Goal: Information Seeking & Learning: Learn about a topic

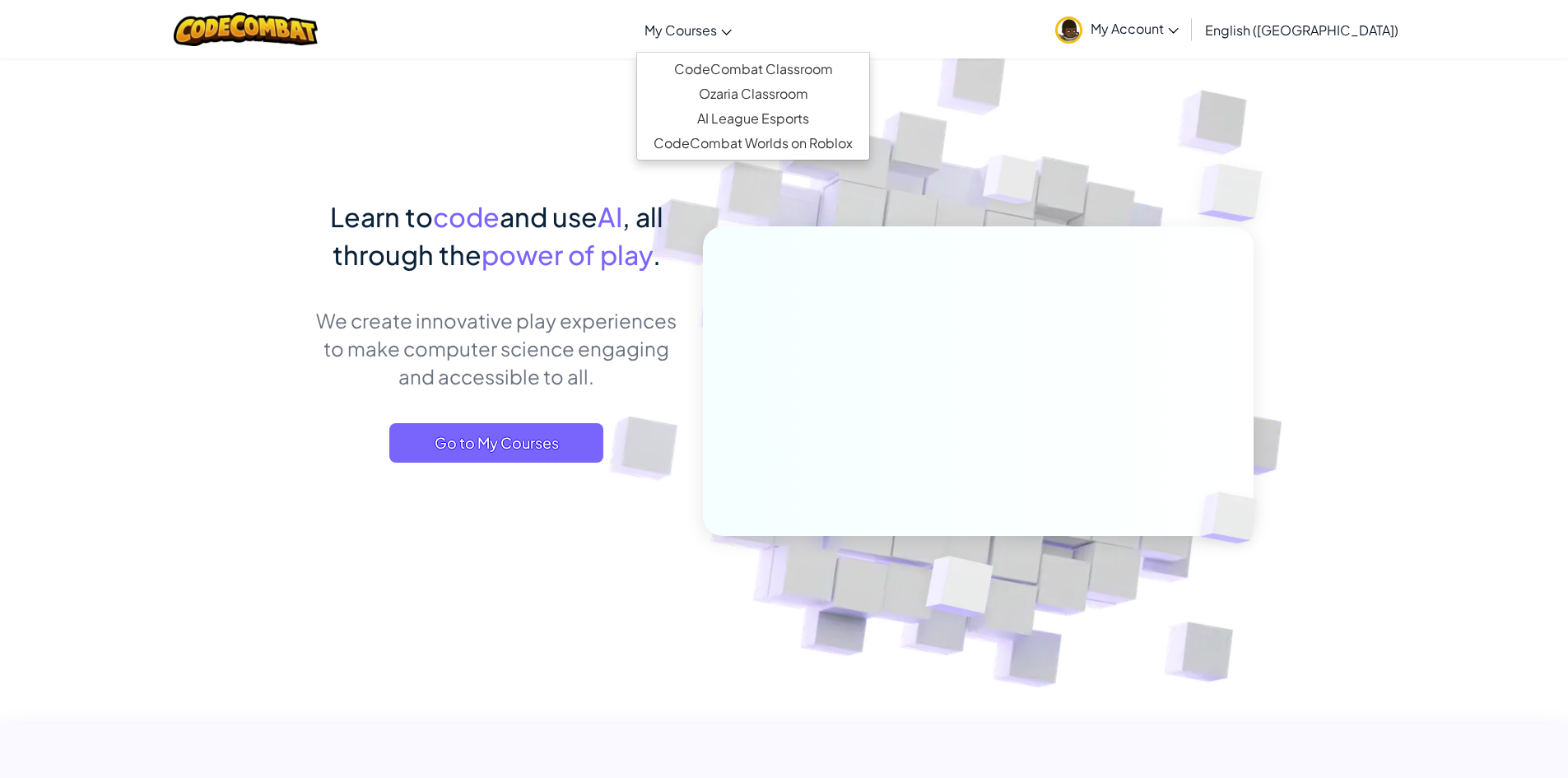
click at [717, 36] on span "My Courses" at bounding box center [681, 30] width 72 height 18
drag, startPoint x: 737, startPoint y: 36, endPoint x: 714, endPoint y: 32, distance: 23.3
click at [714, 32] on span "My Courses" at bounding box center [681, 30] width 72 height 18
click at [774, 65] on link "CodeCombat Classroom" at bounding box center [753, 69] width 232 height 24
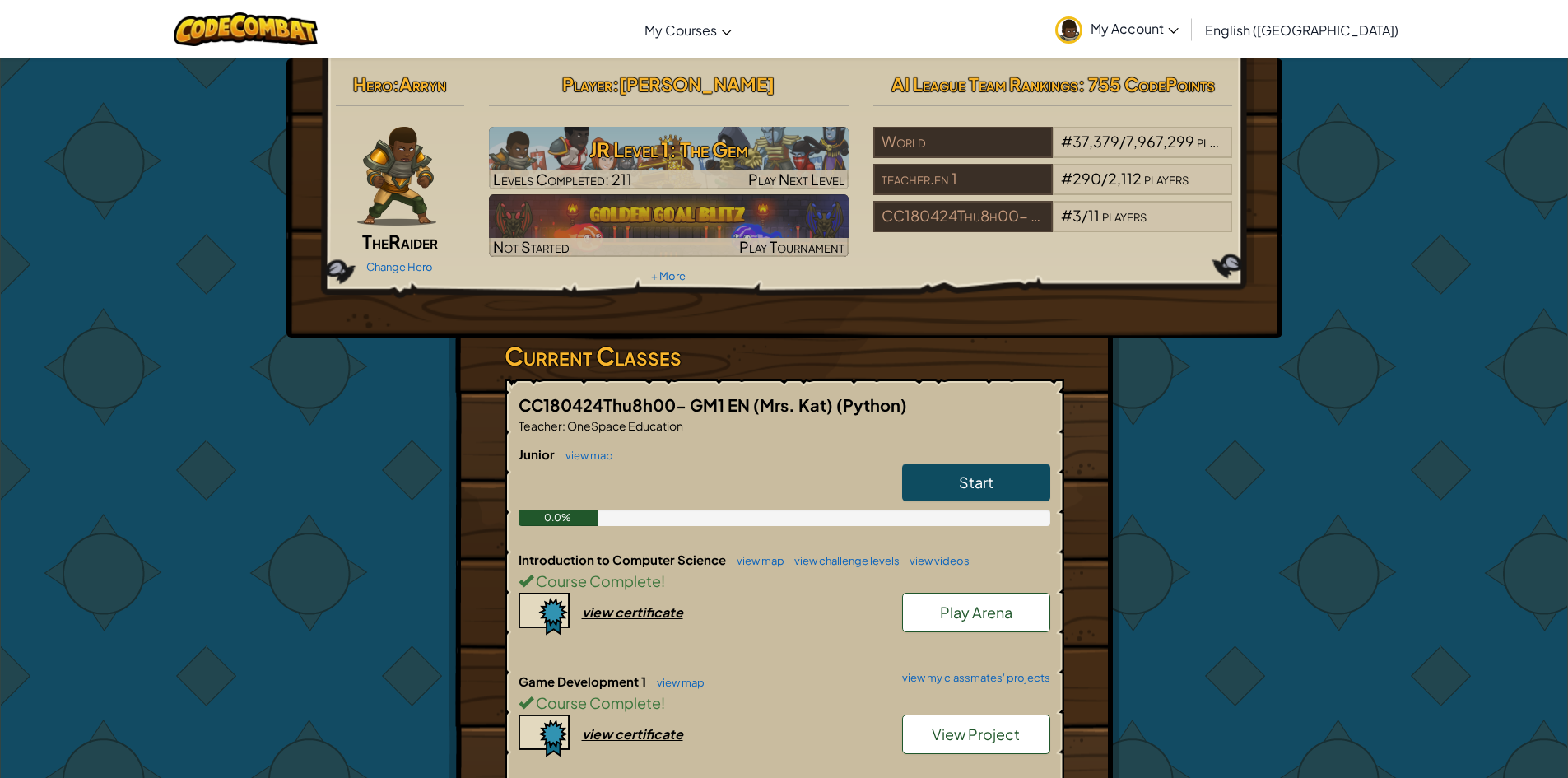
click at [1239, 438] on div "Hero : Arryn The Raider Change Hero Player : [PERSON_NAME] Level 1: The Gem Lev…" at bounding box center [784, 771] width 963 height 1426
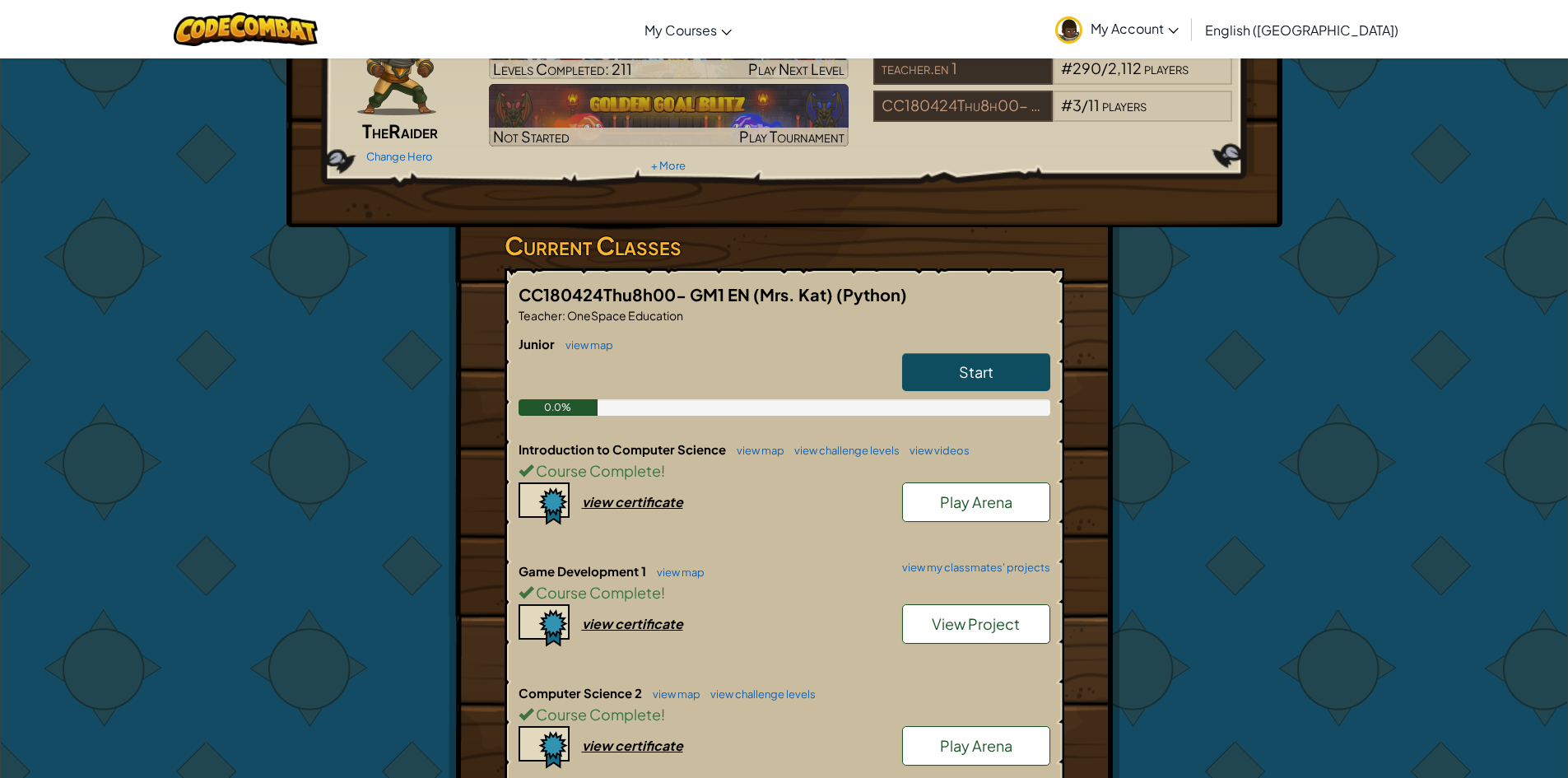
scroll to position [576, 0]
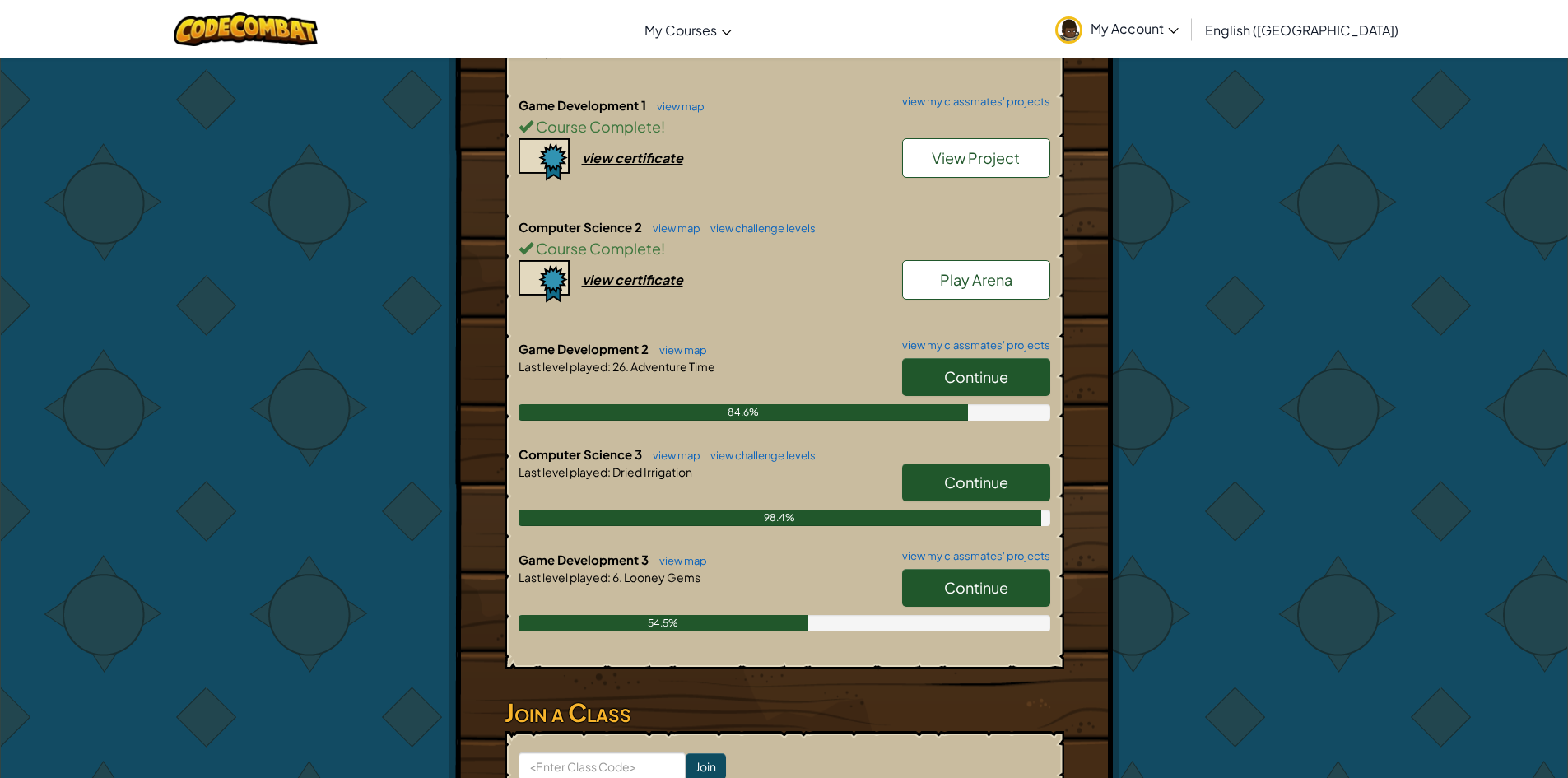
click at [926, 588] on link "Continue" at bounding box center [976, 587] width 148 height 38
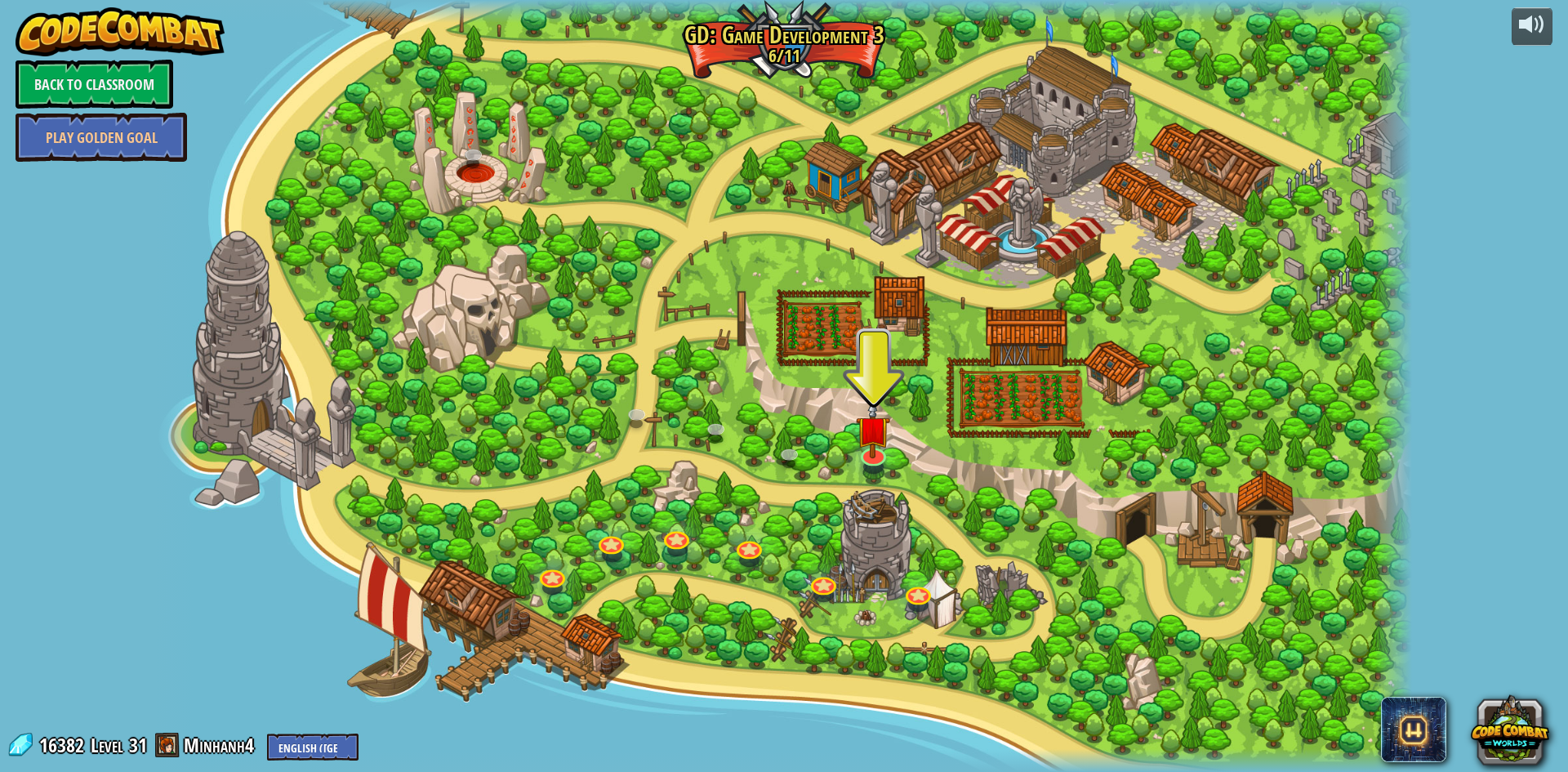
click at [1073, 221] on div at bounding box center [784, 386] width 1256 height 772
click at [871, 457] on link at bounding box center [871, 450] width 32 height 32
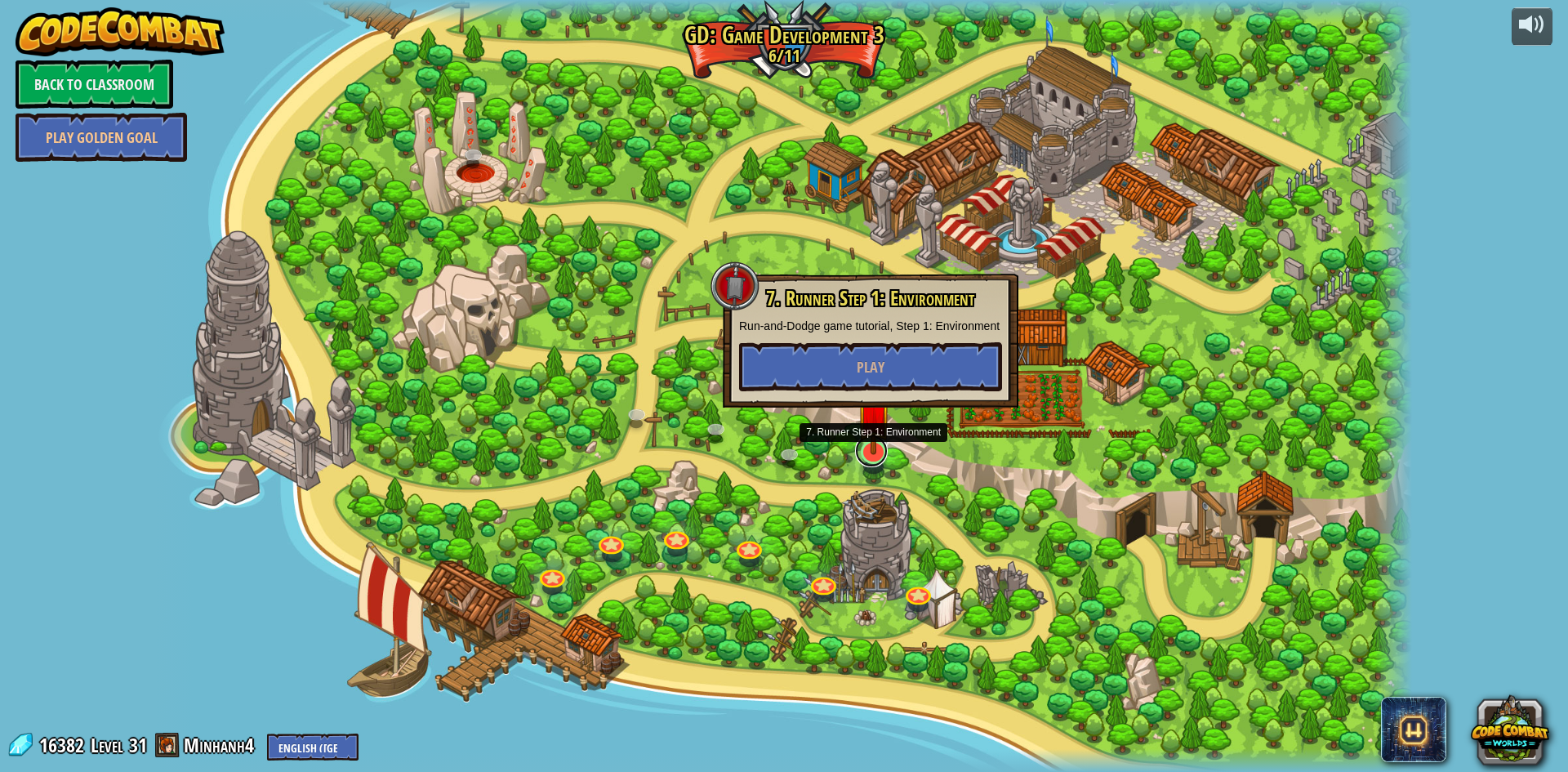
click at [871, 457] on link at bounding box center [871, 450] width 32 height 32
click at [1012, 459] on div at bounding box center [784, 386] width 1256 height 772
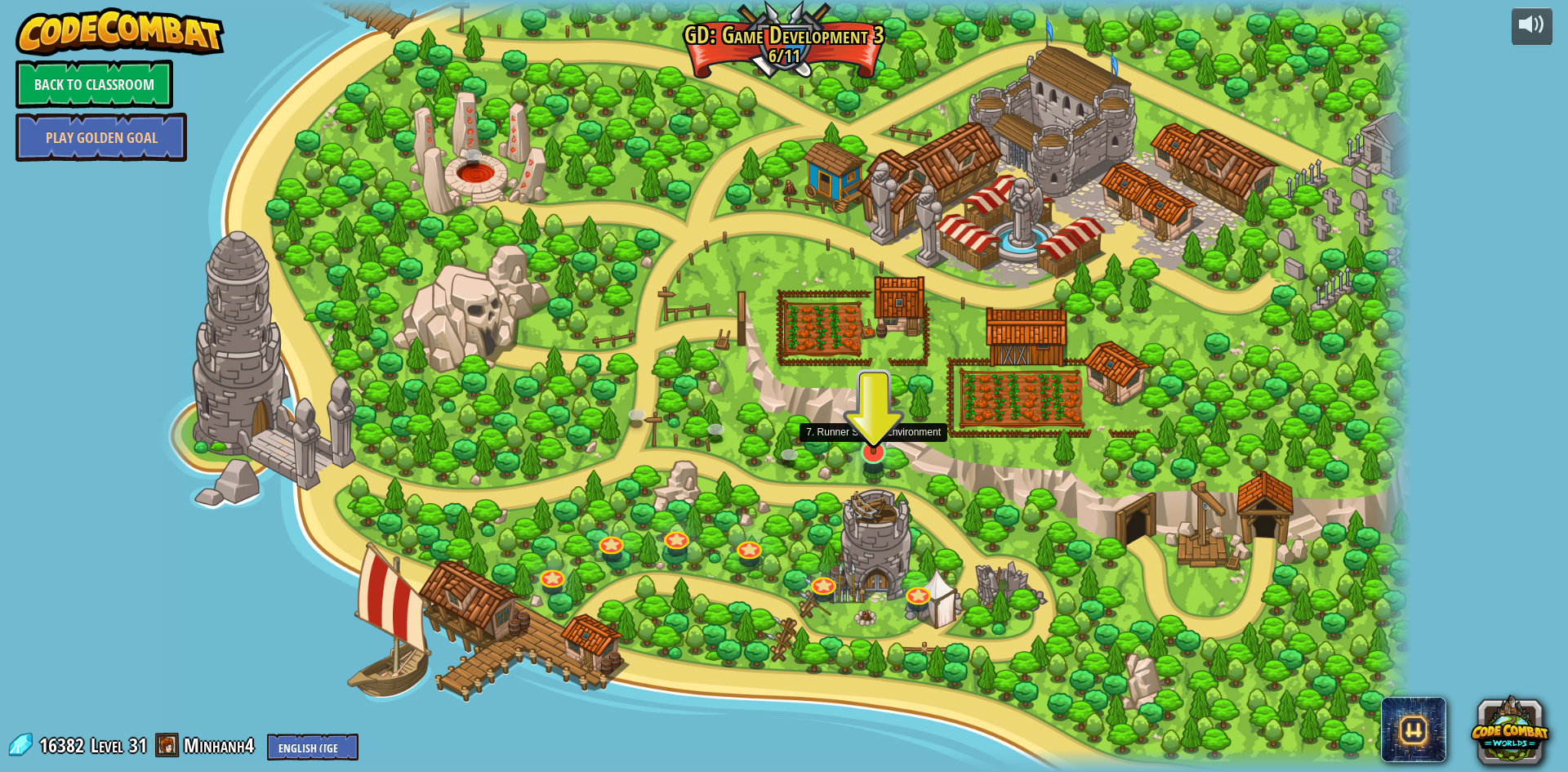
click at [880, 444] on img at bounding box center [873, 415] width 34 height 79
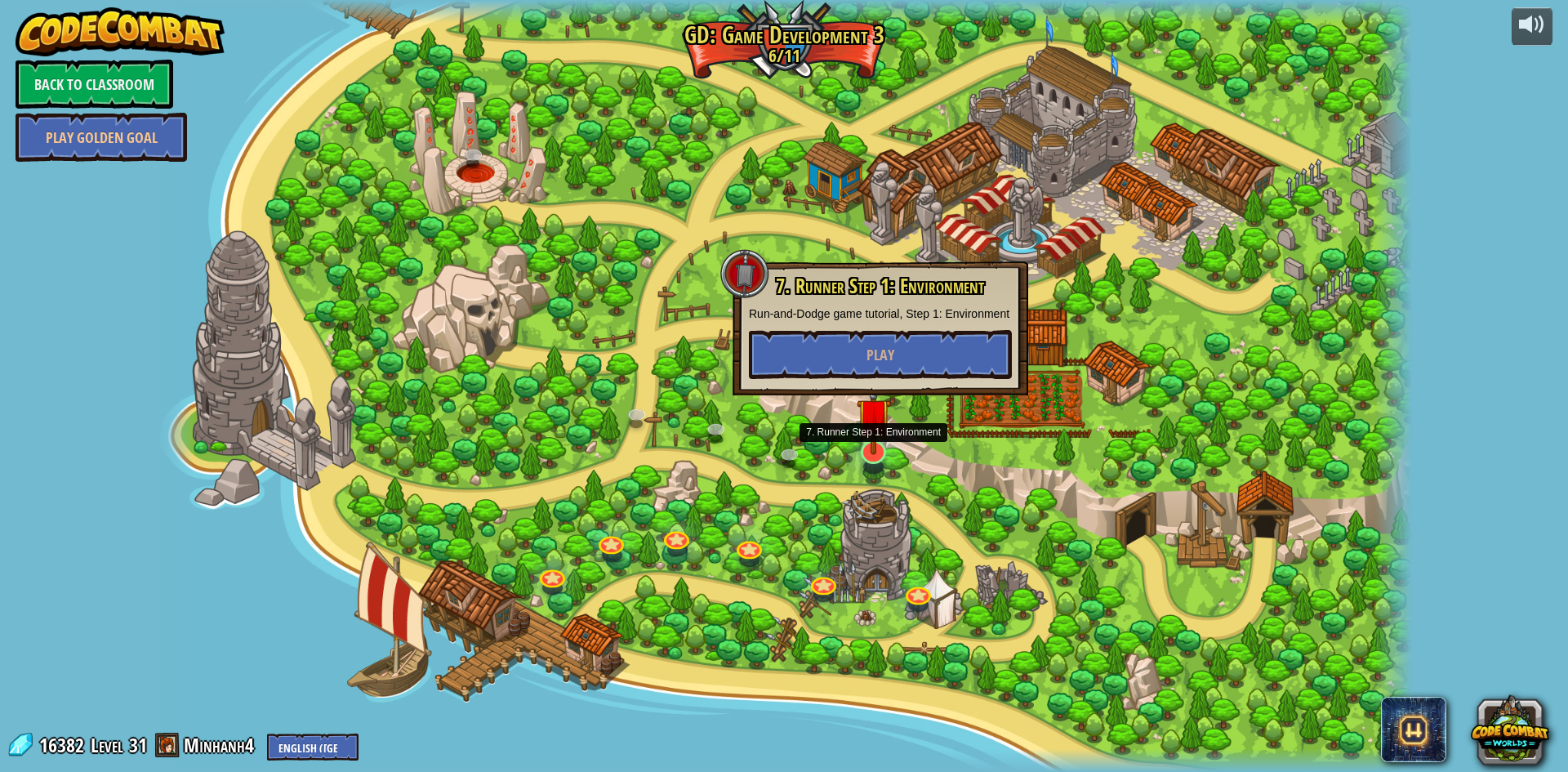
click at [880, 452] on img at bounding box center [873, 415] width 34 height 79
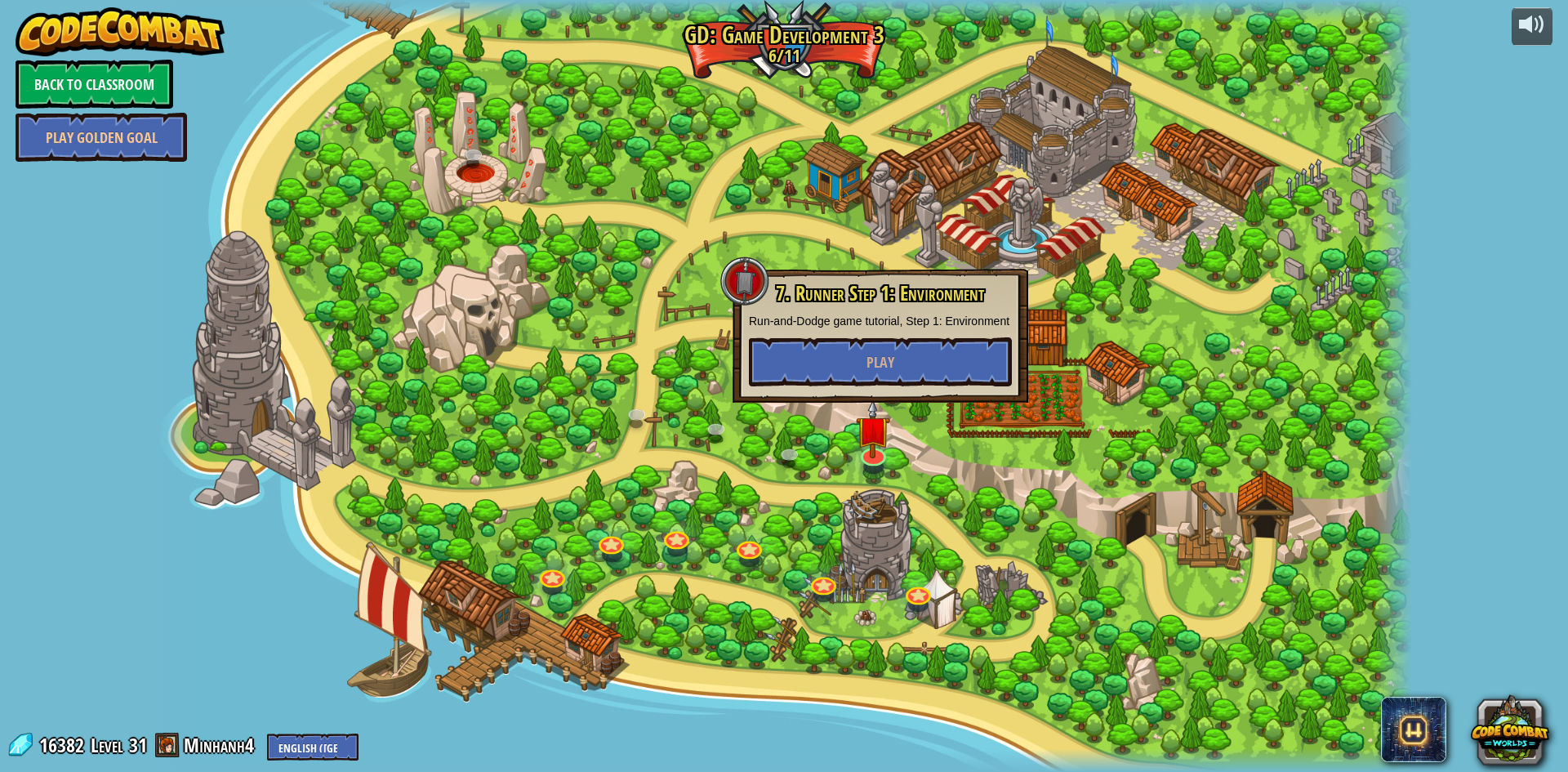
click at [1100, 389] on div at bounding box center [784, 386] width 1256 height 772
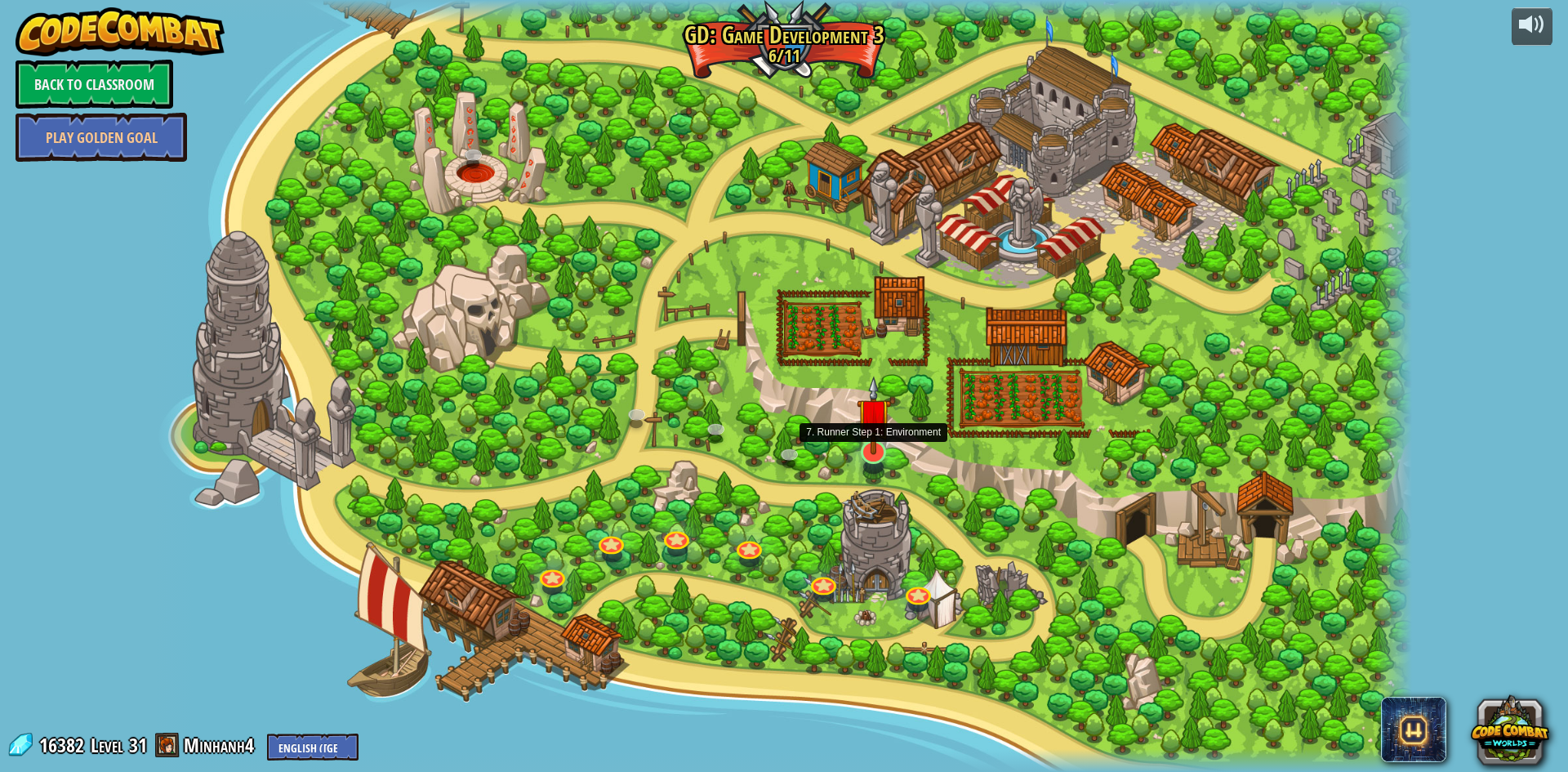
click at [884, 445] on img at bounding box center [873, 415] width 34 height 79
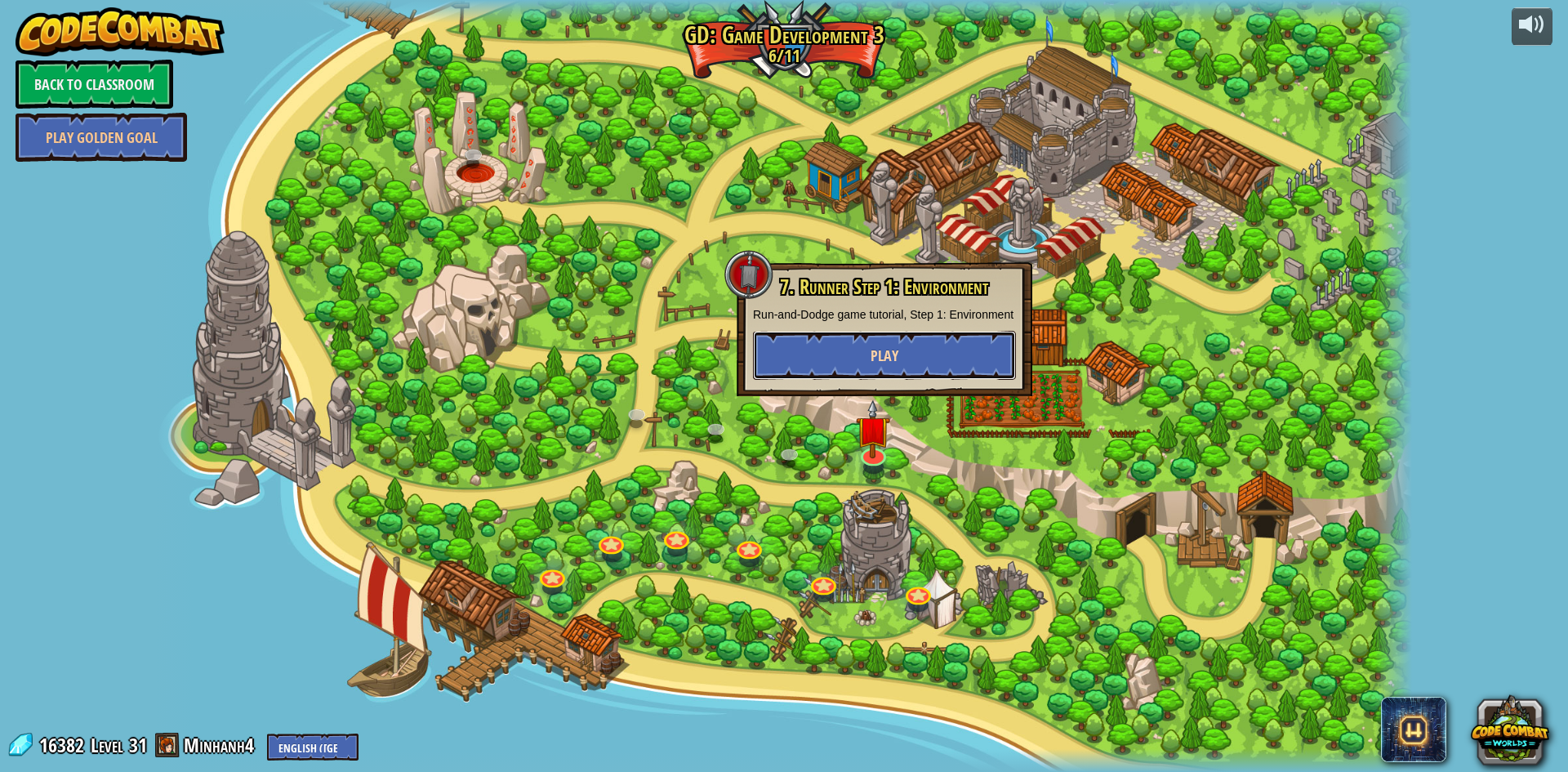
click at [863, 345] on button "Play" at bounding box center [884, 355] width 263 height 49
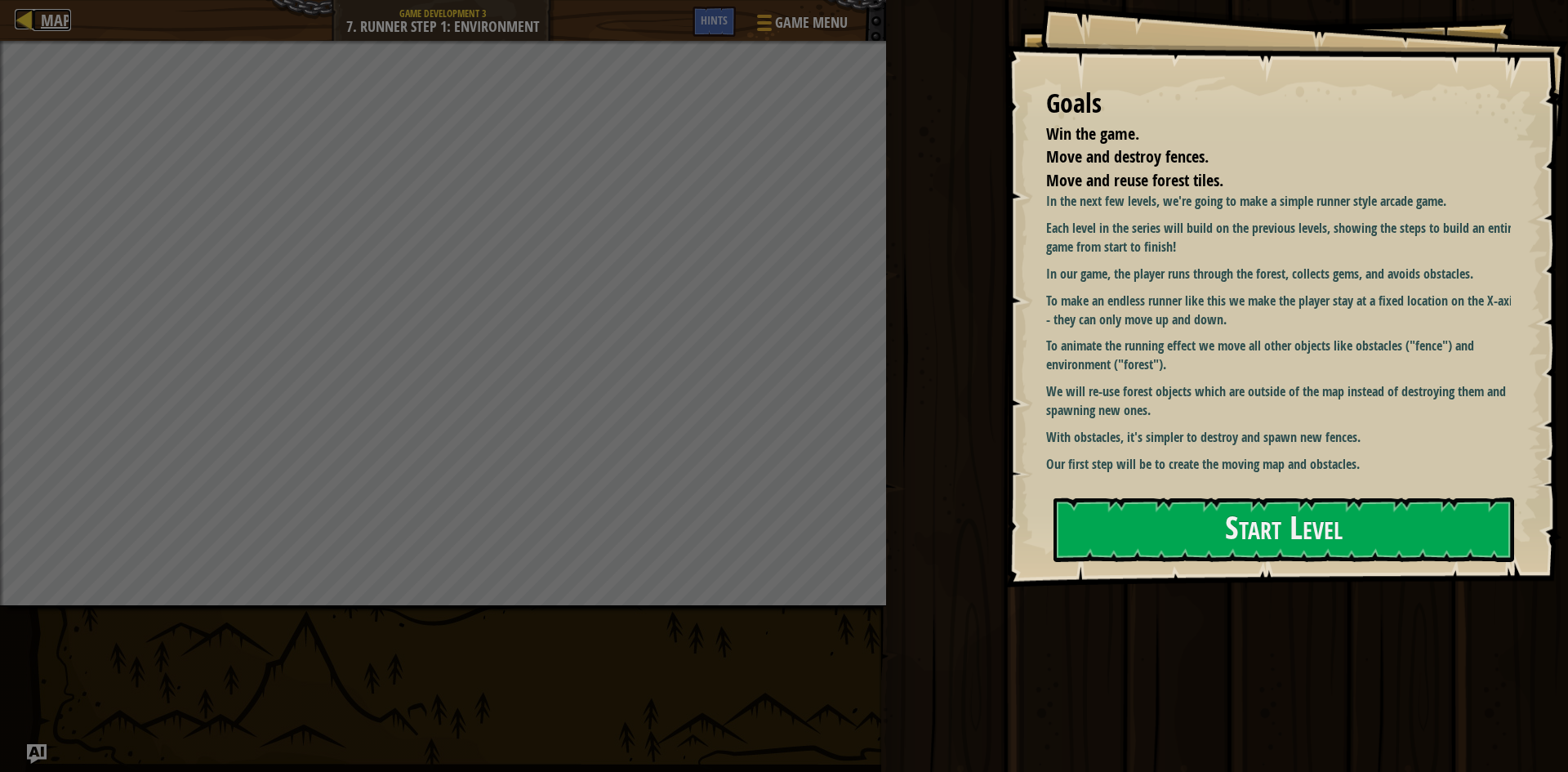
click at [55, 26] on span "Map" at bounding box center [56, 20] width 30 height 22
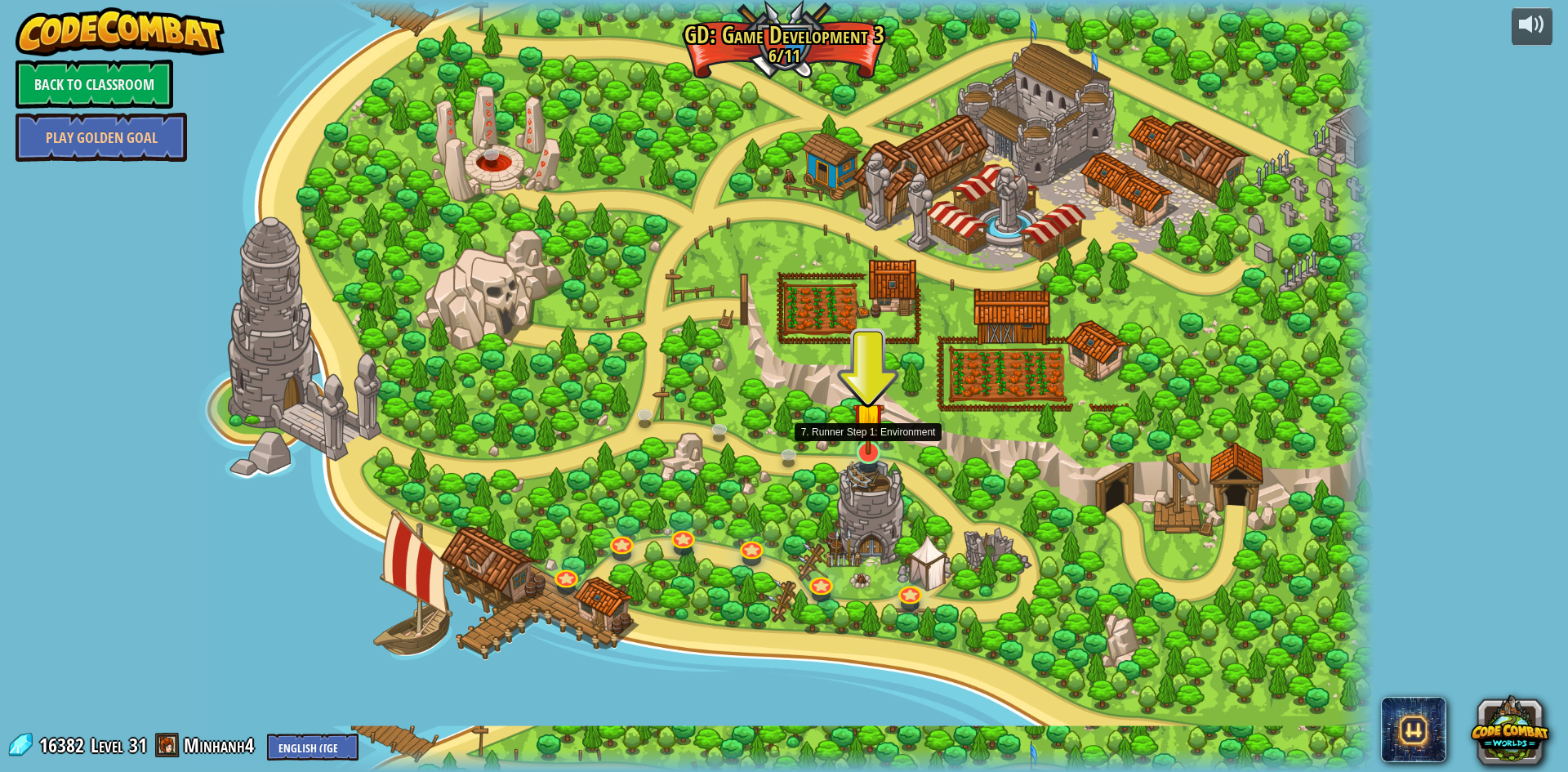
click at [868, 444] on img at bounding box center [868, 417] width 32 height 72
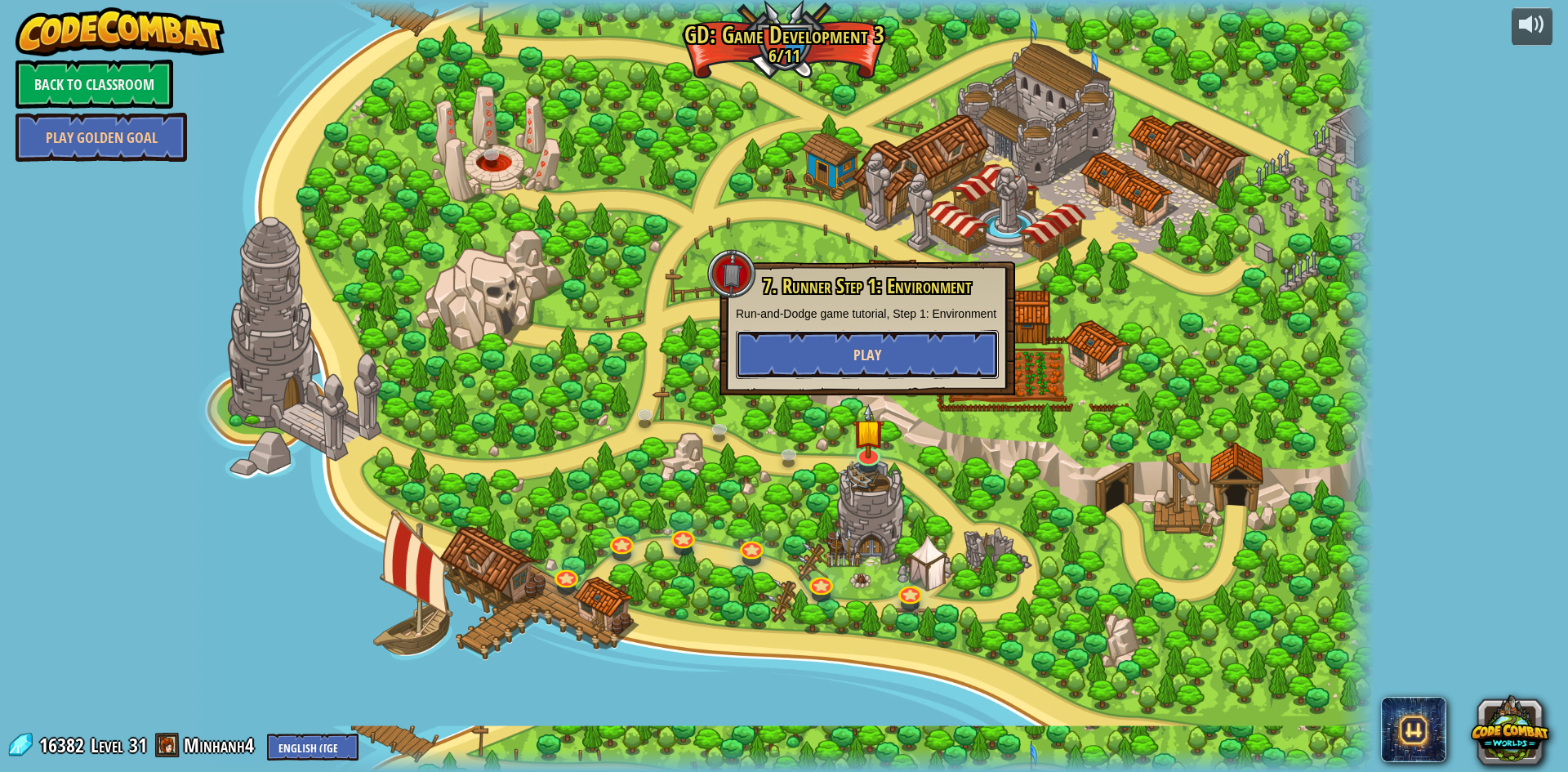
click at [870, 360] on span "Play" at bounding box center [867, 354] width 27 height 21
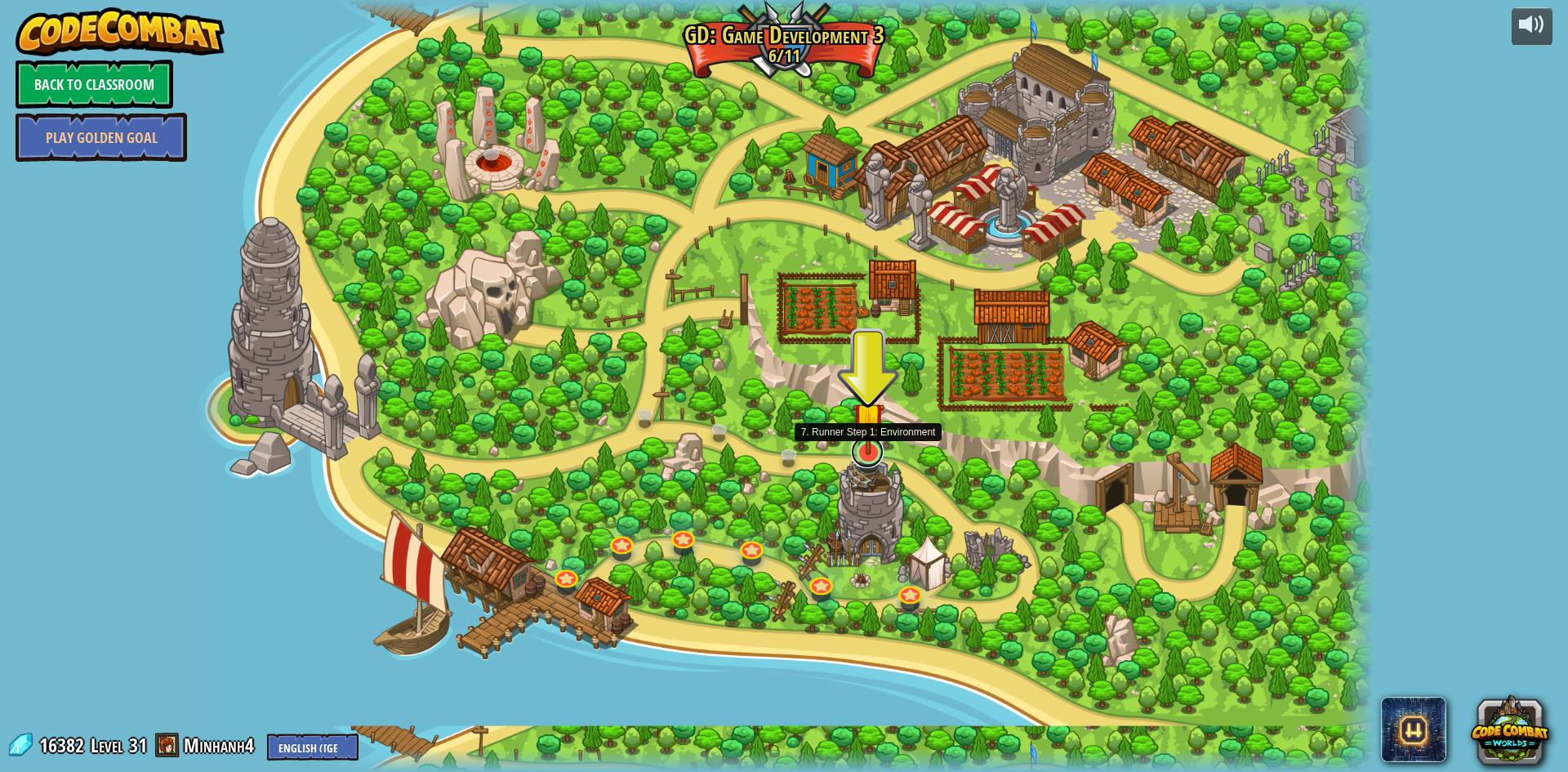
click at [863, 462] on link at bounding box center [867, 451] width 32 height 32
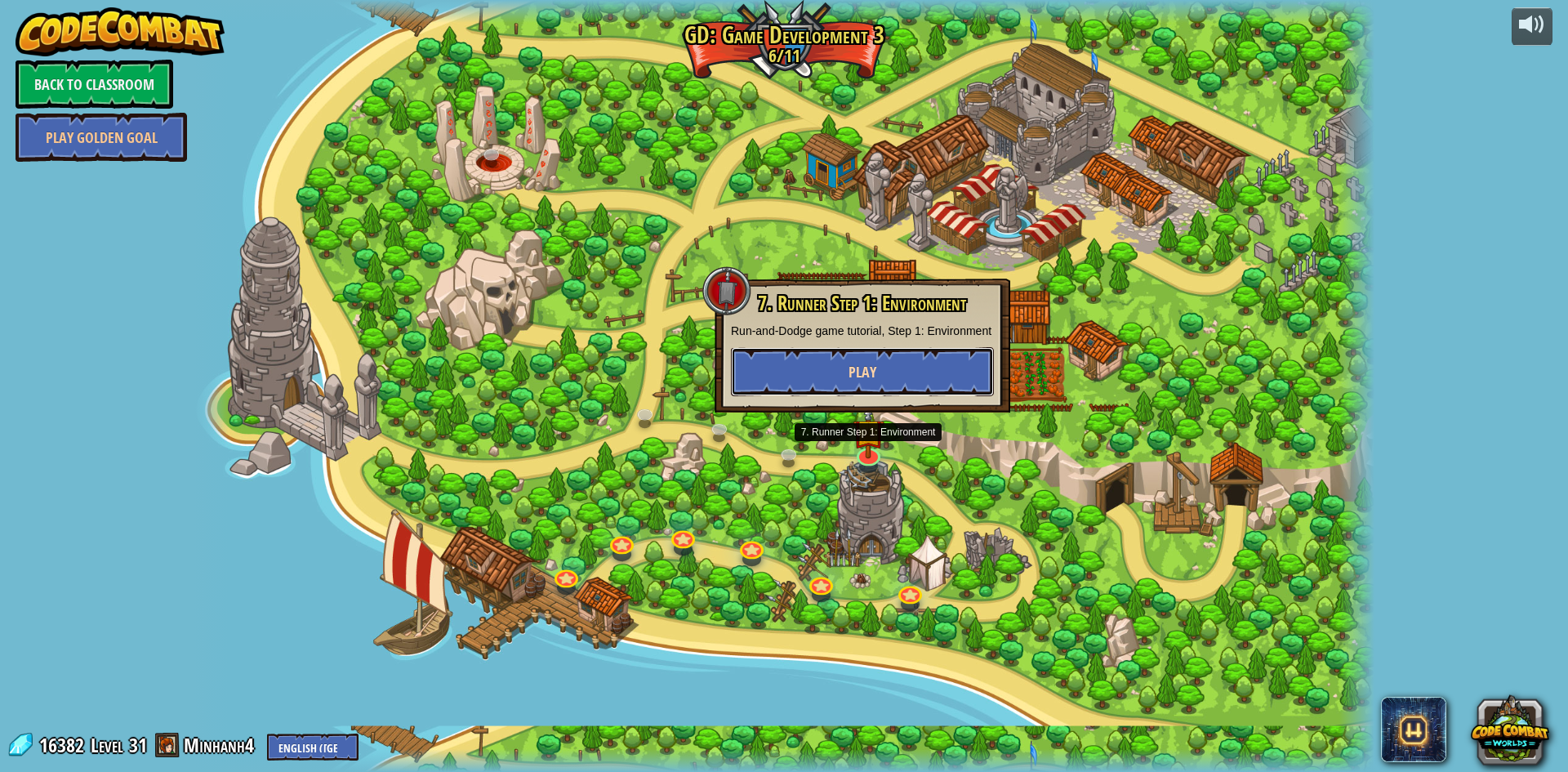
click at [883, 369] on button "Play" at bounding box center [863, 371] width 263 height 49
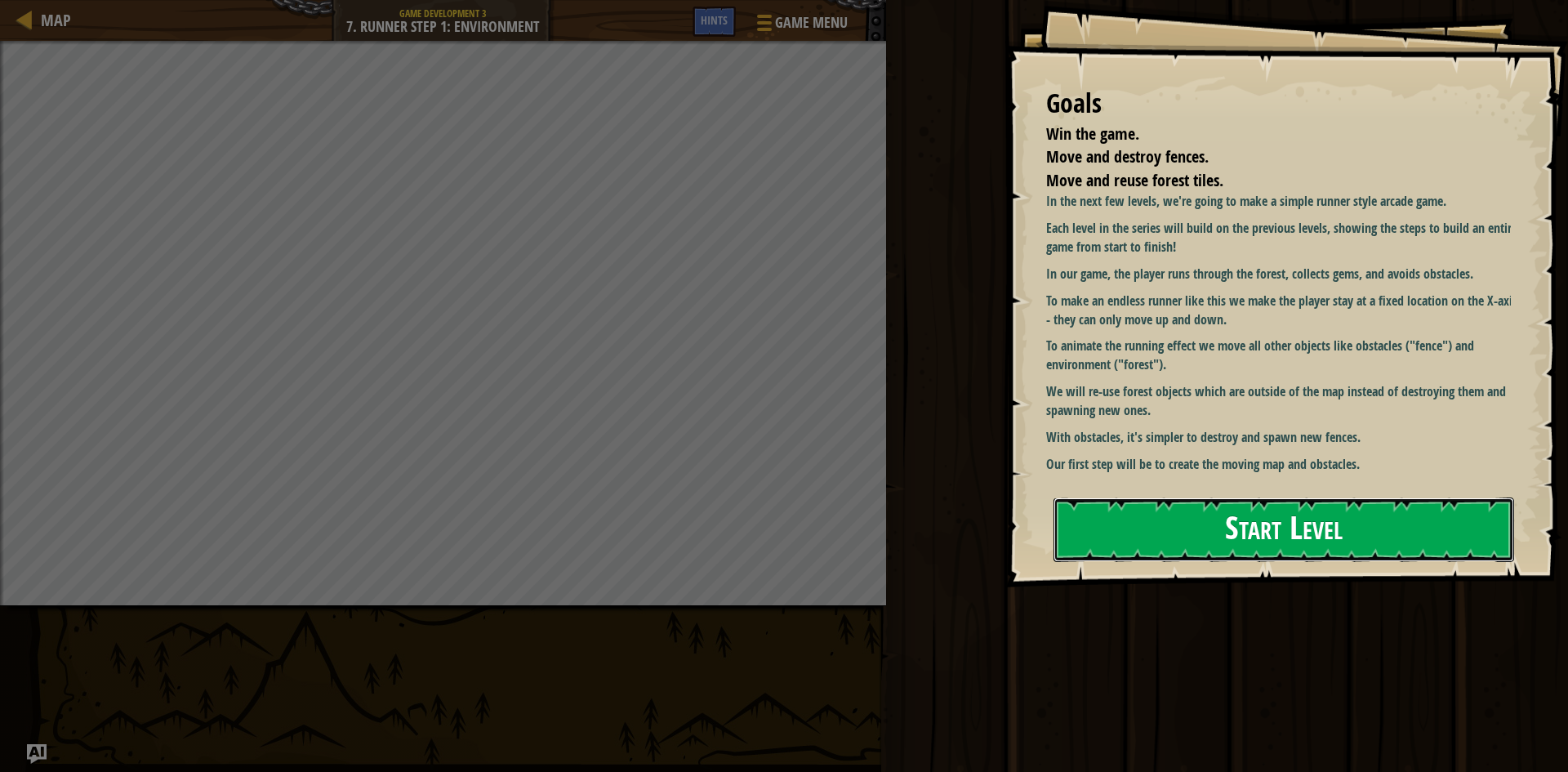
click at [1480, 530] on button "Start Level" at bounding box center [1284, 530] width 461 height 65
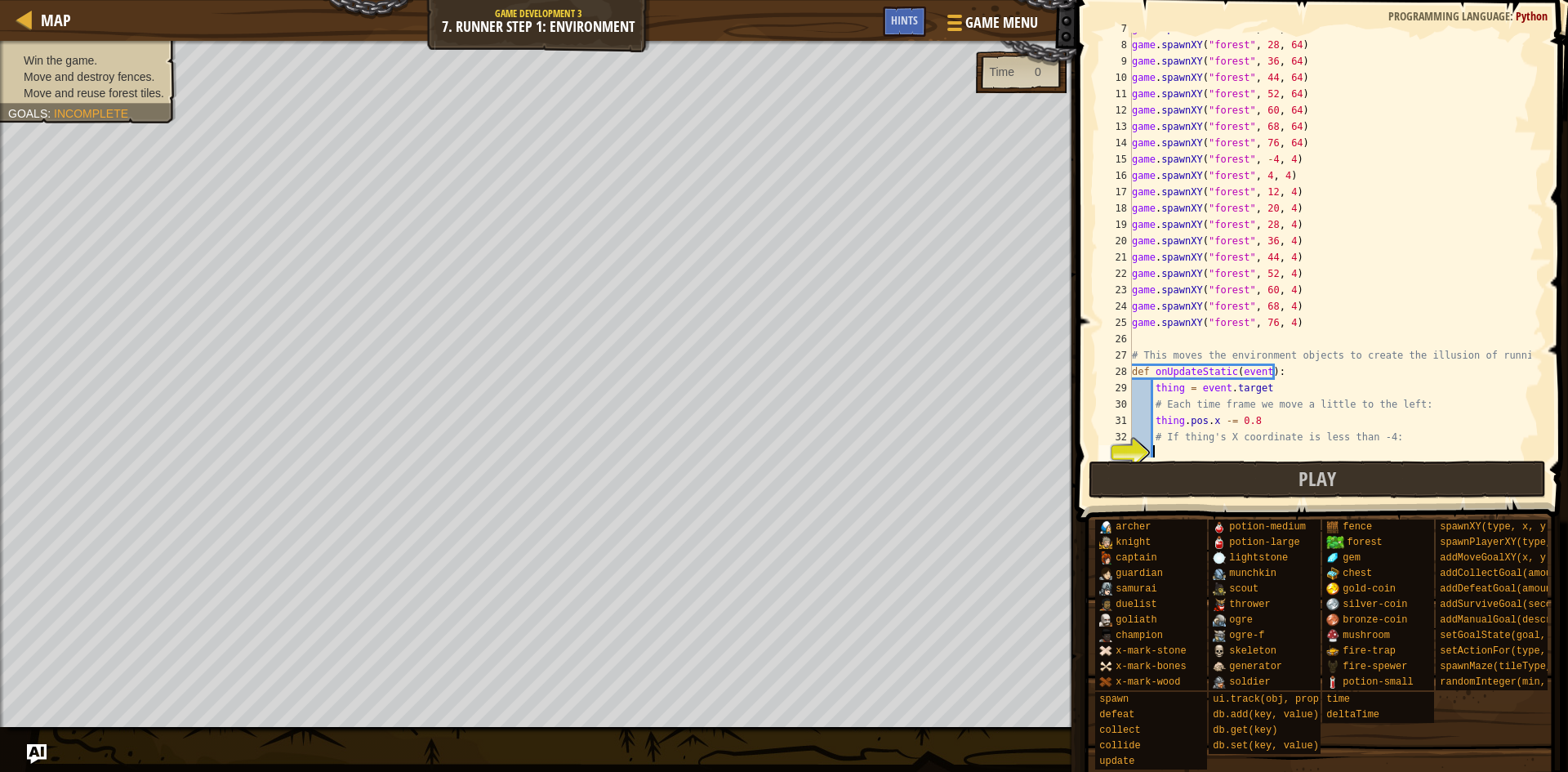
scroll to position [335, 0]
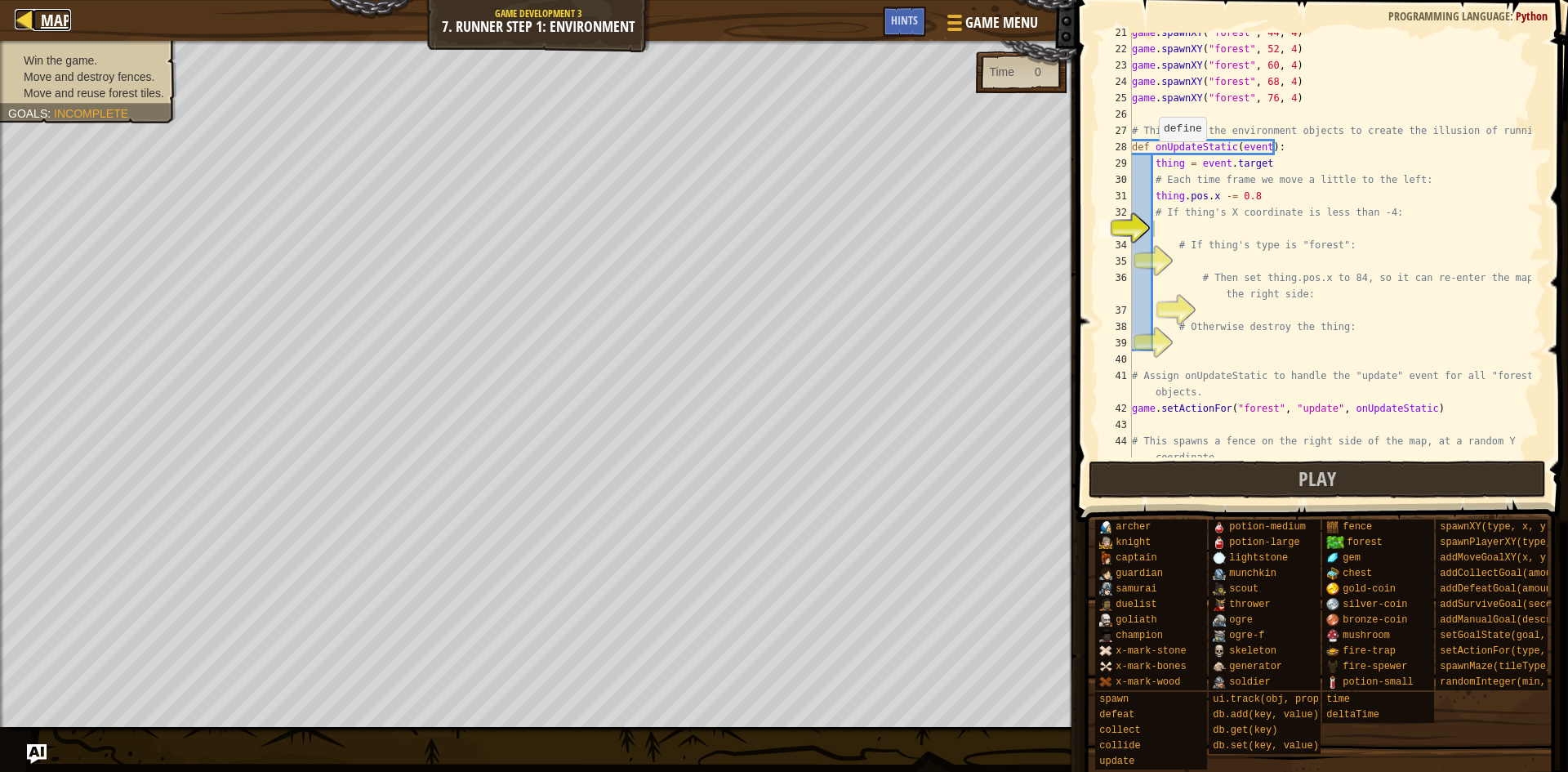
click at [65, 17] on span "Map" at bounding box center [56, 20] width 30 height 22
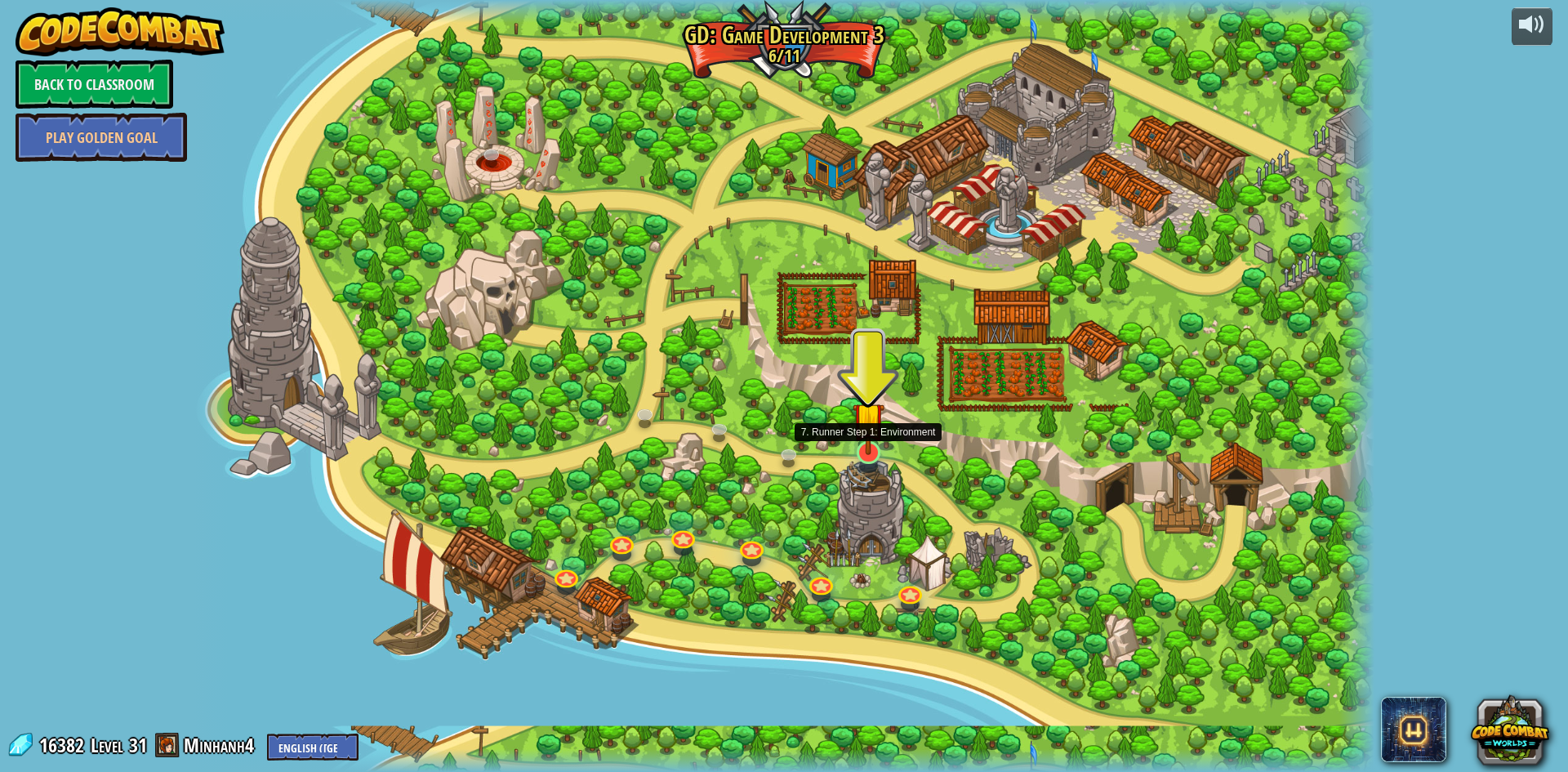
click at [873, 448] on img at bounding box center [868, 417] width 32 height 72
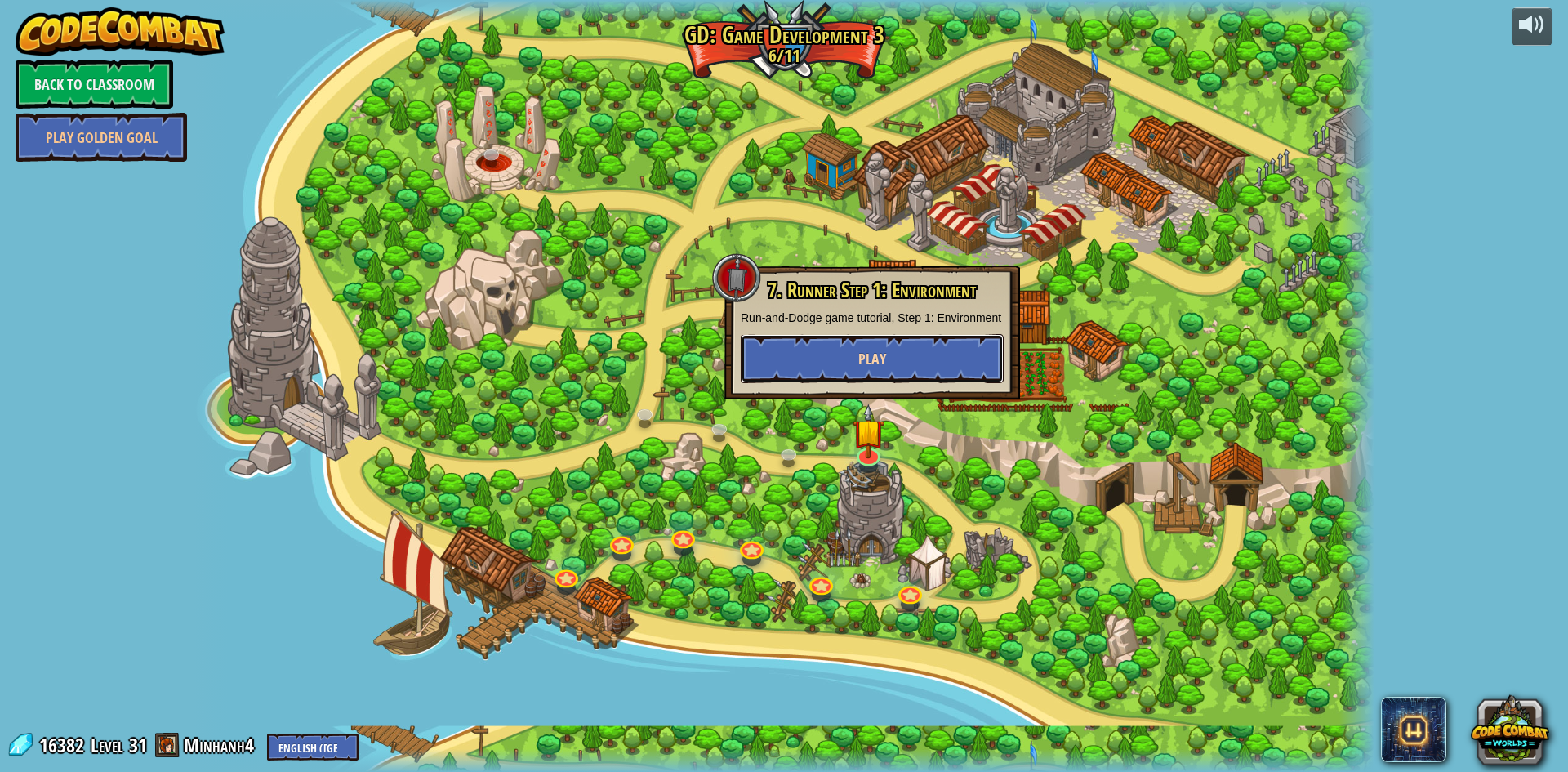
click at [836, 375] on button "Play" at bounding box center [872, 359] width 263 height 49
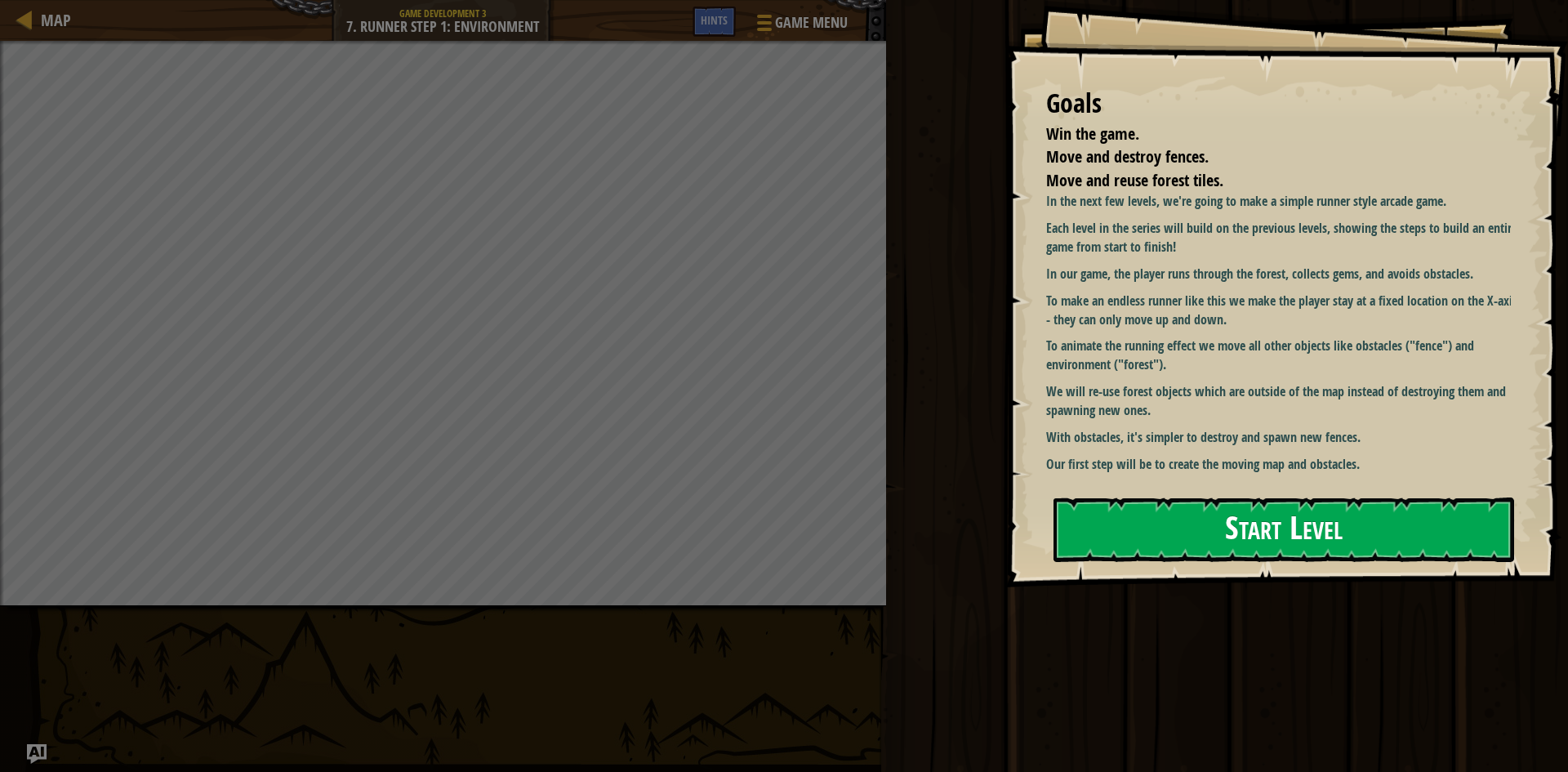
click at [1272, 524] on button "Start Level" at bounding box center [1284, 530] width 461 height 65
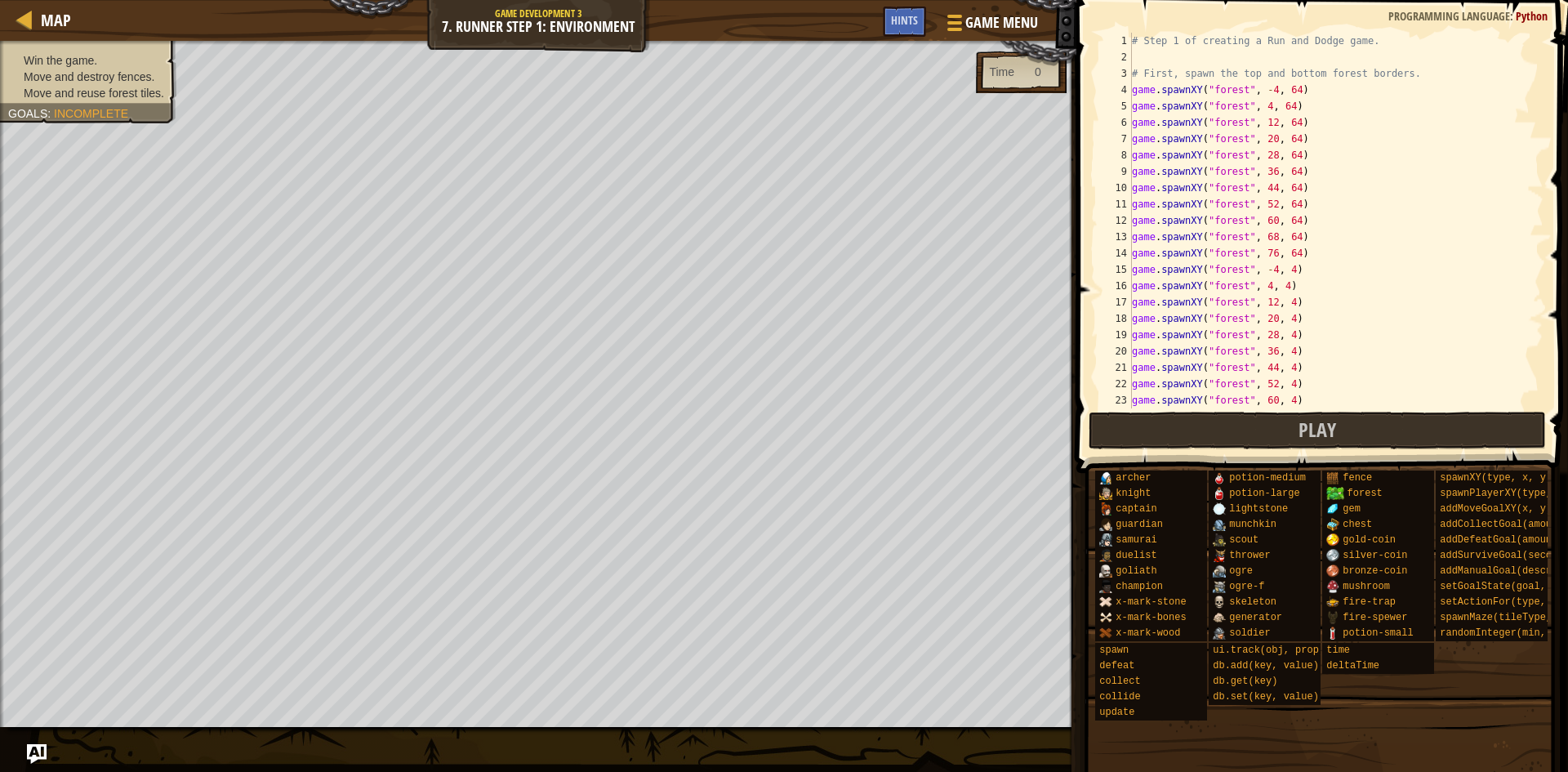
scroll to position [335, 0]
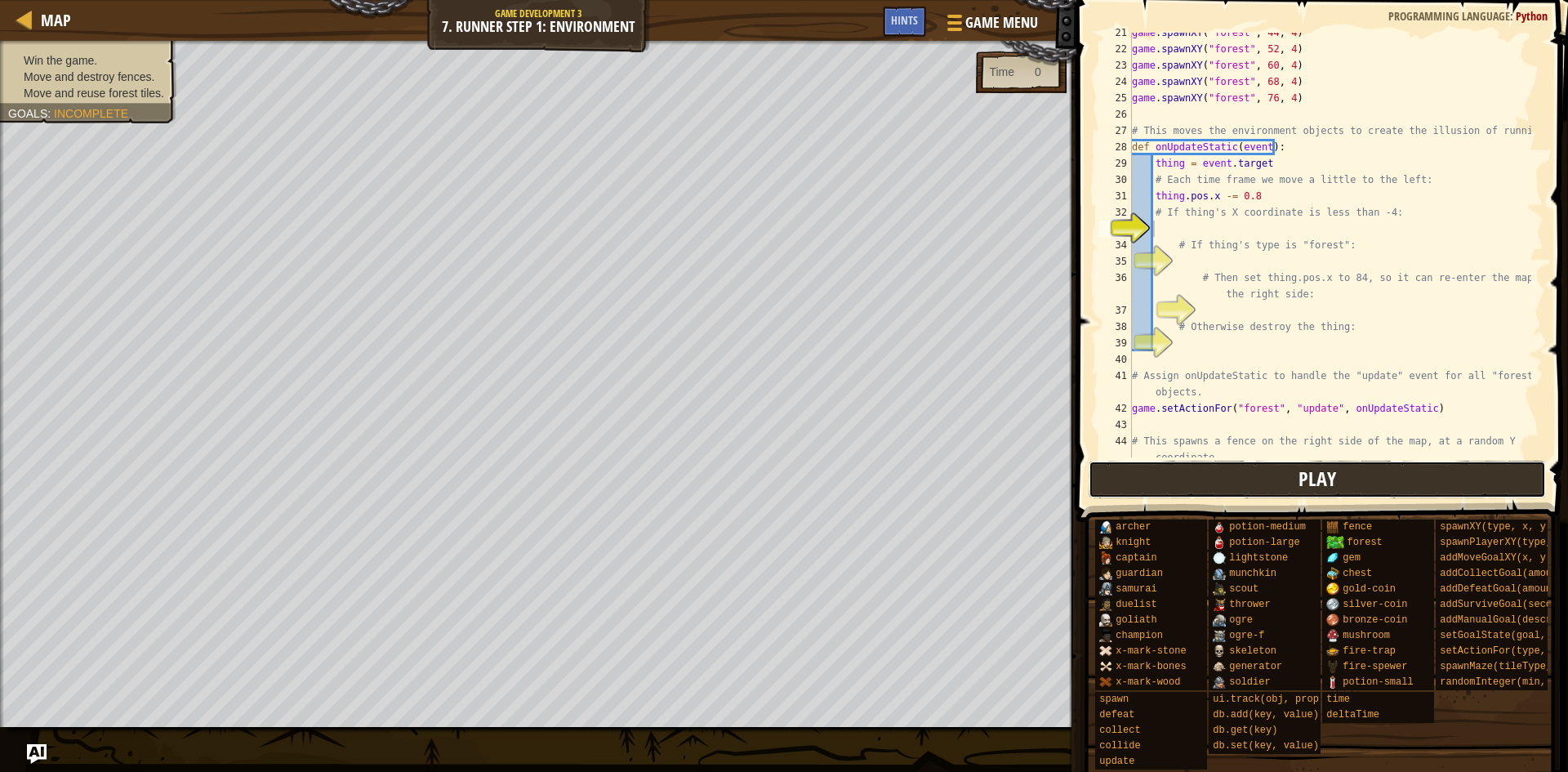
click at [1348, 479] on button "Play" at bounding box center [1318, 479] width 458 height 37
click at [1269, 497] on button "Play" at bounding box center [1318, 479] width 458 height 37
click at [1190, 488] on button "Play" at bounding box center [1318, 479] width 458 height 37
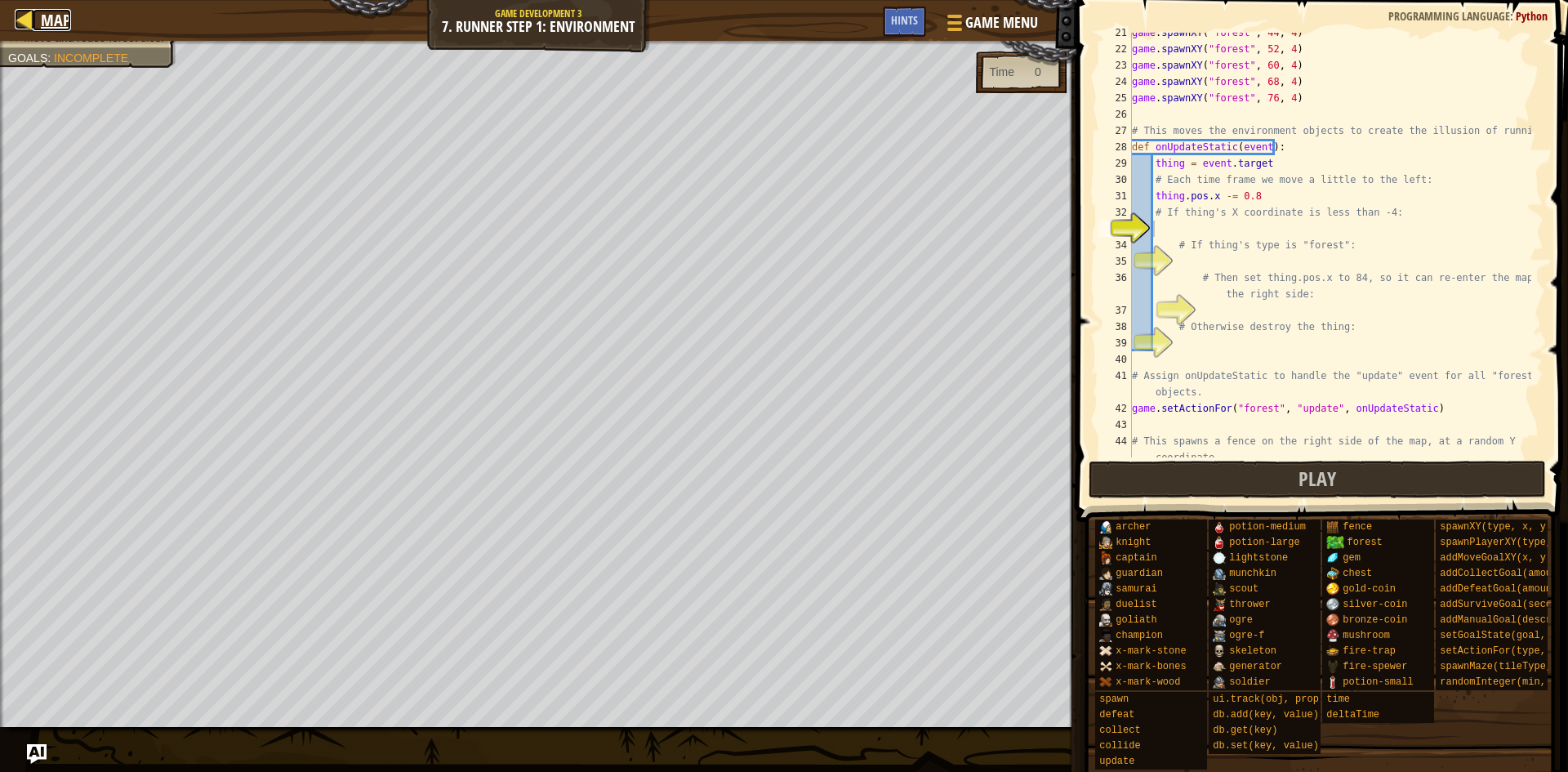
click at [57, 8] on div "Map" at bounding box center [52, 20] width 38 height 41
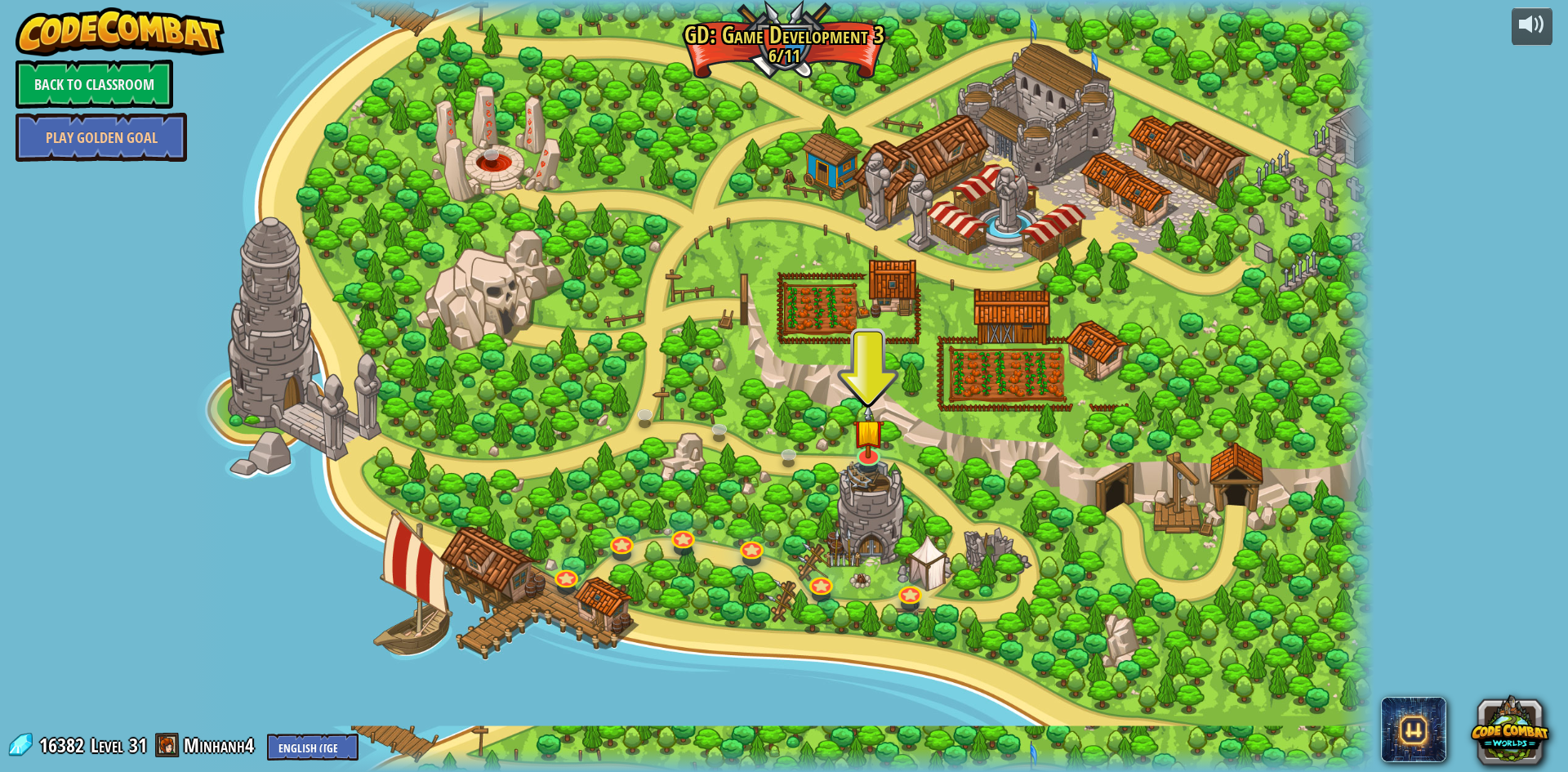
click at [732, 537] on div at bounding box center [784, 386] width 1181 height 772
click at [752, 547] on link at bounding box center [750, 544] width 32 height 32
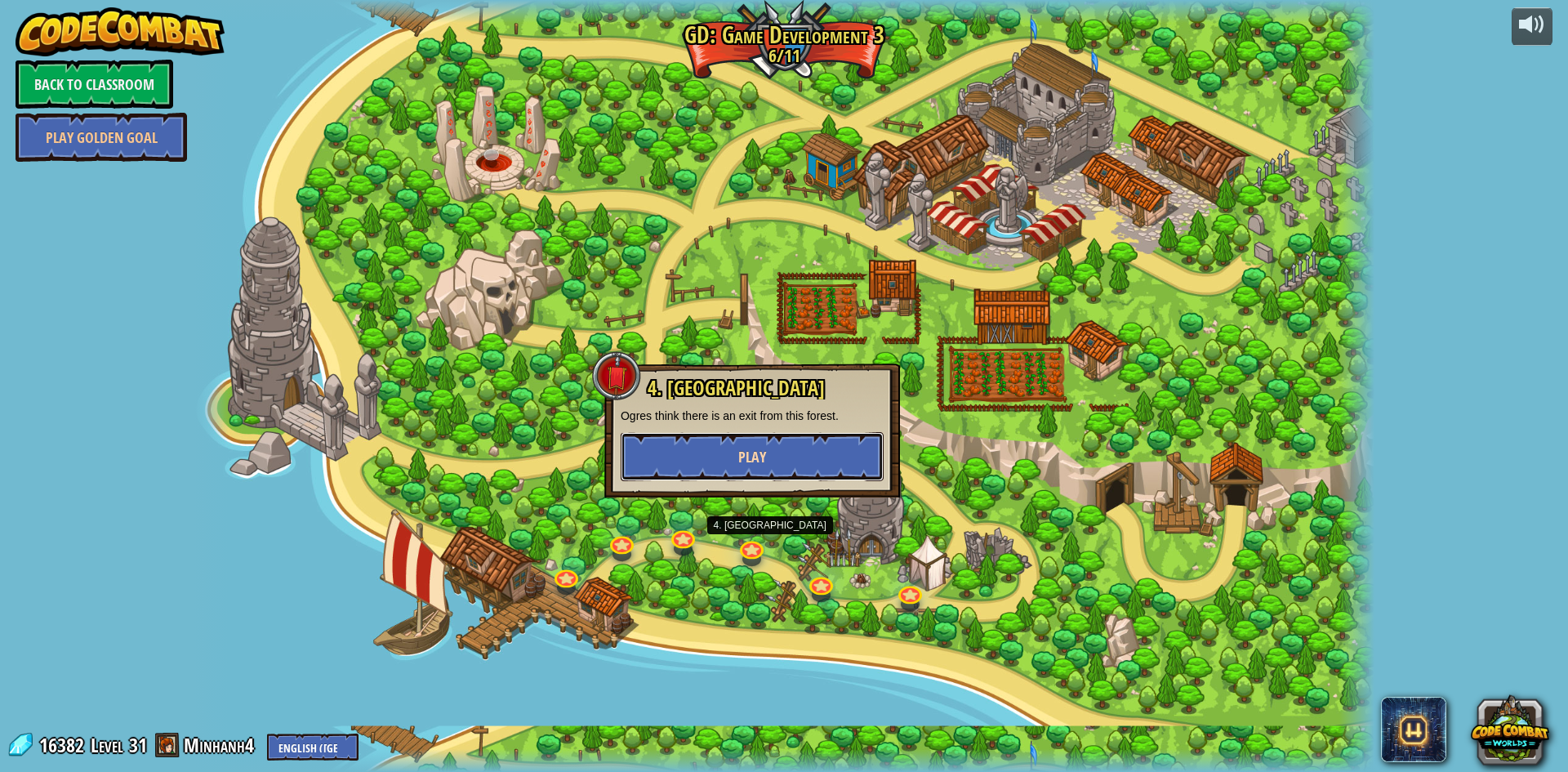
click at [742, 468] on button "Play" at bounding box center [752, 456] width 263 height 49
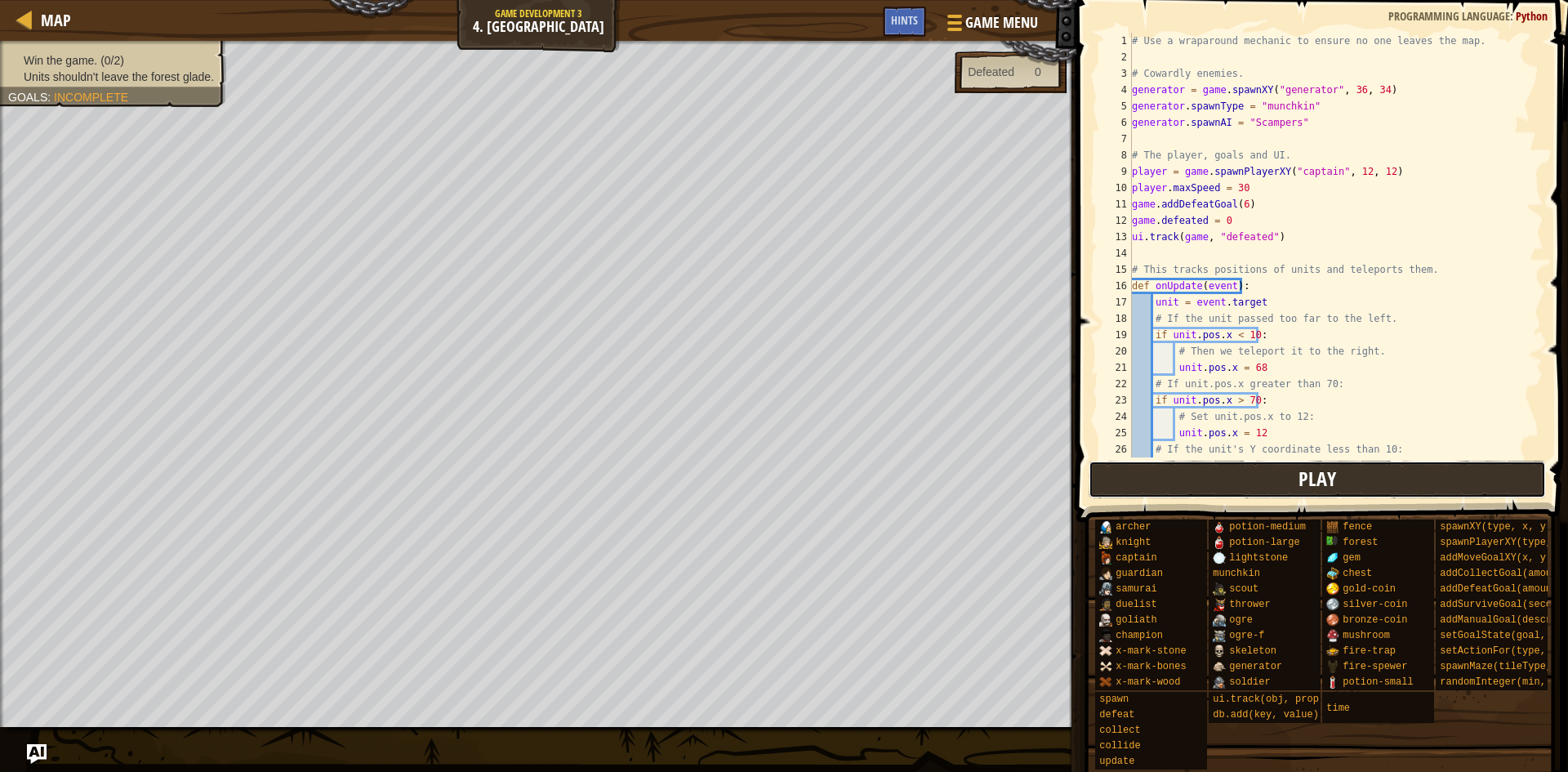
click at [1134, 485] on button "Play" at bounding box center [1318, 479] width 458 height 37
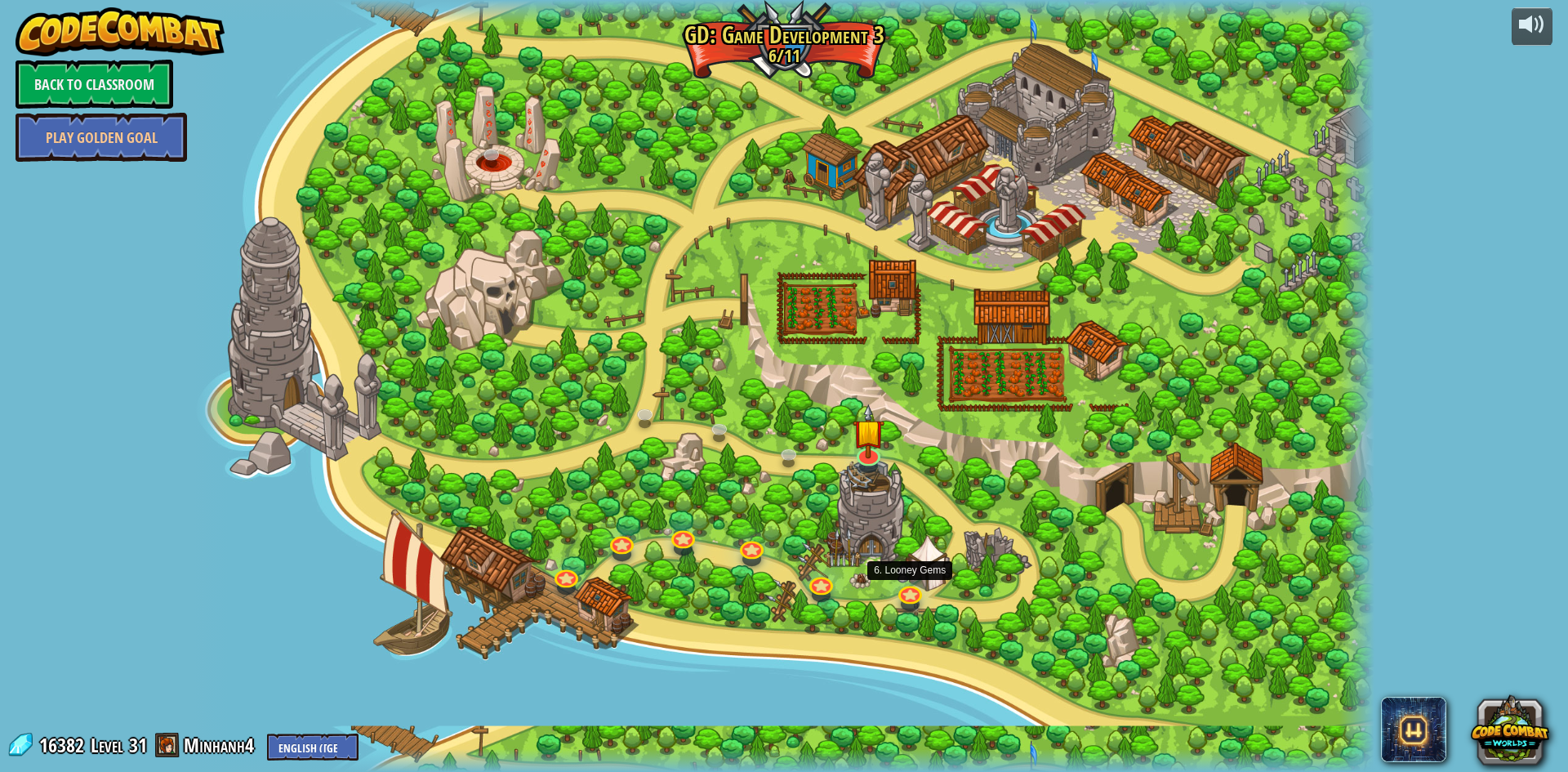
click at [924, 597] on div at bounding box center [784, 386] width 1181 height 772
click at [856, 463] on div "11. Game Dev 3 Final Project (Locked) Create your own game! Add a hero, add som…" at bounding box center [784, 386] width 1181 height 772
click at [1040, 472] on div at bounding box center [784, 386] width 1181 height 772
click at [868, 450] on img at bounding box center [868, 417] width 32 height 72
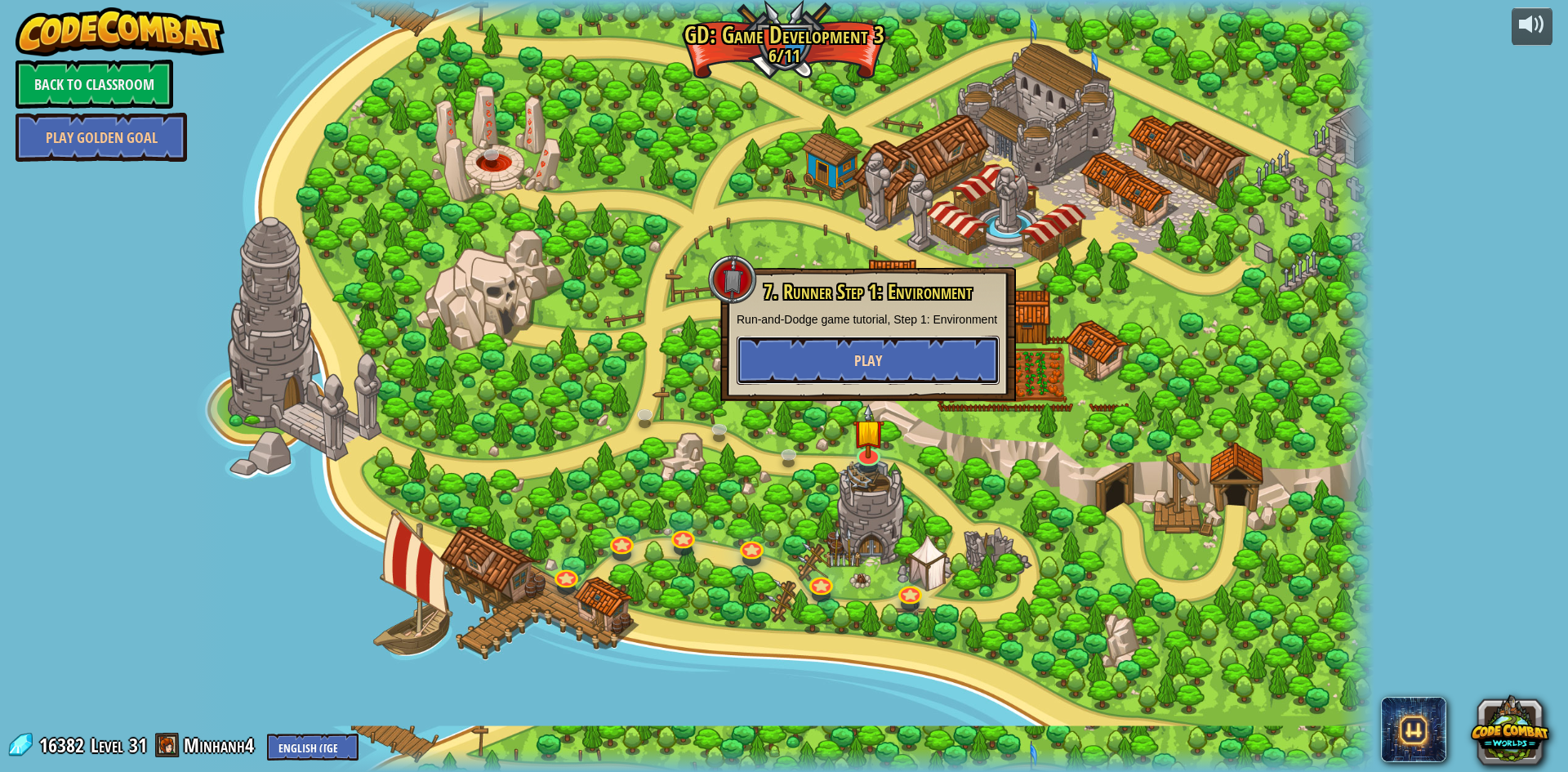
click at [849, 363] on button "Play" at bounding box center [868, 360] width 263 height 49
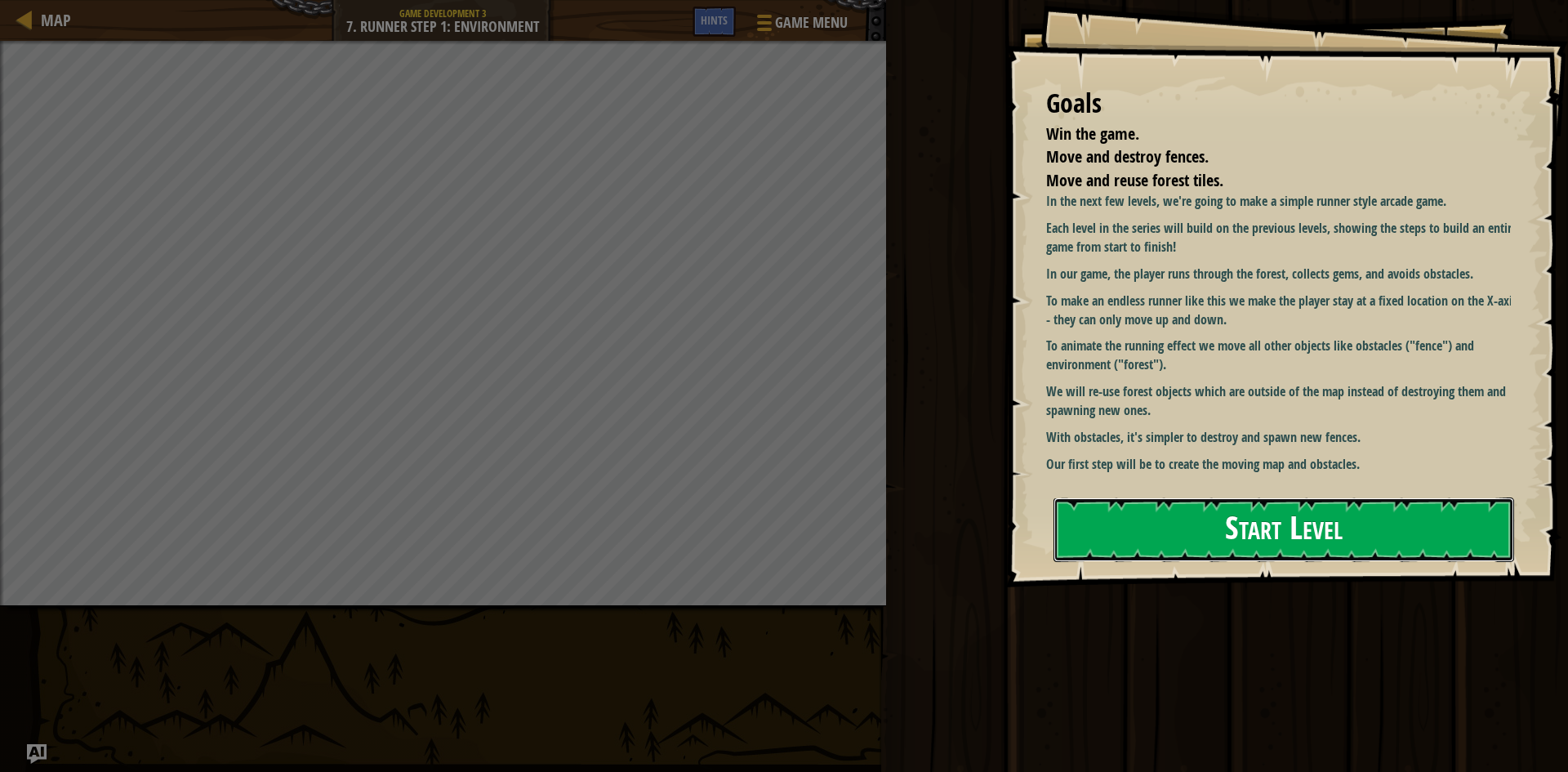
click at [1312, 519] on button "Start Level" at bounding box center [1284, 530] width 461 height 65
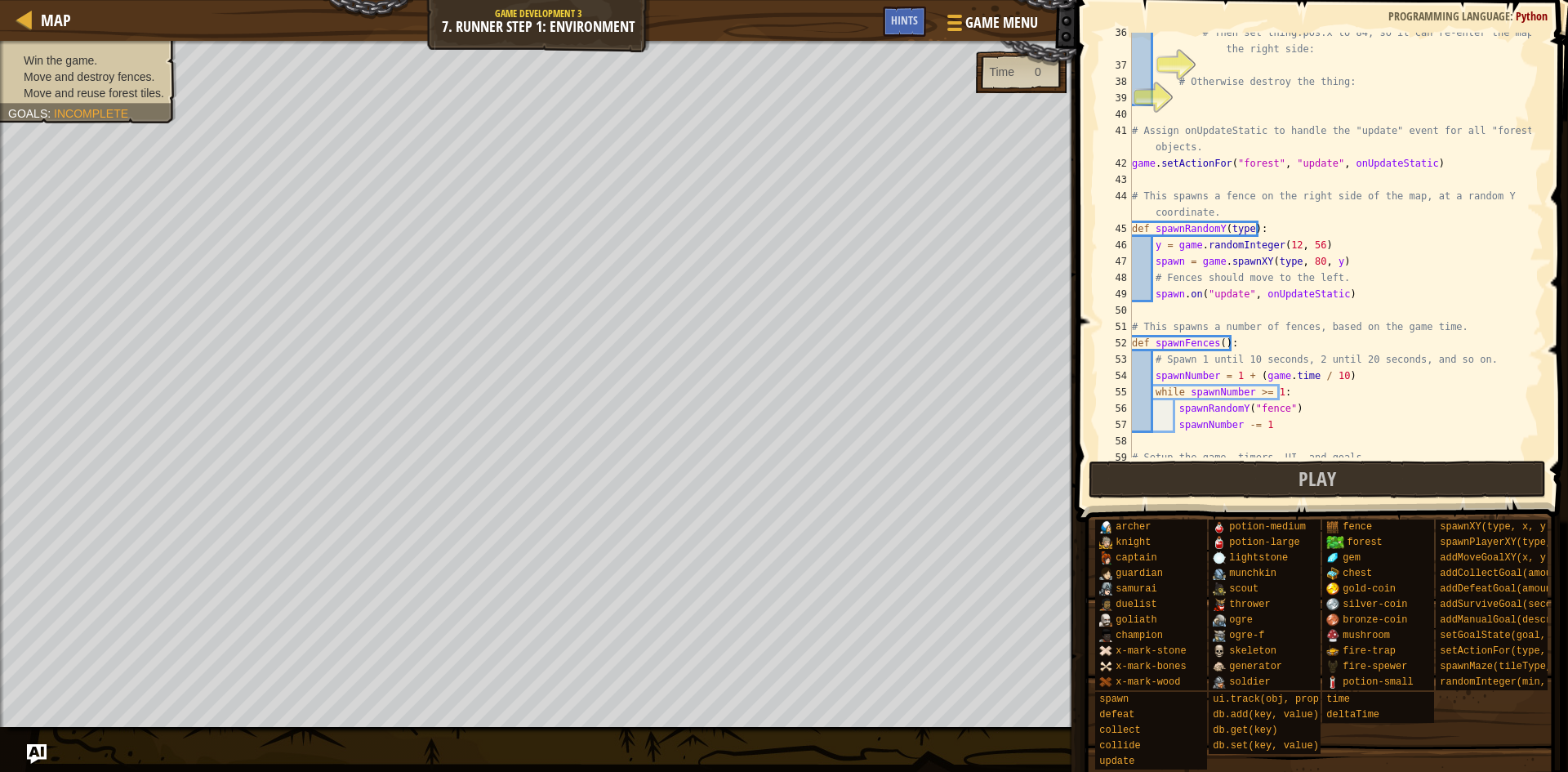
scroll to position [433, 0]
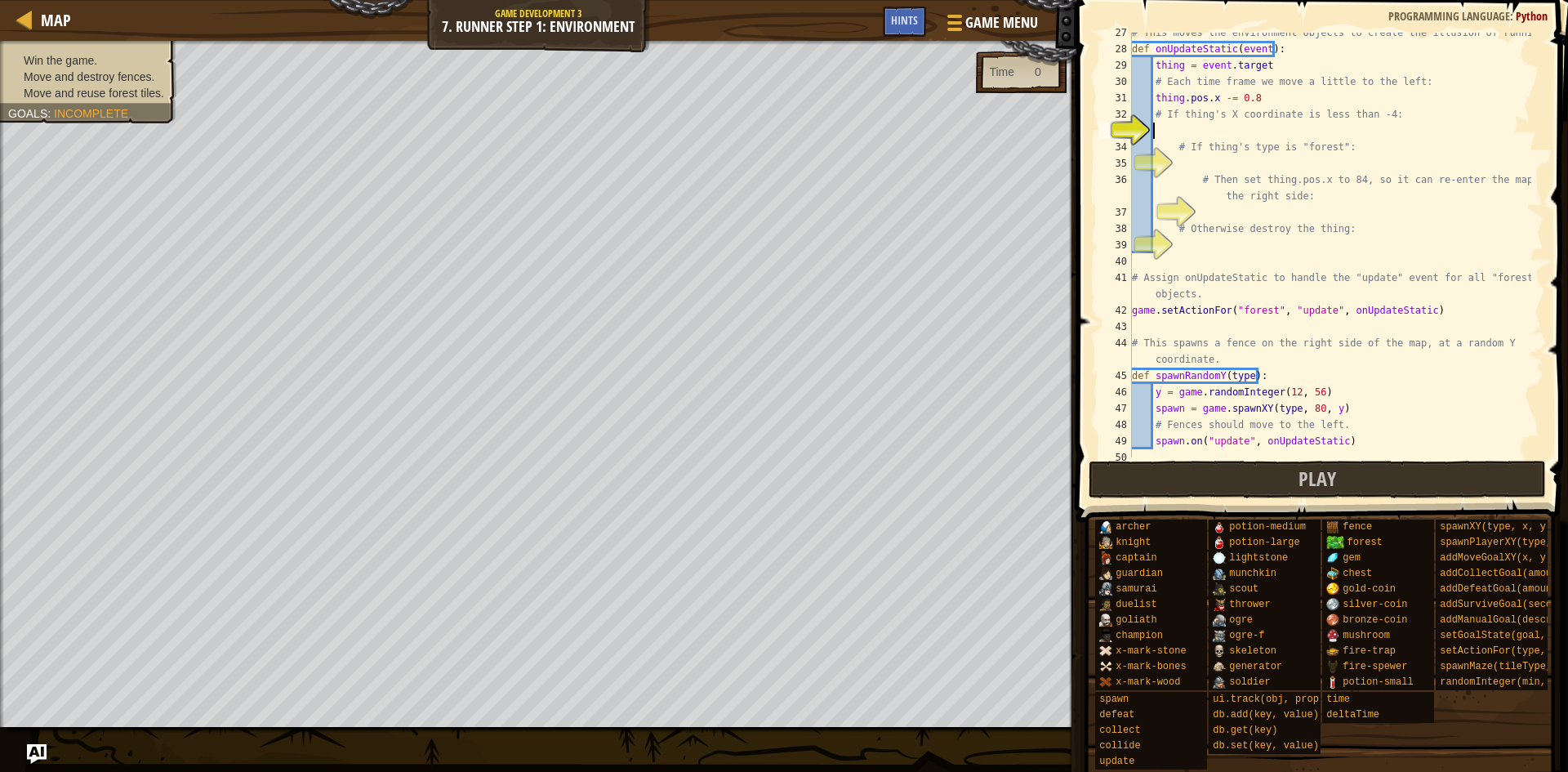
click at [1220, 134] on div "# This moves the environment objects to create the illusion of running. def onU…" at bounding box center [1330, 253] width 403 height 458
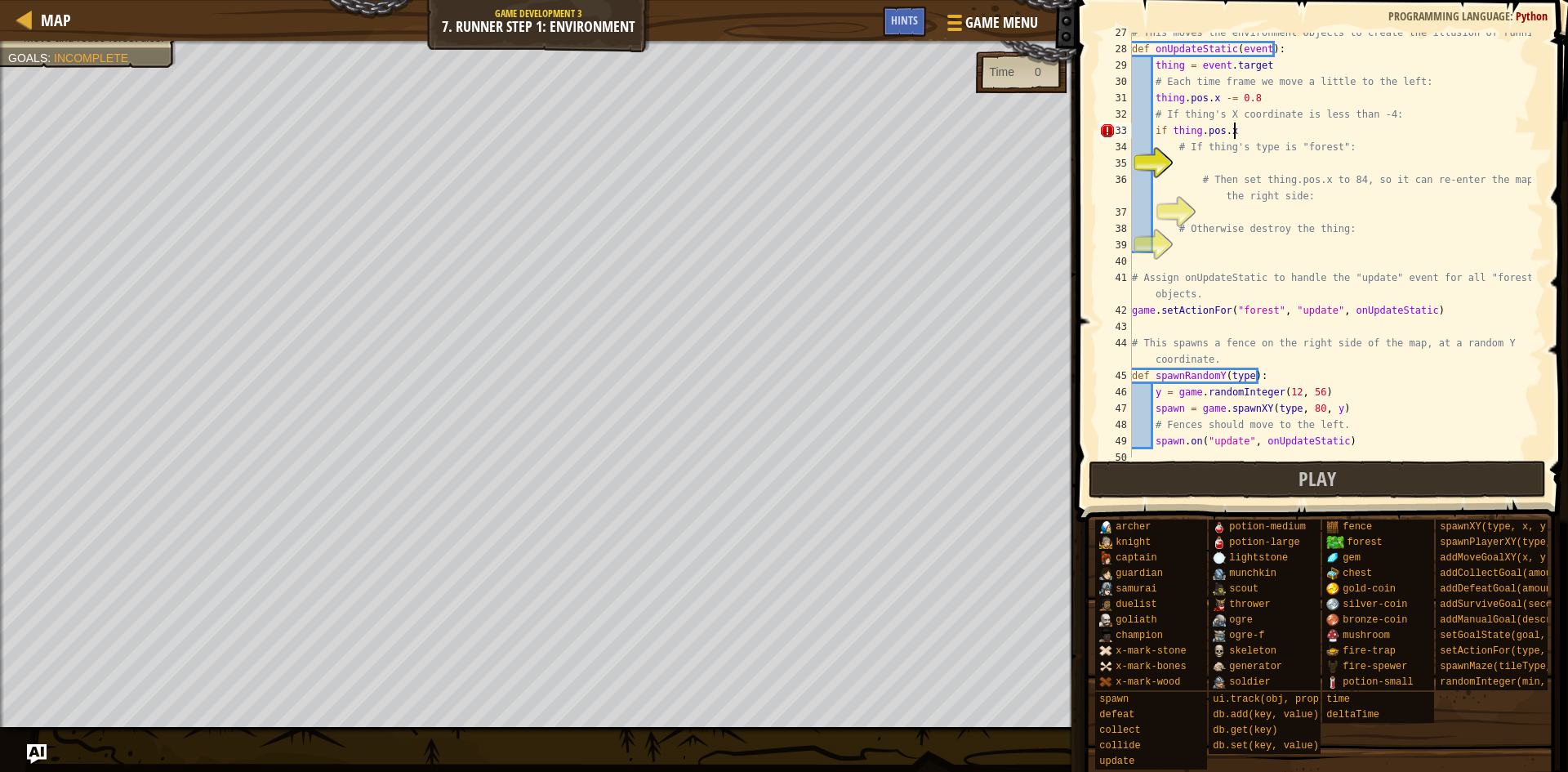
scroll to position [7, 8]
type textarea "if thing.pos.x -= 4:"
click at [1224, 160] on div "# This moves the environment objects to create the illusion of running. def onU…" at bounding box center [1330, 253] width 403 height 458
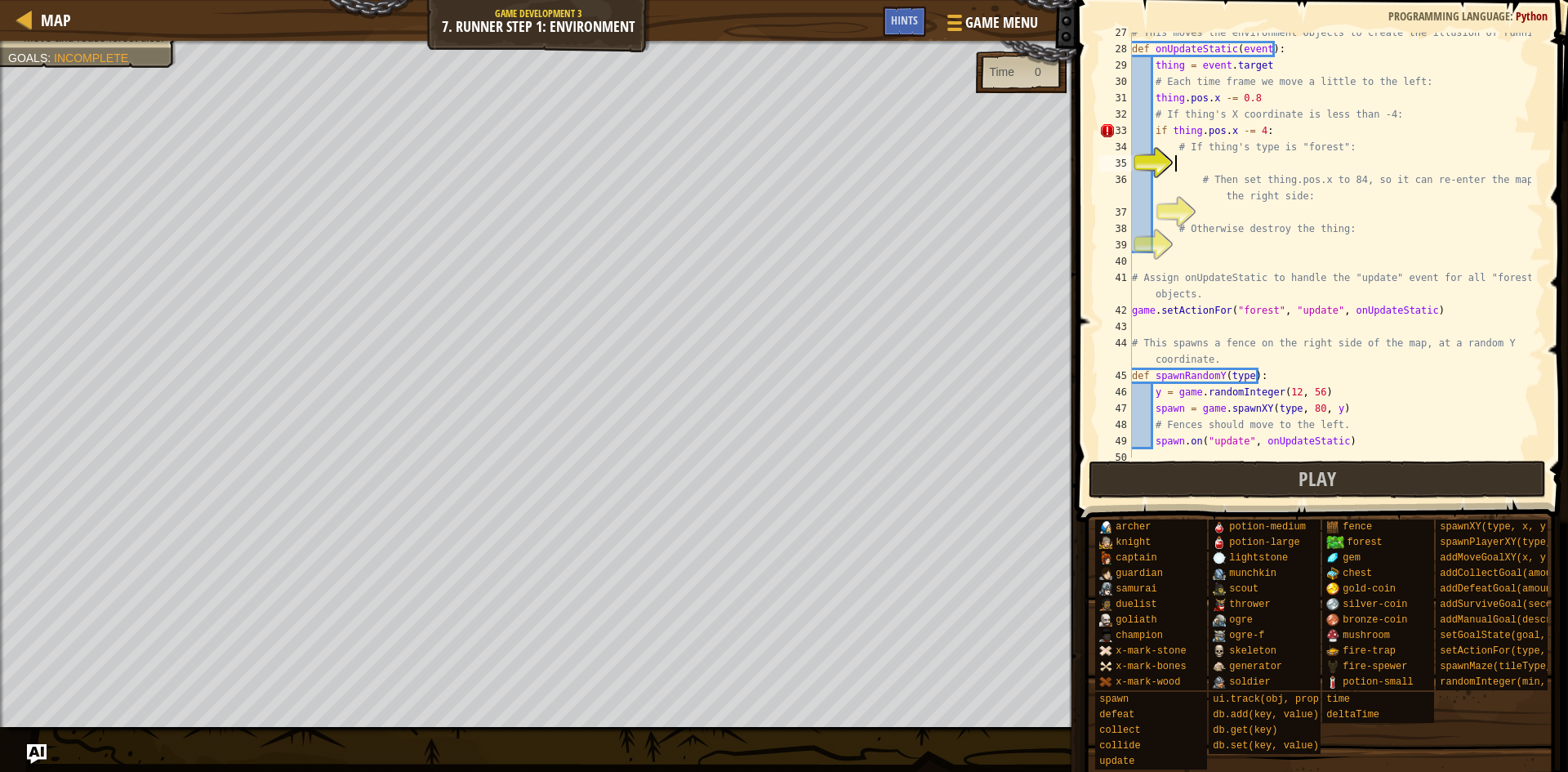
type textarea "g"
click at [903, 22] on span "Hints" at bounding box center [904, 20] width 27 height 16
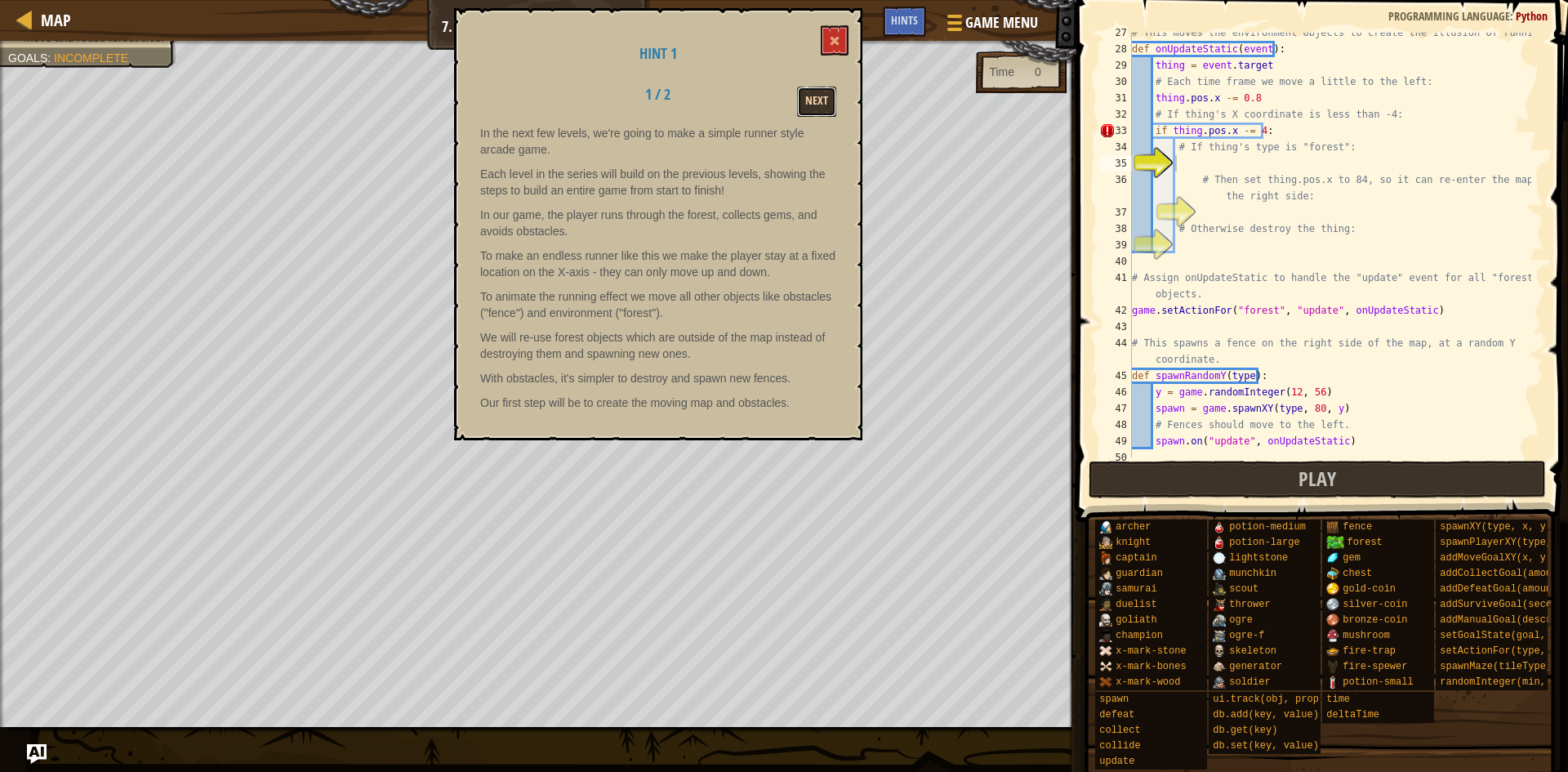
click at [823, 101] on button "Next" at bounding box center [816, 101] width 39 height 30
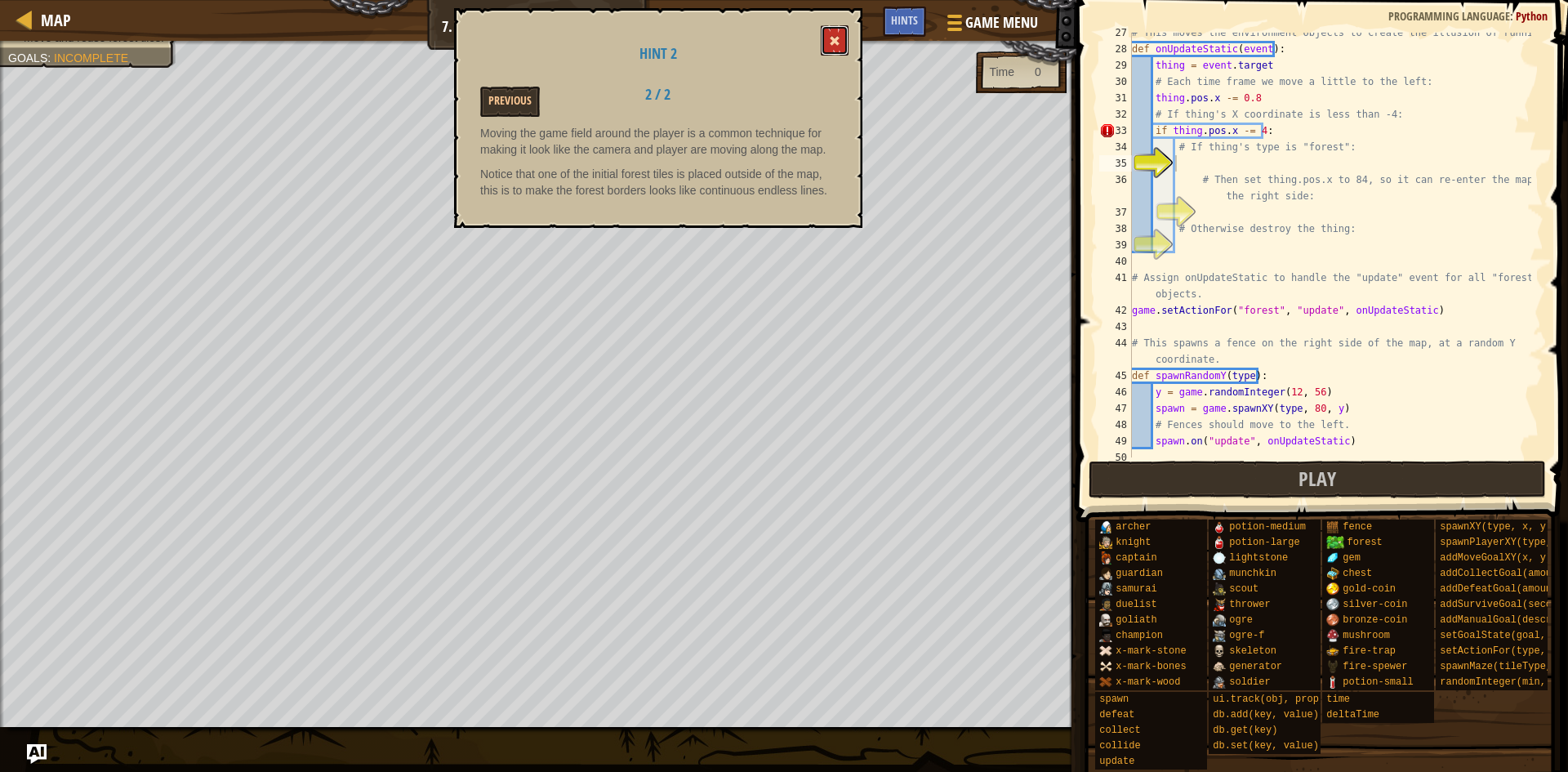
click at [834, 42] on span at bounding box center [835, 41] width 12 height 12
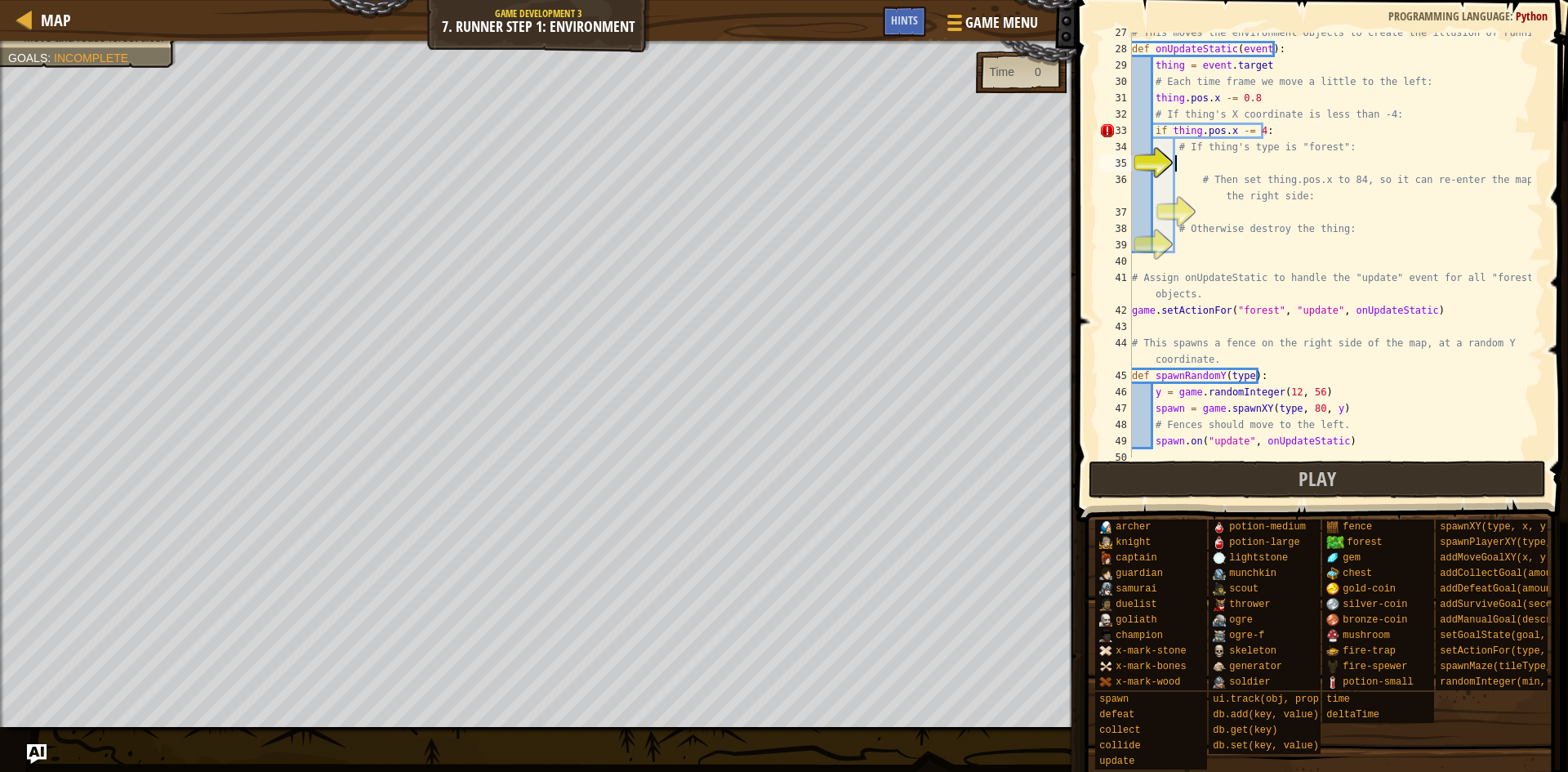
click at [1237, 157] on div "# This moves the environment objects to create the illusion of running. def onU…" at bounding box center [1330, 253] width 403 height 458
click at [1246, 132] on div "# This moves the environment objects to create the illusion of running. def onU…" at bounding box center [1330, 253] width 403 height 458
click at [1319, 159] on div "# This moves the environment objects to create the illusion of running. def onU…" at bounding box center [1330, 253] width 403 height 458
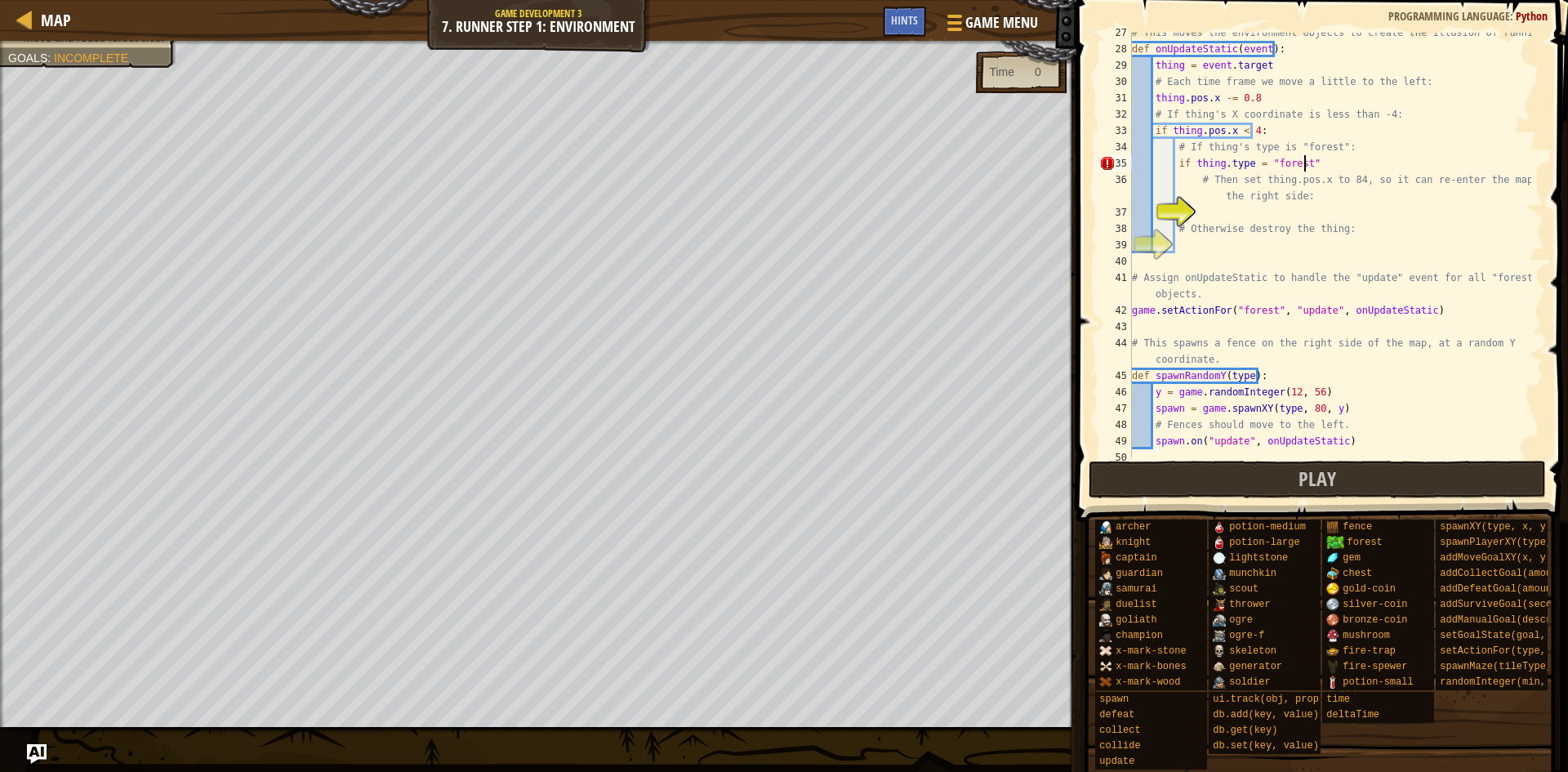
scroll to position [7, 14]
click at [1254, 161] on div "# This moves the environment objects to create the illusion of running. def onU…" at bounding box center [1330, 253] width 403 height 458
type textarea "if thing.type == "forest":"
click at [1274, 206] on div "# This moves the environment objects to create the illusion of running. def onU…" at bounding box center [1330, 253] width 403 height 458
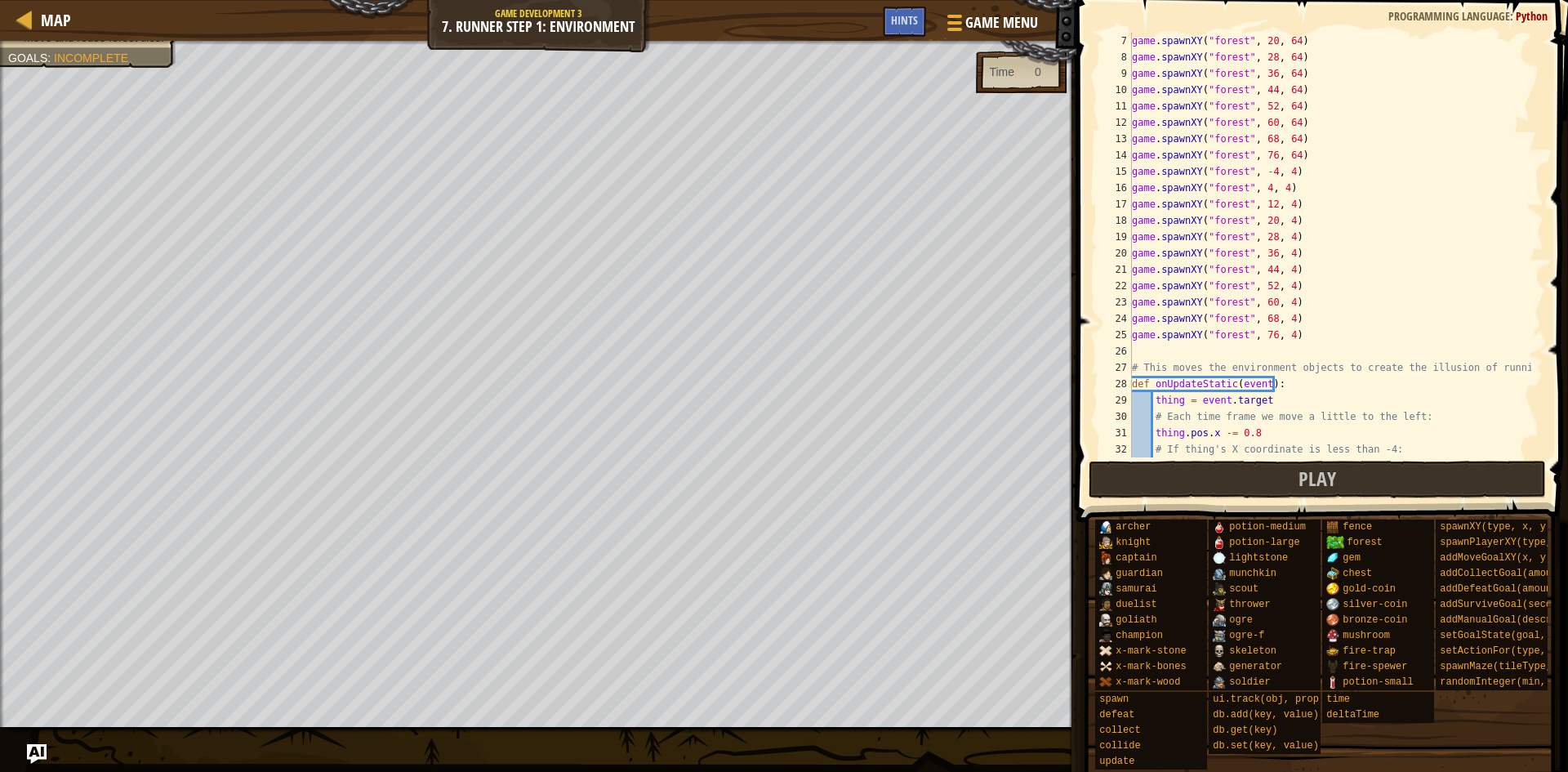
scroll to position [441, 0]
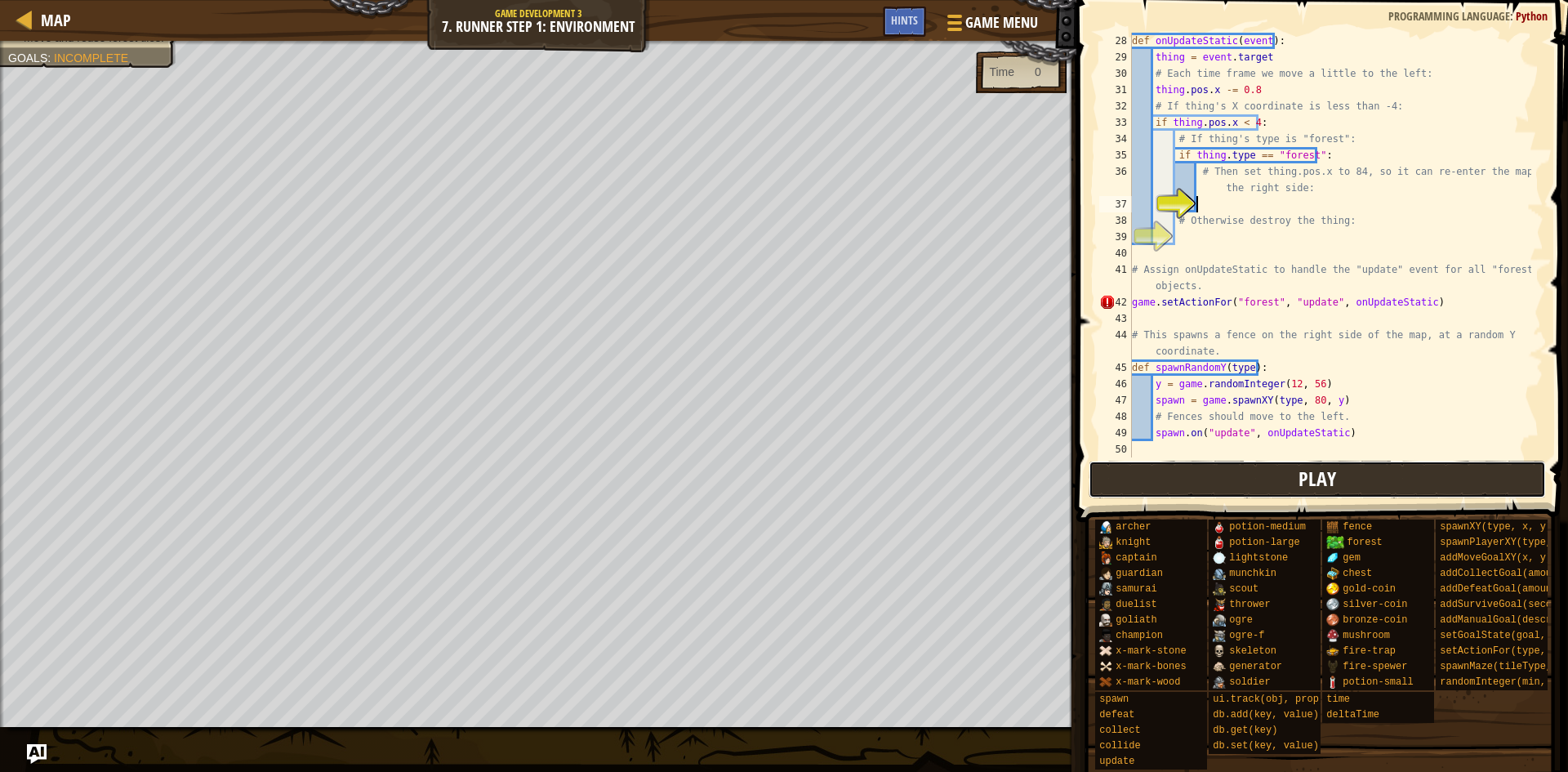
click at [1279, 492] on button "Play" at bounding box center [1318, 479] width 458 height 37
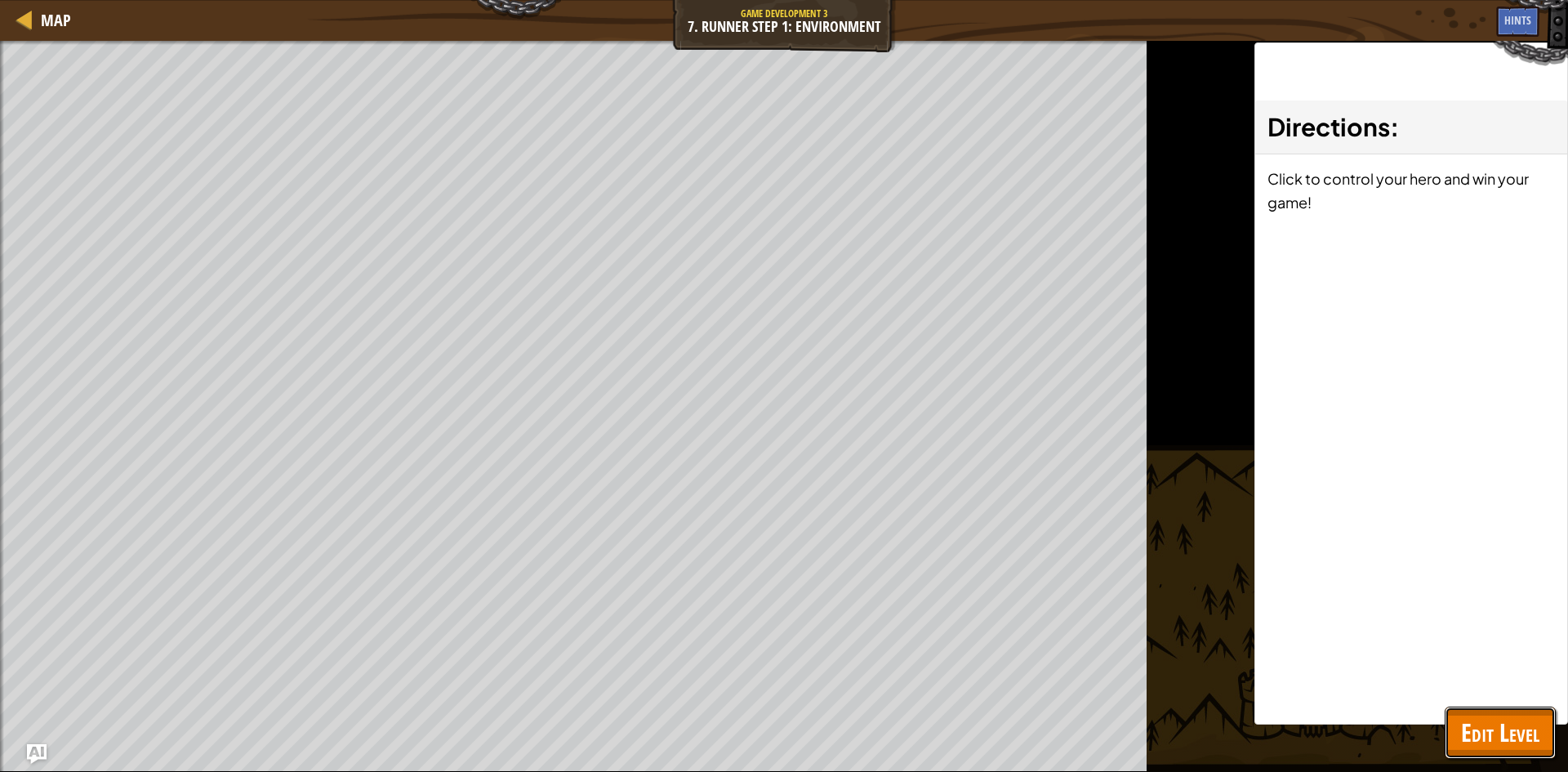
click at [1497, 745] on span "Edit Level" at bounding box center [1500, 732] width 78 height 33
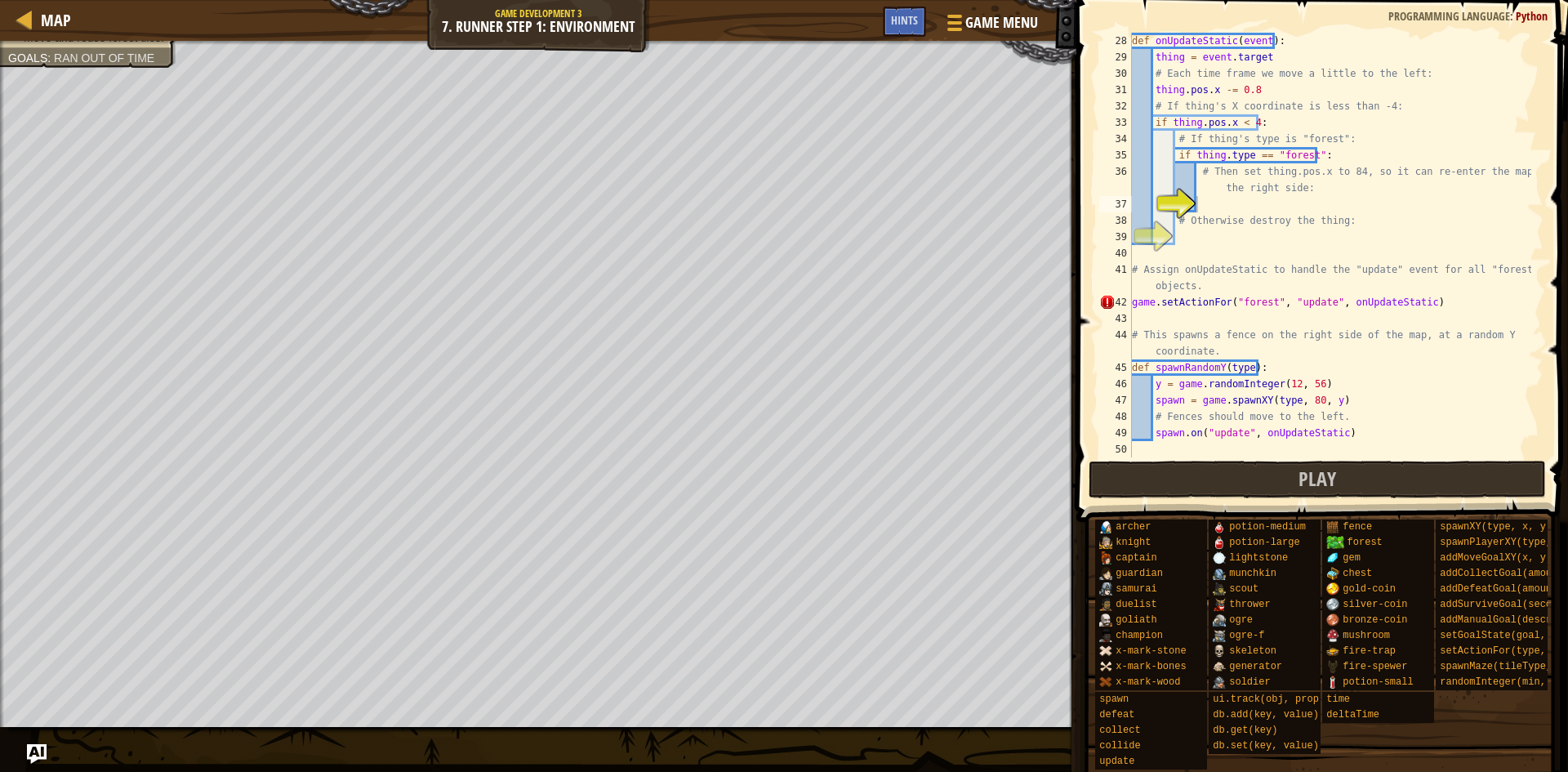
type textarea "# Then set thing.pos.x to 84, so it can re-enter the map from the right side:"
click at [1329, 189] on div "def onUpdateStatic ( event ) : thing = event . target # Each time frame we move…" at bounding box center [1330, 261] width 403 height 458
click at [1353, 202] on div "def onUpdateStatic ( event ) : thing = event . target # Each time frame we move…" at bounding box center [1330, 261] width 403 height 458
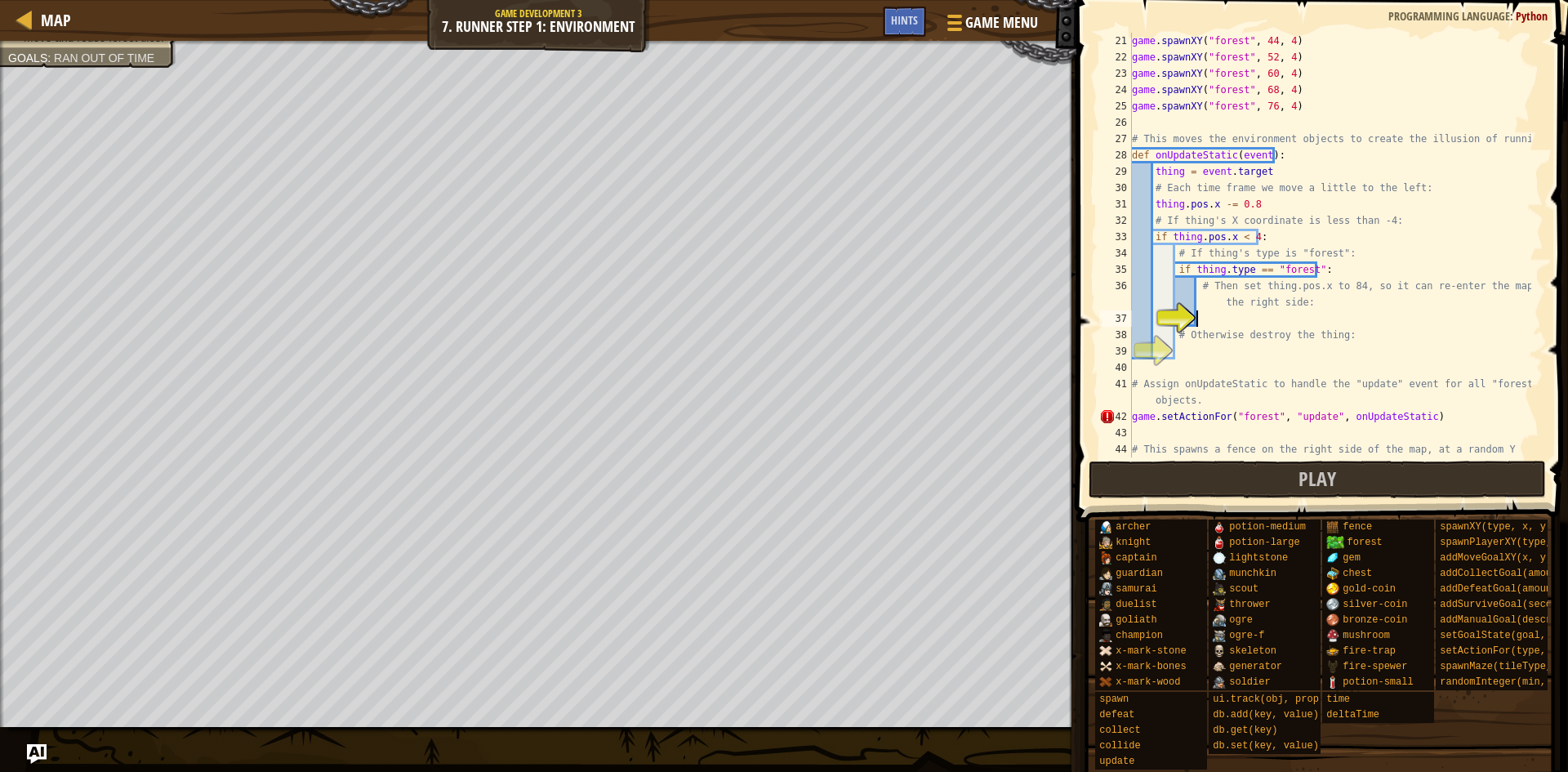
scroll to position [376, 0]
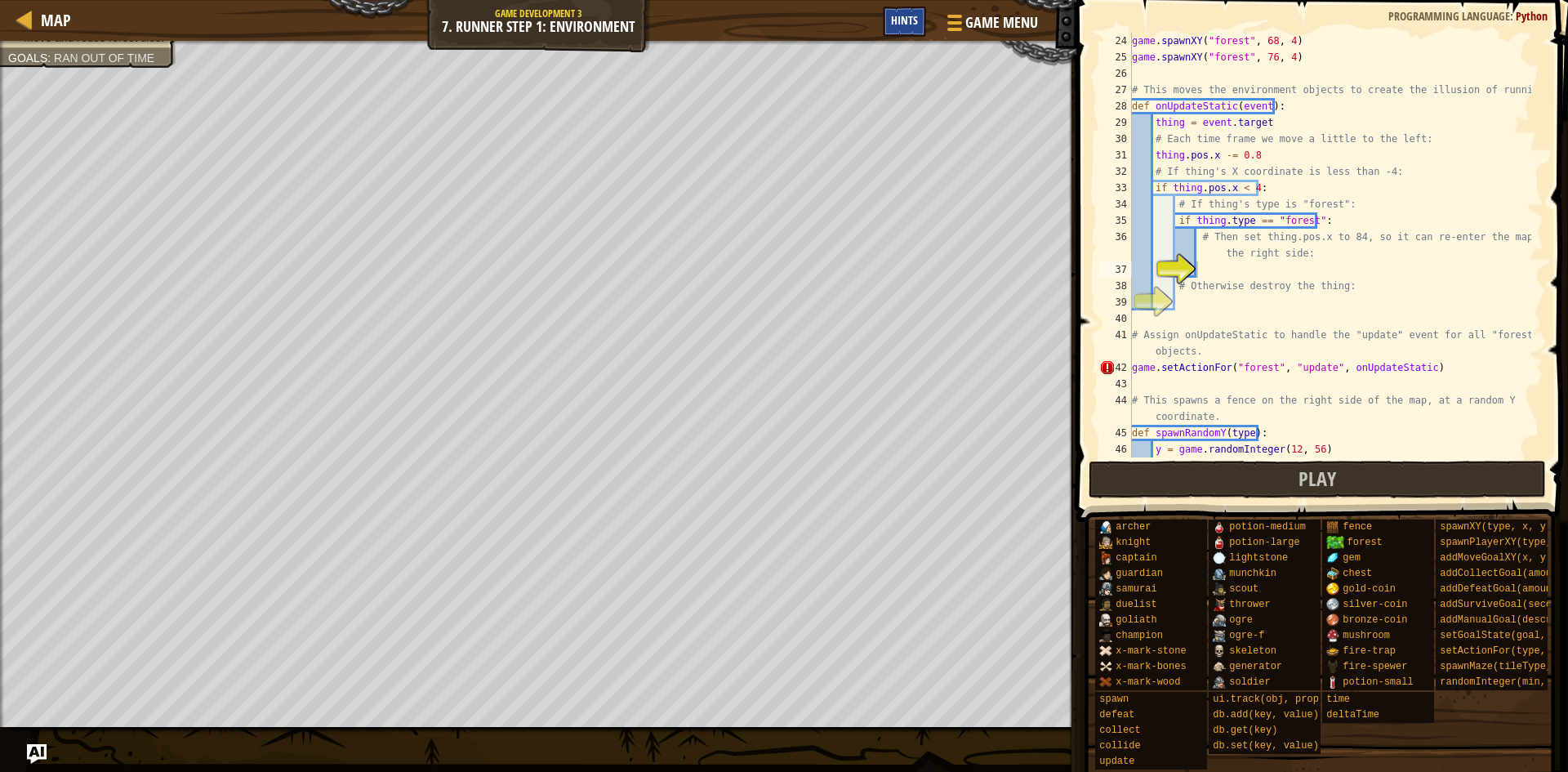
click at [912, 10] on div "Hints" at bounding box center [904, 22] width 43 height 30
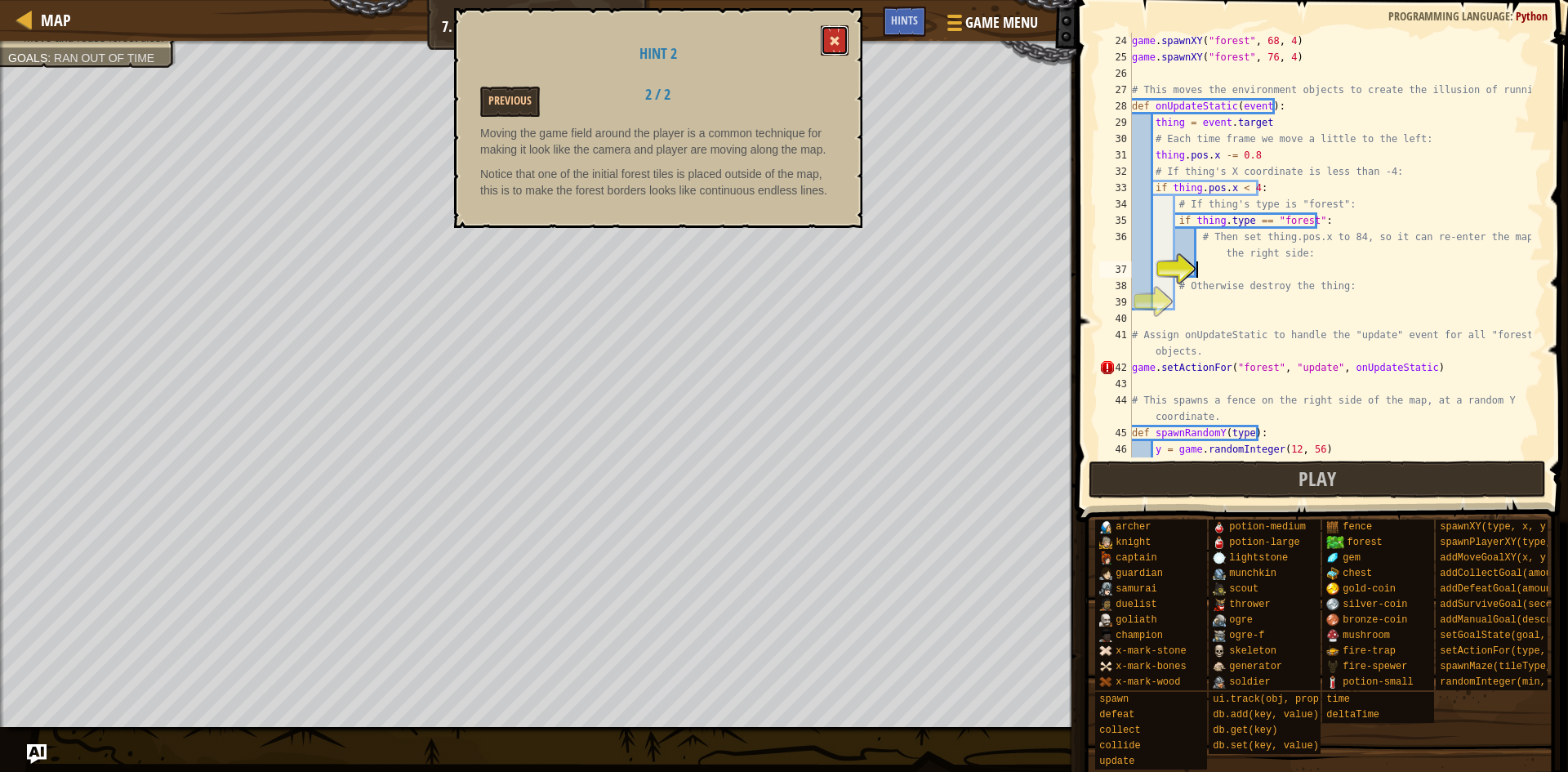
click at [831, 41] on span at bounding box center [835, 41] width 12 height 12
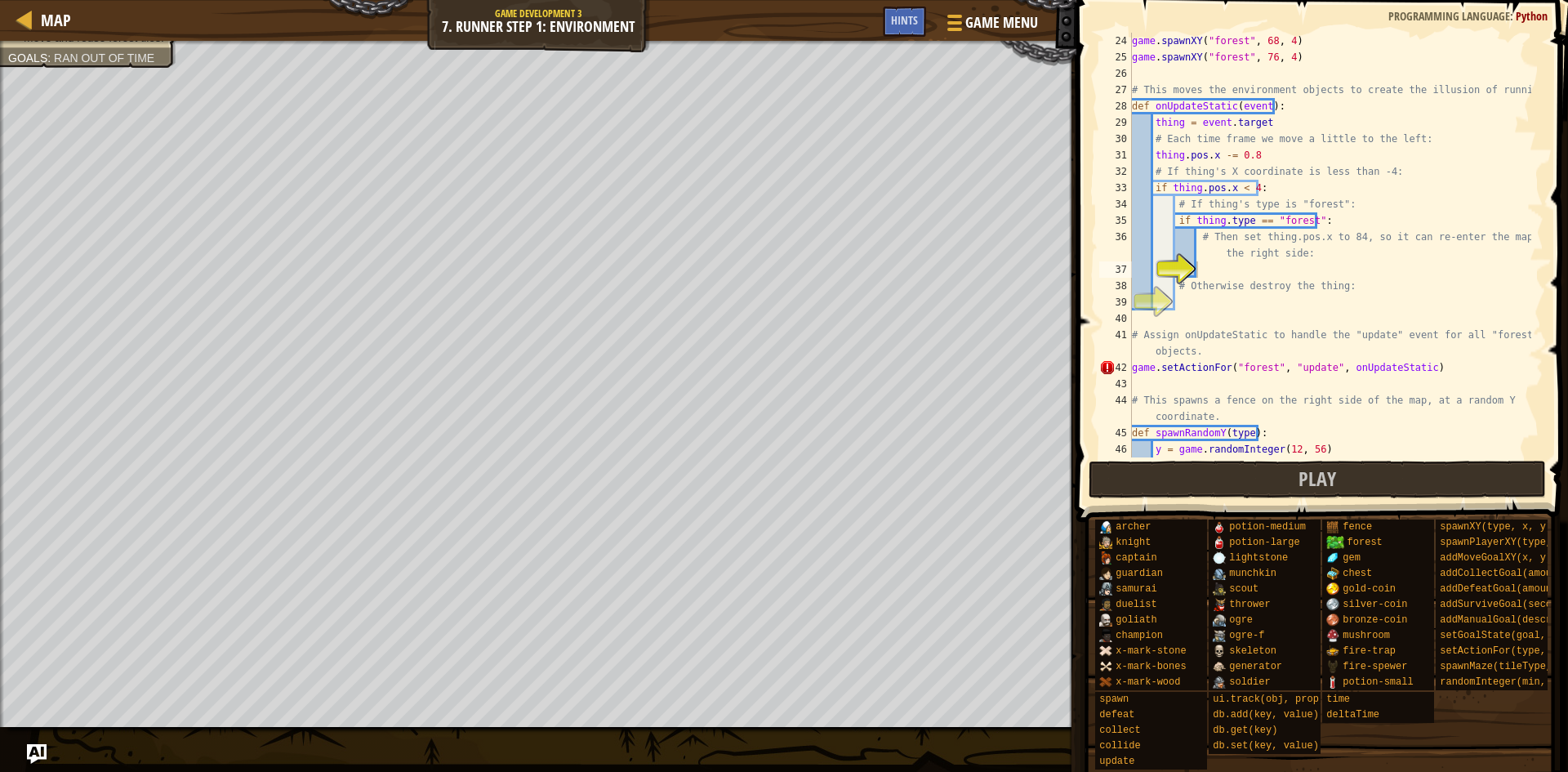
type textarea "# Then set thing.pos.x to 84, so it can re-enter the map from the right side:"
click at [1388, 255] on div "game . spawnXY ( "forest" , 68 , 4 ) game . spawnXY ( "forest" , 76 , 4 ) # Thi…" at bounding box center [1330, 261] width 403 height 458
click at [1388, 271] on div "game . spawnXY ( "forest" , 68 , 4 ) game . spawnXY ( "forest" , 76 , 4 ) # Thi…" at bounding box center [1330, 261] width 403 height 458
click at [1369, 462] on button "Play" at bounding box center [1318, 479] width 458 height 37
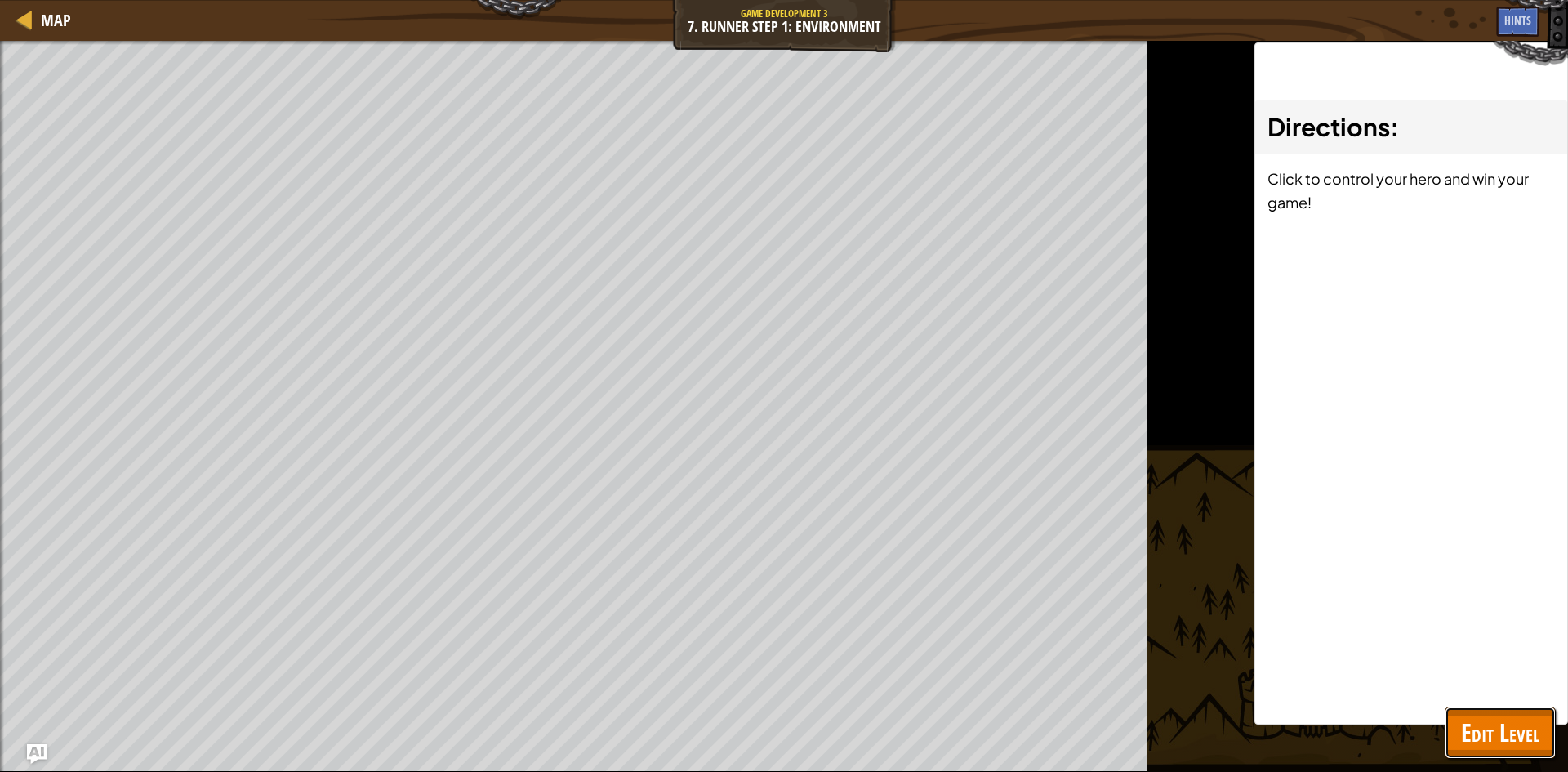
click at [1513, 738] on span "Edit Level" at bounding box center [1500, 732] width 78 height 33
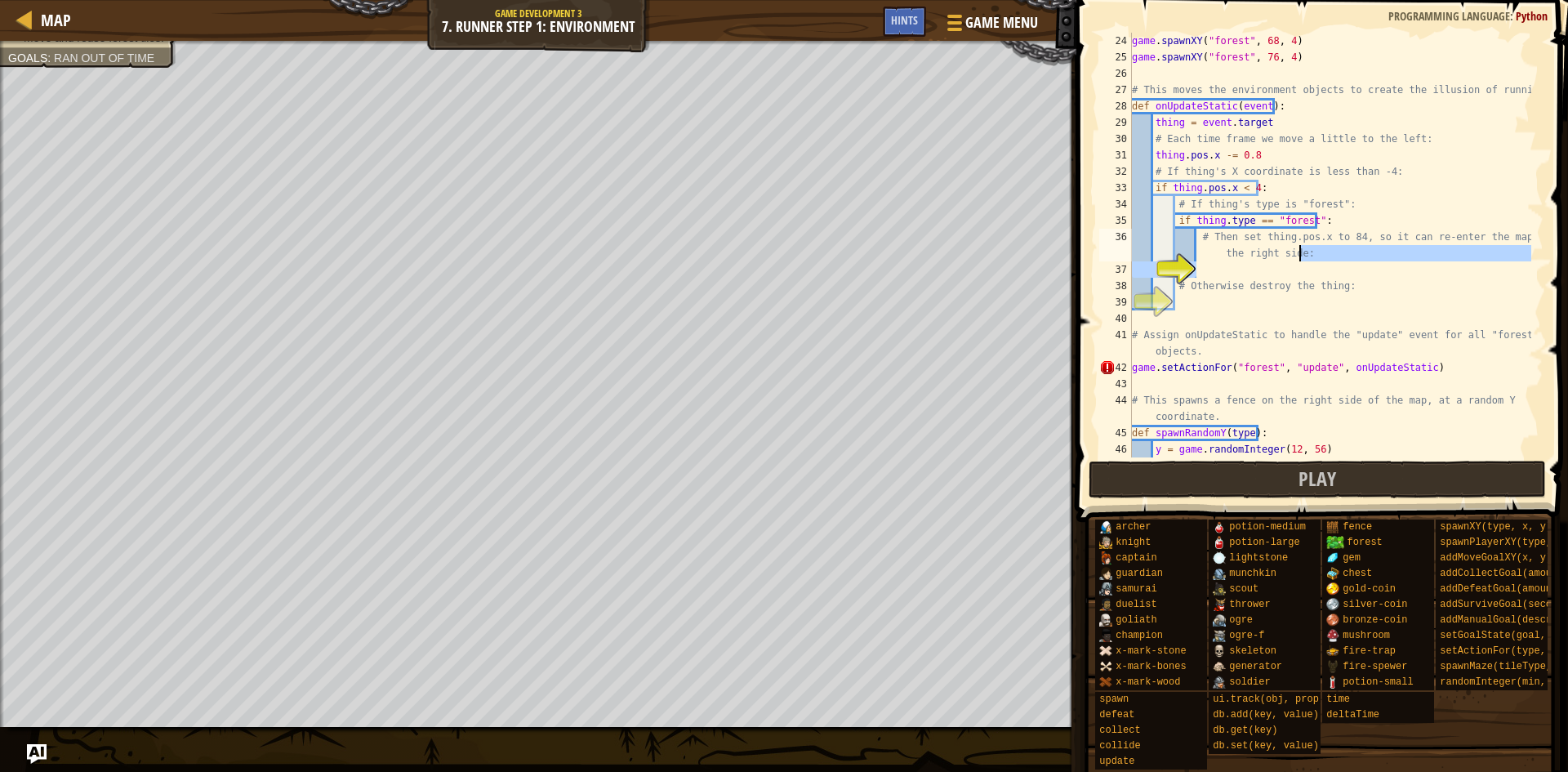
drag, startPoint x: 1298, startPoint y: 275, endPoint x: 1316, endPoint y: 254, distance: 27.7
click at [1316, 254] on div "game . spawnXY ( "forest" , 68 , 4 ) game . spawnXY ( "forest" , 76 , 4 ) # Thi…" at bounding box center [1330, 261] width 403 height 458
click at [1316, 254] on div "game . spawnXY ( "forest" , 68 , 4 ) game . spawnXY ( "forest" , 76 , 4 ) # Thi…" at bounding box center [1330, 245] width 403 height 425
type textarea "# Then set thing.pos.x to 84, so it can re-enter the map from the right side:"
click at [1313, 263] on div "game . spawnXY ( "forest" , 68 , 4 ) game . spawnXY ( "forest" , 76 , 4 ) # Thi…" at bounding box center [1330, 261] width 403 height 458
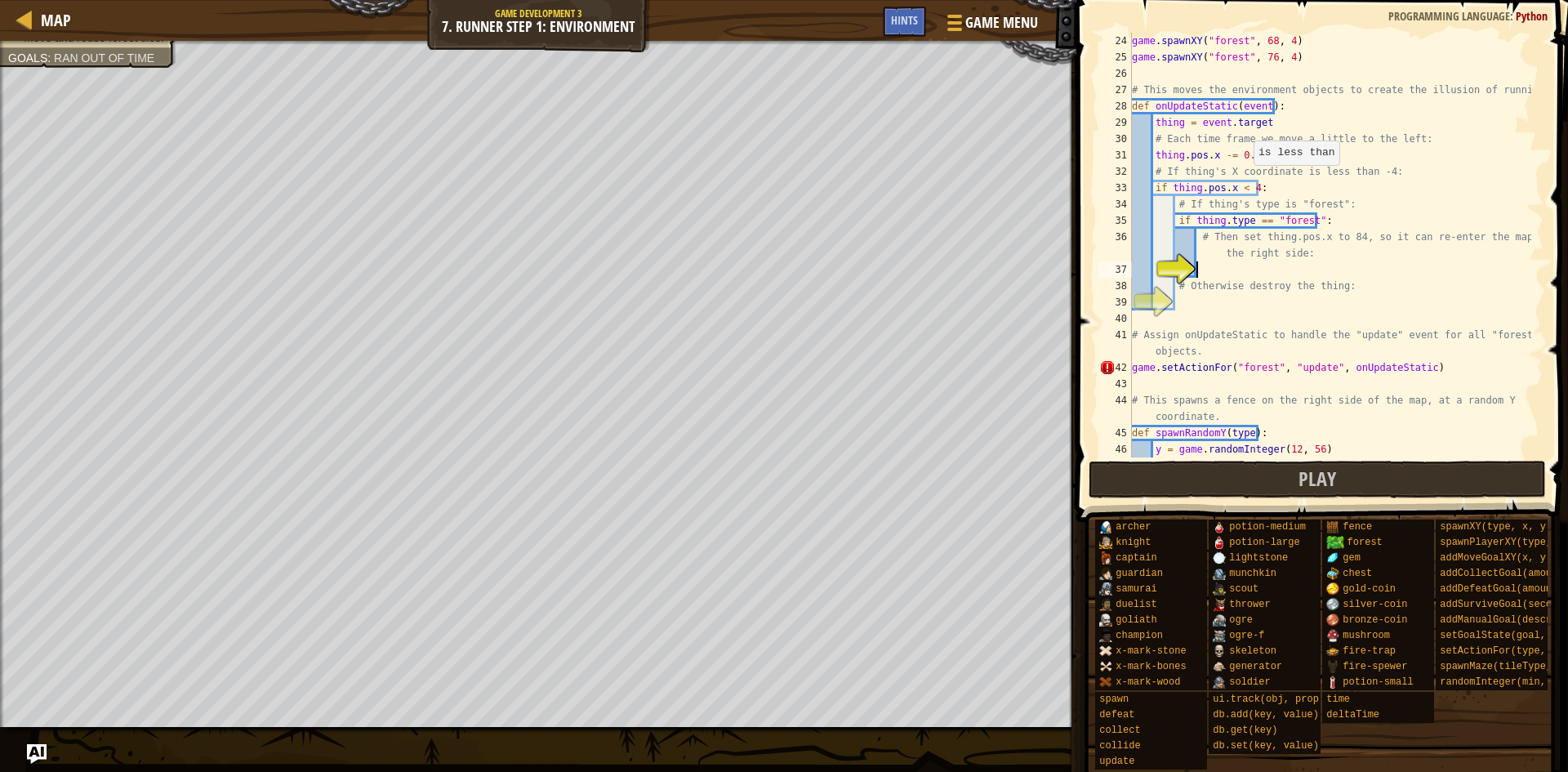
click at [1245, 181] on div "game . spawnXY ( "forest" , 68 , 4 ) game . spawnXY ( "forest" , 76 , 4 ) # Thi…" at bounding box center [1330, 261] width 403 height 458
drag, startPoint x: 1284, startPoint y: 236, endPoint x: 1293, endPoint y: 240, distance: 9.8
click at [1293, 240] on div "game . spawnXY ( "forest" , 68 , 4 ) game . spawnXY ( "forest" , 76 , 4 ) # Thi…" at bounding box center [1330, 261] width 403 height 458
type textarea "# Then set thing.pos.x to 84, so it can re-enter the map from the right side:"
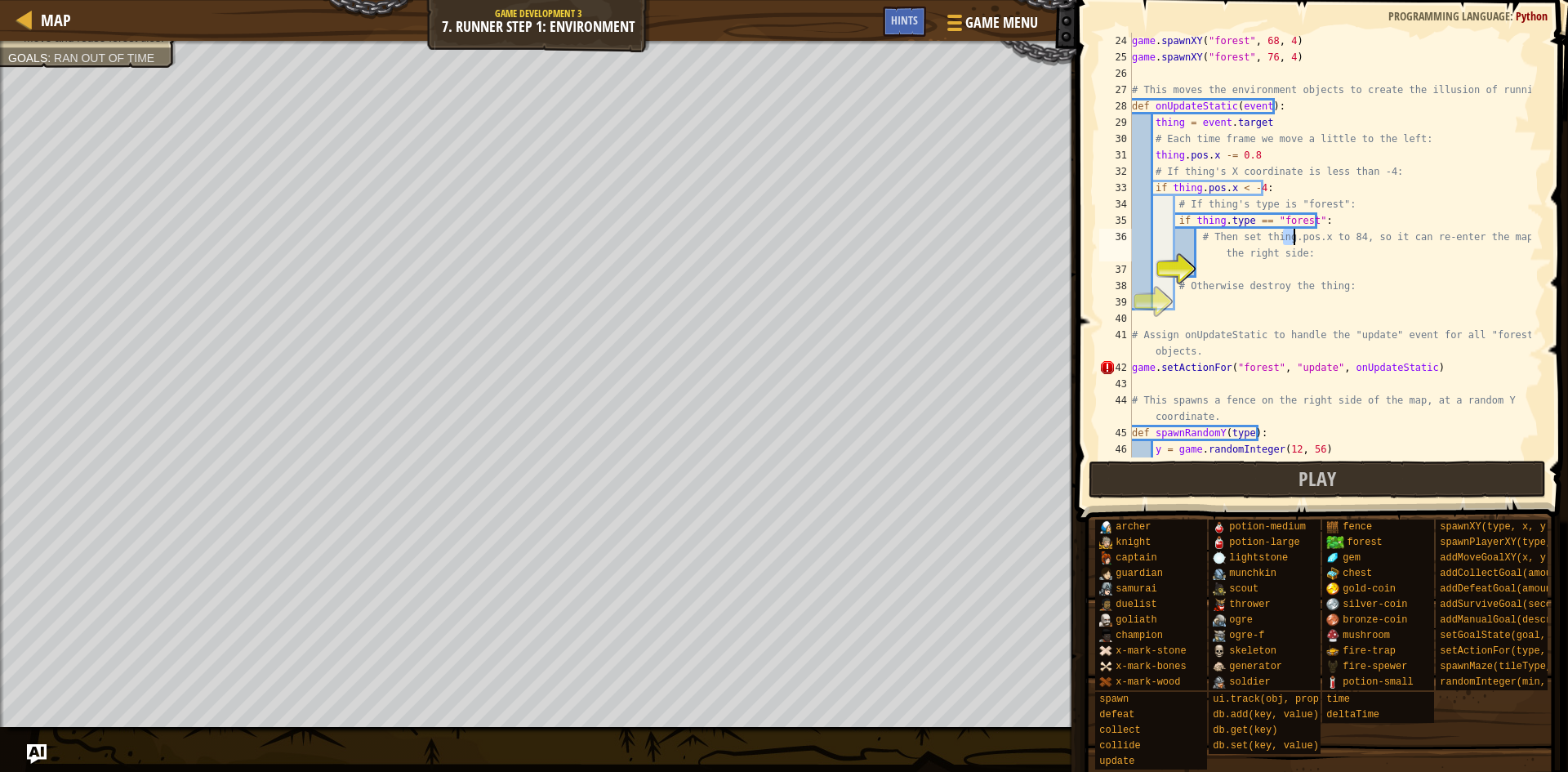
click at [1311, 250] on div "game . spawnXY ( "forest" , 68 , 4 ) game . spawnXY ( "forest" , 76 , 4 ) # Thi…" at bounding box center [1330, 261] width 403 height 458
click at [1280, 261] on div "game . spawnXY ( "forest" , 68 , 4 ) game . spawnXY ( "forest" , 76 , 4 ) # Thi…" at bounding box center [1330, 261] width 403 height 458
drag, startPoint x: 1246, startPoint y: 288, endPoint x: 1230, endPoint y: 275, distance: 20.6
click at [1229, 276] on div "game . spawnXY ( "forest" , 68 , 4 ) game . spawnXY ( "forest" , 76 , 4 ) # Thi…" at bounding box center [1330, 261] width 403 height 458
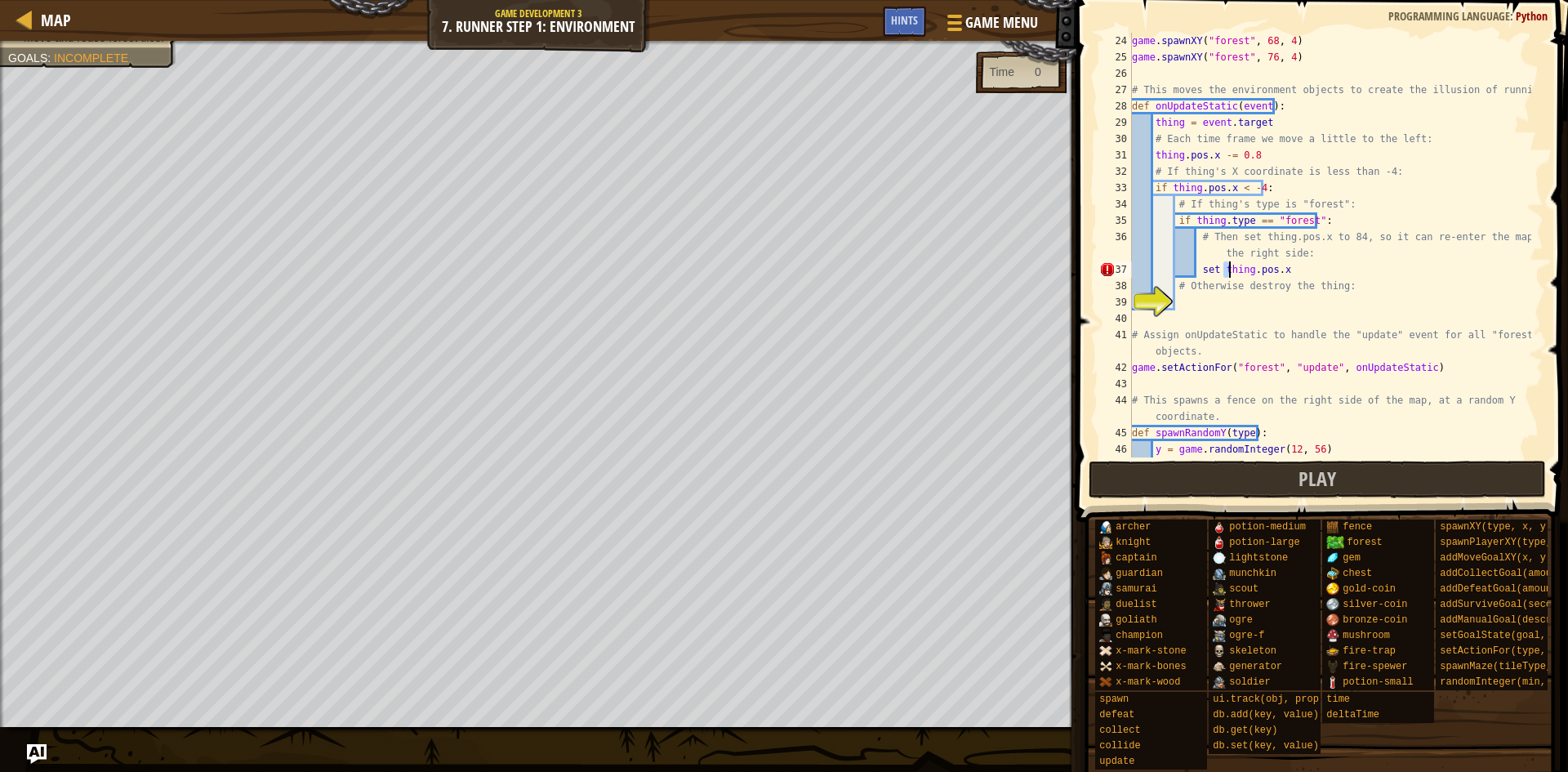
click at [1232, 265] on div "game . spawnXY ( "forest" , 68 , 4 ) game . spawnXY ( "forest" , 76 , 4 ) # Thi…" at bounding box center [1330, 261] width 403 height 458
click at [1226, 268] on div "game . spawnXY ( "forest" , 68 , 4 ) game . spawnXY ( "forest" , 76 , 4 ) # Thi…" at bounding box center [1330, 245] width 403 height 425
click at [1220, 268] on div "game . spawnXY ( "forest" , 68 , 4 ) game . spawnXY ( "forest" , 76 , 4 ) # Thi…" at bounding box center [1330, 261] width 403 height 458
click at [1365, 271] on div "game . spawnXY ( "forest" , 68 , 4 ) game . spawnXY ( "forest" , 76 , 4 ) # Thi…" at bounding box center [1330, 261] width 403 height 458
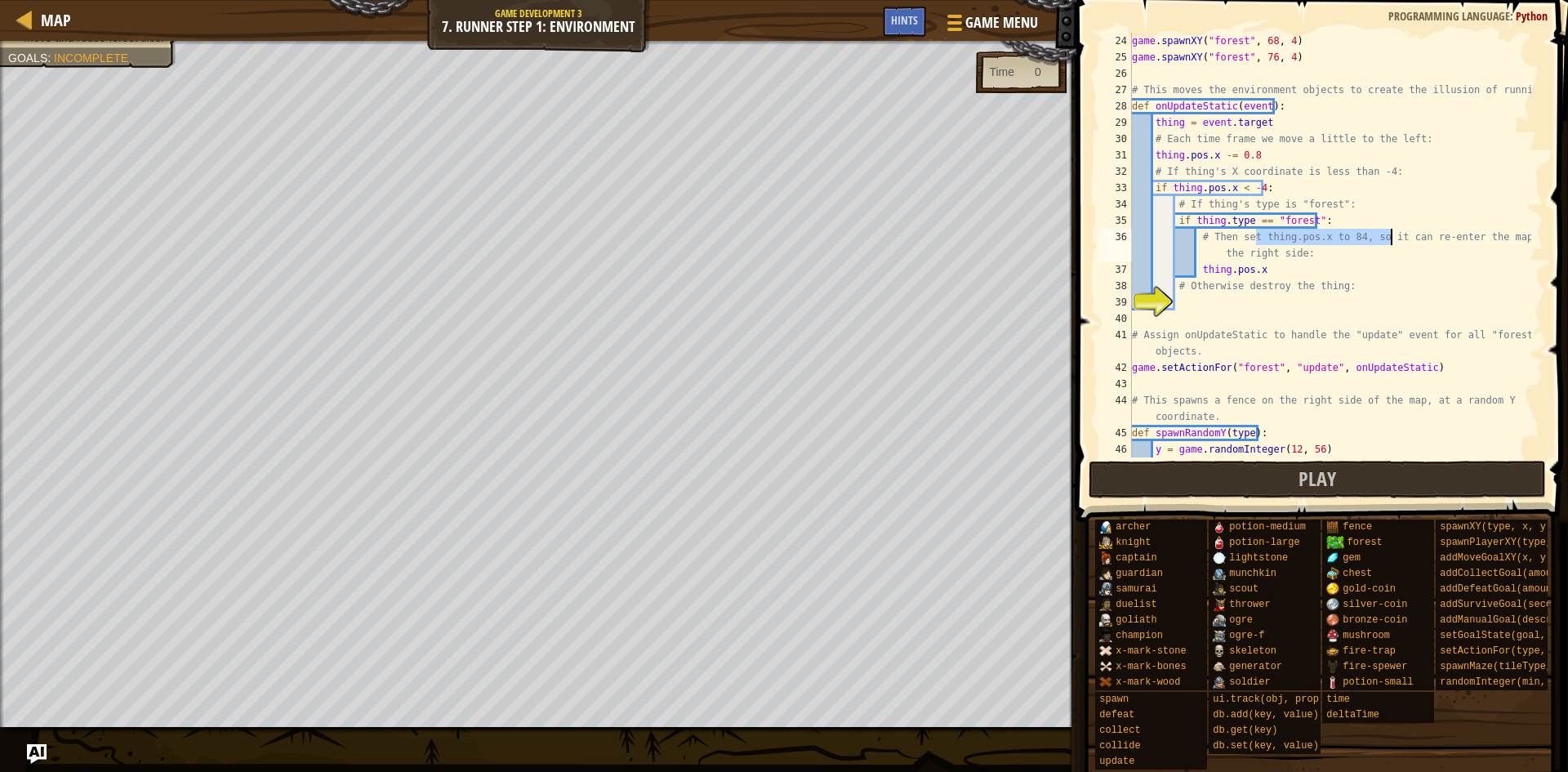
drag, startPoint x: 1256, startPoint y: 236, endPoint x: 1390, endPoint y: 232, distance: 134.1
click at [1390, 232] on div "game . spawnXY ( "forest" , 68 , 4 ) game . spawnXY ( "forest" , 76 , 4 ) # Thi…" at bounding box center [1330, 261] width 403 height 458
click at [1338, 238] on div "game . spawnXY ( "forest" , 68 , 4 ) game . spawnXY ( "forest" , 76 , 4 ) # Thi…" at bounding box center [1330, 245] width 403 height 425
drag, startPoint x: 1338, startPoint y: 233, endPoint x: 1347, endPoint y: 237, distance: 9.8
click at [1347, 237] on div "game . spawnXY ( "forest" , 68 , 4 ) game . spawnXY ( "forest" , 76 , 4 ) # Thi…" at bounding box center [1330, 261] width 403 height 458
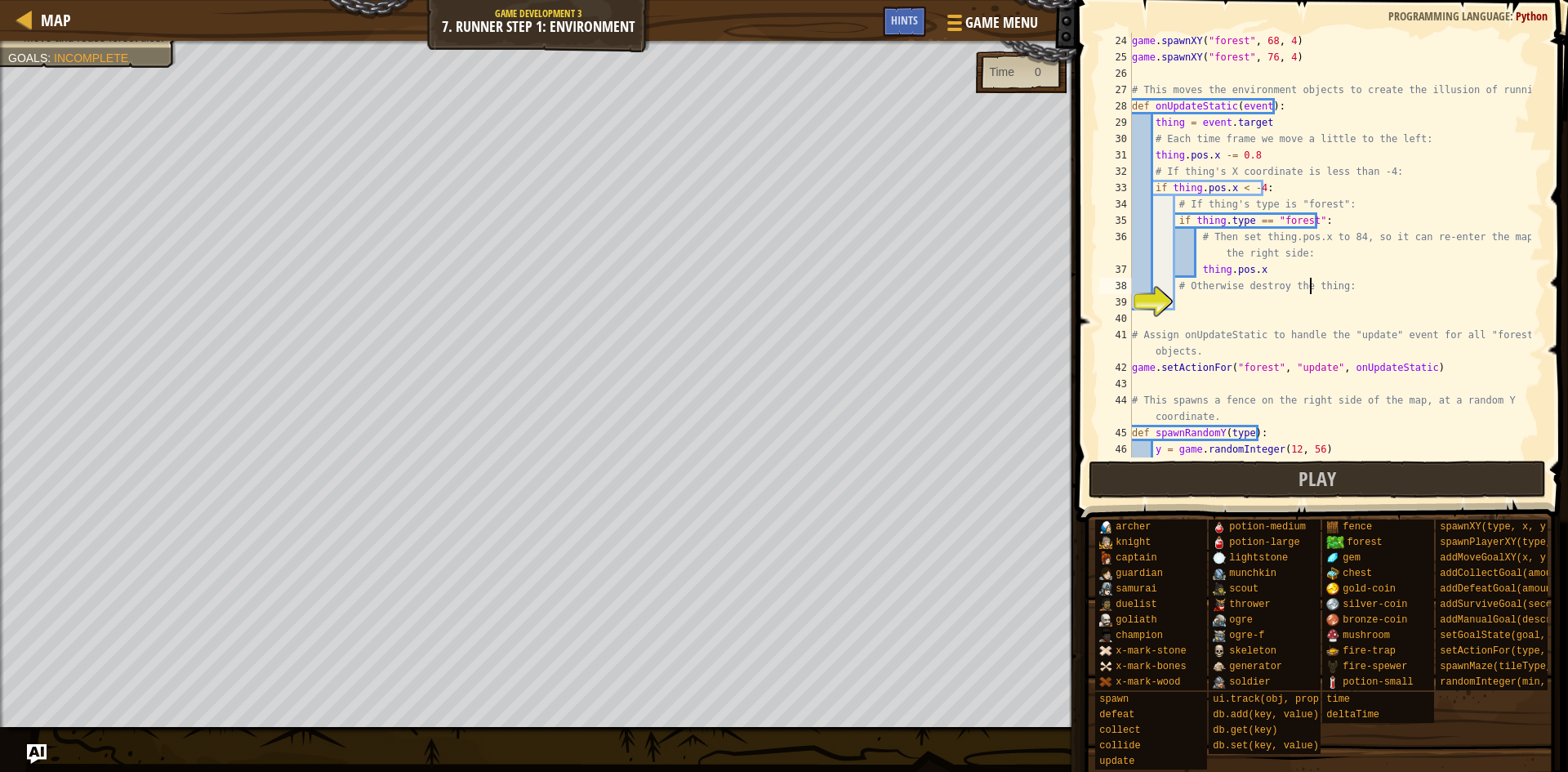
click at [1308, 279] on div "game . spawnXY ( "forest" , 68 , 4 ) game . spawnXY ( "forest" , 76 , 4 ) # Thi…" at bounding box center [1330, 261] width 403 height 458
click at [1320, 265] on div "game . spawnXY ( "forest" , 68 , 4 ) game . spawnXY ( "forest" , 76 , 4 ) # Thi…" at bounding box center [1330, 261] width 403 height 458
click at [1323, 289] on div "game . spawnXY ( "forest" , 68 , 4 ) game . spawnXY ( "forest" , 76 , 4 ) # Thi…" at bounding box center [1330, 261] width 403 height 458
type textarea "# Otherwise destroy the thing:"
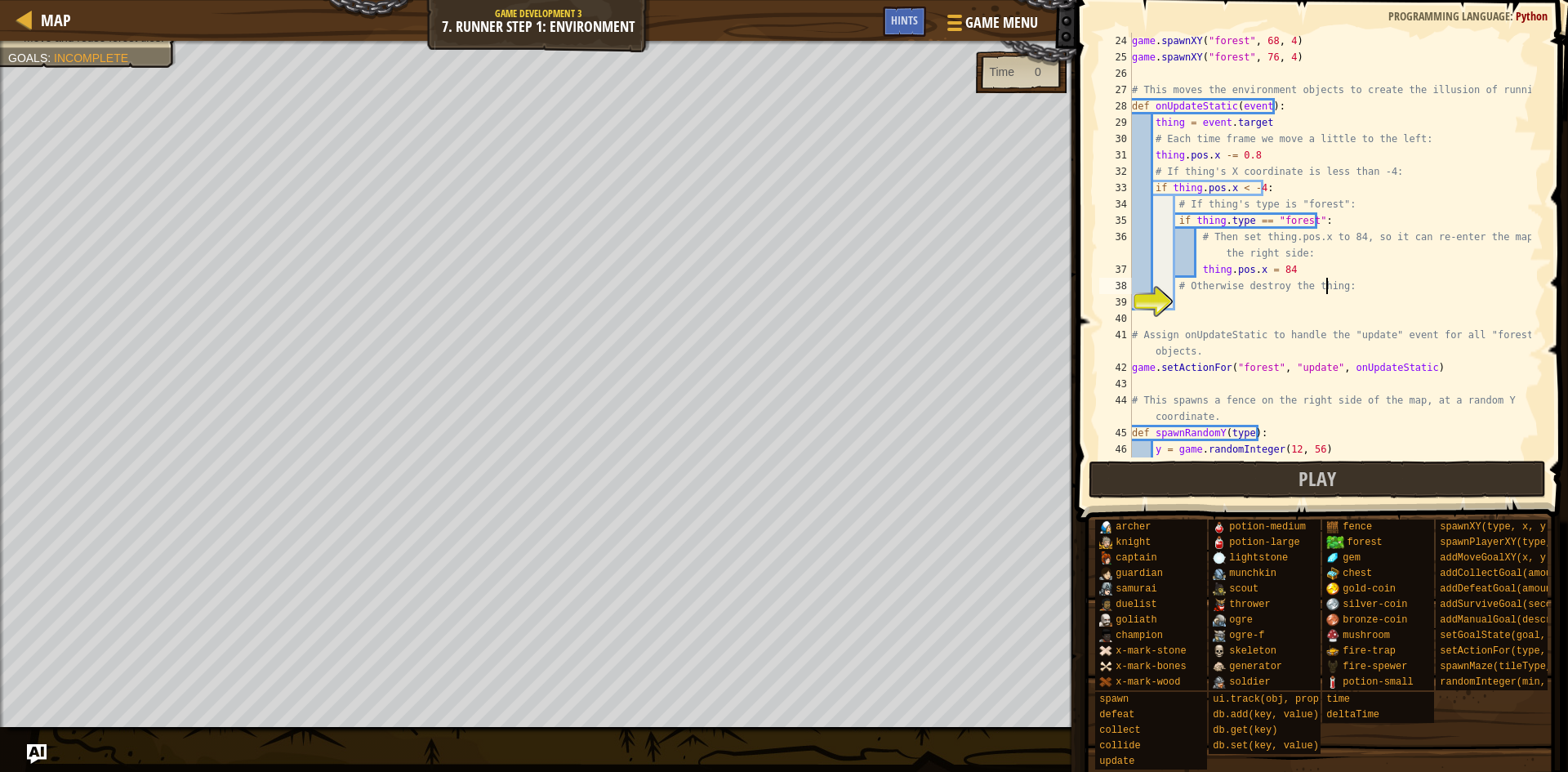
click at [1329, 298] on div "game . spawnXY ( "forest" , 68 , 4 ) game . spawnXY ( "forest" , 76 , 4 ) # Thi…" at bounding box center [1330, 261] width 403 height 458
click at [911, 25] on span "Hints" at bounding box center [904, 20] width 27 height 16
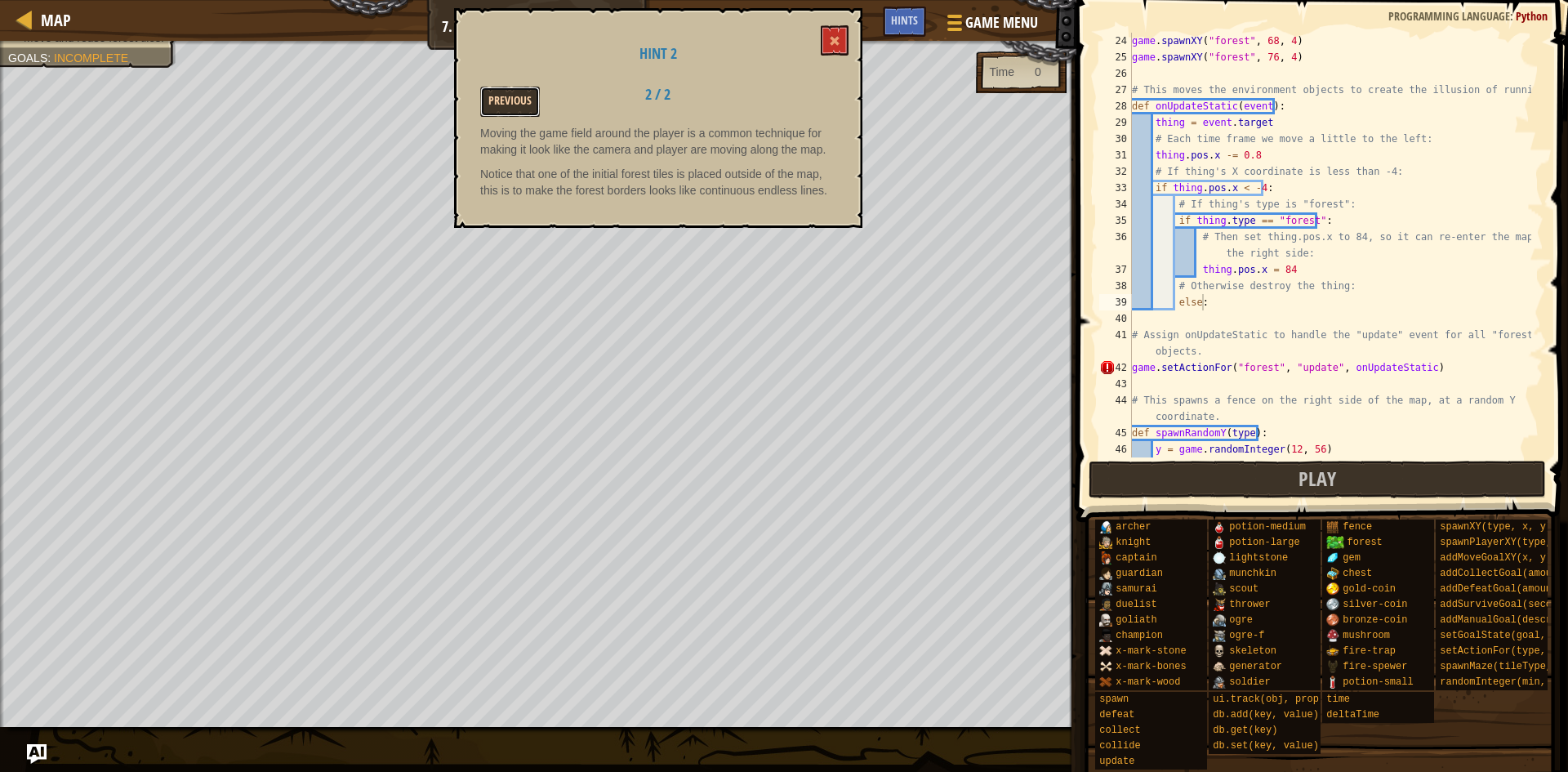
click at [505, 107] on button "Previous" at bounding box center [510, 101] width 60 height 30
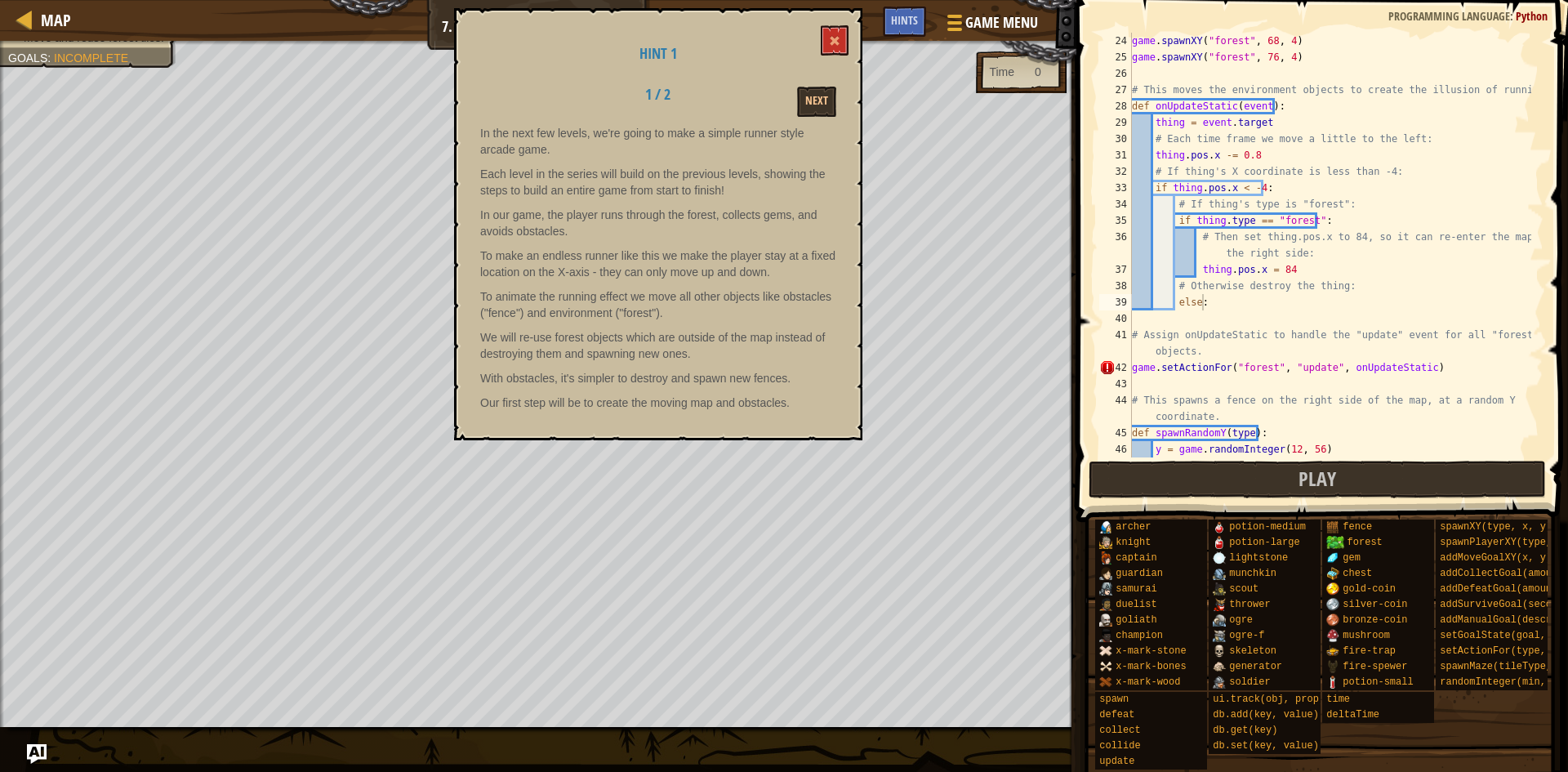
click at [1274, 300] on div "game . spawnXY ( "forest" , 68 , 4 ) game . spawnXY ( "forest" , 76 , 4 ) # Thi…" at bounding box center [1330, 261] width 403 height 458
click at [819, 116] on button "Next" at bounding box center [816, 101] width 39 height 30
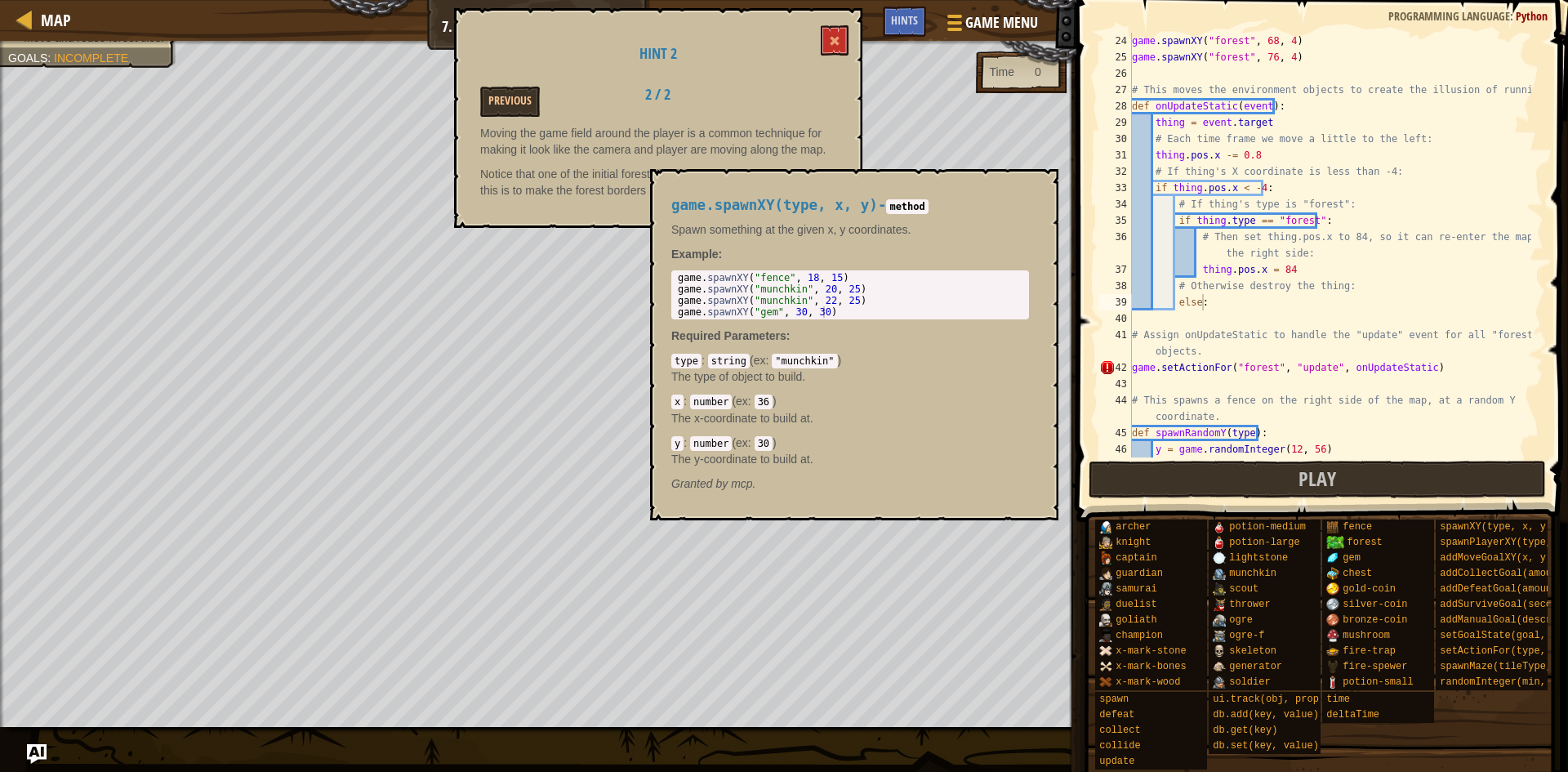
scroll to position [0, 0]
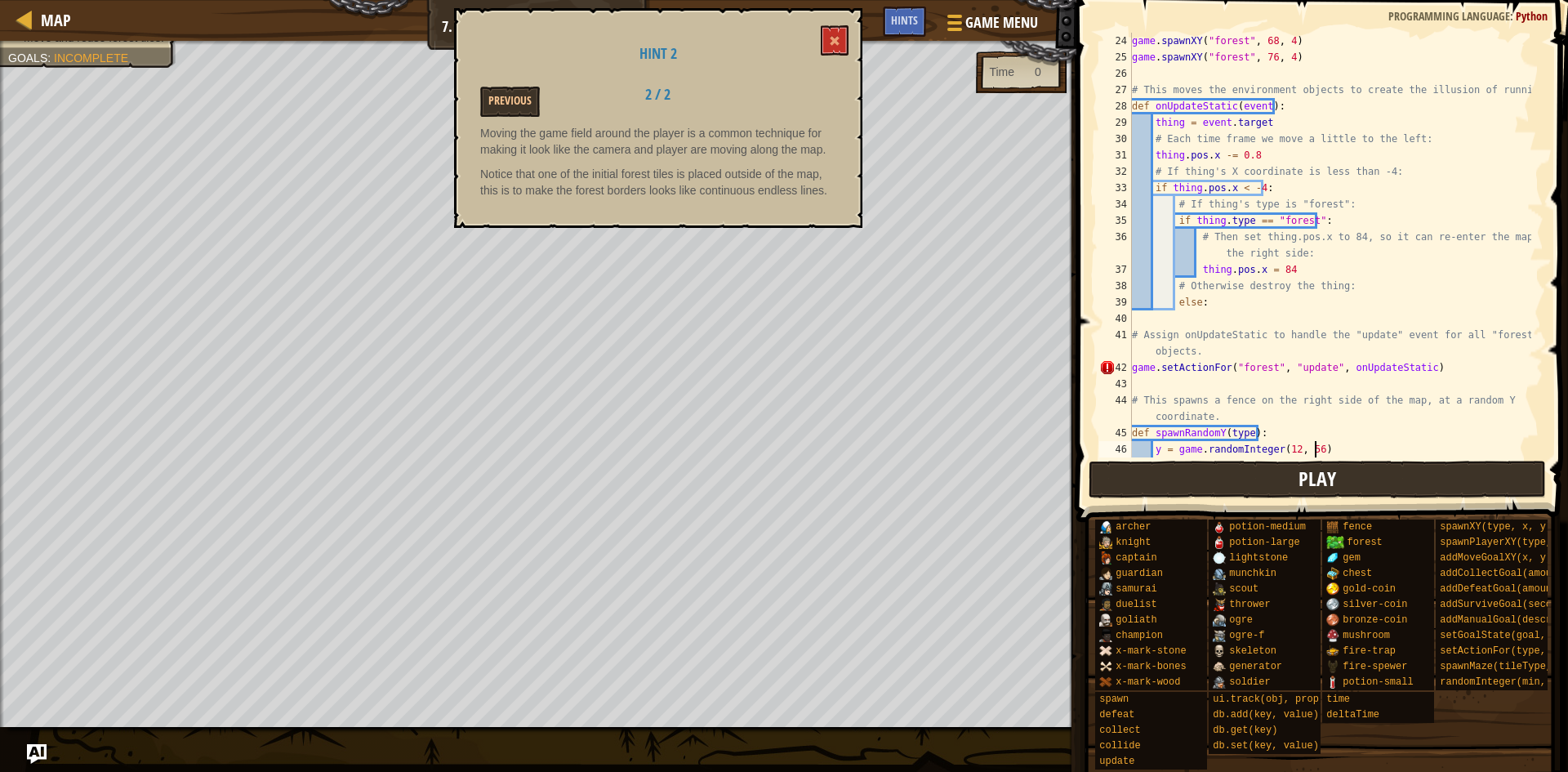
drag, startPoint x: 1420, startPoint y: 457, endPoint x: 1427, endPoint y: 470, distance: 14.8
click at [1421, 458] on div "y = game.randomInteger(12, 56) 24 25 26 27 28 29 30 31 32 33 34 35 36 37 38 39 …" at bounding box center [1319, 293] width 497 height 570
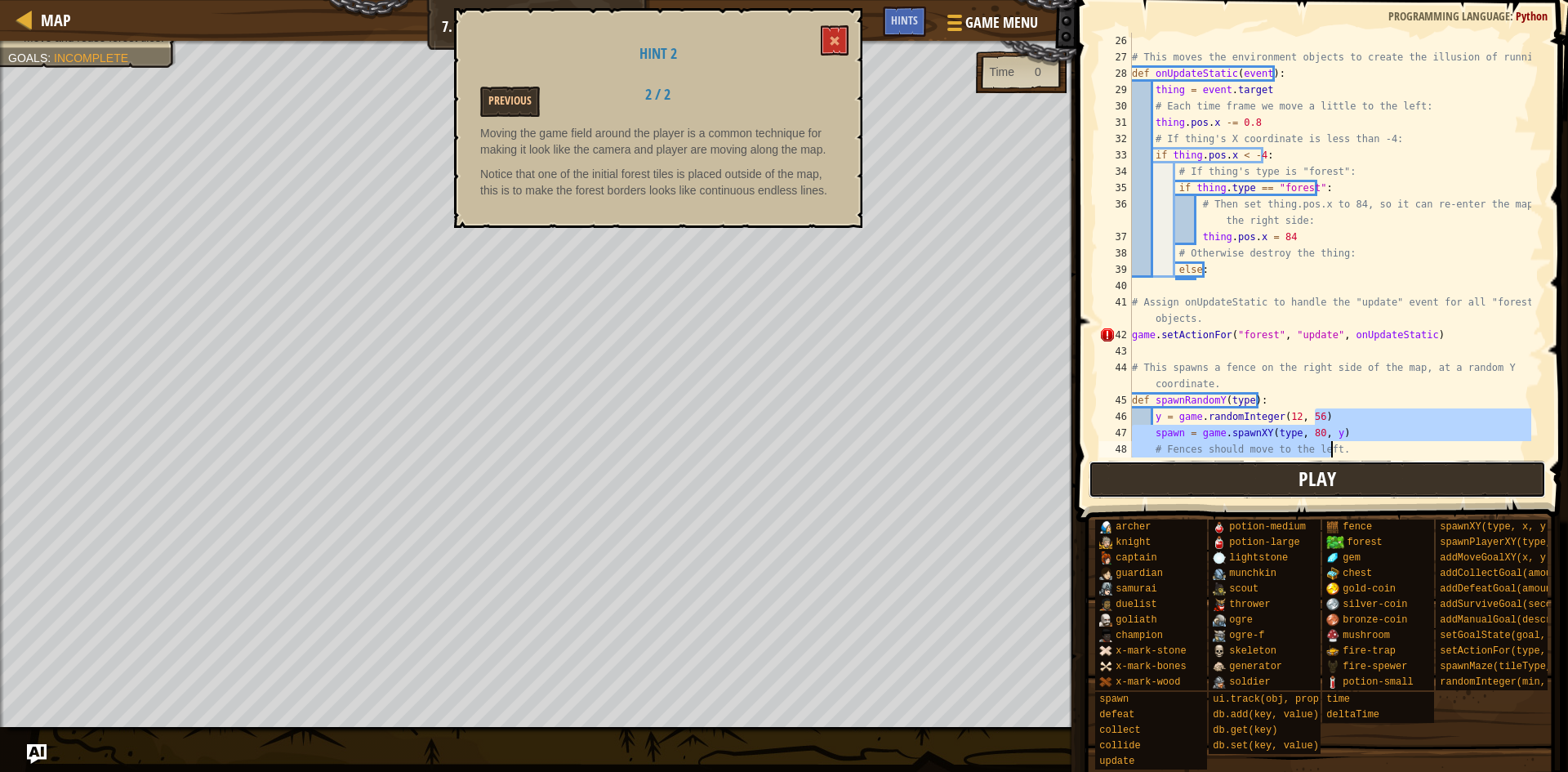
click at [1430, 470] on button "Play" at bounding box center [1318, 479] width 458 height 37
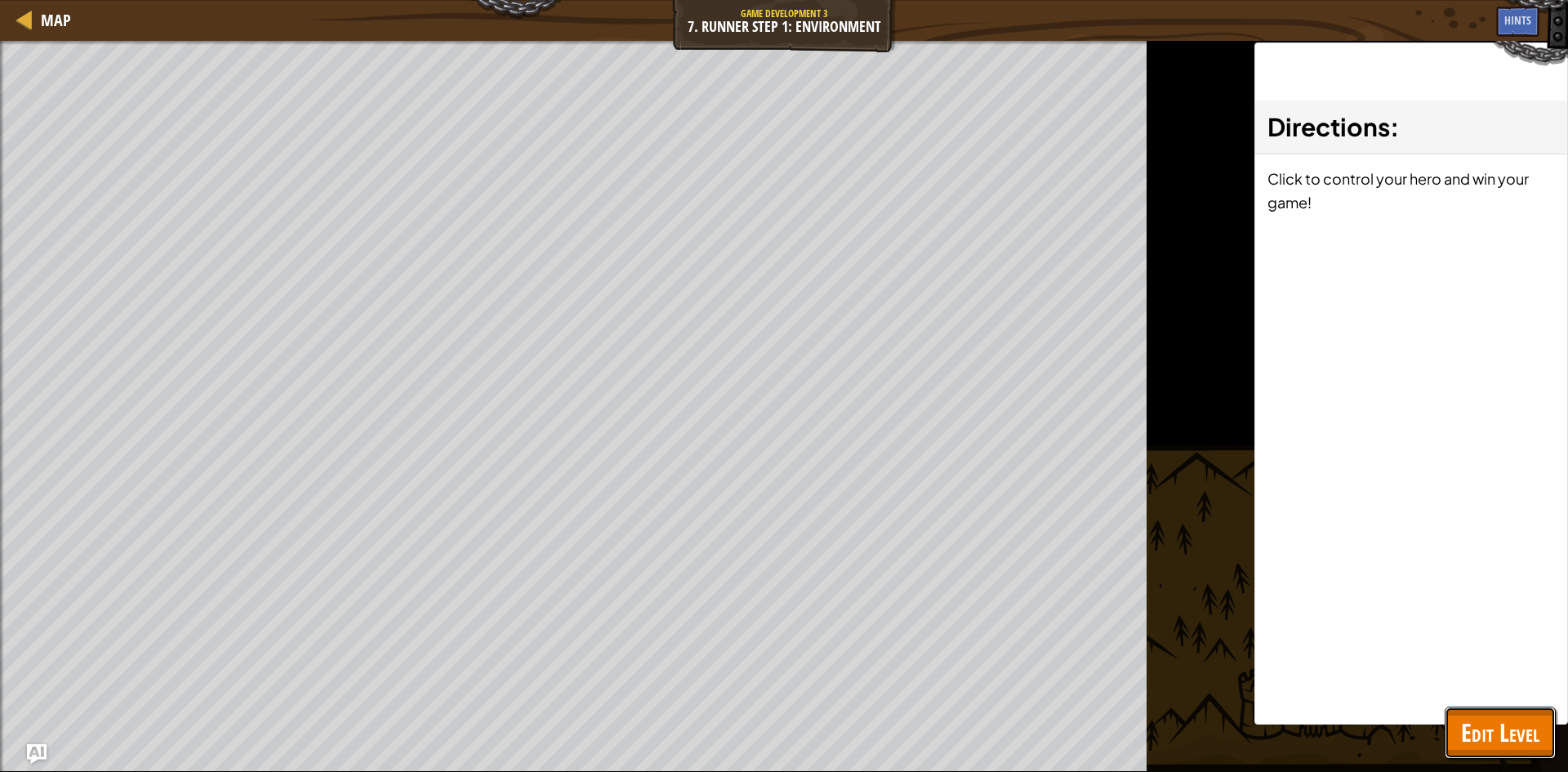
click at [1551, 739] on button "Edit Level" at bounding box center [1501, 732] width 111 height 52
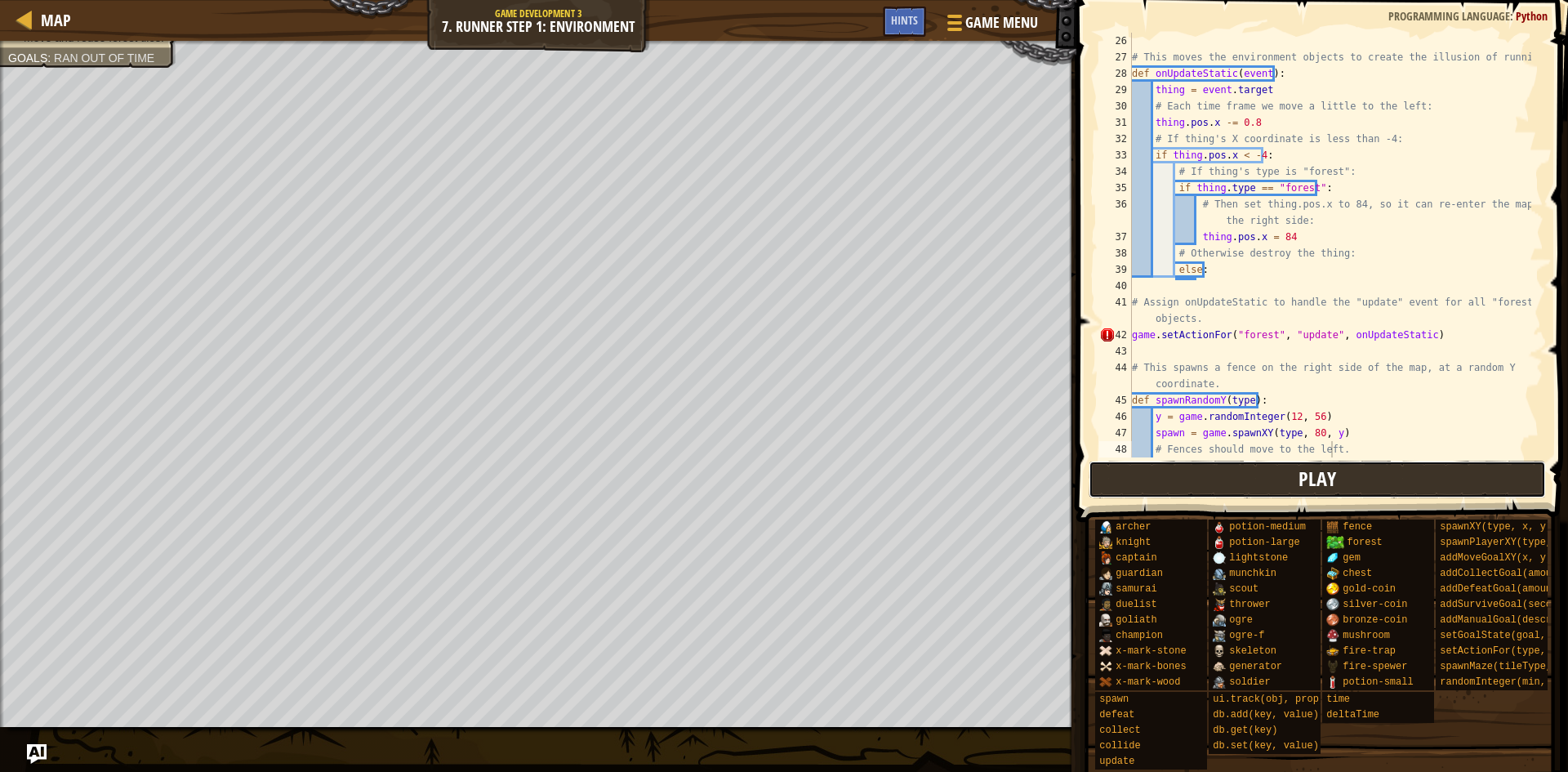
click at [1375, 477] on button "Play" at bounding box center [1318, 479] width 458 height 37
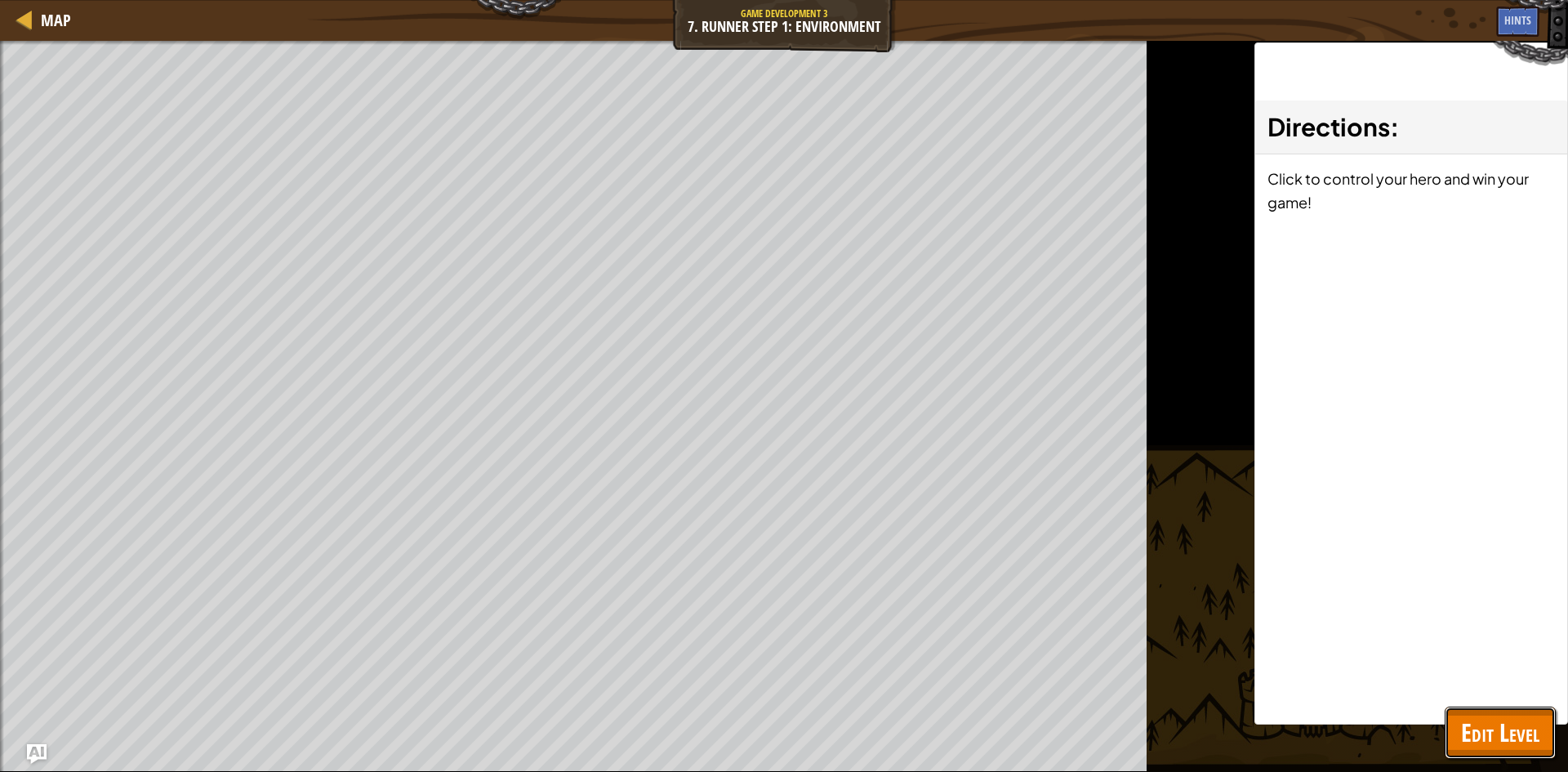
click at [1495, 714] on button "Edit Level" at bounding box center [1501, 732] width 111 height 52
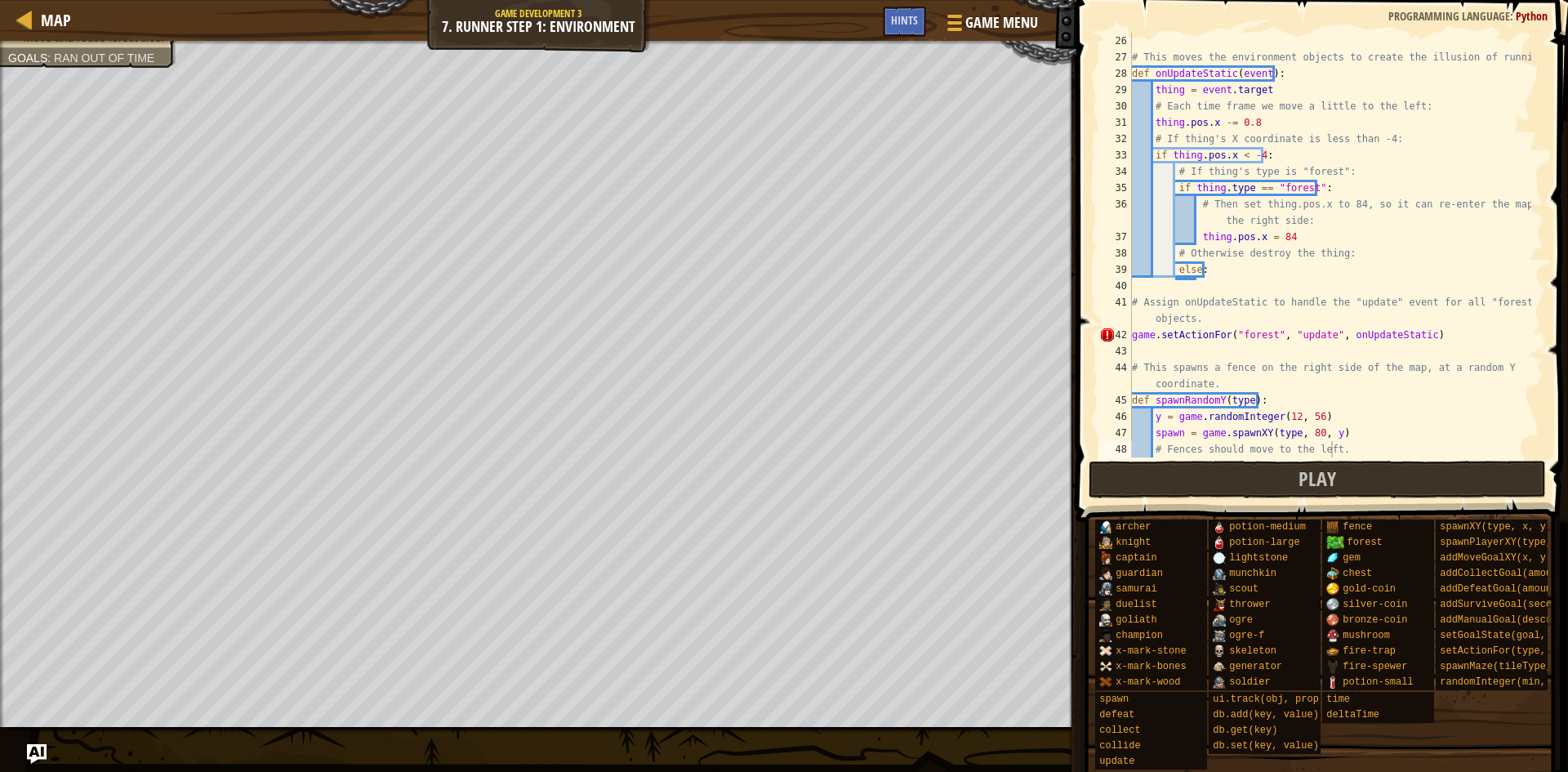
click at [1356, 314] on div "# This moves the environment objects to create the illusion of running. def onU…" at bounding box center [1330, 261] width 403 height 458
click at [1443, 313] on div "# This moves the environment objects to create the illusion of running. def onU…" at bounding box center [1330, 261] width 403 height 458
drag, startPoint x: 1452, startPoint y: 329, endPoint x: 1438, endPoint y: 317, distance: 18.4
click at [1452, 328] on div "# This moves the environment objects to create the illusion of running. def onU…" at bounding box center [1330, 261] width 403 height 458
click at [1235, 264] on div "# This moves the environment objects to create the illusion of running. def onU…" at bounding box center [1330, 261] width 403 height 458
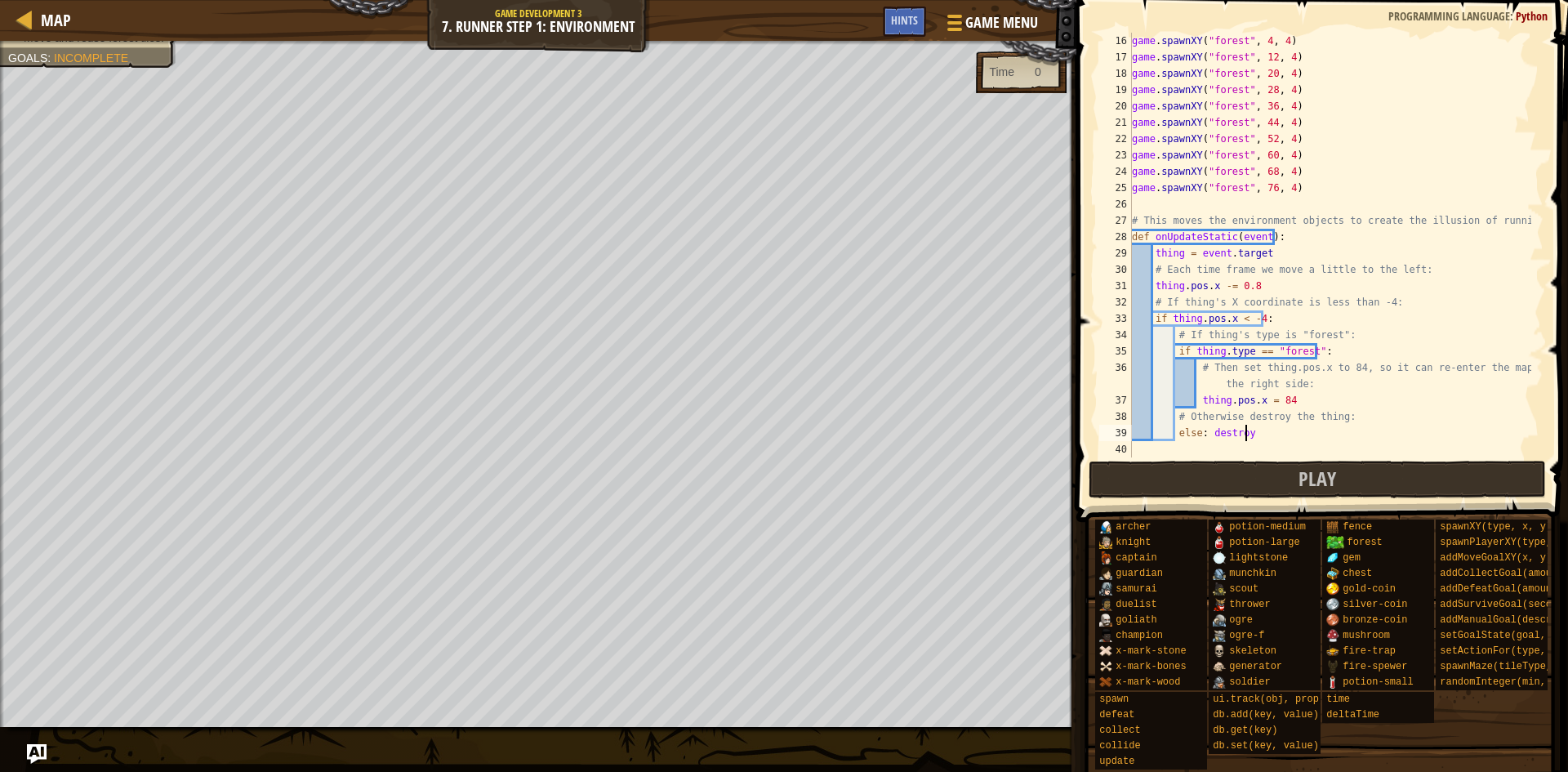
scroll to position [343, 0]
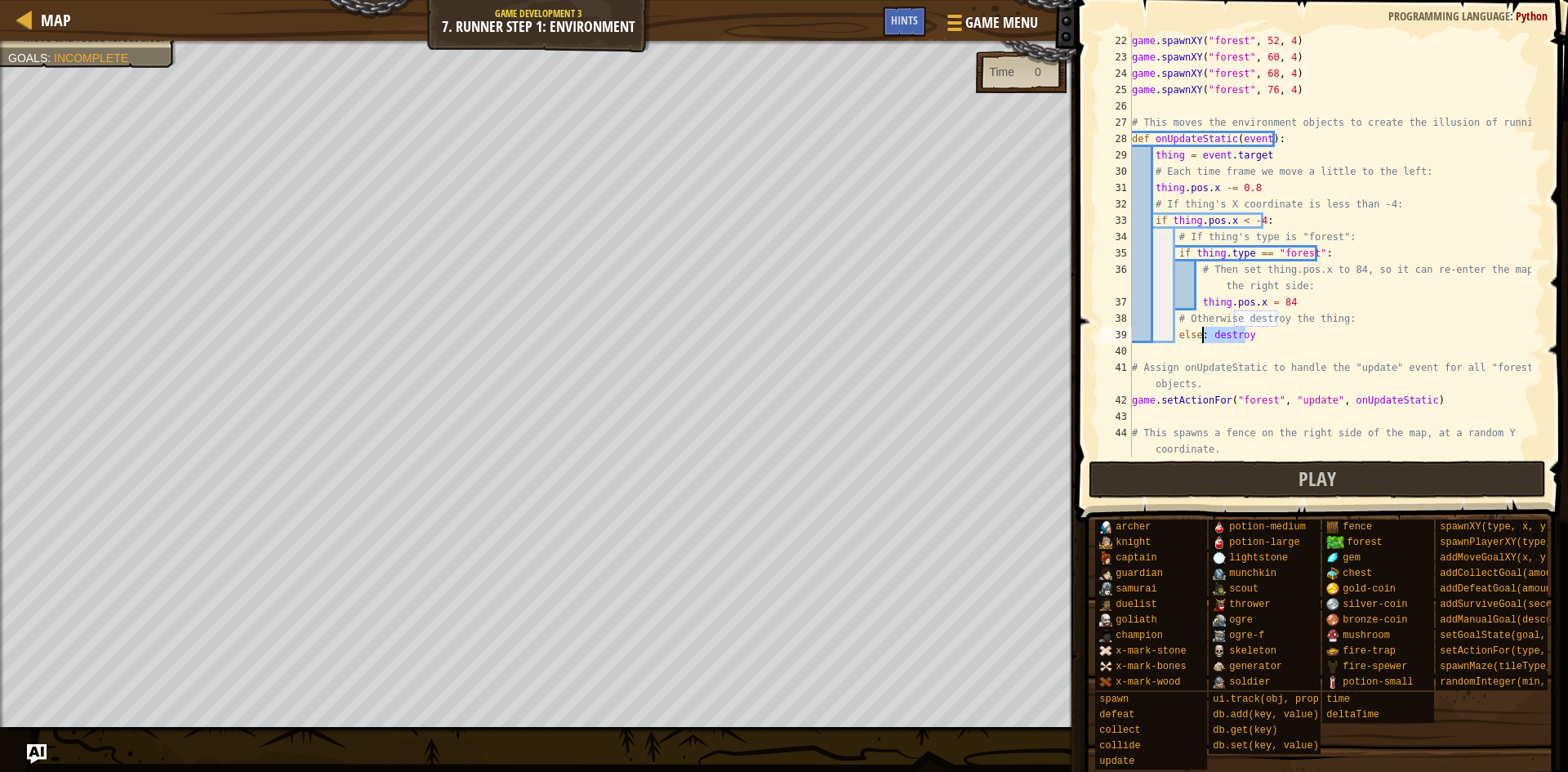
drag, startPoint x: 1296, startPoint y: 327, endPoint x: 1201, endPoint y: 337, distance: 95.5
click at [1201, 337] on div "game . spawnXY ( "forest" , 52 , 4 ) game . spawnXY ( "forest" , 60 , 4 ) game …" at bounding box center [1330, 261] width 403 height 458
type textarea "else:"
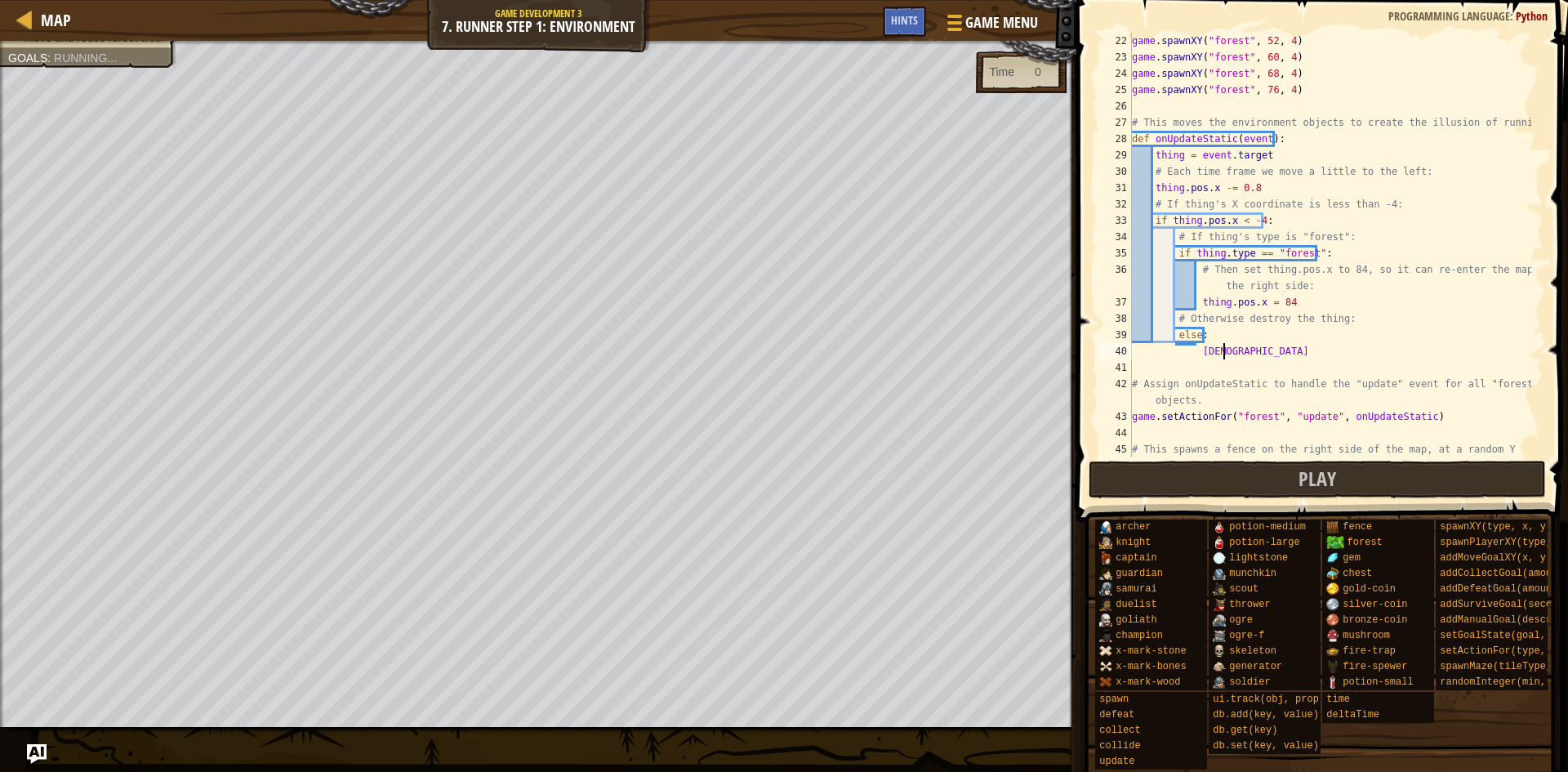
scroll to position [7, 7]
type textarea "j"
click at [1169, 478] on button "Play" at bounding box center [1318, 479] width 458 height 37
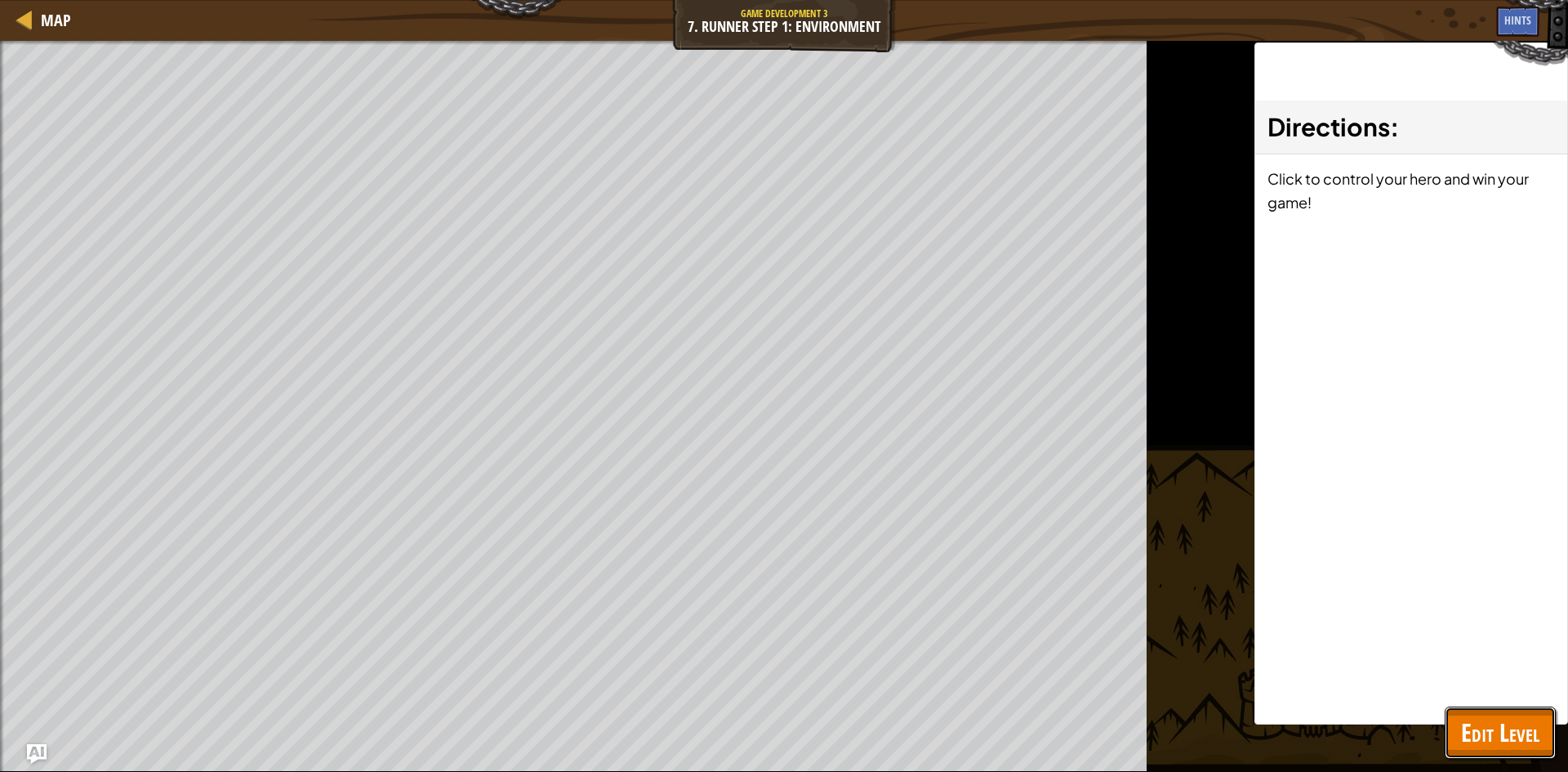
click at [1521, 733] on span "Edit Level" at bounding box center [1500, 732] width 78 height 33
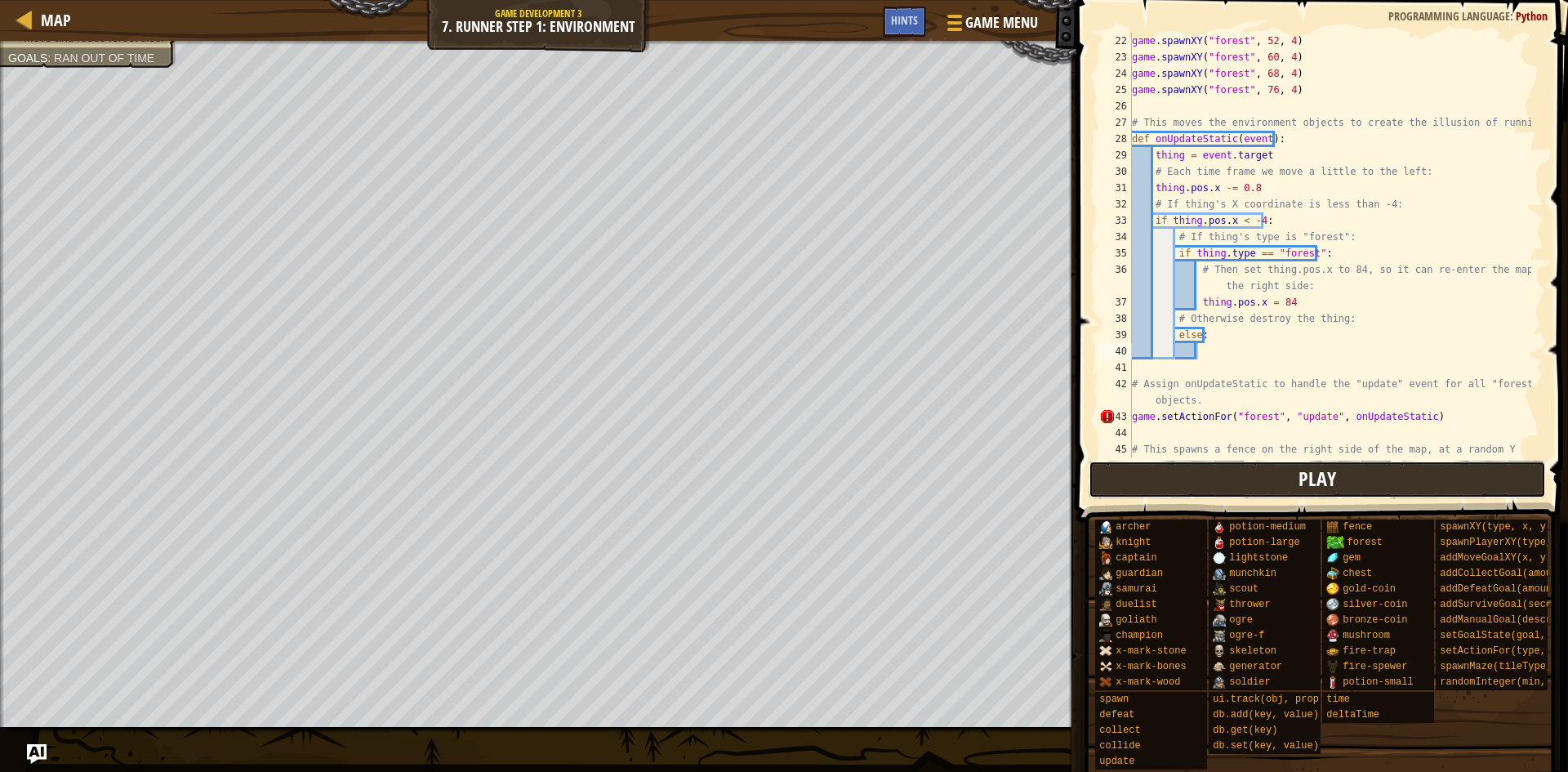
click at [1378, 490] on button "Play" at bounding box center [1318, 479] width 458 height 37
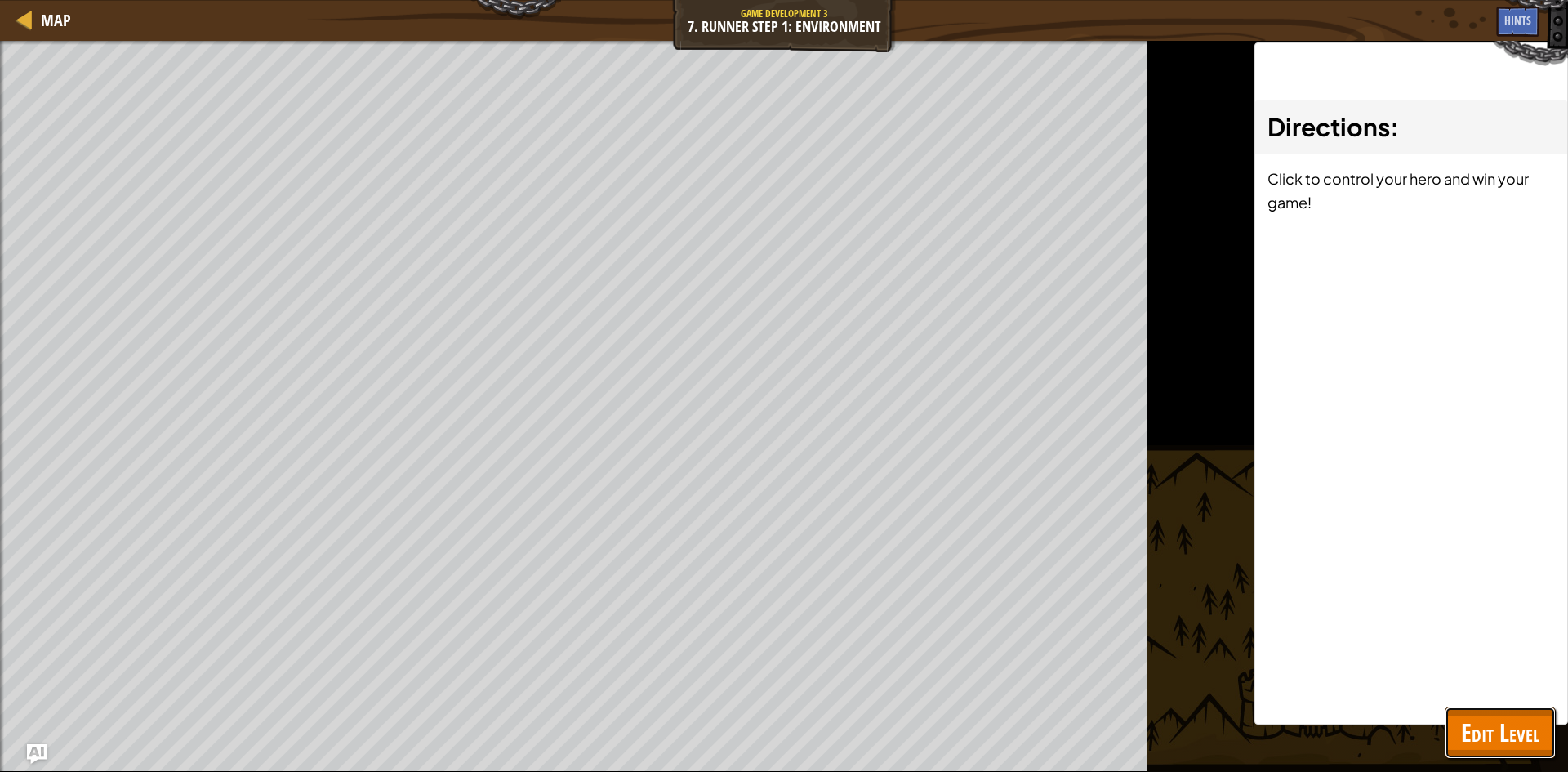
click at [1503, 743] on span "Edit Level" at bounding box center [1500, 732] width 78 height 33
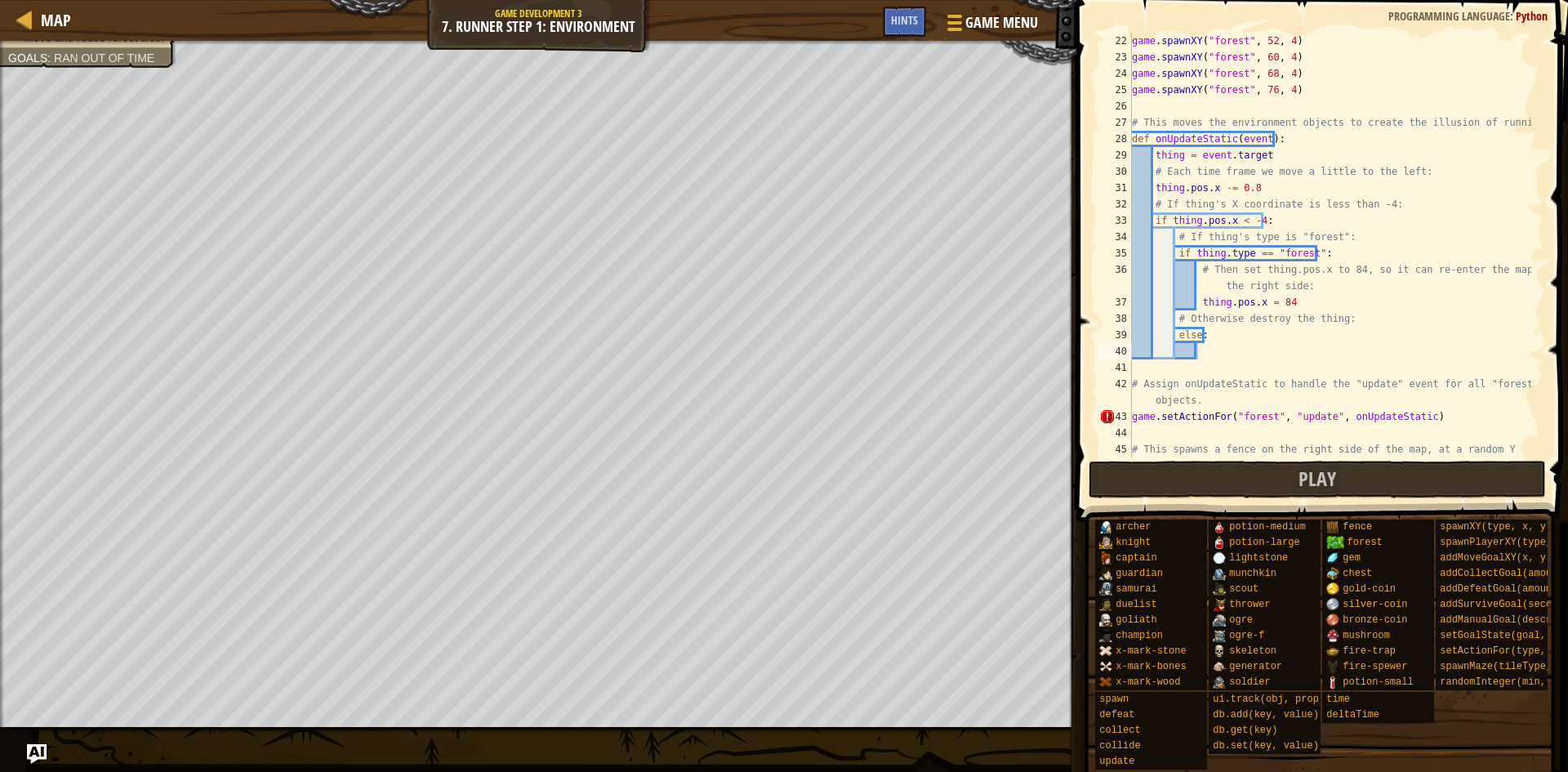
type textarea "else:"
click at [1355, 336] on div "game . spawnXY ( "forest" , 52 , 4 ) game . spawnXY ( "forest" , 60 , 4 ) game …" at bounding box center [1330, 269] width 403 height 473
click at [1335, 339] on div "game . spawnXY ( "forest" , 52 , 4 ) game . spawnXY ( "forest" , 60 , 4 ) game …" at bounding box center [1330, 269] width 403 height 473
click at [1327, 368] on div "game . spawnXY ( "forest" , 52 , 4 ) game . spawnXY ( "forest" , 60 , 4 ) game …" at bounding box center [1330, 269] width 403 height 473
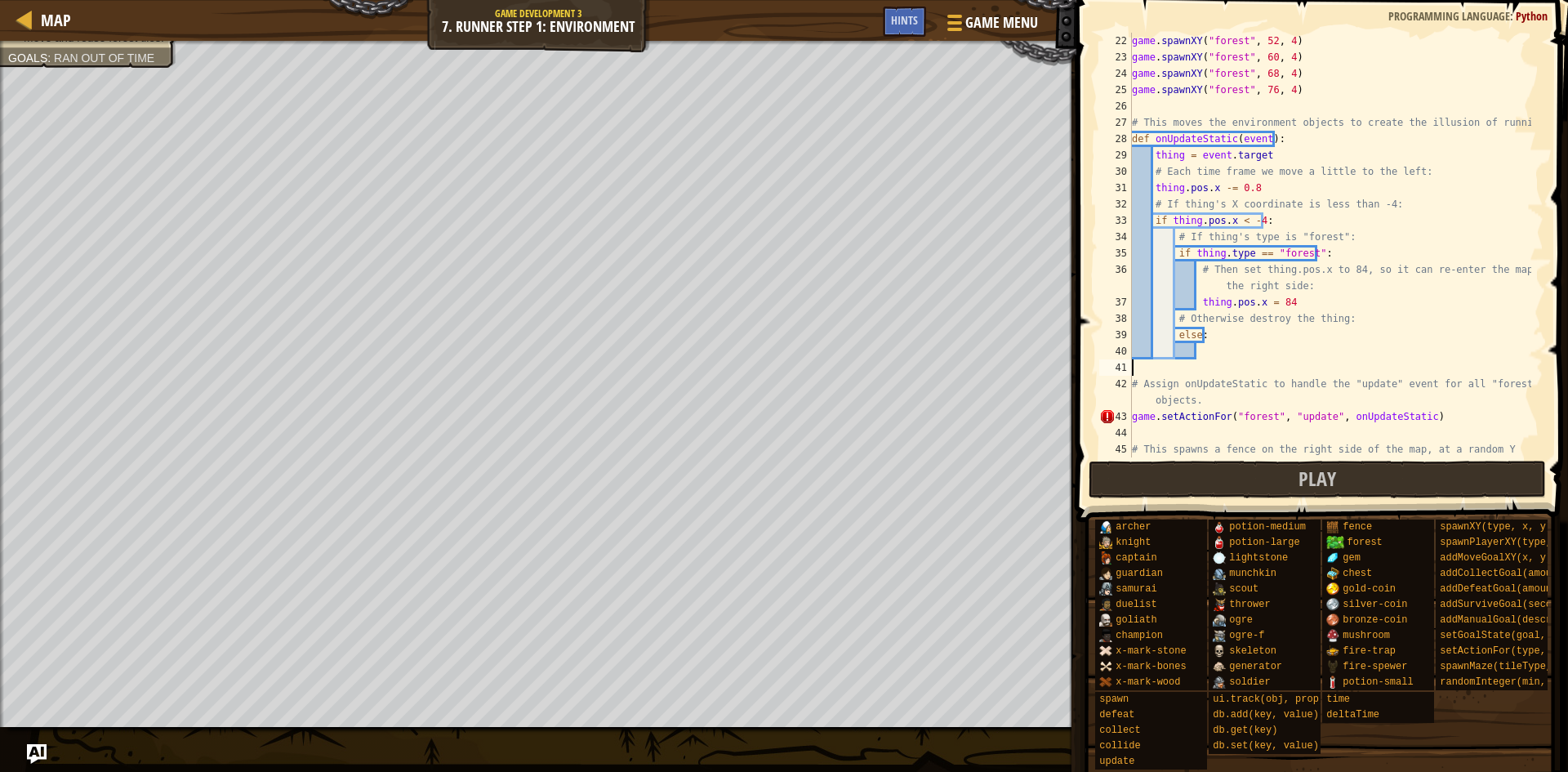
click at [1335, 346] on div "game . spawnXY ( "forest" , 52 , 4 ) game . spawnXY ( "forest" , 60 , 4 ) game …" at bounding box center [1330, 269] width 403 height 473
click at [1269, 357] on div "game . spawnXY ( "forest" , 52 , 4 ) game . spawnXY ( "forest" , 60 , 4 ) game …" at bounding box center [1330, 269] width 403 height 473
click at [1242, 351] on div "game . spawnXY ( "forest" , 52 , 4 ) game . spawnXY ( "forest" , 60 , 4 ) game …" at bounding box center [1330, 269] width 403 height 473
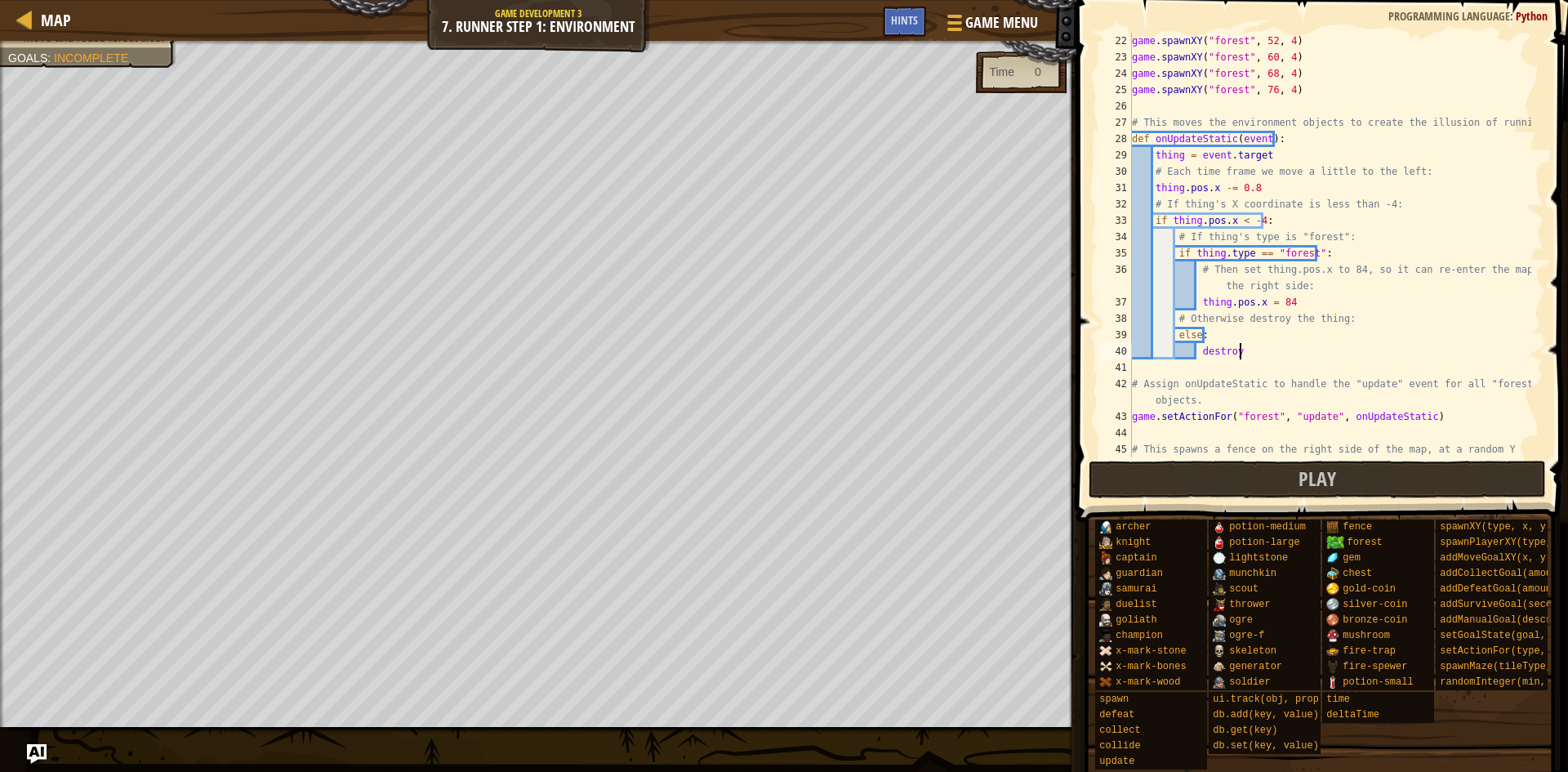
click at [1242, 351] on div "game . spawnXY ( "forest" , 52 , 4 ) game . spawnXY ( "forest" , 60 , 4 ) game …" at bounding box center [1330, 269] width 403 height 473
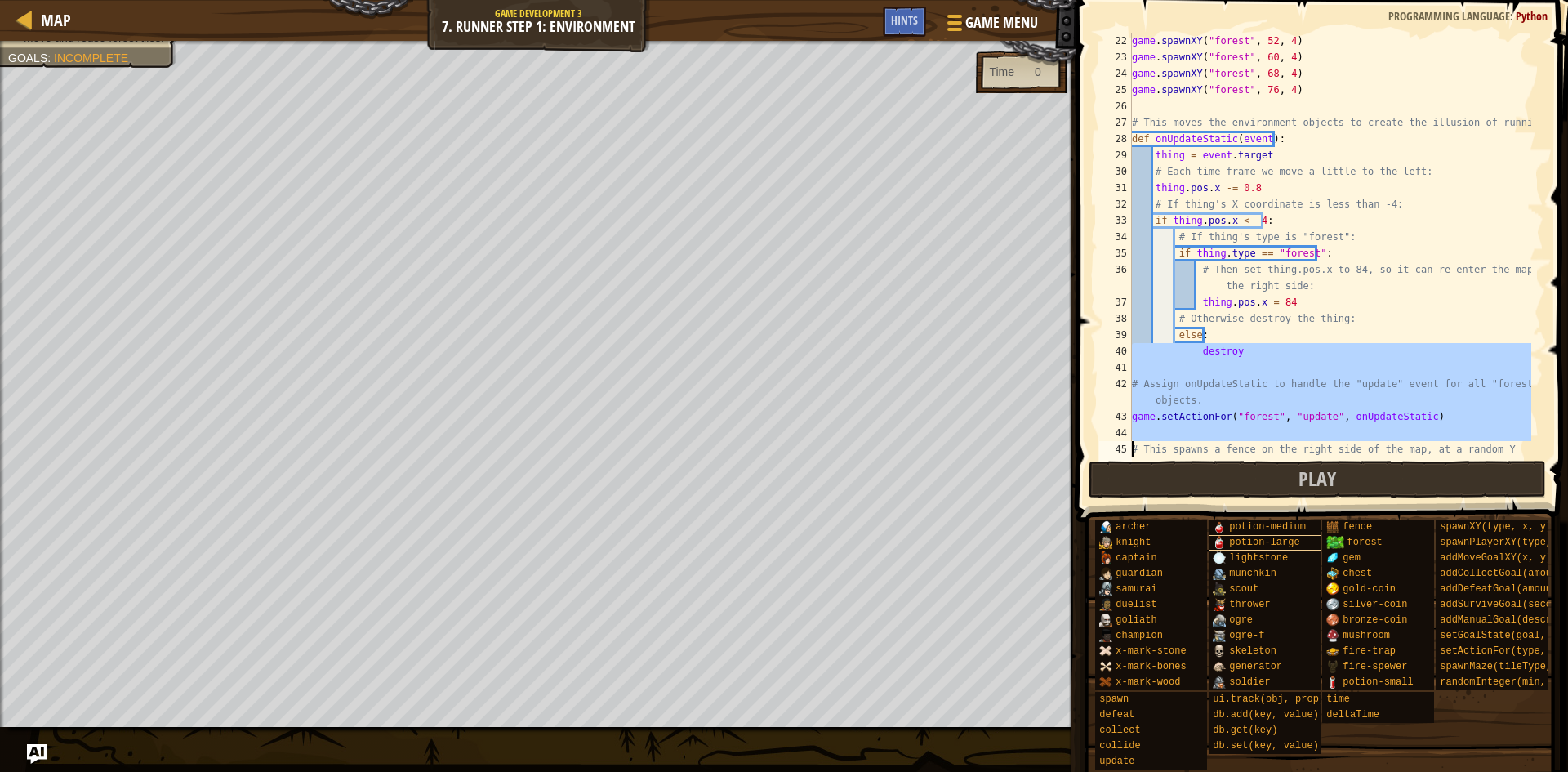
scroll to position [1176, 0]
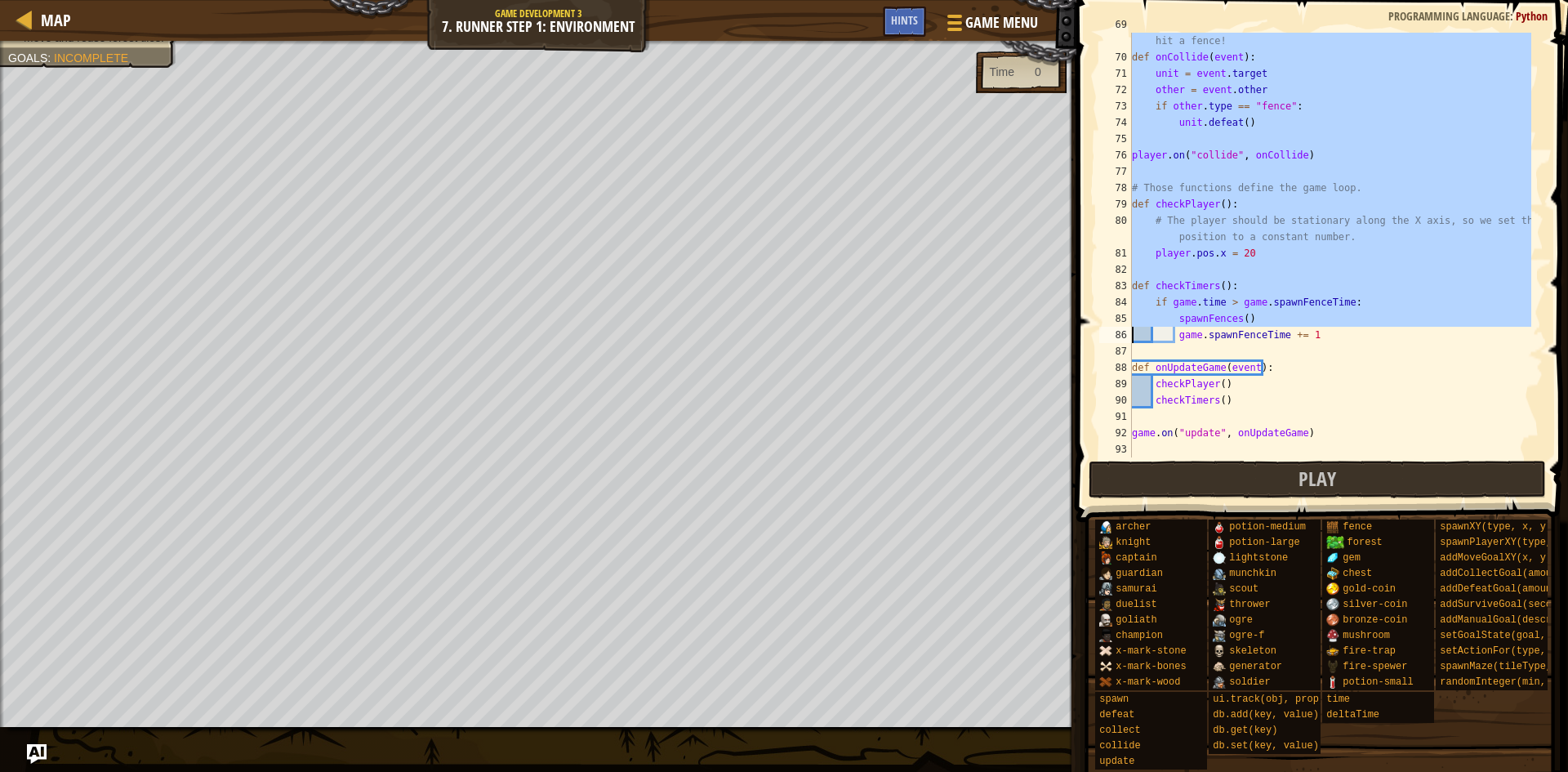
drag, startPoint x: 1242, startPoint y: 351, endPoint x: 1279, endPoint y: 321, distance: 47.6
click at [1279, 321] on div "# This handles the player's "collide" events. Defeat the player if they hit a f…" at bounding box center [1330, 253] width 403 height 473
click at [1279, 321] on div "# This handles the player's "collide" events. Defeat the player if they hit a f…" at bounding box center [1330, 245] width 403 height 425
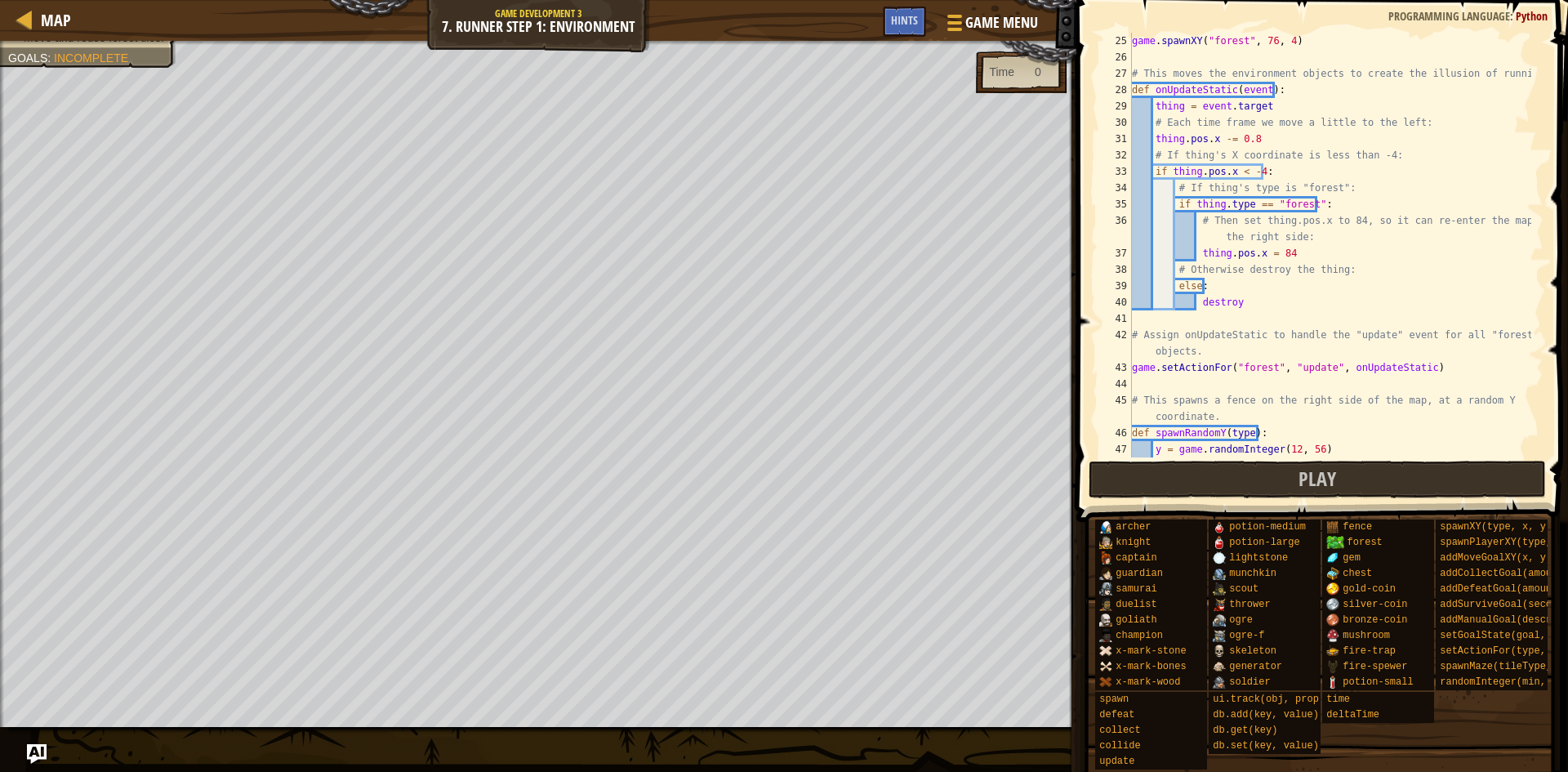
scroll to position [343, 0]
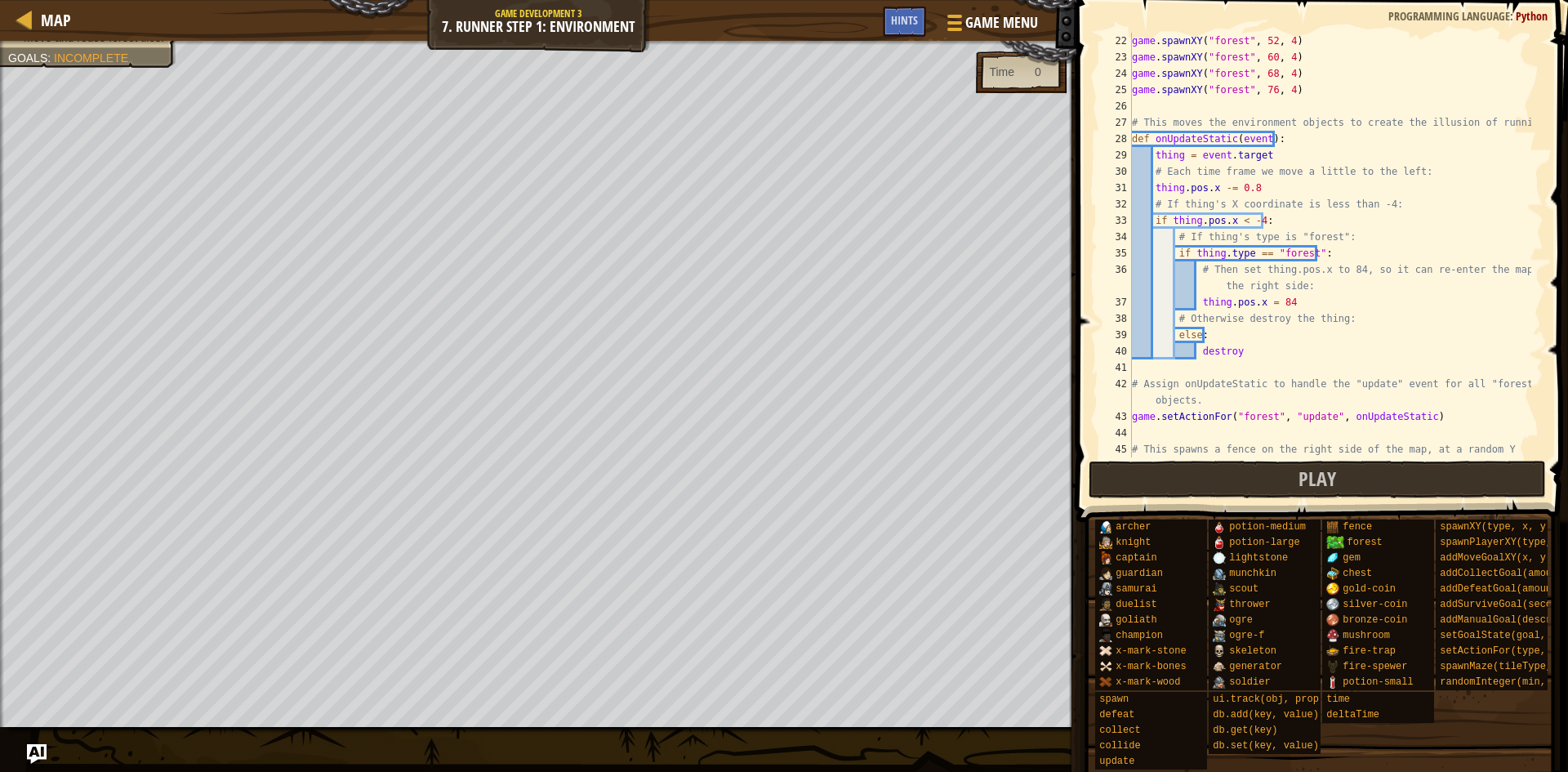
click at [1241, 339] on div "game . spawnXY ( "forest" , 52 , 4 ) game . spawnXY ( "forest" , 60 , 4 ) game …" at bounding box center [1330, 269] width 403 height 473
click at [1248, 342] on div "game . spawnXY ( "forest" , 52 , 4 ) game . spawnXY ( "forest" , 60 , 4 ) game …" at bounding box center [1330, 269] width 403 height 473
click at [1261, 344] on div "game . spawnXY ( "forest" , 52 , 4 ) game . spawnXY ( "forest" , 60 , 4 ) game …" at bounding box center [1330, 269] width 403 height 473
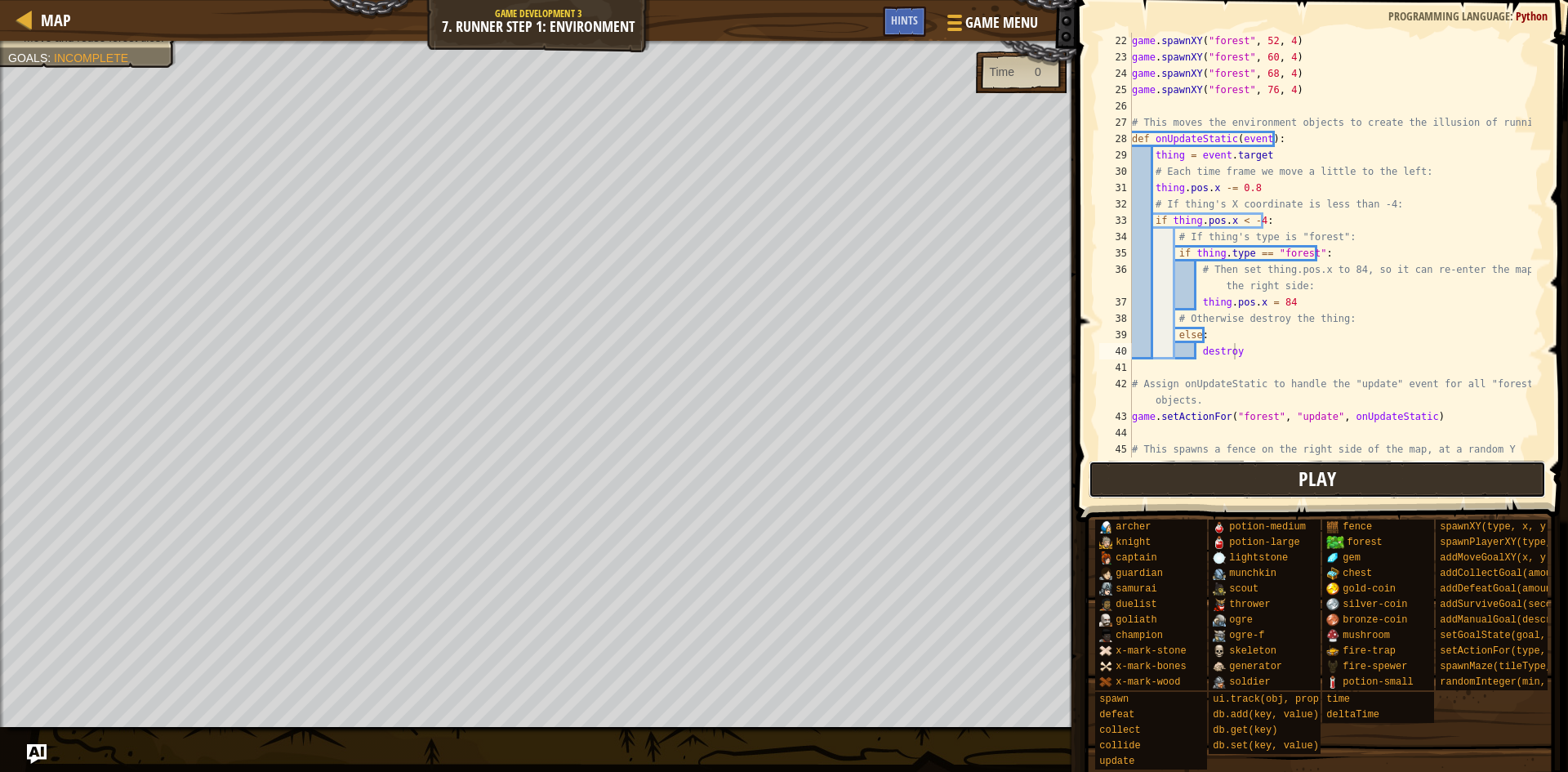
click at [1318, 490] on span "Play" at bounding box center [1317, 478] width 37 height 26
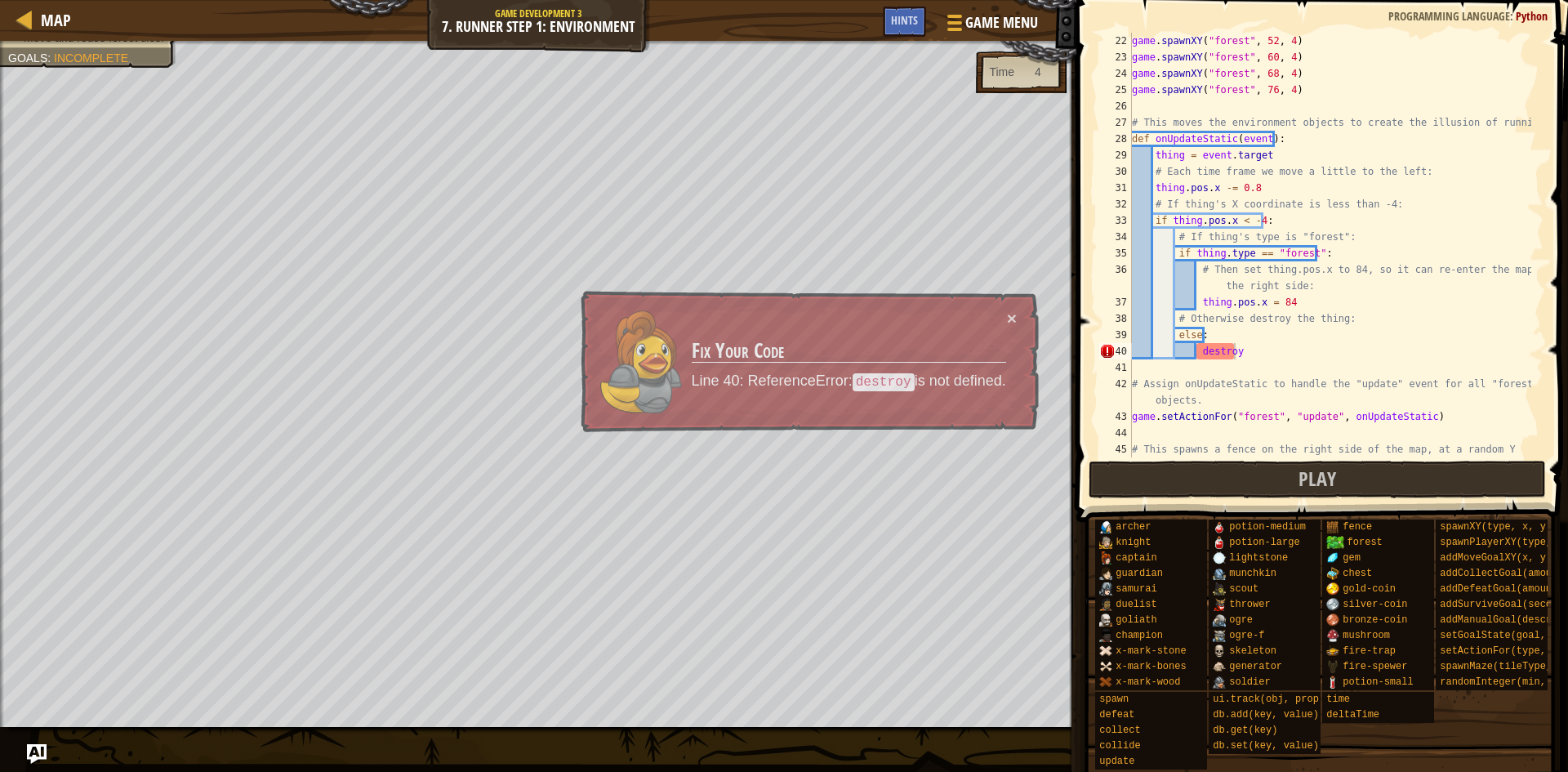
click at [584, 348] on div "× Fix Your Code Line 40: ReferenceError: destroy is not defined." at bounding box center [808, 362] width 462 height 146
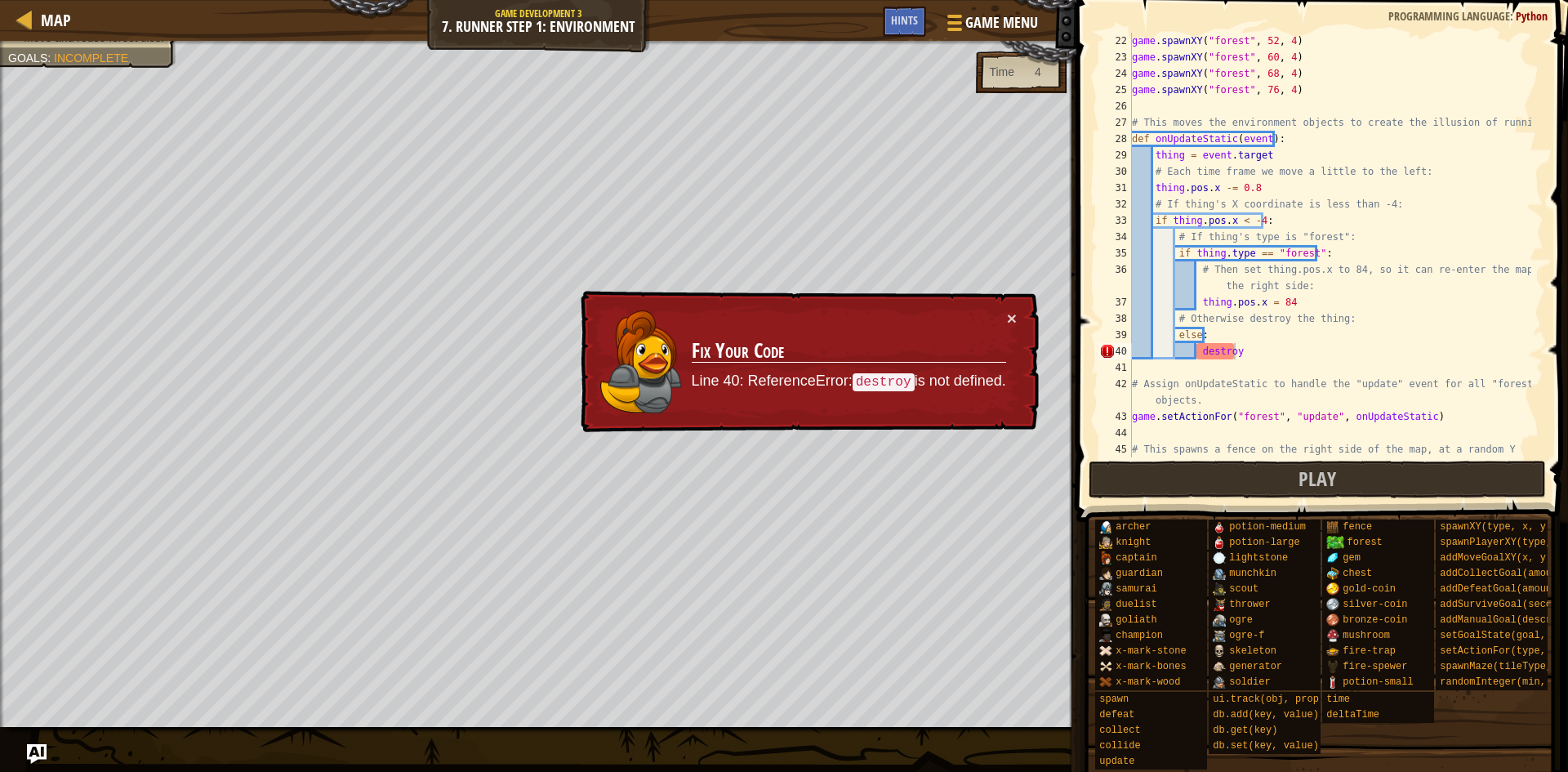
click at [1003, 312] on td "Fix Your Code Line 40: ReferenceError: destroy is not defined." at bounding box center [848, 361] width 317 height 107
click at [1009, 314] on button "×" at bounding box center [1012, 320] width 11 height 17
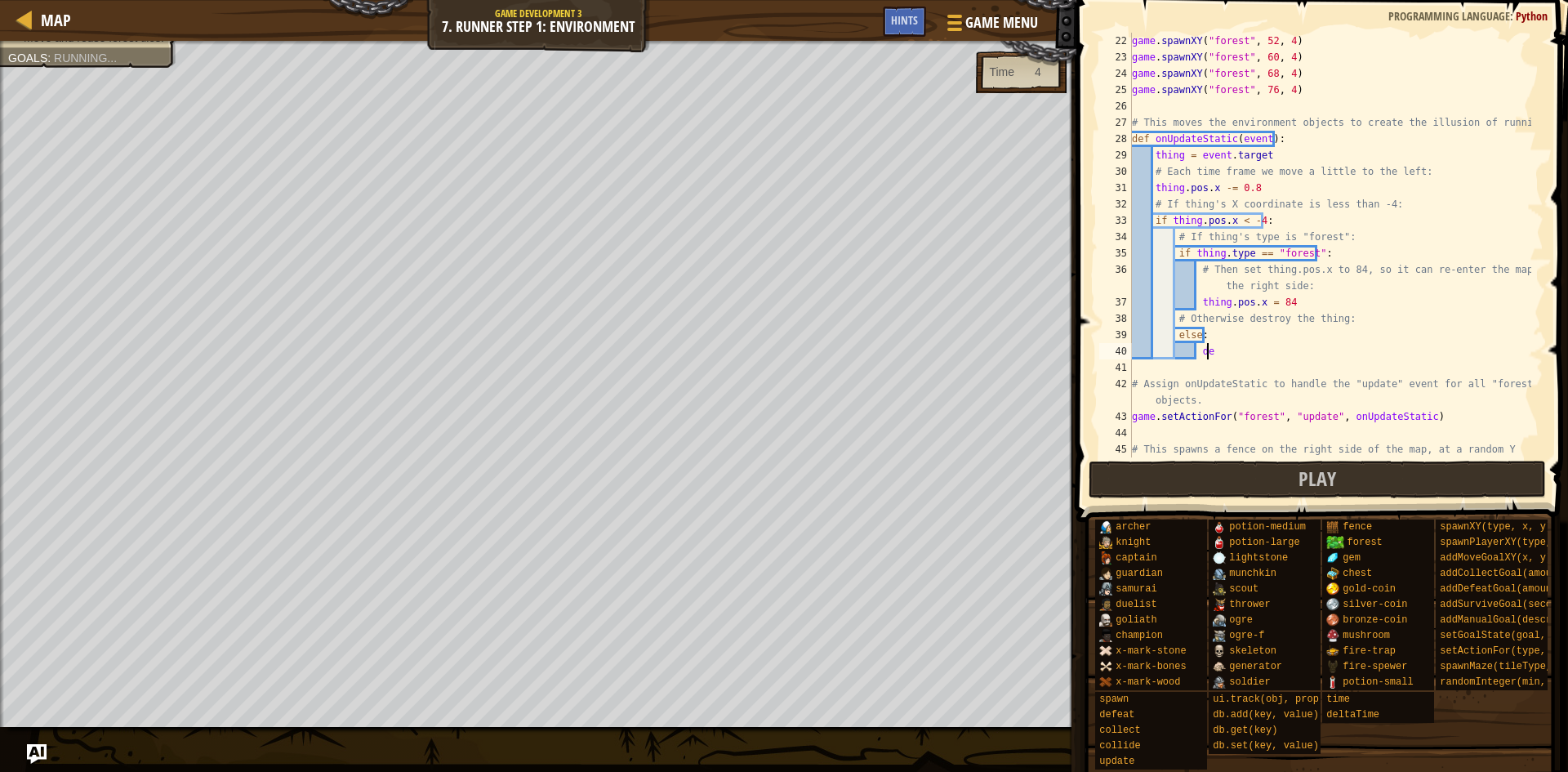
type textarea "d"
click at [1209, 484] on button "Play" at bounding box center [1318, 479] width 458 height 37
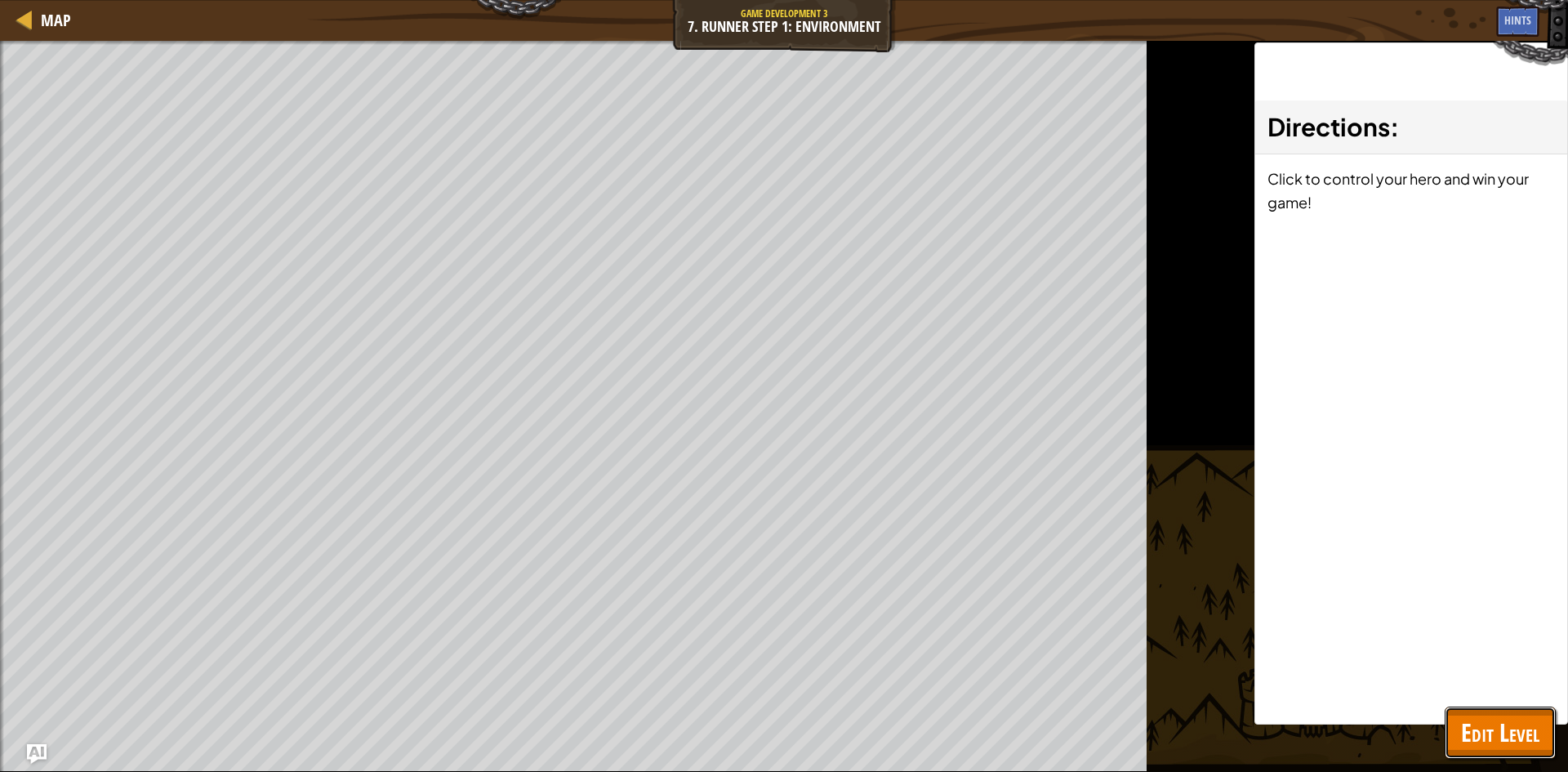
click at [1509, 726] on span "Edit Level" at bounding box center [1500, 732] width 78 height 33
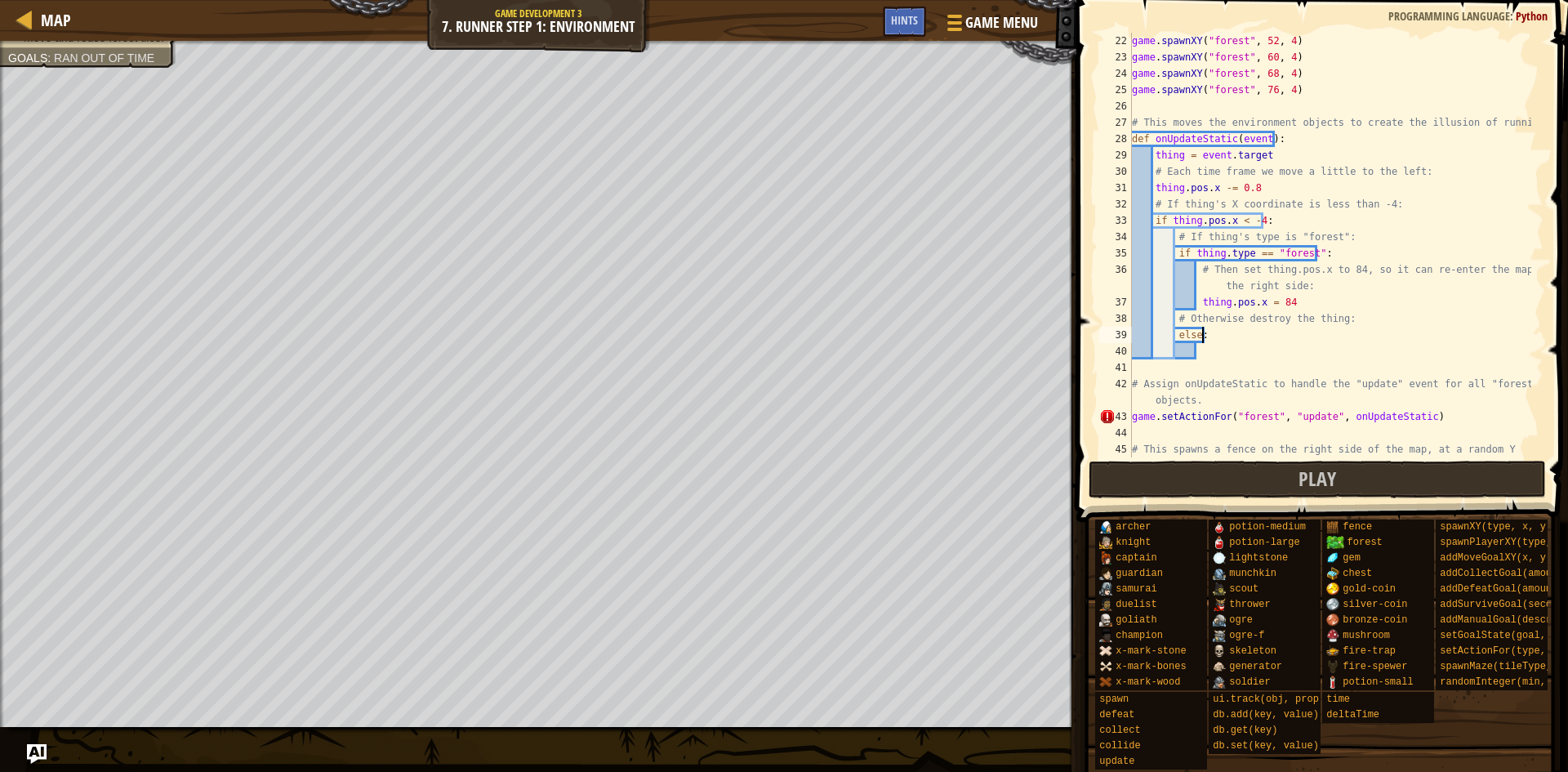
drag, startPoint x: 1301, startPoint y: 334, endPoint x: 1298, endPoint y: 354, distance: 20.2
click at [1298, 354] on div "game . spawnXY ( "forest" , 52 , 4 ) game . spawnXY ( "forest" , 60 , 4 ) game …" at bounding box center [1330, 269] width 403 height 473
type textarea "else:"
click at [1298, 354] on div "game . spawnXY ( "forest" , 52 , 4 ) game . spawnXY ( "forest" , 60 , 4 ) game …" at bounding box center [1330, 245] width 403 height 425
click at [1282, 477] on button "Play" at bounding box center [1318, 479] width 458 height 37
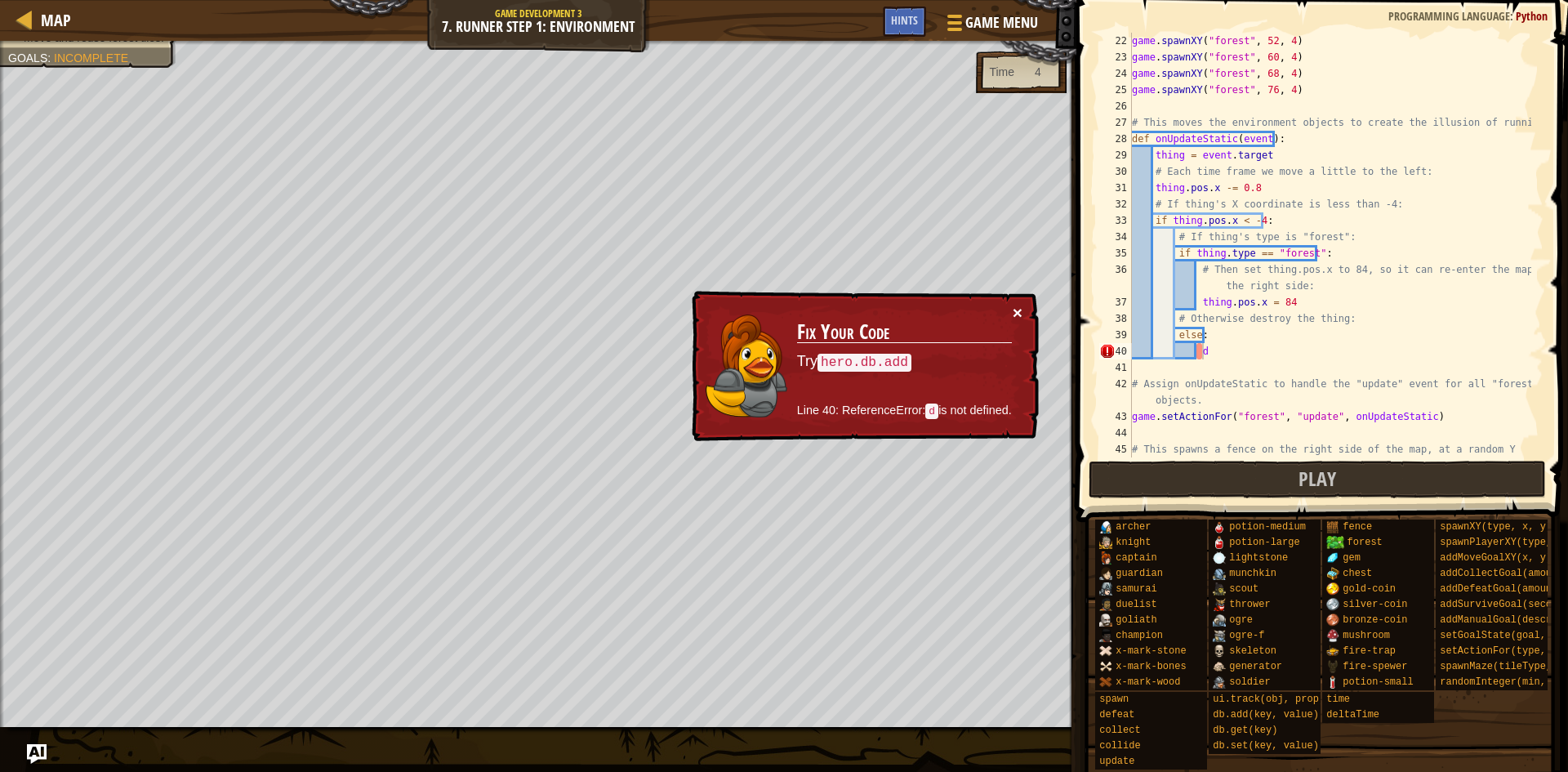
click at [1015, 308] on button "×" at bounding box center [1017, 314] width 11 height 17
click at [1218, 348] on div "game . spawnXY ( "forest" , 52 , 4 ) game . spawnXY ( "forest" , 60 , 4 ) game …" at bounding box center [1330, 269] width 403 height 473
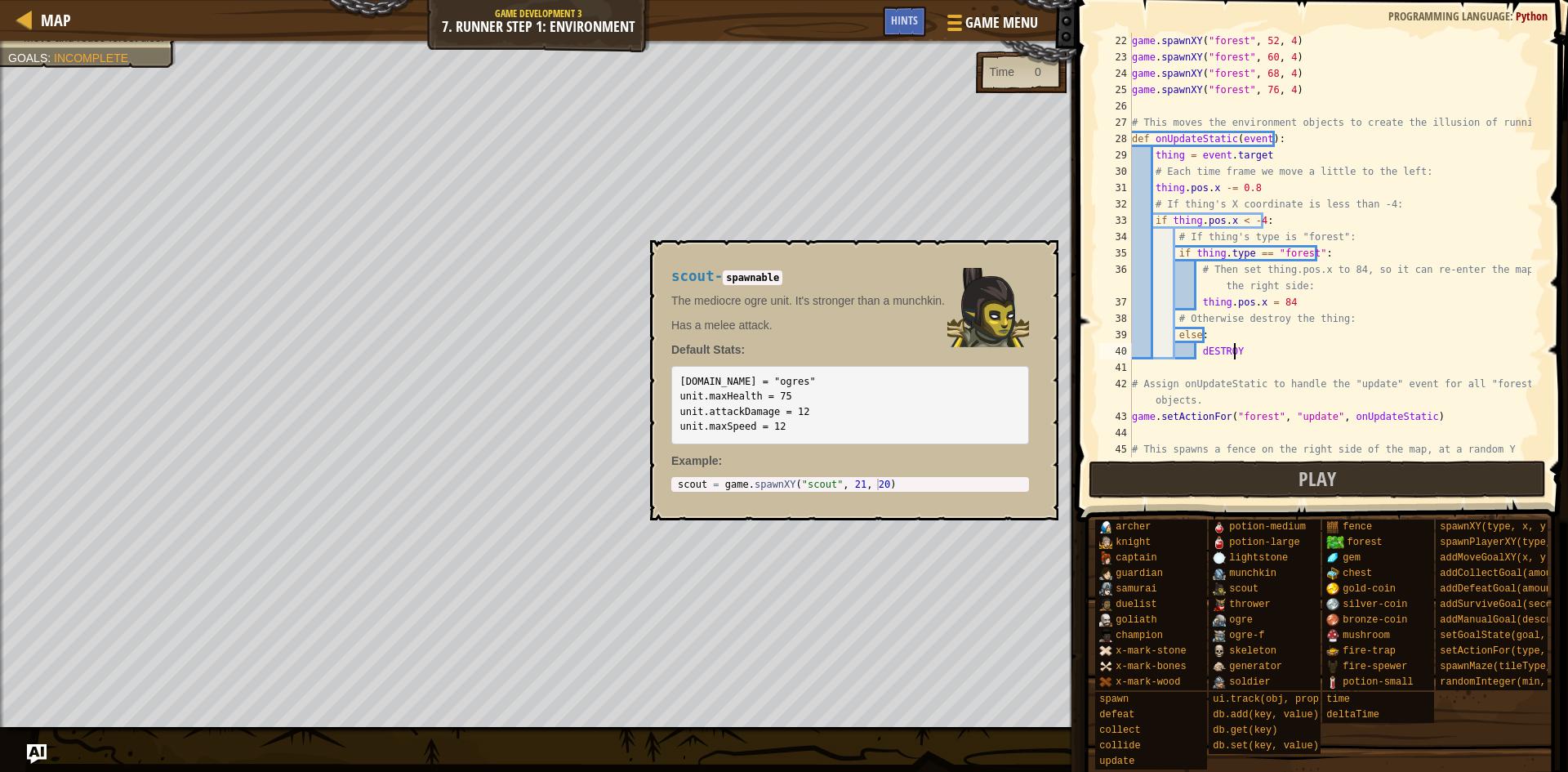
scroll to position [7, 7]
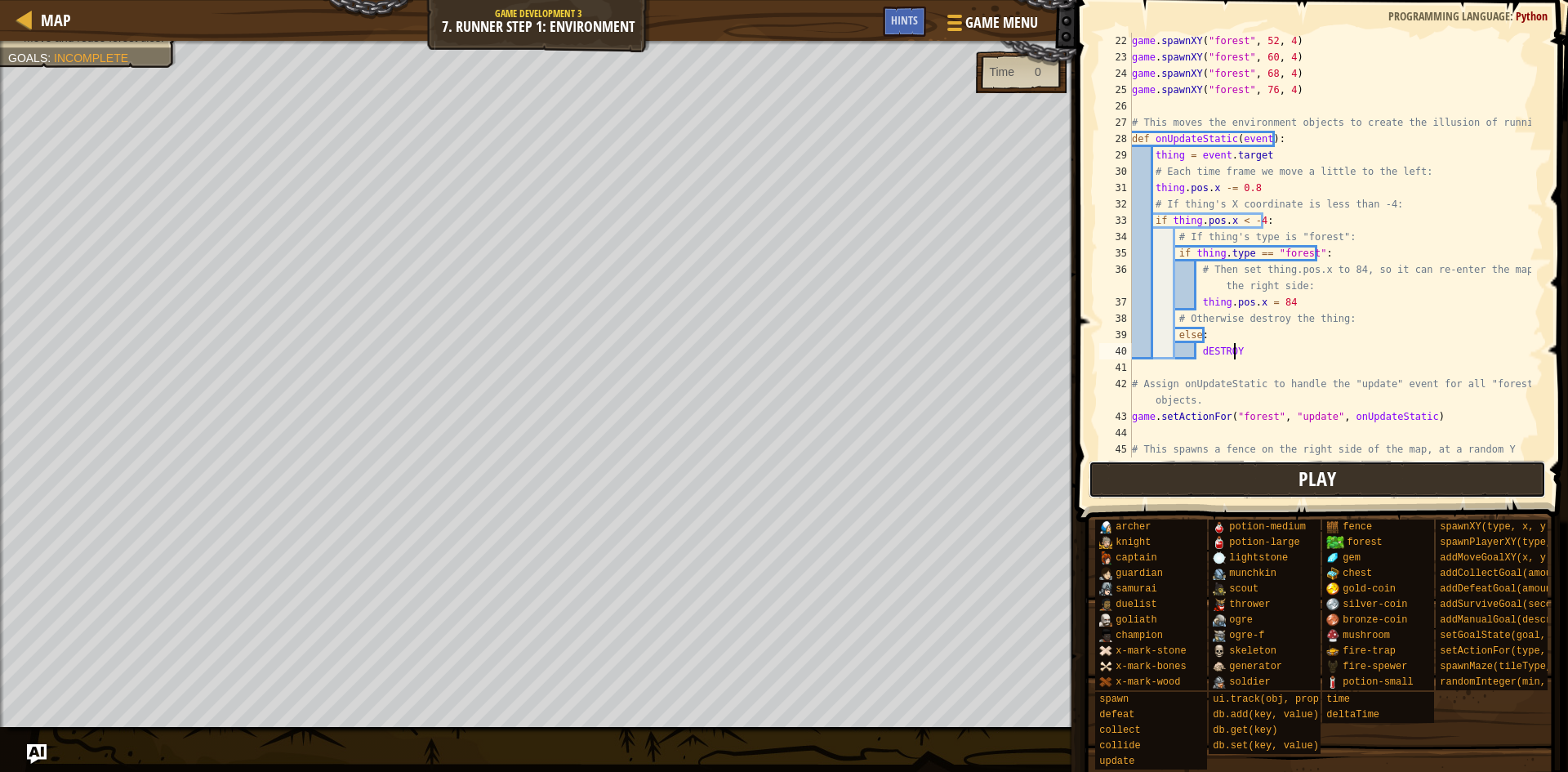
click at [1251, 491] on button "Play" at bounding box center [1318, 479] width 458 height 37
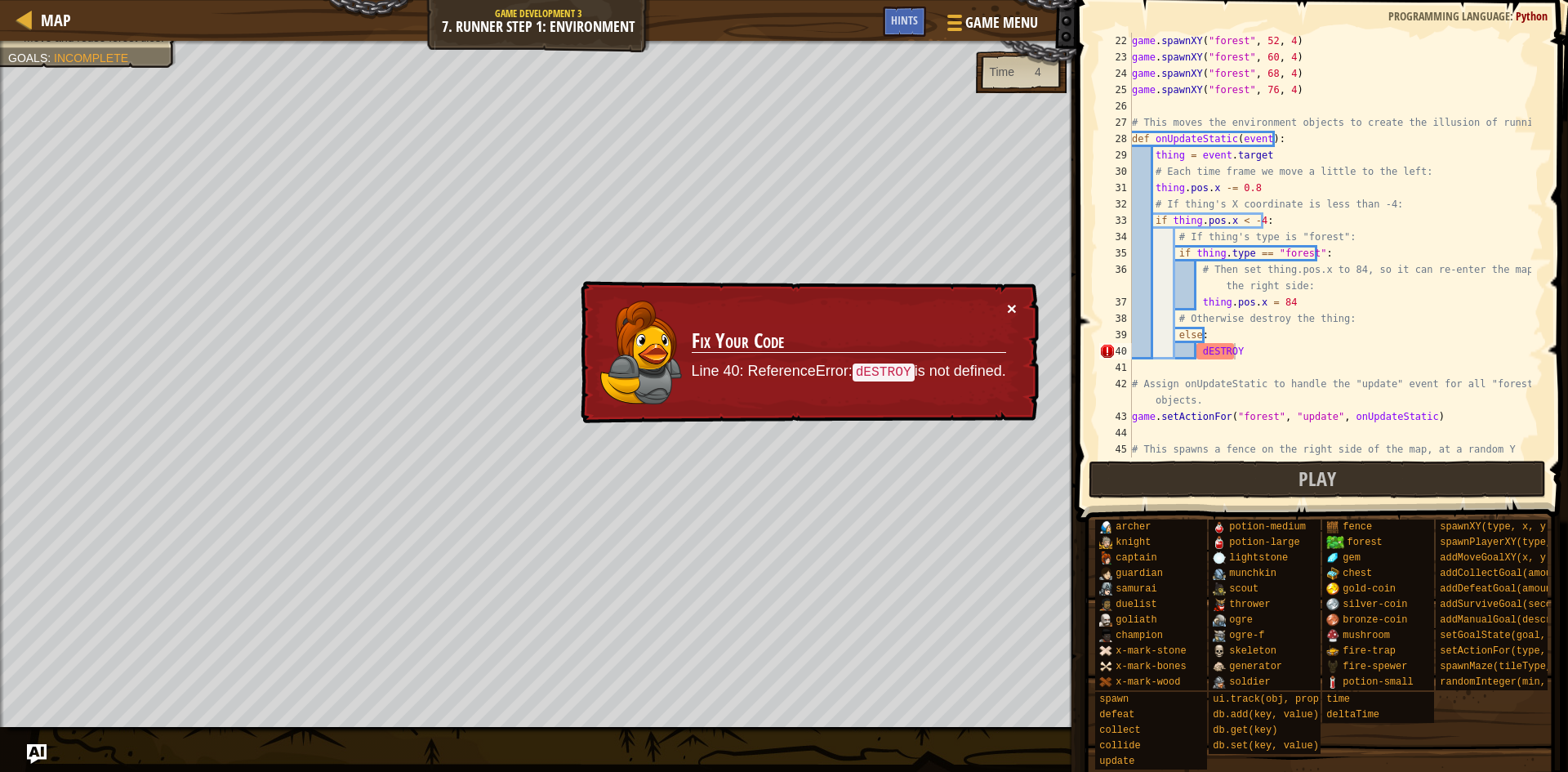
click at [1009, 307] on button "×" at bounding box center [1012, 308] width 10 height 17
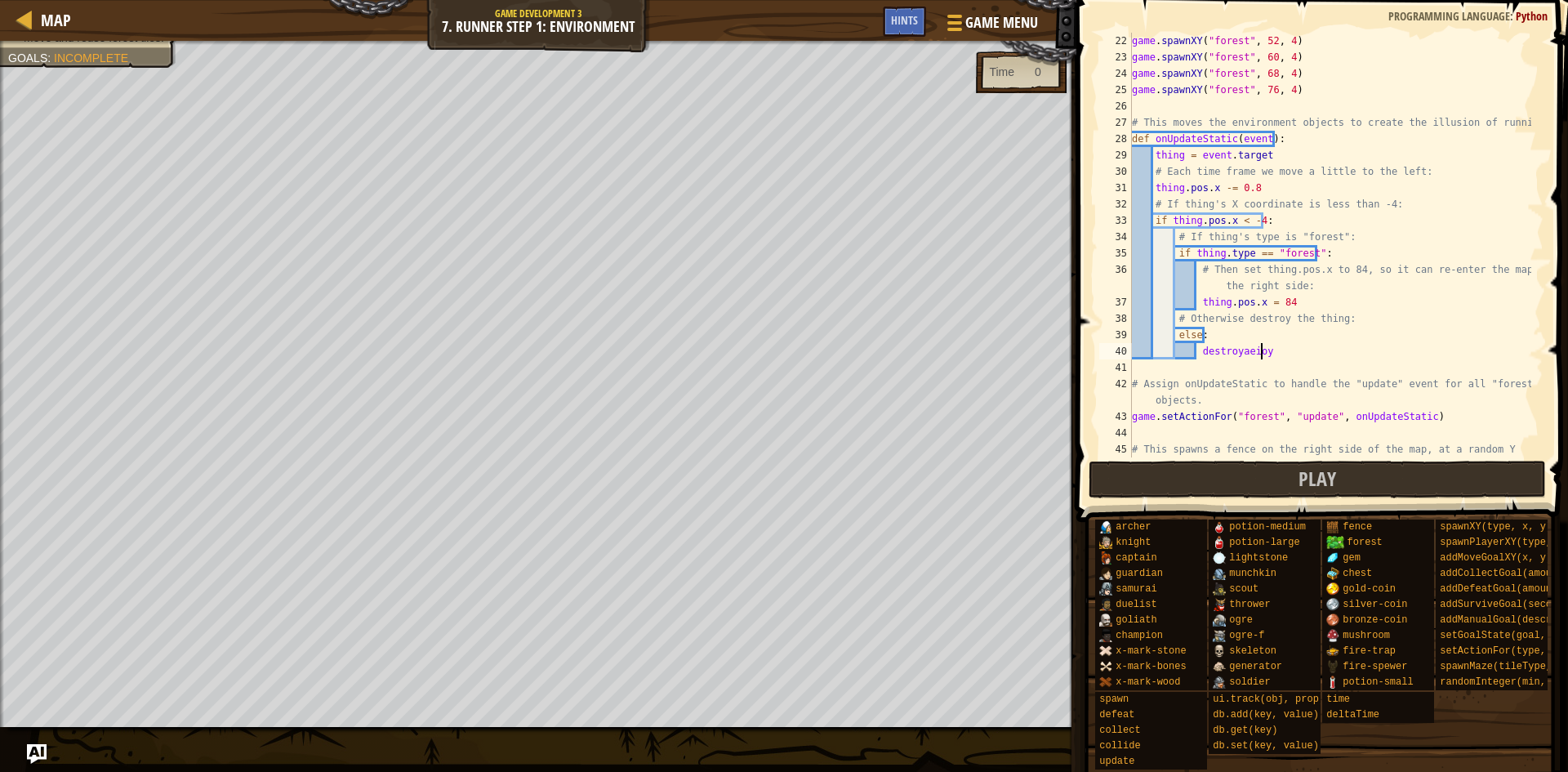
scroll to position [7, 10]
click at [1262, 493] on button "Play" at bounding box center [1318, 479] width 458 height 37
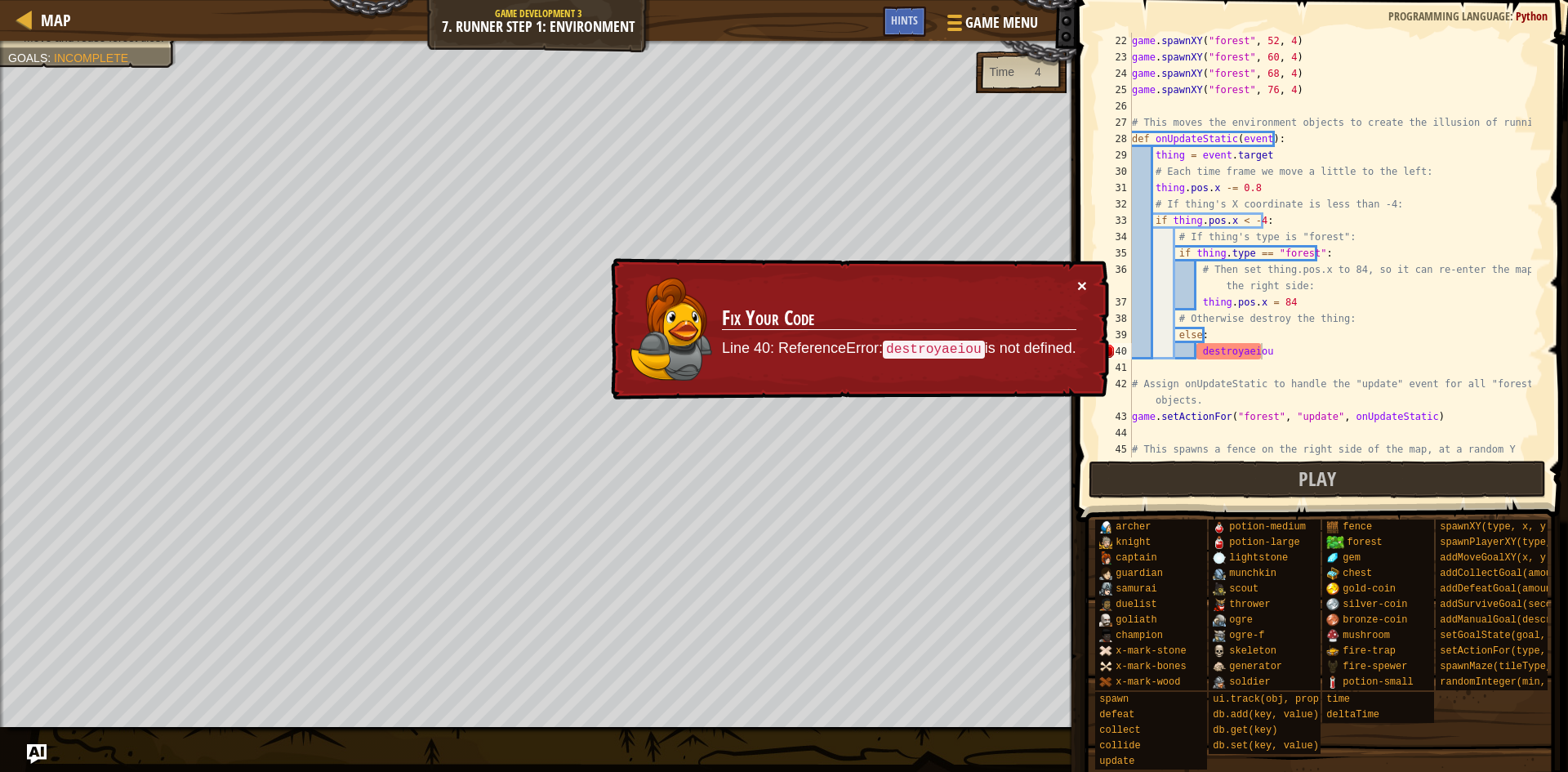
click at [1078, 286] on button "×" at bounding box center [1082, 289] width 11 height 17
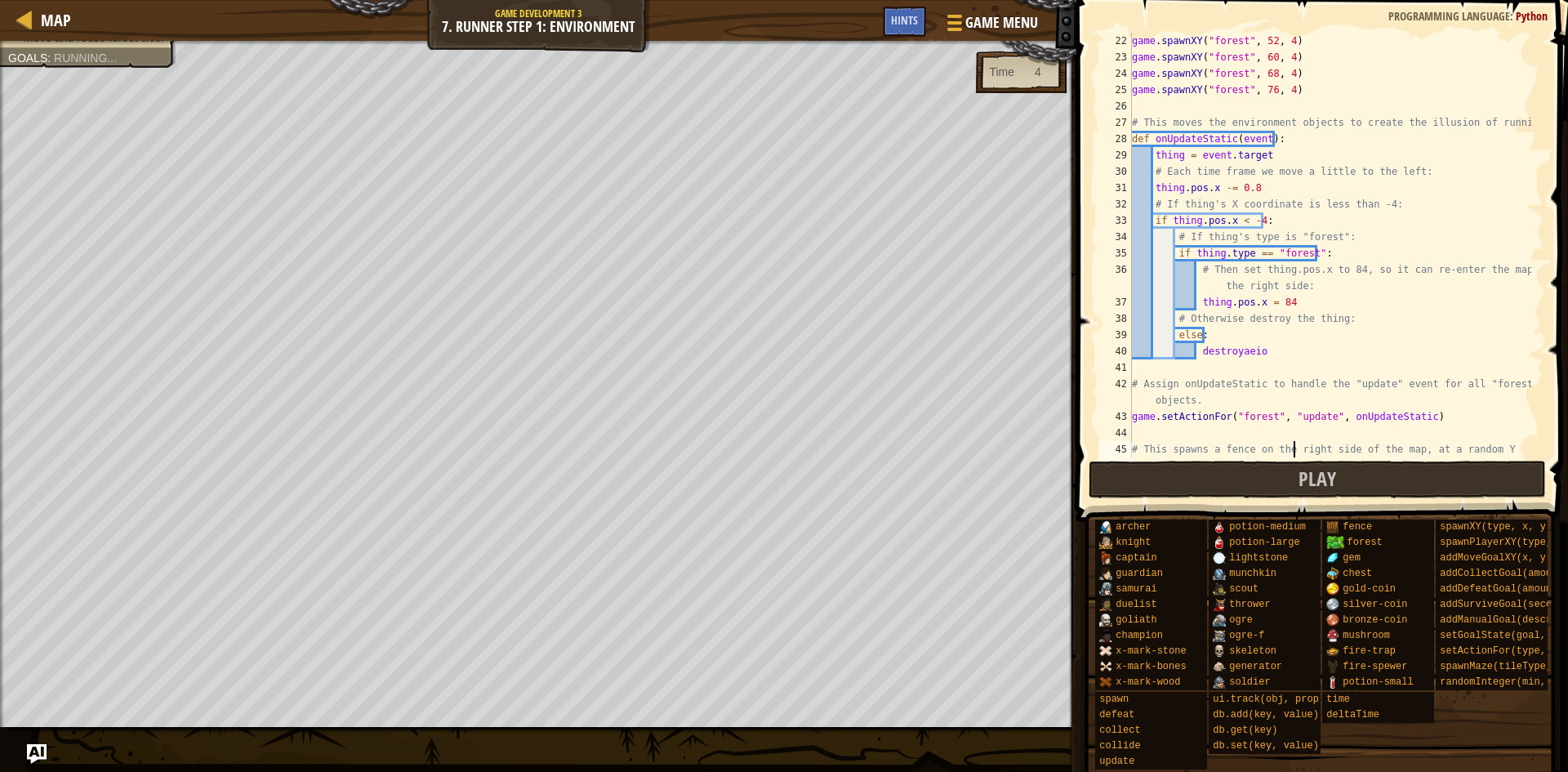
click at [1295, 454] on div "game . spawnXY ( "forest" , 52 , 4 ) game . spawnXY ( "forest" , 60 , 4 ) game …" at bounding box center [1330, 269] width 403 height 473
click at [1290, 463] on button "Play" at bounding box center [1318, 479] width 458 height 37
click at [1256, 476] on button "Play" at bounding box center [1318, 479] width 458 height 37
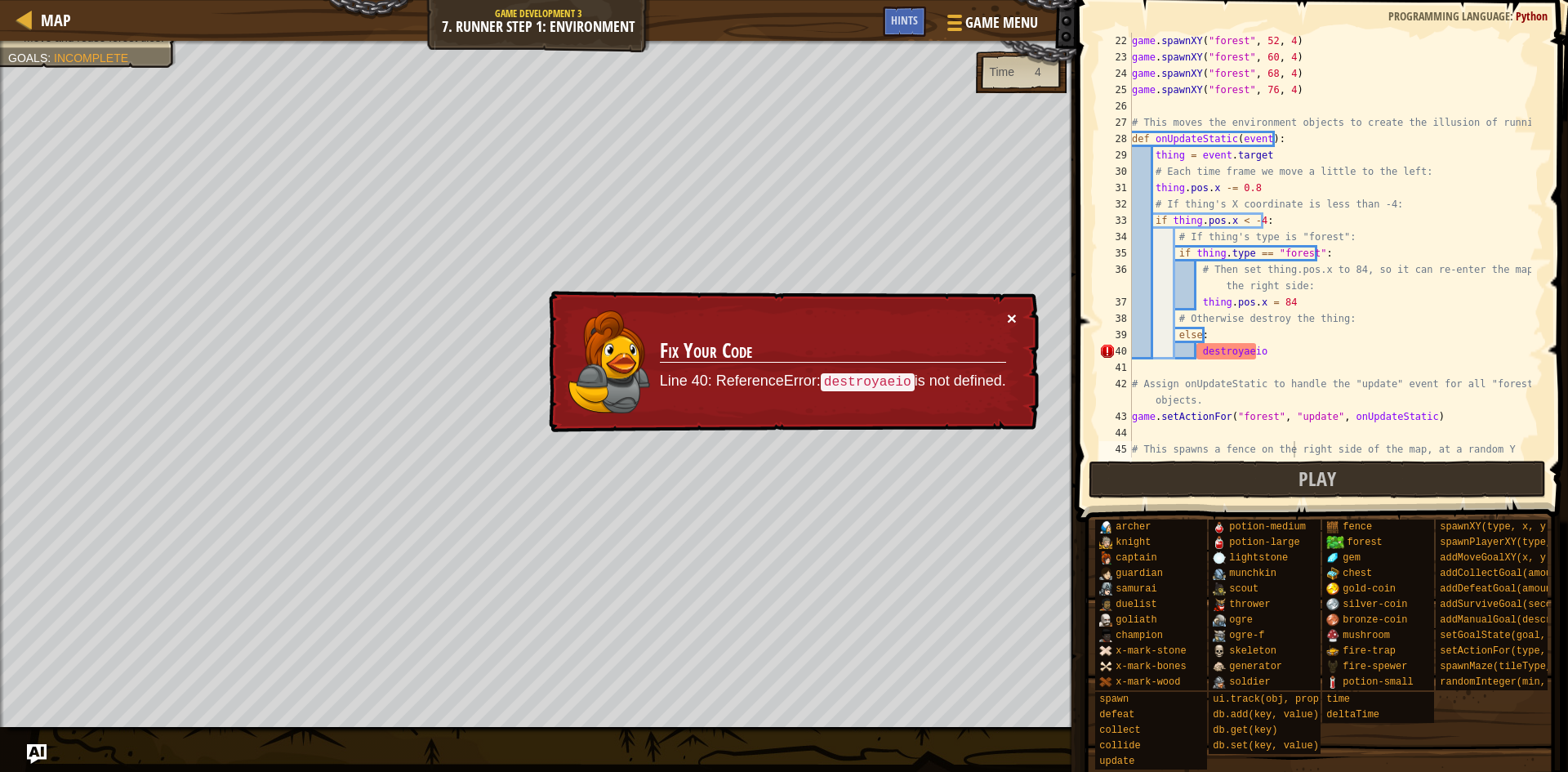
click at [1011, 313] on button "×" at bounding box center [1012, 321] width 11 height 17
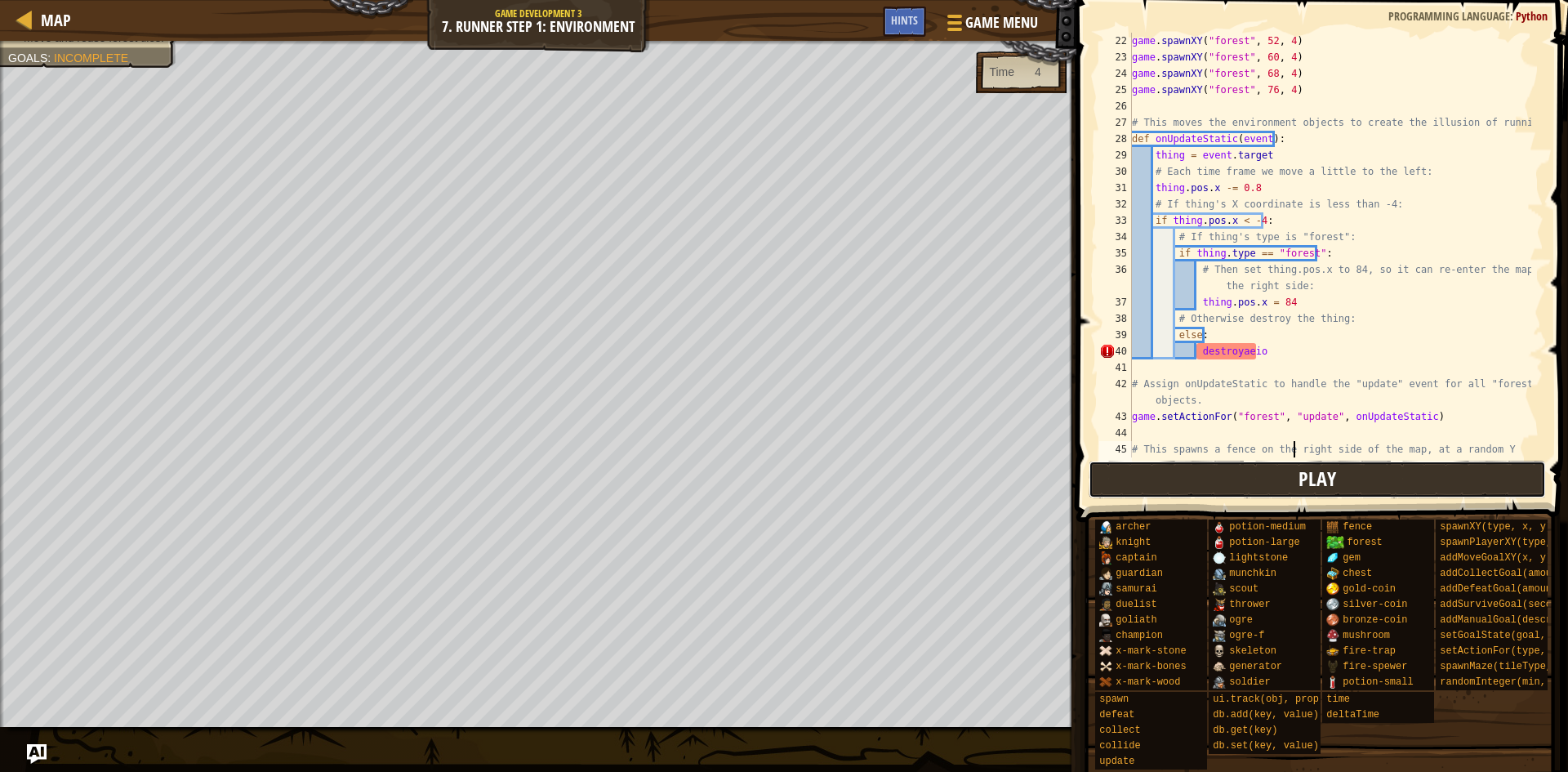
click at [1167, 468] on button "Play" at bounding box center [1318, 479] width 458 height 37
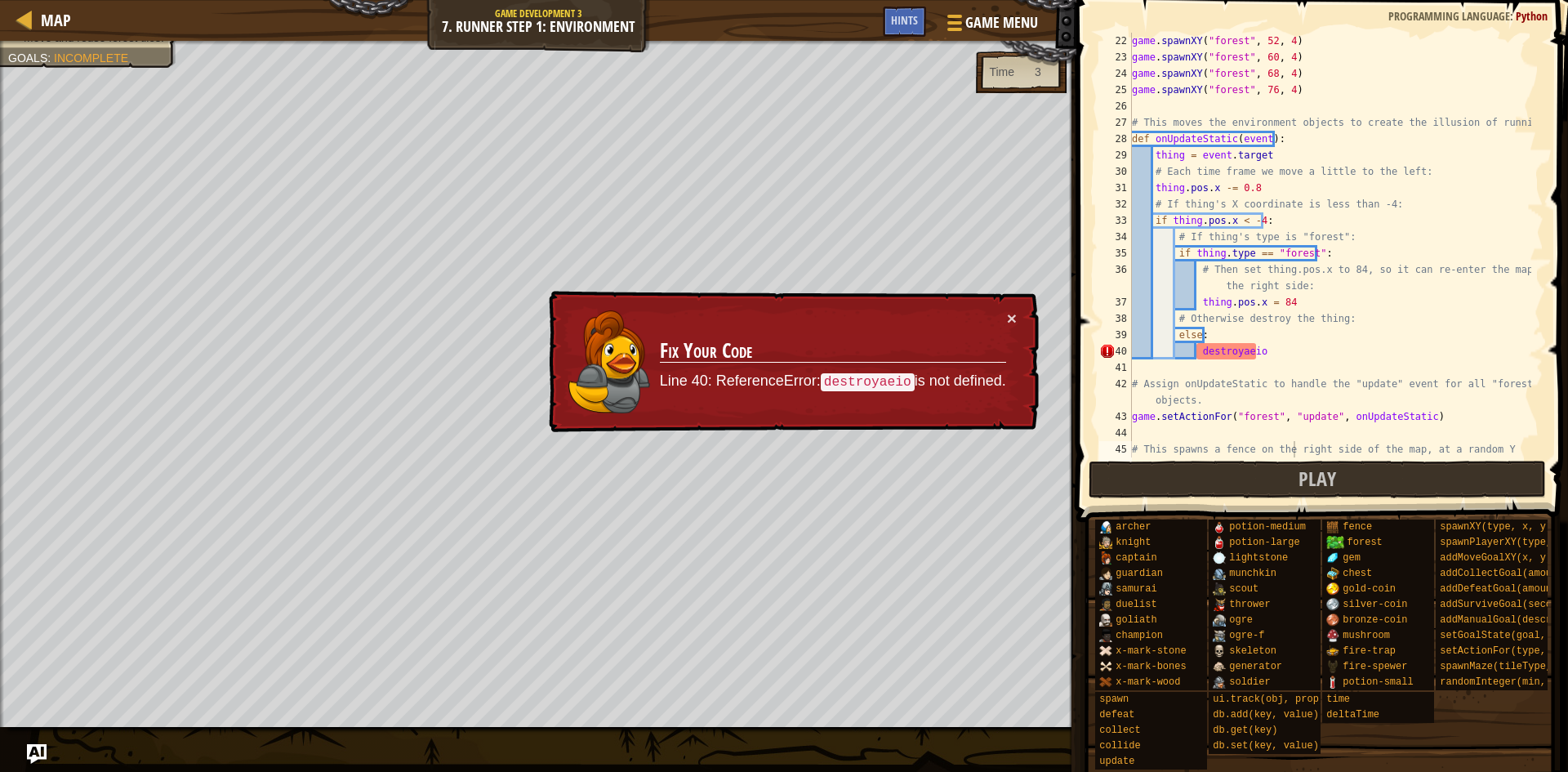
click at [1016, 314] on div "× Fix Your Code Line 40: ReferenceError: destroyaeio is not defined." at bounding box center [792, 363] width 493 height 143
click at [1009, 316] on button "×" at bounding box center [1012, 320] width 11 height 17
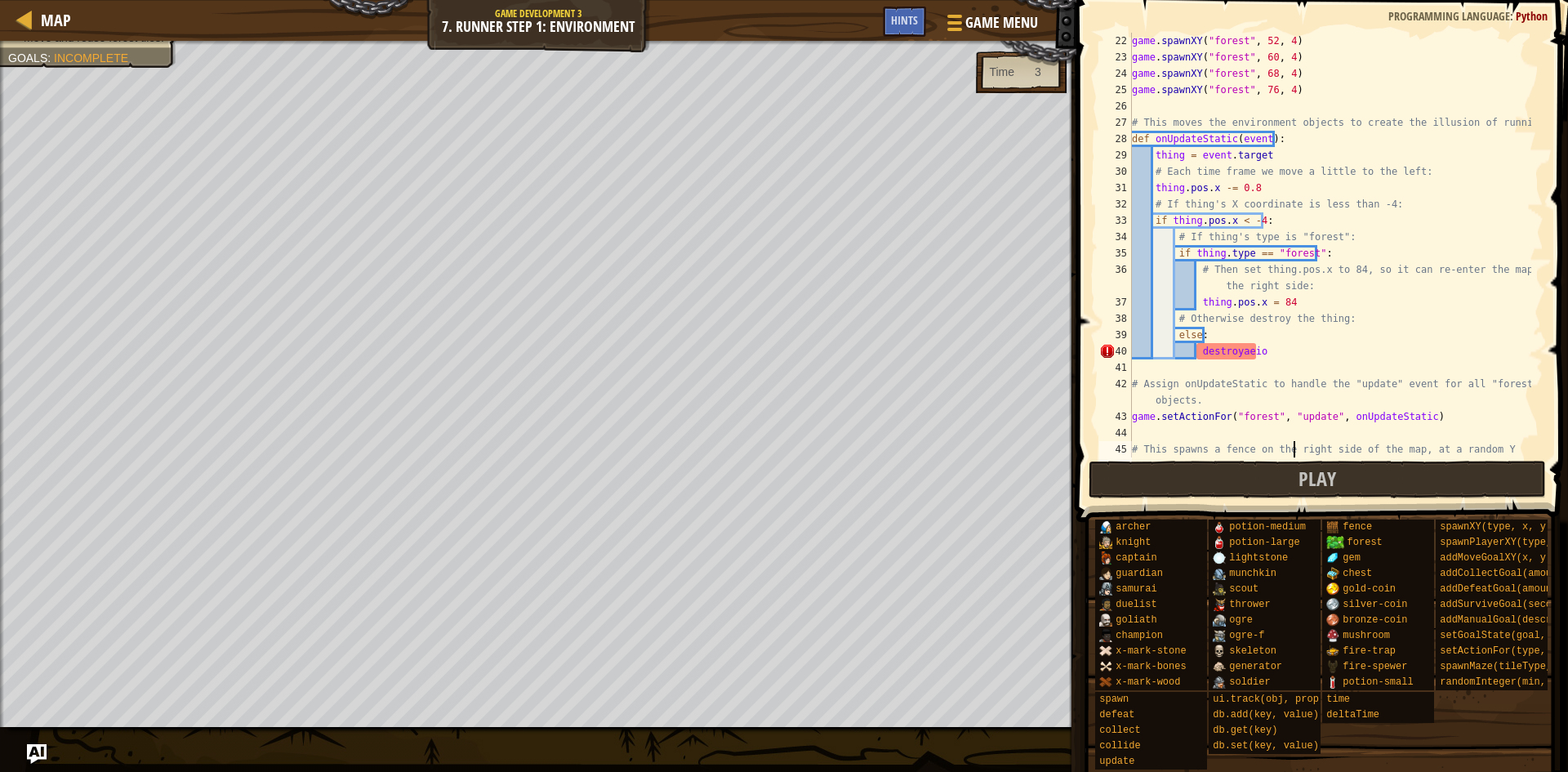
click at [1120, 450] on div "45" at bounding box center [1115, 457] width 32 height 32
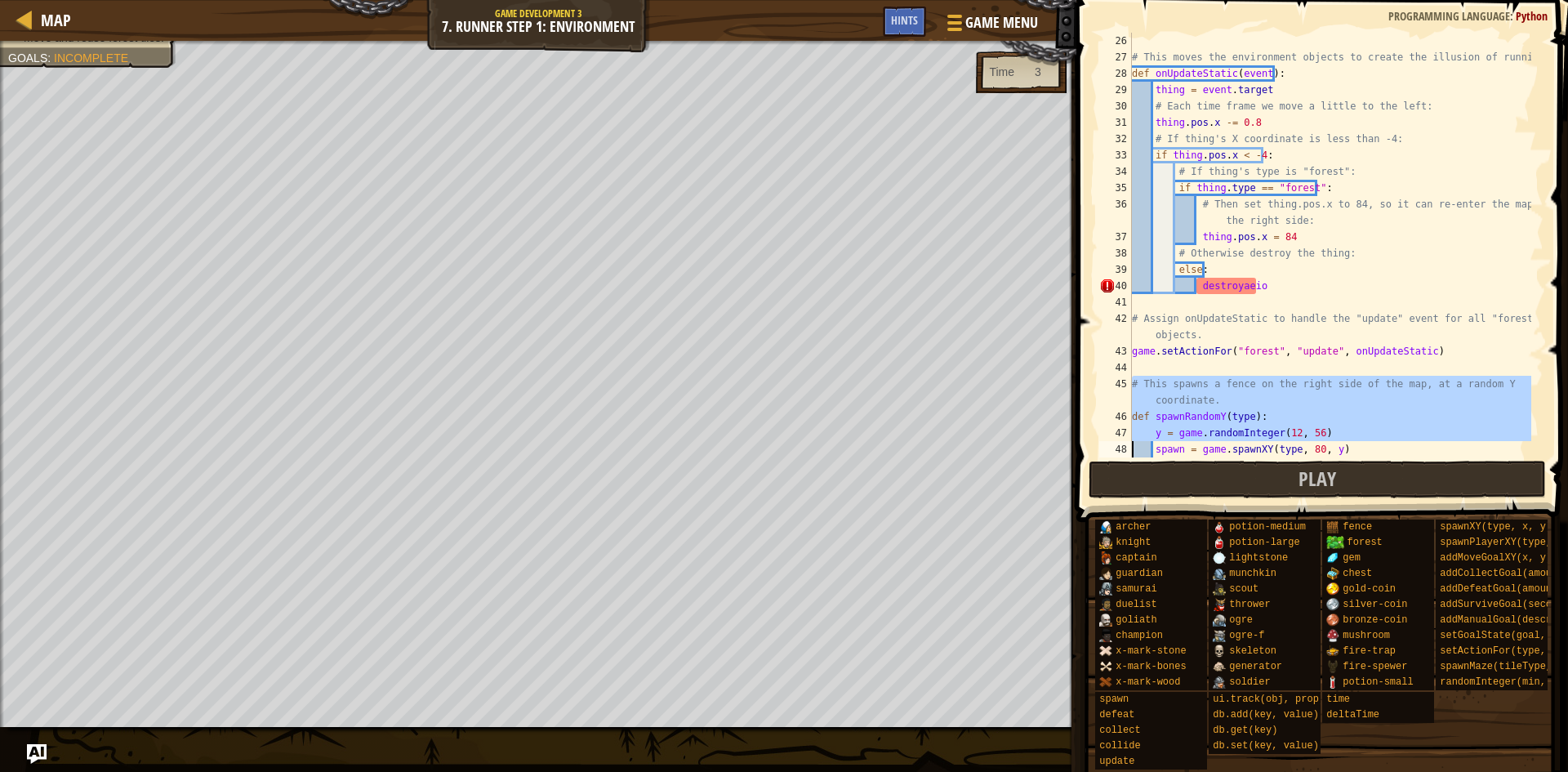
scroll to position [490, 0]
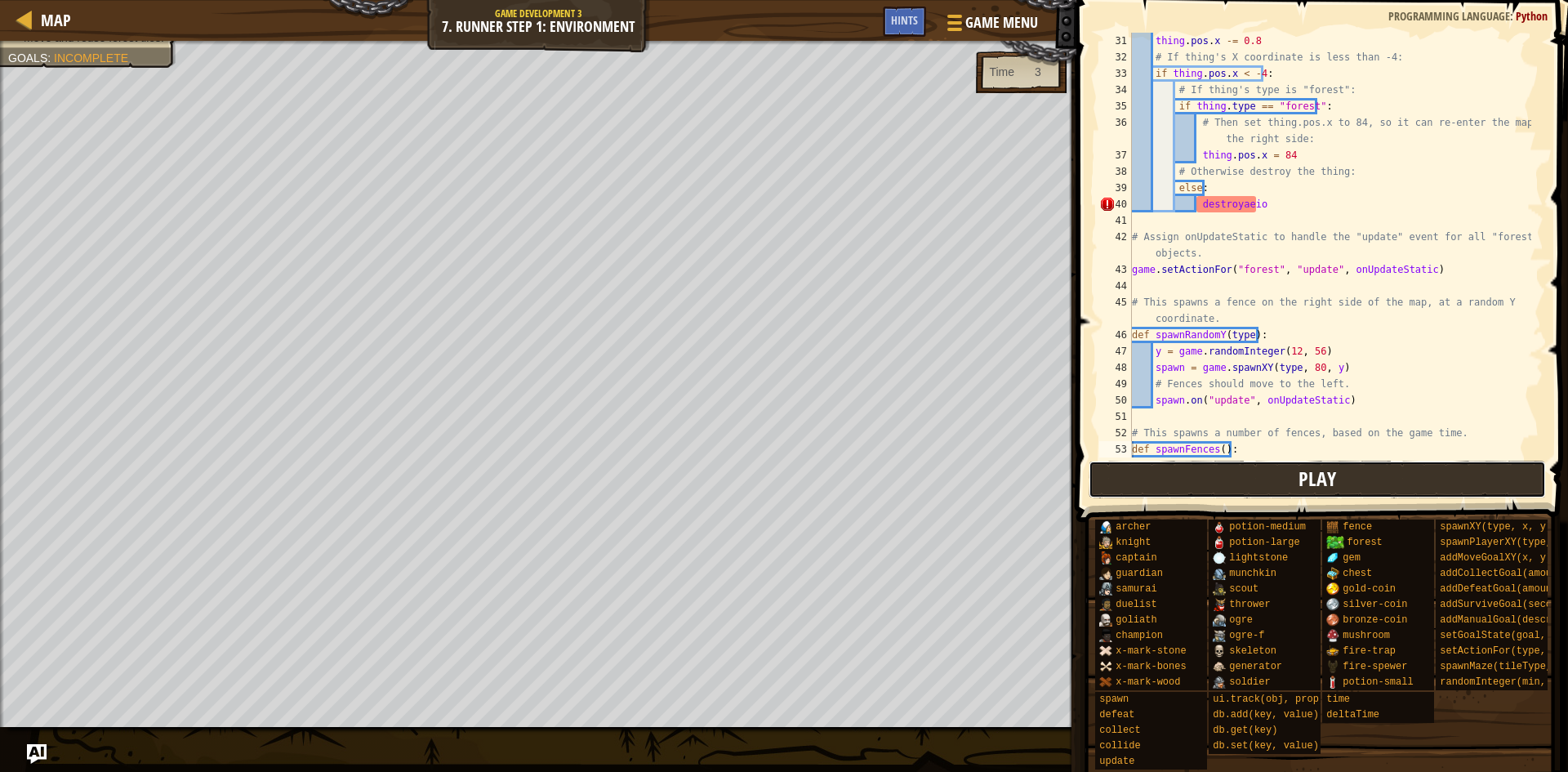
click at [1115, 482] on button "Play" at bounding box center [1318, 479] width 458 height 37
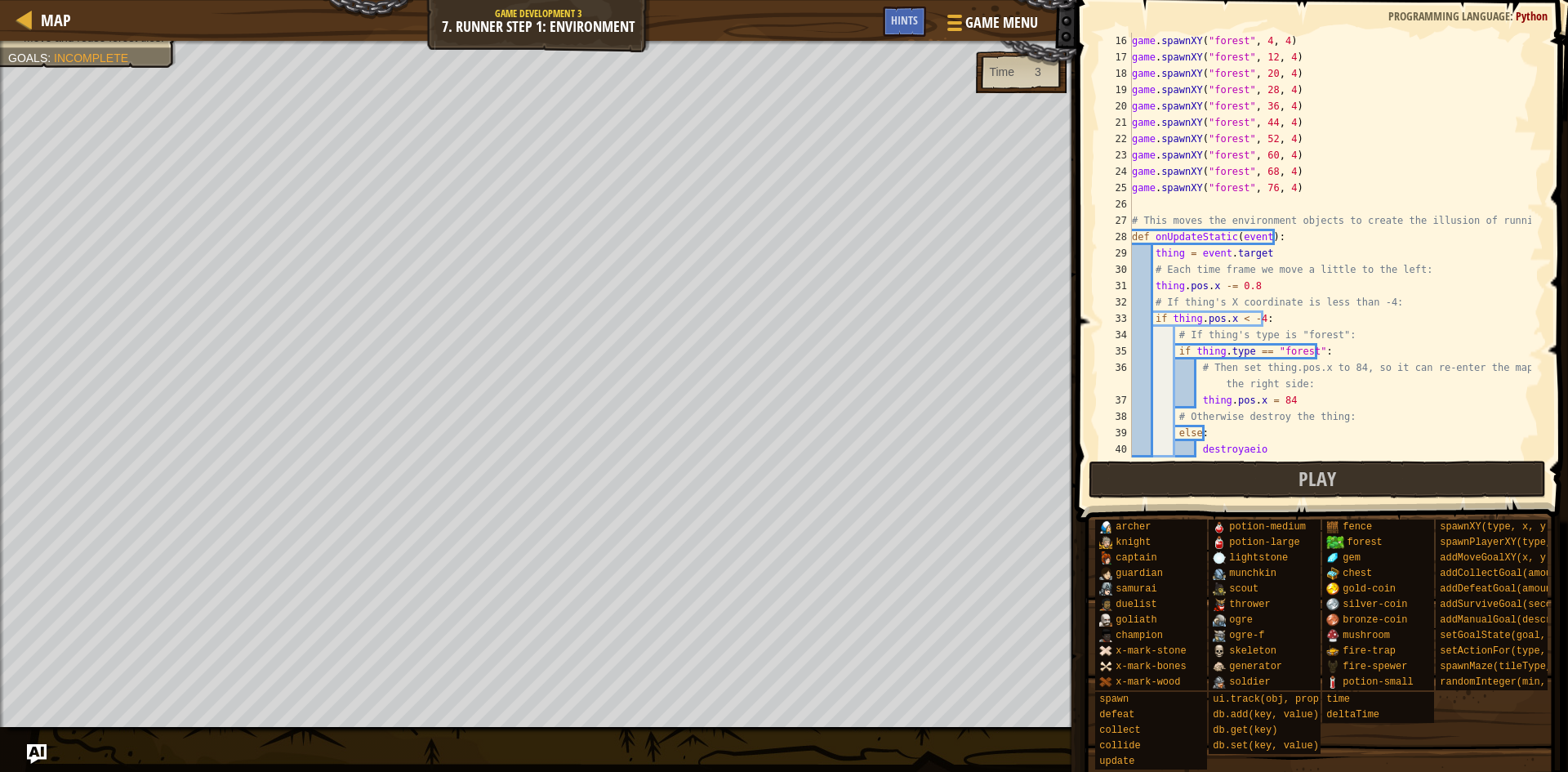
scroll to position [294, 0]
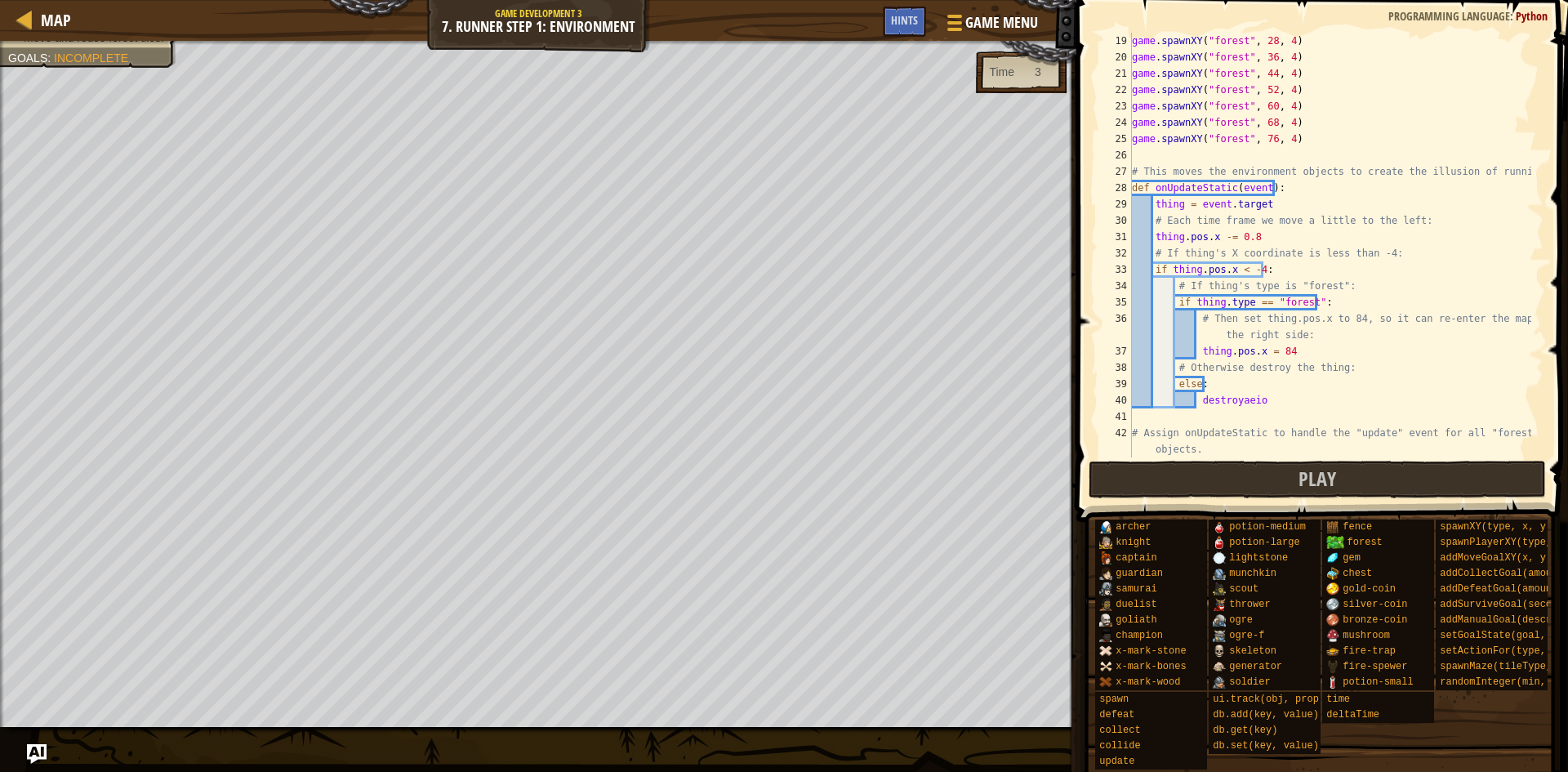
click at [1279, 385] on div "game . spawnXY ( "forest" , 28 , 4 ) game . spawnXY ( "forest" , 36 , 4 ) game …" at bounding box center [1330, 261] width 403 height 458
click at [1294, 392] on div "game . spawnXY ( "forest" , 28 , 4 ) game . spawnXY ( "forest" , 36 , 4 ) game …" at bounding box center [1330, 261] width 403 height 458
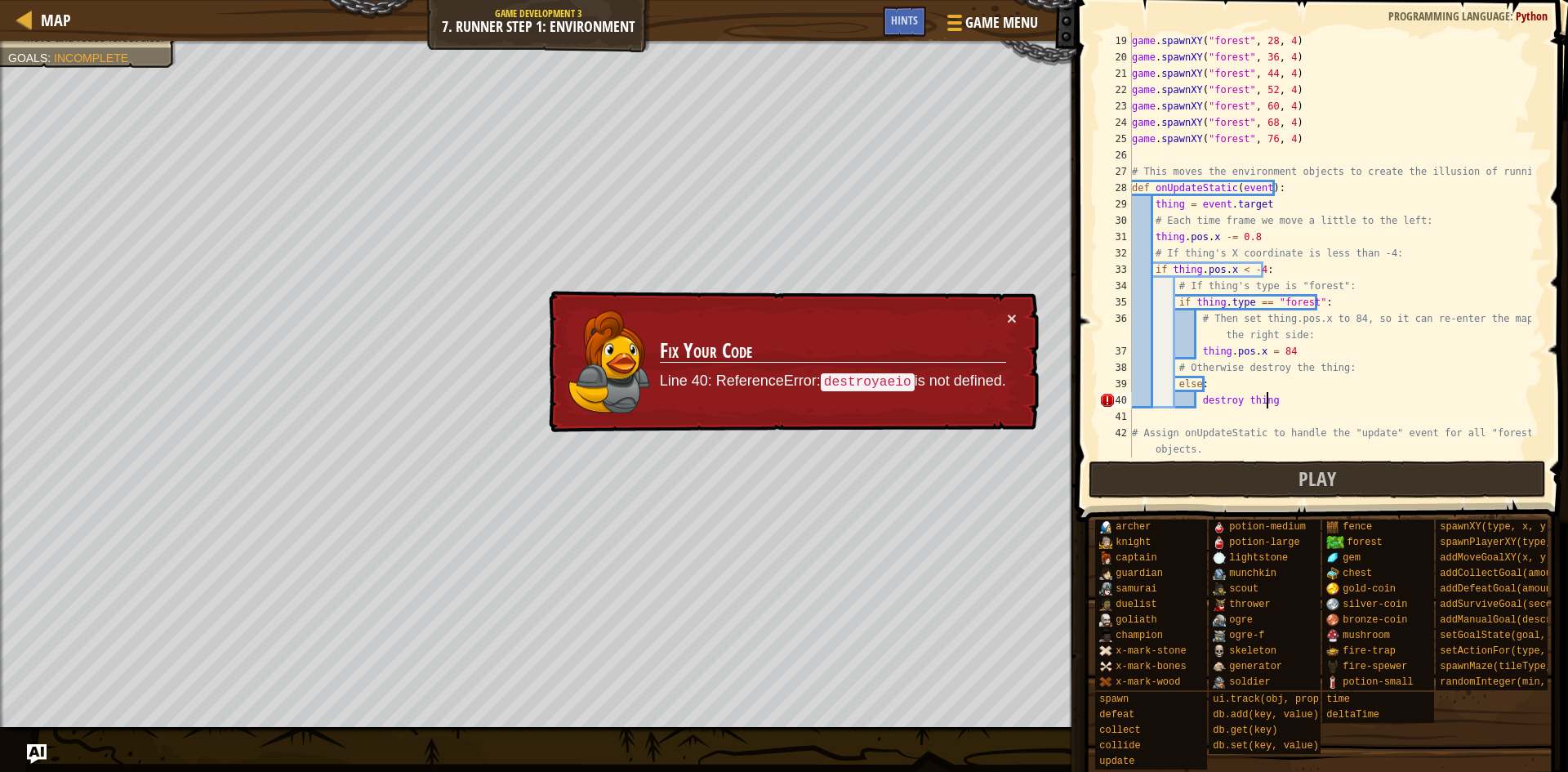
click at [1255, 397] on div "game . spawnXY ( "forest" , 28 , 4 ) game . spawnXY ( "forest" , 36 , 4 ) game …" at bounding box center [1330, 261] width 403 height 458
click at [1286, 392] on div "game . spawnXY ( "forest" , 28 , 4 ) game . spawnXY ( "forest" , 36 , 4 ) game …" at bounding box center [1330, 245] width 403 height 425
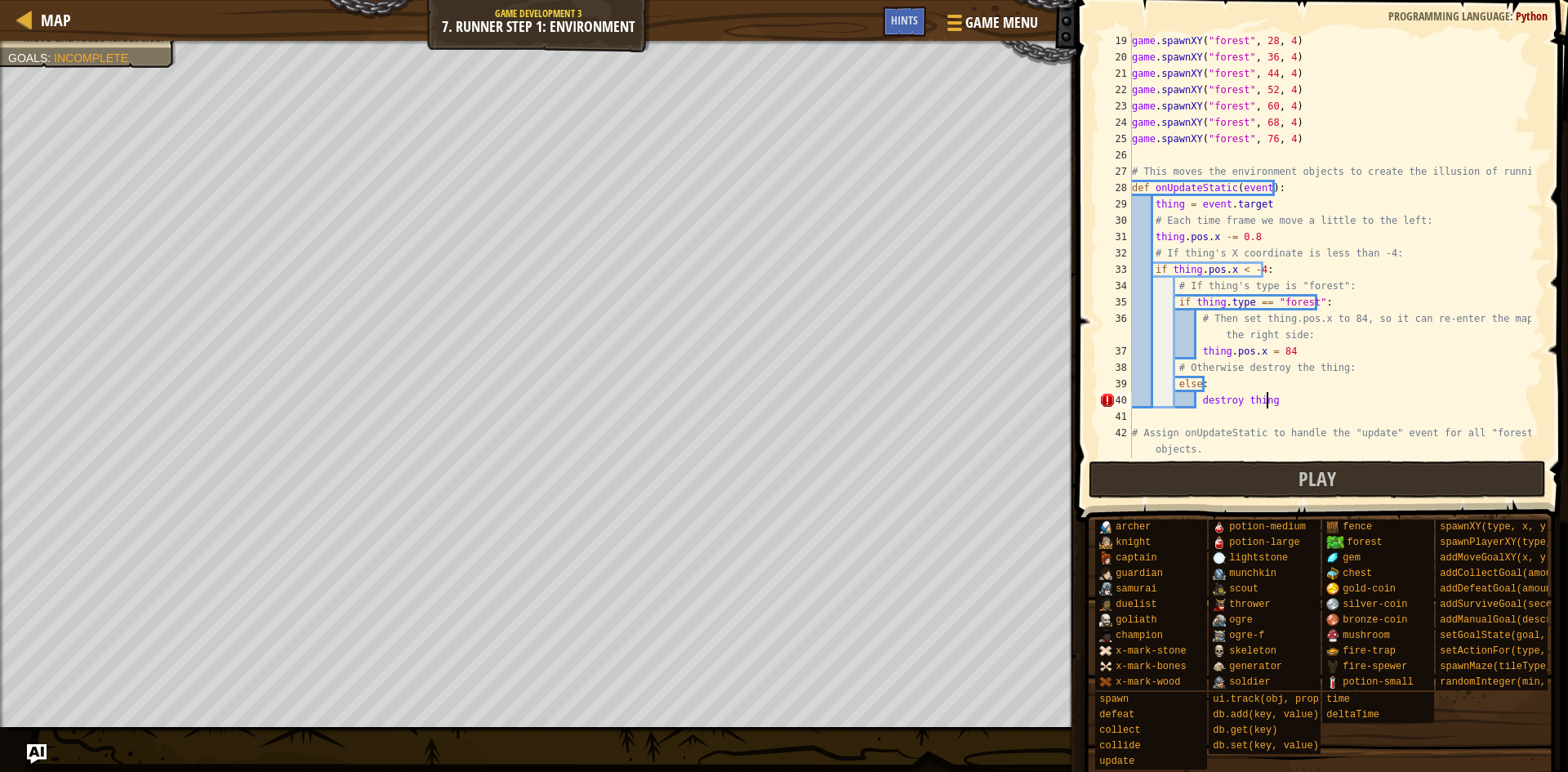
click at [1274, 504] on span at bounding box center [1319, 744] width 480 height 483
click at [1275, 481] on button "Play" at bounding box center [1318, 479] width 458 height 37
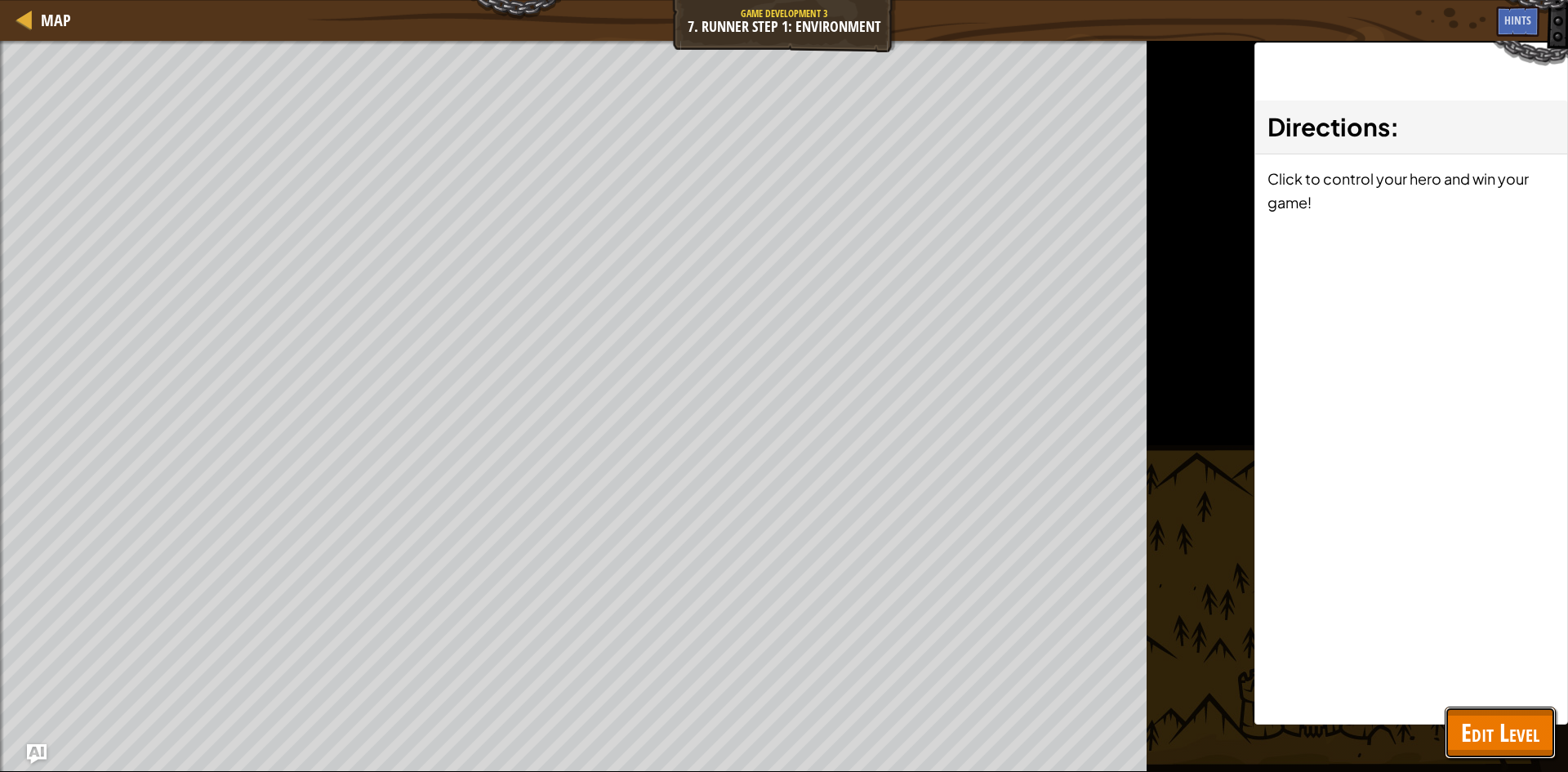
click at [1459, 724] on button "Edit Level" at bounding box center [1501, 732] width 111 height 52
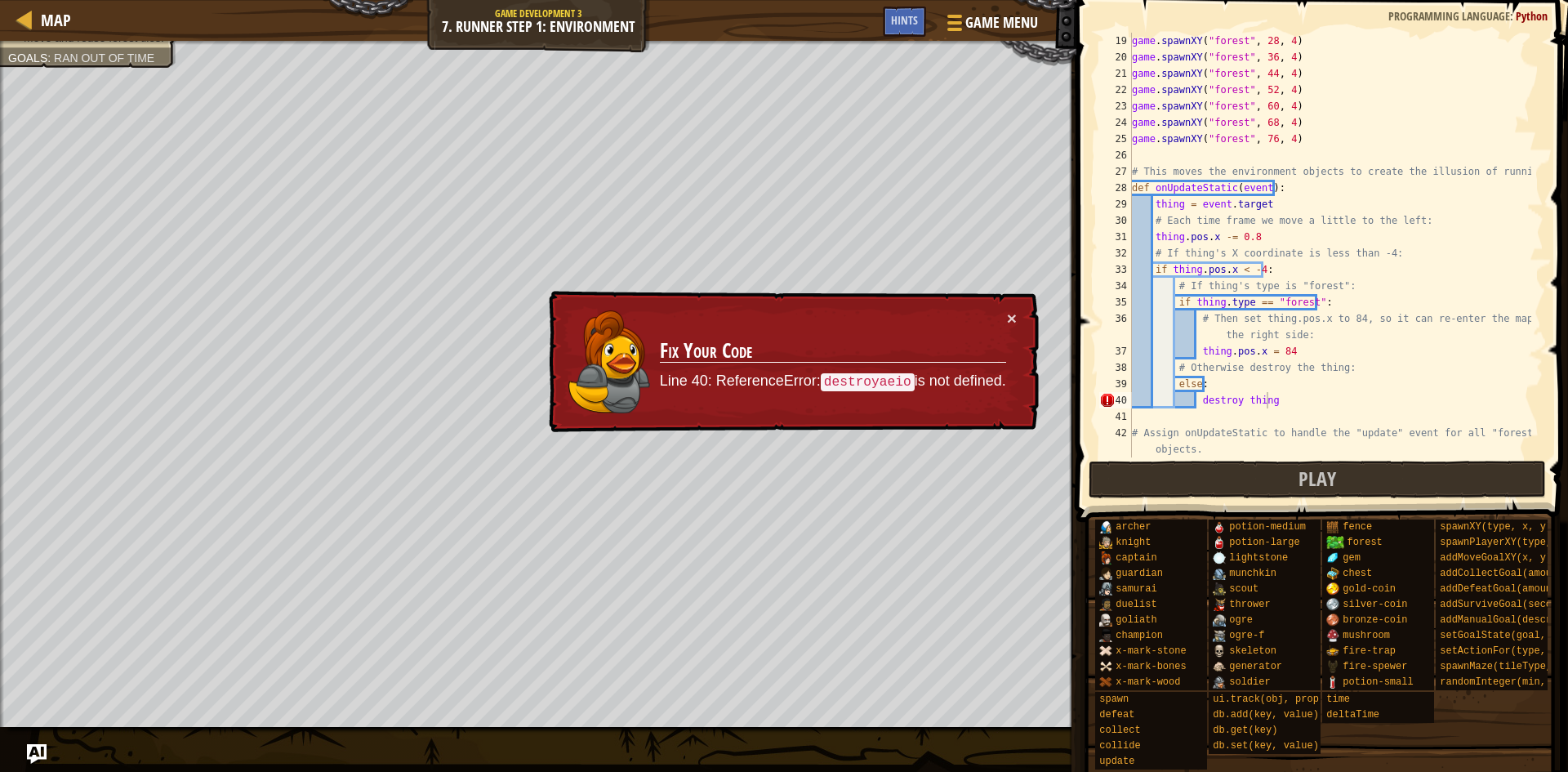
click at [1284, 398] on div "game . spawnXY ( "forest" , 28 , 4 ) game . spawnXY ( "forest" , 36 , 4 ) game …" at bounding box center [1330, 261] width 403 height 458
click at [1283, 398] on div "game . spawnXY ( "forest" , 28 , 4 ) game . spawnXY ( "forest" , 36 , 4 ) game …" at bounding box center [1330, 261] width 403 height 458
click at [1275, 394] on div "game . spawnXY ( "forest" , 28 , 4 ) game . spawnXY ( "forest" , 36 , 4 ) game …" at bounding box center [1330, 245] width 403 height 425
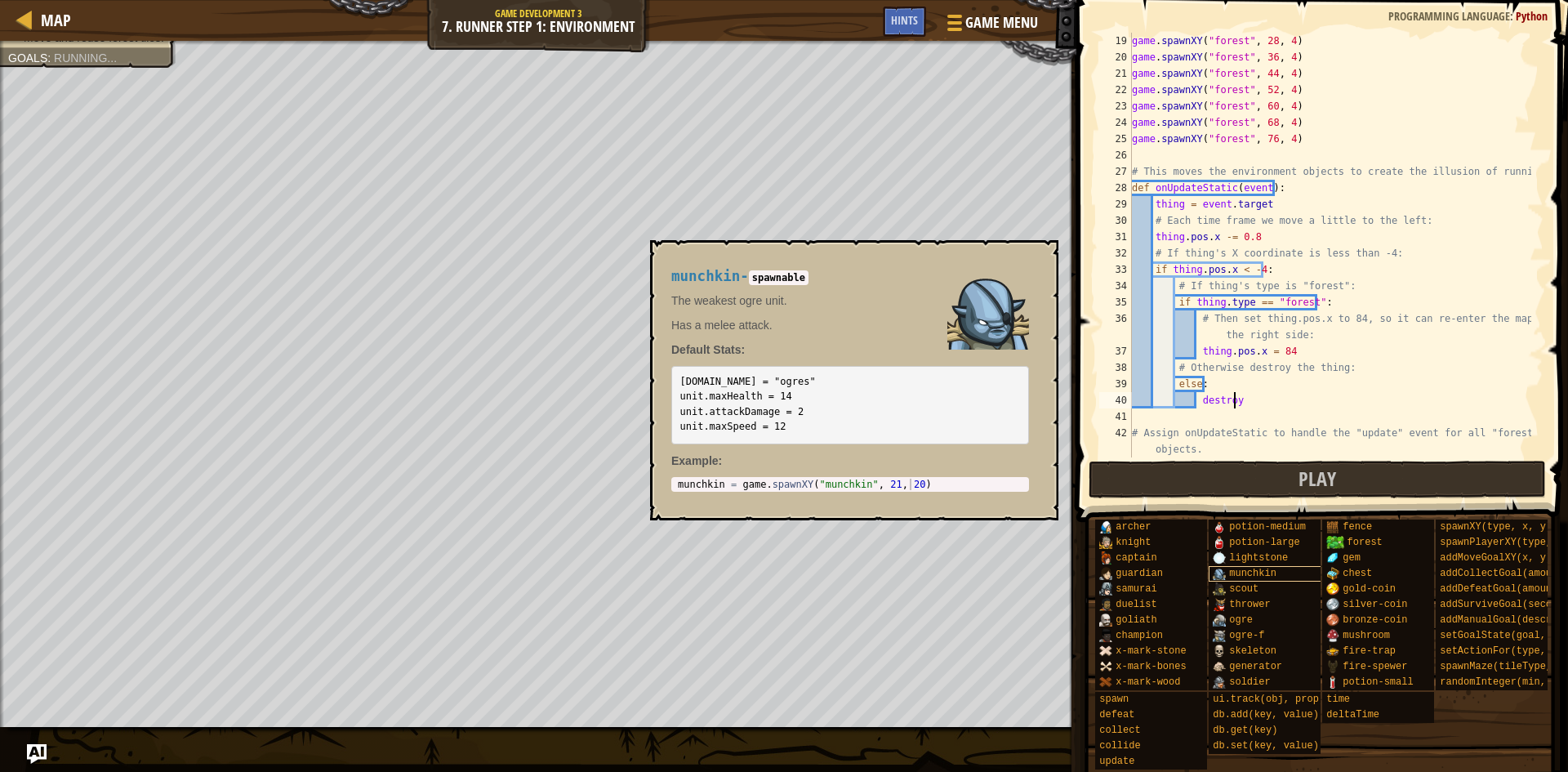
scroll to position [7, 7]
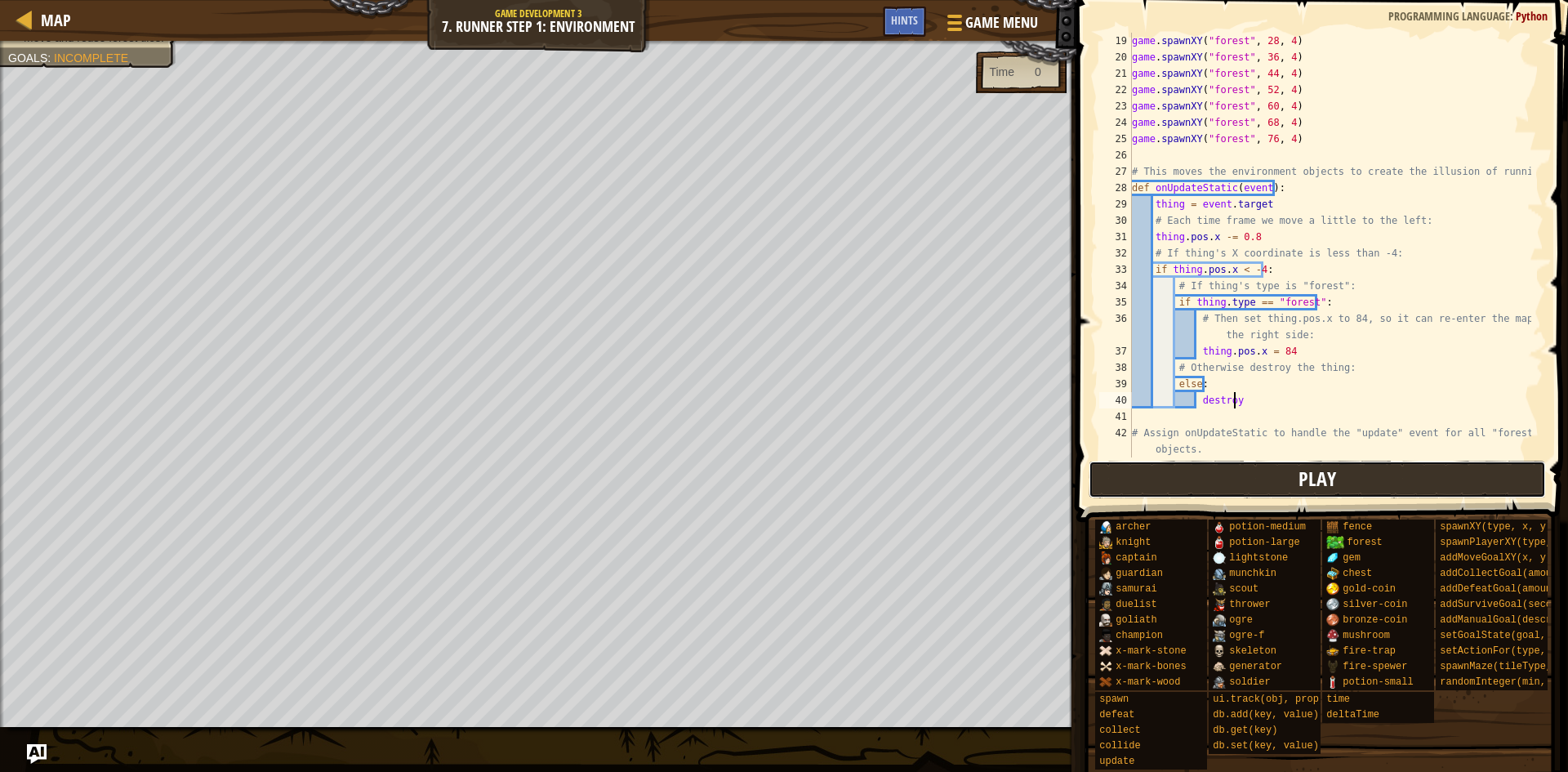
click at [1216, 478] on button "Play" at bounding box center [1318, 479] width 458 height 37
click at [1274, 388] on div "game . spawnXY ( "forest" , 28 , 4 ) game . spawnXY ( "forest" , 36 , 4 ) game …" at bounding box center [1330, 261] width 403 height 458
click at [1274, 394] on div "game . spawnXY ( "forest" , 28 , 4 ) game . spawnXY ( "forest" , 36 , 4 ) game …" at bounding box center [1330, 261] width 403 height 458
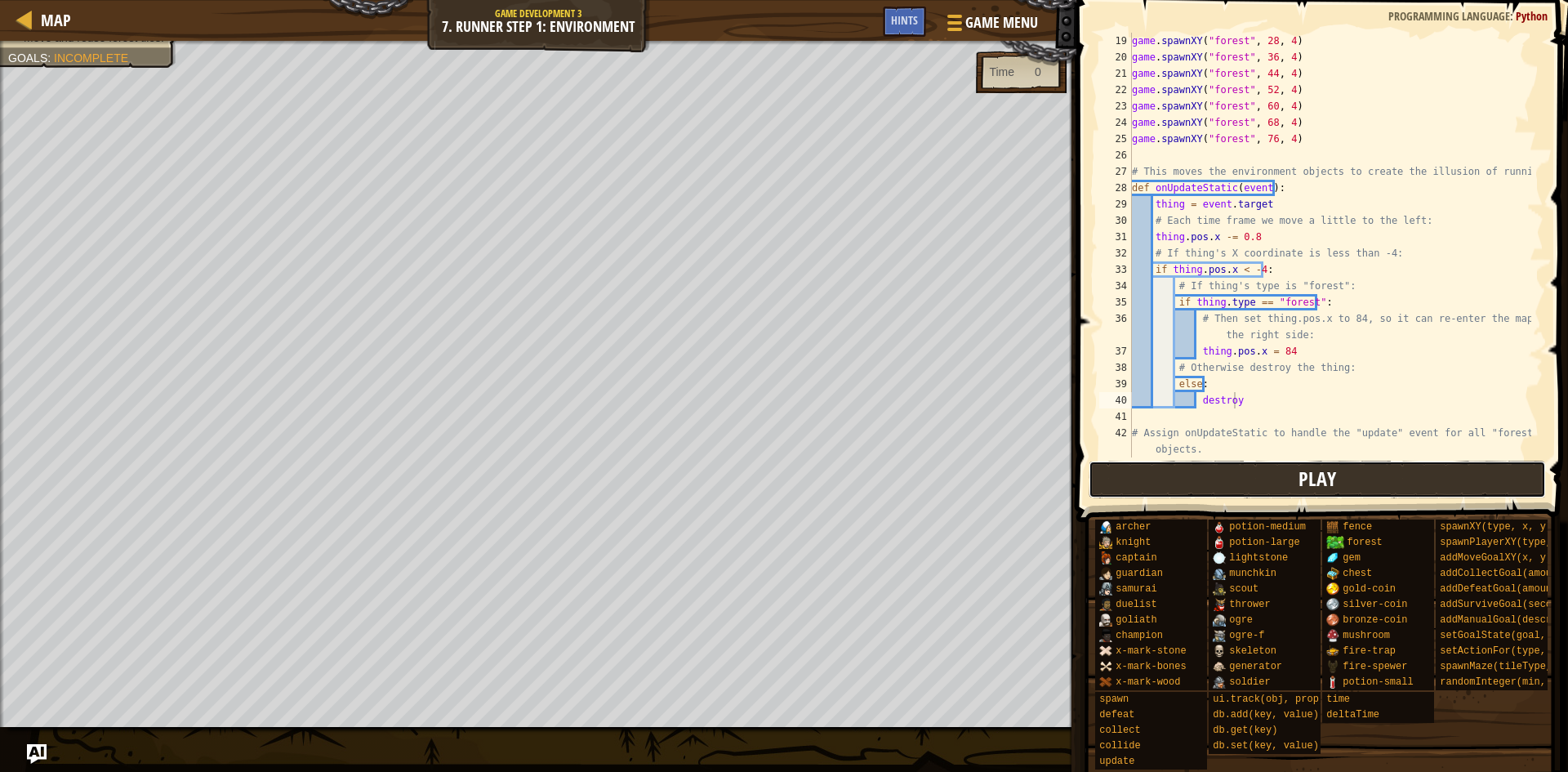
click at [1299, 478] on button "Play" at bounding box center [1318, 479] width 458 height 37
click at [1142, 459] on span at bounding box center [1323, 237] width 505 height 570
click at [1144, 468] on button "Play" at bounding box center [1318, 479] width 458 height 37
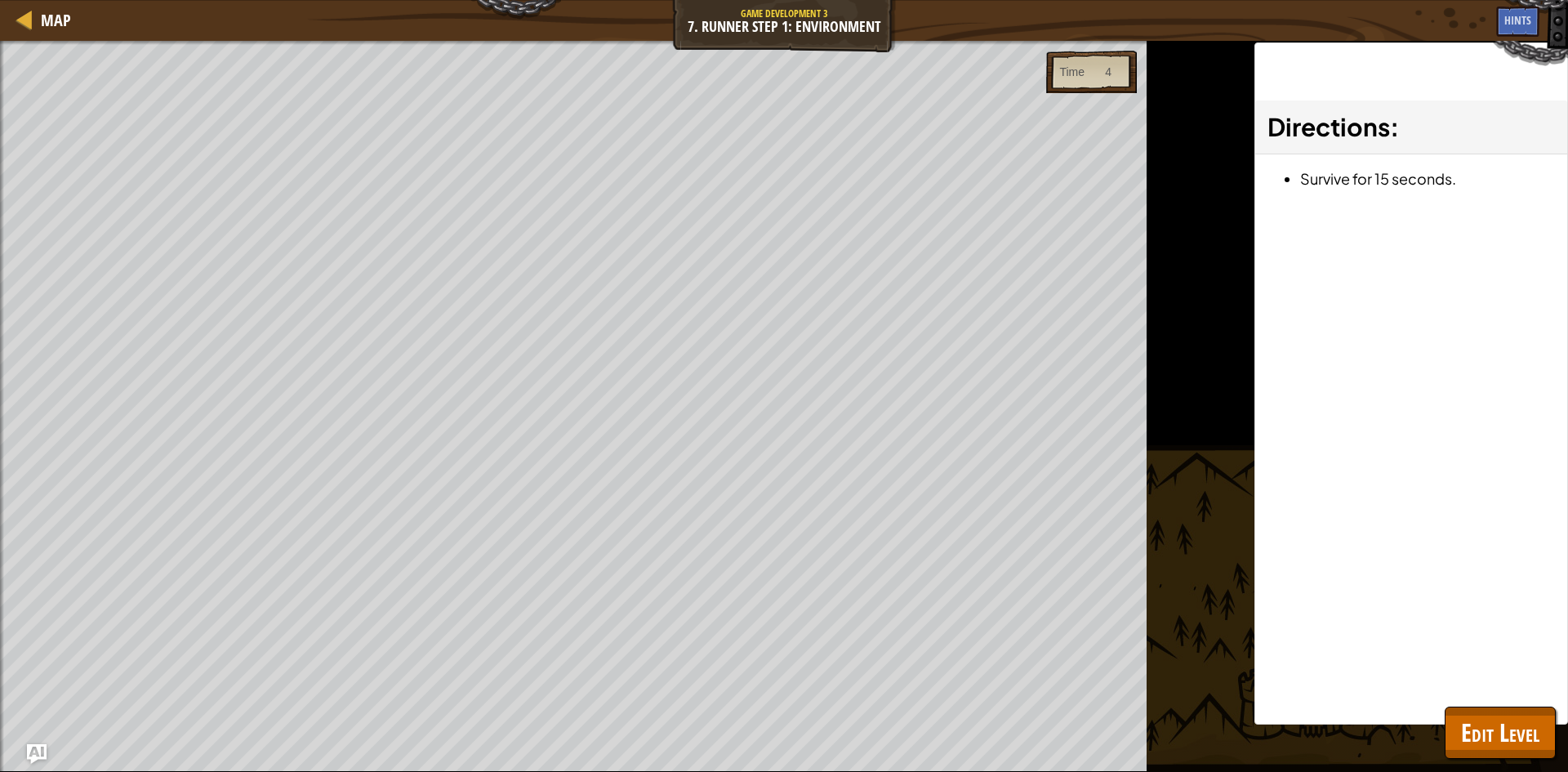
click at [202, 723] on div "Map Game Development 3 7. Runner Step 1: Environment Game Menu Done Hints 1 ההה…" at bounding box center [784, 386] width 1568 height 772
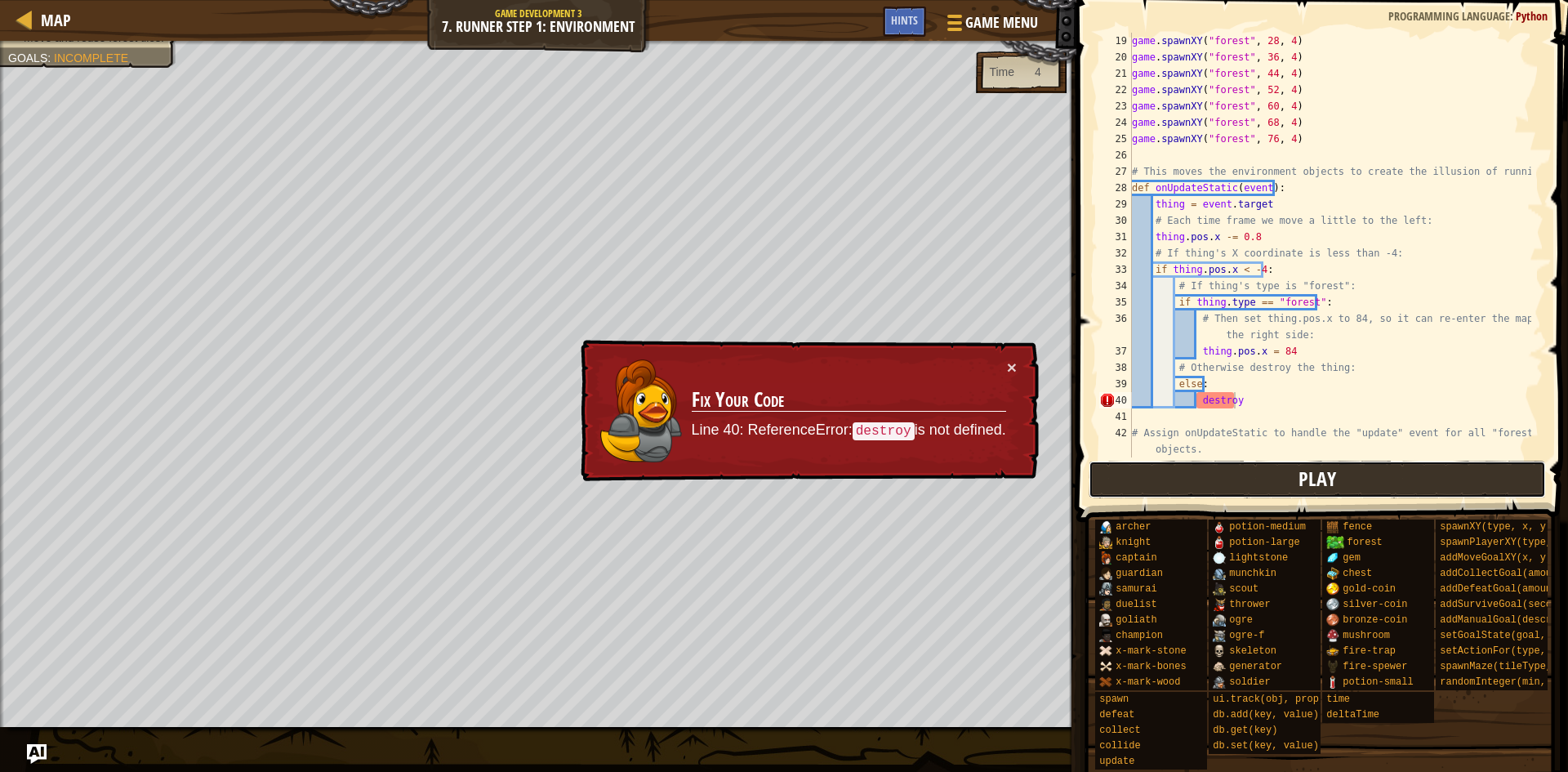
click at [1125, 487] on button "Play" at bounding box center [1318, 479] width 458 height 37
click at [1263, 395] on div "game . spawnXY ( "forest" , 28 , 4 ) game . spawnXY ( "forest" , 36 , 4 ) game …" at bounding box center [1330, 261] width 403 height 458
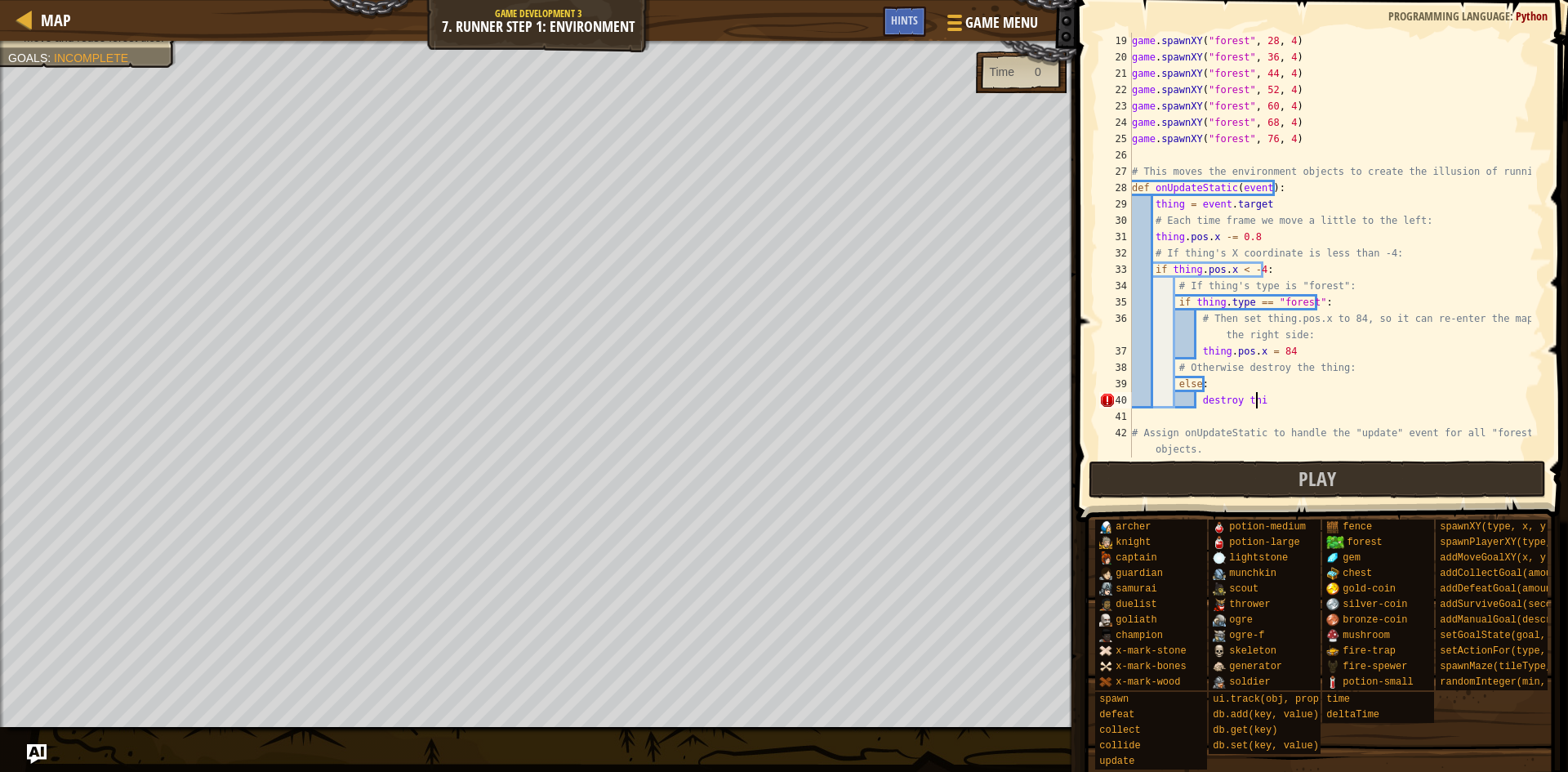
scroll to position [7, 10]
type textarea "d"
type textarea "thing.destroy()"
click at [1227, 461] on button "Play" at bounding box center [1318, 479] width 458 height 37
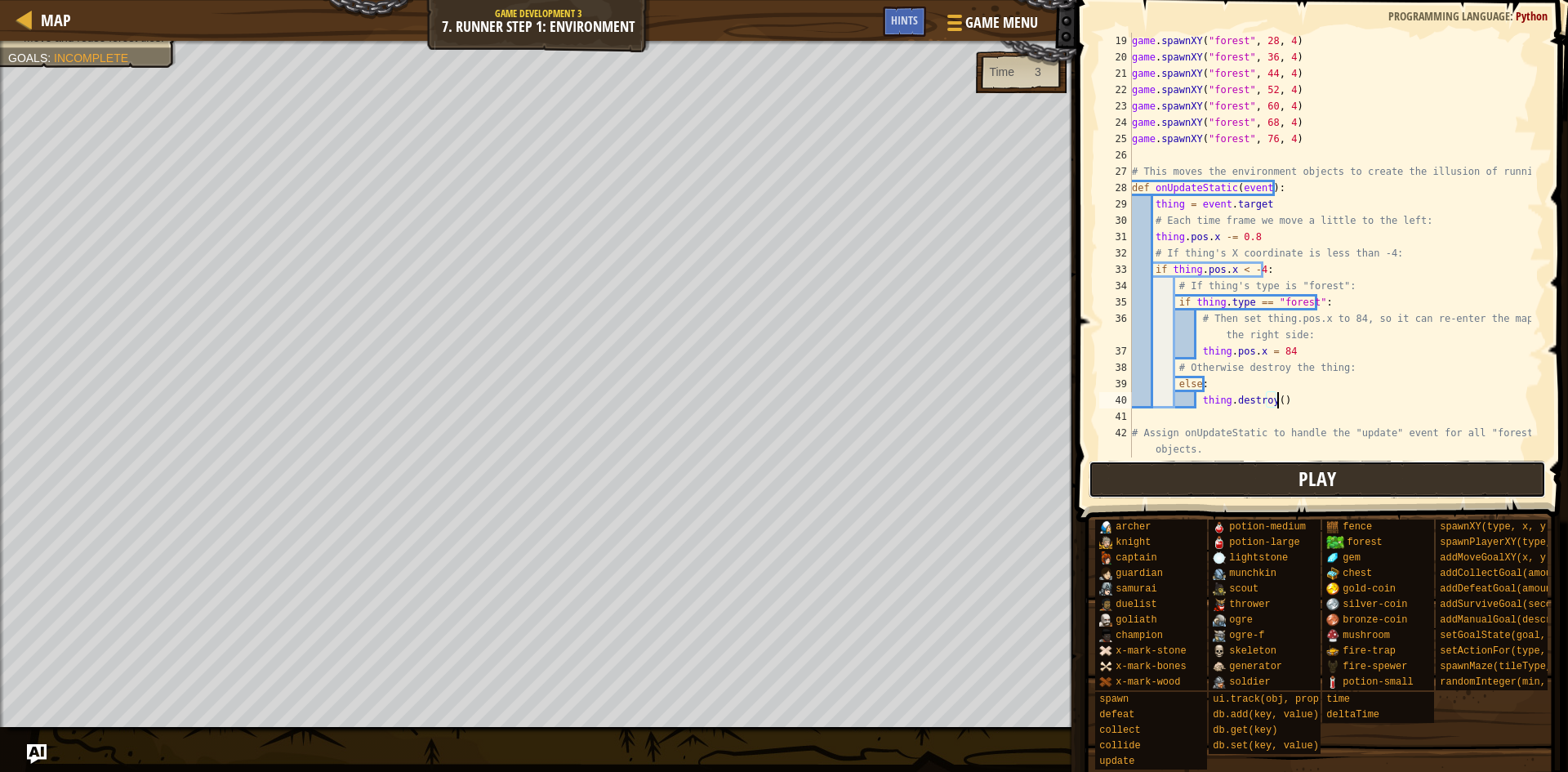
click at [1352, 475] on button "Play" at bounding box center [1318, 479] width 458 height 37
click at [1142, 478] on button "Play" at bounding box center [1318, 479] width 458 height 37
click at [446, 0] on body "Map Game Development 3 7. Runner Step 1: Environment Game Menu Done Hints 1 ההה…" at bounding box center [784, 0] width 1568 height 0
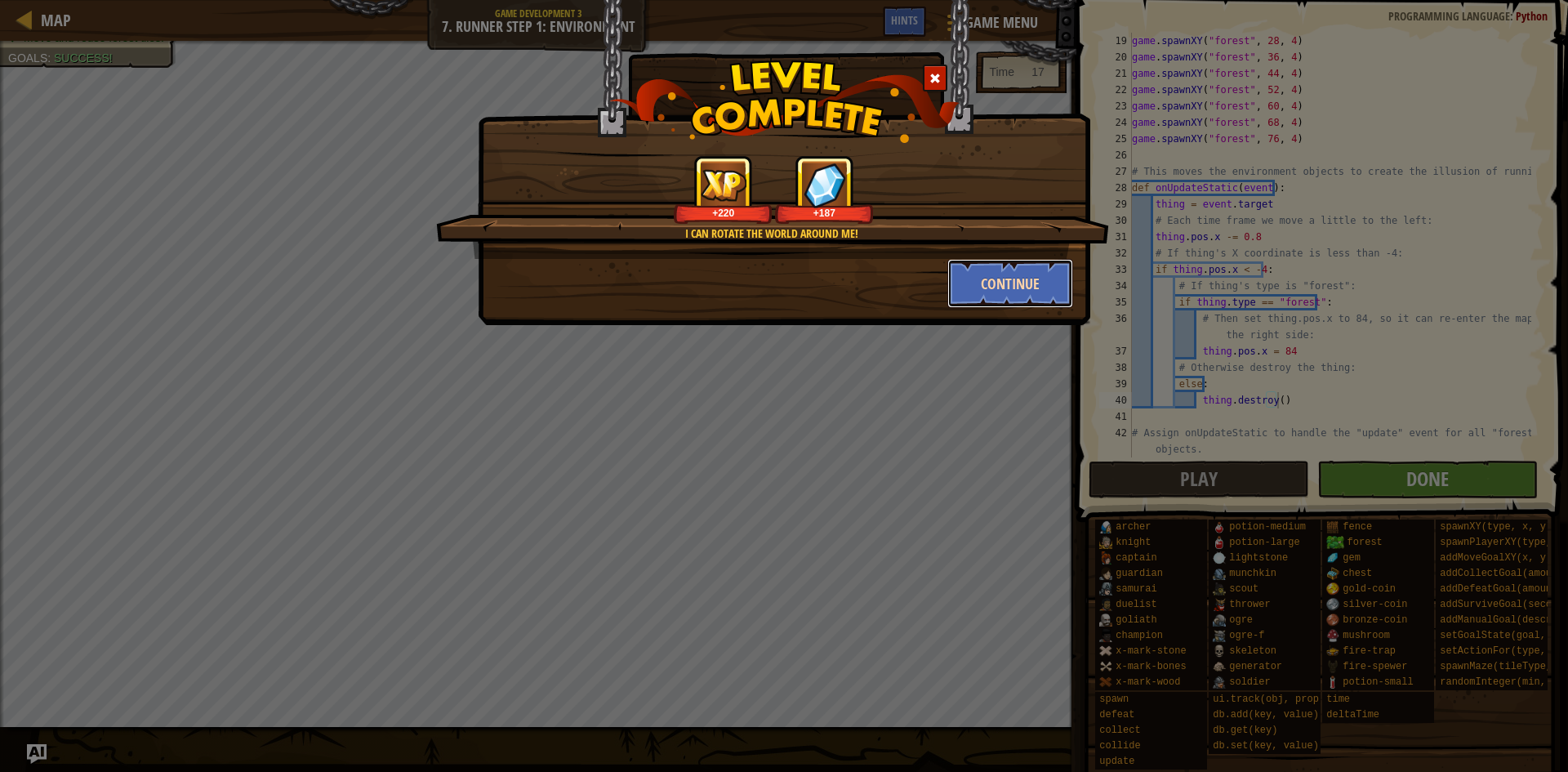
click at [1021, 299] on button "Continue" at bounding box center [1011, 283] width 126 height 49
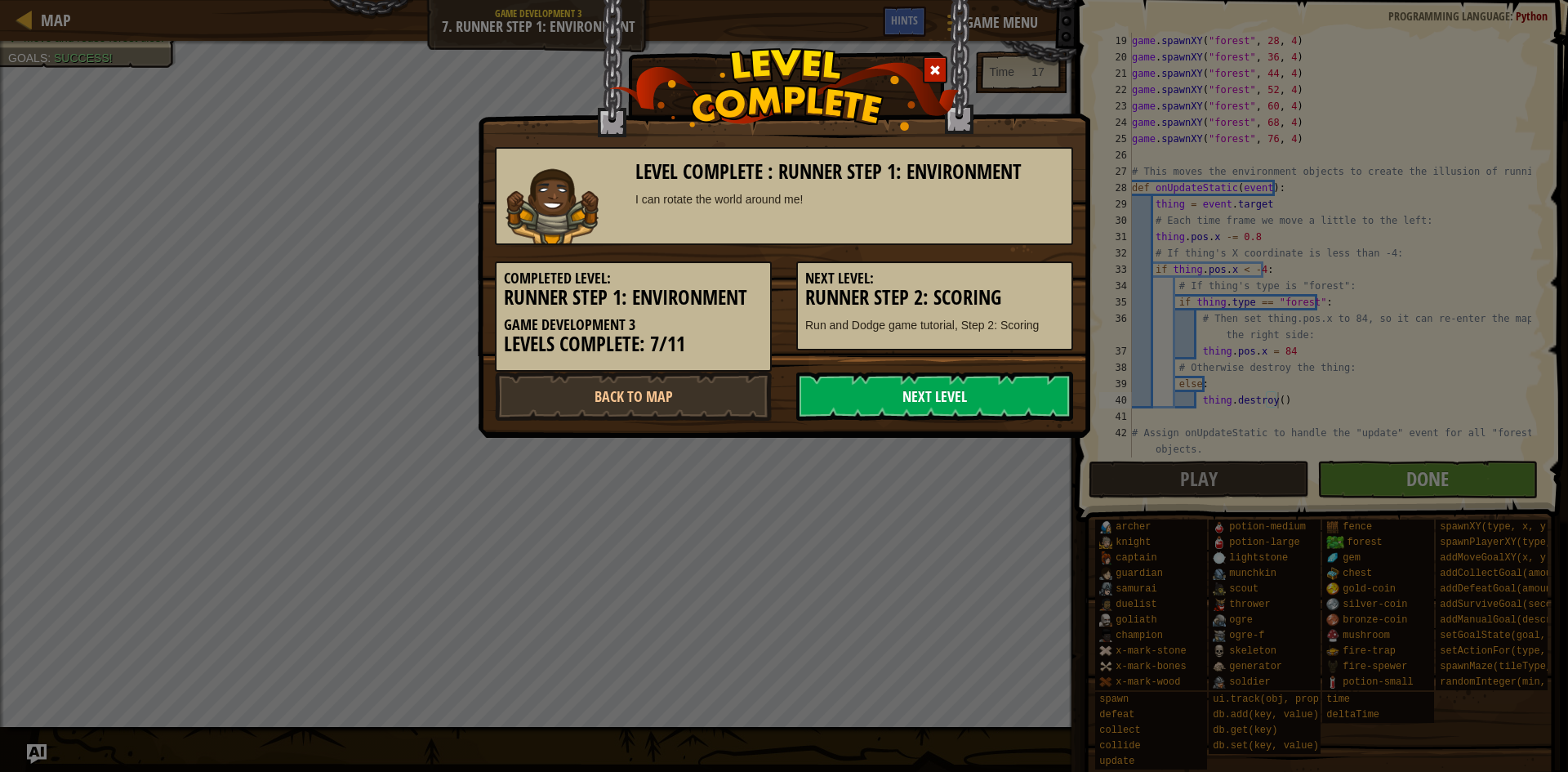
click at [874, 403] on link "Next Level" at bounding box center [934, 396] width 277 height 49
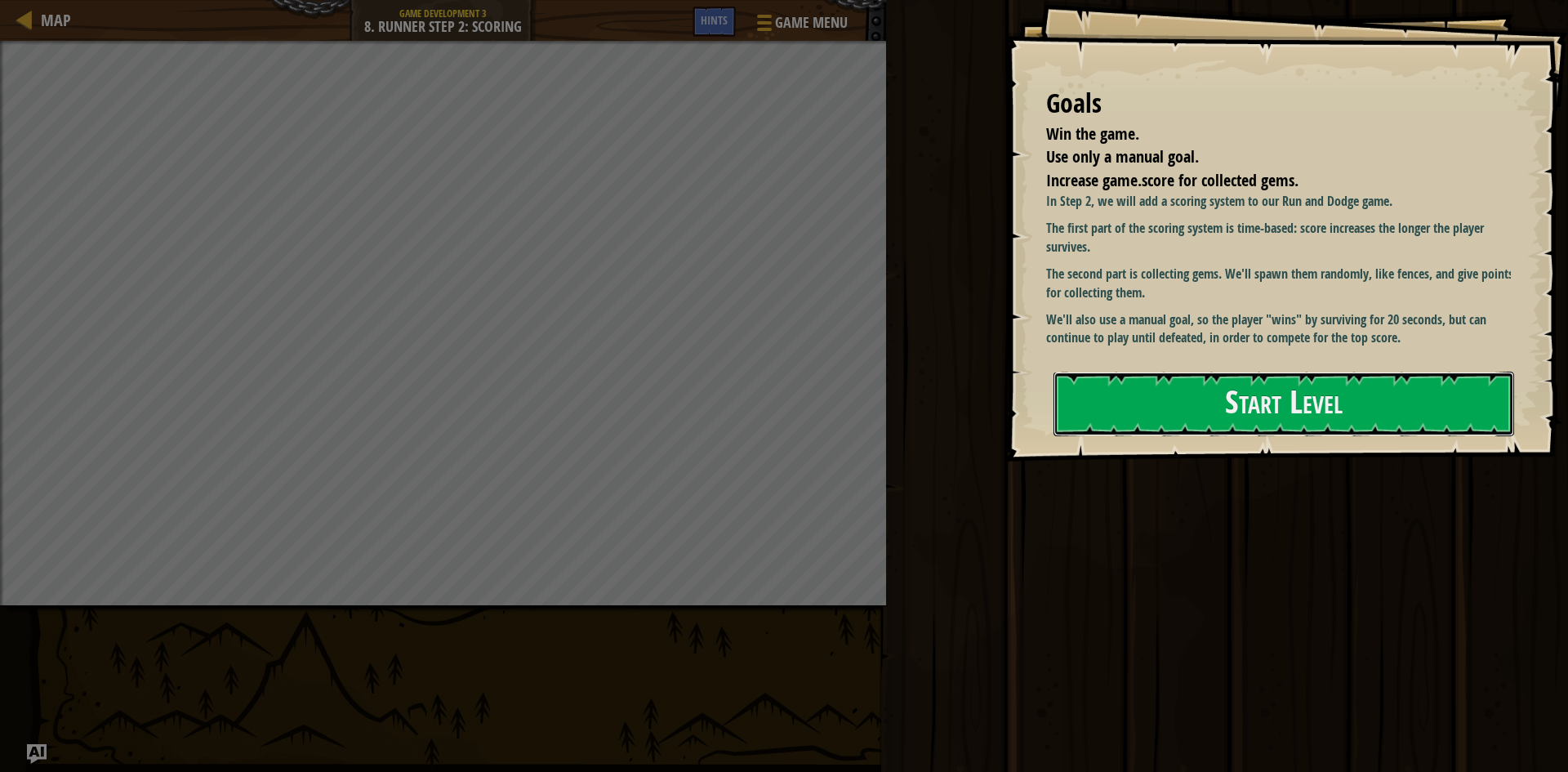
click at [1369, 372] on button "Start Level" at bounding box center [1284, 404] width 461 height 65
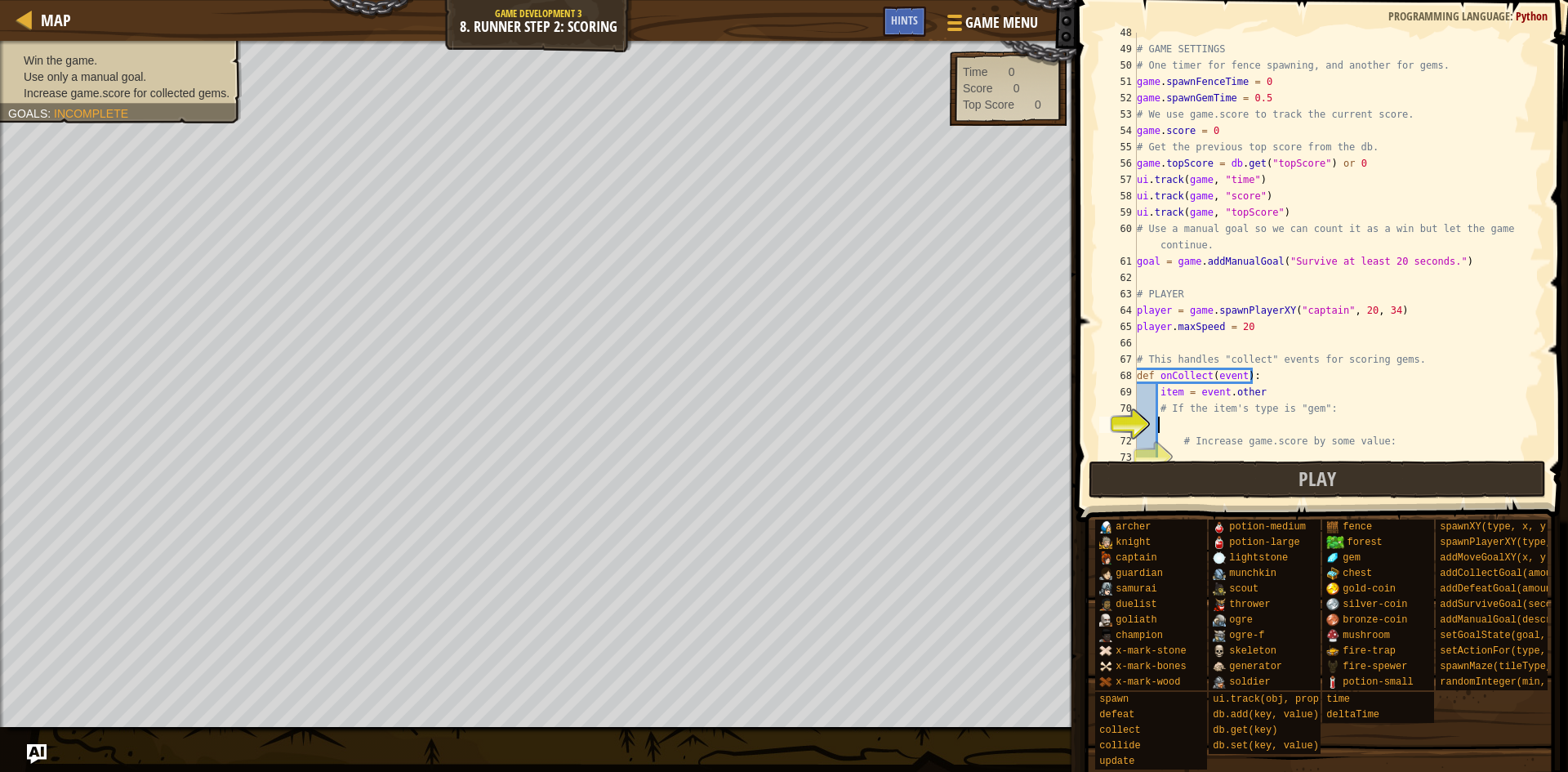
scroll to position [1070, 0]
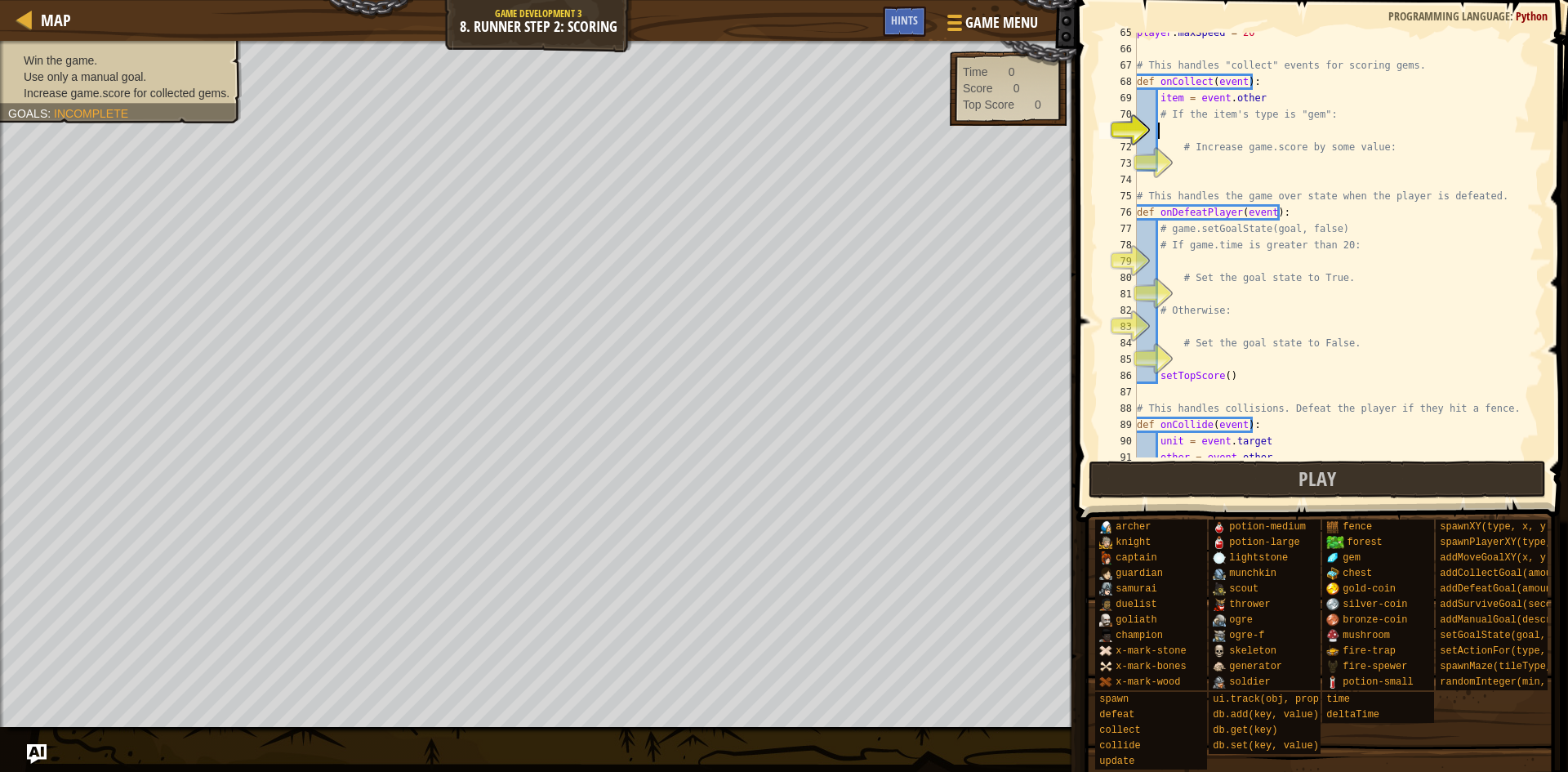
click at [1204, 135] on div "player . maxSpeed = 20 # This handles "collect" events for scoring gems. def on…" at bounding box center [1333, 253] width 398 height 458
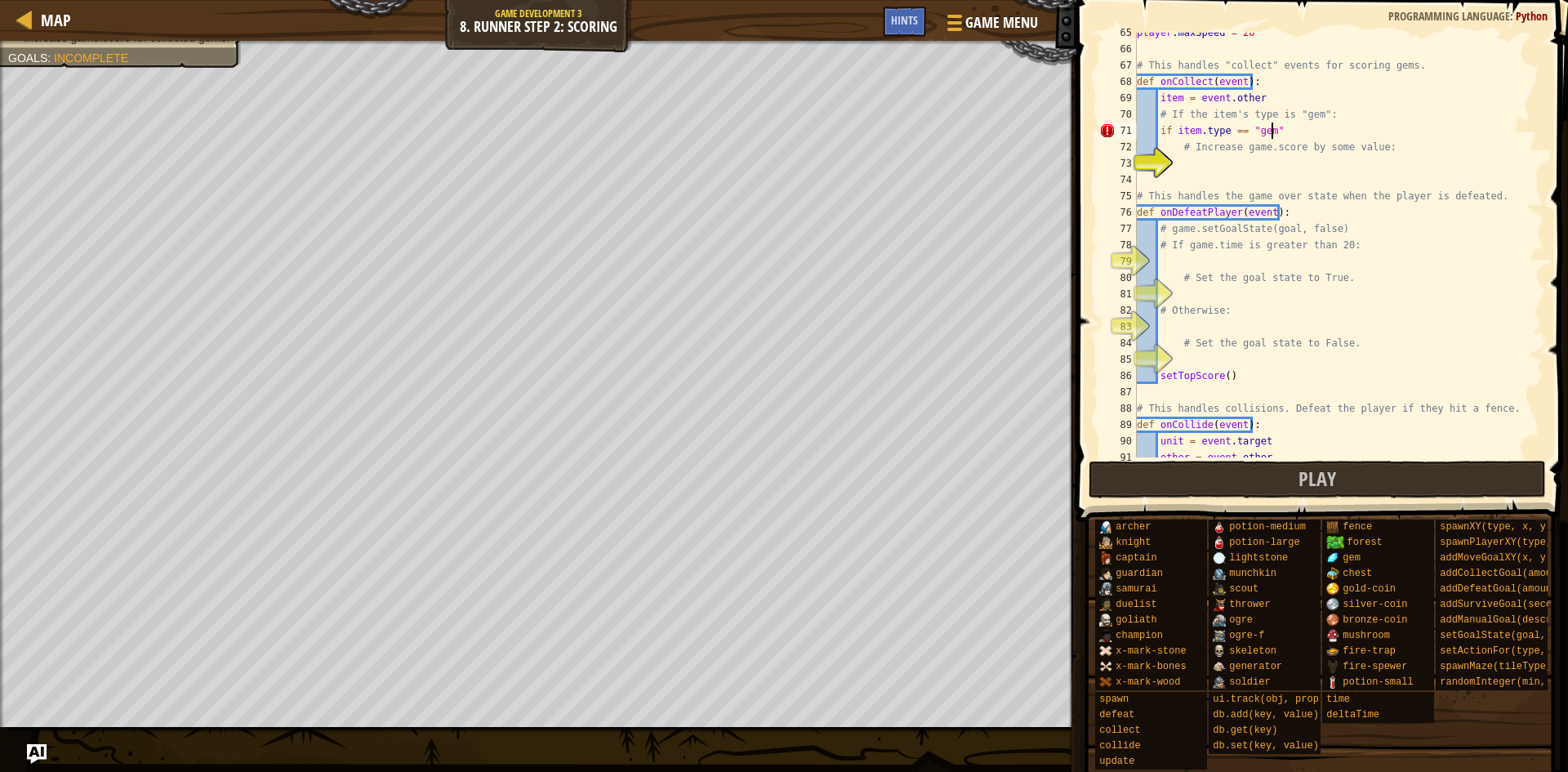
scroll to position [7, 11]
click at [1229, 151] on div "player . maxSpeed = 20 # This handles "collect" events for scoring gems. def on…" at bounding box center [1333, 253] width 398 height 458
type textarea "# Increase game.score by some value:"
click at [1241, 158] on div "player . maxSpeed = 20 # This handles "collect" events for scoring gems. def on…" at bounding box center [1333, 253] width 398 height 458
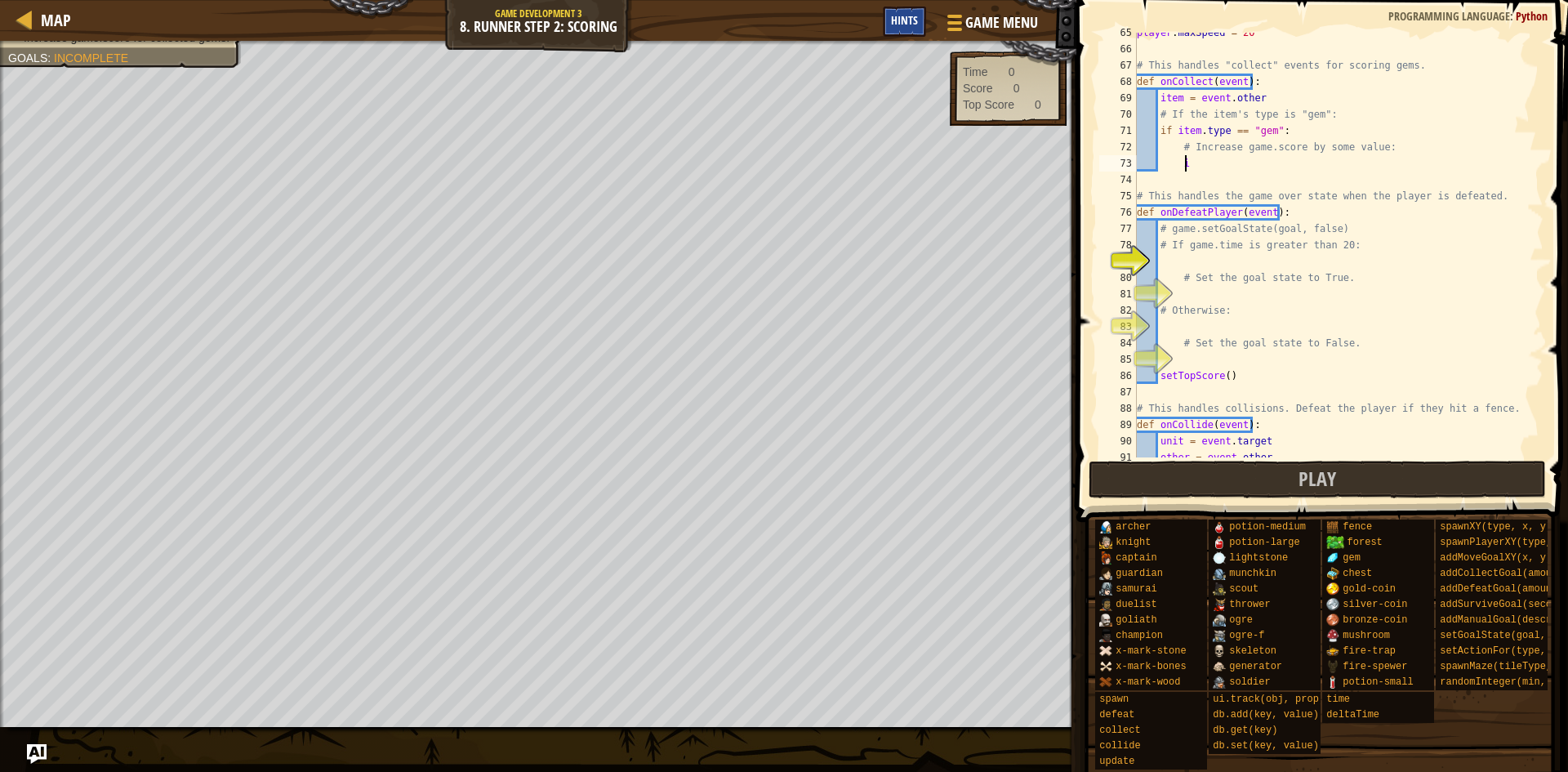
type textarea "i"
click at [906, 9] on div "Hints" at bounding box center [904, 22] width 43 height 30
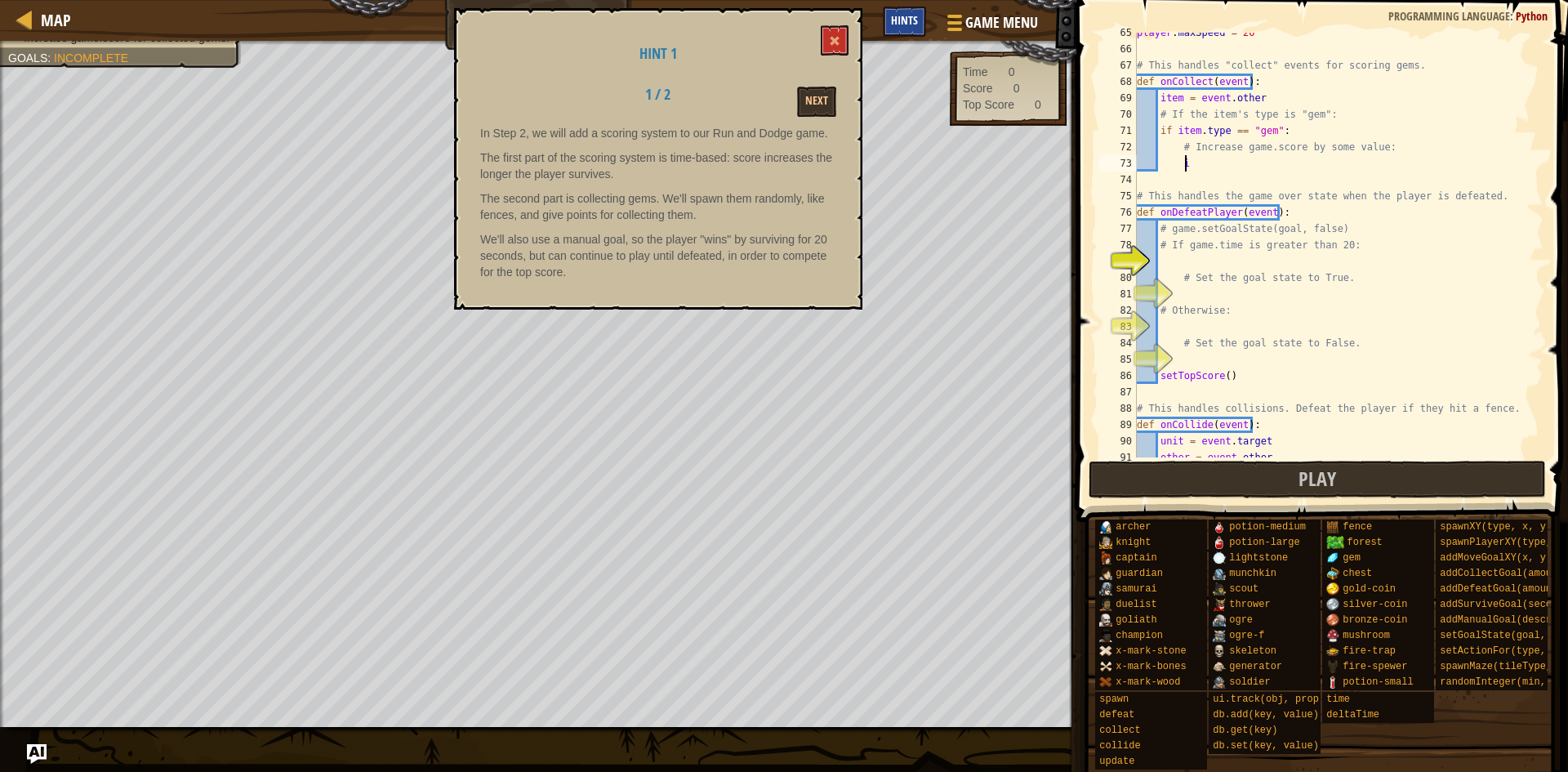
click at [906, 12] on div "Hints" at bounding box center [904, 22] width 43 height 30
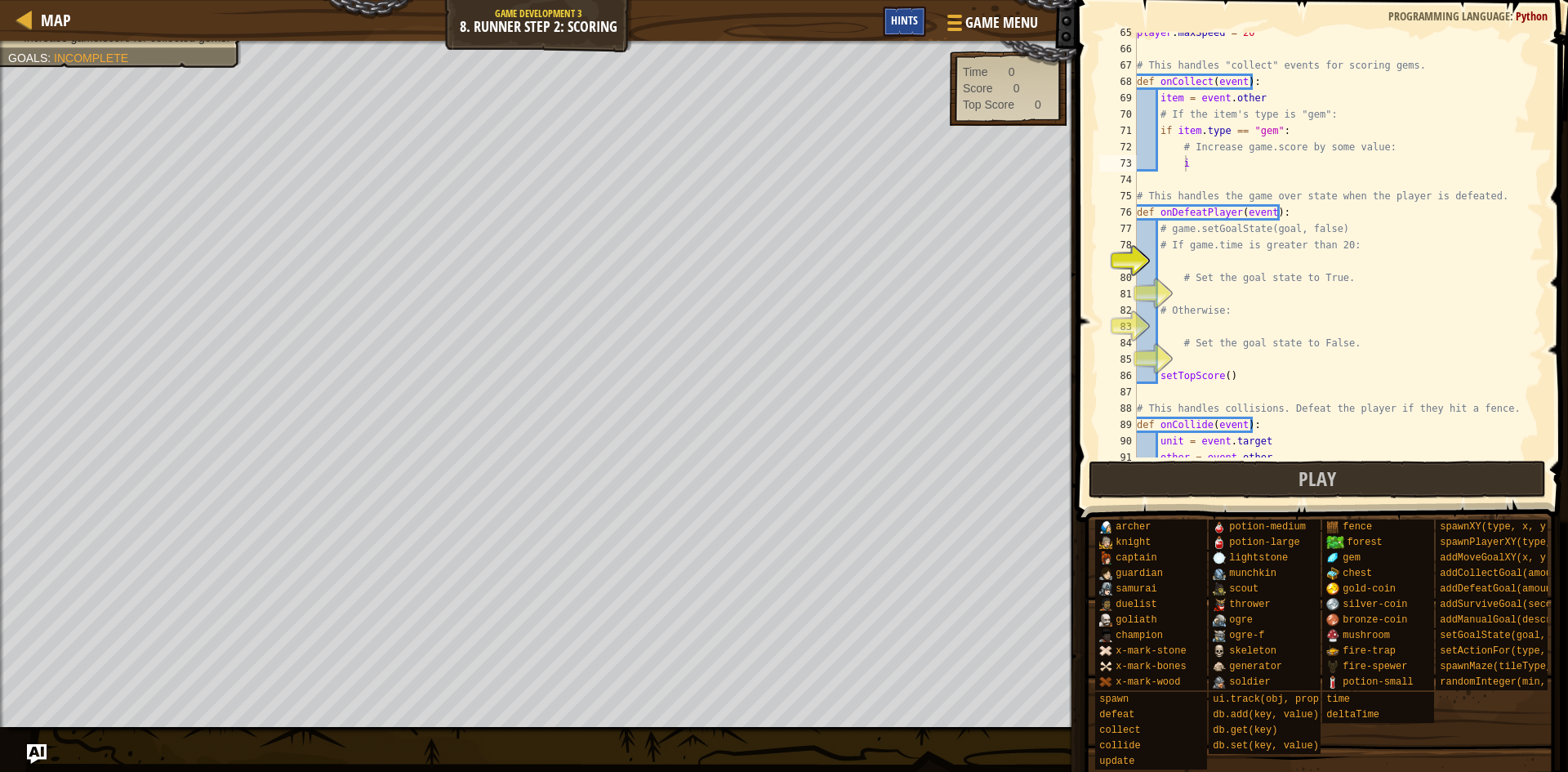
click at [906, 12] on div "Hints" at bounding box center [904, 22] width 43 height 30
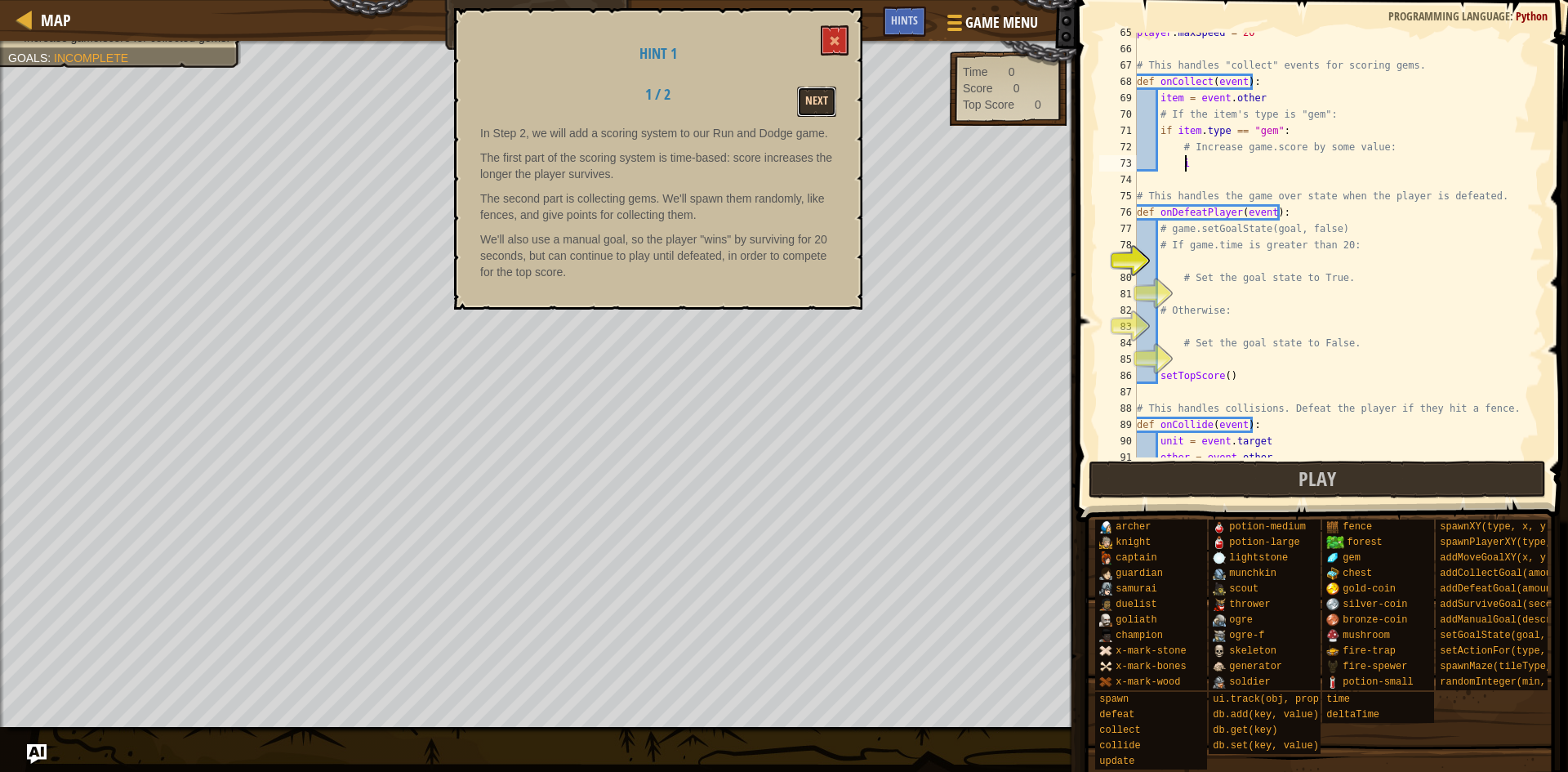
click at [827, 93] on button "Next" at bounding box center [816, 101] width 39 height 30
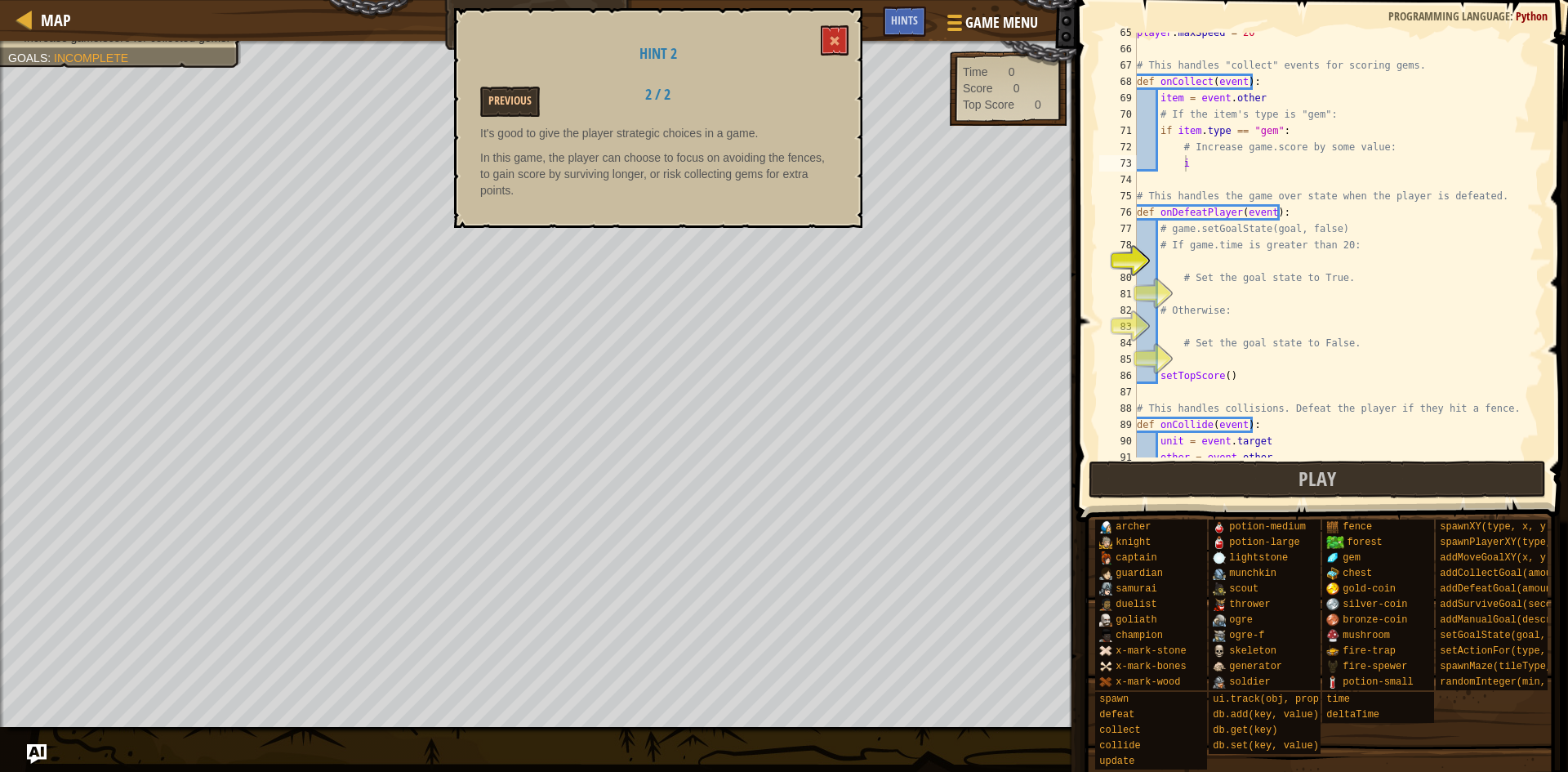
click at [852, 43] on div "Hint 2 Previous 2 / 2 It's good to give the player strategic choices in a game.…" at bounding box center [658, 118] width 408 height 220
click at [844, 28] on button at bounding box center [834, 40] width 27 height 30
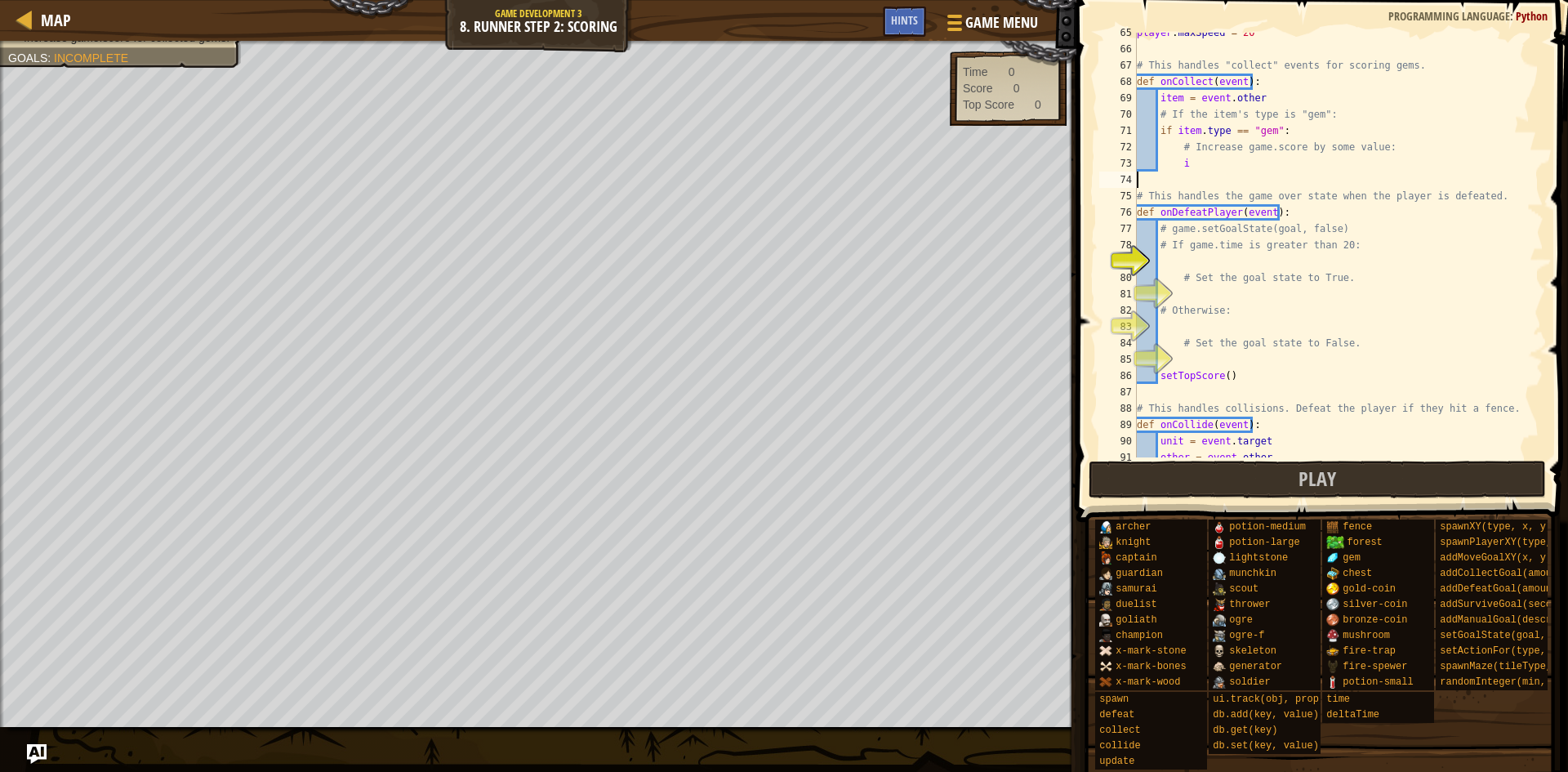
scroll to position [7, 0]
drag, startPoint x: 1316, startPoint y: 173, endPoint x: 1191, endPoint y: 166, distance: 125.2
click at [1191, 166] on div "player . maxSpeed = 20 # This handles "collect" events for scoring gems. def on…" at bounding box center [1333, 253] width 398 height 458
click at [1184, 165] on div "player . maxSpeed = 20 # This handles "collect" events for scoring gems. def on…" at bounding box center [1333, 245] width 398 height 425
type textarea "i"
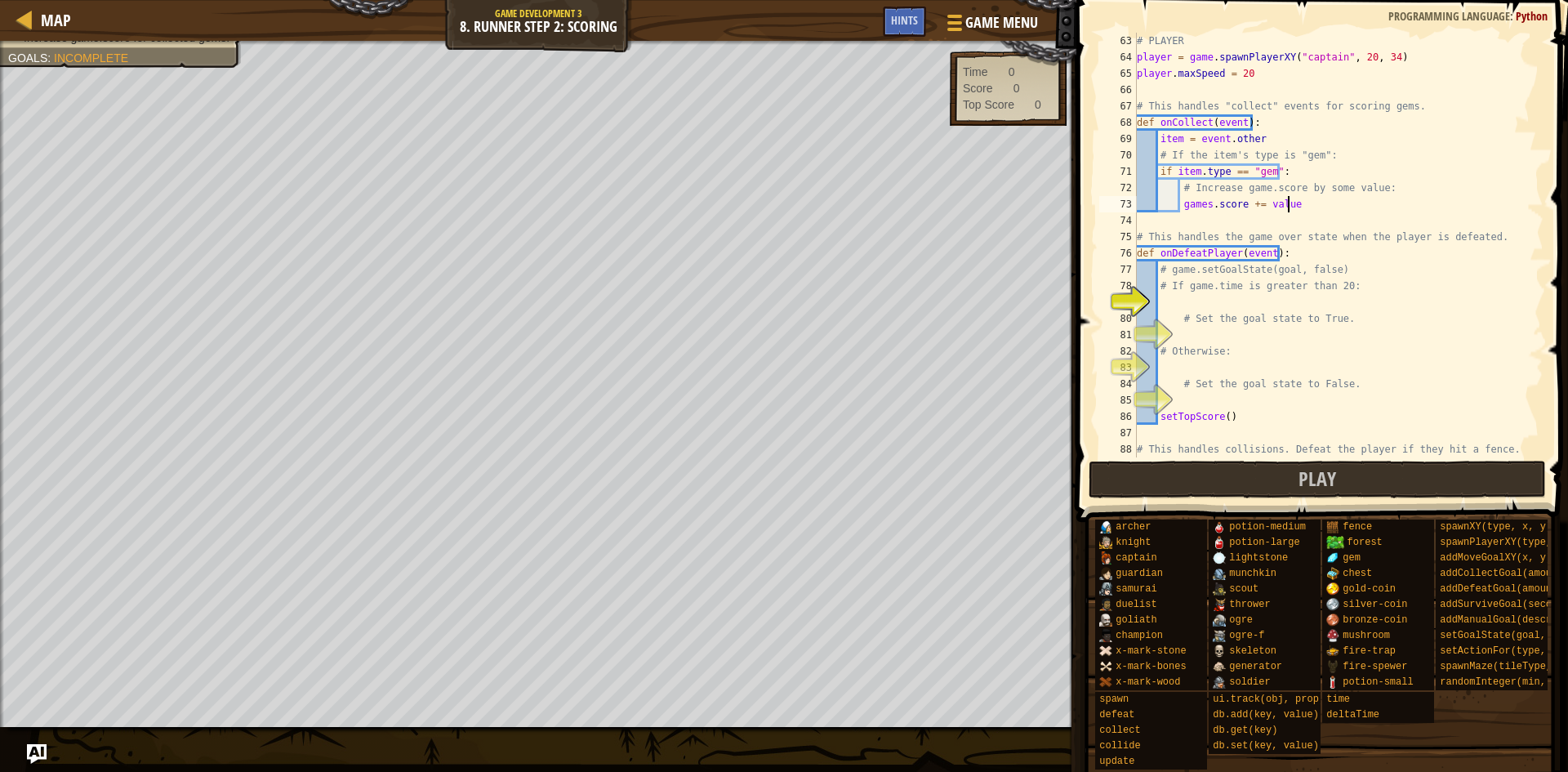
scroll to position [1029, 0]
drag, startPoint x: 1332, startPoint y: 203, endPoint x: 1309, endPoint y: 213, distance: 25.1
click at [1309, 213] on div "# PLAYER player = game . spawnPlayerXY ( "captain" , 20 , 34 ) player . maxSpee…" at bounding box center [1333, 261] width 398 height 458
click at [1310, 200] on div "# PLAYER player = game . spawnPlayerXY ( "captain" , 20 , 34 ) player . maxSpee…" at bounding box center [1333, 245] width 398 height 425
type textarea "games.score += value"
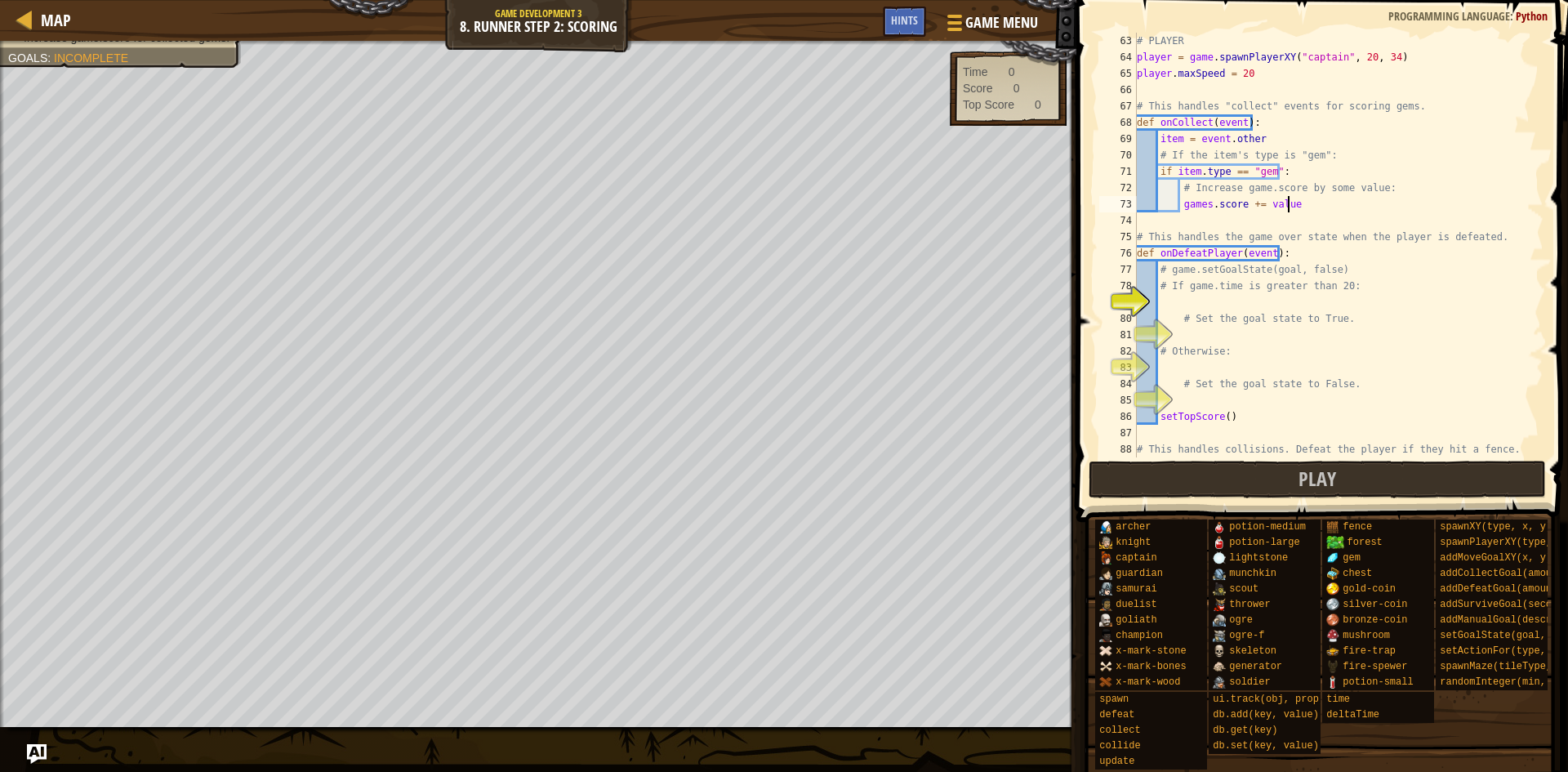
click at [1240, 298] on div "# PLAYER player = game . spawnPlayerXY ( "captain" , 20 , 34 ) player . maxSpee…" at bounding box center [1333, 261] width 398 height 458
type textarea "if game.time > 20"
click at [1209, 329] on div "# PLAYER player = game . spawnPlayerXY ( "captain" , 20 , 34 ) player . maxSpee…" at bounding box center [1333, 261] width 398 height 458
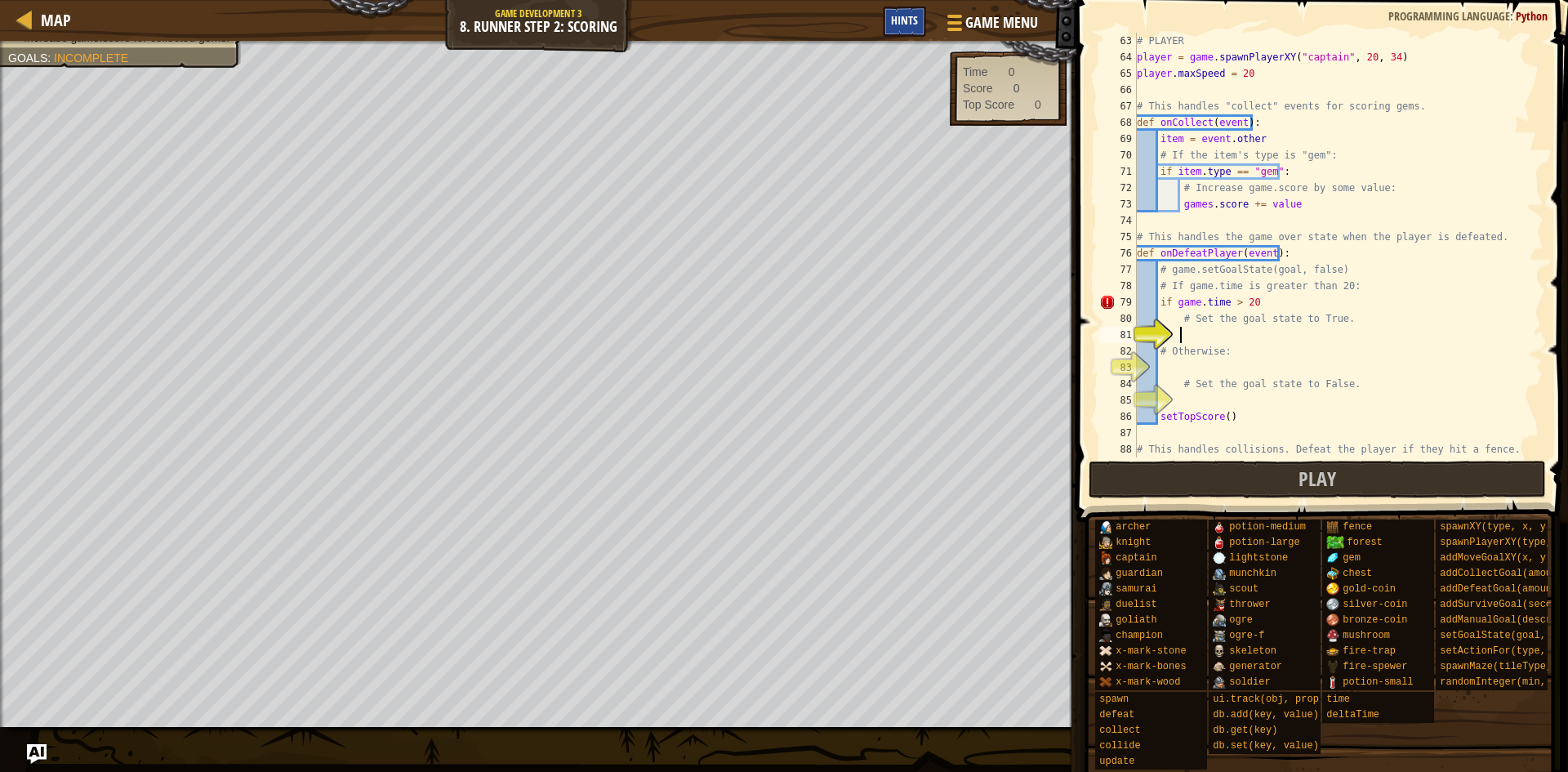
click at [901, 23] on span "Hints" at bounding box center [904, 20] width 27 height 16
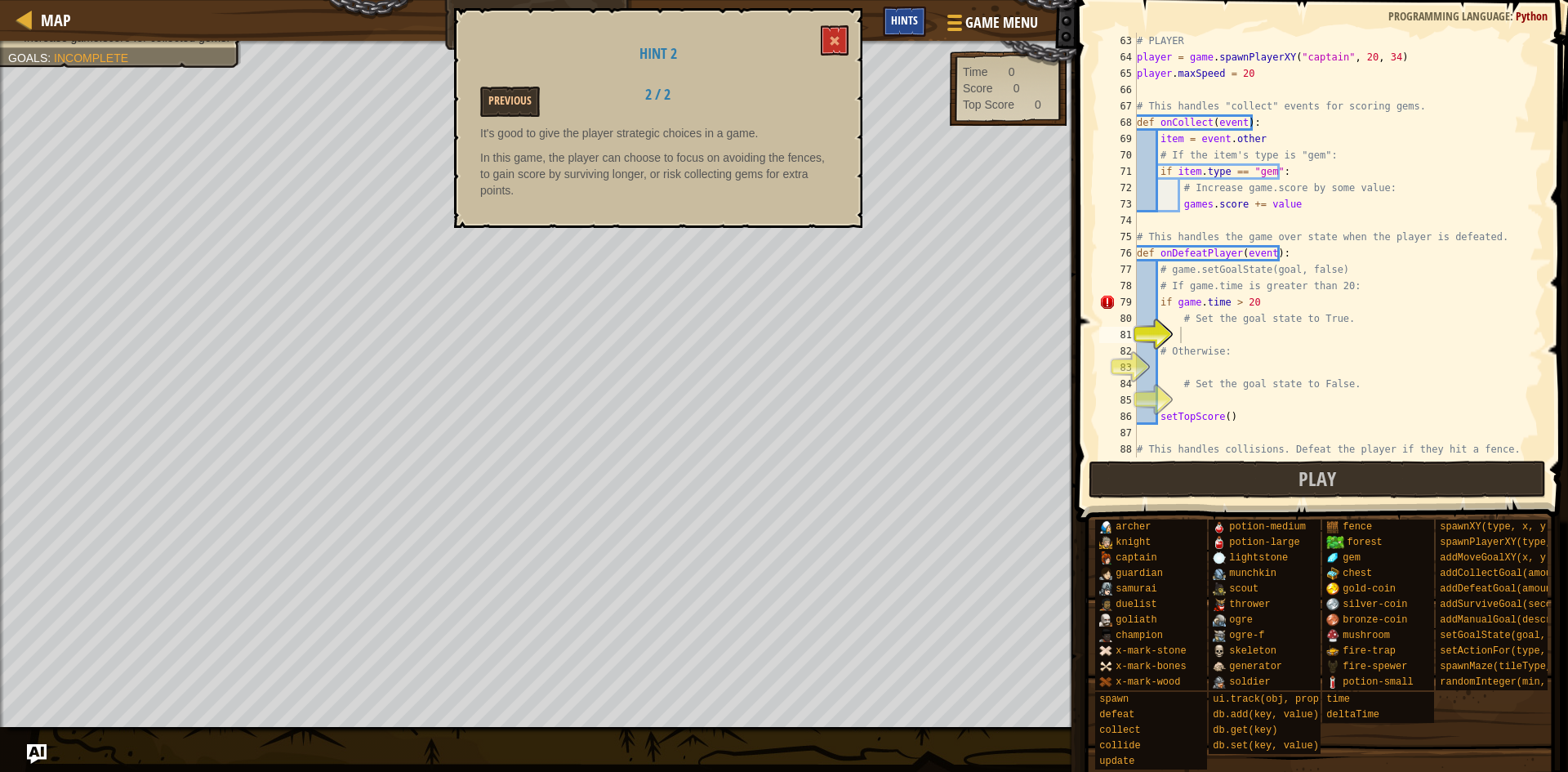
click at [901, 23] on span "Hints" at bounding box center [904, 20] width 27 height 16
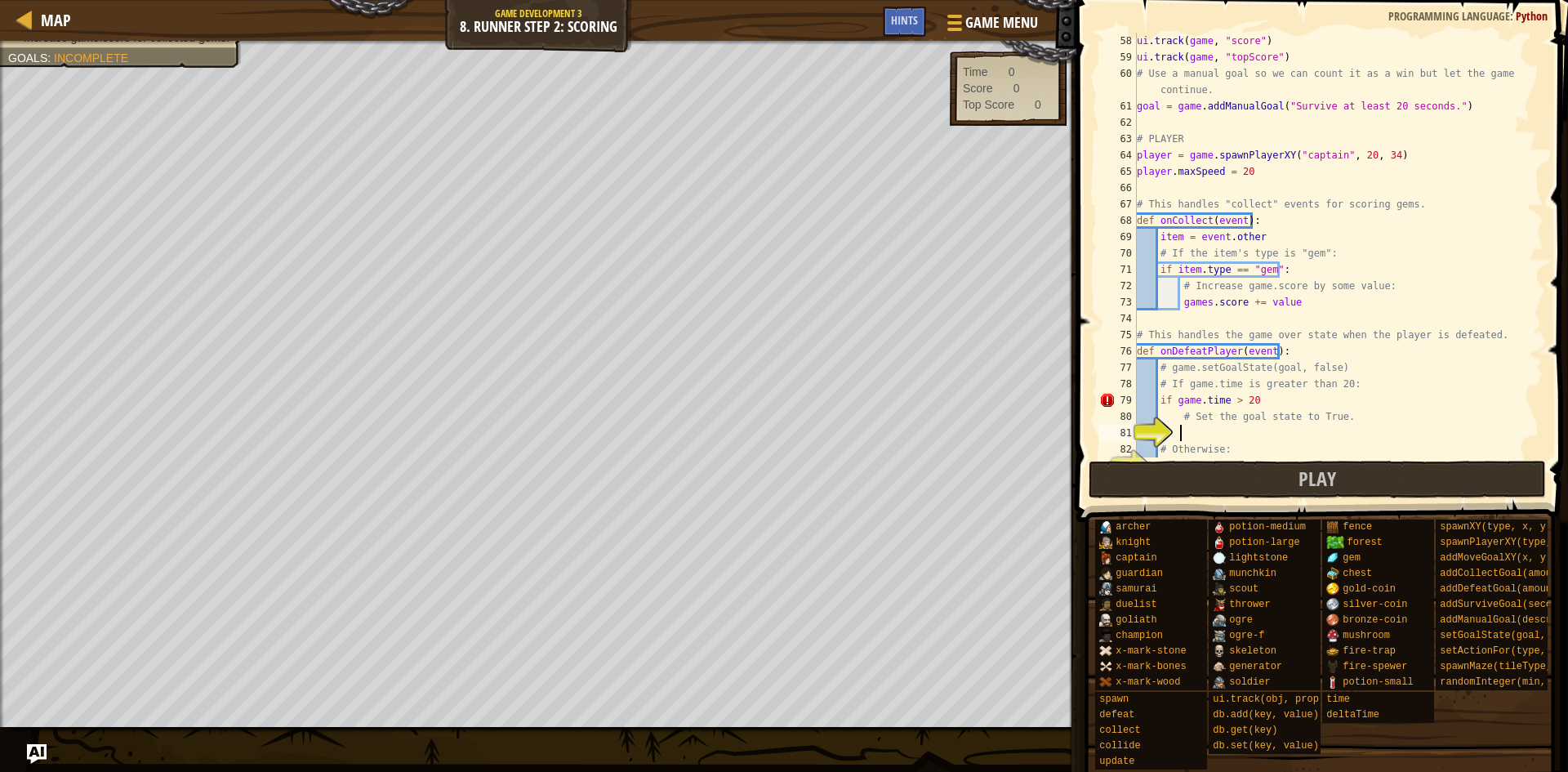
scroll to position [1078, 0]
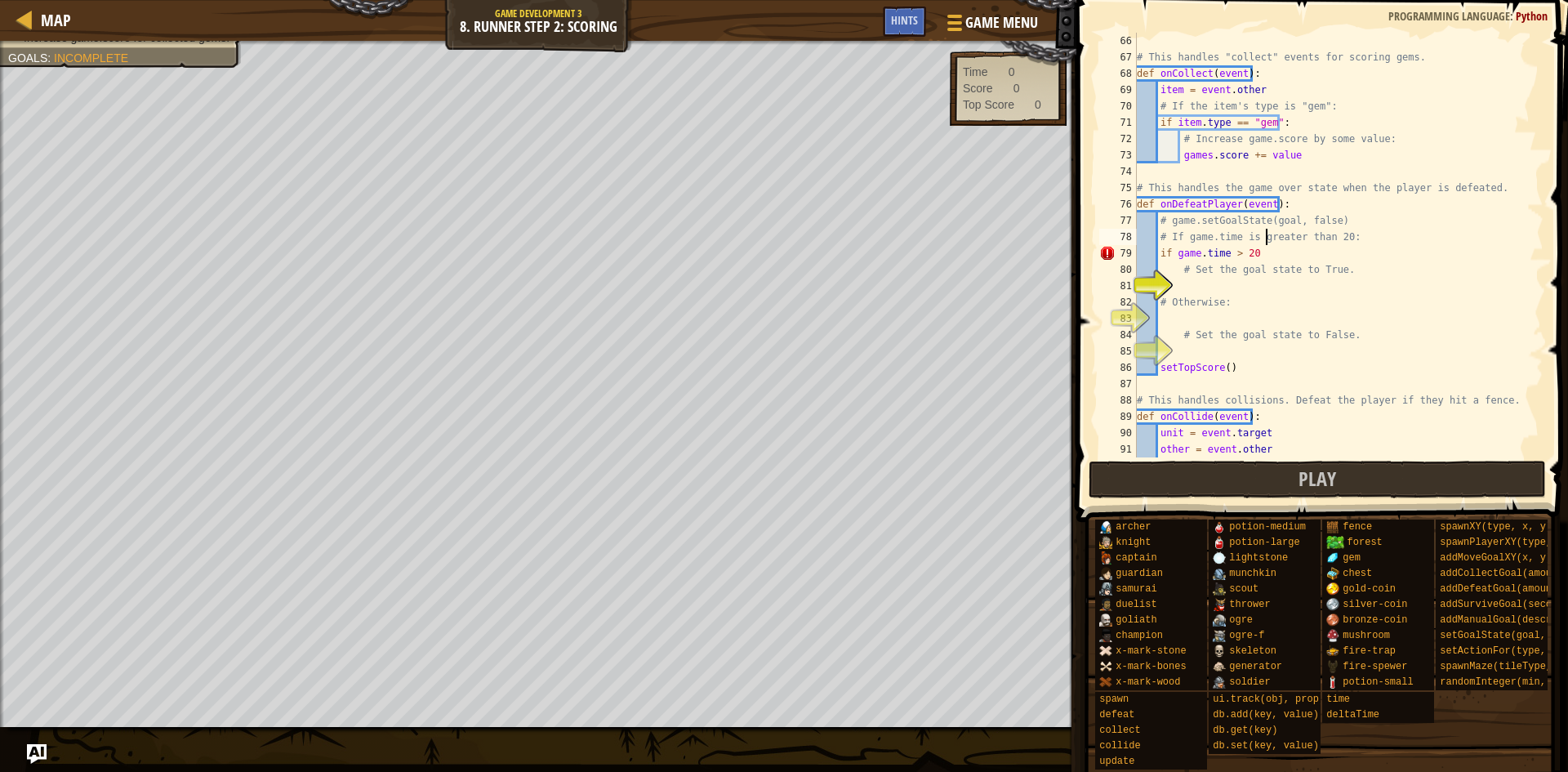
click at [1267, 245] on div "# This handles "collect" events for scoring gems. def onCollect ( event ) : ite…" at bounding box center [1333, 261] width 398 height 458
click at [1264, 252] on div "# This handles "collect" events for scoring gems. def onCollect ( event ) : ite…" at bounding box center [1333, 261] width 398 height 458
type textarea "if game.time > 20:"
click at [1227, 500] on span at bounding box center [1323, 237] width 505 height 570
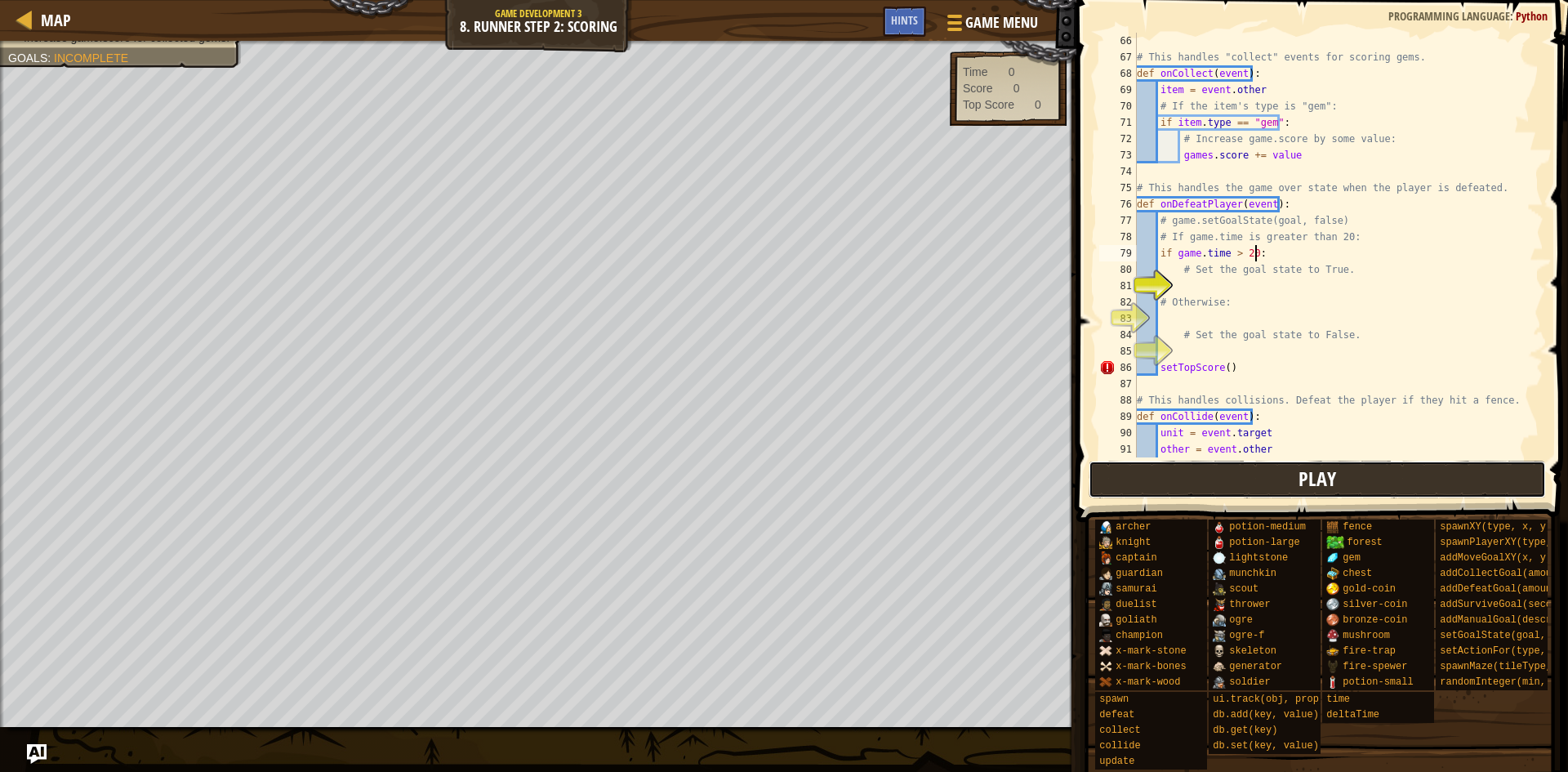
click at [1244, 487] on button "Play" at bounding box center [1318, 479] width 458 height 37
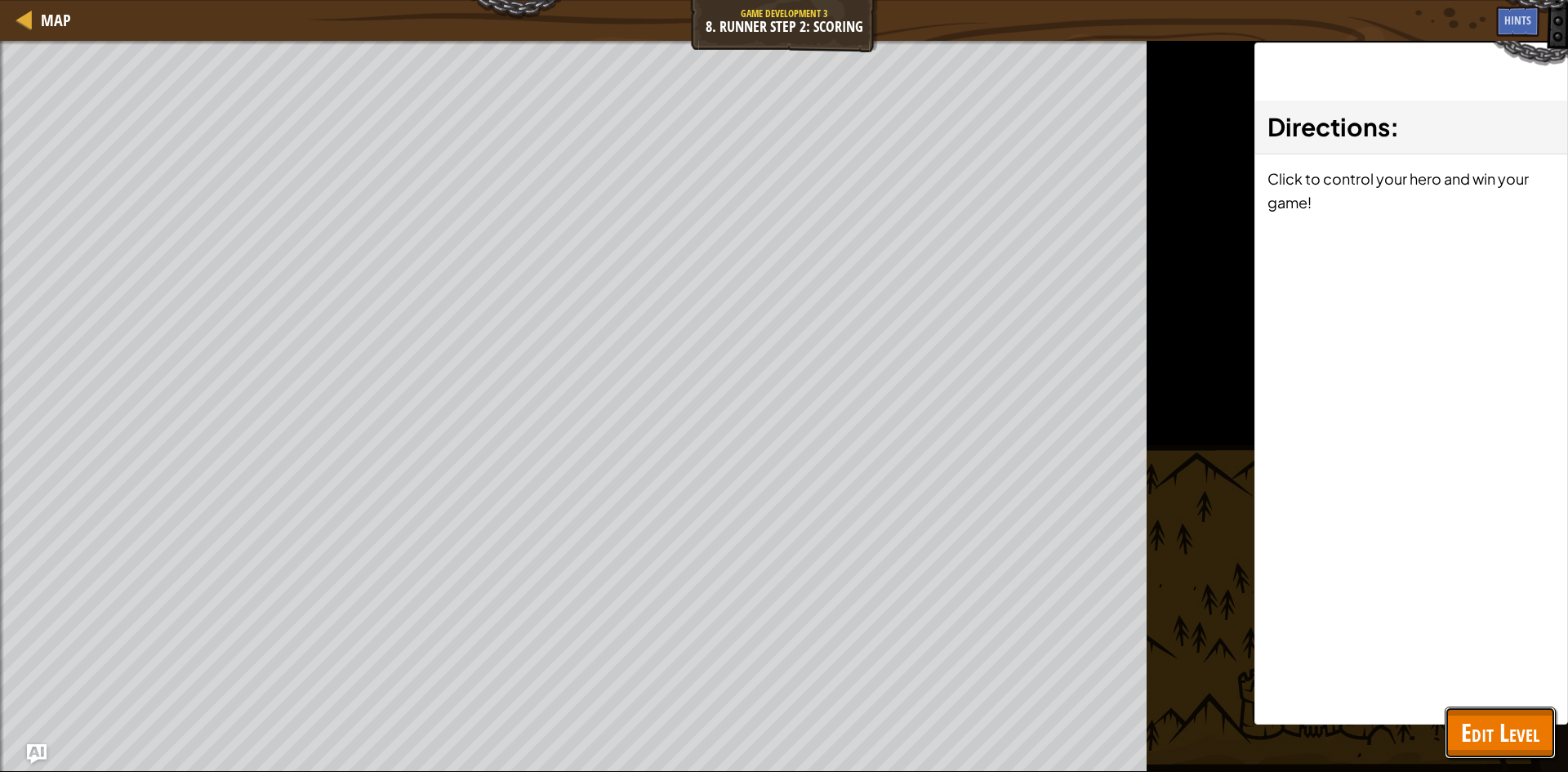
click at [1515, 727] on span "Edit Level" at bounding box center [1500, 732] width 78 height 33
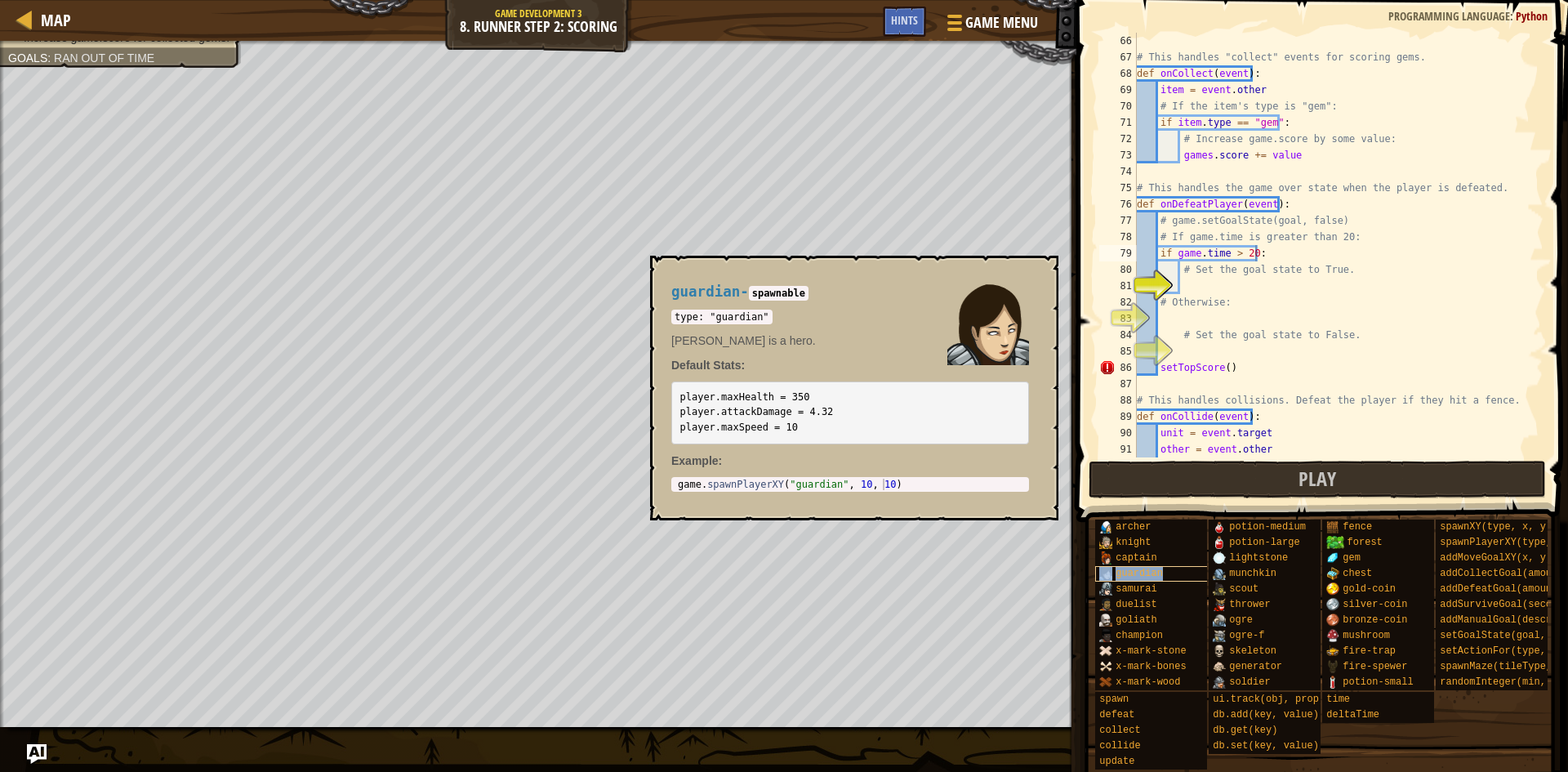
click at [1120, 567] on span "guardian" at bounding box center [1139, 573] width 47 height 12
click at [1266, 661] on span "generator" at bounding box center [1256, 666] width 53 height 12
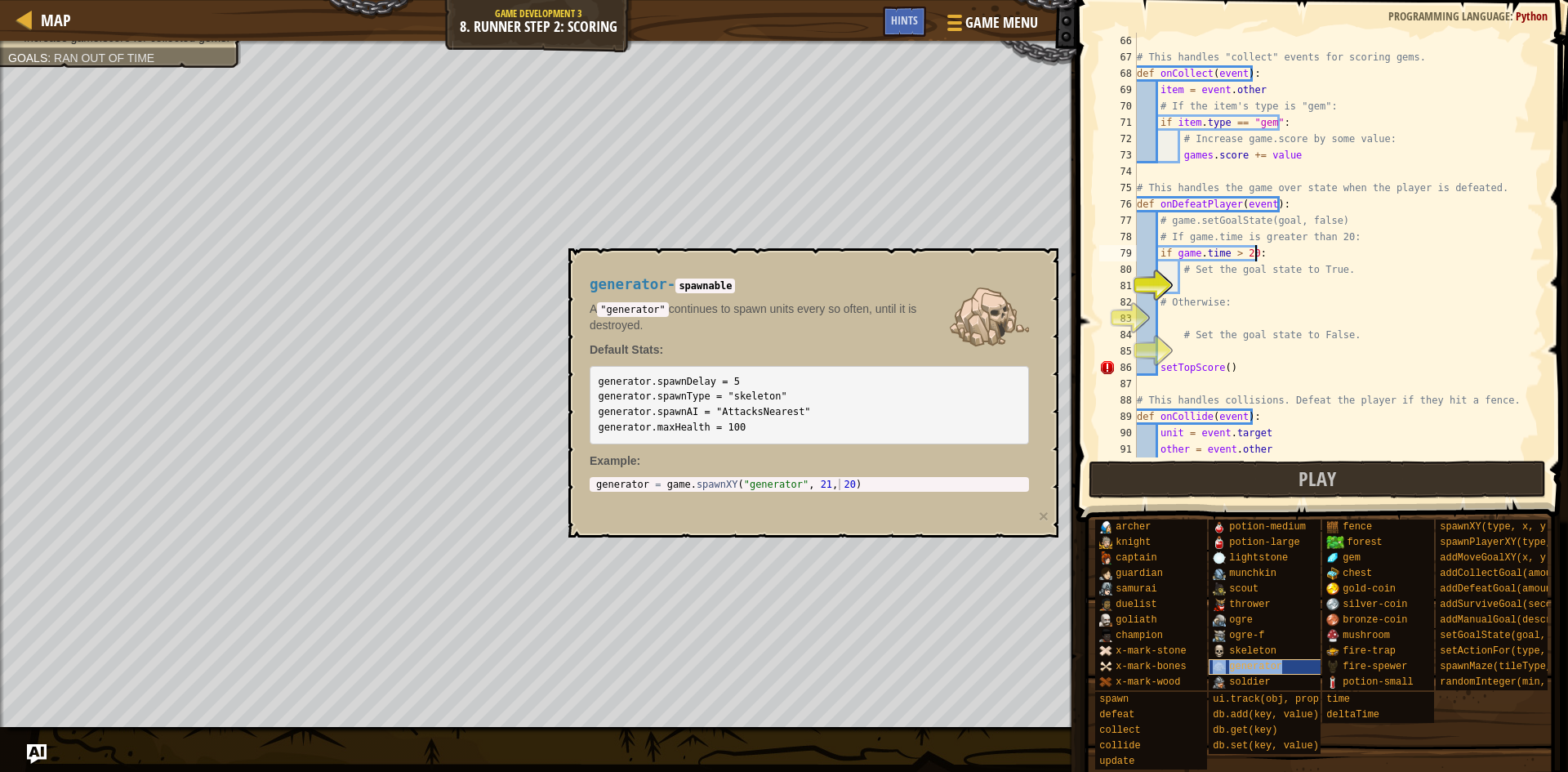
click at [1314, 659] on div "generator" at bounding box center [1287, 666] width 157 height 16
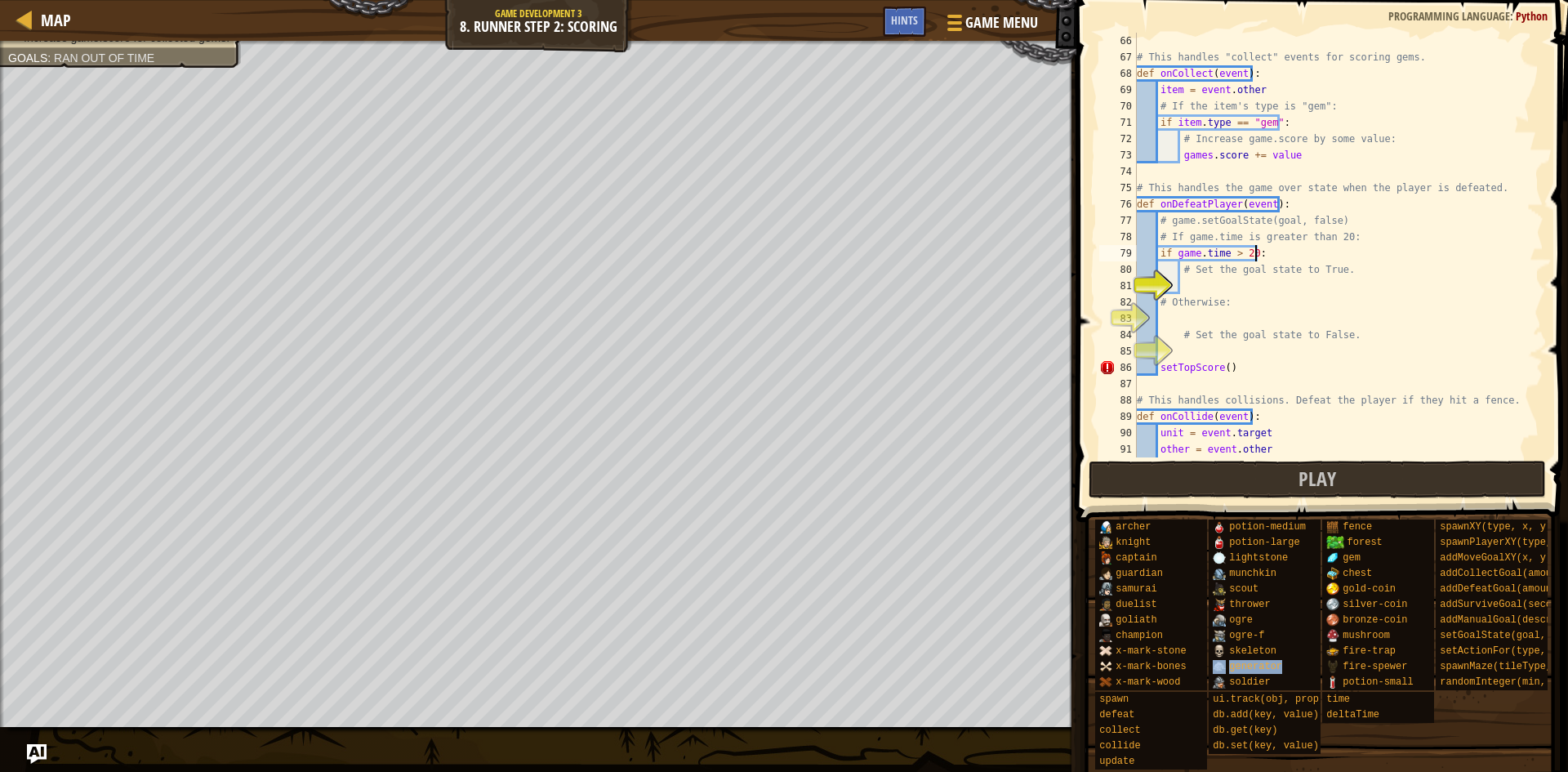
click at [1322, 650] on div "archer knight captain guardian samurai duelist goliath champion x-mark-stone x-…" at bounding box center [1326, 644] width 462 height 251
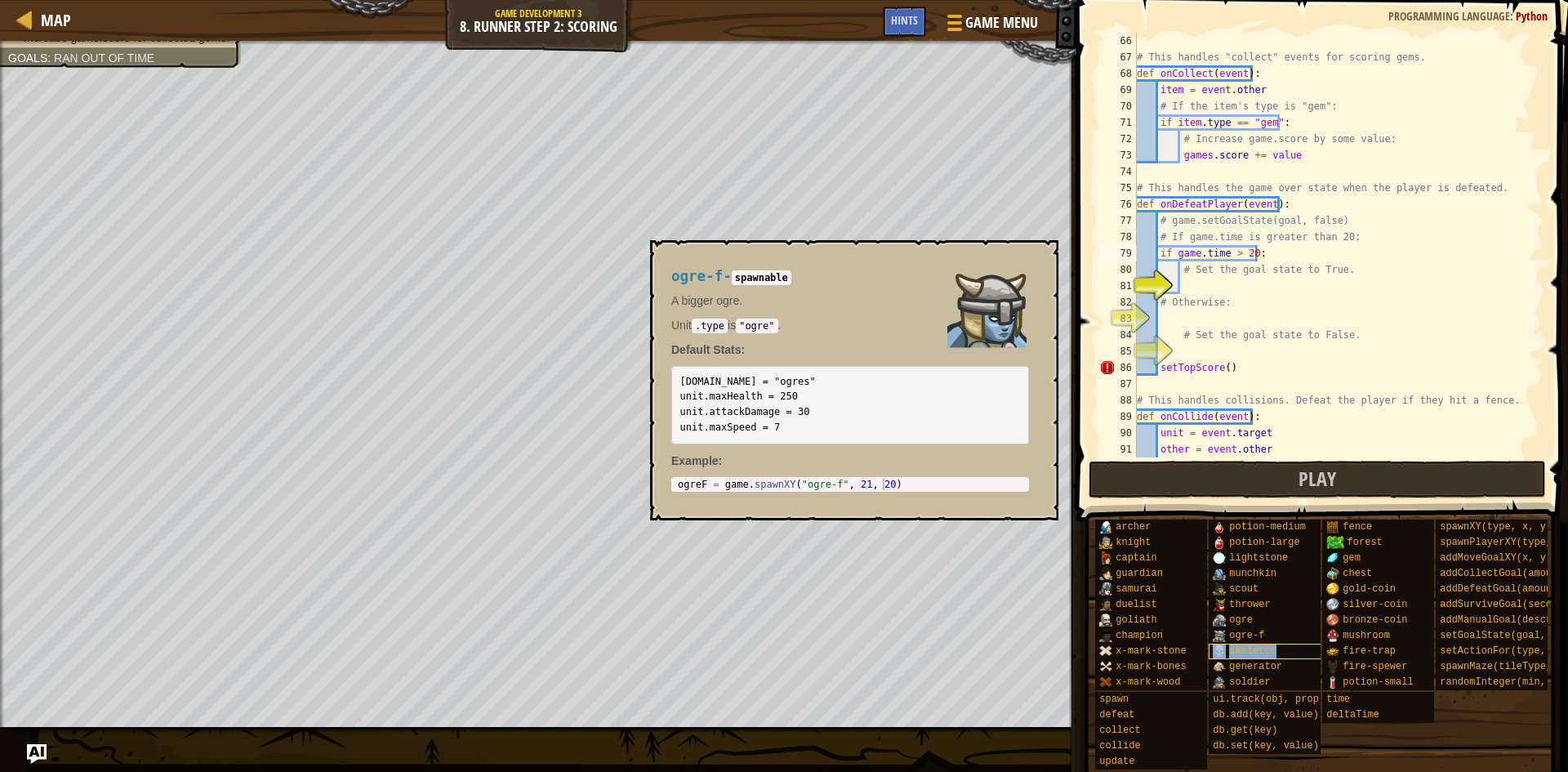
click at [1303, 646] on div "skeleton" at bounding box center [1287, 651] width 157 height 16
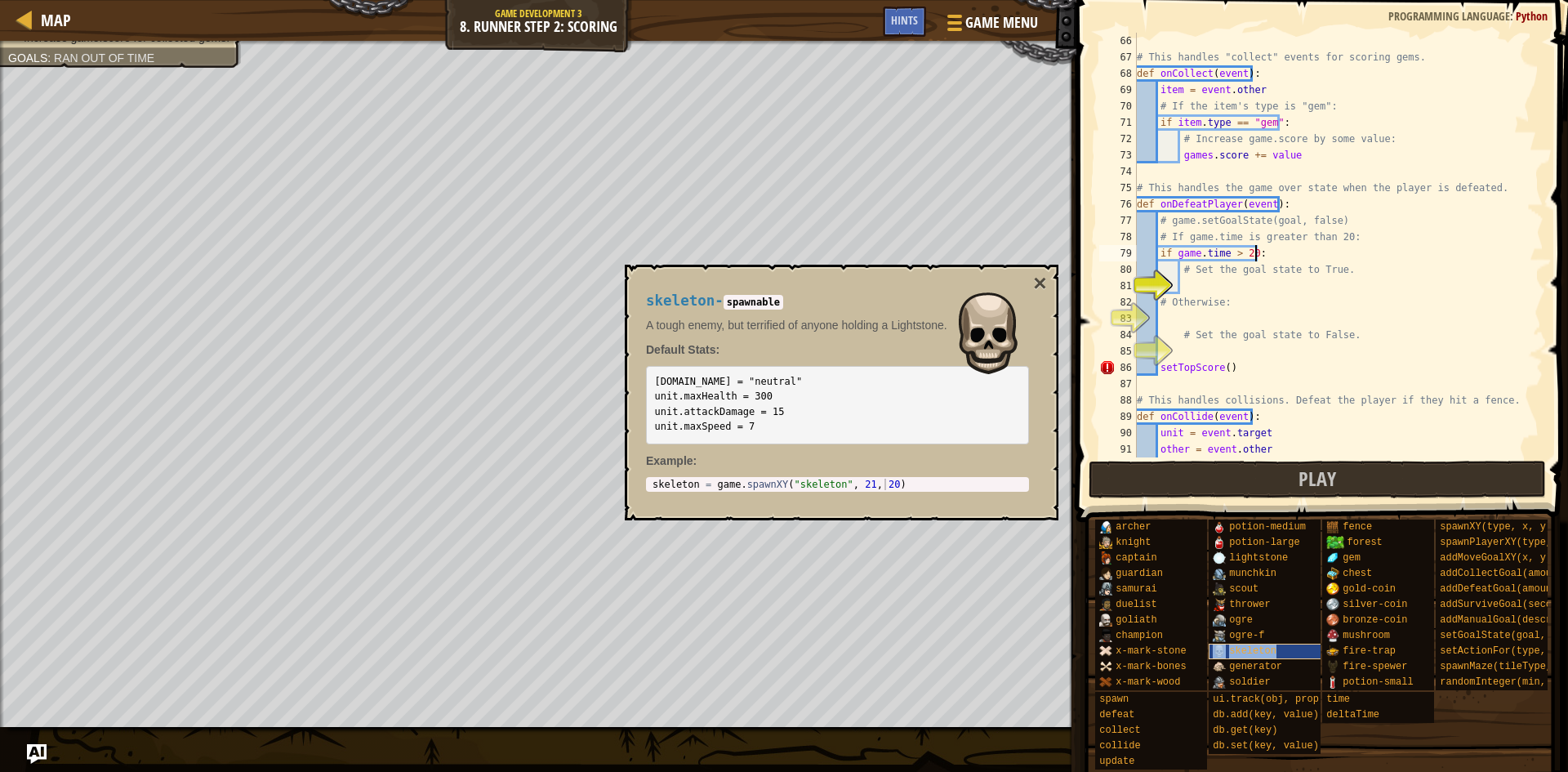
click at [1303, 646] on div "skeleton" at bounding box center [1287, 651] width 157 height 16
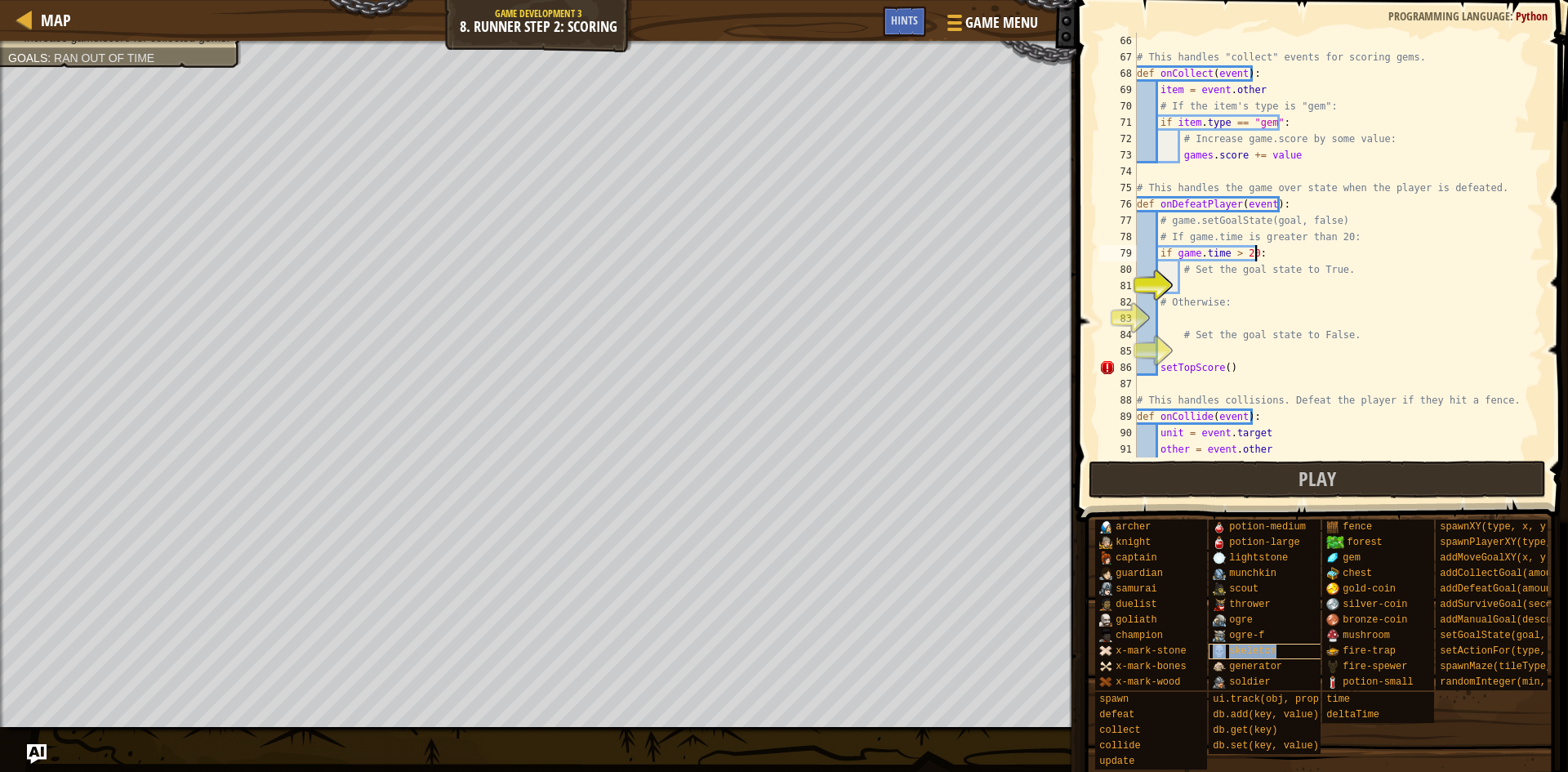
click at [1303, 646] on div "skeleton" at bounding box center [1287, 651] width 157 height 16
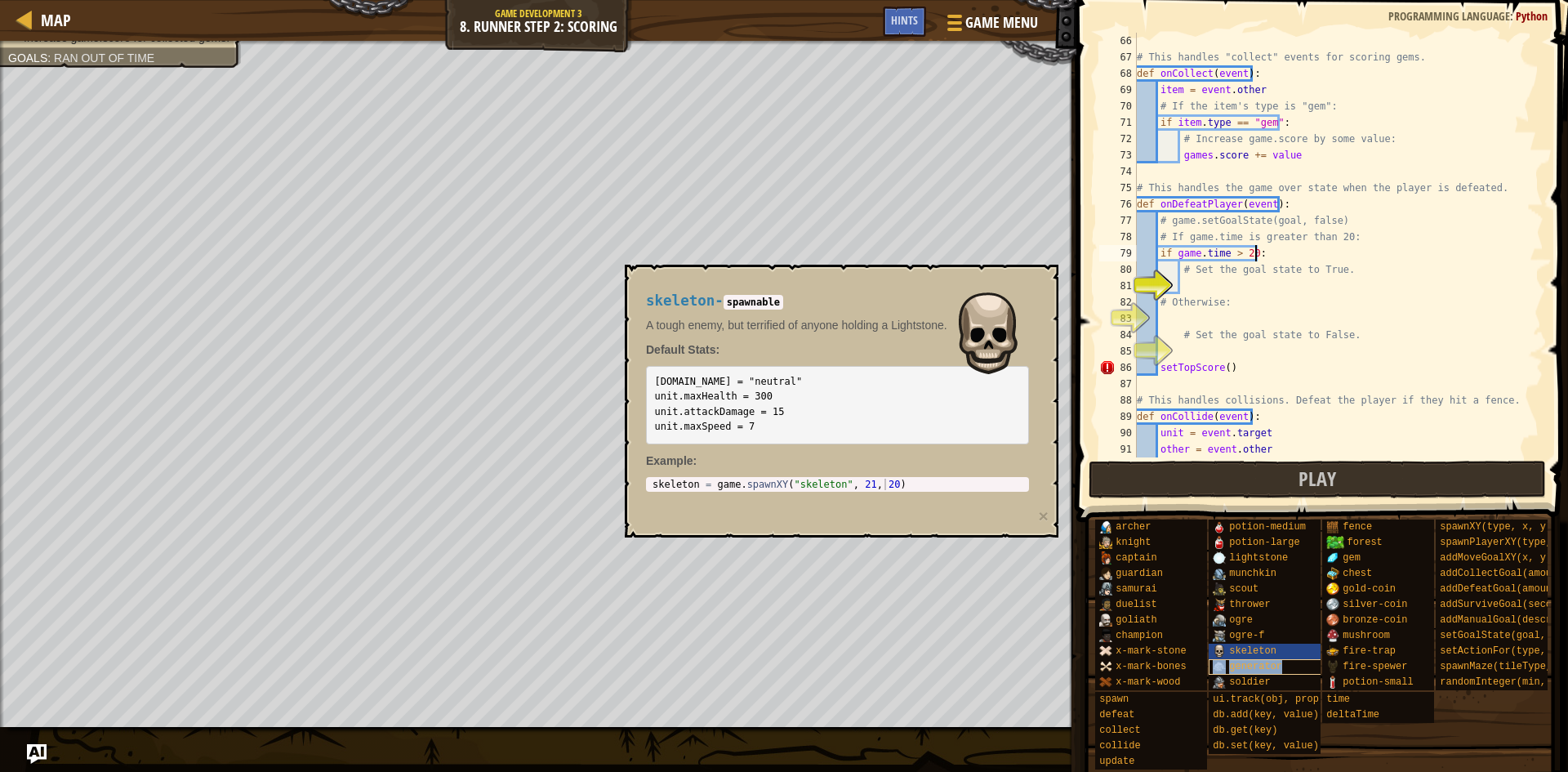
click at [1297, 659] on div "generator" at bounding box center [1287, 666] width 157 height 16
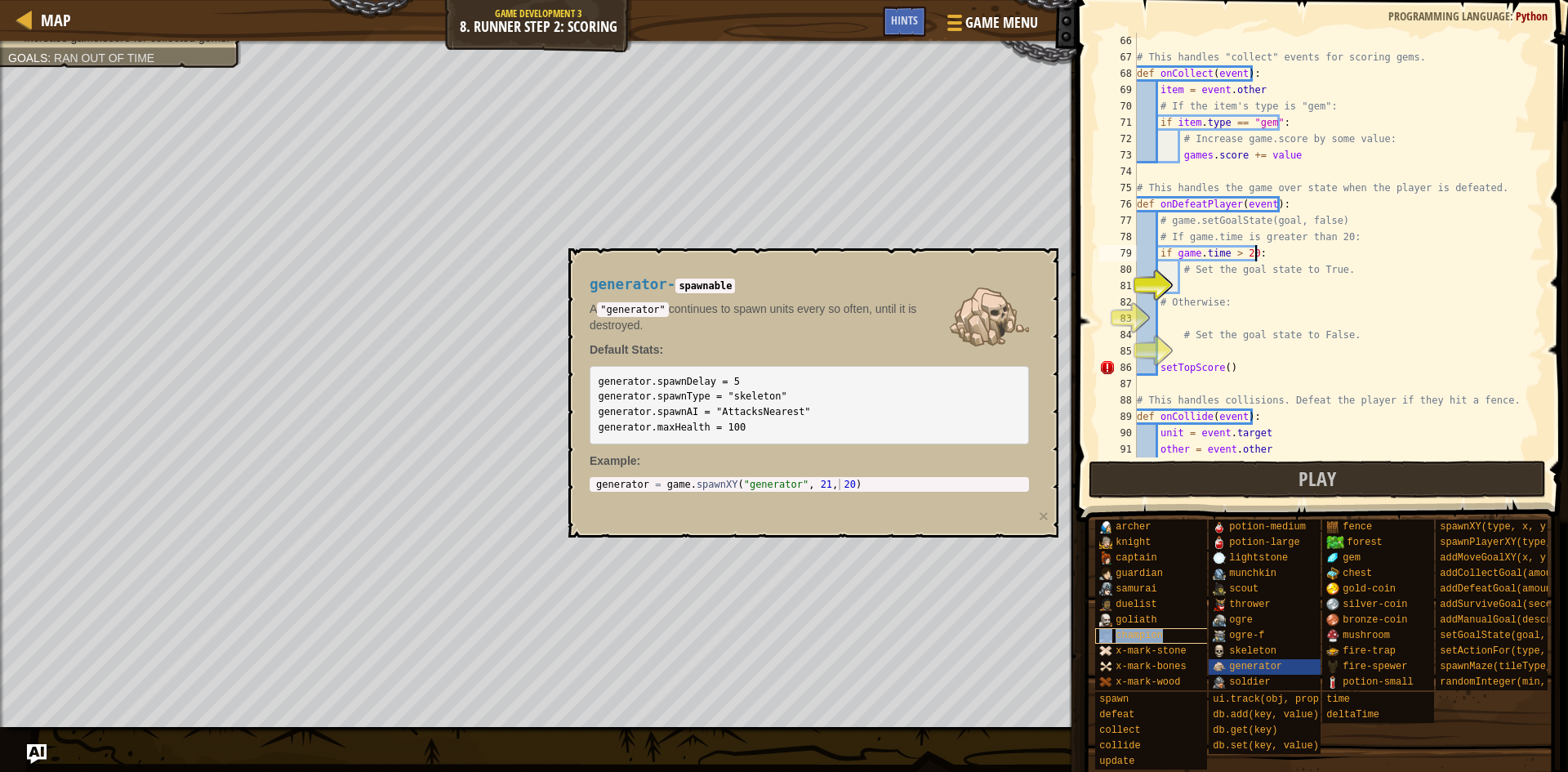
click at [1129, 630] on span "champion" at bounding box center [1139, 636] width 47 height 12
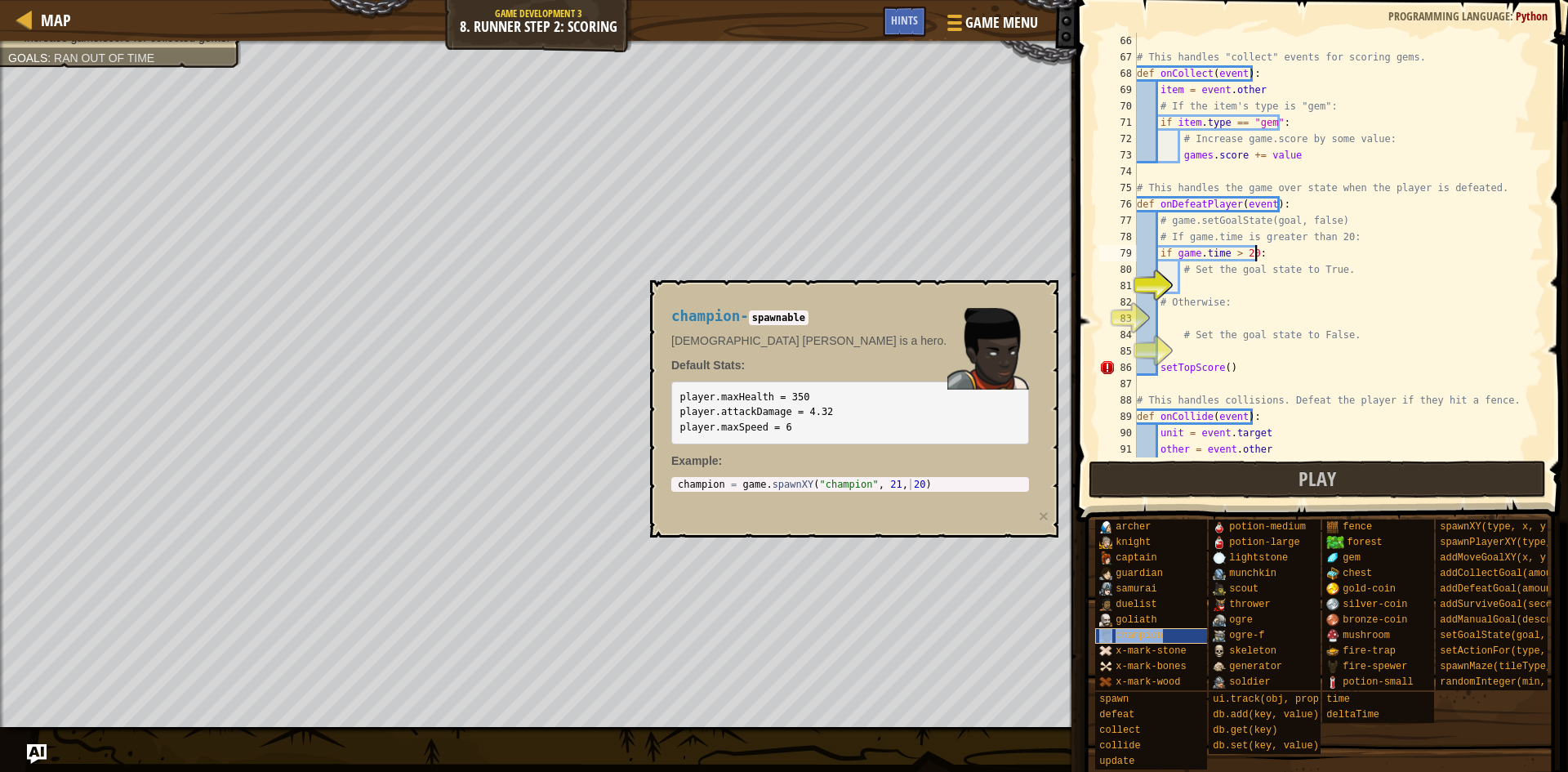
click at [1129, 630] on span "champion" at bounding box center [1139, 636] width 47 height 12
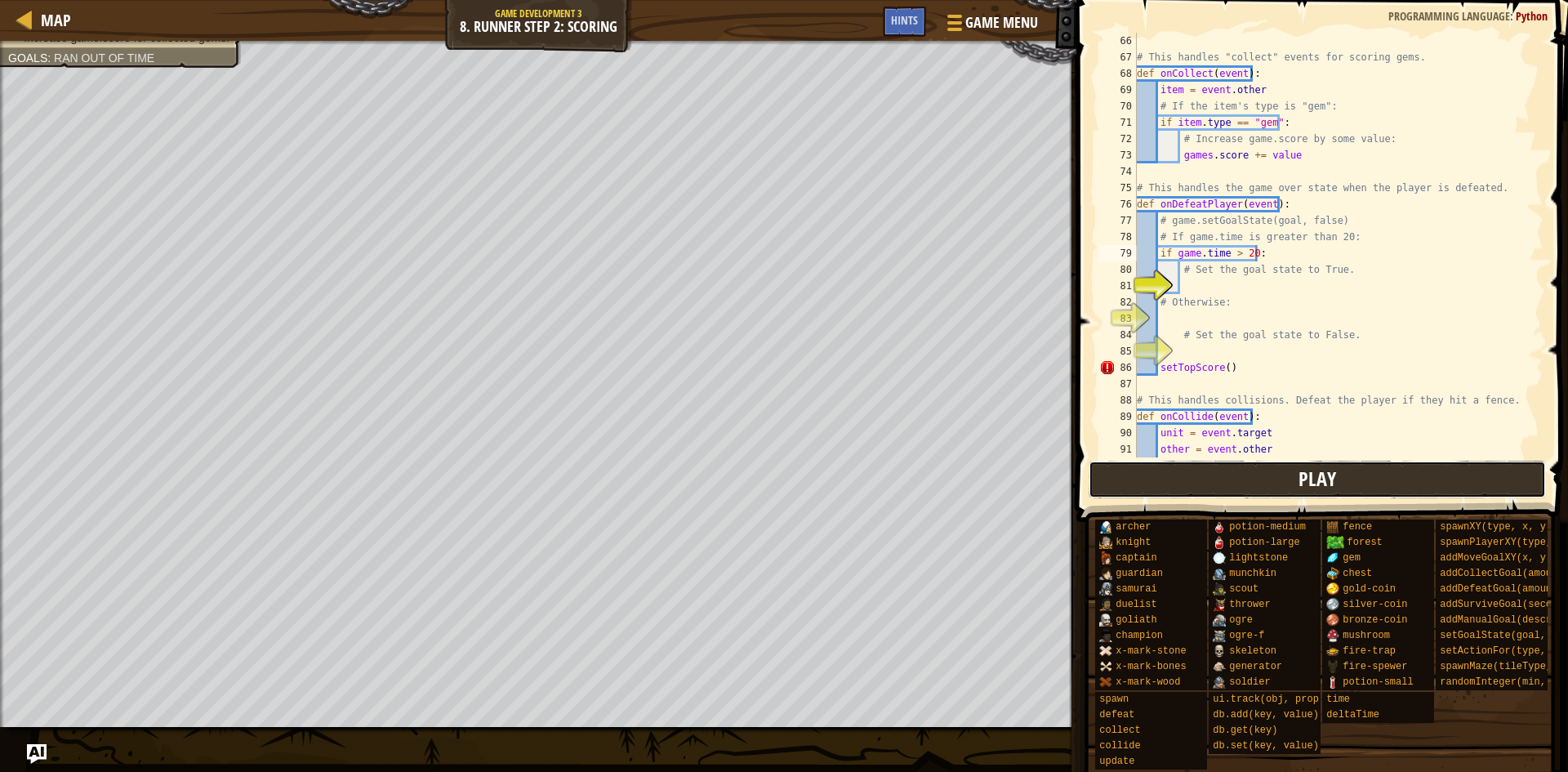
click at [1350, 482] on button "Play" at bounding box center [1318, 479] width 458 height 37
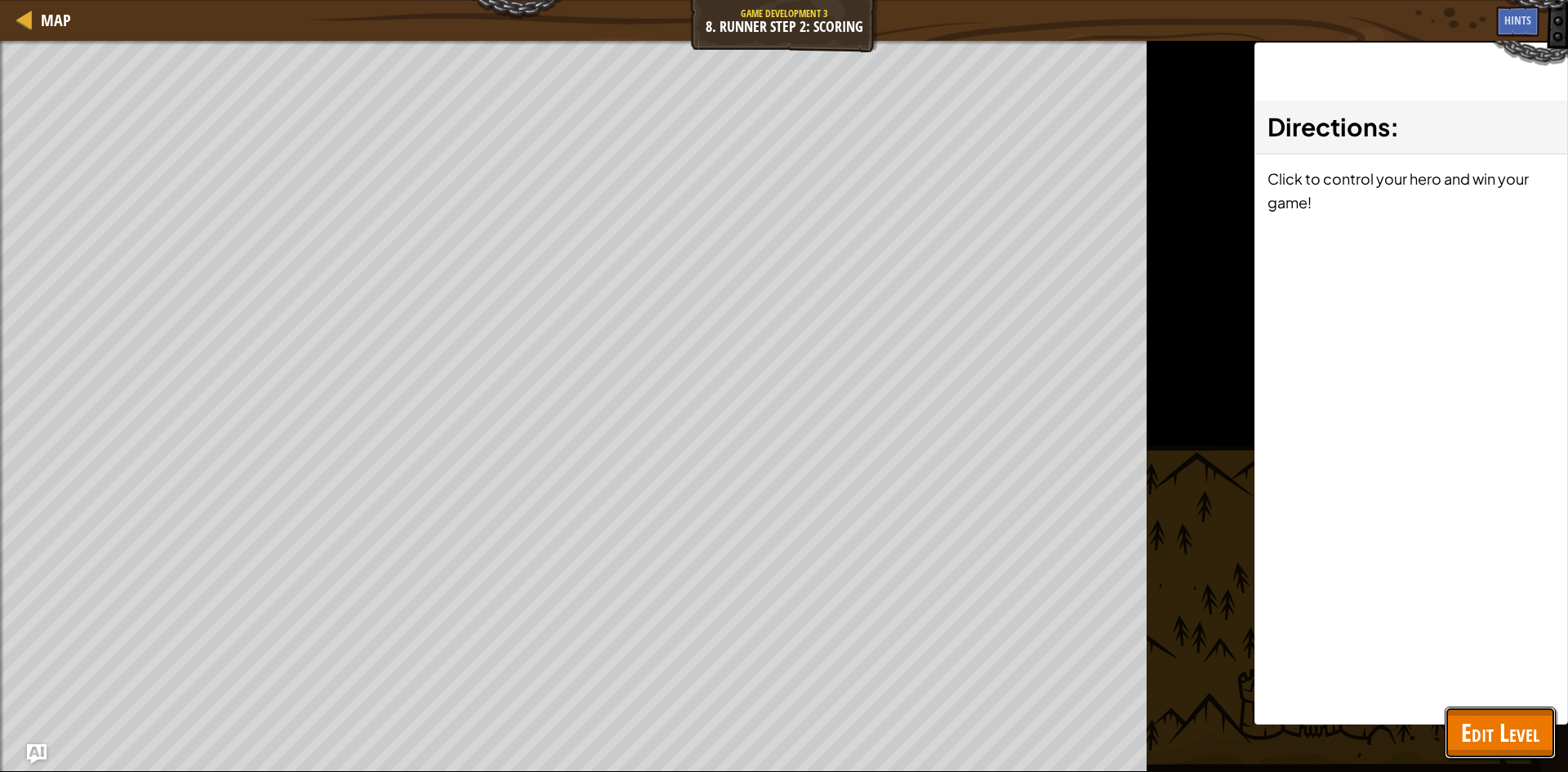
click at [1490, 728] on span "Edit Level" at bounding box center [1500, 732] width 78 height 33
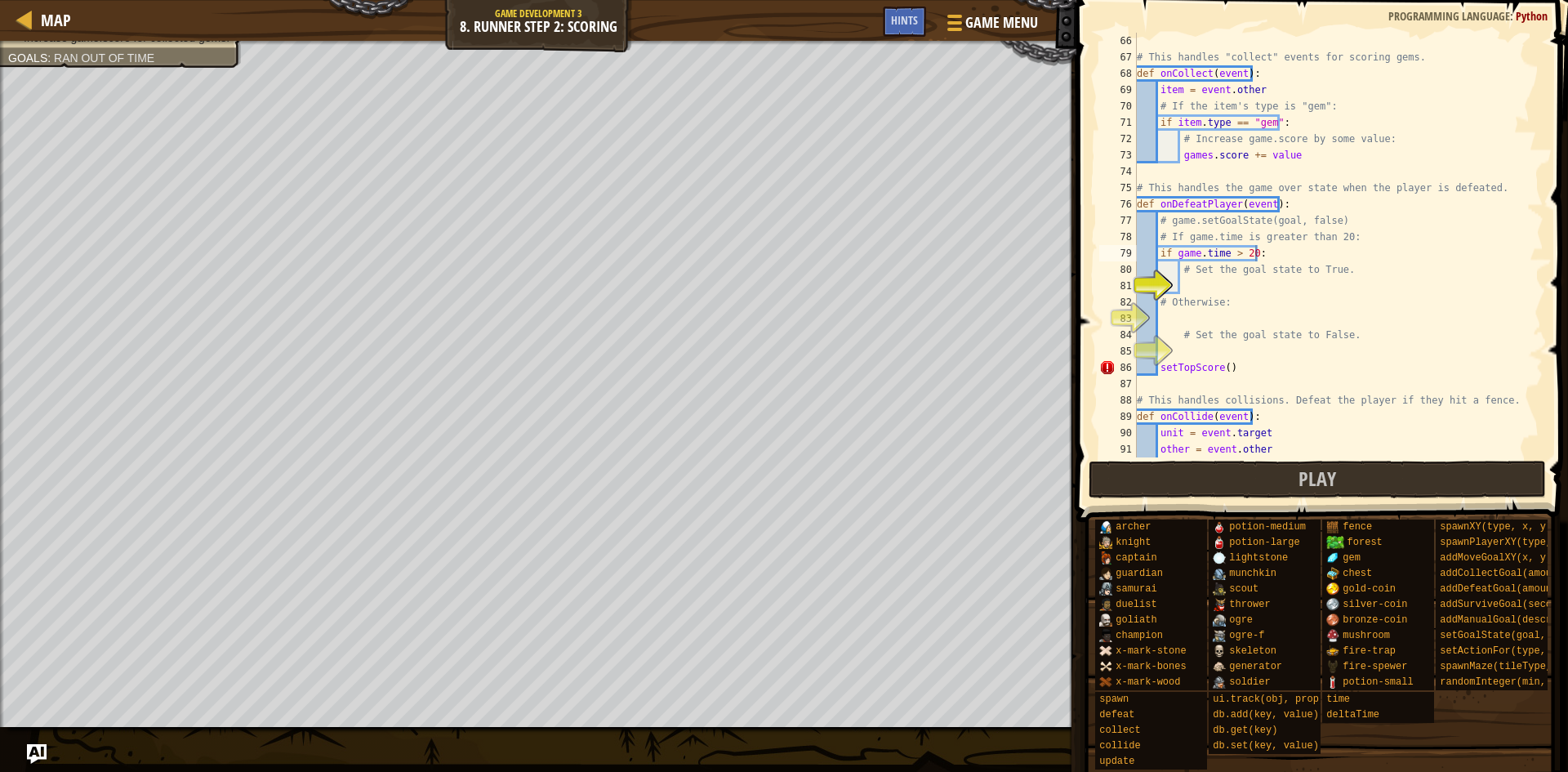
click at [1271, 278] on div "# This handles "collect" events for scoring gems. def onCollect ( event ) : ite…" at bounding box center [1333, 261] width 398 height 458
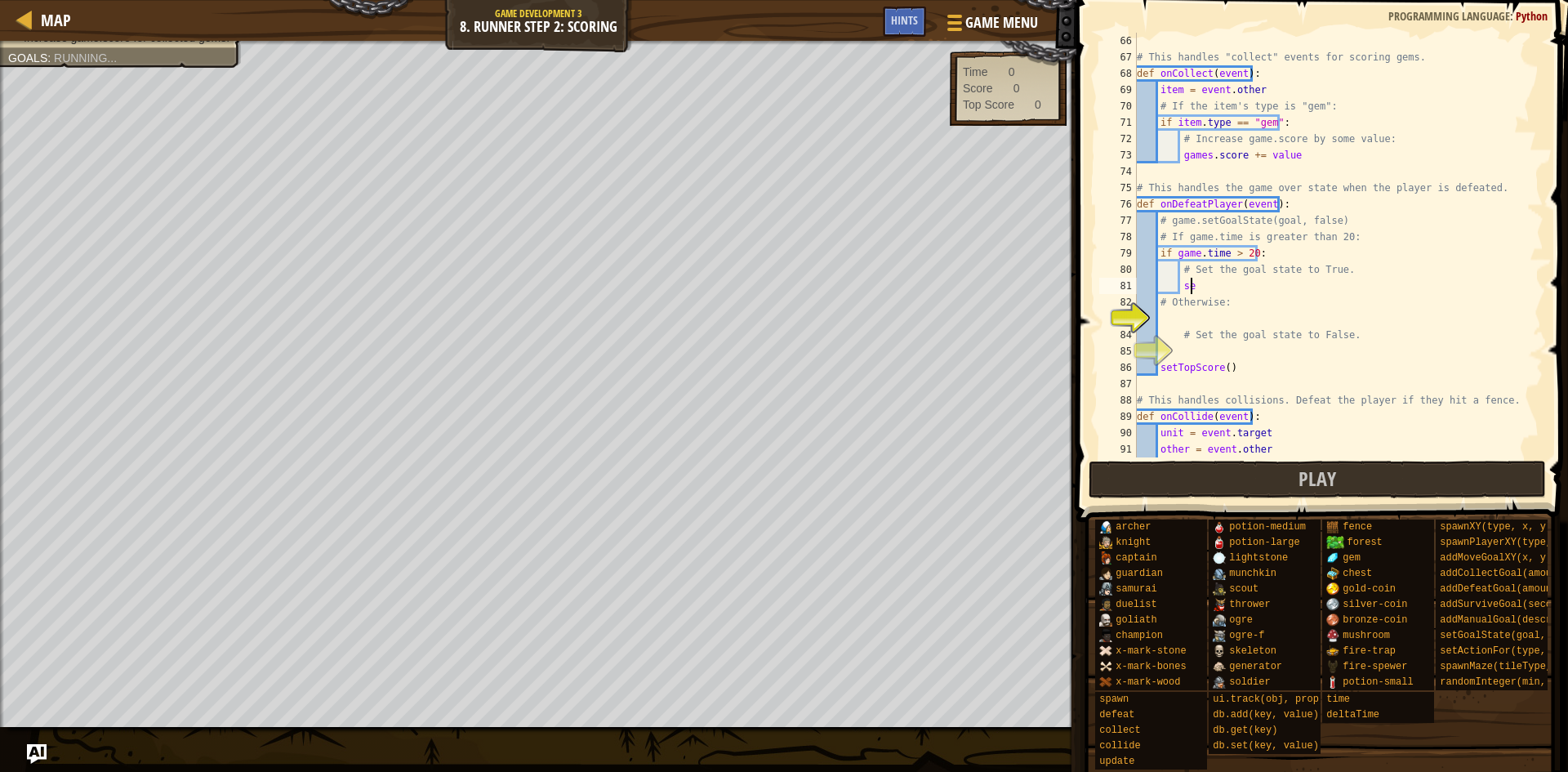
type textarea "s"
click at [1281, 298] on div "# This handles "collect" events for scoring gems. def onCollect ( event ) : ite…" at bounding box center [1333, 261] width 398 height 458
type textarea "# Otherwise:"
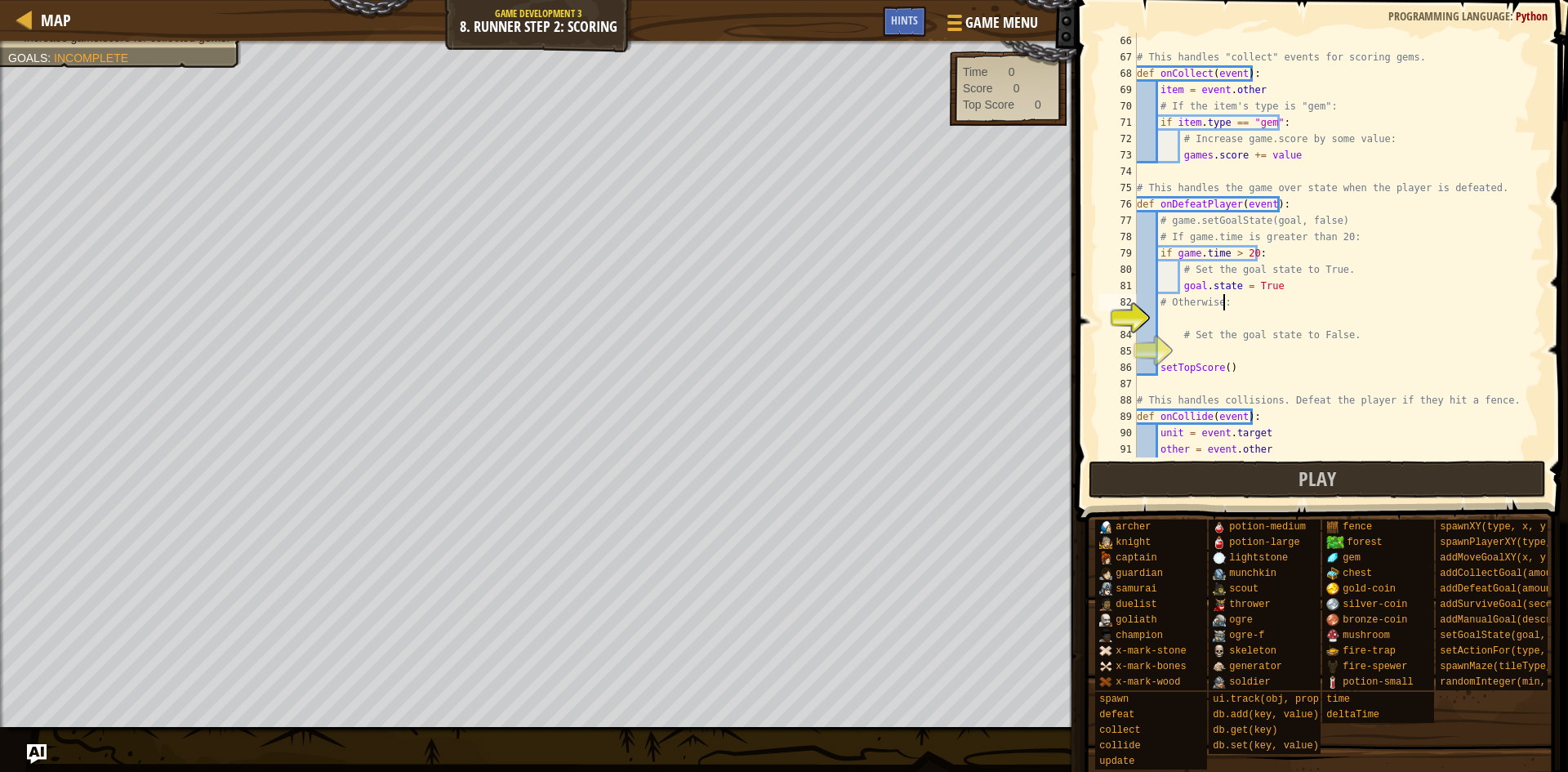
click at [1289, 305] on div "# This handles "collect" events for scoring gems. def onCollect ( event ) : ite…" at bounding box center [1333, 261] width 398 height 458
click at [1283, 312] on div "# This handles "collect" events for scoring gems. def onCollect ( event ) : ite…" at bounding box center [1333, 261] width 398 height 458
click at [1265, 338] on div "# This handles "collect" events for scoring gems. def onCollect ( event ) : ite…" at bounding box center [1333, 261] width 398 height 458
type textarea "# Set the goal state to False."
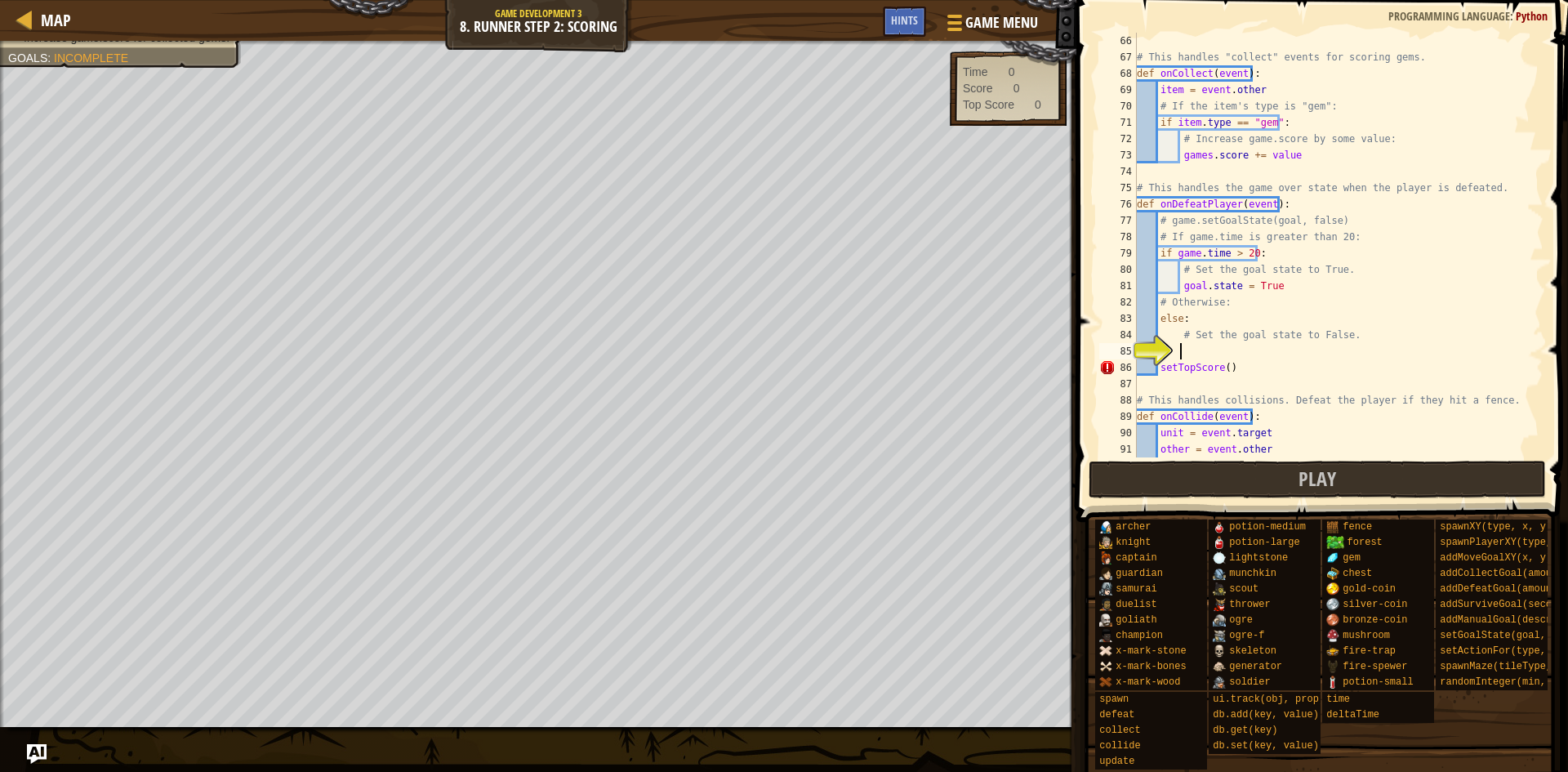
click at [1267, 344] on div "# This handles "collect" events for scoring gems. def onCollect ( event ) : ite…" at bounding box center [1333, 261] width 398 height 458
drag, startPoint x: 1385, startPoint y: 138, endPoint x: 1313, endPoint y: 144, distance: 72.2
click at [1313, 144] on div "# This handles "collect" events for scoring gems. def onCollect ( event ) : ite…" at bounding box center [1333, 261] width 398 height 458
click at [1311, 147] on div "# This handles "collect" events for scoring gems. def onCollect ( event ) : ite…" at bounding box center [1333, 261] width 398 height 458
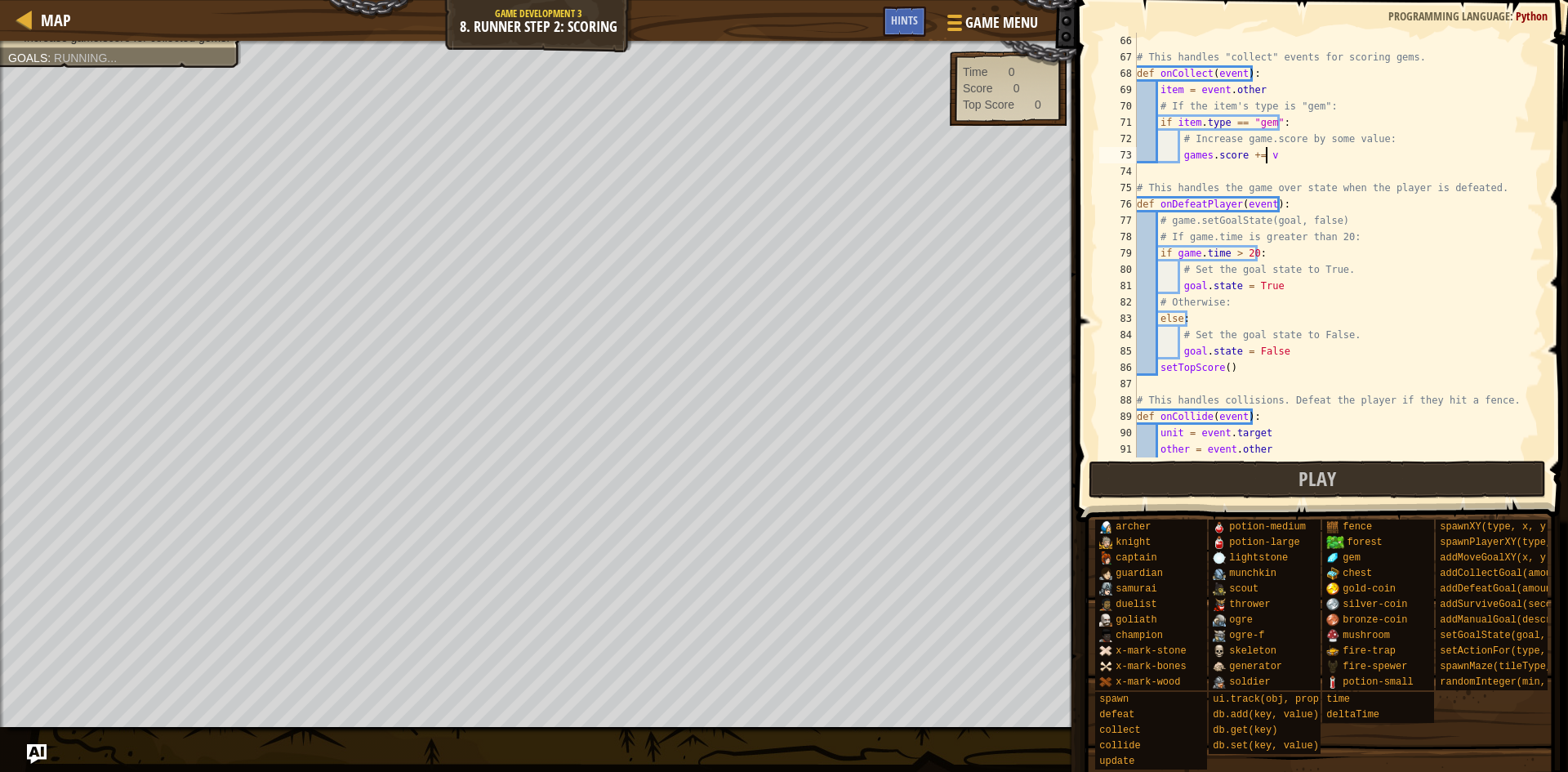
scroll to position [7, 10]
click at [1279, 349] on div "# This handles "collect" events for scoring gems. def onCollect ( event ) : ite…" at bounding box center [1333, 261] width 398 height 458
click at [1262, 298] on div "# This handles "collect" events for scoring gems. def onCollect ( event ) : ite…" at bounding box center [1333, 261] width 398 height 458
drag, startPoint x: 1293, startPoint y: 302, endPoint x: 1290, endPoint y: 334, distance: 32.1
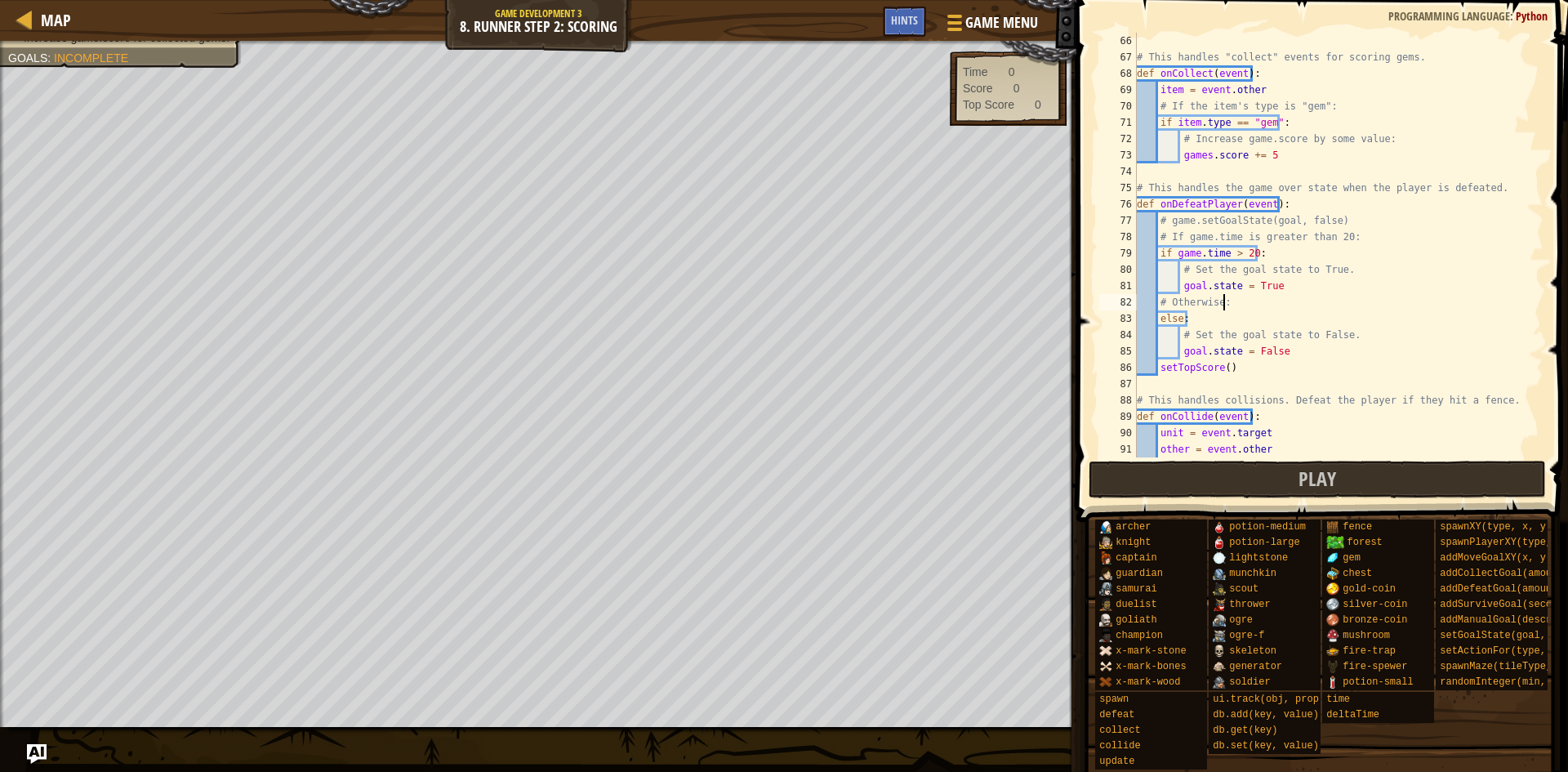
click at [1290, 334] on div "# This handles "collect" events for scoring gems. def onCollect ( event ) : ite…" at bounding box center [1333, 261] width 398 height 458
drag, startPoint x: 1253, startPoint y: 343, endPoint x: 1285, endPoint y: 347, distance: 32.2
click at [1254, 343] on div "# This handles "collect" events for scoring gems. def onCollect ( event ) : ite…" at bounding box center [1333, 261] width 398 height 458
click at [1289, 350] on div "# This handles "collect" events for scoring gems. def onCollect ( event ) : ite…" at bounding box center [1333, 261] width 398 height 458
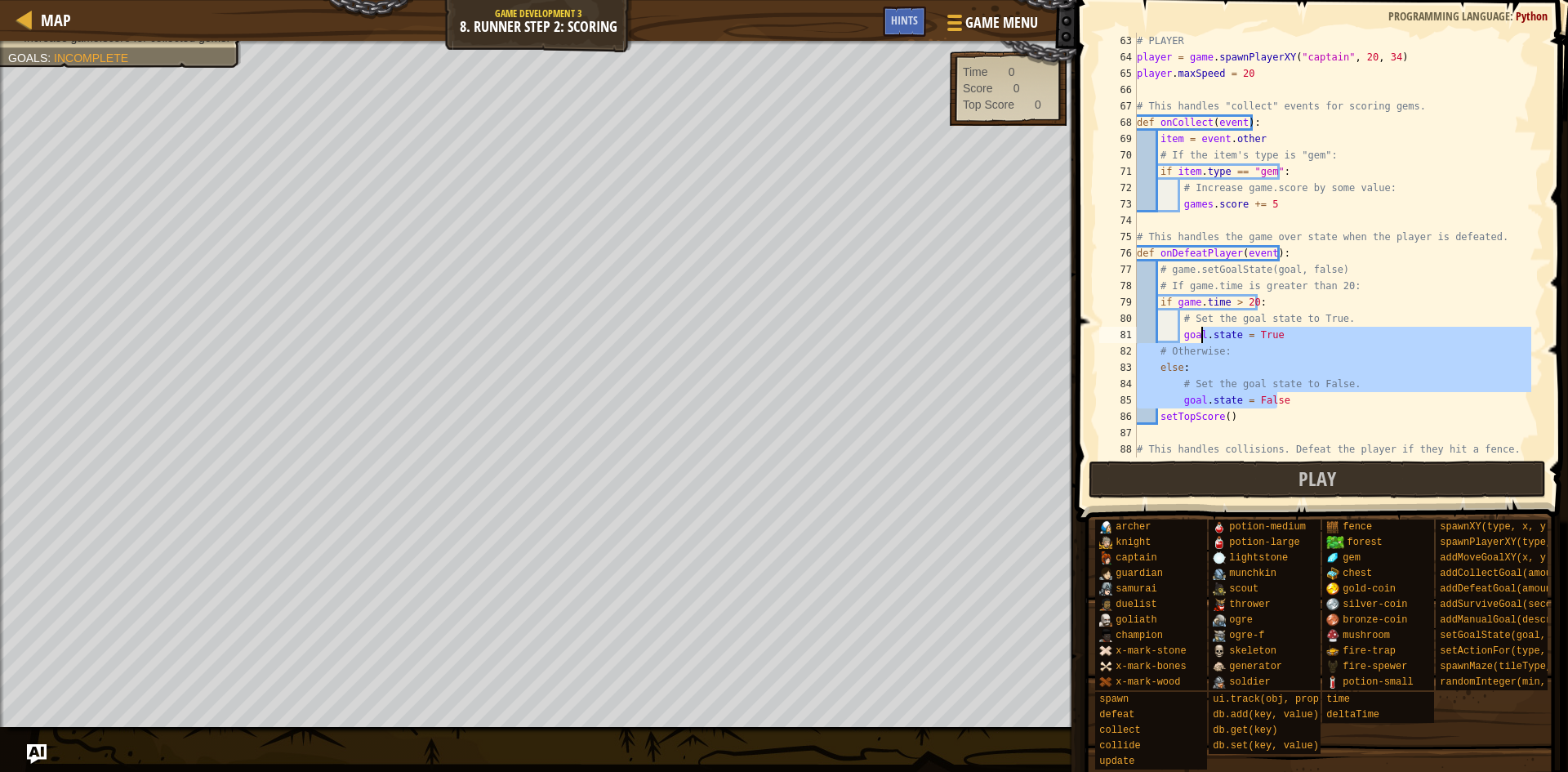
drag, startPoint x: 1289, startPoint y: 350, endPoint x: 1217, endPoint y: 349, distance: 72.0
click at [1208, 339] on div "# PLAYER player = game . spawnPlayerXY ( "captain" , 20 , 34 ) player . maxSpee…" at bounding box center [1333, 261] width 398 height 458
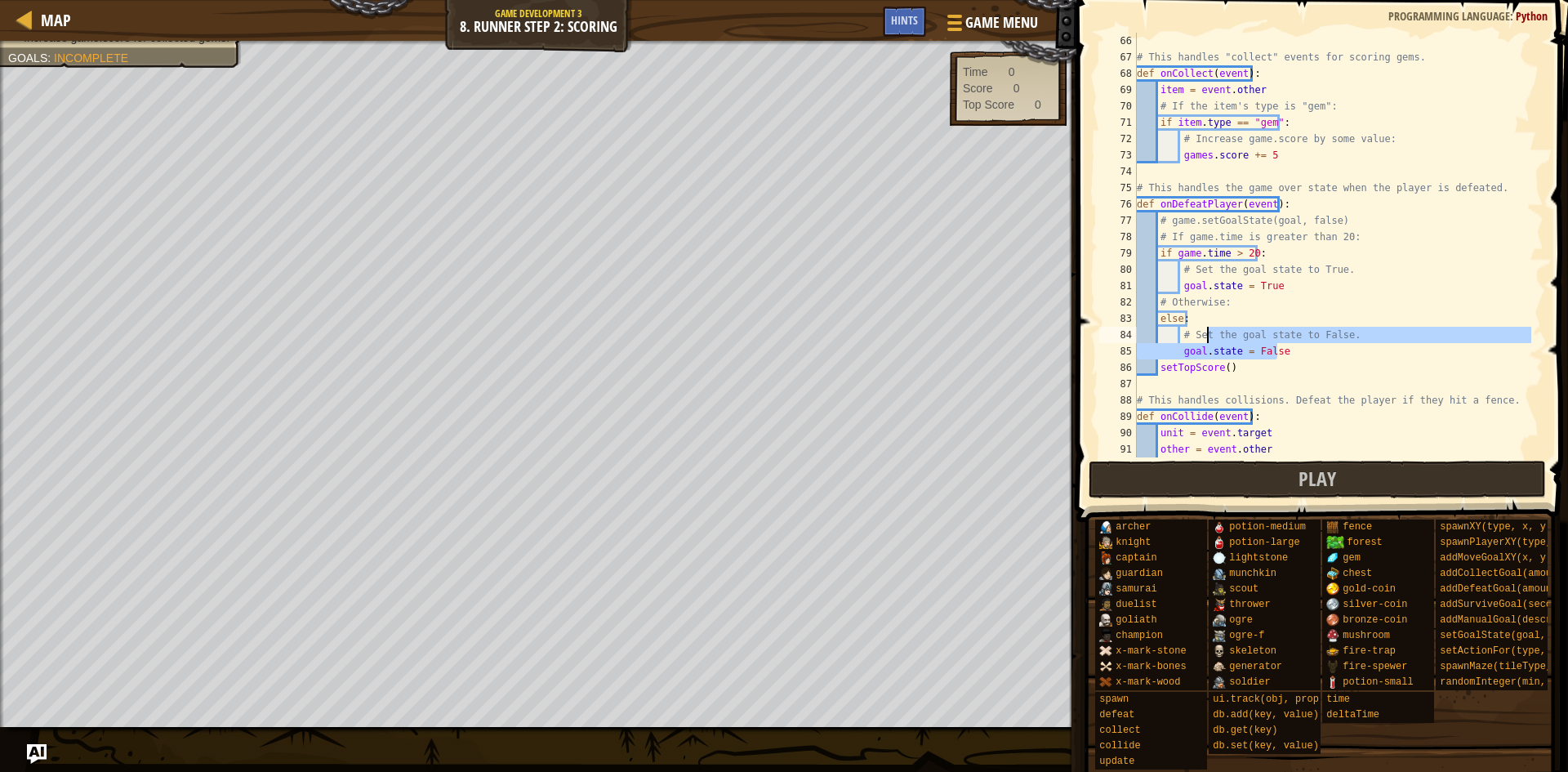
drag, startPoint x: 1253, startPoint y: 370, endPoint x: 1254, endPoint y: 359, distance: 11.0
click at [1253, 370] on div "# This handles "collect" events for scoring gems. def onCollect ( event ) : ite…" at bounding box center [1333, 261] width 398 height 458
drag, startPoint x: 1192, startPoint y: 331, endPoint x: 1341, endPoint y: 382, distance: 157.5
click at [1323, 335] on div "# This handles "collect" events for scoring gems. def onCollect ( event ) : ite…" at bounding box center [1333, 261] width 398 height 458
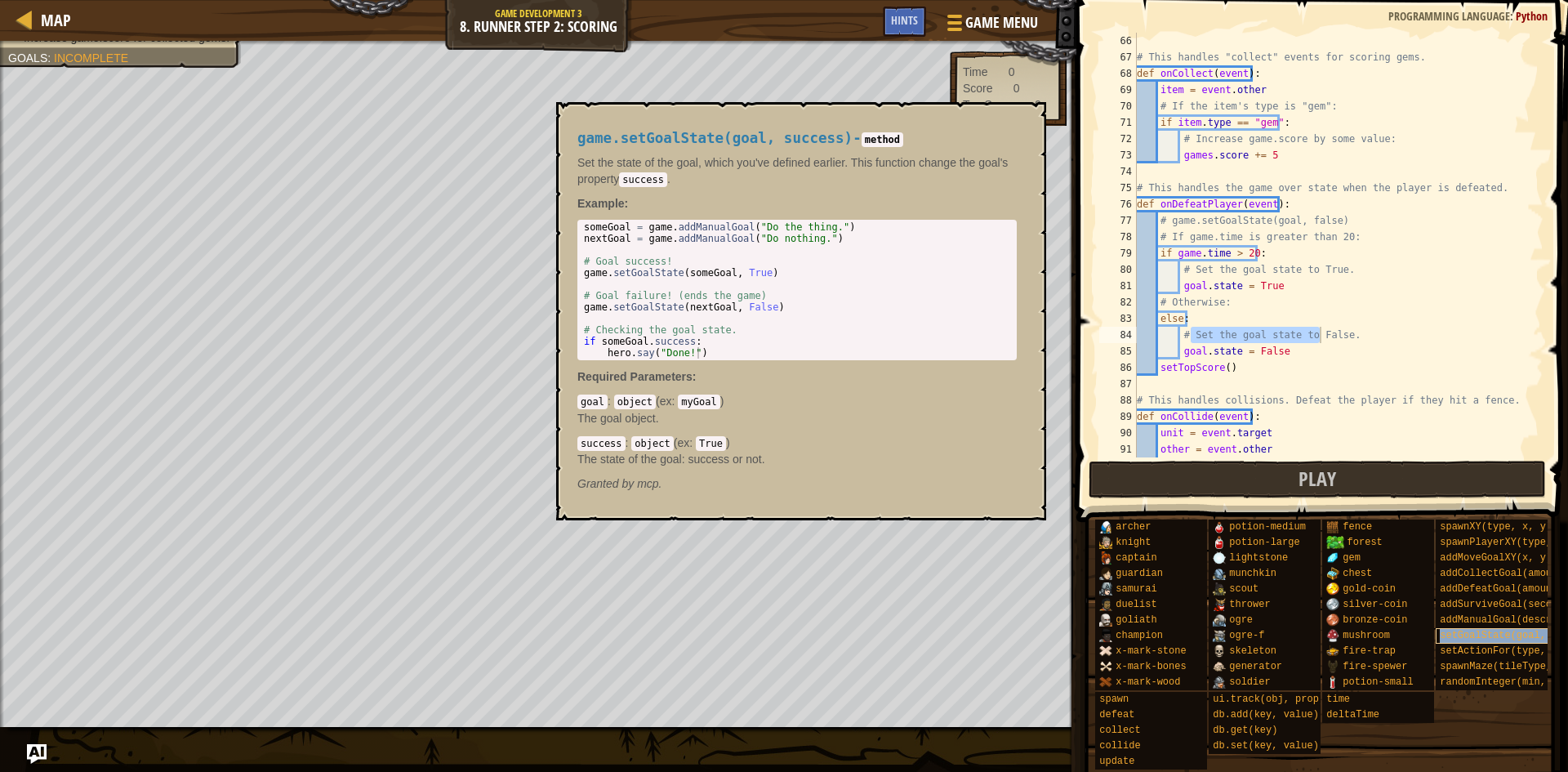
click at [1508, 630] on span "setGoalState(goal, success)" at bounding box center [1519, 636] width 158 height 12
drag, startPoint x: 1287, startPoint y: 282, endPoint x: 1184, endPoint y: 290, distance: 103.3
click at [1184, 290] on div "# This handles "collect" events for scoring gems. def onCollect ( event ) : ite…" at bounding box center [1333, 261] width 398 height 458
type textarea "g"
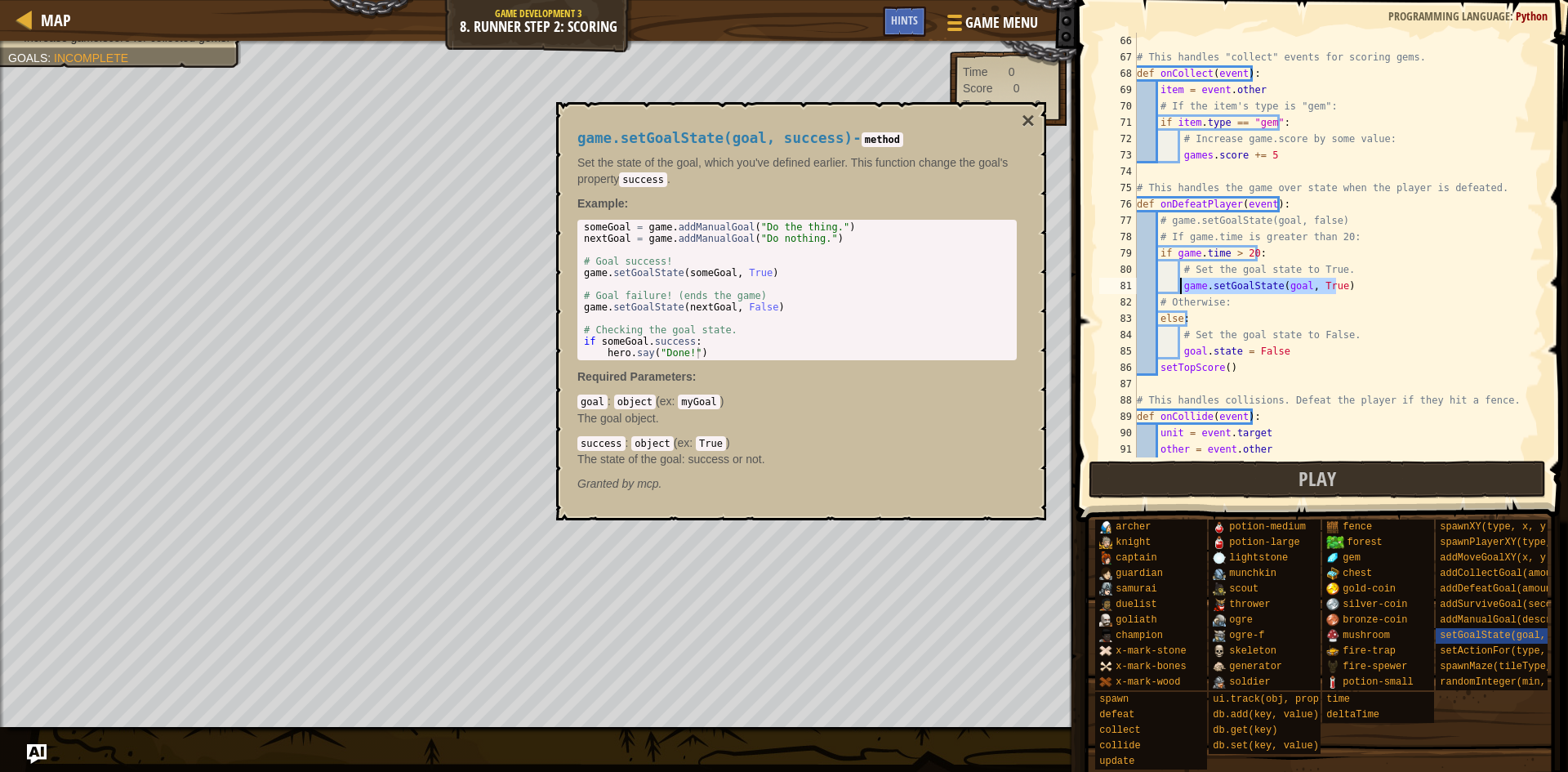
drag, startPoint x: 1372, startPoint y: 280, endPoint x: 1178, endPoint y: 287, distance: 194.1
click at [1178, 287] on div "# This handles "collect" events for scoring gems. def onCollect ( event ) : ite…" at bounding box center [1333, 261] width 398 height 458
drag, startPoint x: 1308, startPoint y: 344, endPoint x: 1180, endPoint y: 352, distance: 128.2
click at [1180, 352] on div "# This handles "collect" events for scoring gems. def onCollect ( event ) : ite…" at bounding box center [1333, 261] width 398 height 458
type textarea "goal.state = False"
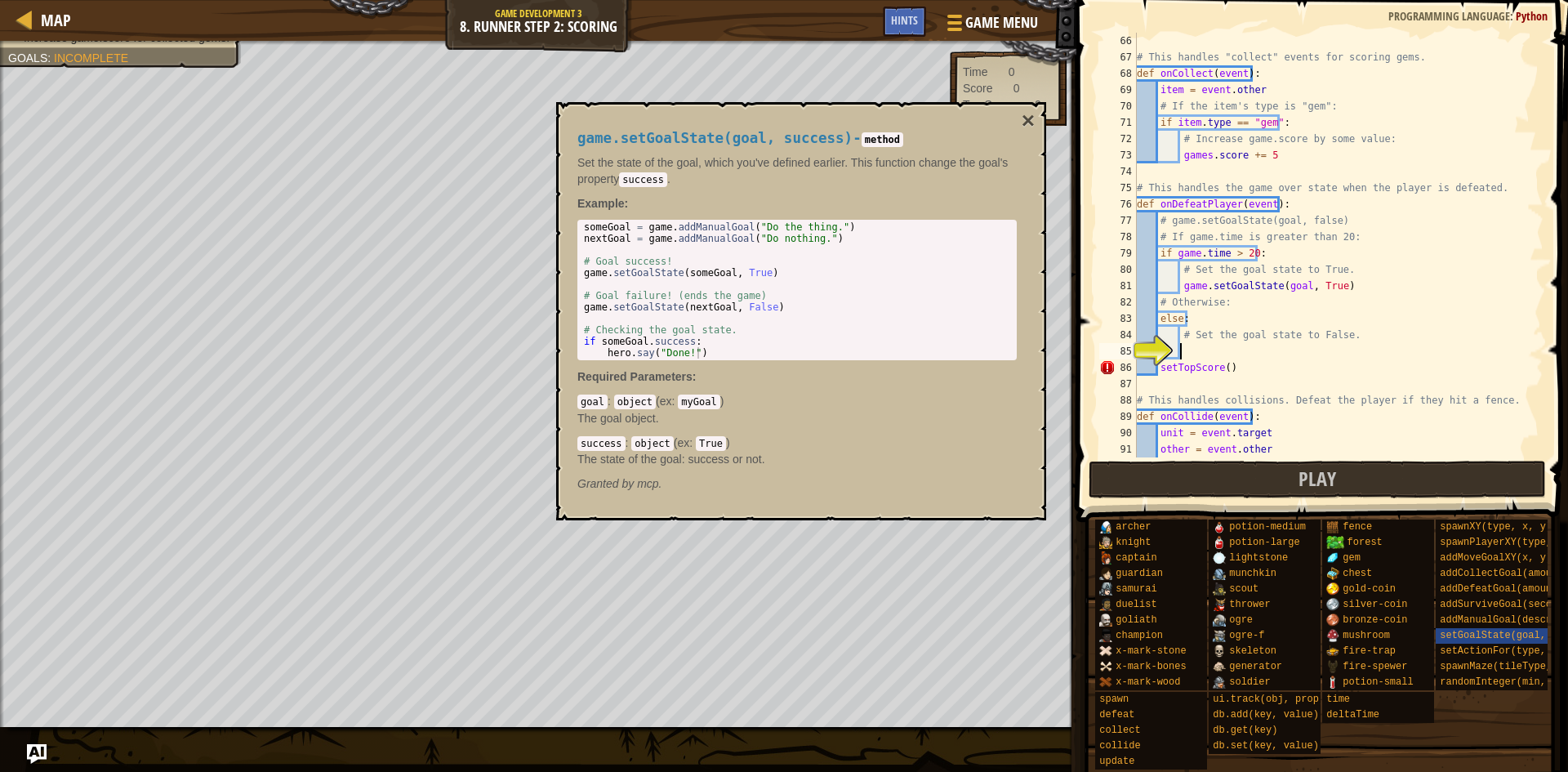
scroll to position [7, 0]
paste textarea "game.setGoalState(goal, True)"
click at [1330, 339] on div "# This handles "collect" events for scoring gems. def onCollect ( event ) : ite…" at bounding box center [1333, 261] width 398 height 458
click at [1333, 351] on div "# This handles "collect" events for scoring gems. def onCollect ( event ) : ite…" at bounding box center [1333, 261] width 398 height 458
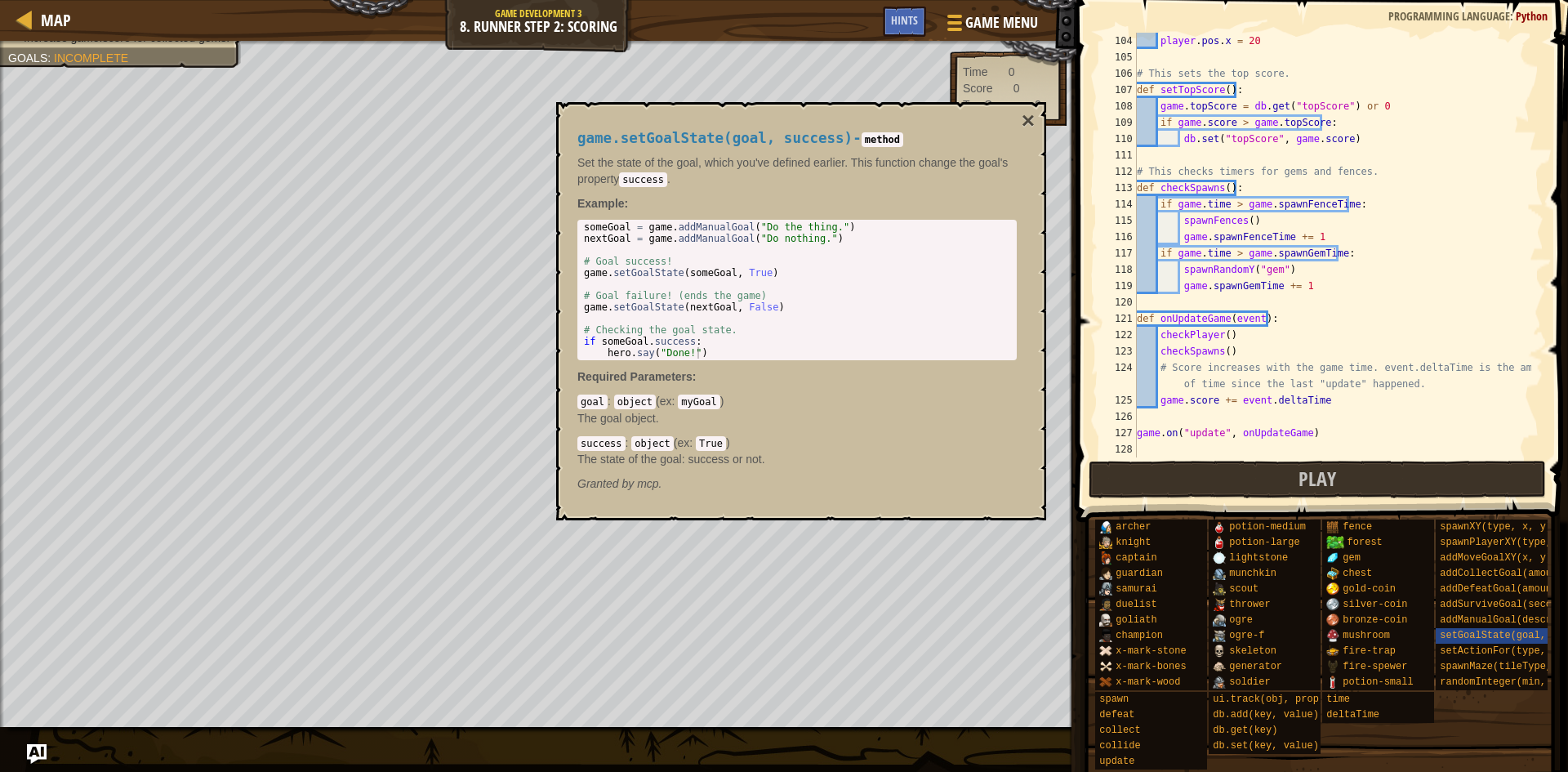
scroll to position [1699, 0]
click at [1382, 466] on button "Play" at bounding box center [1318, 479] width 458 height 37
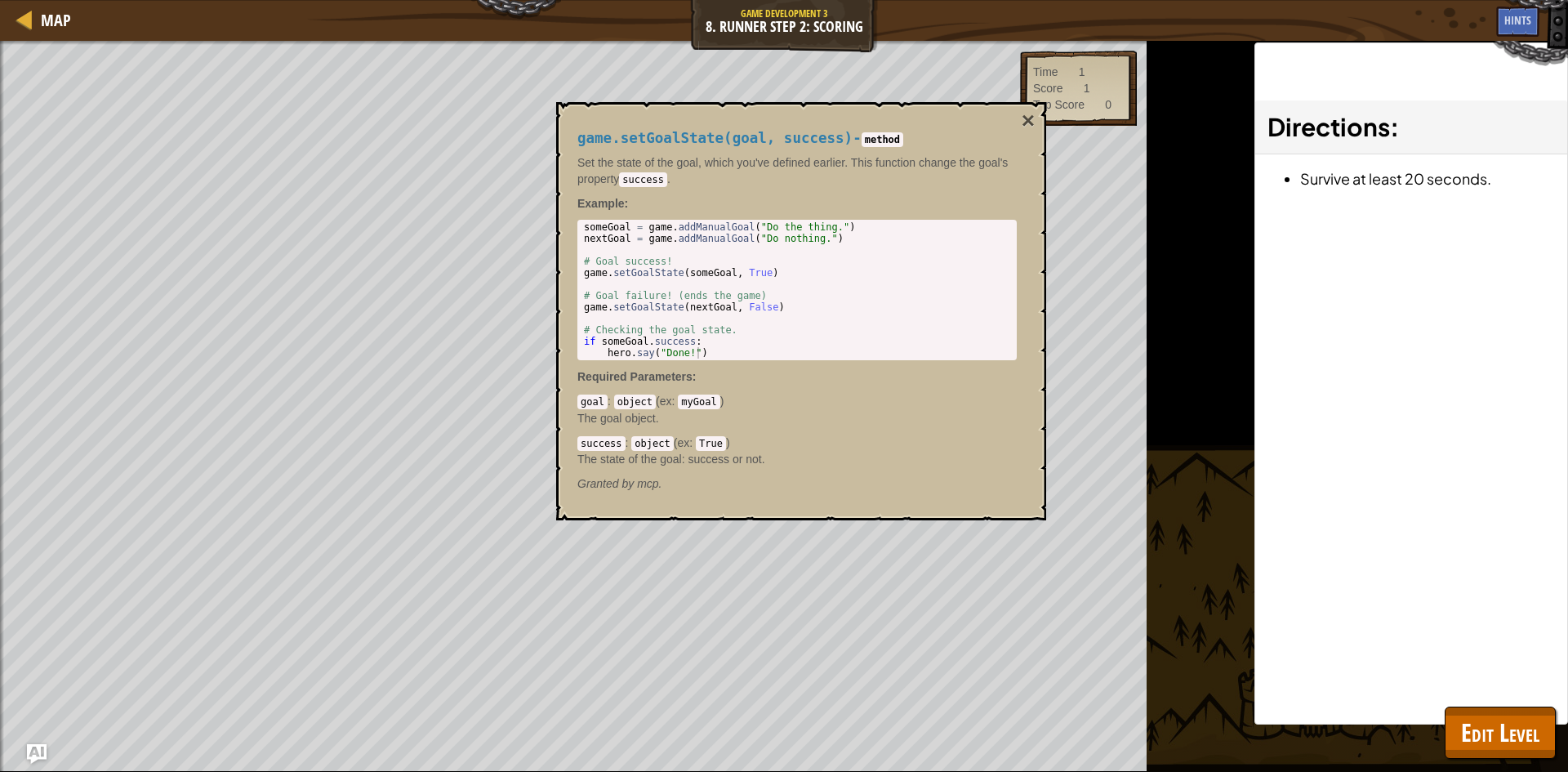
click at [1036, 106] on div "game.setGoalState(goal, success) - method Set the state of the goal, which you'…" at bounding box center [801, 311] width 490 height 418
click at [1031, 119] on button "×" at bounding box center [1028, 121] width 13 height 22
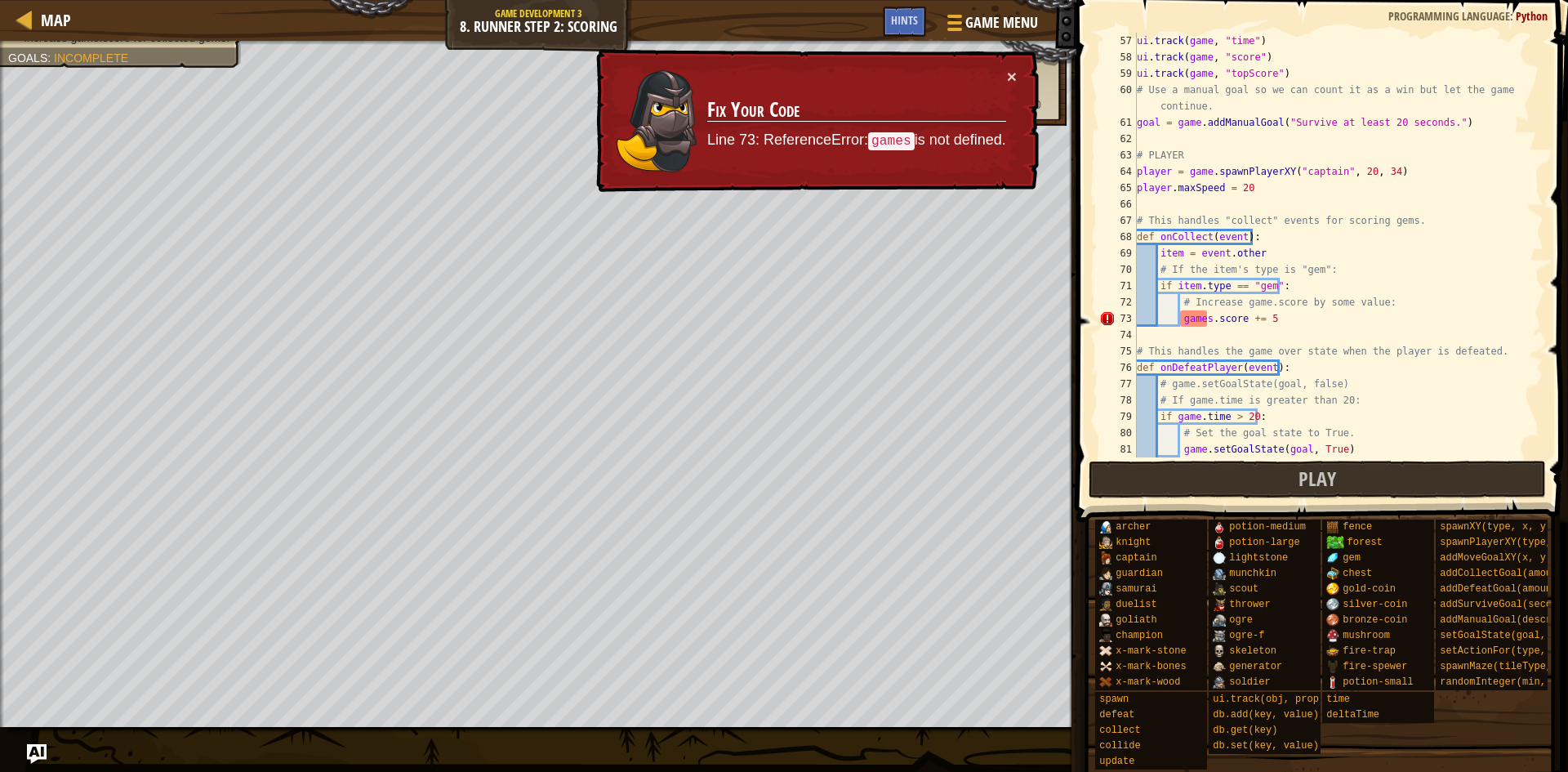
scroll to position [7, 10]
click at [1206, 322] on div "ui . track ( game , "time" ) ui . track ( game , "score" ) ui . track ( game , …" at bounding box center [1333, 261] width 398 height 458
type textarea "game.score += 5"
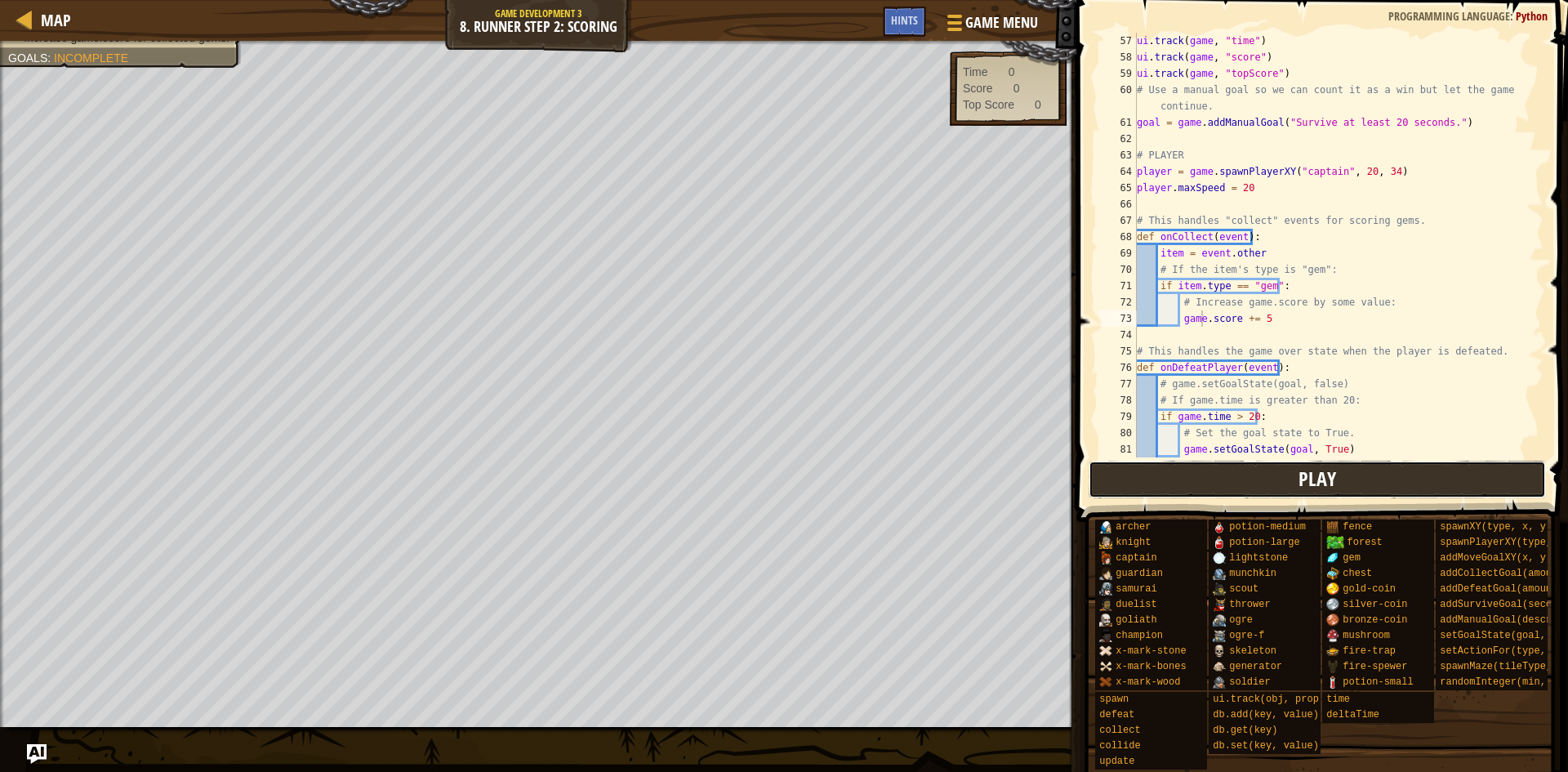
click at [1256, 473] on button "Play" at bounding box center [1318, 479] width 458 height 37
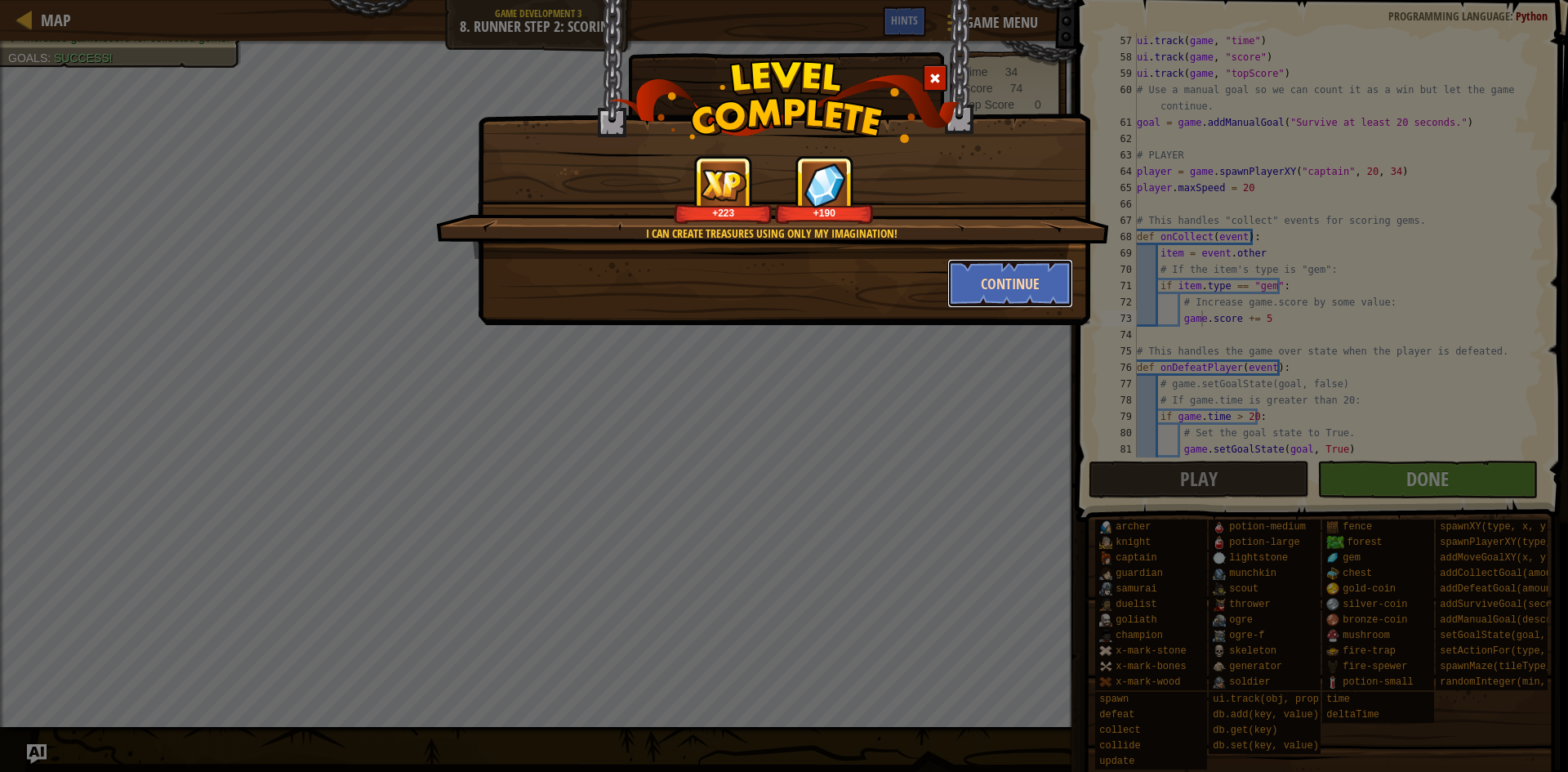
click at [1036, 282] on button "Continue" at bounding box center [1011, 283] width 126 height 49
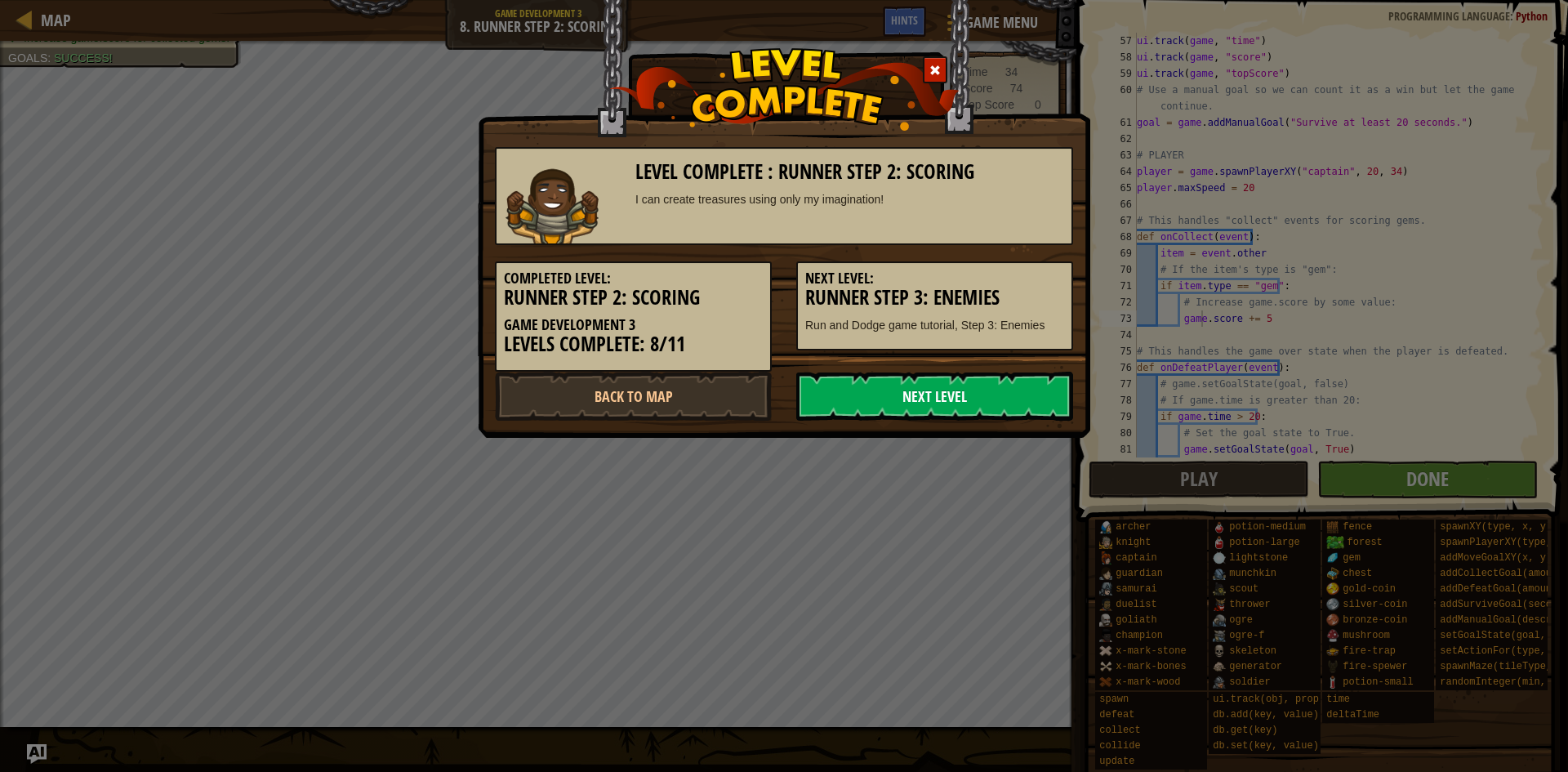
click at [900, 394] on link "Next Level" at bounding box center [934, 396] width 277 height 49
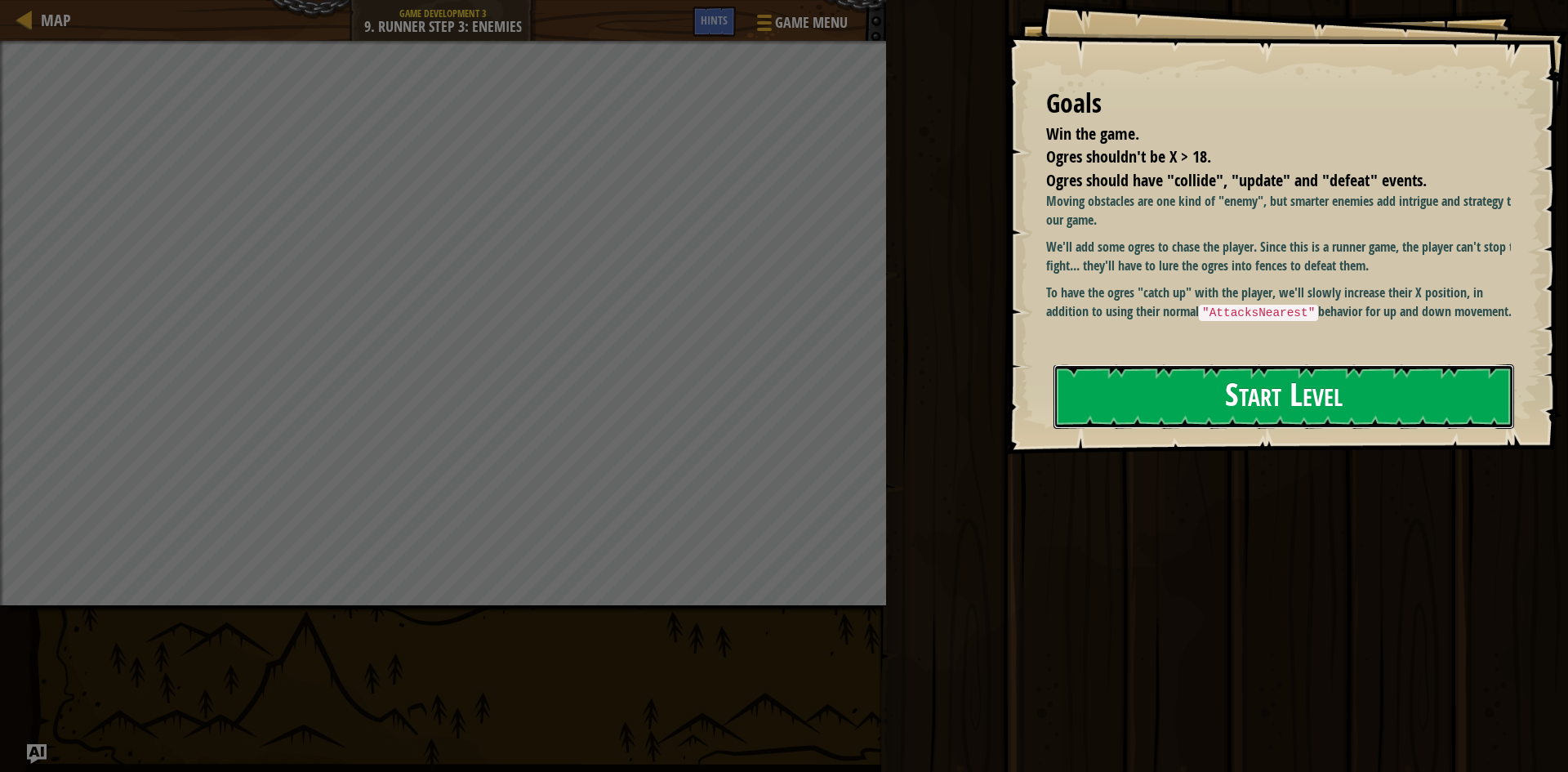
click at [1167, 408] on button "Start Level" at bounding box center [1284, 397] width 461 height 65
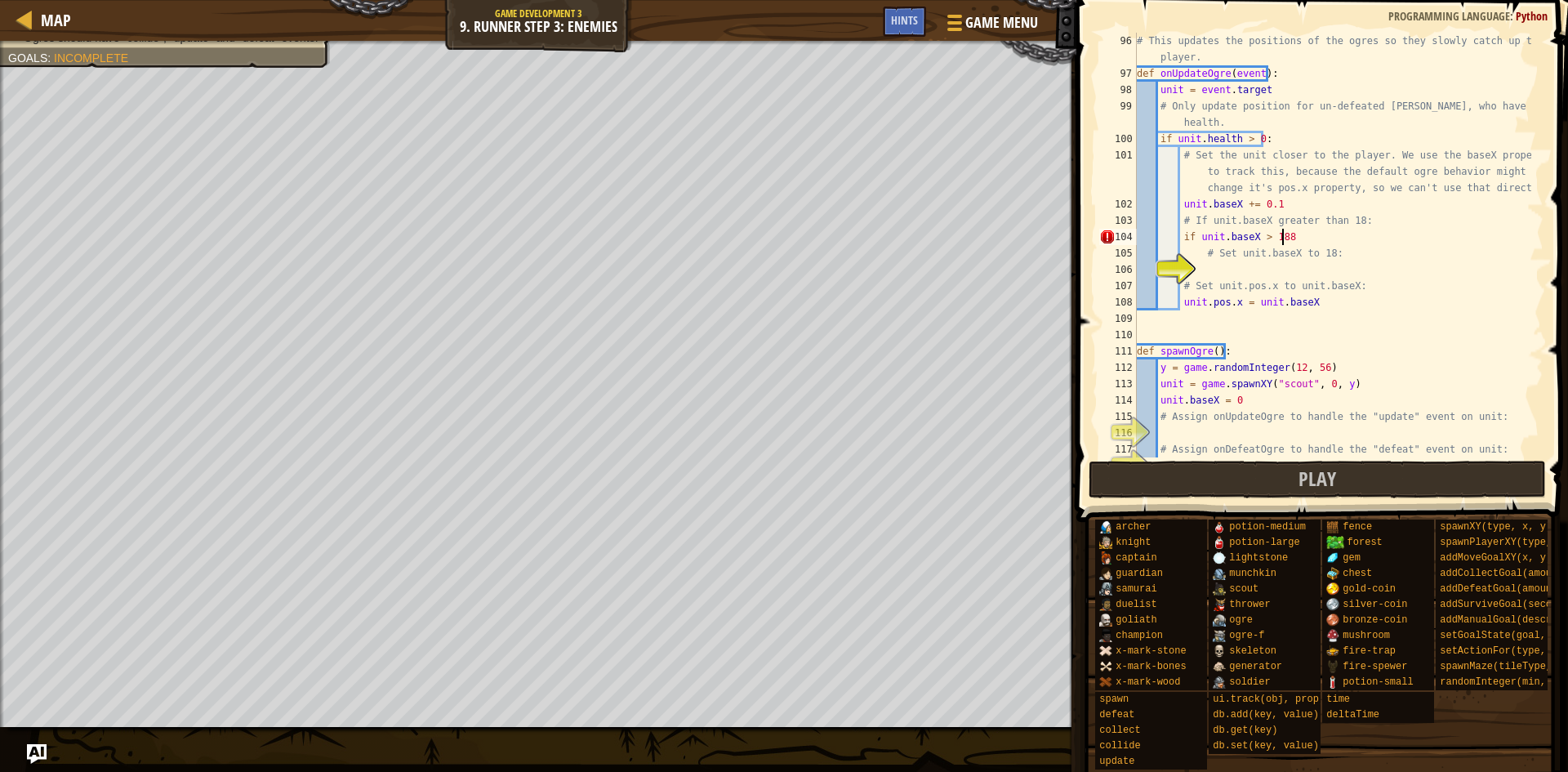
scroll to position [1519, 0]
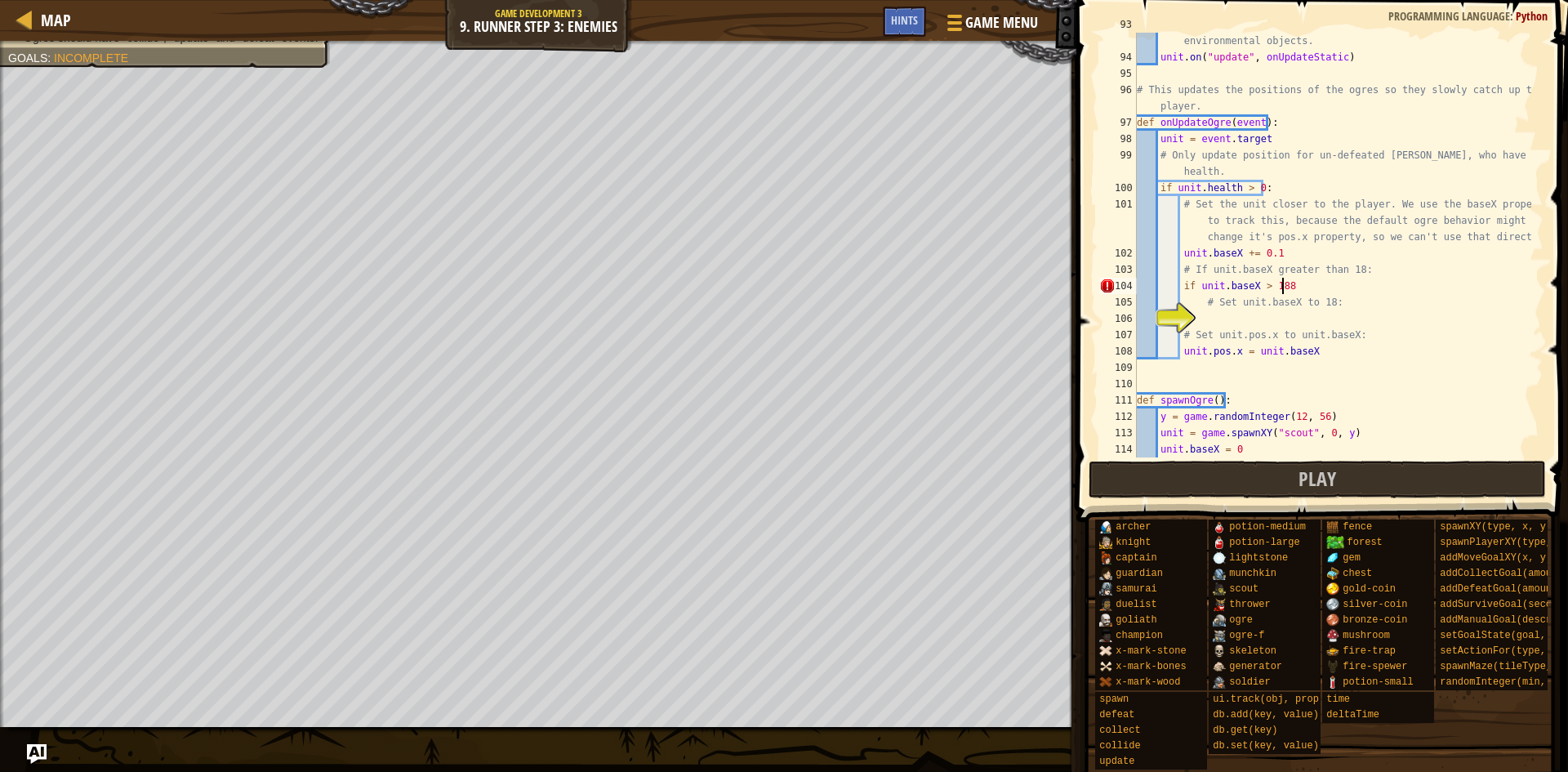
type textarea "if unit.baseX > 18"
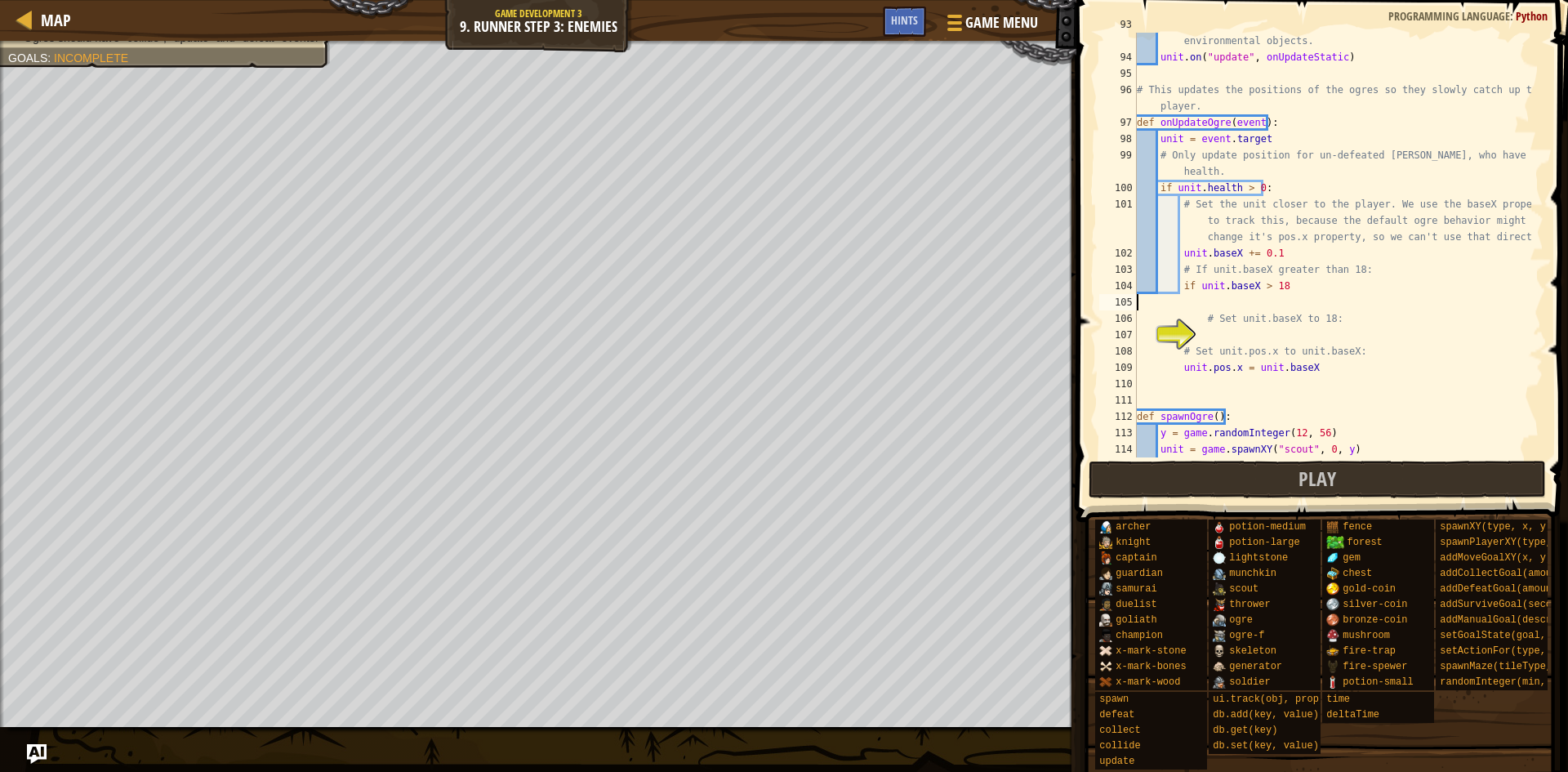
scroll to position [7, 0]
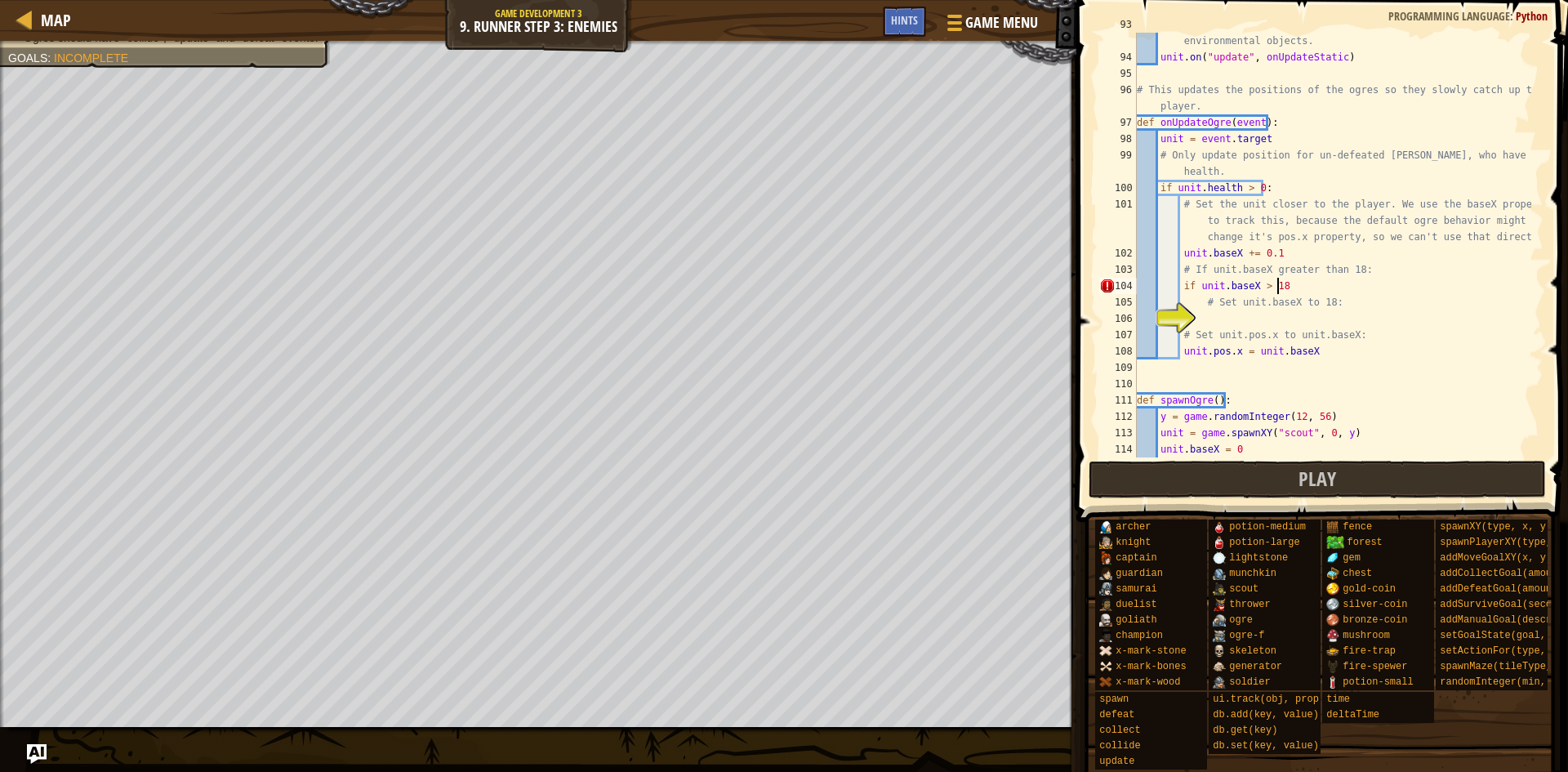
type textarea "if unit.baseX > 18:"
click at [1263, 311] on div "# Defeated ogres should move to the left, just like other environmental objects…" at bounding box center [1333, 253] width 398 height 473
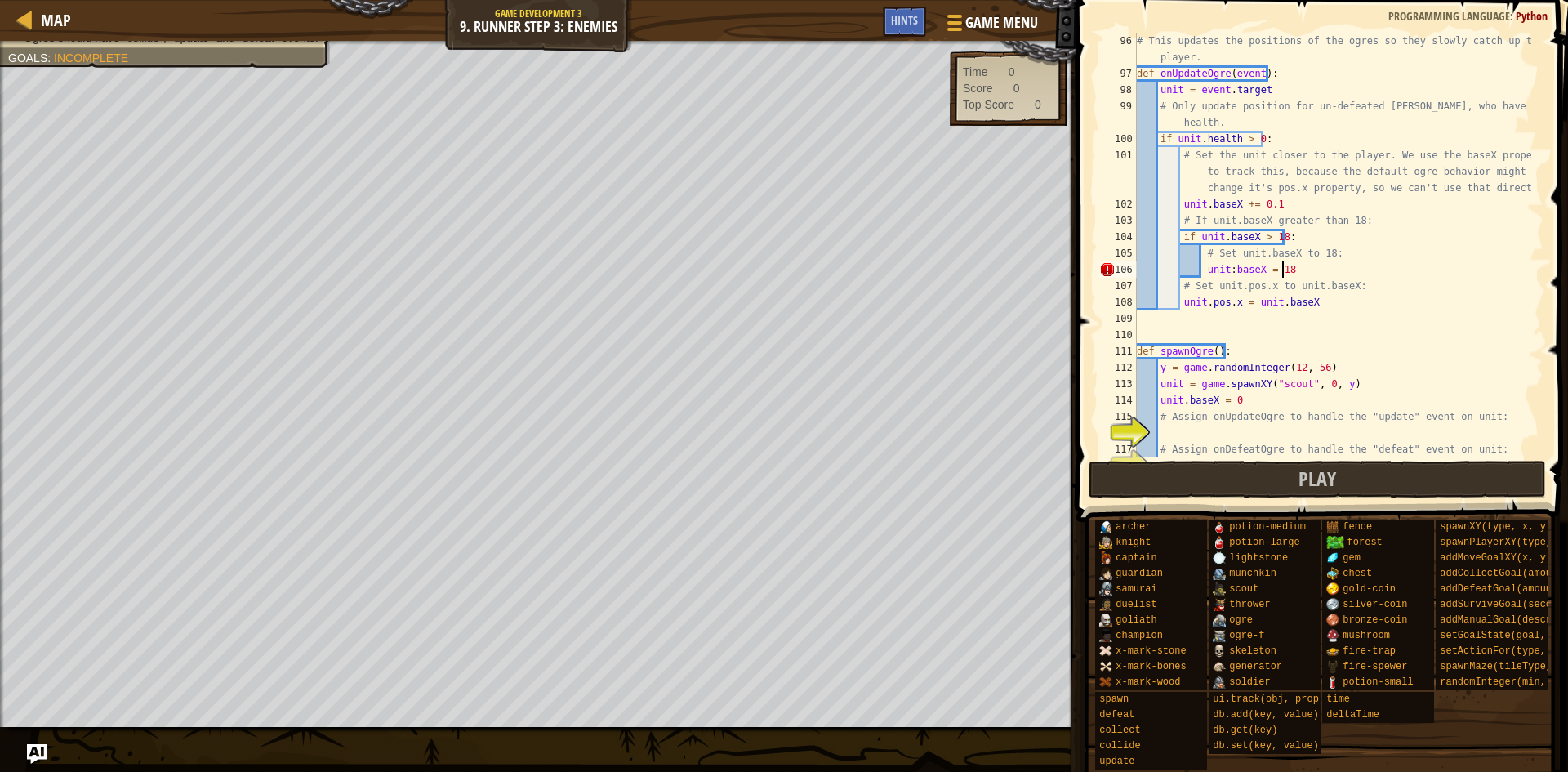
scroll to position [1568, 0]
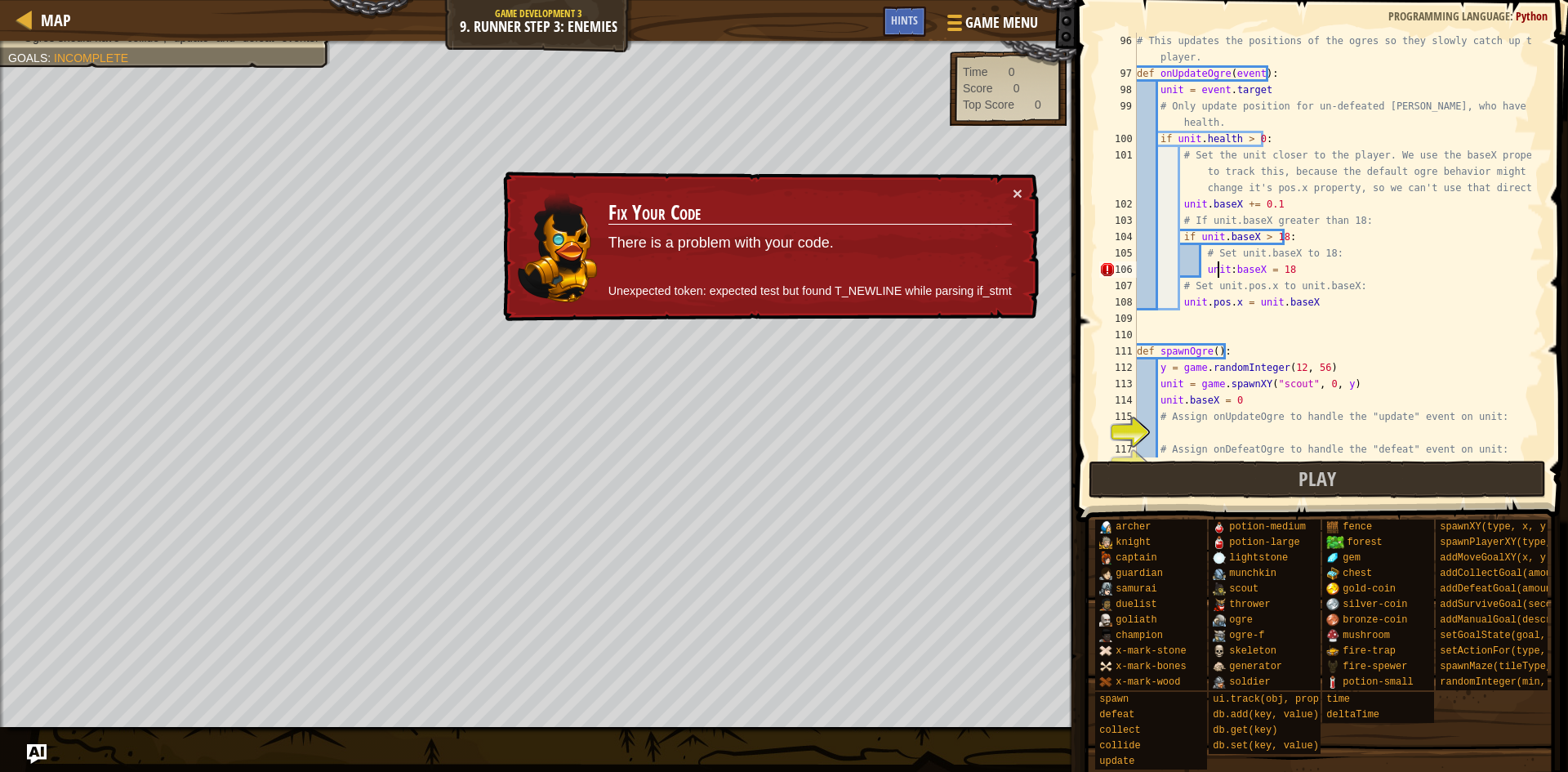
click at [1217, 267] on div "# This updates the positions of the ogres so they slowly catch up to the player…" at bounding box center [1333, 269] width 398 height 473
click at [1230, 270] on div "# This updates the positions of the ogres so they slowly catch up to the player…" at bounding box center [1333, 269] width 398 height 473
click at [1228, 270] on div "# This updates the positions of the ogres so they slowly catch up to the player…" at bounding box center [1333, 269] width 398 height 473
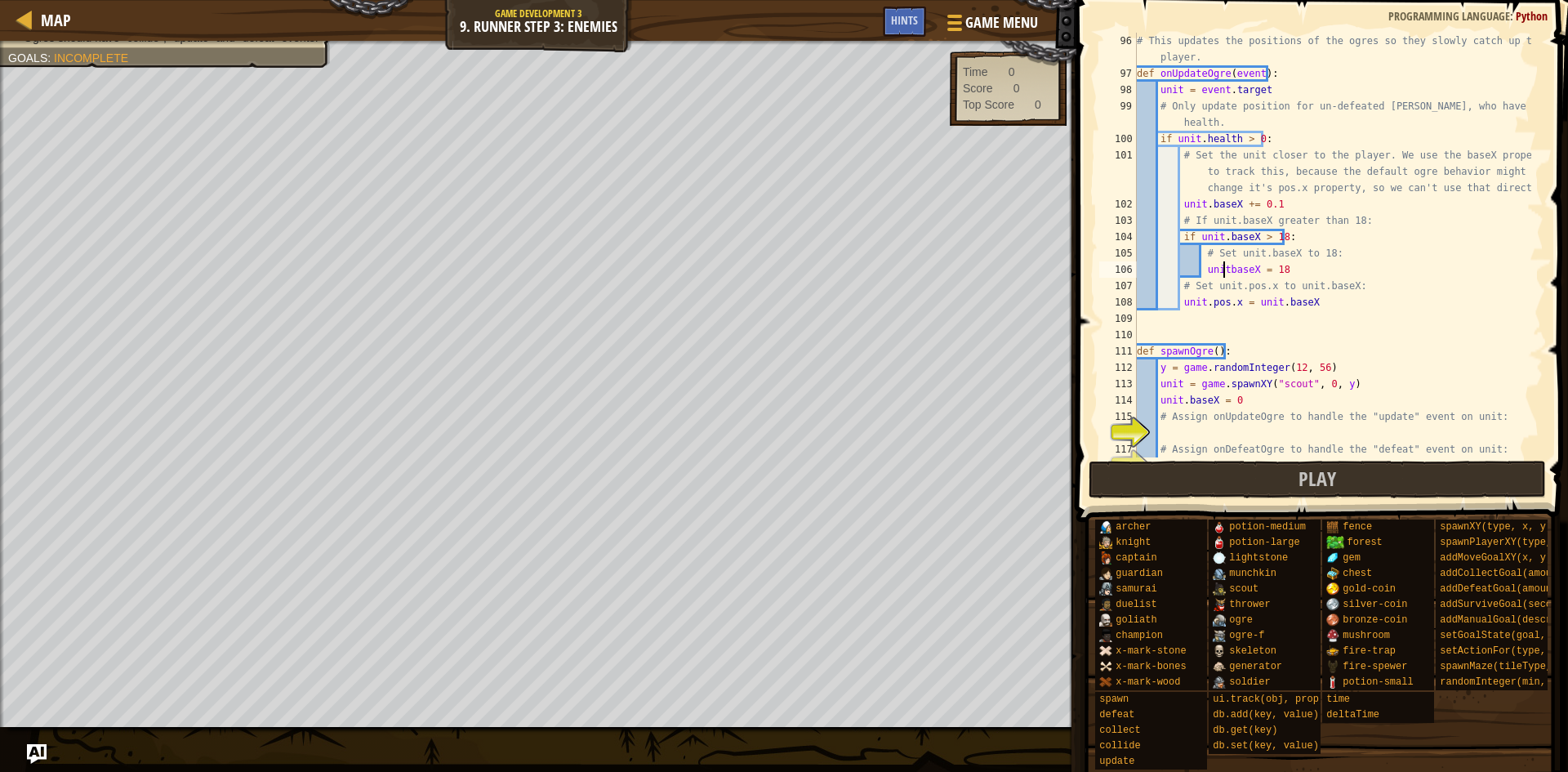
scroll to position [7, 8]
drag, startPoint x: 1310, startPoint y: 267, endPoint x: 1286, endPoint y: 266, distance: 24.0
click at [1303, 268] on div "# This updates the positions of the ogres so they slowly catch up to the player…" at bounding box center [1333, 269] width 398 height 473
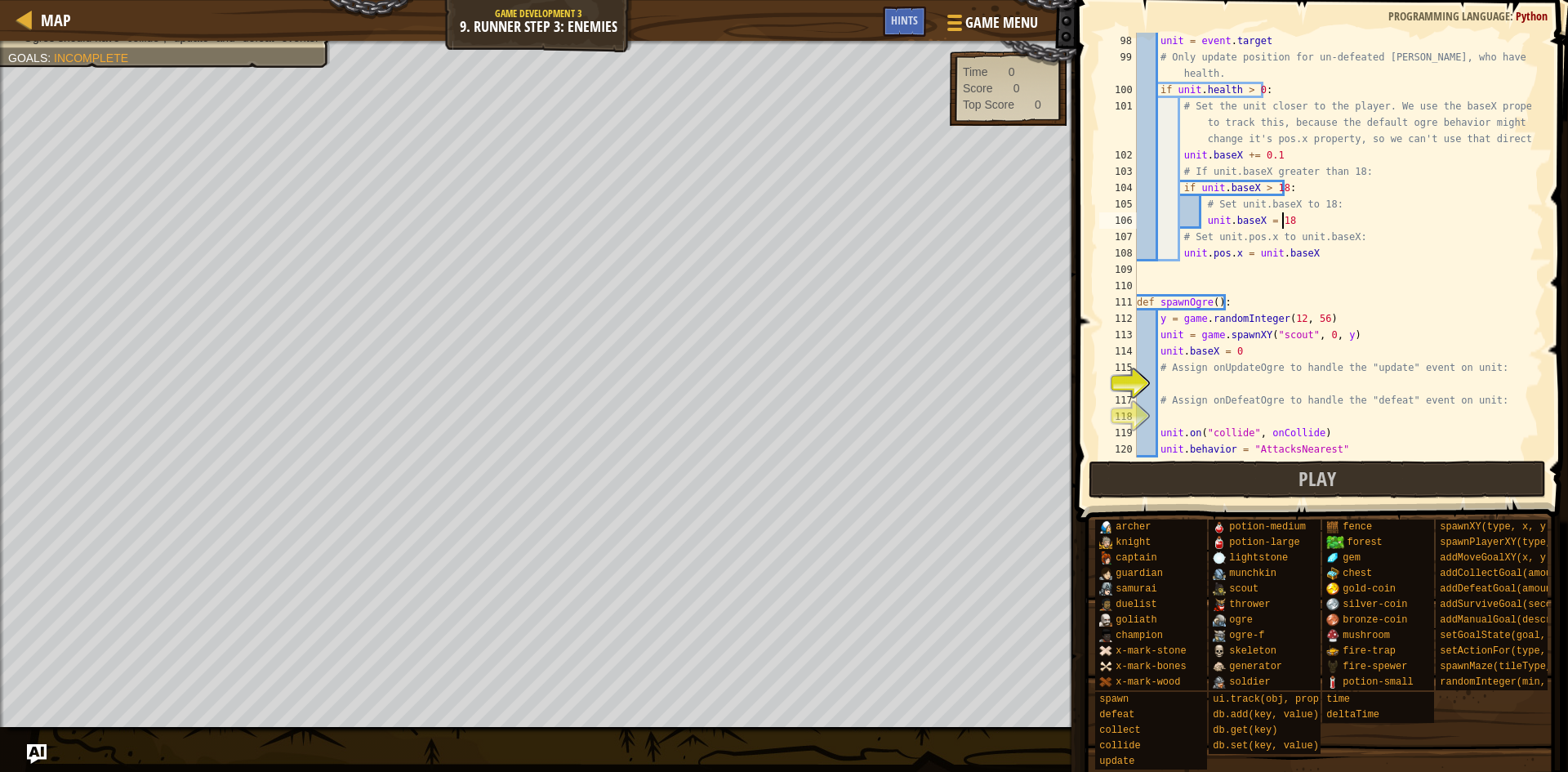
scroll to position [1617, 0]
drag, startPoint x: 1217, startPoint y: 373, endPoint x: 1208, endPoint y: 402, distance: 30.4
click at [1215, 373] on div "unit = event . target # Only update position for un-defeated ogres, who have po…" at bounding box center [1333, 261] width 398 height 458
click at [1208, 402] on div "unit = event . target # Only update position for un-defeated ogres, who have po…" at bounding box center [1333, 261] width 398 height 458
type textarea "# Assign onDefeatOgre to handle the "defeat" event on unit:"
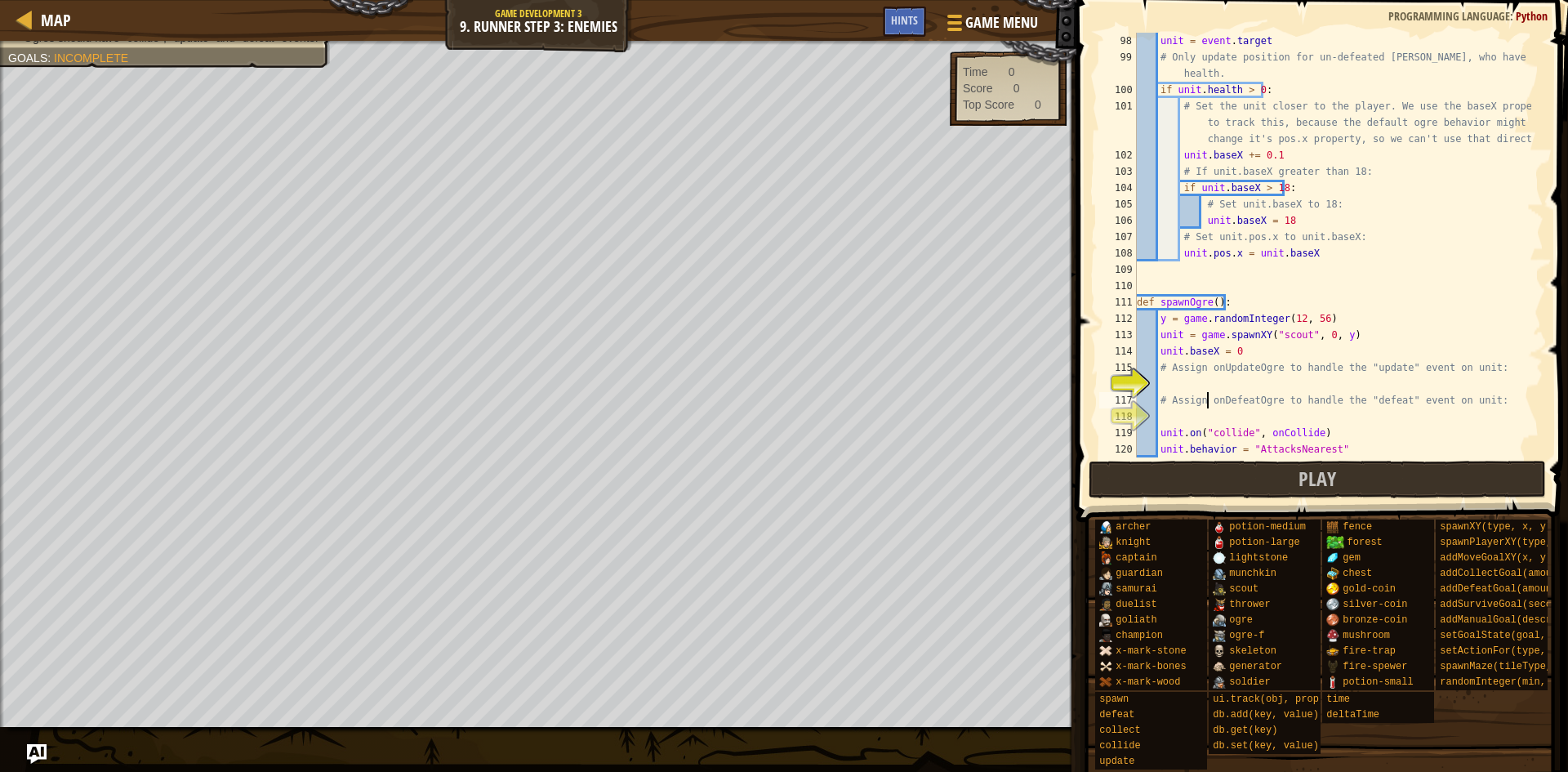
click at [1208, 395] on div "unit = event . target # Only update position for un-defeated ogres, who have po…" at bounding box center [1333, 261] width 398 height 458
click at [1208, 383] on div "unit = event . target # Only update position for un-defeated ogres, who have po…" at bounding box center [1333, 261] width 398 height 458
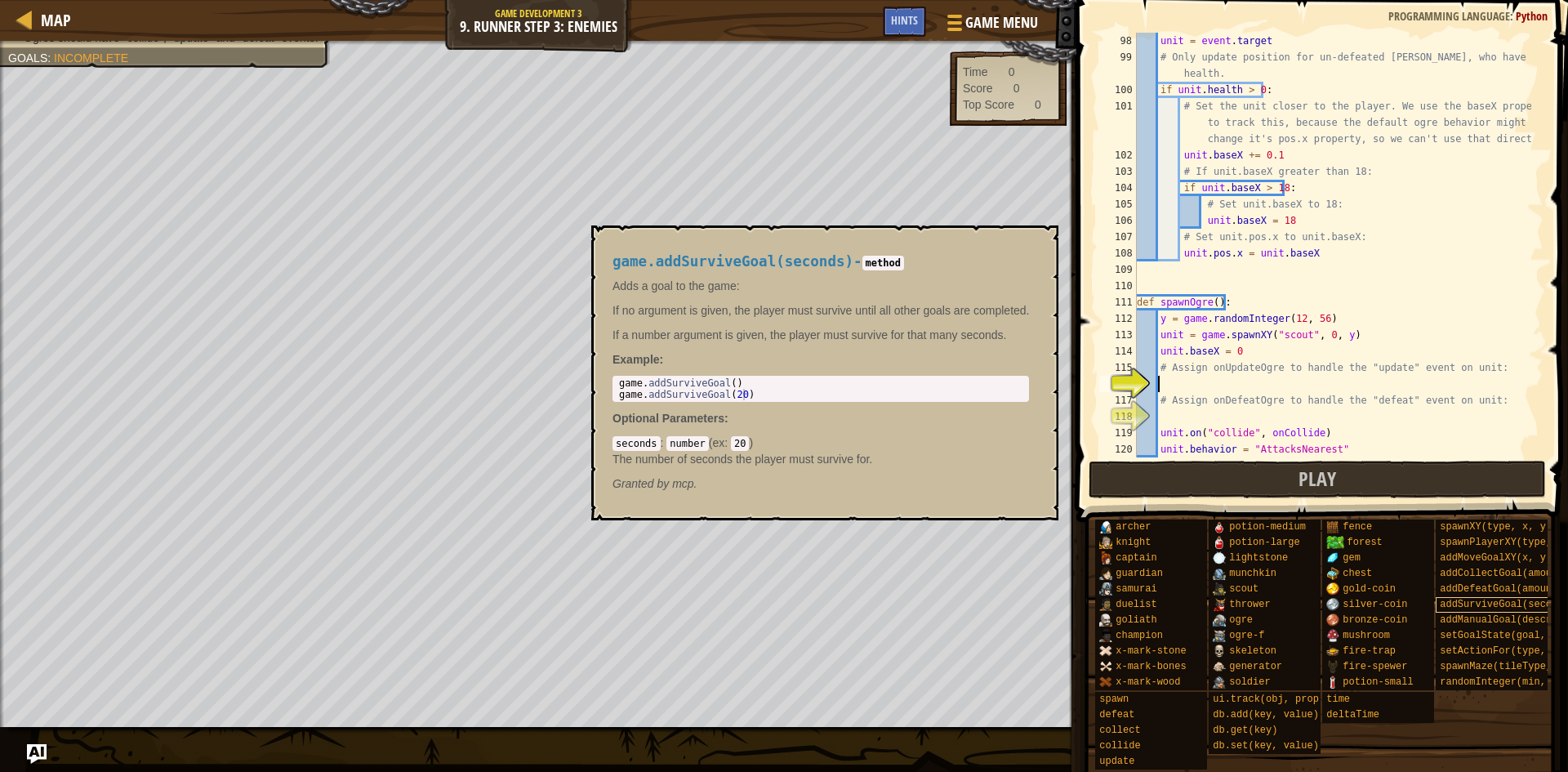
scroll to position [0, 0]
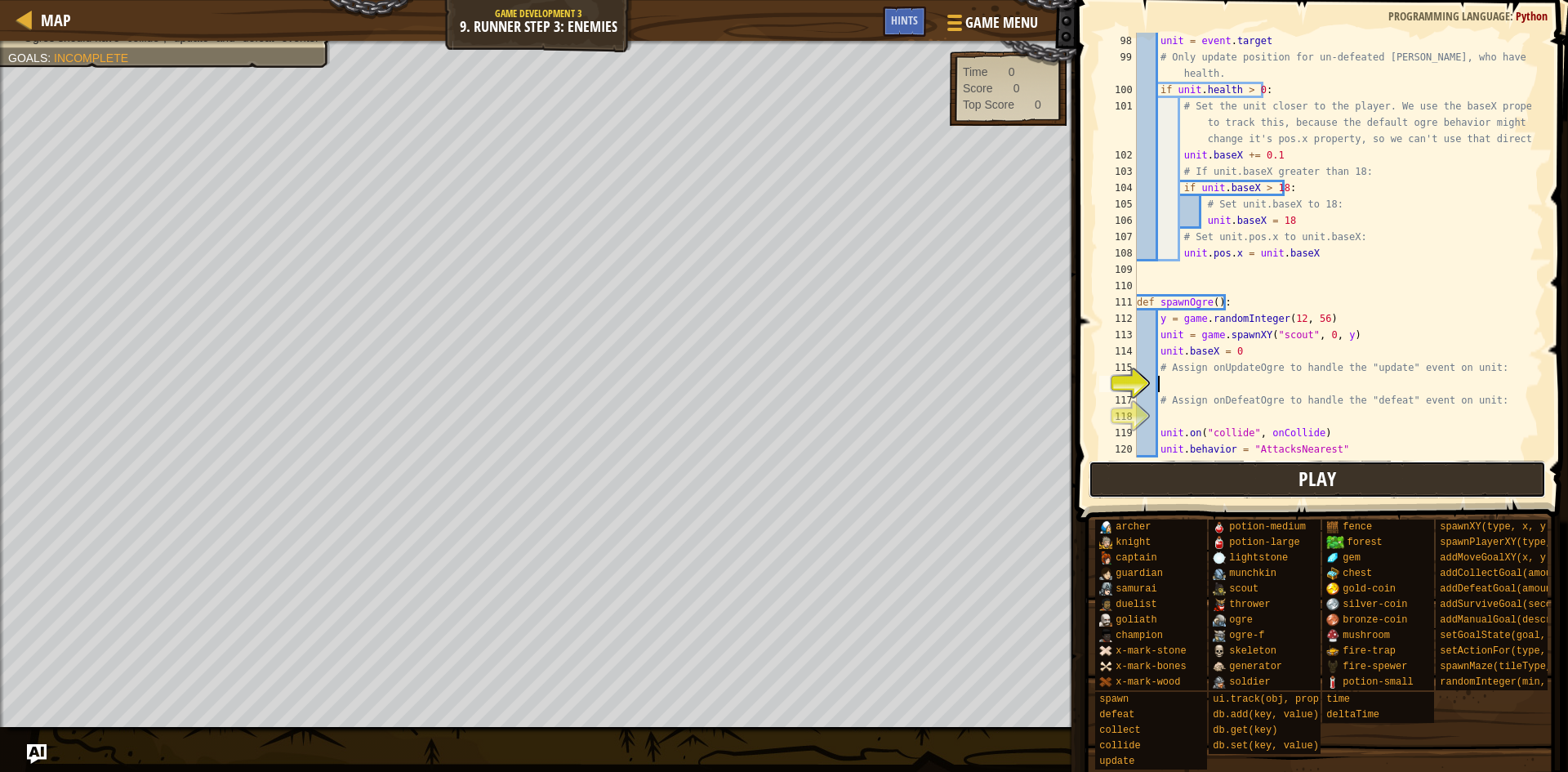
click at [1280, 474] on button "Play" at bounding box center [1318, 479] width 458 height 37
click at [1229, 472] on button "Play" at bounding box center [1318, 479] width 458 height 37
click at [977, 22] on span "Game Menu" at bounding box center [1002, 22] width 76 height 22
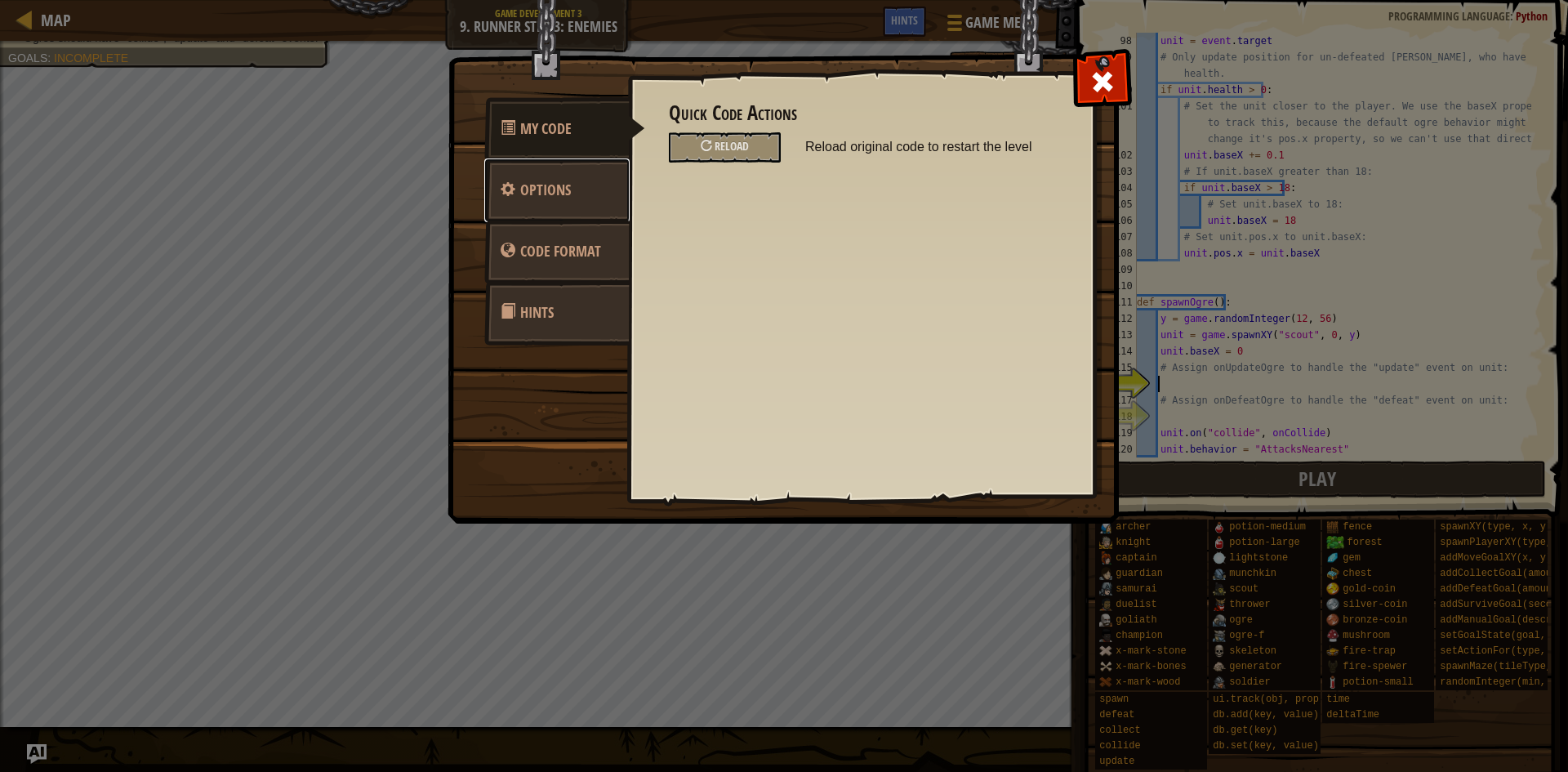
drag, startPoint x: 581, startPoint y: 182, endPoint x: 543, endPoint y: 195, distance: 40.2
click at [581, 182] on link "Options" at bounding box center [556, 190] width 146 height 64
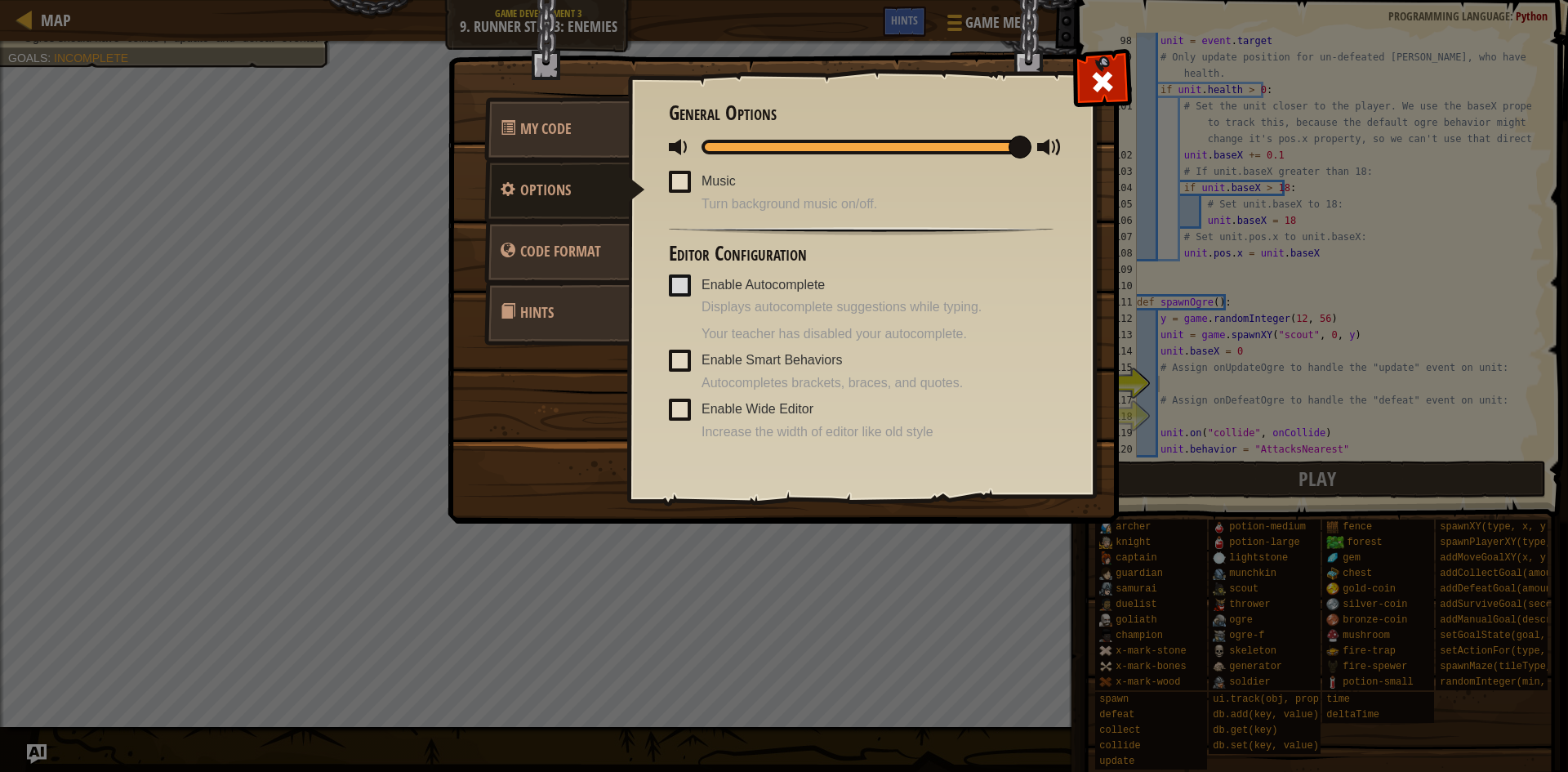
click at [480, 203] on img at bounding box center [789, 230] width 685 height 585
click at [546, 131] on span "My Code" at bounding box center [546, 128] width 52 height 21
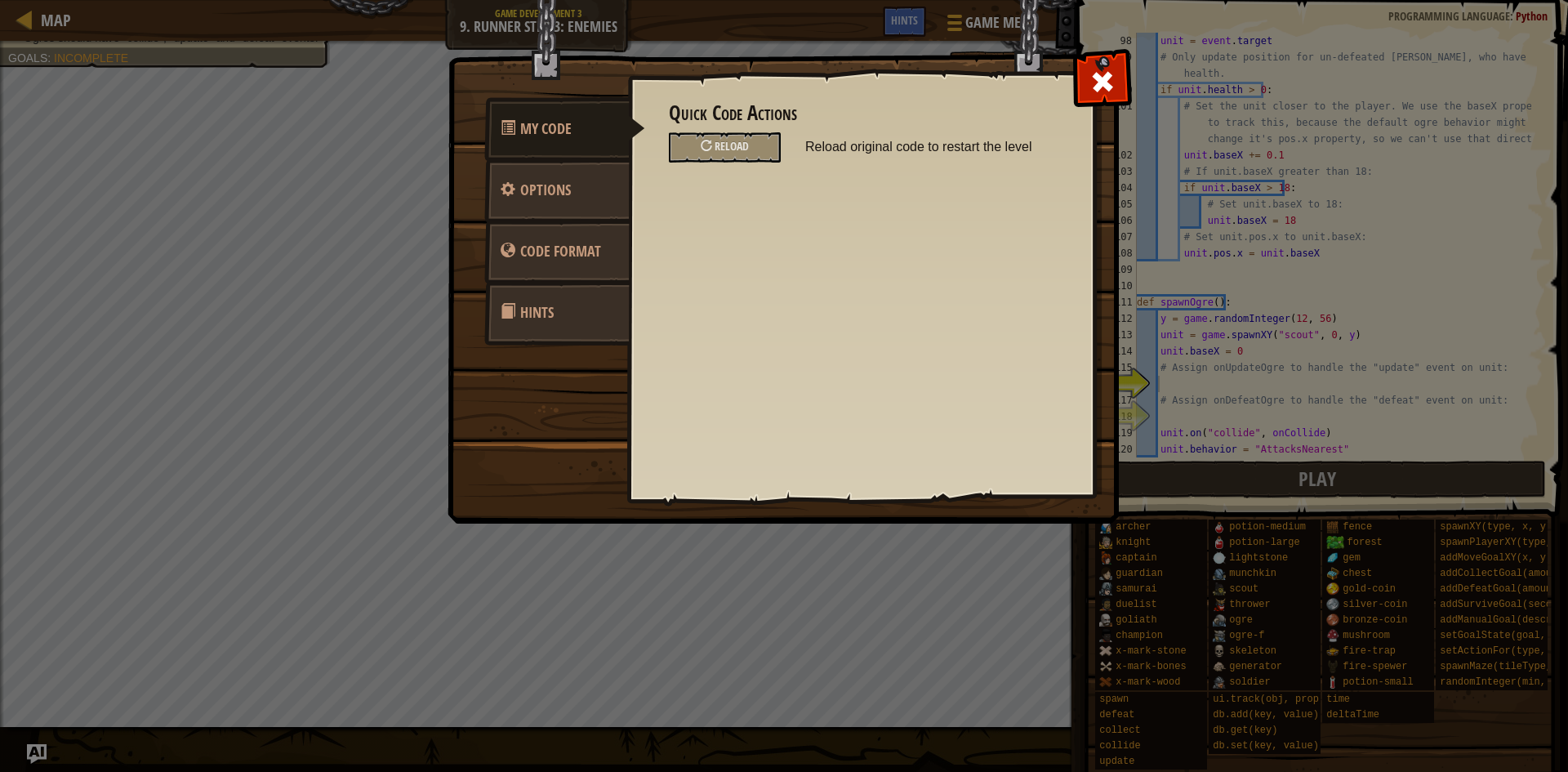
click at [1074, 81] on div "Quick Code Actions Reload Reload original code to restart the level General Opt…" at bounding box center [861, 260] width 467 height 404
click at [1099, 97] on div at bounding box center [1102, 78] width 52 height 52
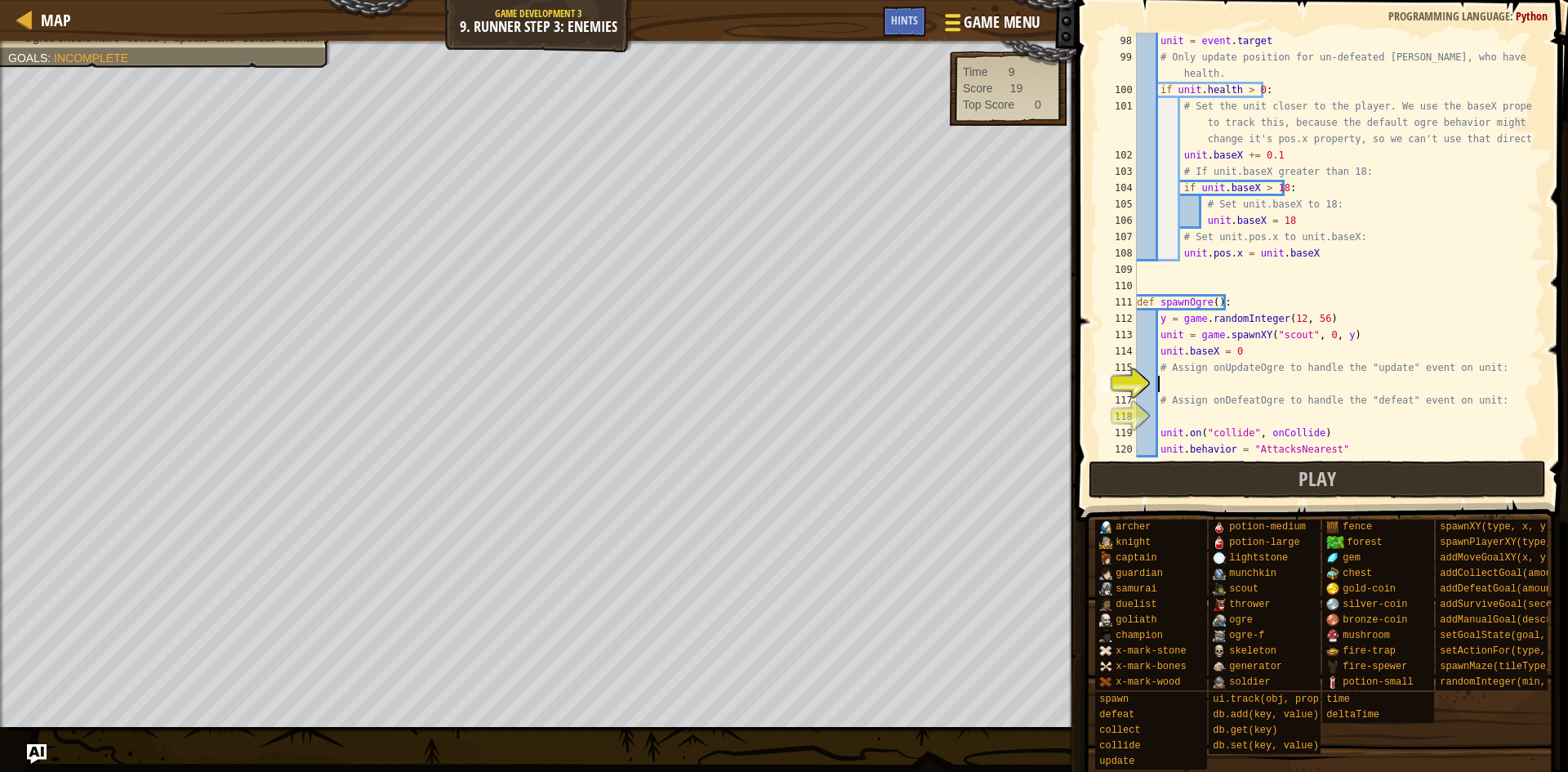
click at [1005, 22] on span "Game Menu" at bounding box center [1002, 22] width 76 height 22
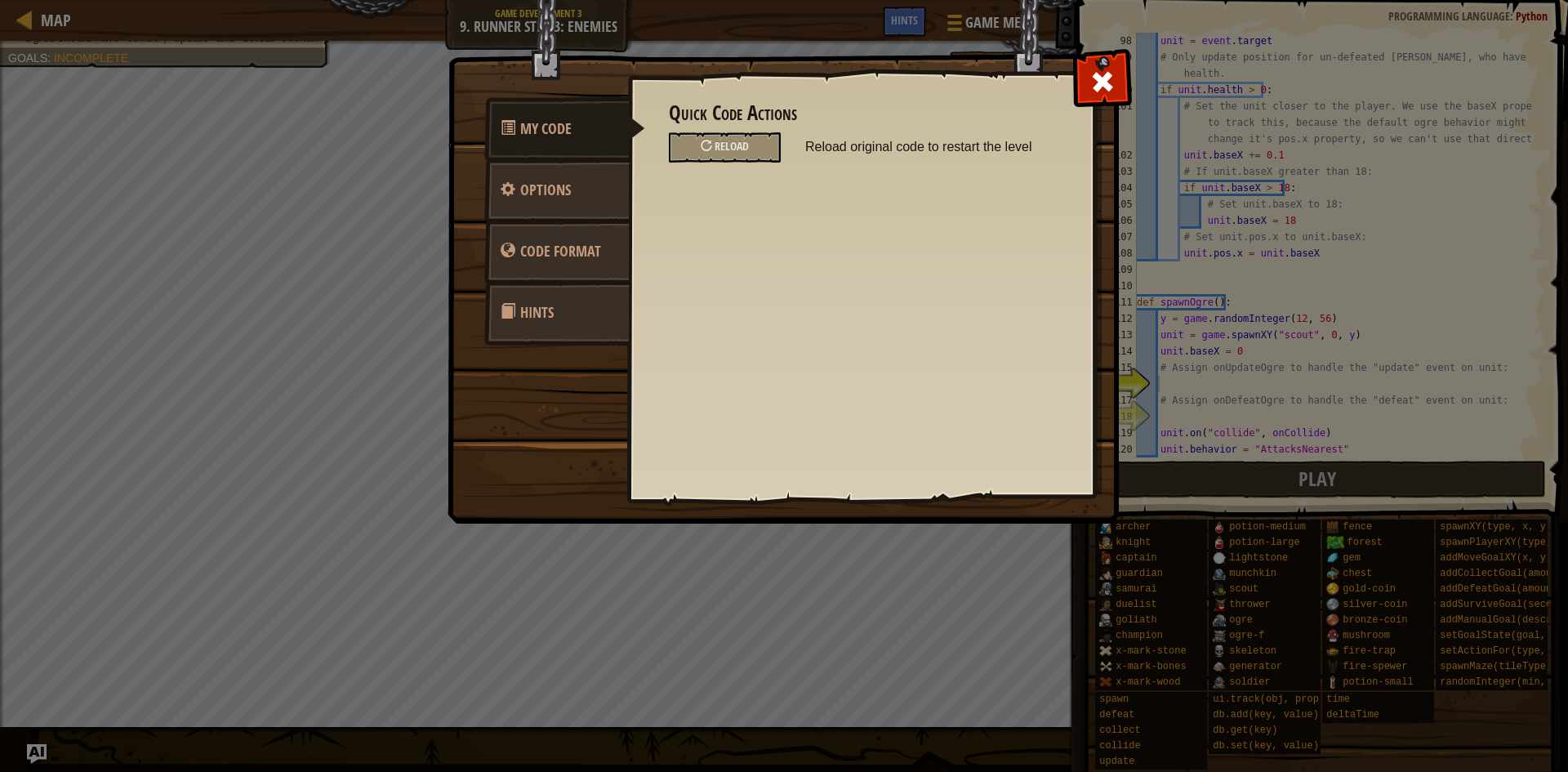
click at [487, 314] on link "Hints" at bounding box center [556, 313] width 146 height 64
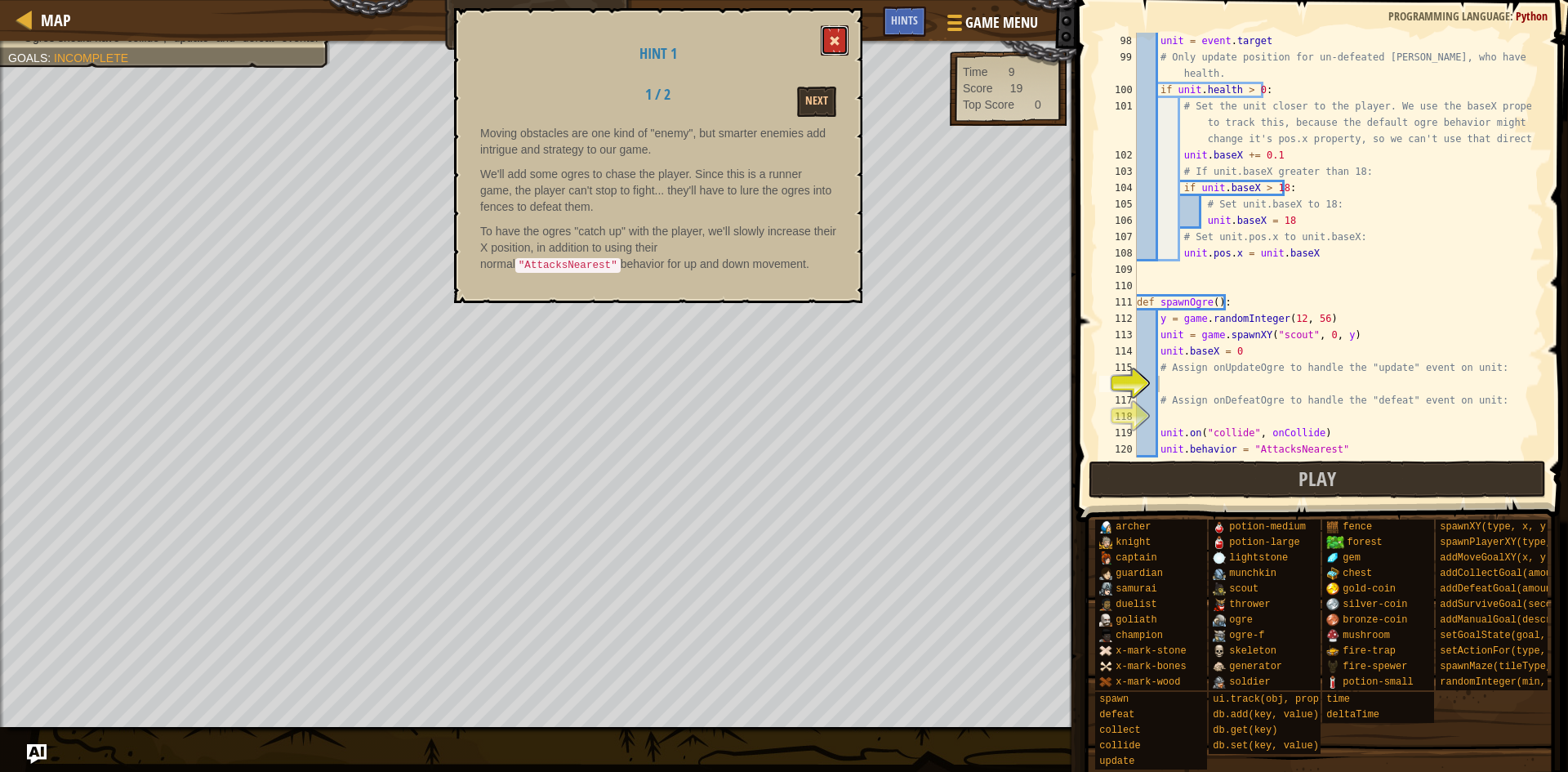
click at [838, 37] on span at bounding box center [835, 41] width 12 height 12
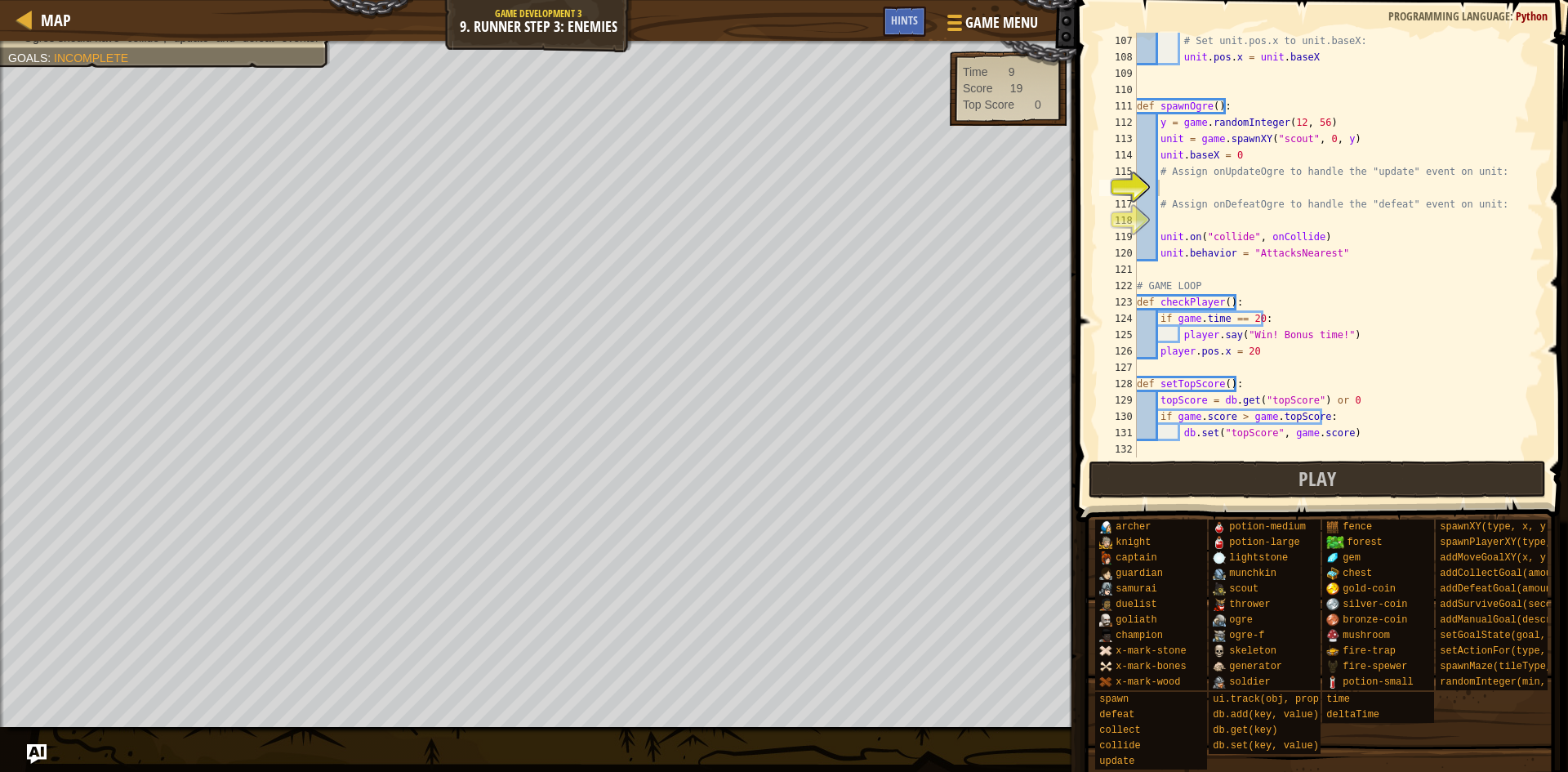
scroll to position [1764, 0]
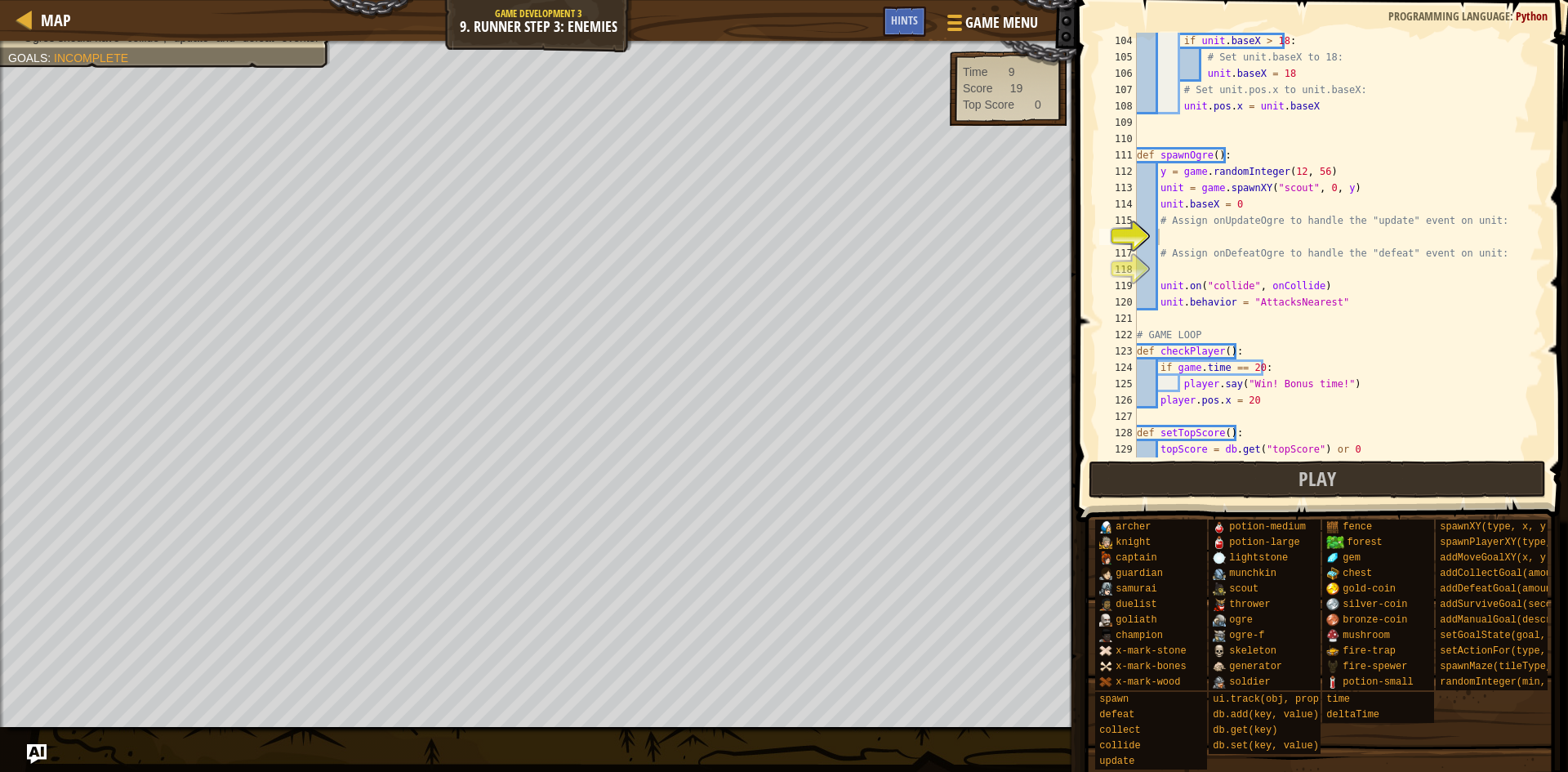
click at [1238, 237] on div "if unit . baseX > 18 : # Set unit.baseX to 18: unit . baseX = 18 # Set unit.pos…" at bounding box center [1333, 261] width 398 height 458
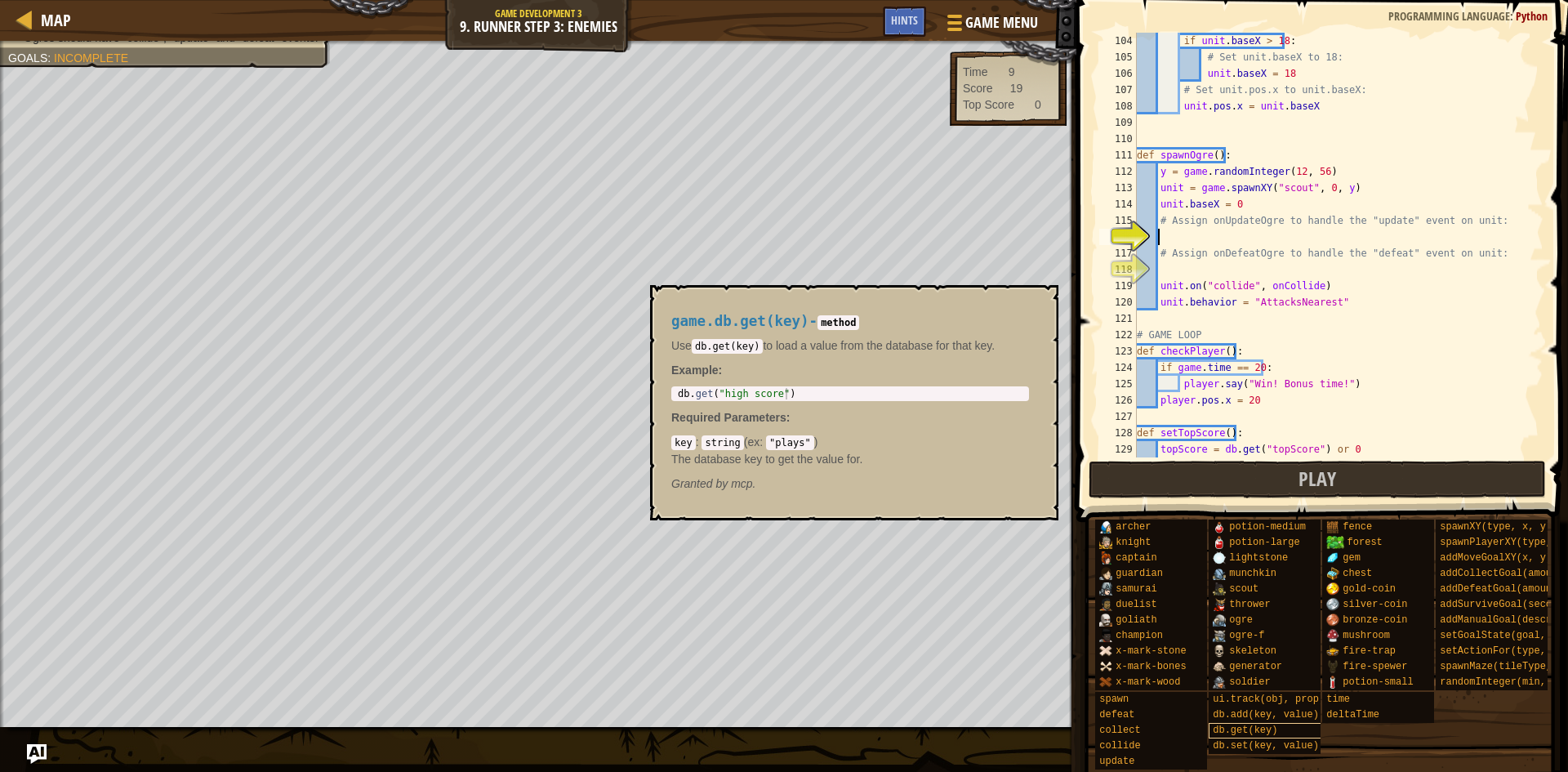
scroll to position [12, 0]
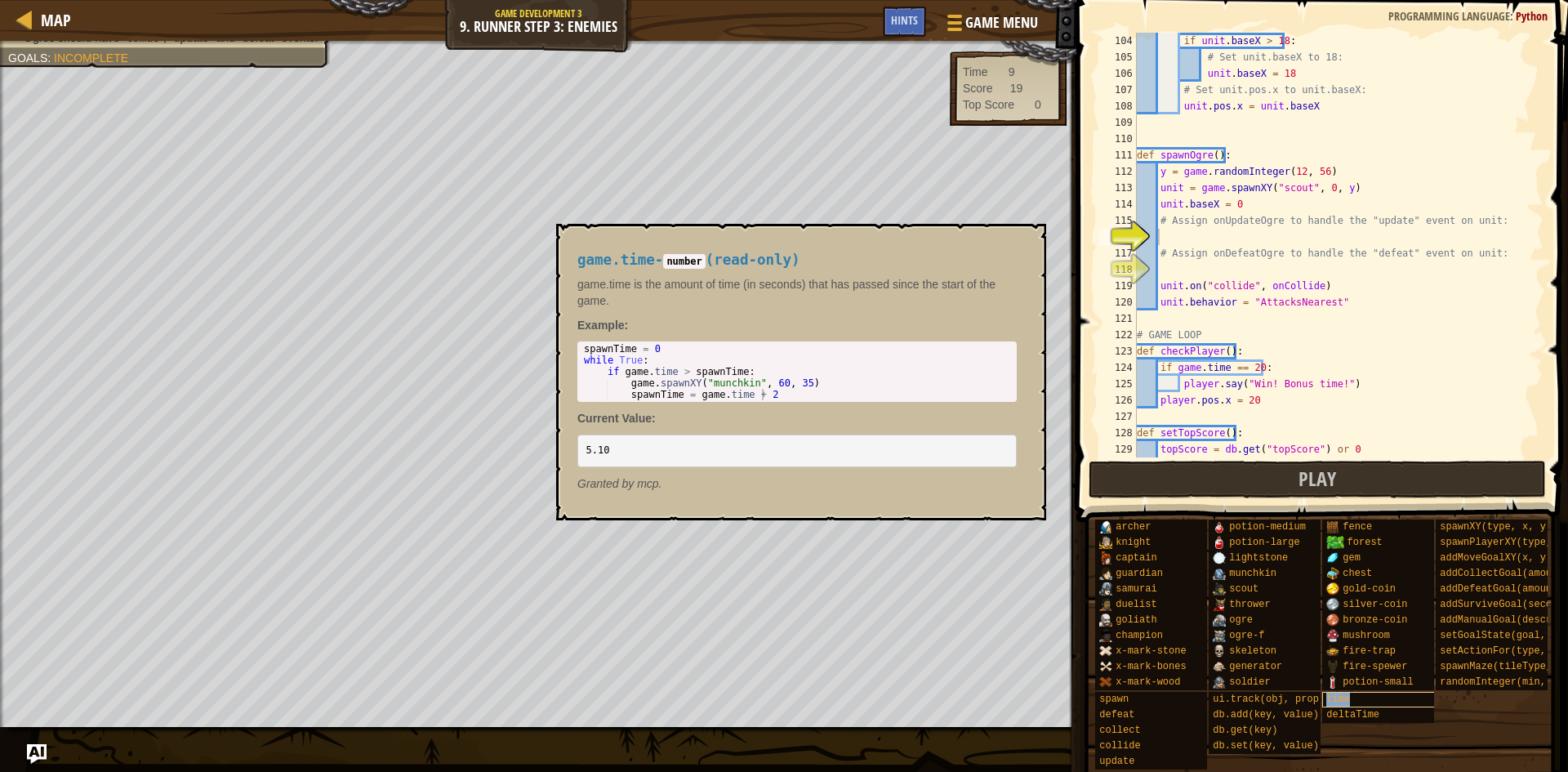
click at [1380, 694] on div "time" at bounding box center [1401, 700] width 157 height 16
click at [1380, 707] on div "deltaTime" at bounding box center [1401, 715] width 157 height 16
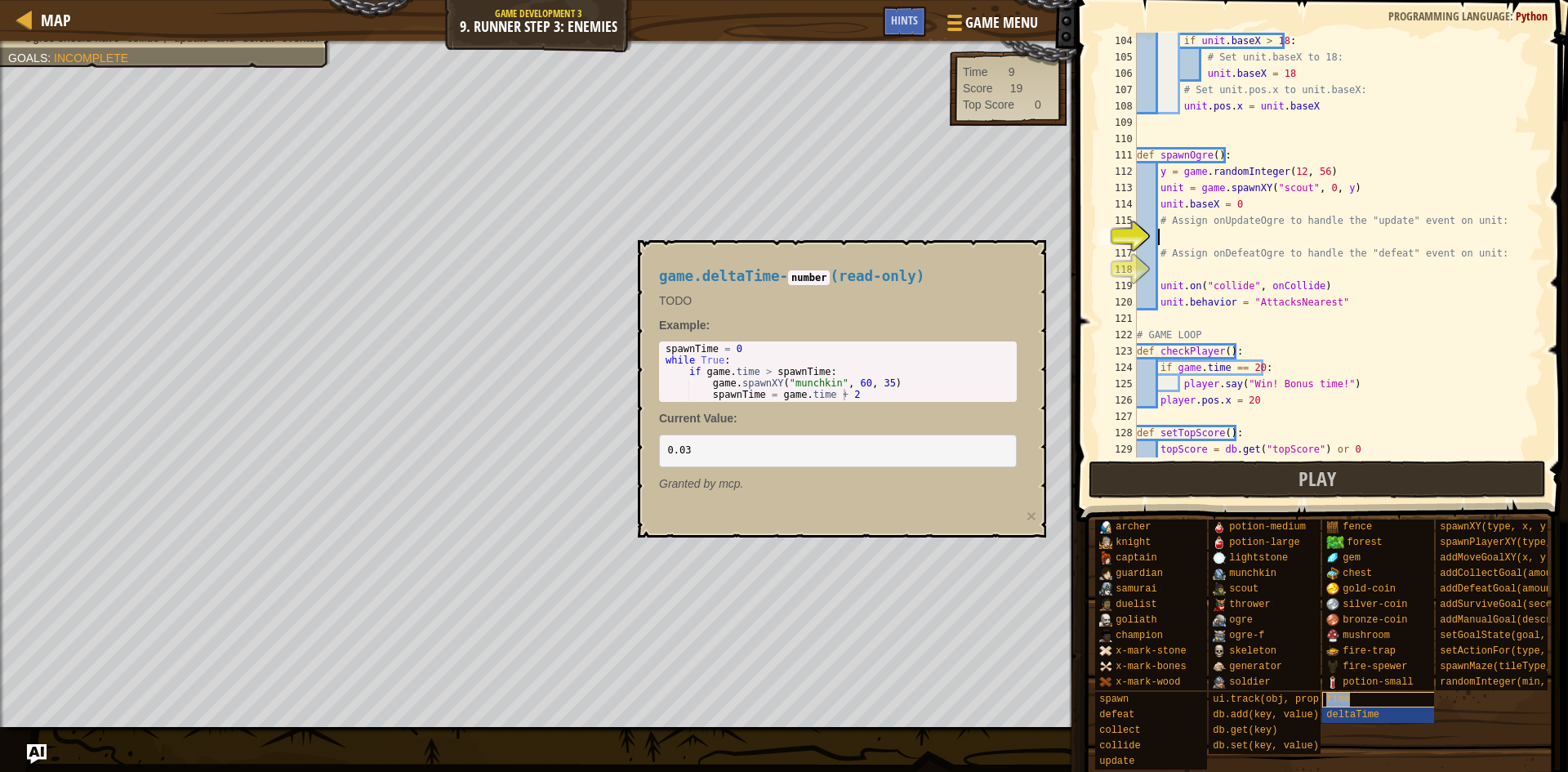
click at [1379, 692] on div "time" at bounding box center [1401, 700] width 157 height 16
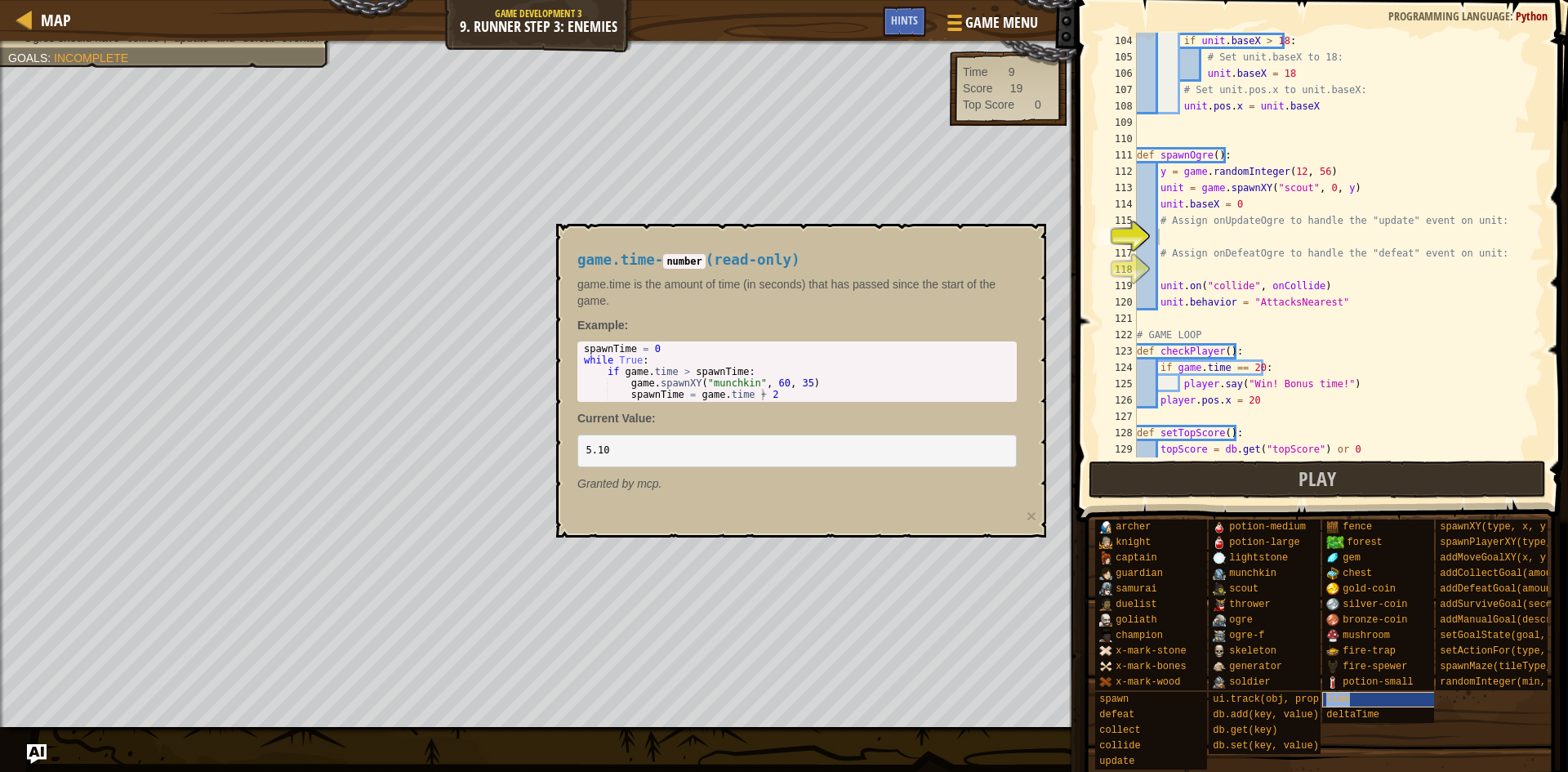
click at [1385, 695] on div "time" at bounding box center [1401, 700] width 157 height 16
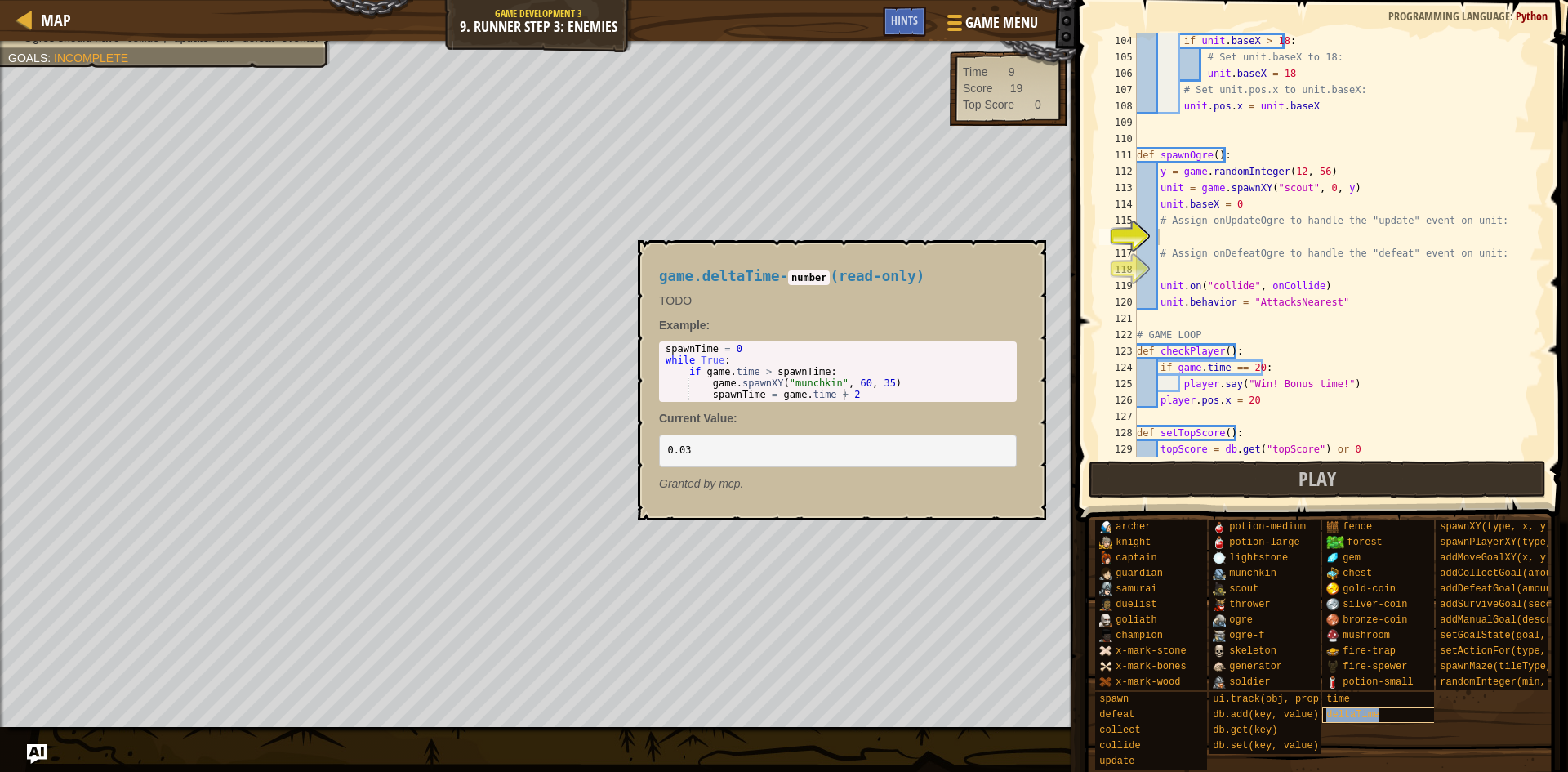
click at [1386, 707] on div "deltaTime" at bounding box center [1401, 715] width 157 height 16
click at [1375, 692] on div "time" at bounding box center [1401, 700] width 157 height 16
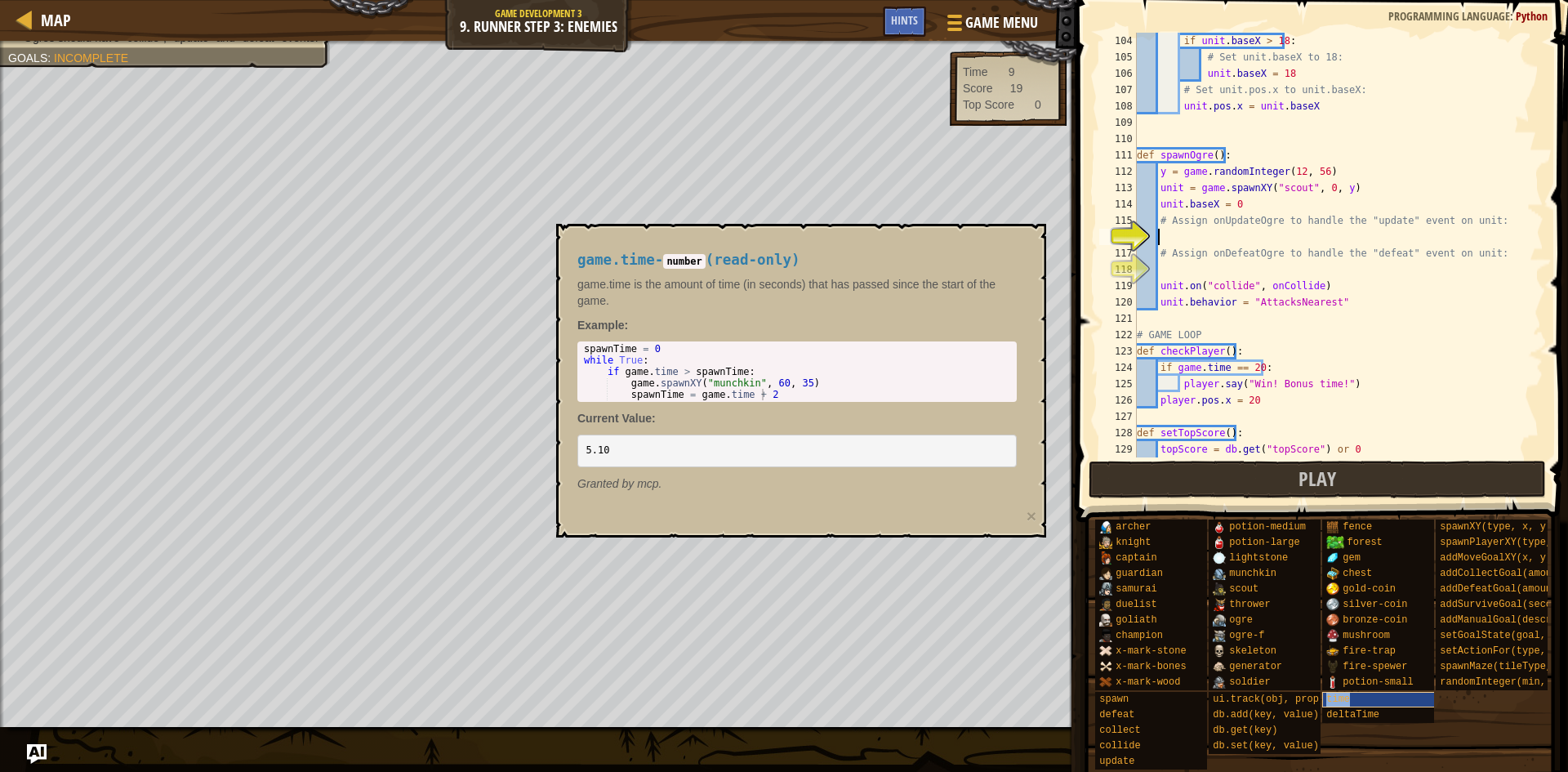
click at [1375, 692] on div "time" at bounding box center [1401, 700] width 157 height 16
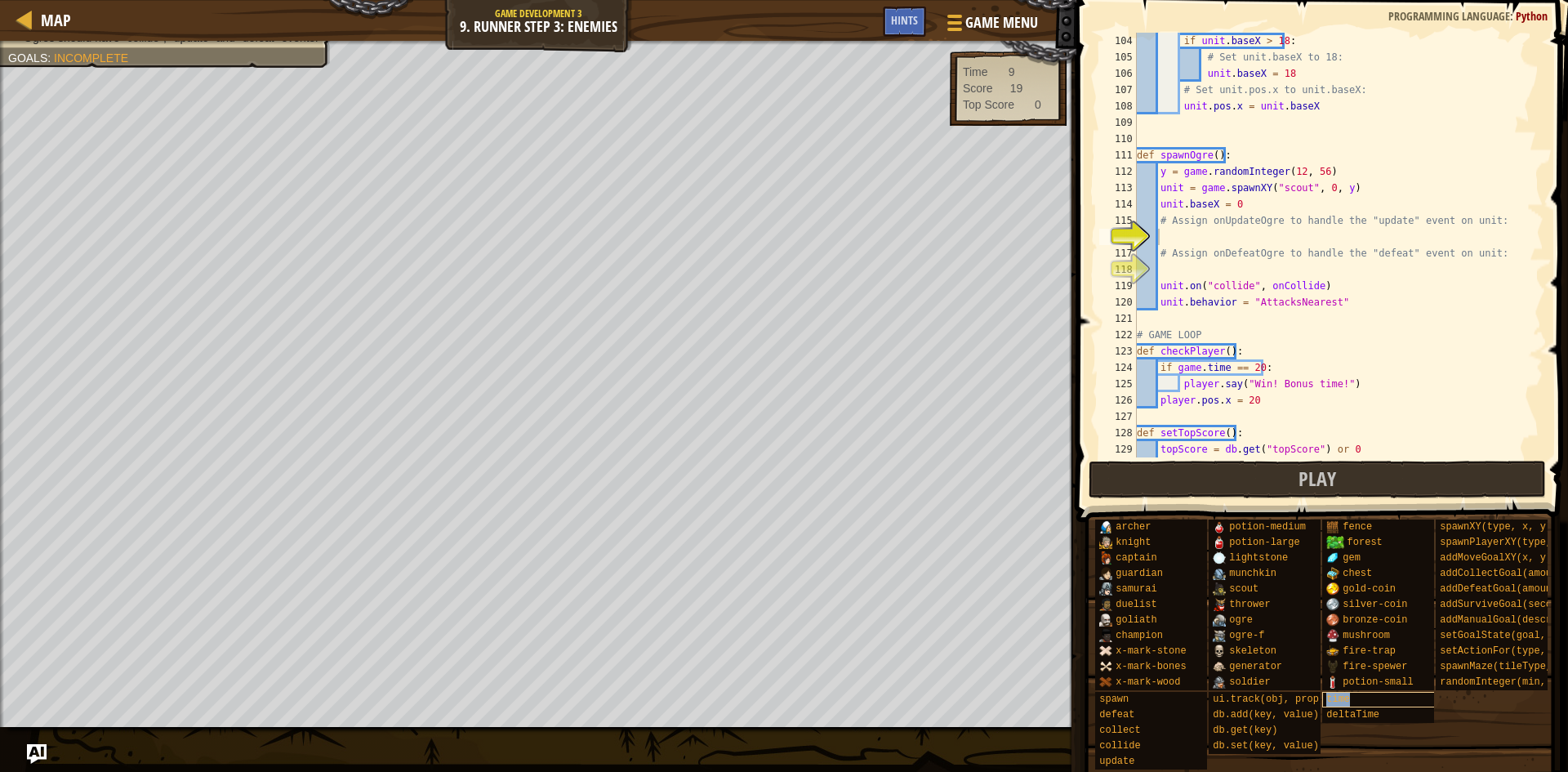
click at [1375, 692] on div "time" at bounding box center [1401, 700] width 157 height 16
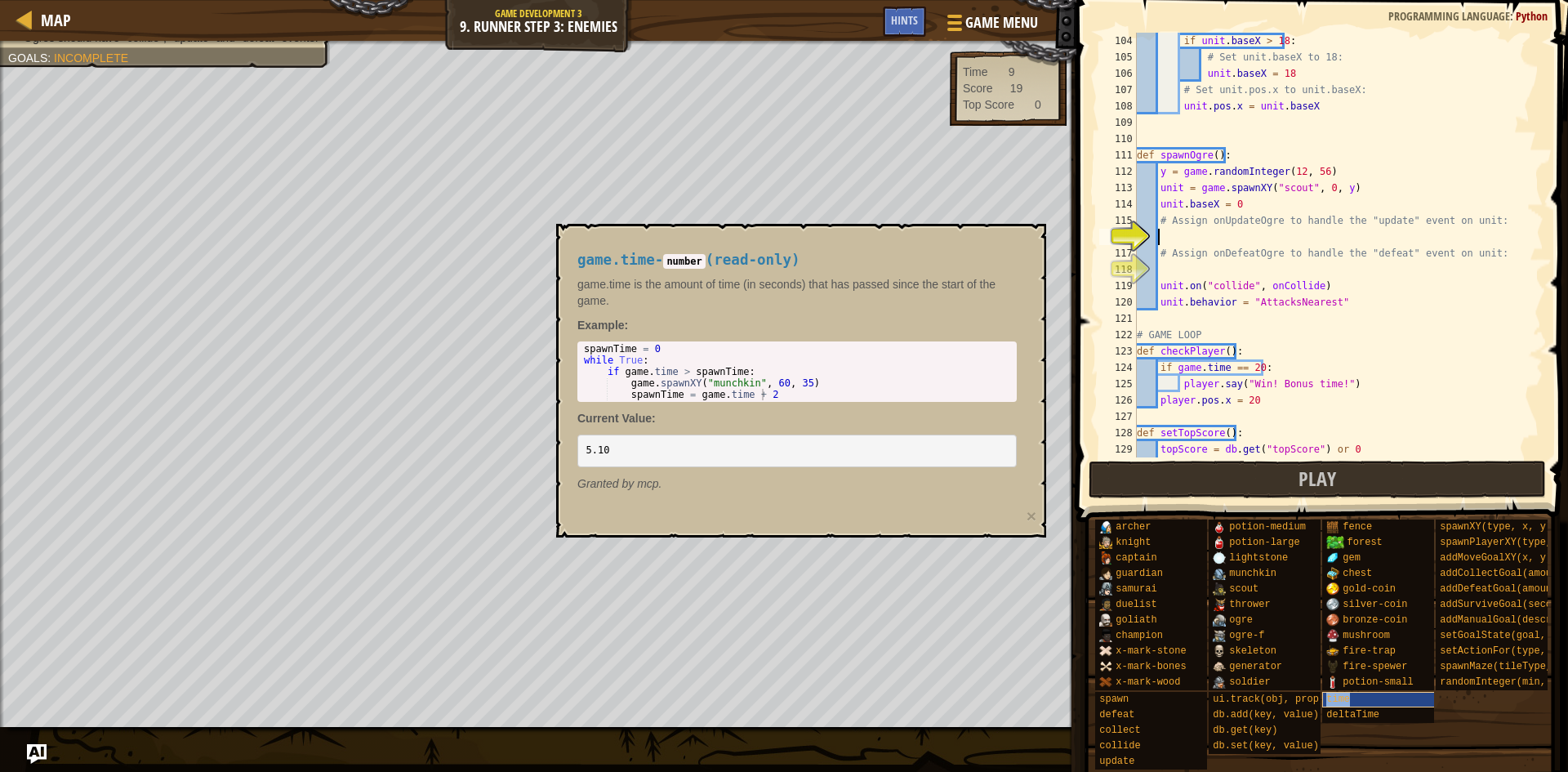
click at [1375, 692] on div "time" at bounding box center [1401, 700] width 157 height 16
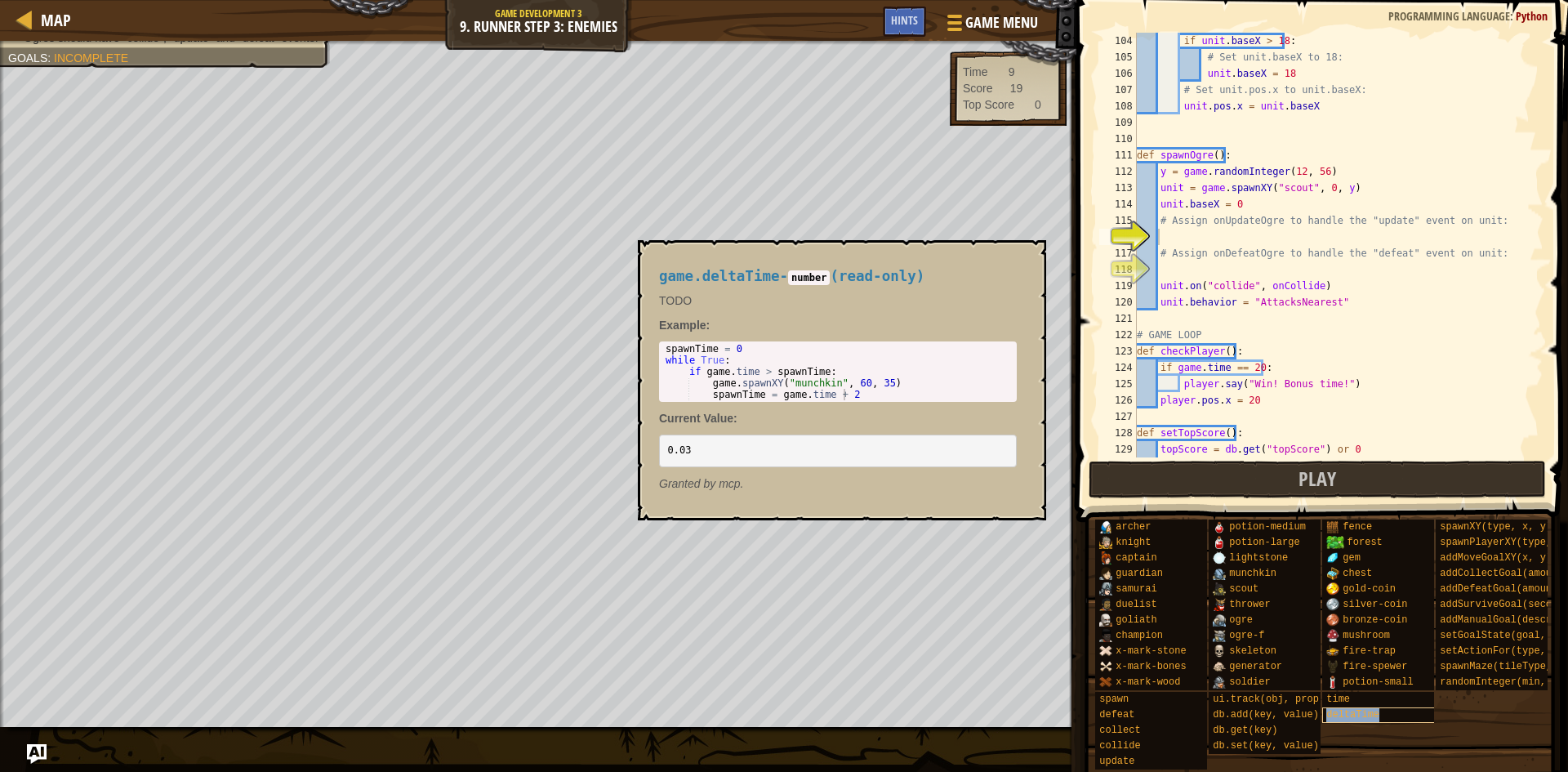
click at [1377, 707] on div "deltaTime" at bounding box center [1401, 715] width 157 height 16
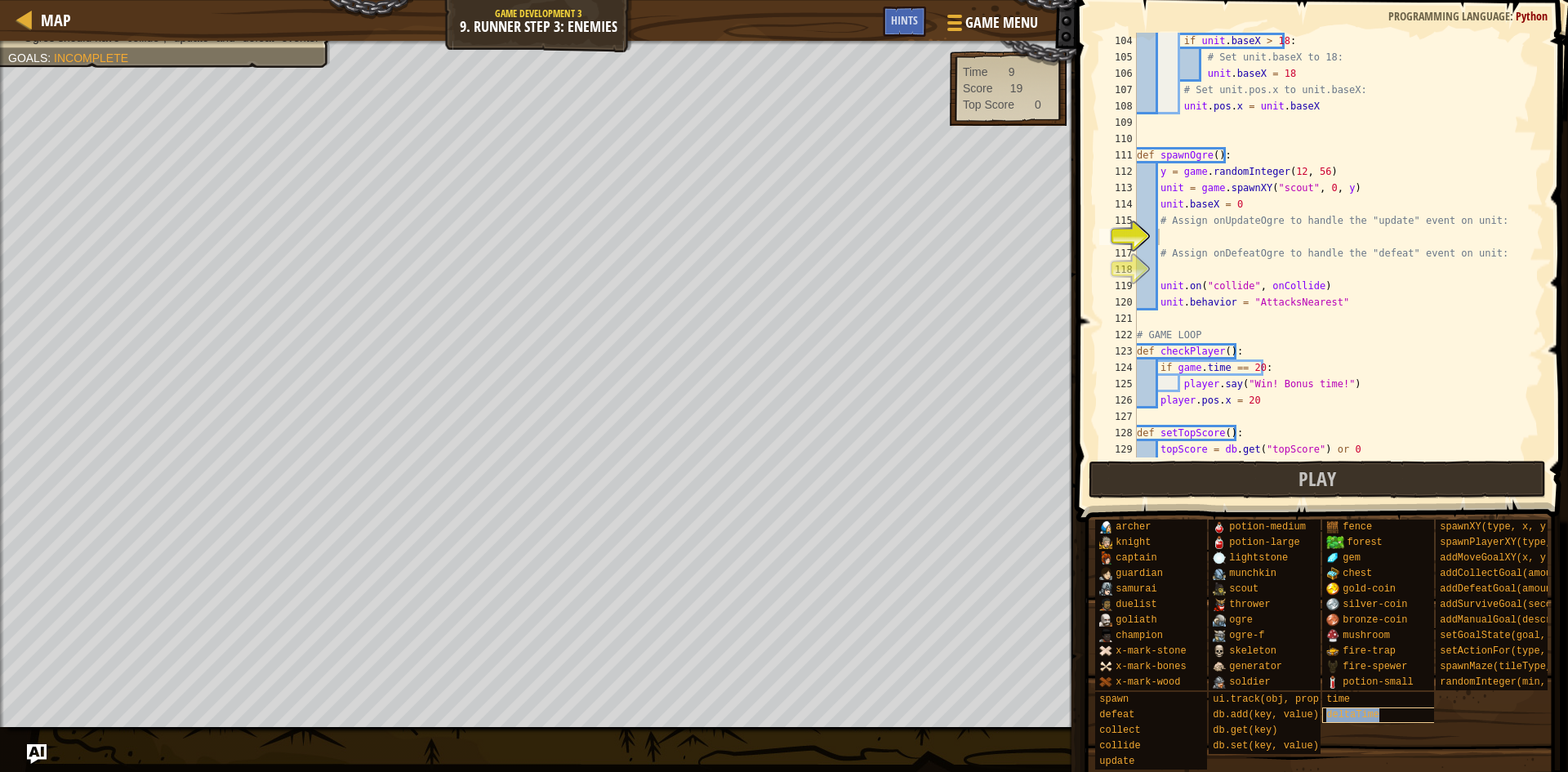
click at [1377, 707] on div "deltaTime" at bounding box center [1401, 715] width 157 height 16
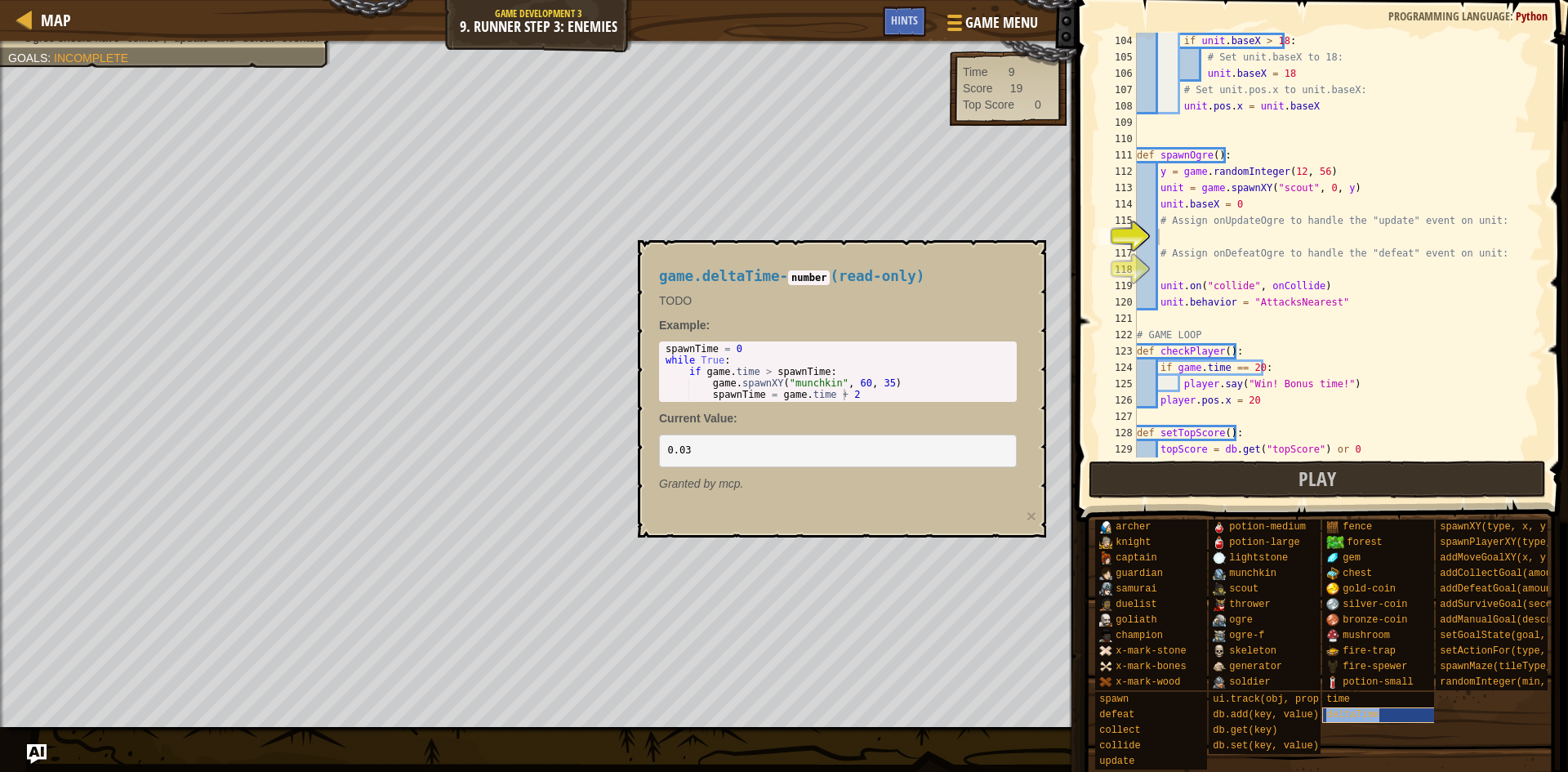
click at [1377, 707] on div "deltaTime" at bounding box center [1401, 715] width 157 height 16
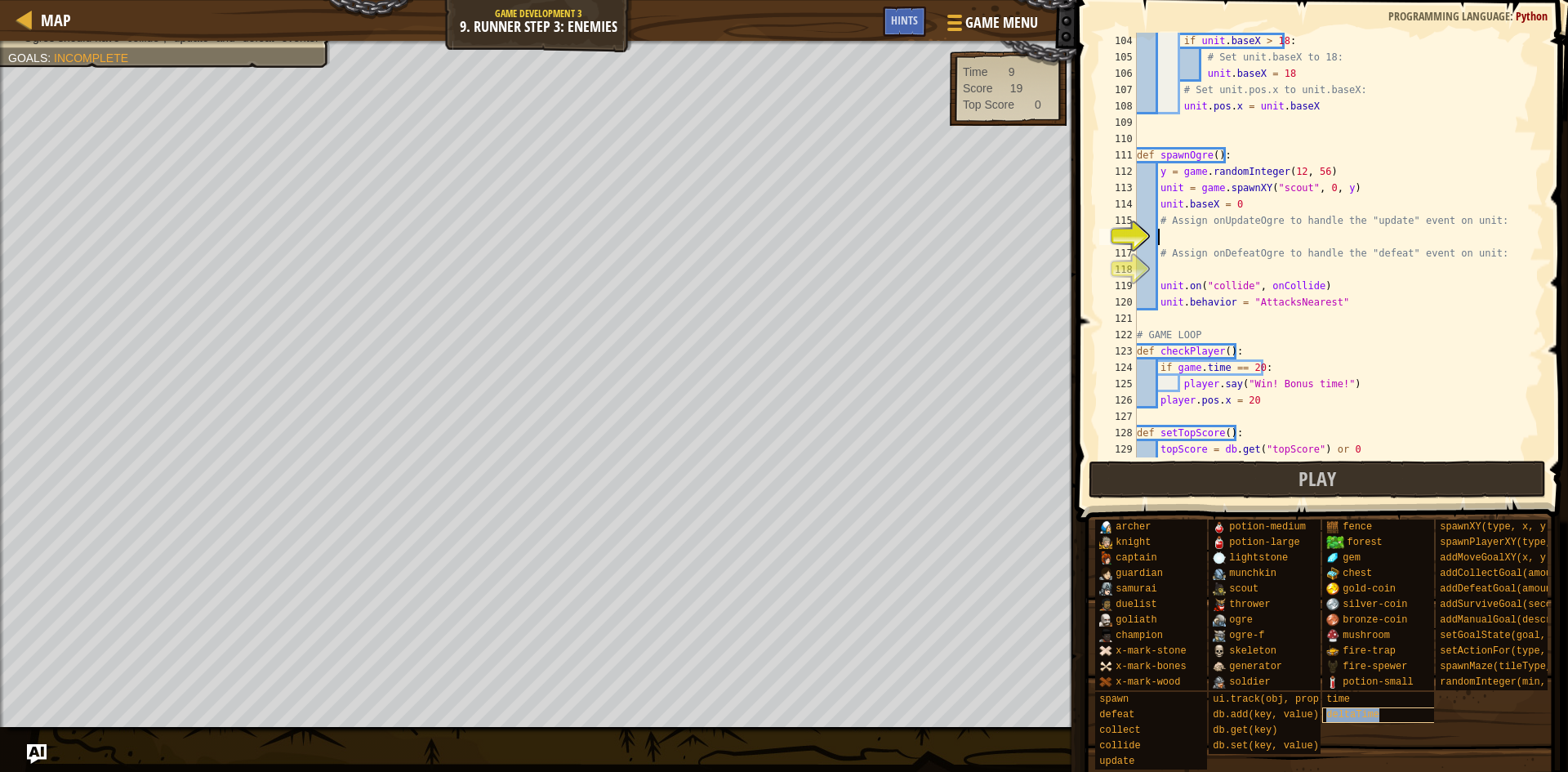
click at [1377, 707] on div "deltaTime" at bounding box center [1401, 715] width 157 height 16
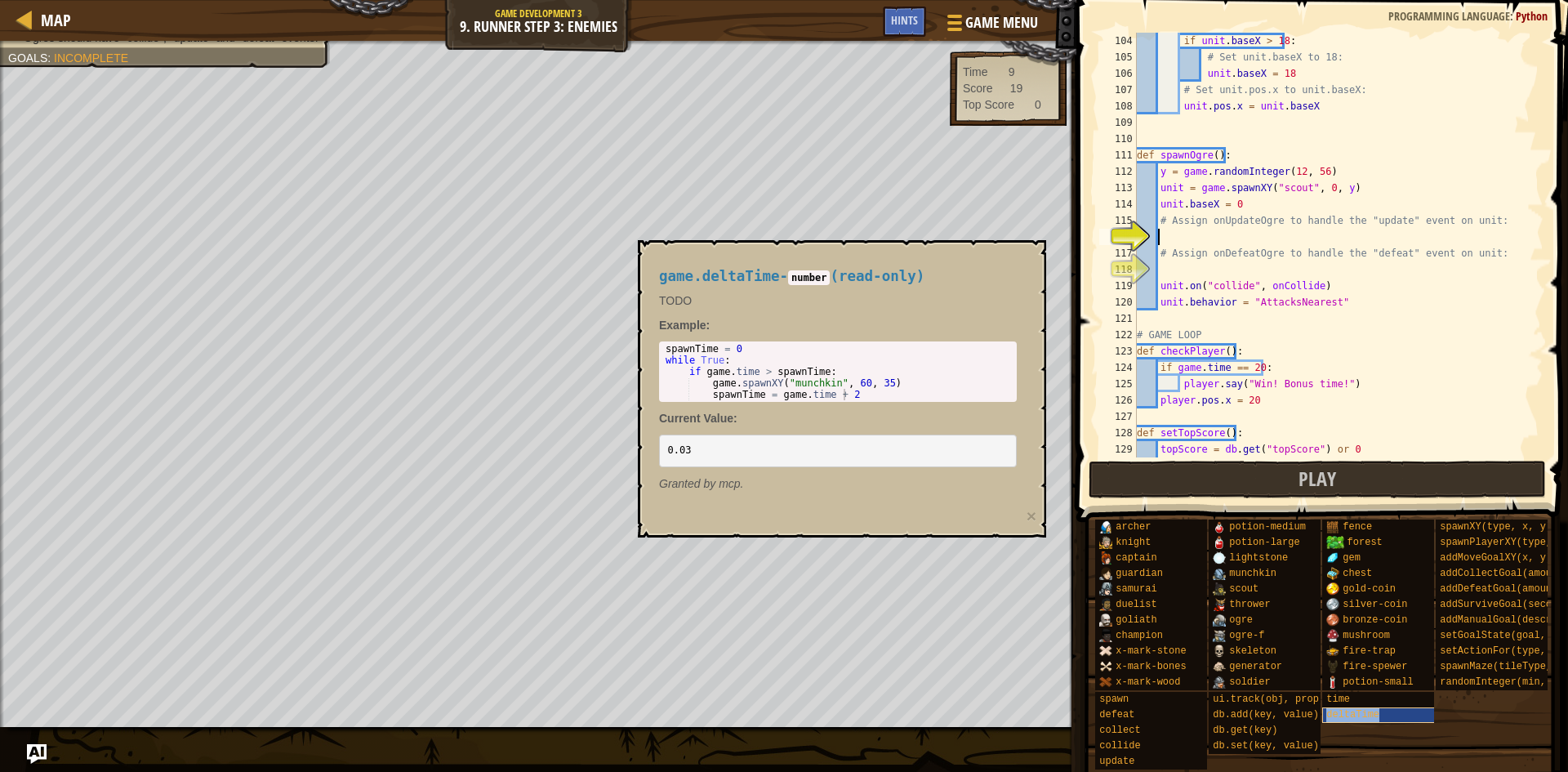
click at [1378, 707] on div "deltaTime" at bounding box center [1401, 715] width 157 height 16
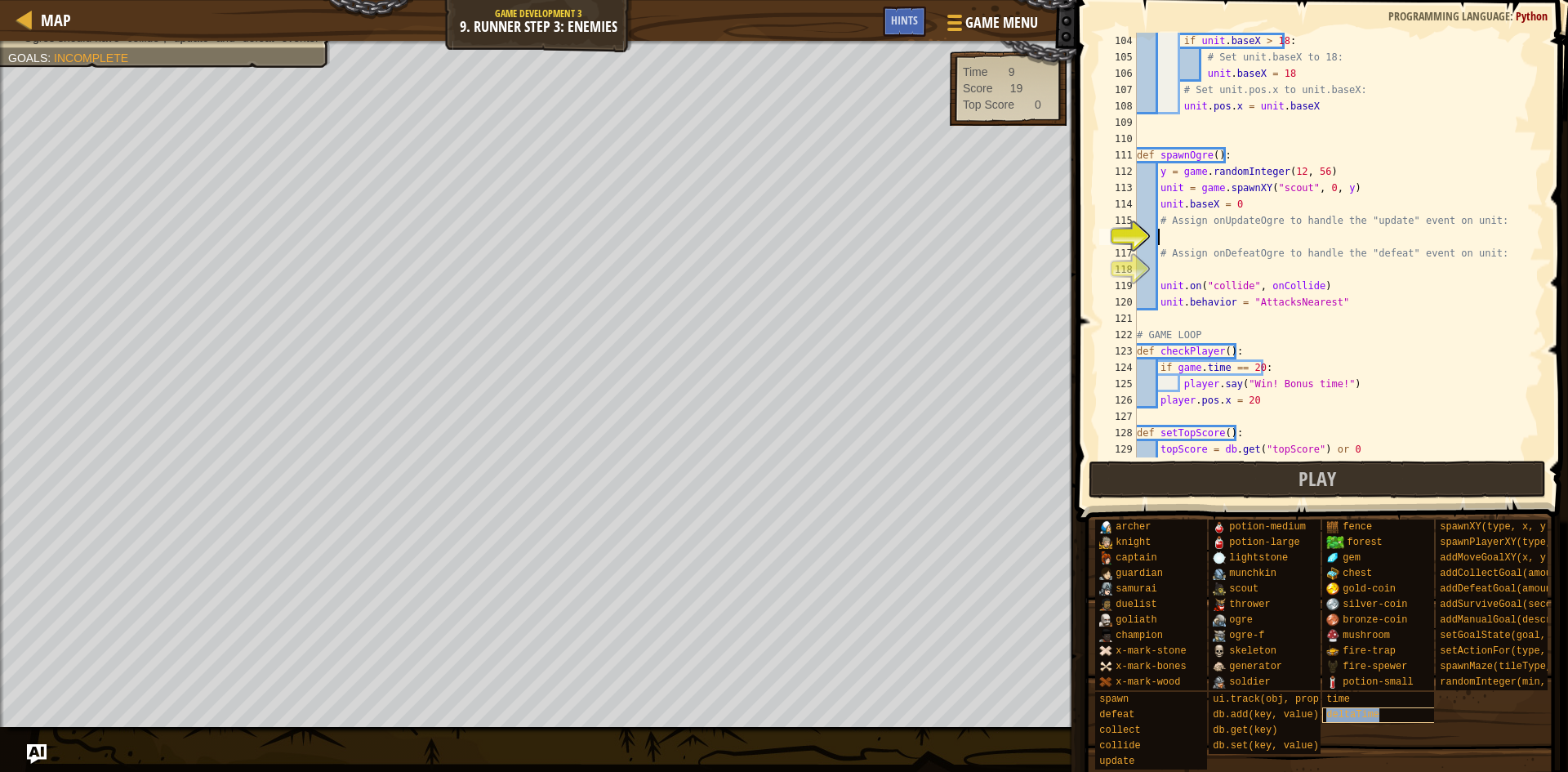
click at [1378, 707] on div "deltaTime" at bounding box center [1401, 715] width 157 height 16
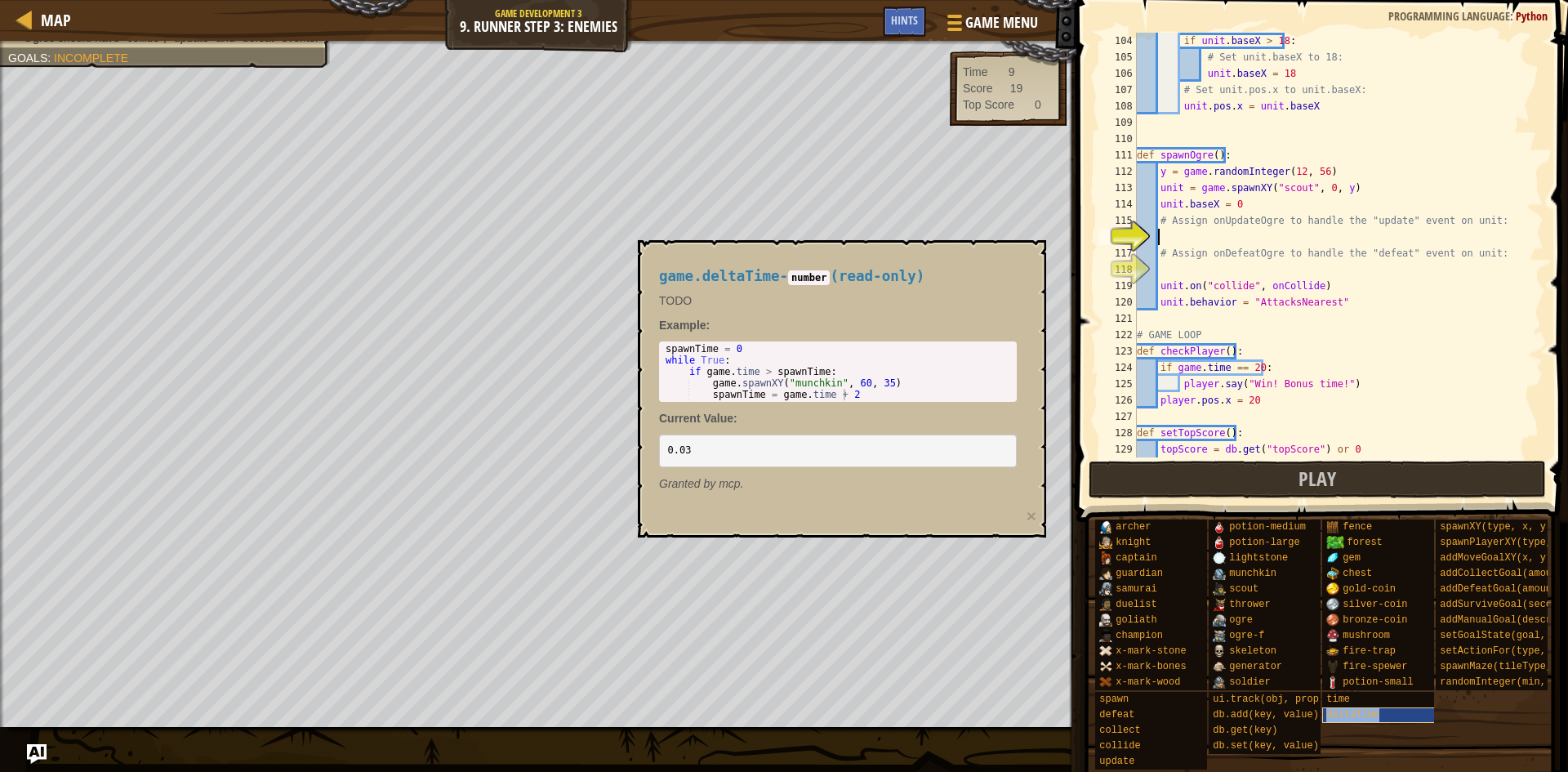
click at [1378, 707] on div "deltaTime" at bounding box center [1401, 715] width 157 height 16
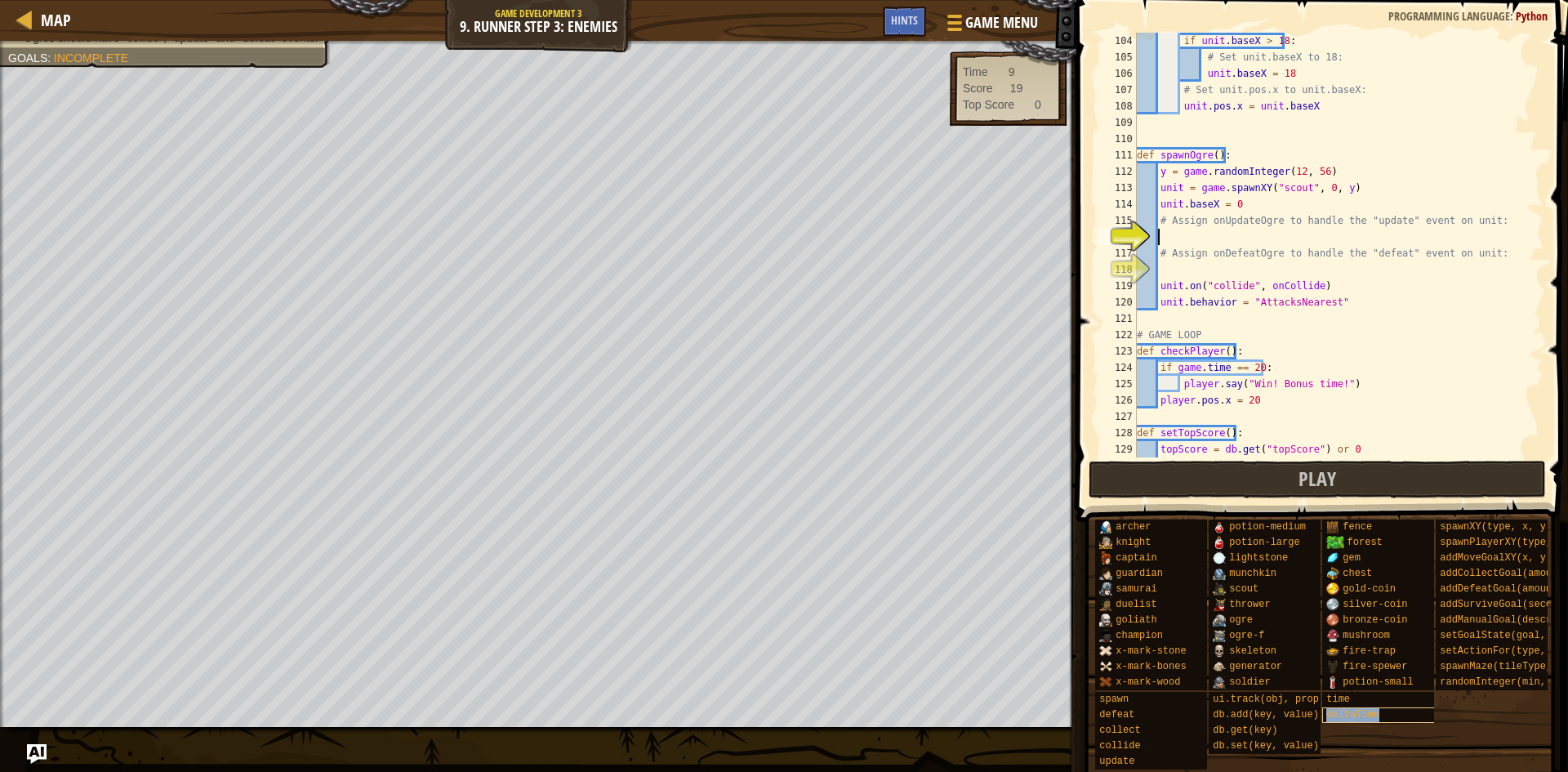
click at [1378, 707] on div "deltaTime" at bounding box center [1401, 715] width 157 height 16
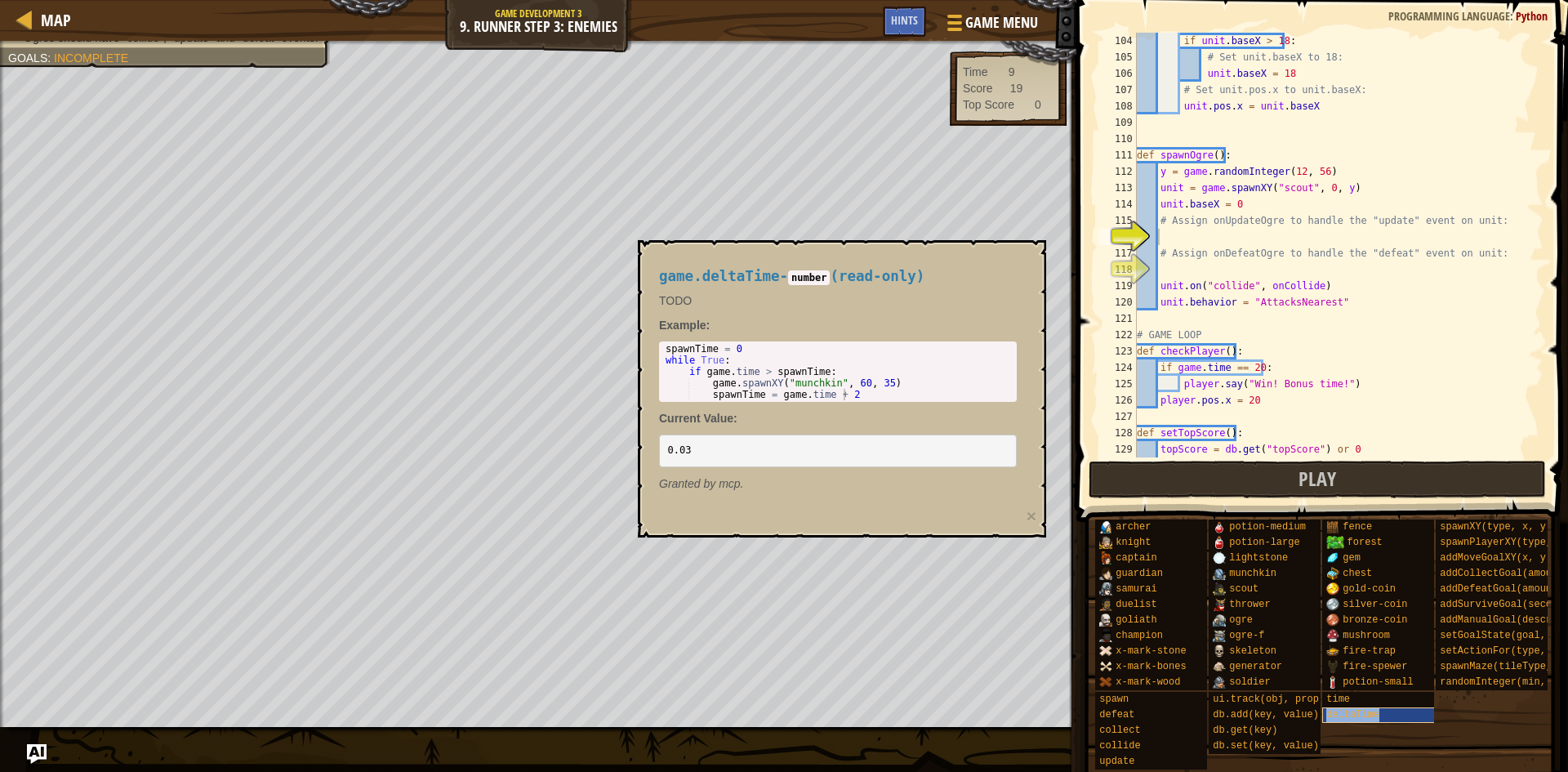
click at [1378, 707] on div "deltaTime" at bounding box center [1401, 715] width 157 height 16
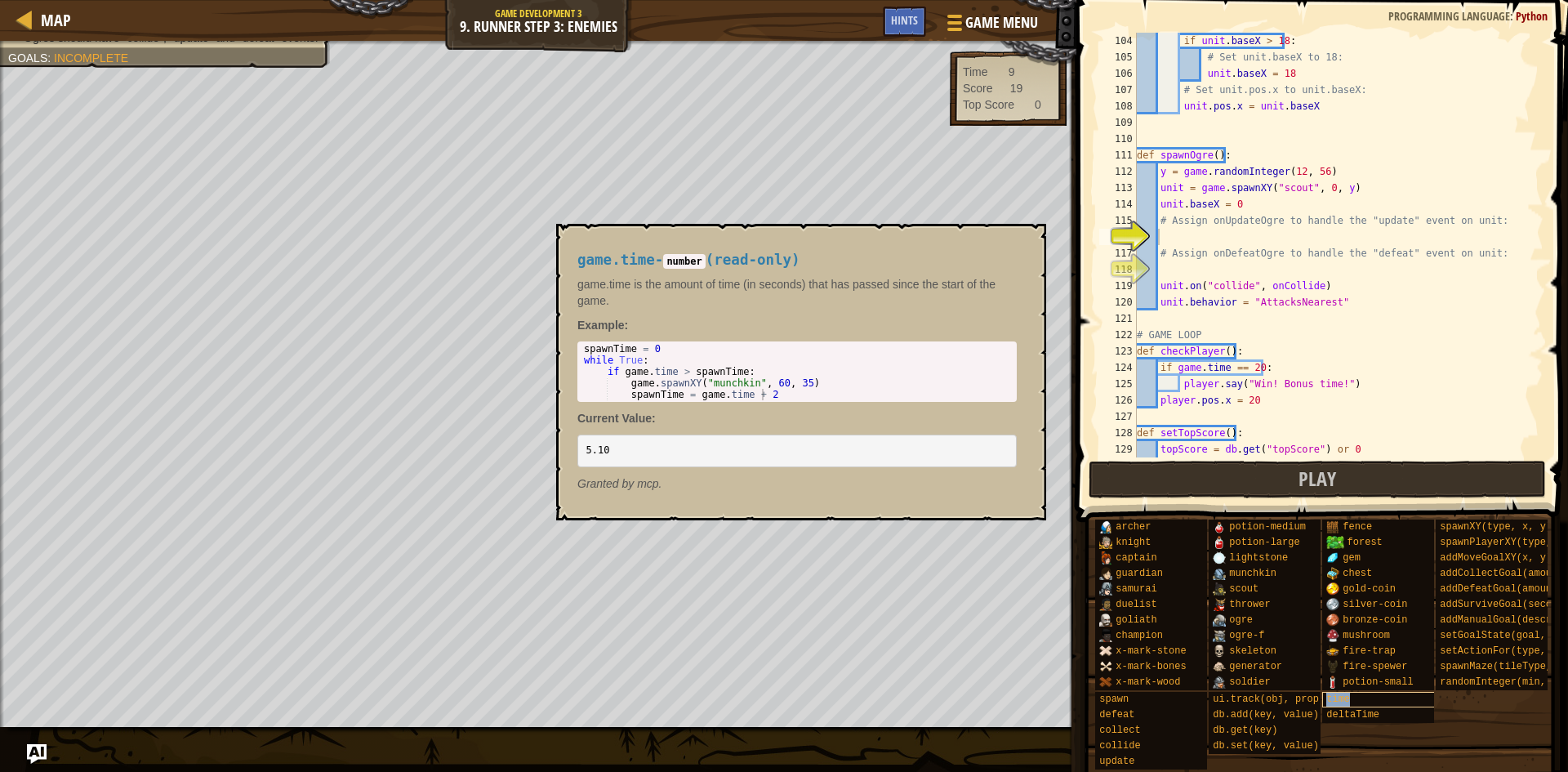
click at [1387, 692] on div "time" at bounding box center [1401, 700] width 157 height 16
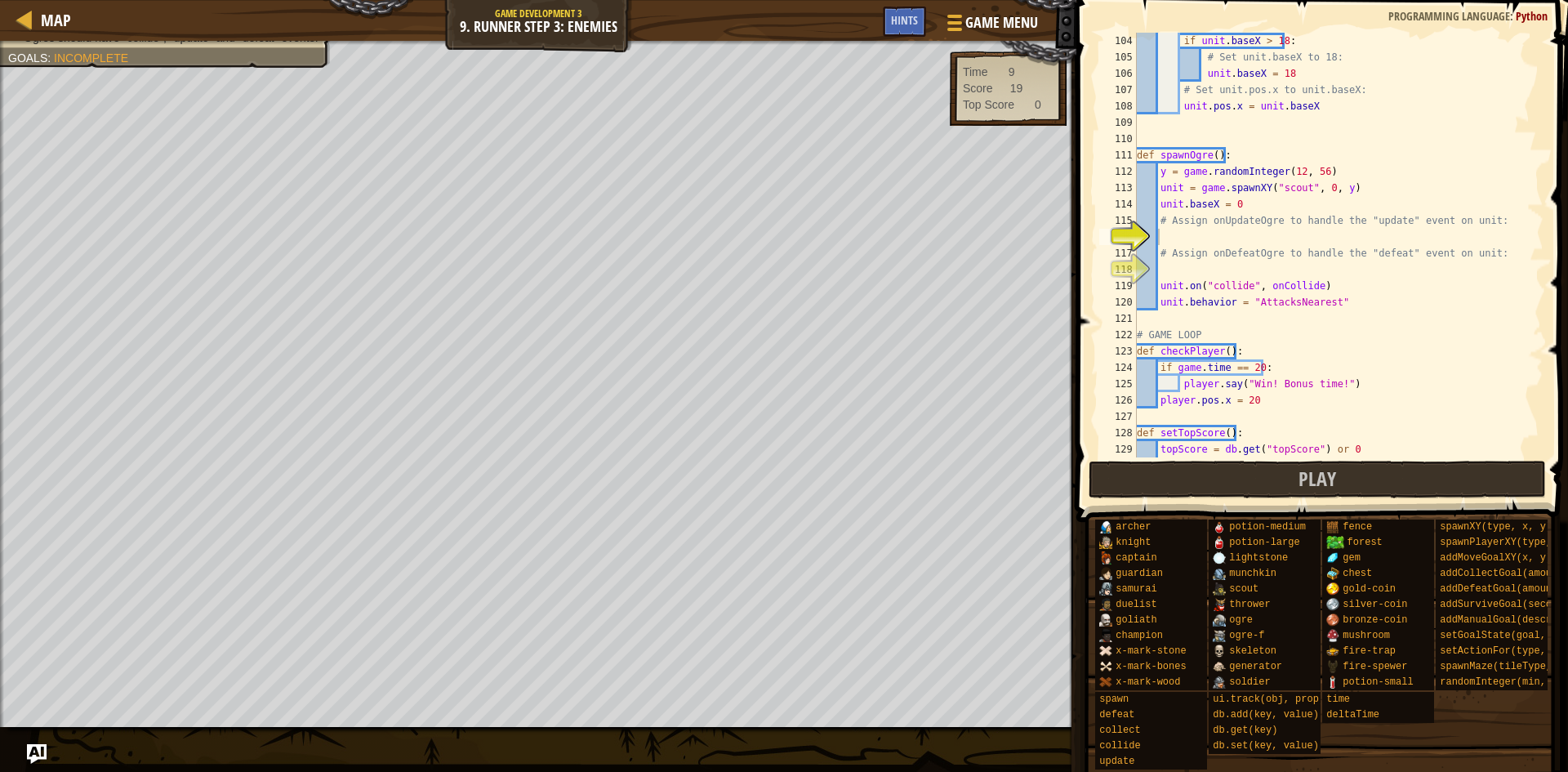
click at [1325, 679] on div "archer knight captain guardian samurai duelist goliath champion x-mark-stone x-…" at bounding box center [1326, 644] width 462 height 251
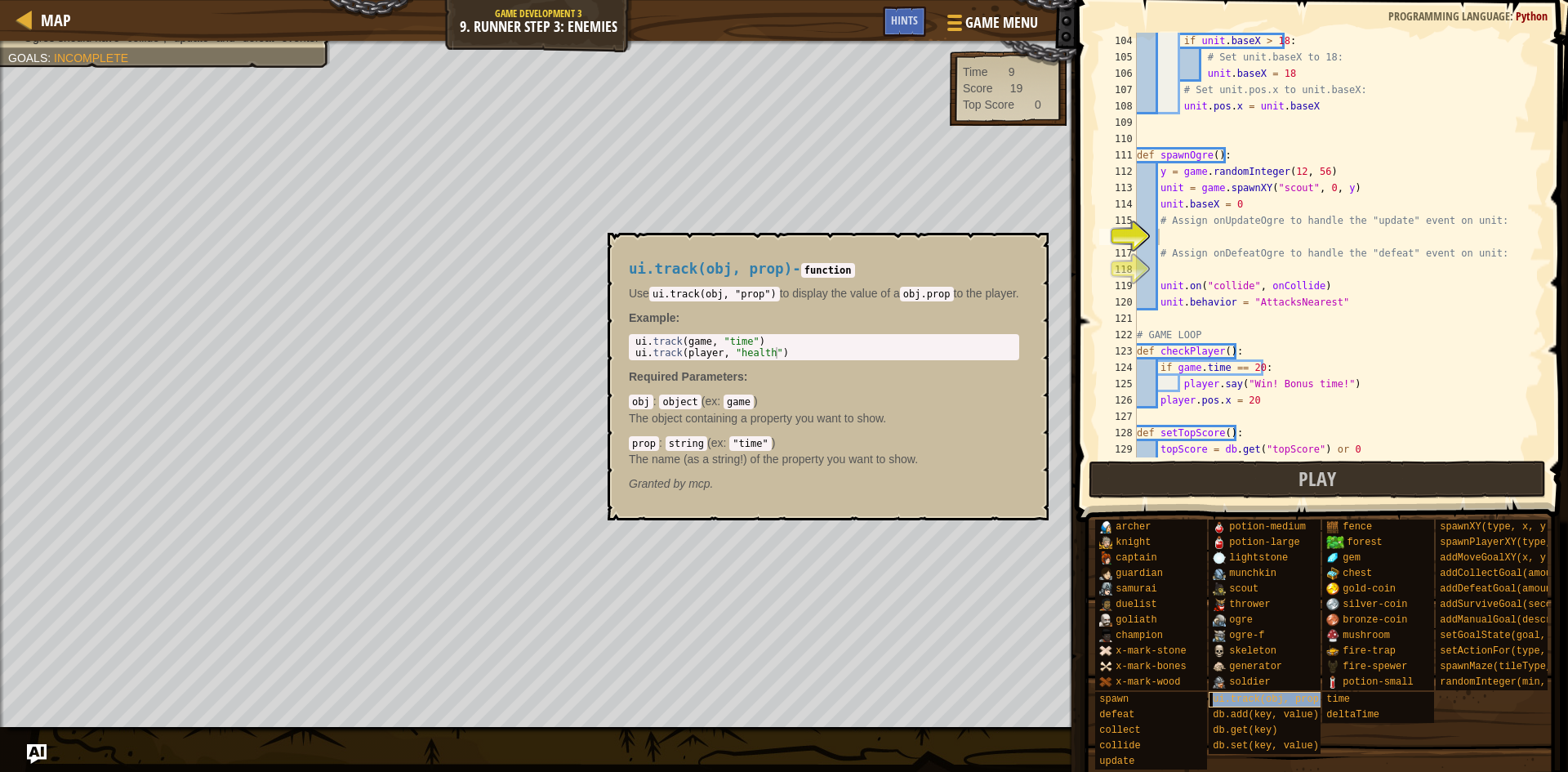
click at [1319, 692] on div "ui.track(obj, prop)" at bounding box center [1287, 700] width 157 height 16
click at [1318, 692] on div "ui.track(obj, prop)" at bounding box center [1287, 700] width 157 height 16
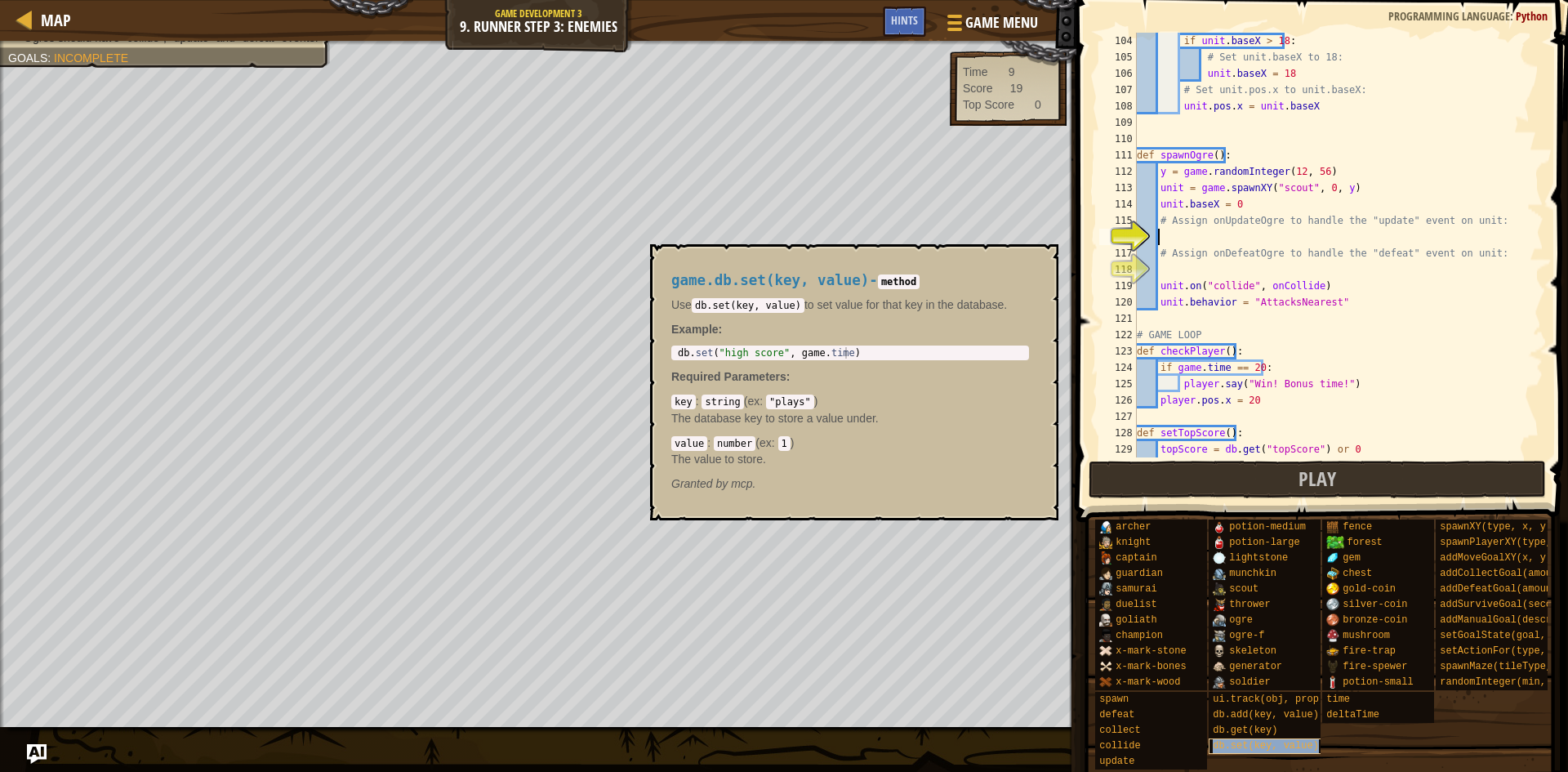
click at [1306, 740] on span "db.set(key, value)" at bounding box center [1266, 746] width 106 height 12
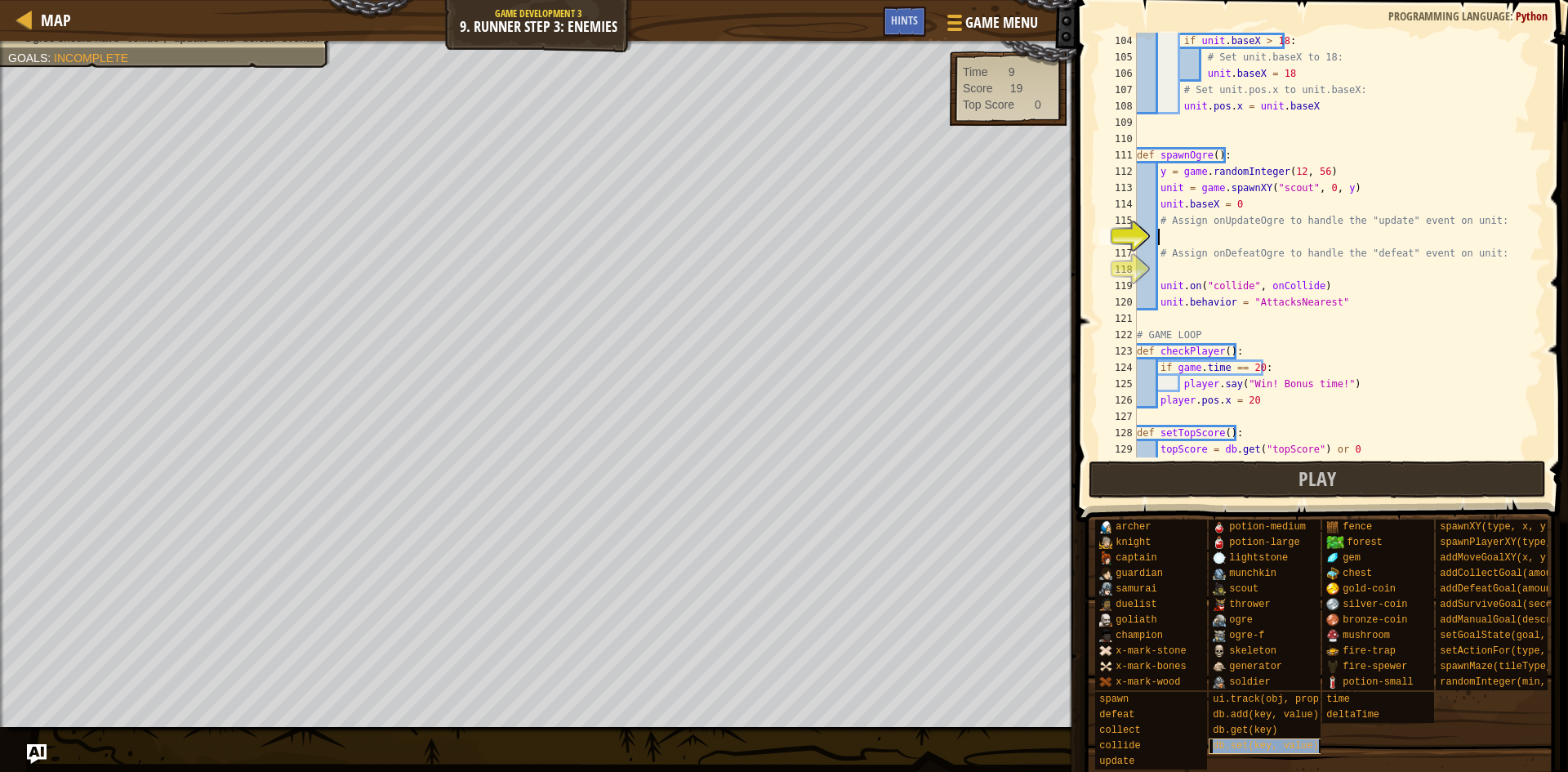
click at [1306, 740] on span "db.set(key, value)" at bounding box center [1266, 746] width 106 height 12
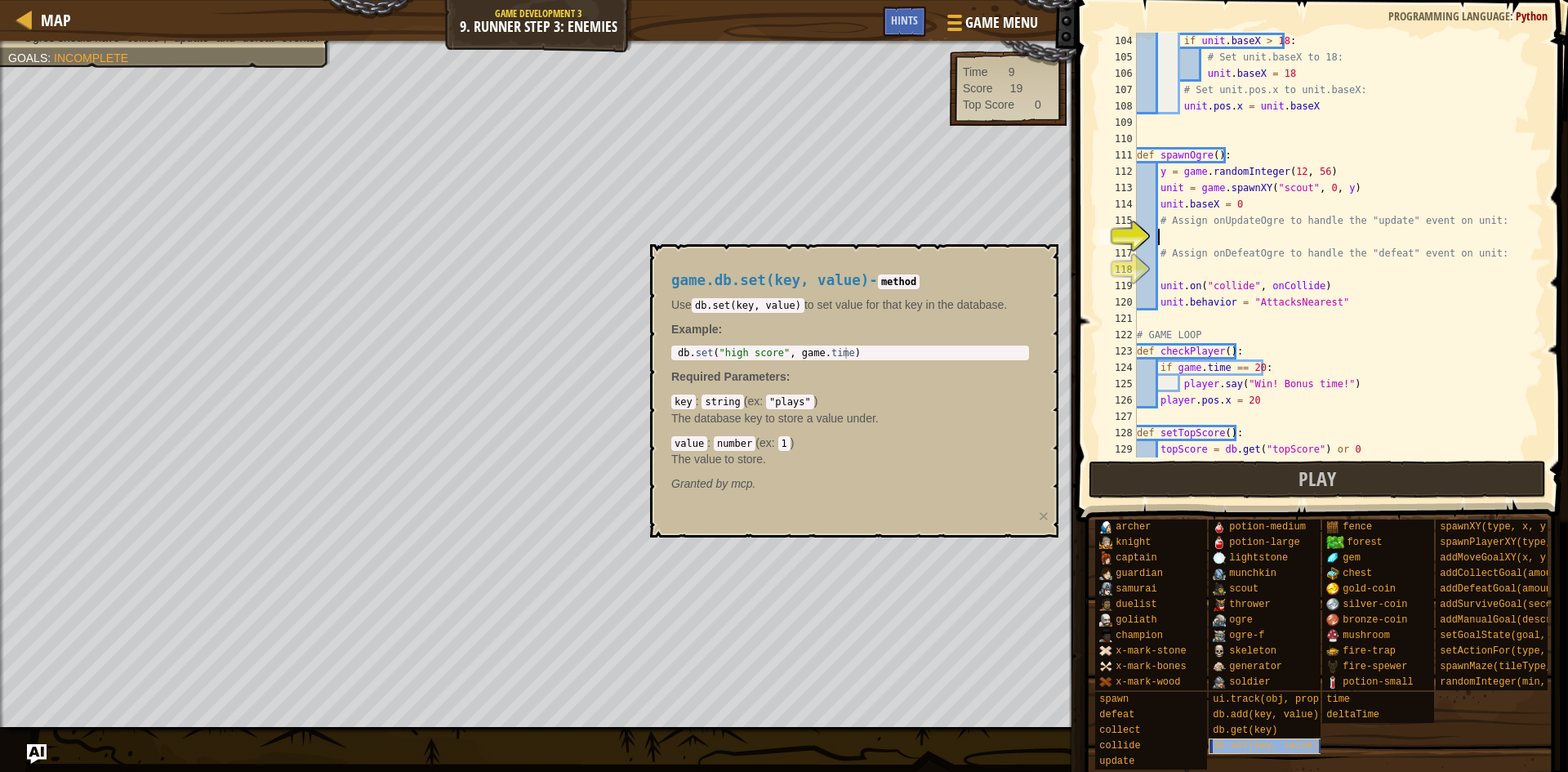
click at [1306, 740] on span "db.set(key, value)" at bounding box center [1266, 746] width 106 height 12
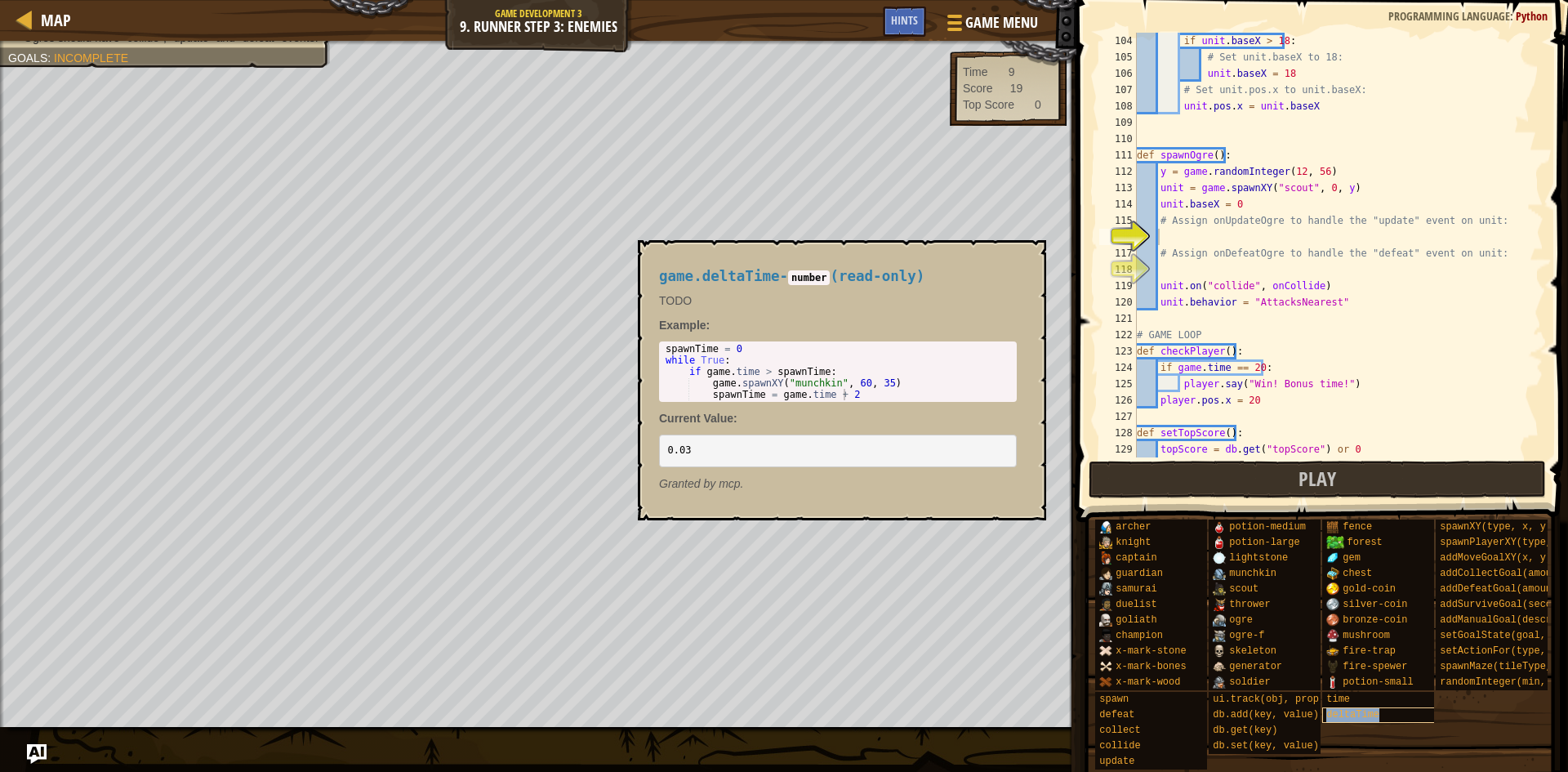
click at [1348, 709] on span "deltaTime" at bounding box center [1353, 715] width 53 height 12
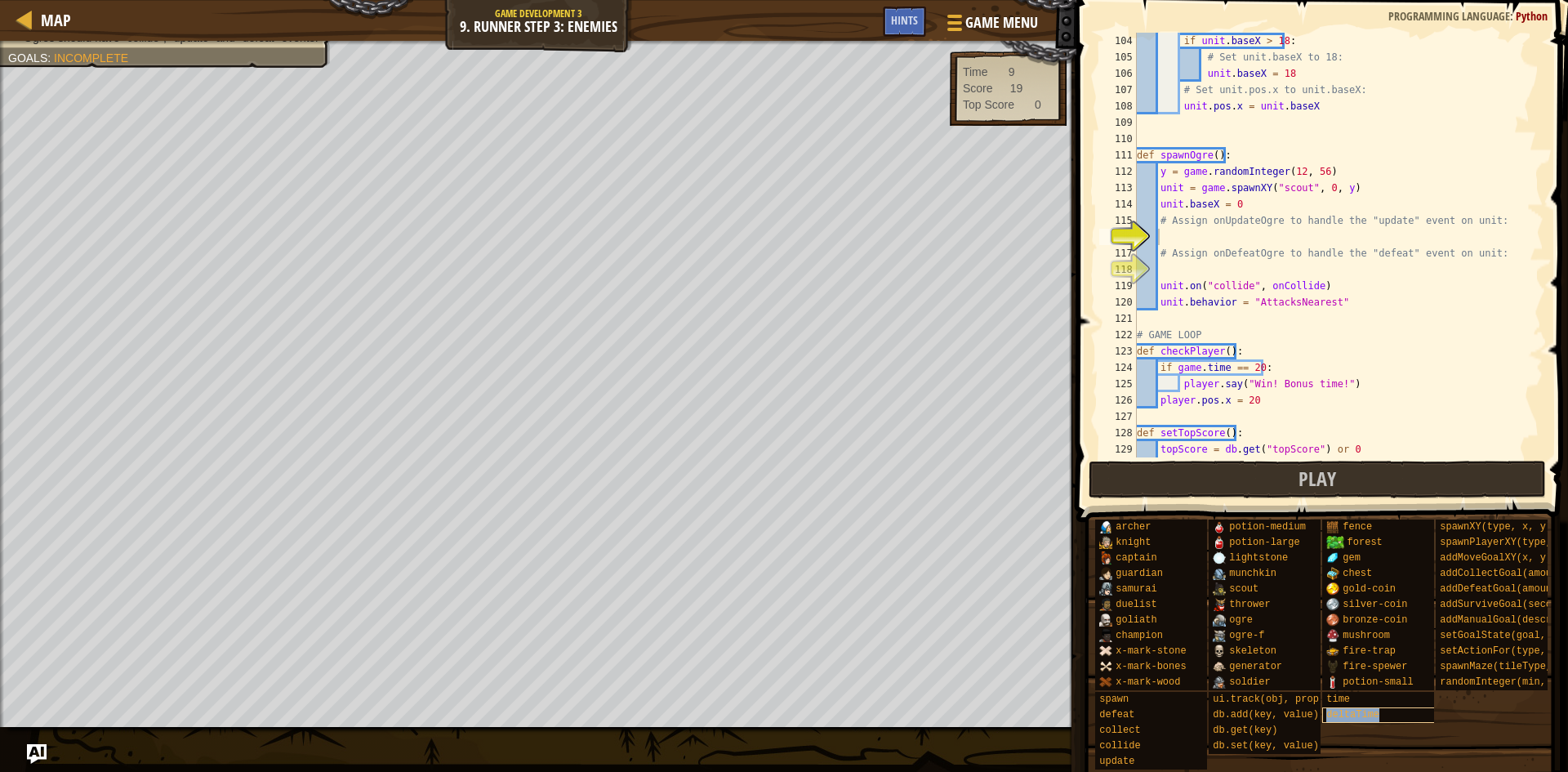
click at [1348, 709] on span "deltaTime" at bounding box center [1353, 715] width 53 height 12
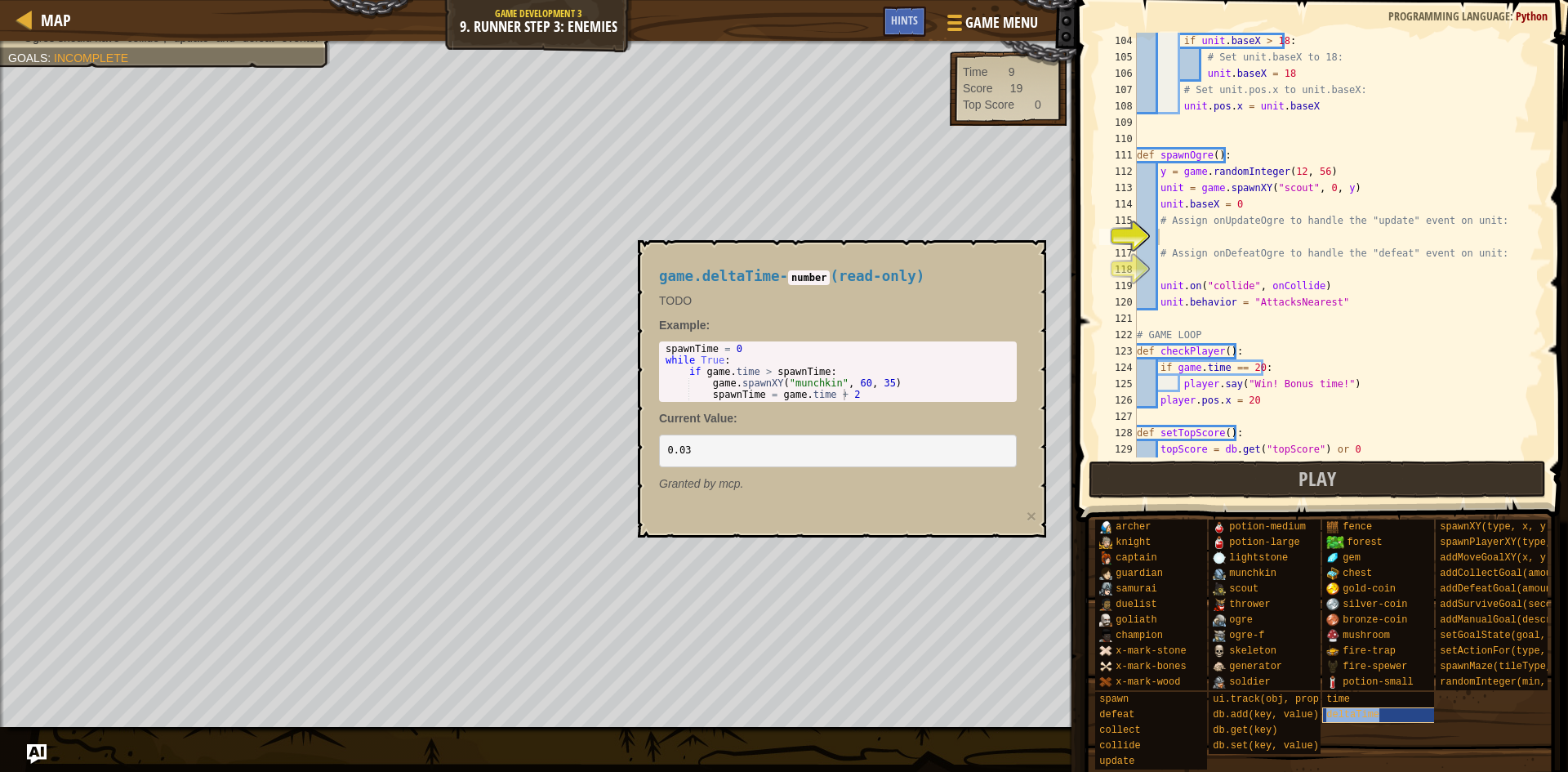
click at [1348, 709] on span "deltaTime" at bounding box center [1353, 715] width 53 height 12
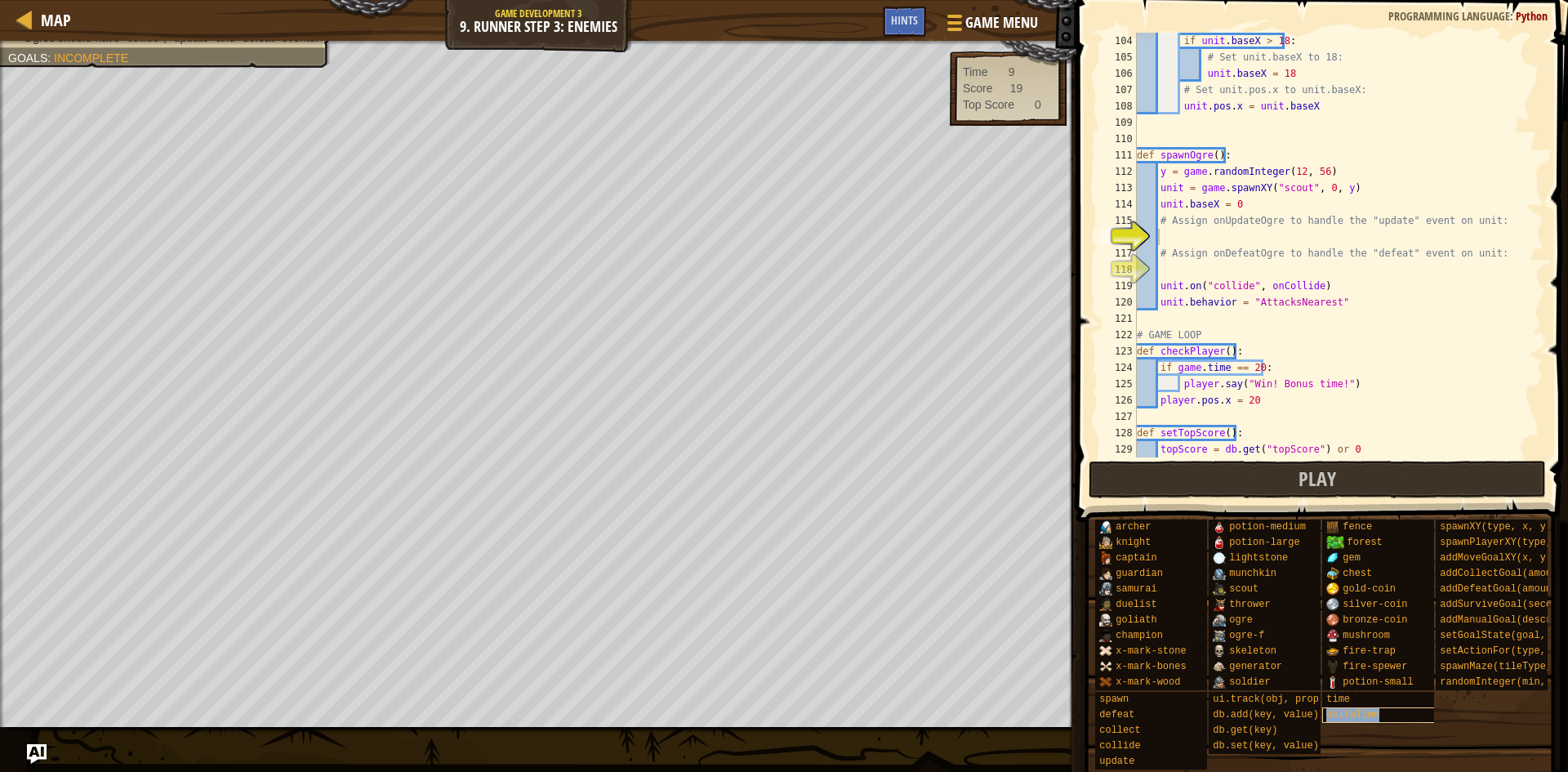
click at [1348, 709] on span "deltaTime" at bounding box center [1353, 715] width 53 height 12
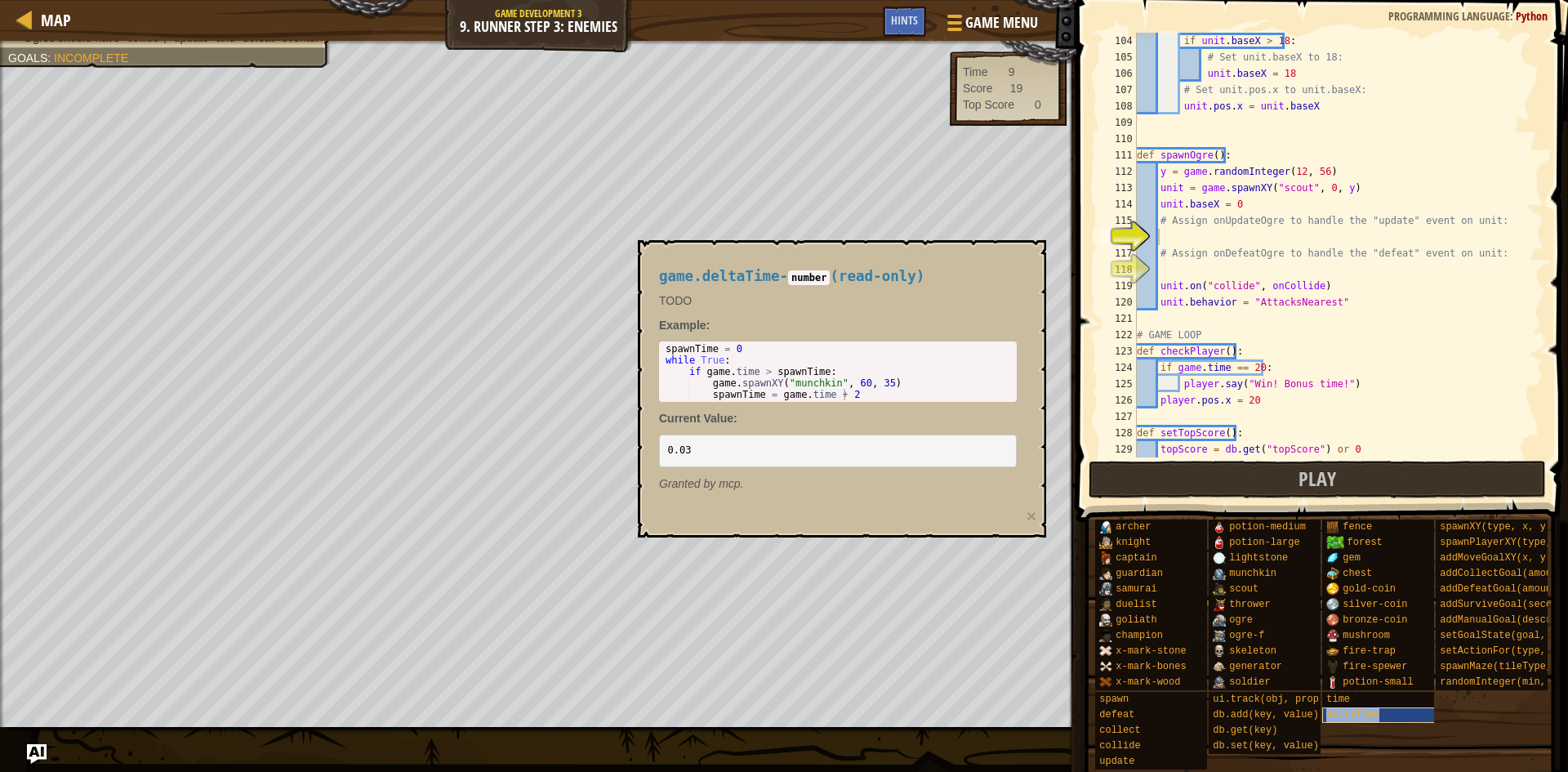
click at [1348, 709] on span "deltaTime" at bounding box center [1353, 715] width 53 height 12
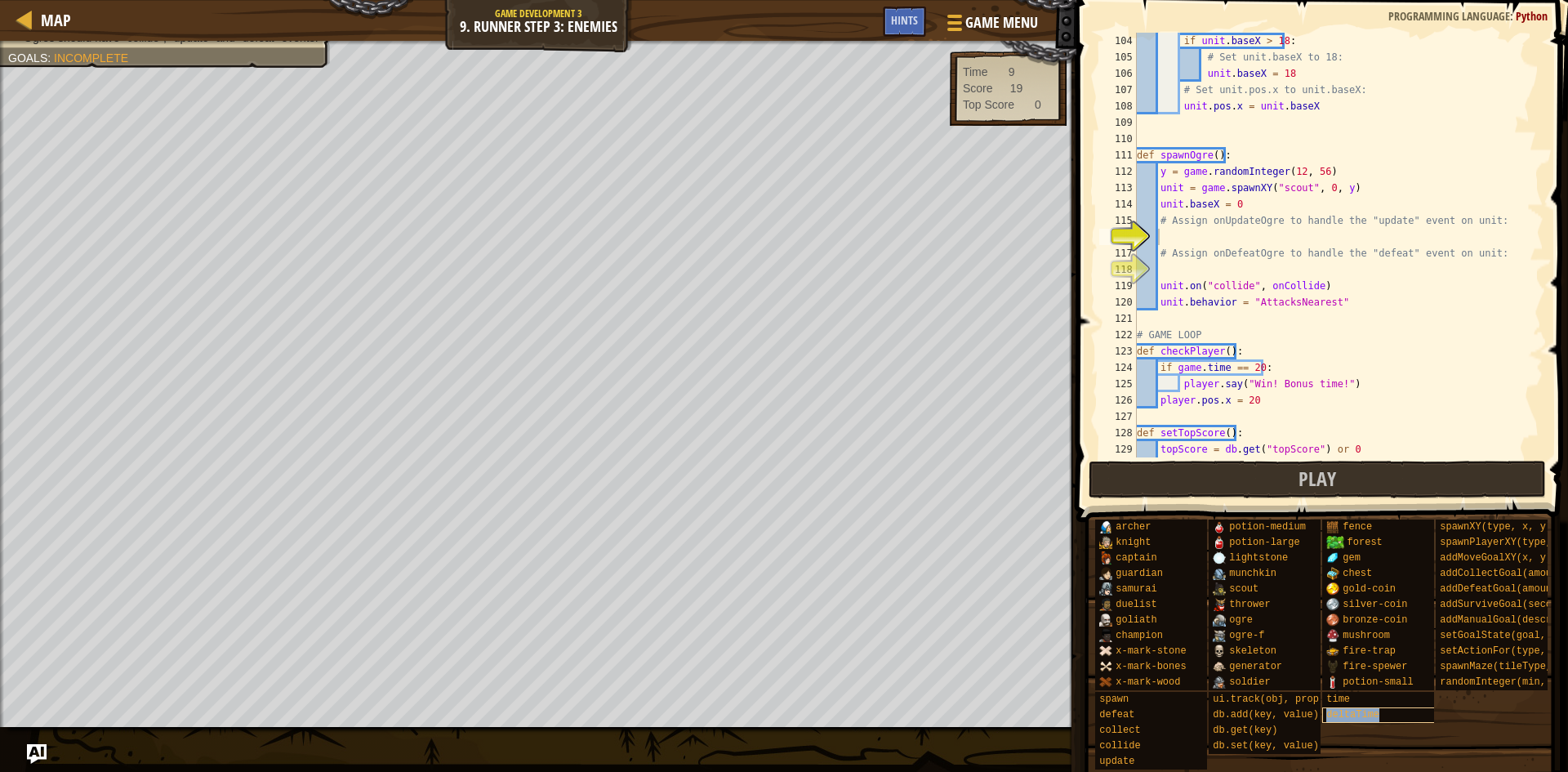
click at [1348, 709] on span "deltaTime" at bounding box center [1353, 715] width 53 height 12
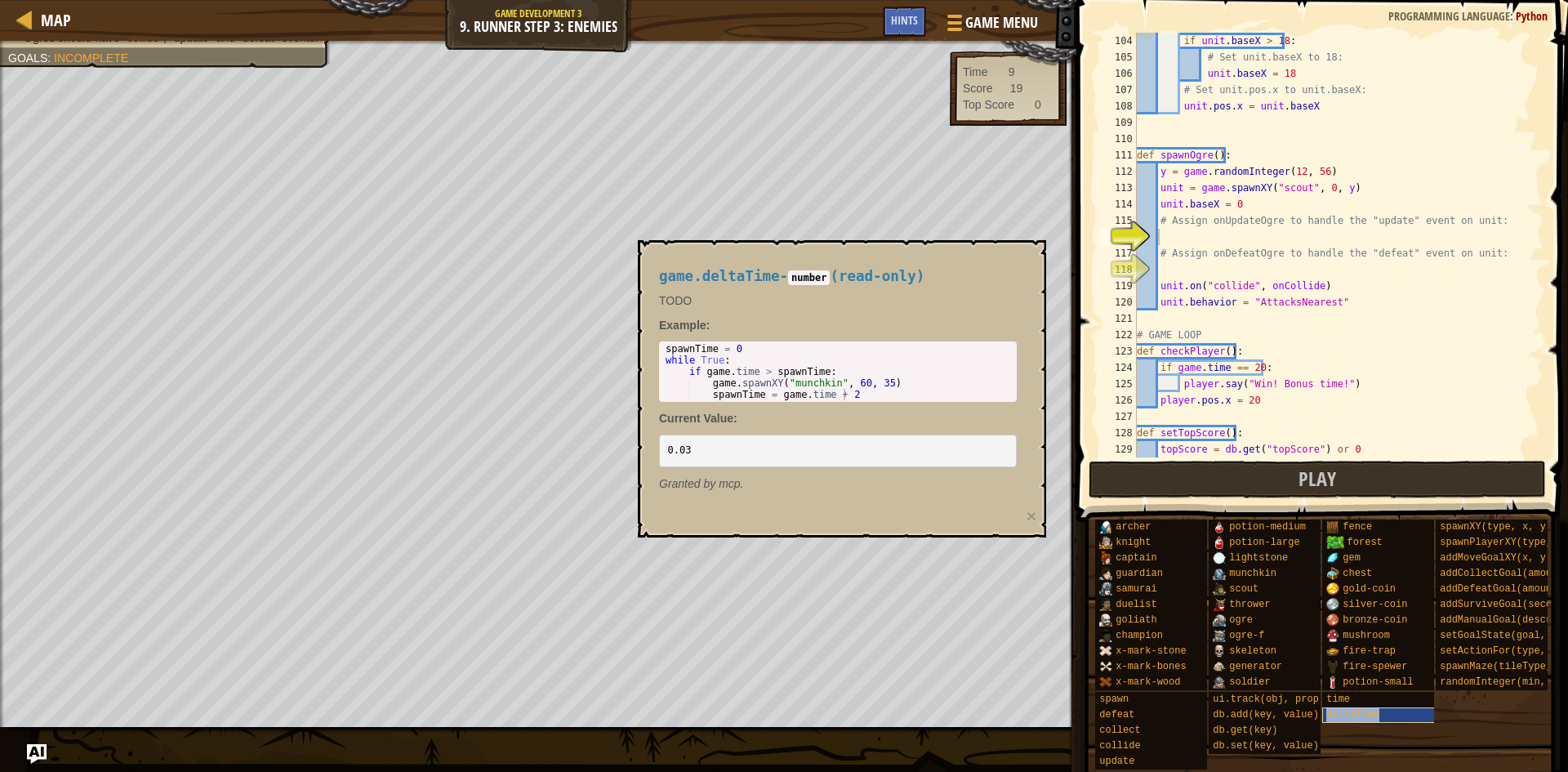
click at [1348, 709] on span "deltaTime" at bounding box center [1353, 715] width 53 height 12
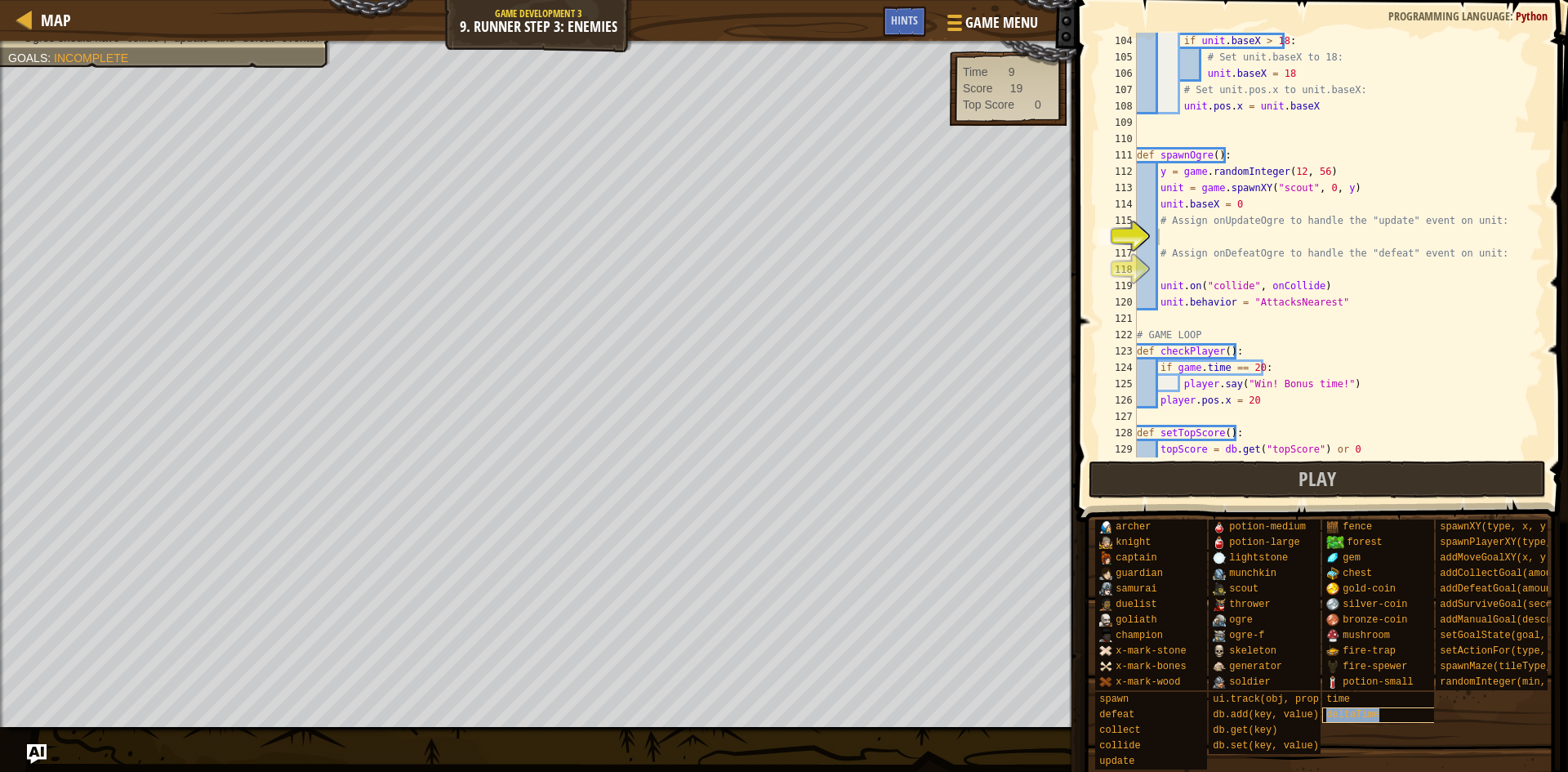
click at [1348, 709] on span "deltaTime" at bounding box center [1353, 715] width 53 height 12
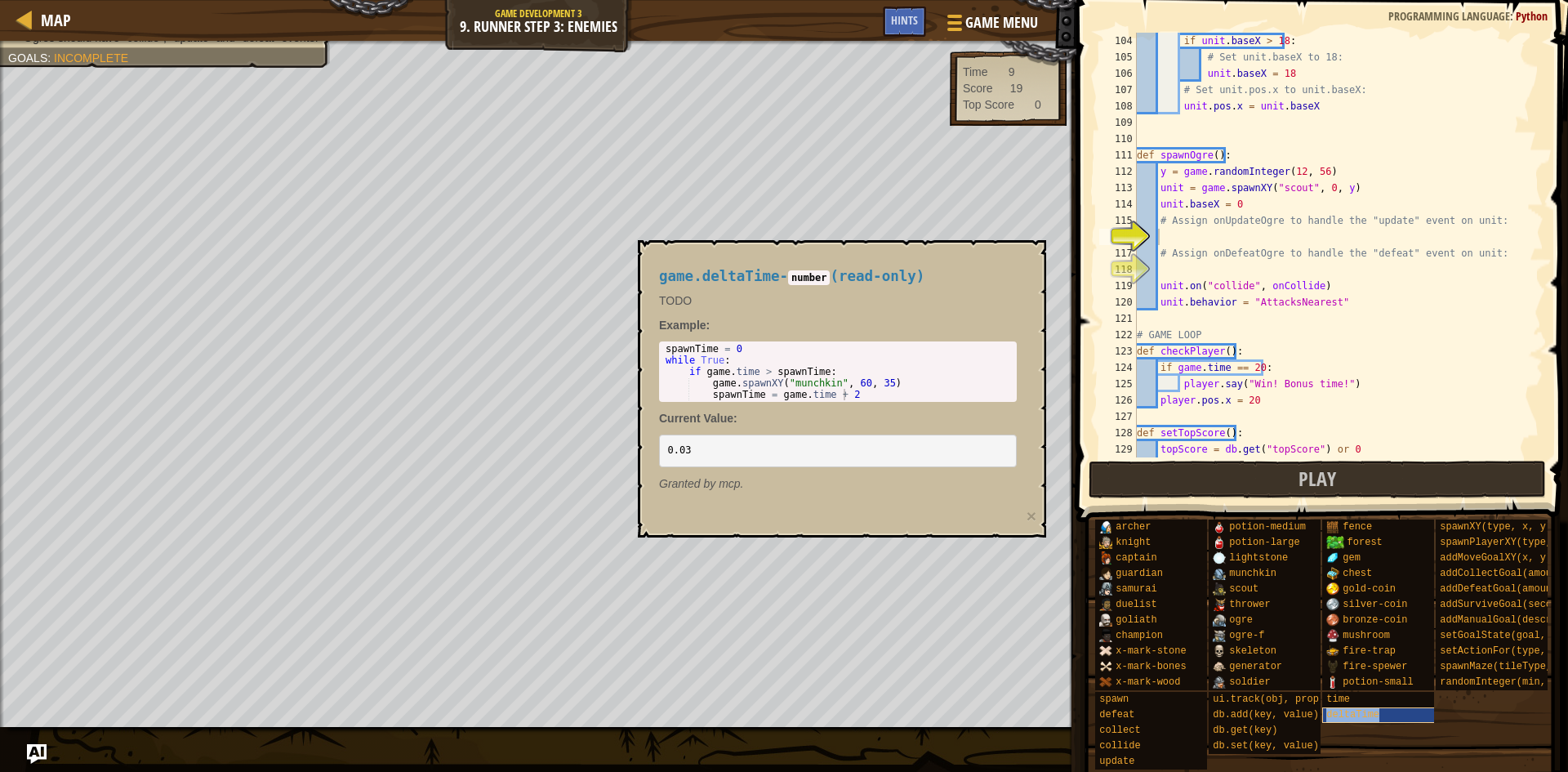
click at [1348, 709] on span "deltaTime" at bounding box center [1353, 715] width 53 height 12
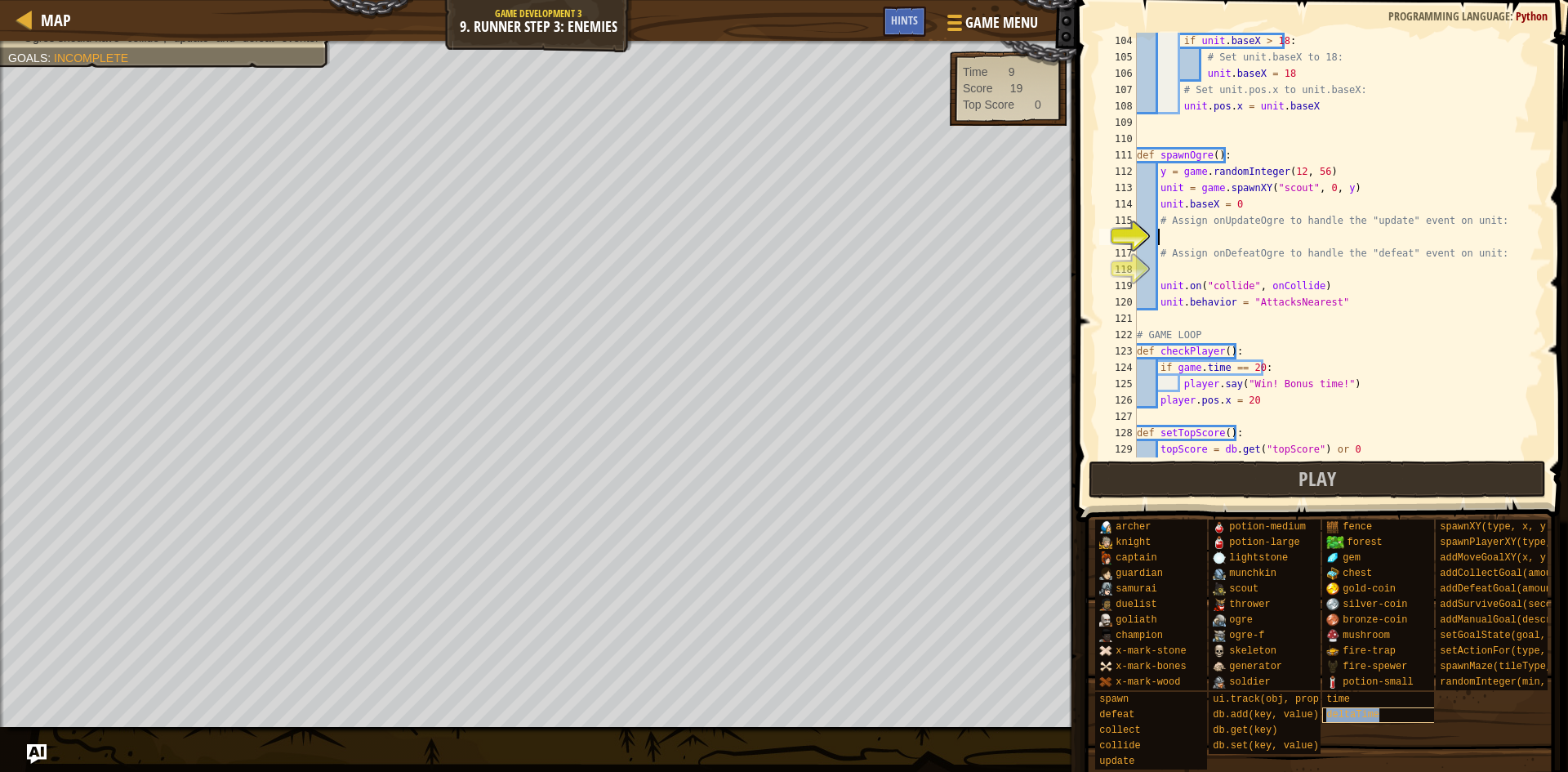
click at [1348, 709] on span "deltaTime" at bounding box center [1353, 715] width 53 height 12
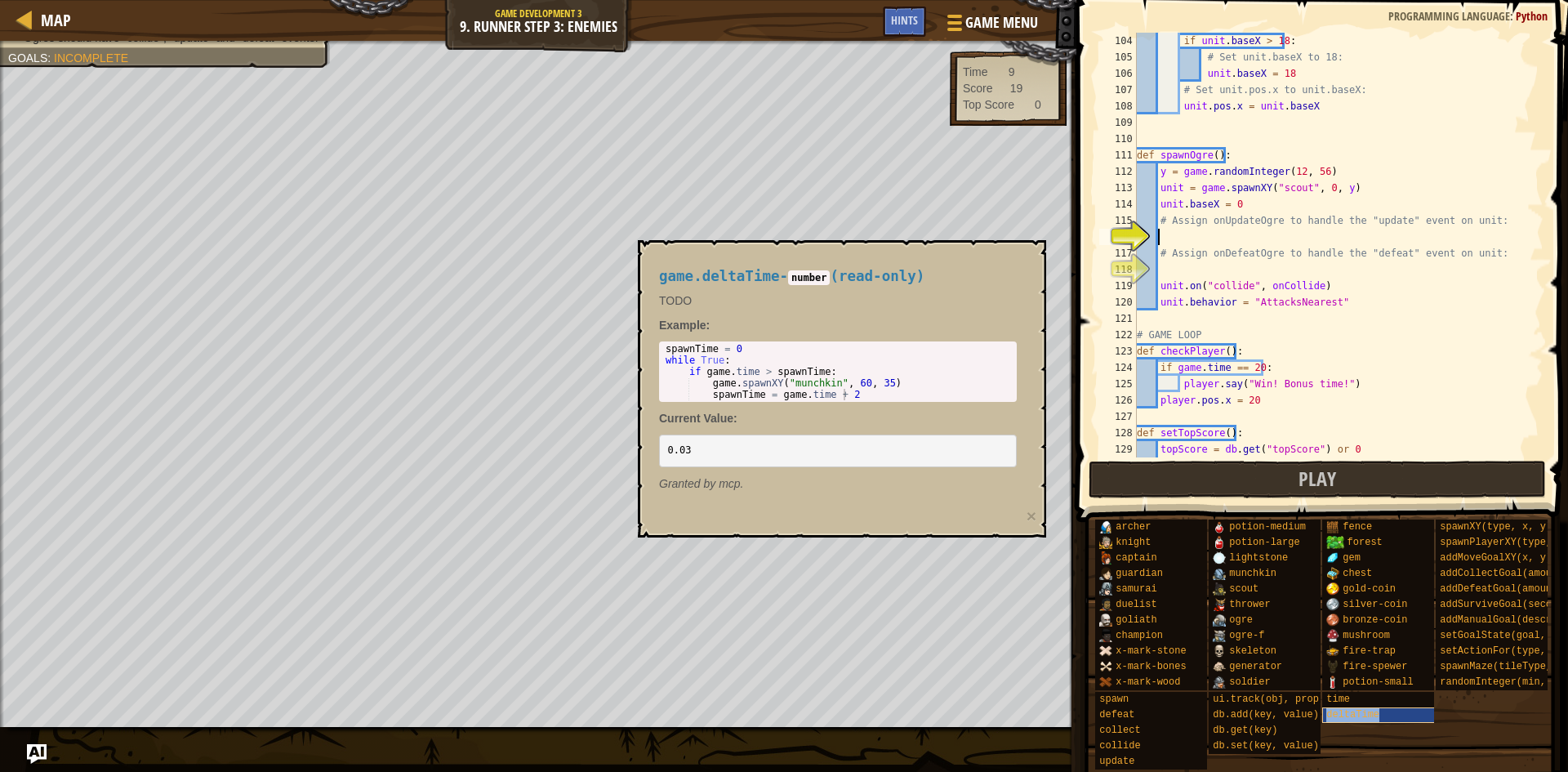
click at [1348, 709] on span "deltaTime" at bounding box center [1353, 715] width 53 height 12
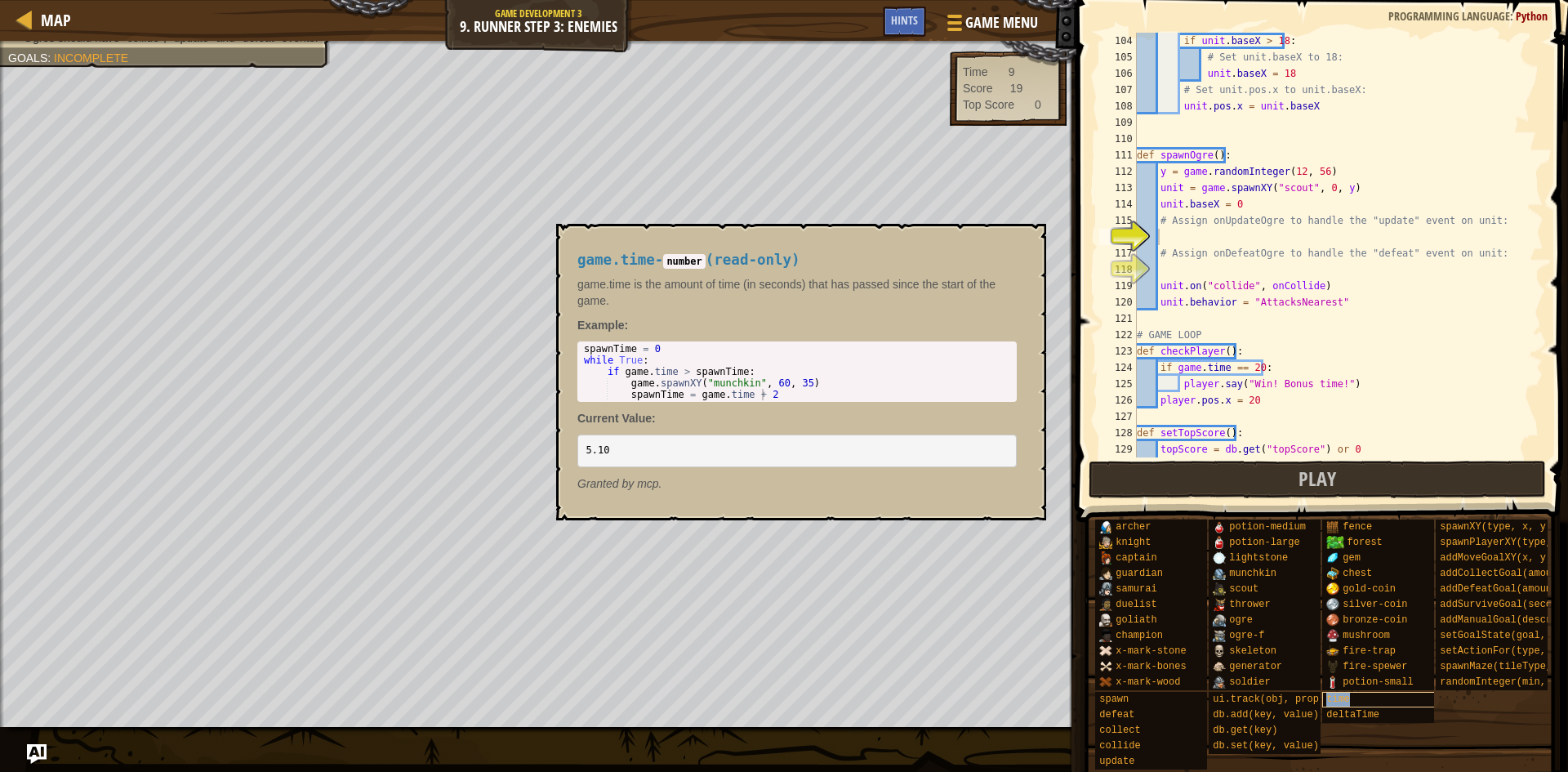
click at [1355, 692] on div "time" at bounding box center [1401, 700] width 157 height 16
click at [1331, 692] on div "time" at bounding box center [1401, 700] width 157 height 16
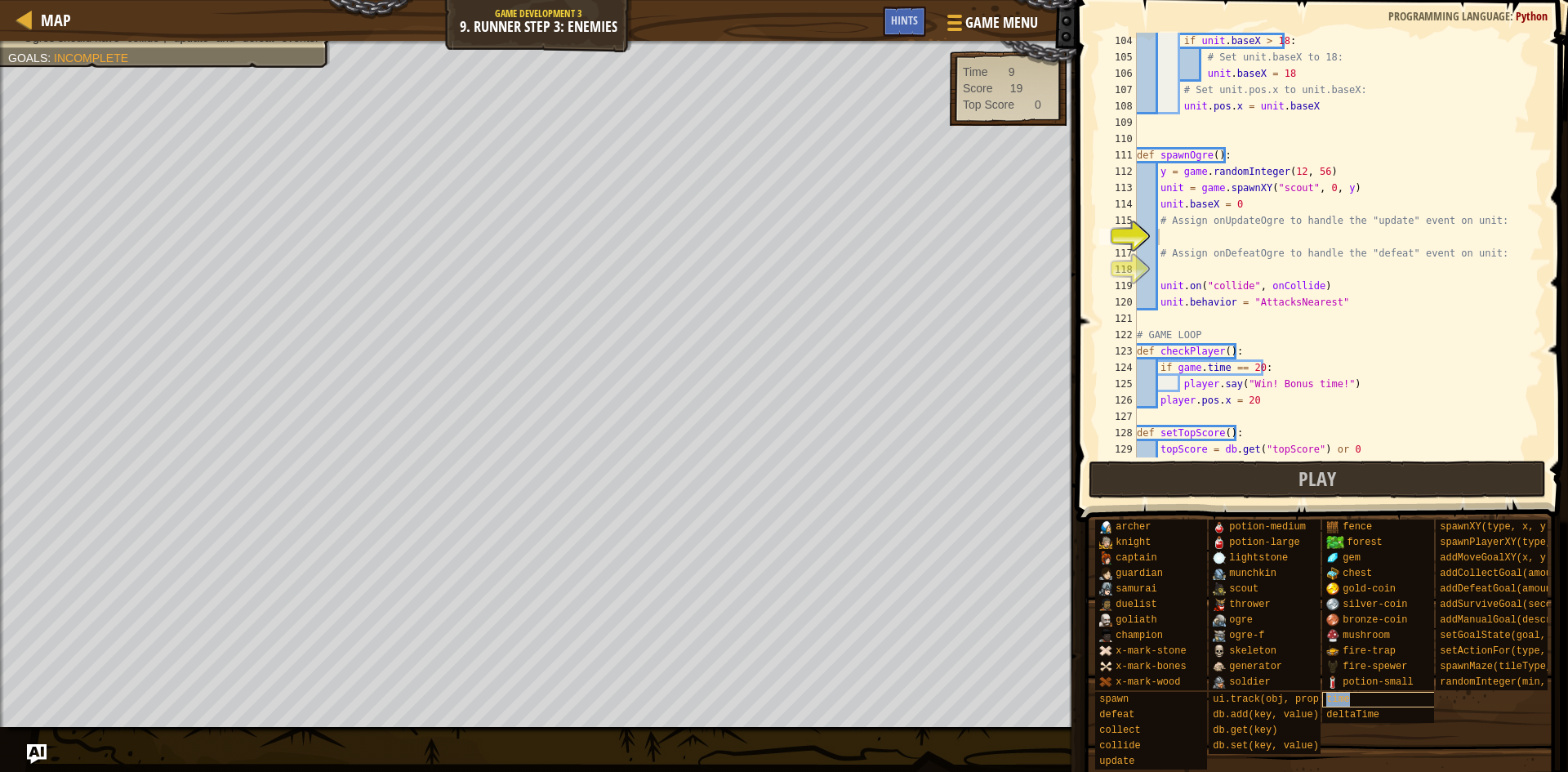
click at [1331, 692] on div "time" at bounding box center [1401, 700] width 157 height 16
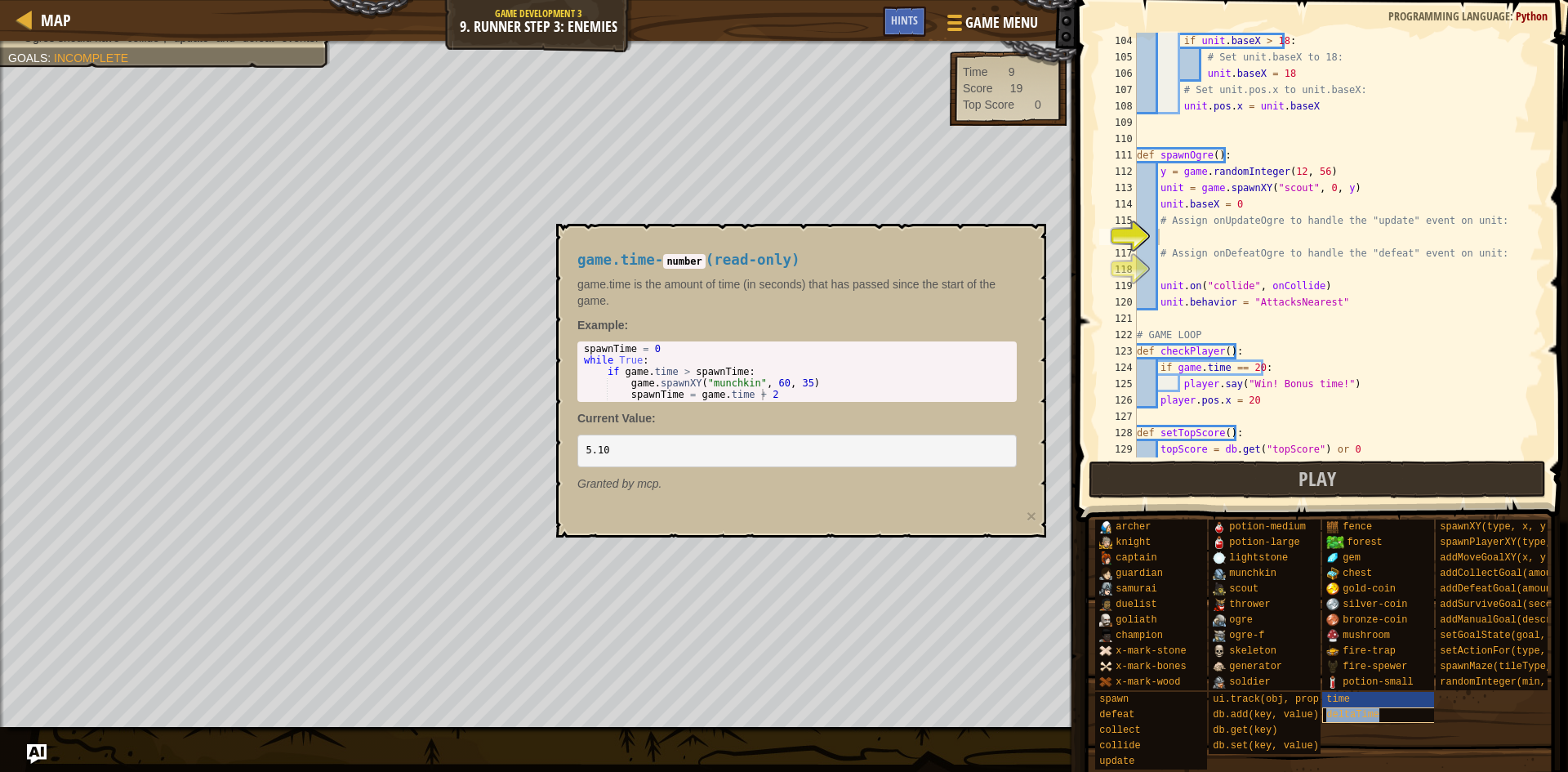
click at [1337, 709] on span "deltaTime" at bounding box center [1353, 715] width 53 height 12
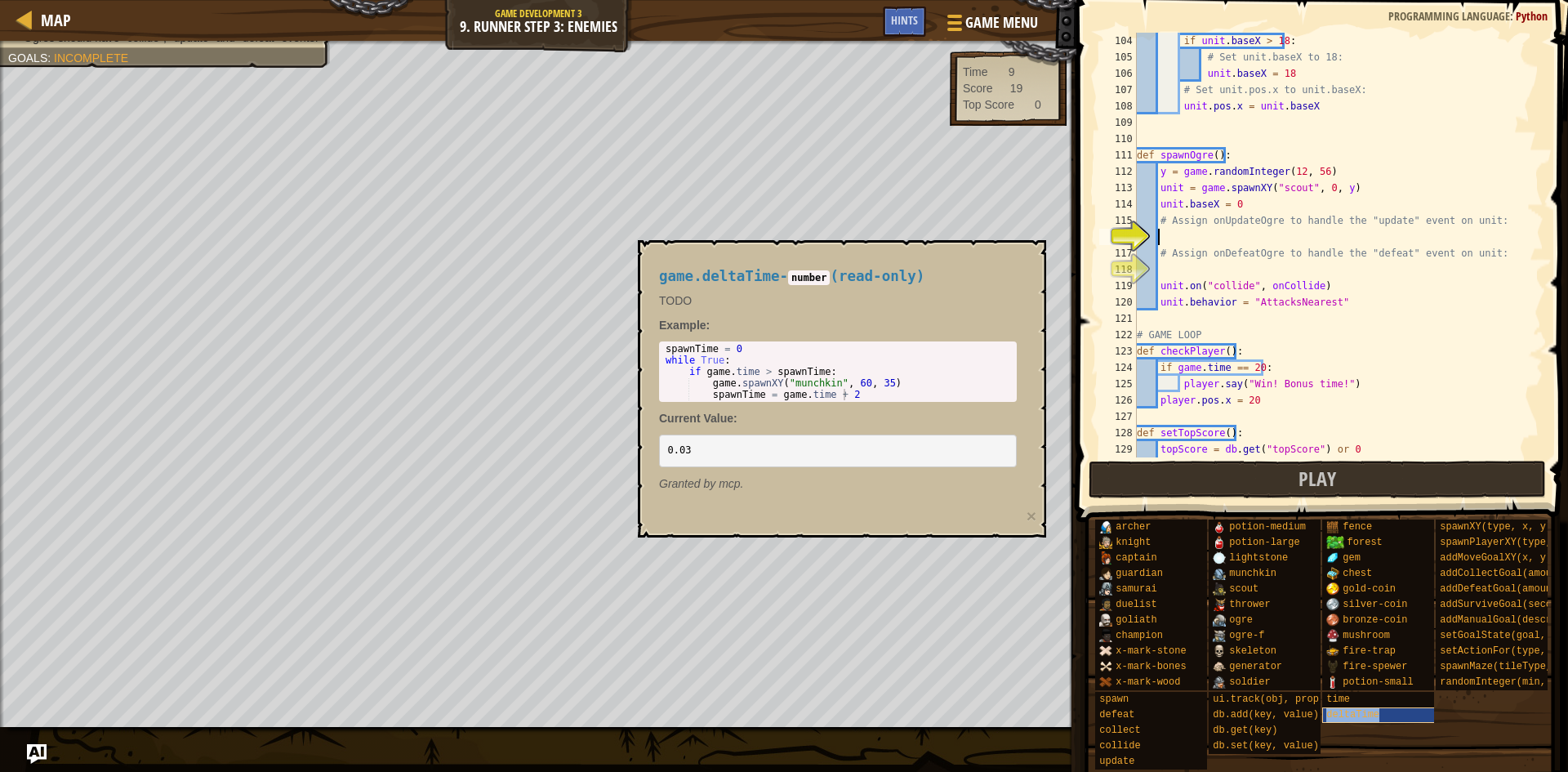
click at [1337, 709] on span "deltaTime" at bounding box center [1353, 715] width 53 height 12
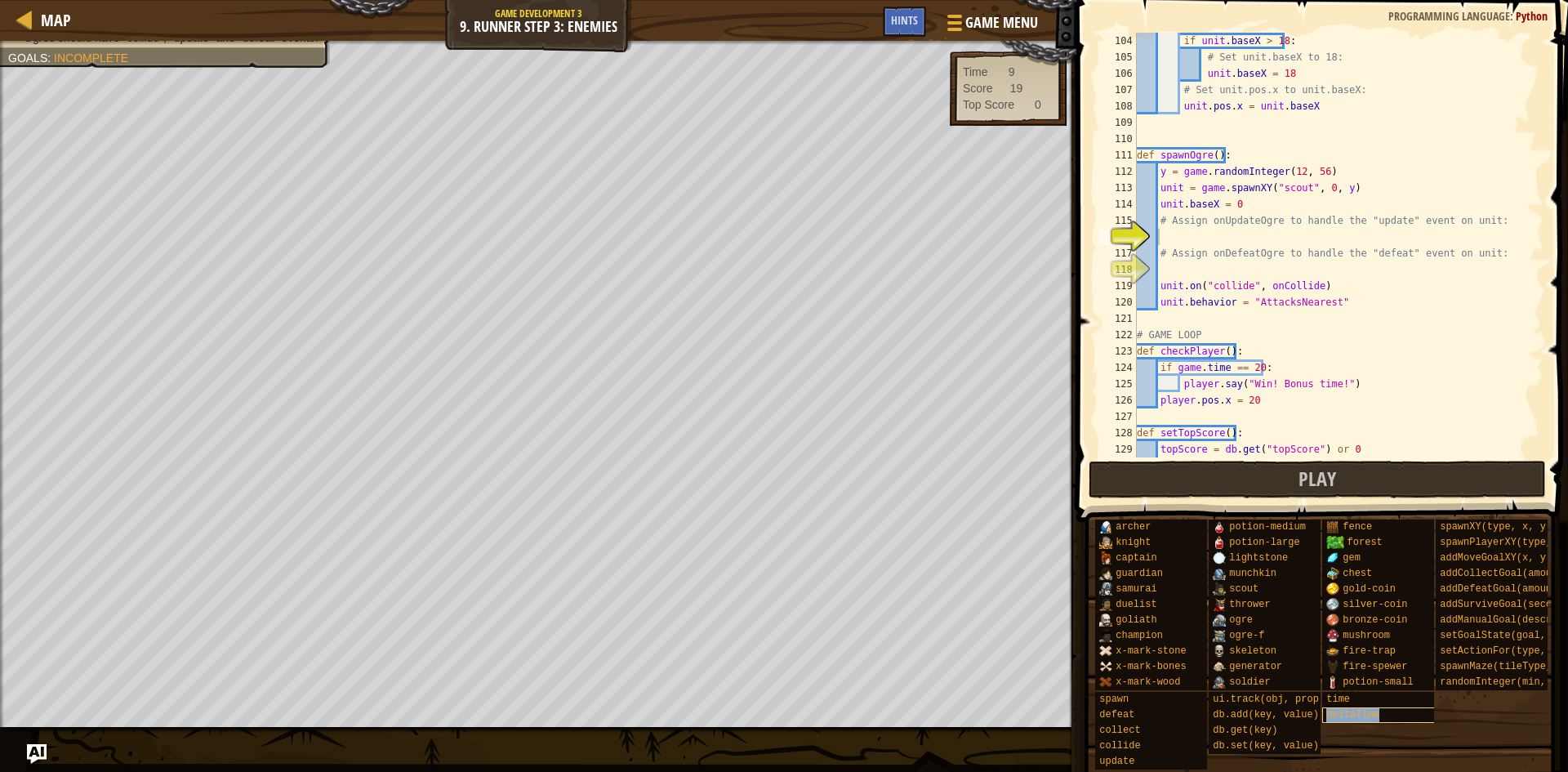
click at [1337, 709] on span "deltaTime" at bounding box center [1353, 715] width 53 height 12
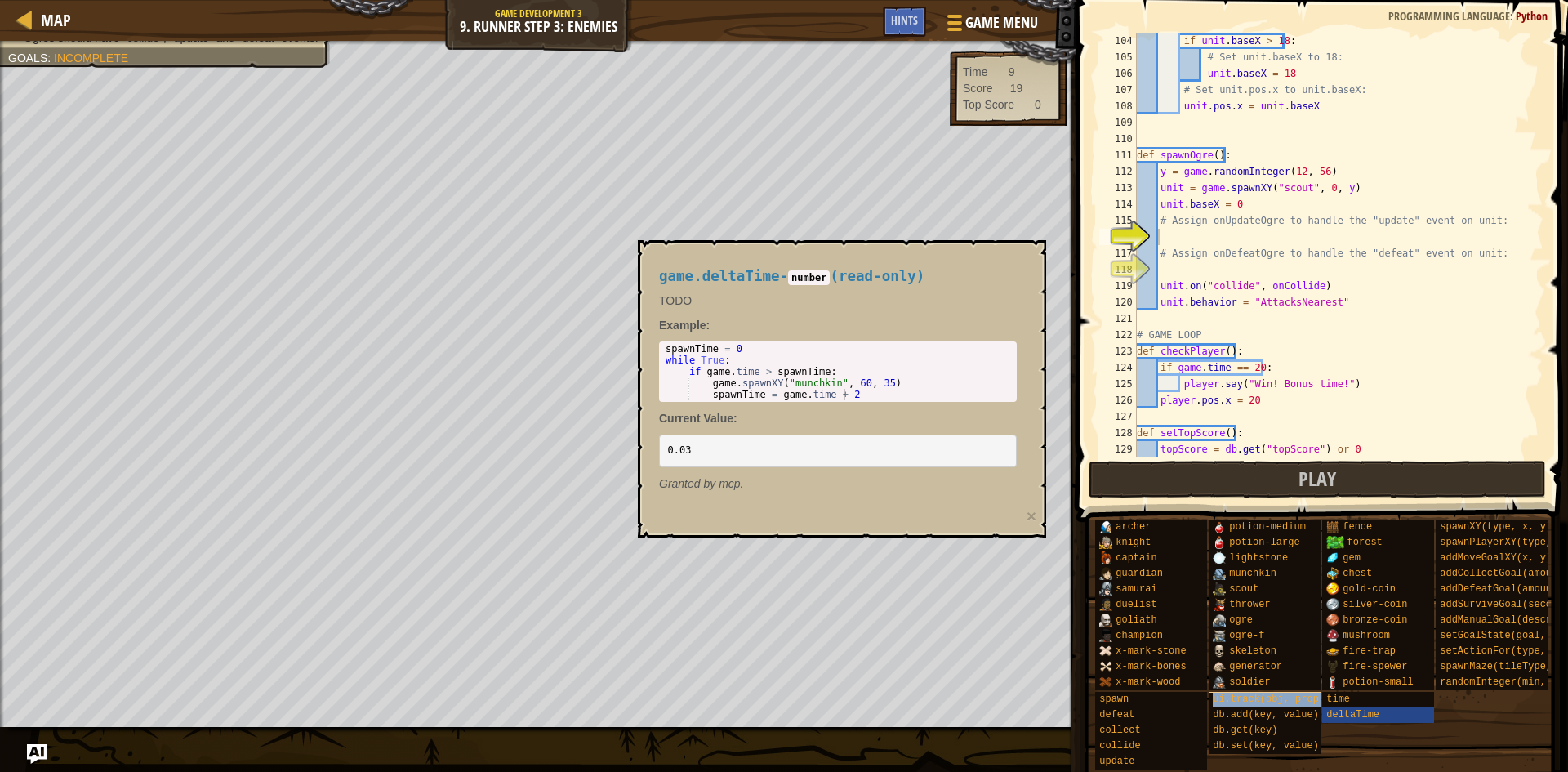
click at [1287, 694] on span "ui.track(obj, prop)" at bounding box center [1269, 700] width 112 height 12
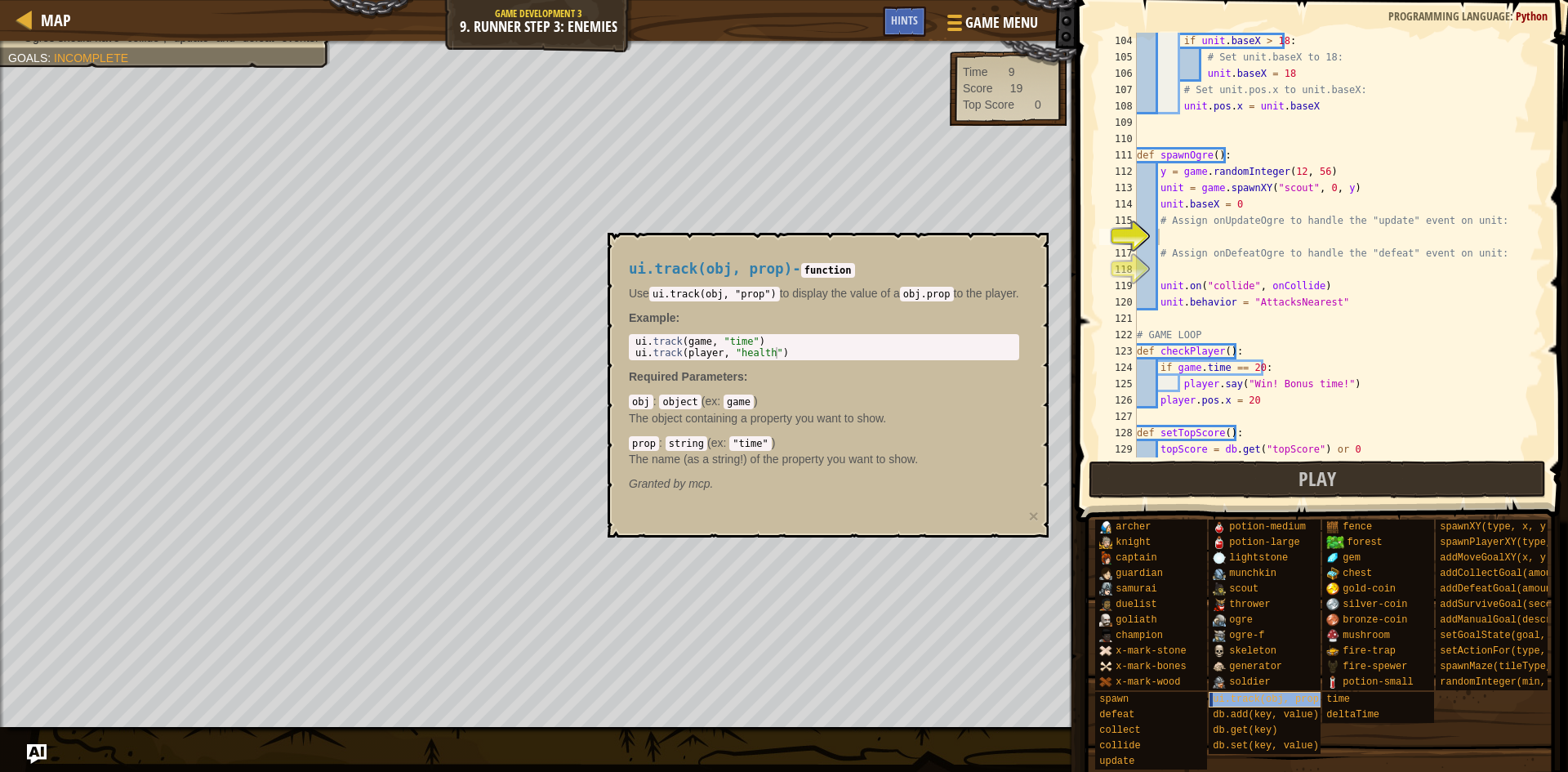
click at [1287, 694] on span "ui.track(obj, prop)" at bounding box center [1269, 700] width 112 height 12
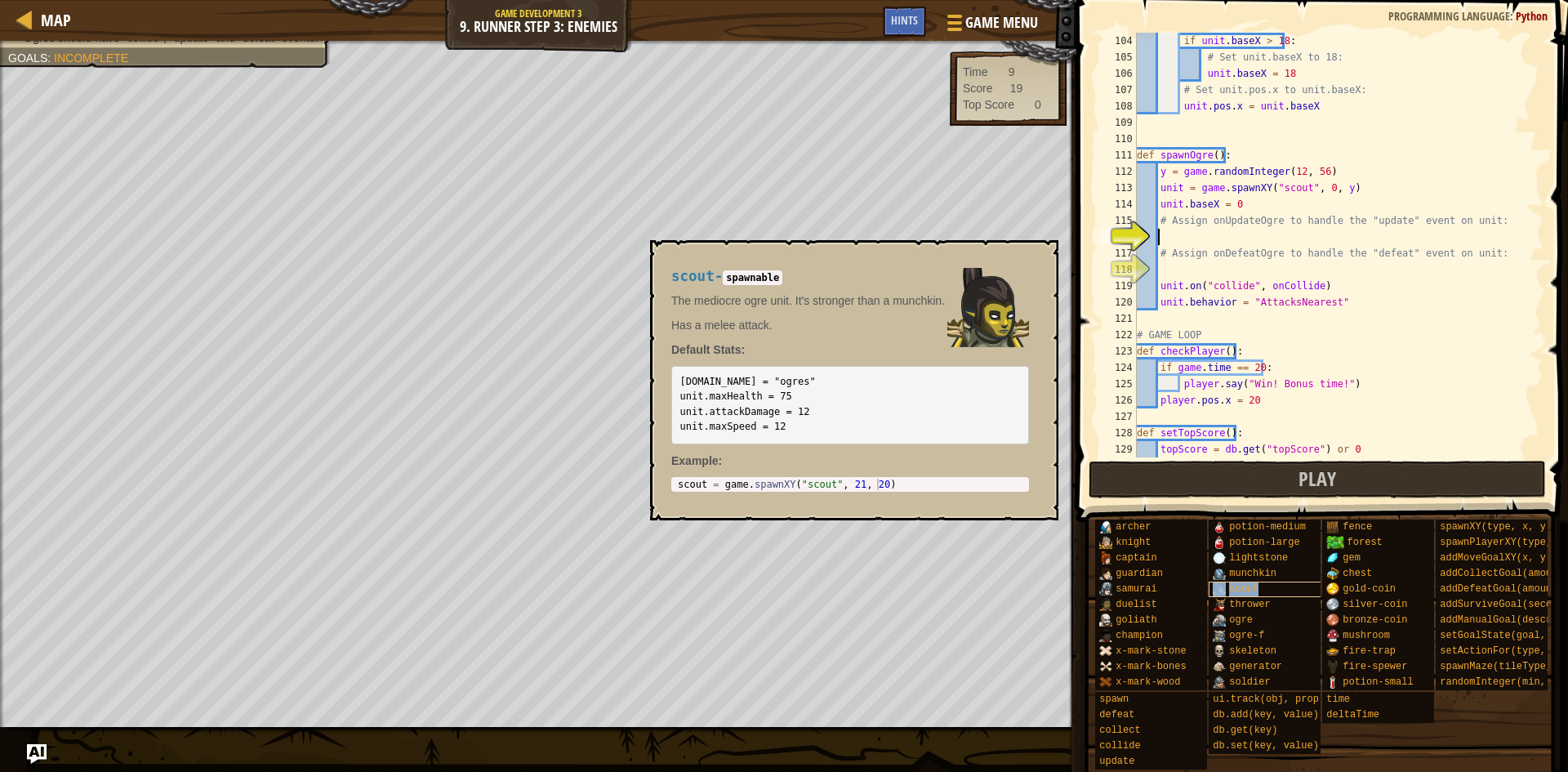
click at [1272, 581] on div "scout" at bounding box center [1287, 589] width 157 height 16
click at [1273, 581] on div "scout" at bounding box center [1287, 589] width 157 height 16
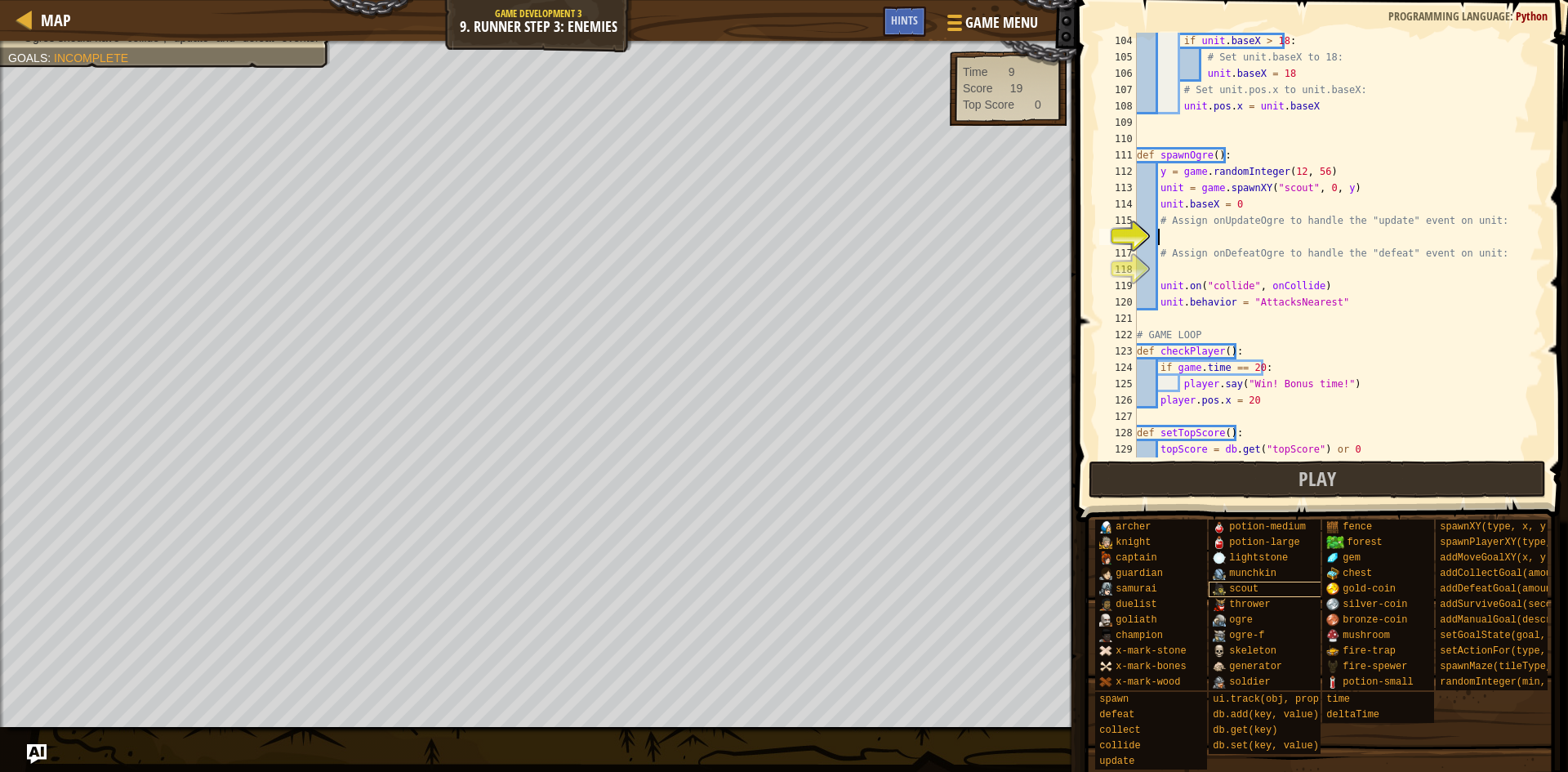
click at [1273, 581] on div "scout" at bounding box center [1287, 589] width 157 height 16
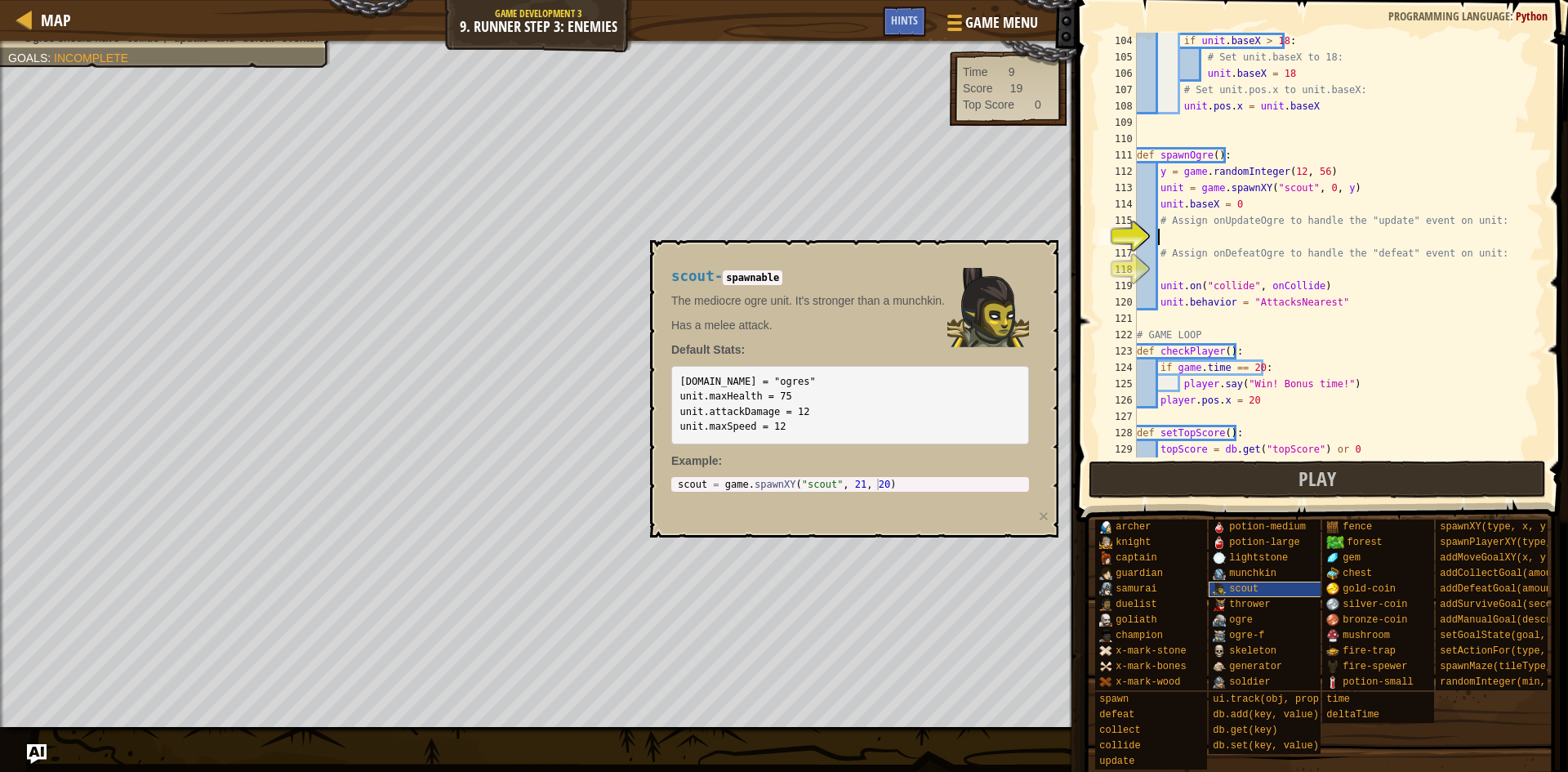
click at [1273, 581] on div "scout" at bounding box center [1287, 589] width 157 height 16
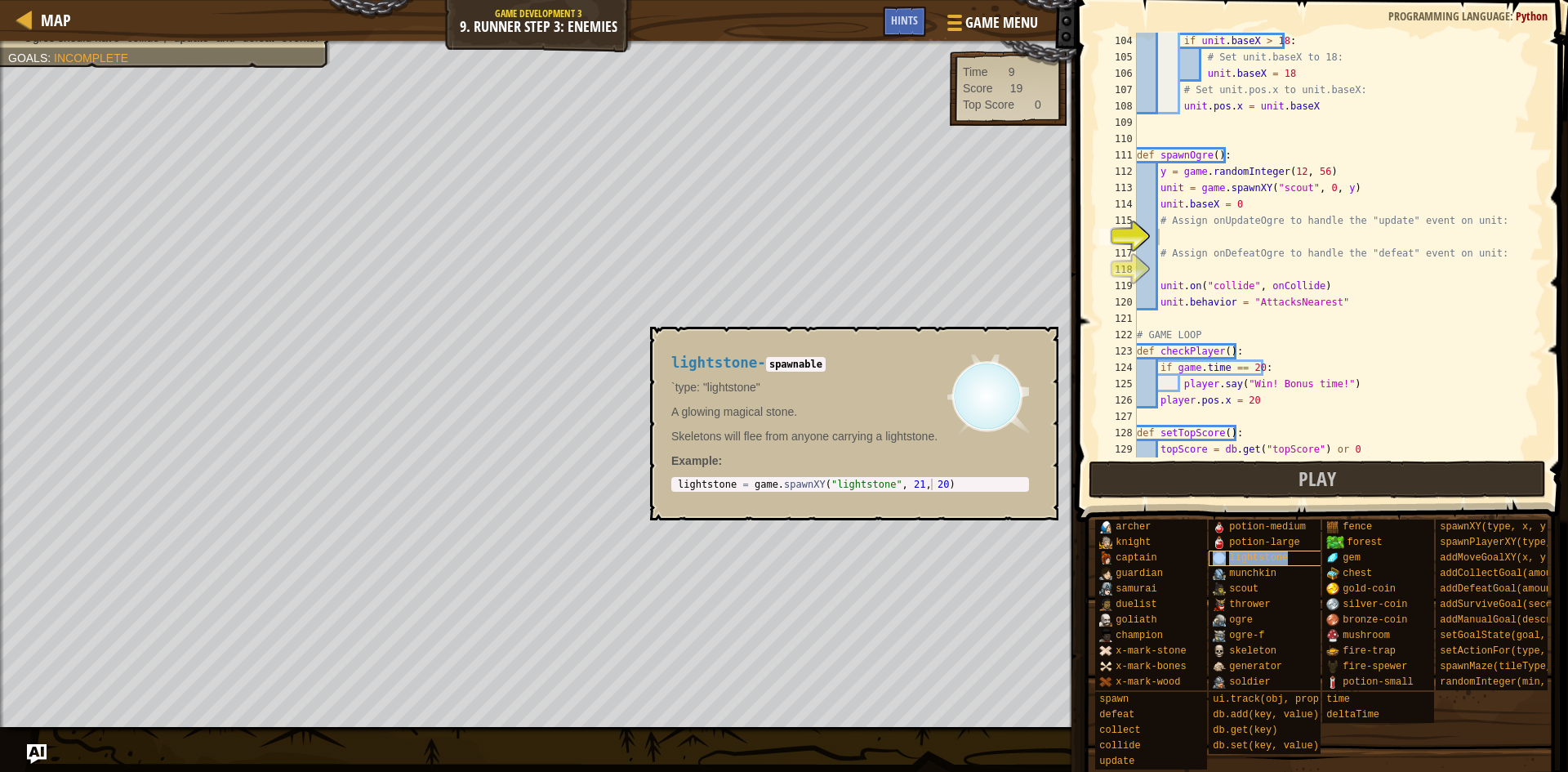
click at [1284, 551] on div "lightstone" at bounding box center [1287, 558] width 157 height 16
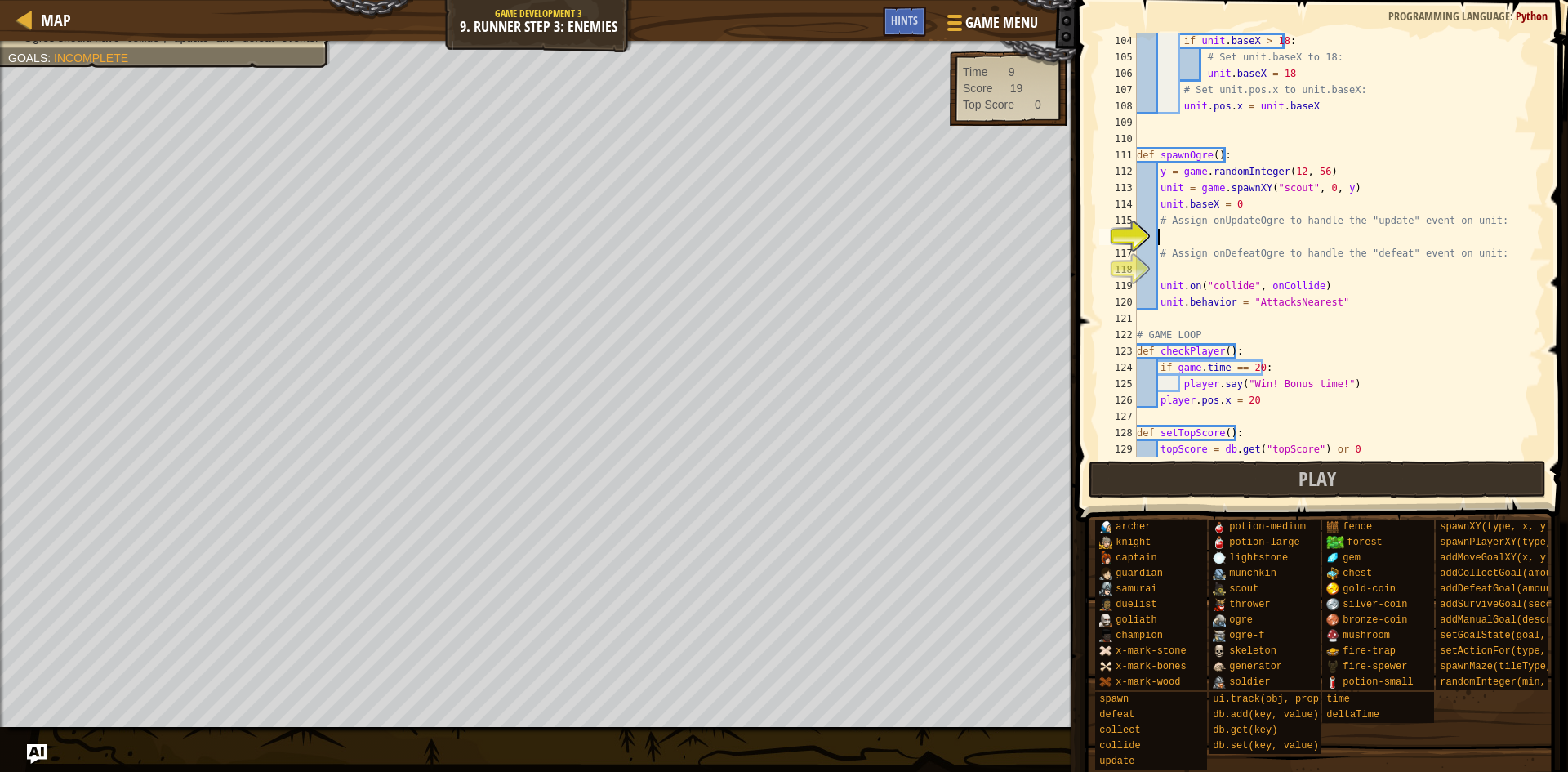
click at [1224, 239] on div "if unit . baseX > 18 : # Set unit.baseX to 18: unit . baseX = 18 # Set unit.pos…" at bounding box center [1333, 261] width 398 height 458
type textarea "u"
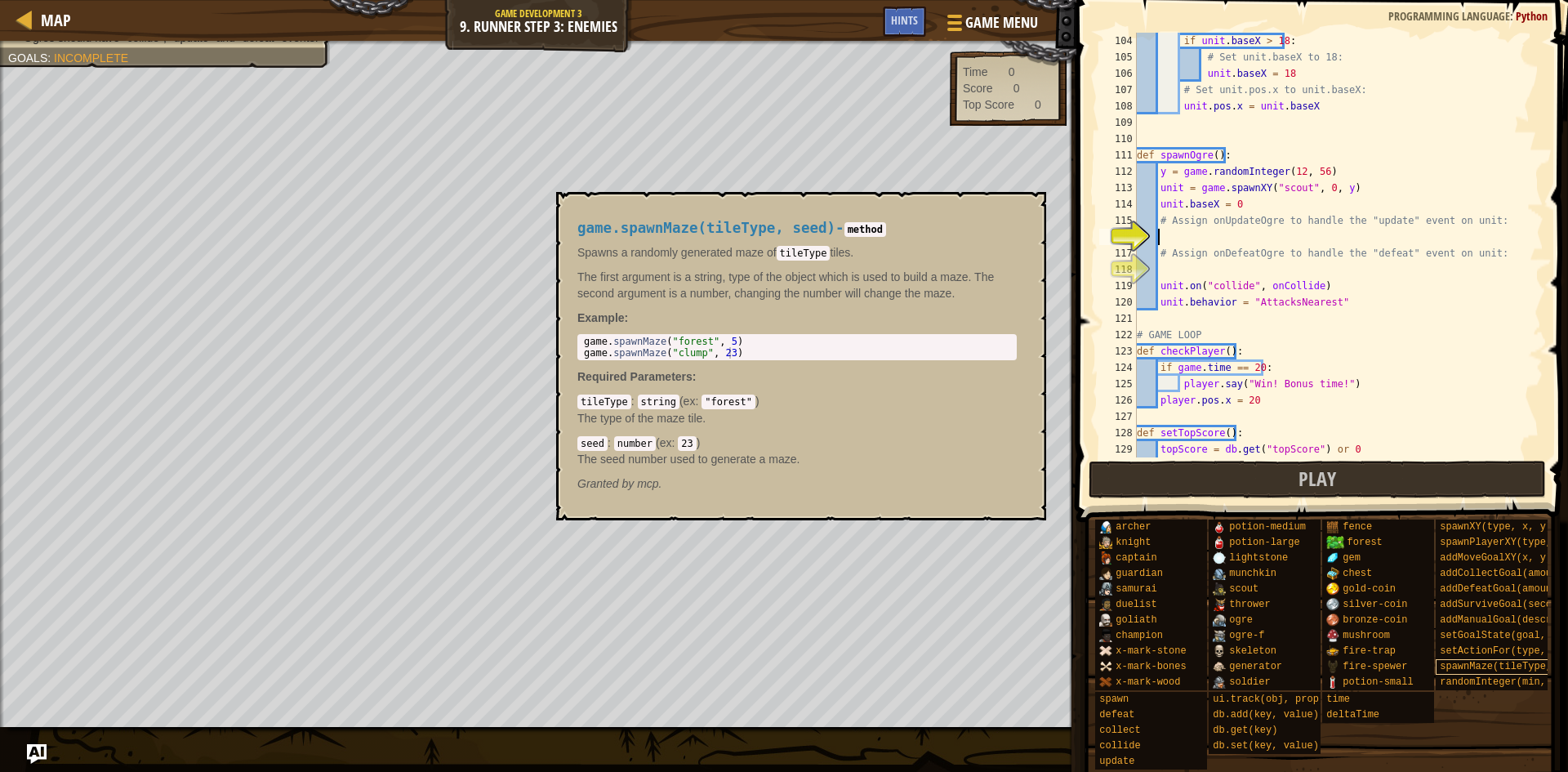
scroll to position [0, 0]
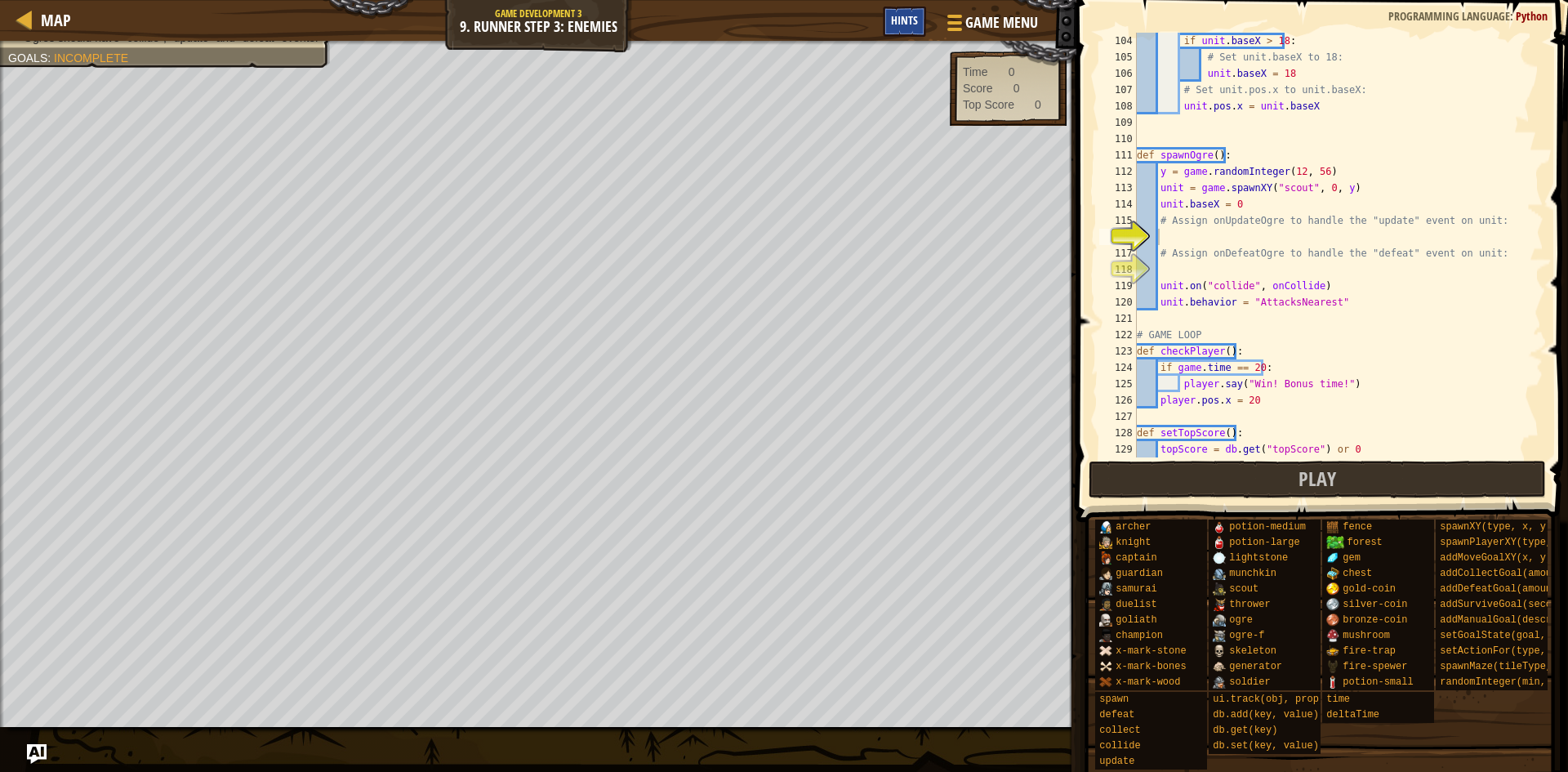
click at [905, 18] on span "Hints" at bounding box center [904, 20] width 27 height 16
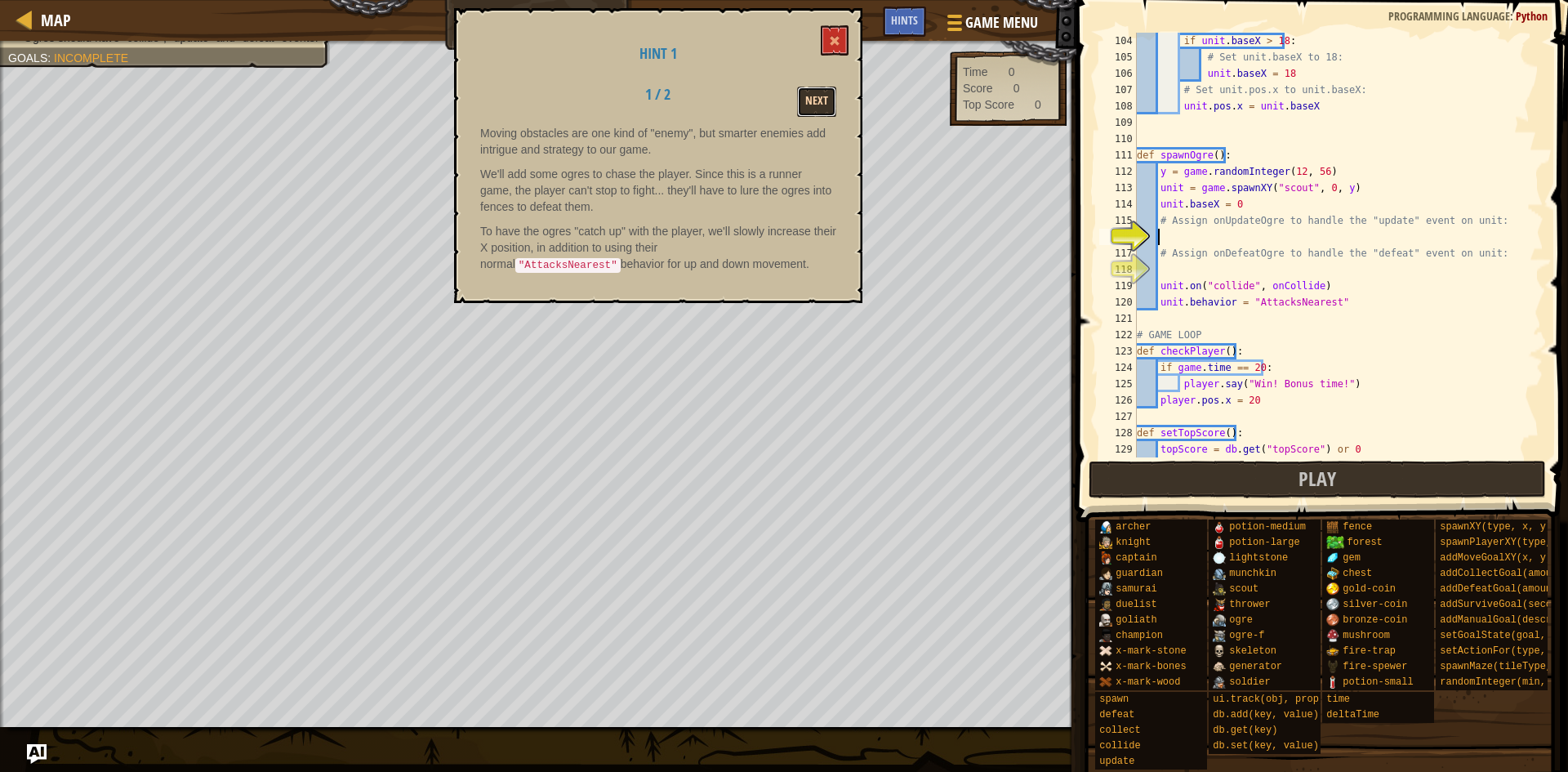
click at [804, 107] on button "Next" at bounding box center [816, 101] width 39 height 30
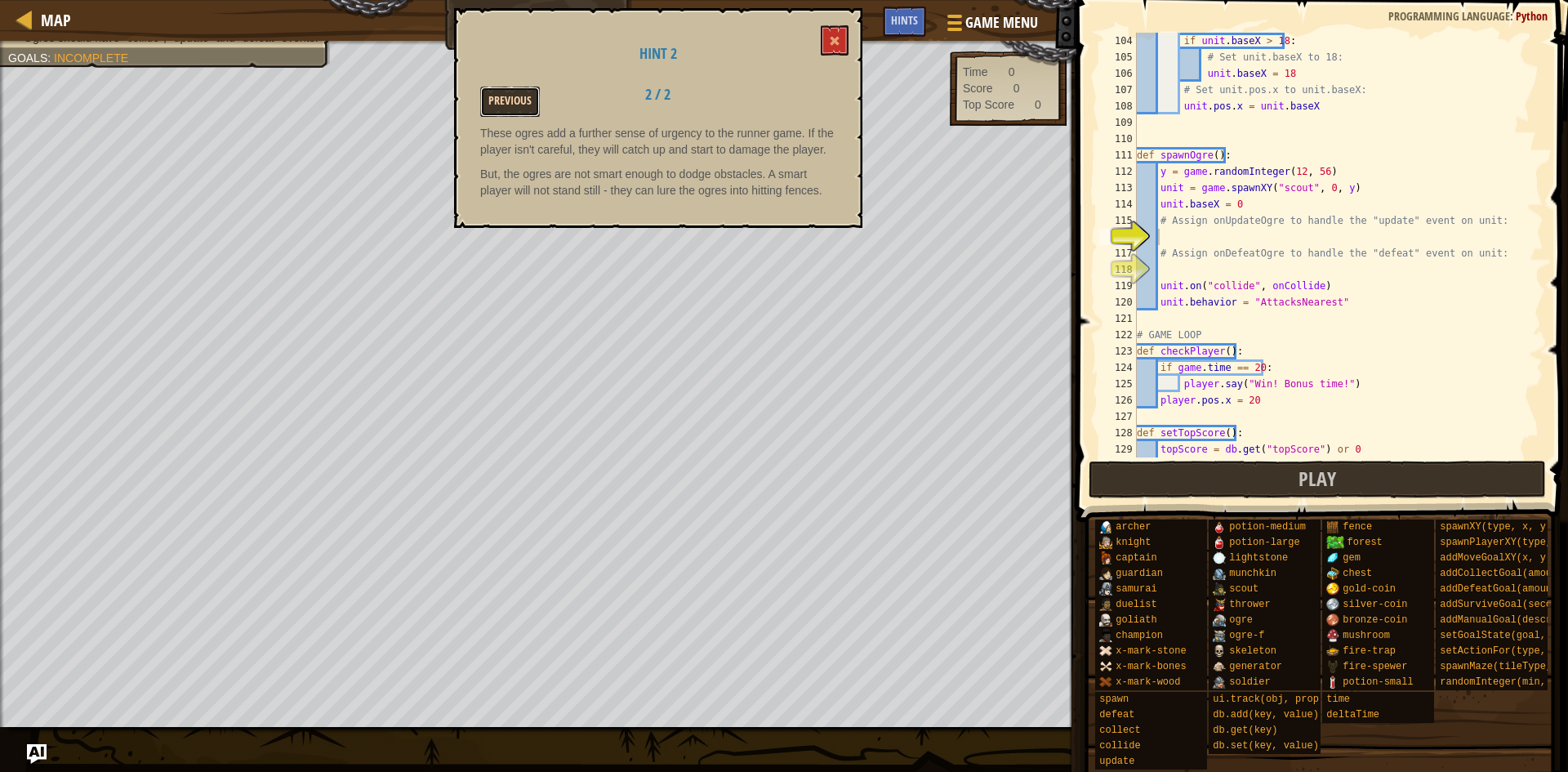
click at [506, 92] on button "Previous" at bounding box center [510, 101] width 60 height 30
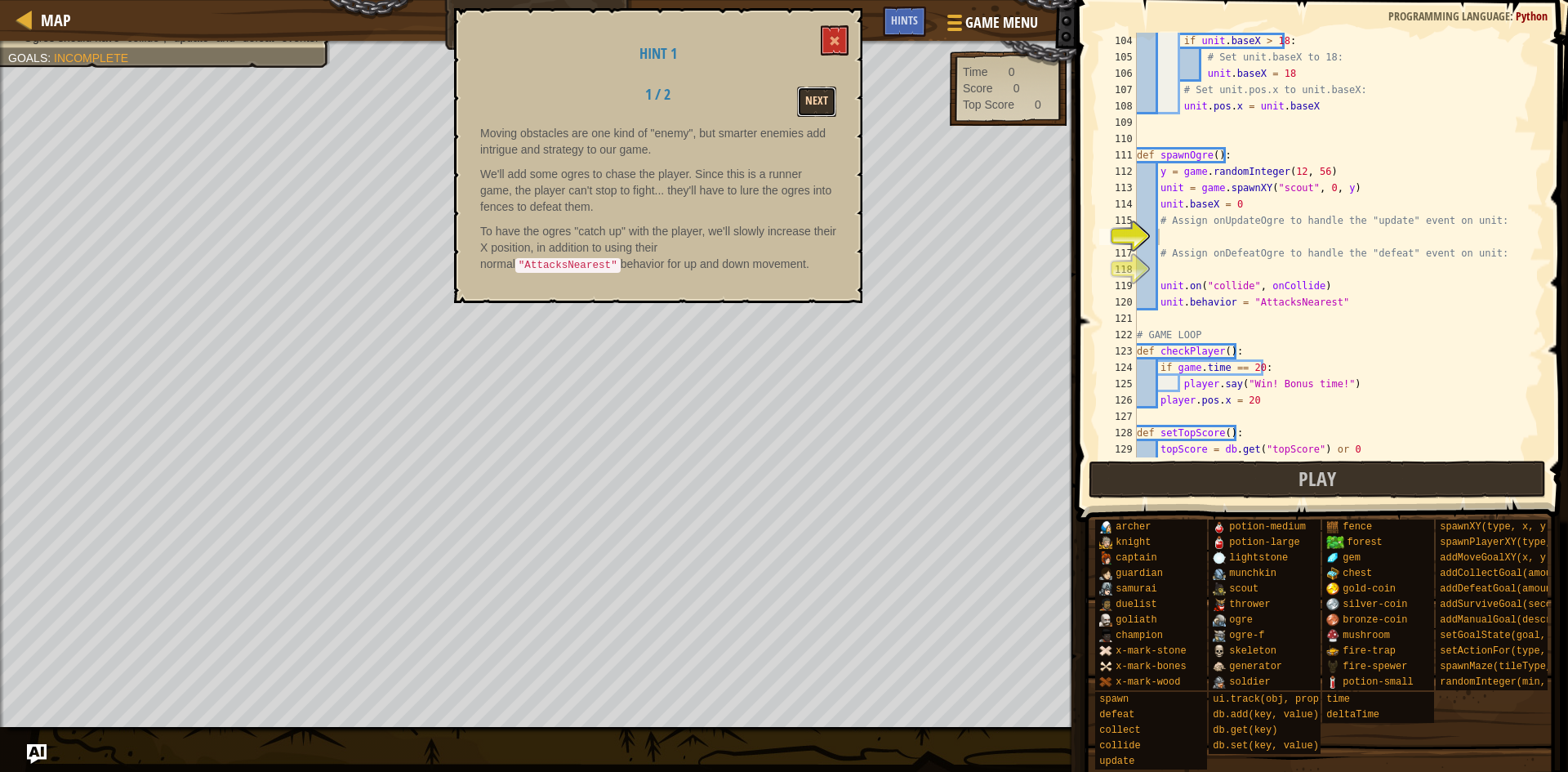
click at [822, 92] on button "Next" at bounding box center [816, 101] width 39 height 30
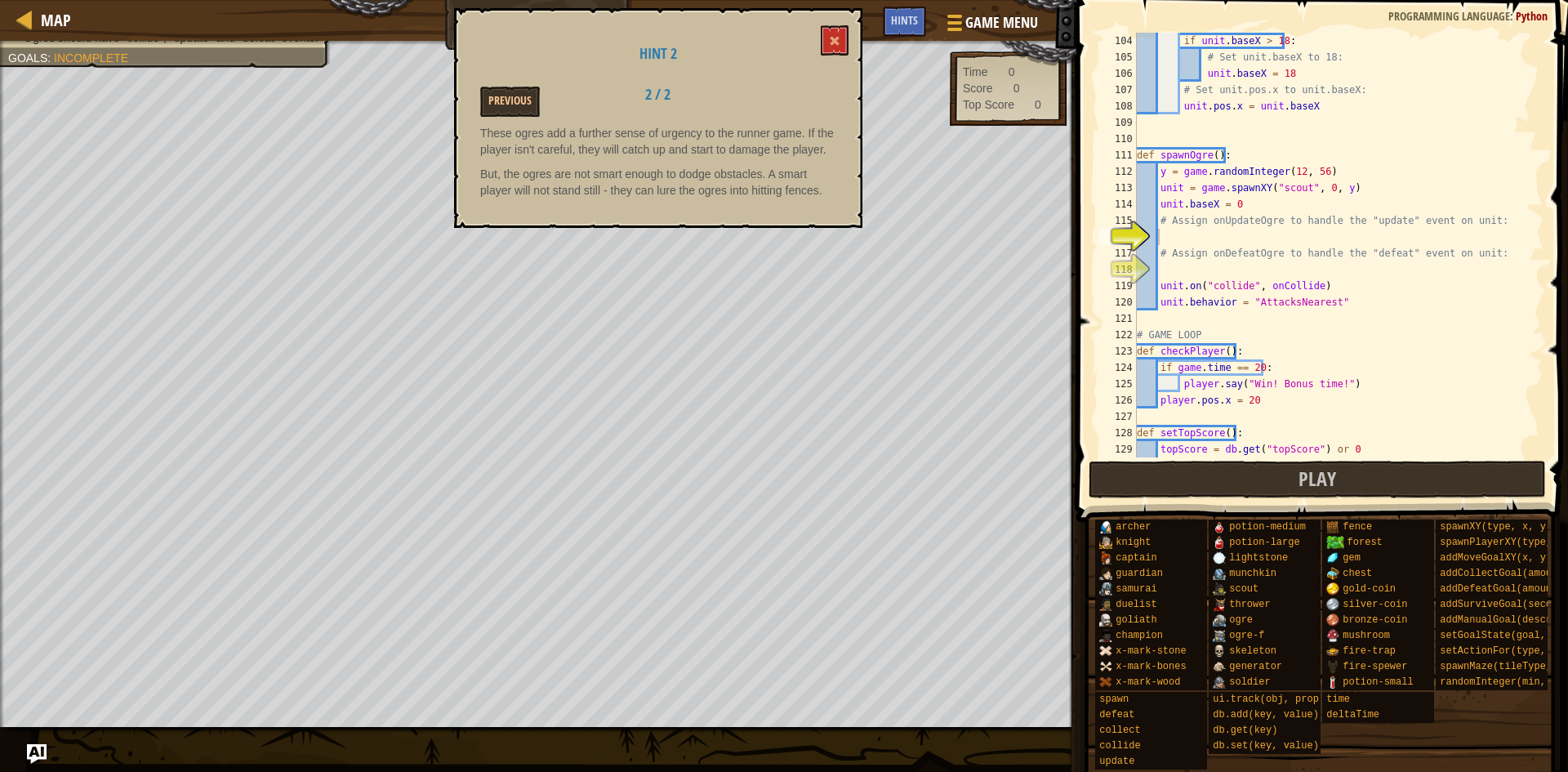
drag, startPoint x: 502, startPoint y: 130, endPoint x: 849, endPoint y: 197, distance: 353.4
click at [1079, 211] on div "Map Game Development 3 9. Runner Step 3: Enemies Game Menu Done Hints 1 ההההההה…" at bounding box center [784, 386] width 1568 height 772
drag, startPoint x: 754, startPoint y: 152, endPoint x: 517, endPoint y: 186, distance: 239.4
click at [519, 186] on div "These ogres add a further sense of urgency to the runner game. If the player is…" at bounding box center [658, 166] width 356 height 82
click at [834, 42] on span at bounding box center [835, 41] width 12 height 12
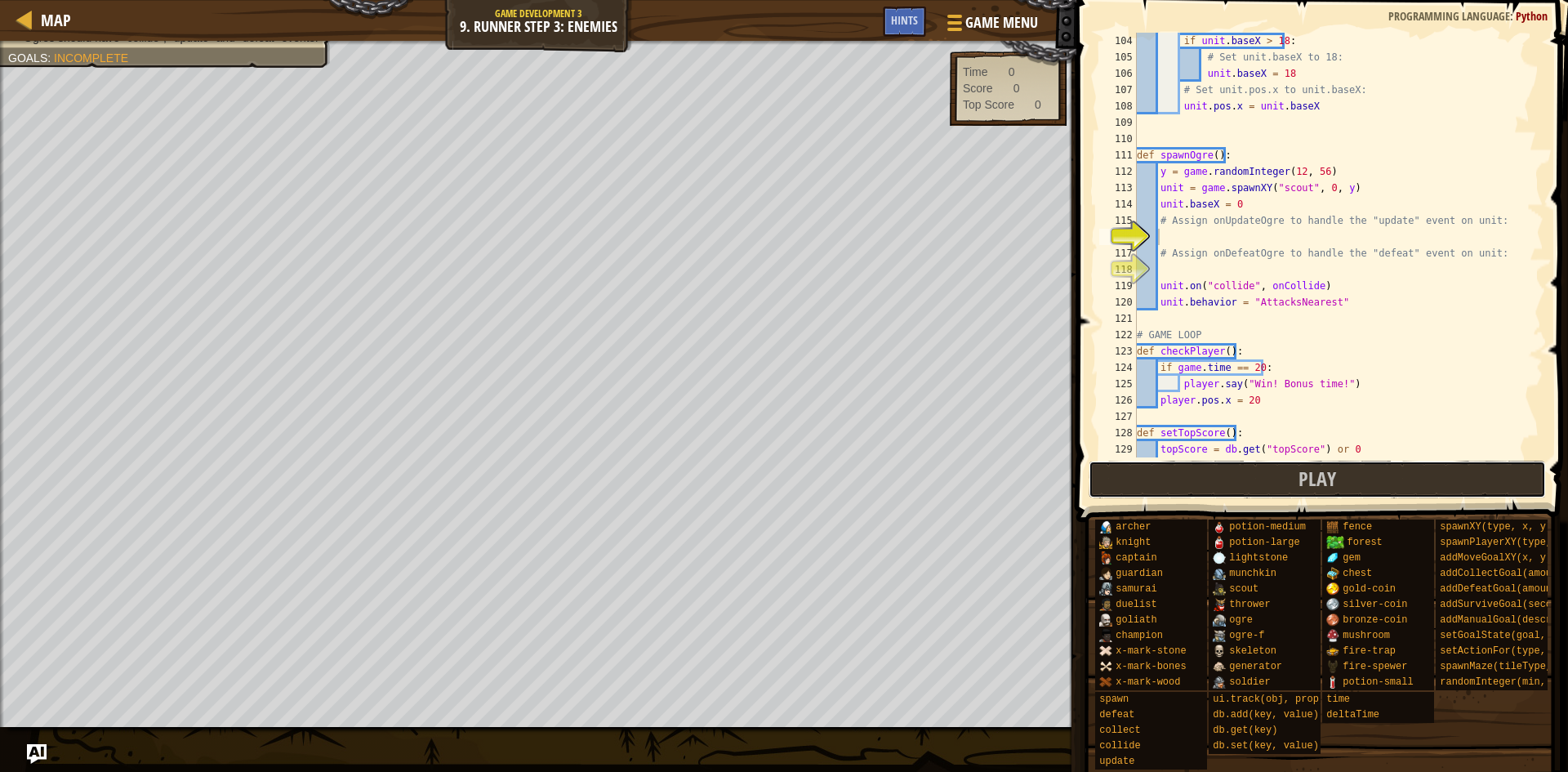
drag, startPoint x: 1234, startPoint y: 495, endPoint x: 1223, endPoint y: 478, distance: 20.2
click at [1233, 495] on button "Play" at bounding box center [1318, 479] width 458 height 37
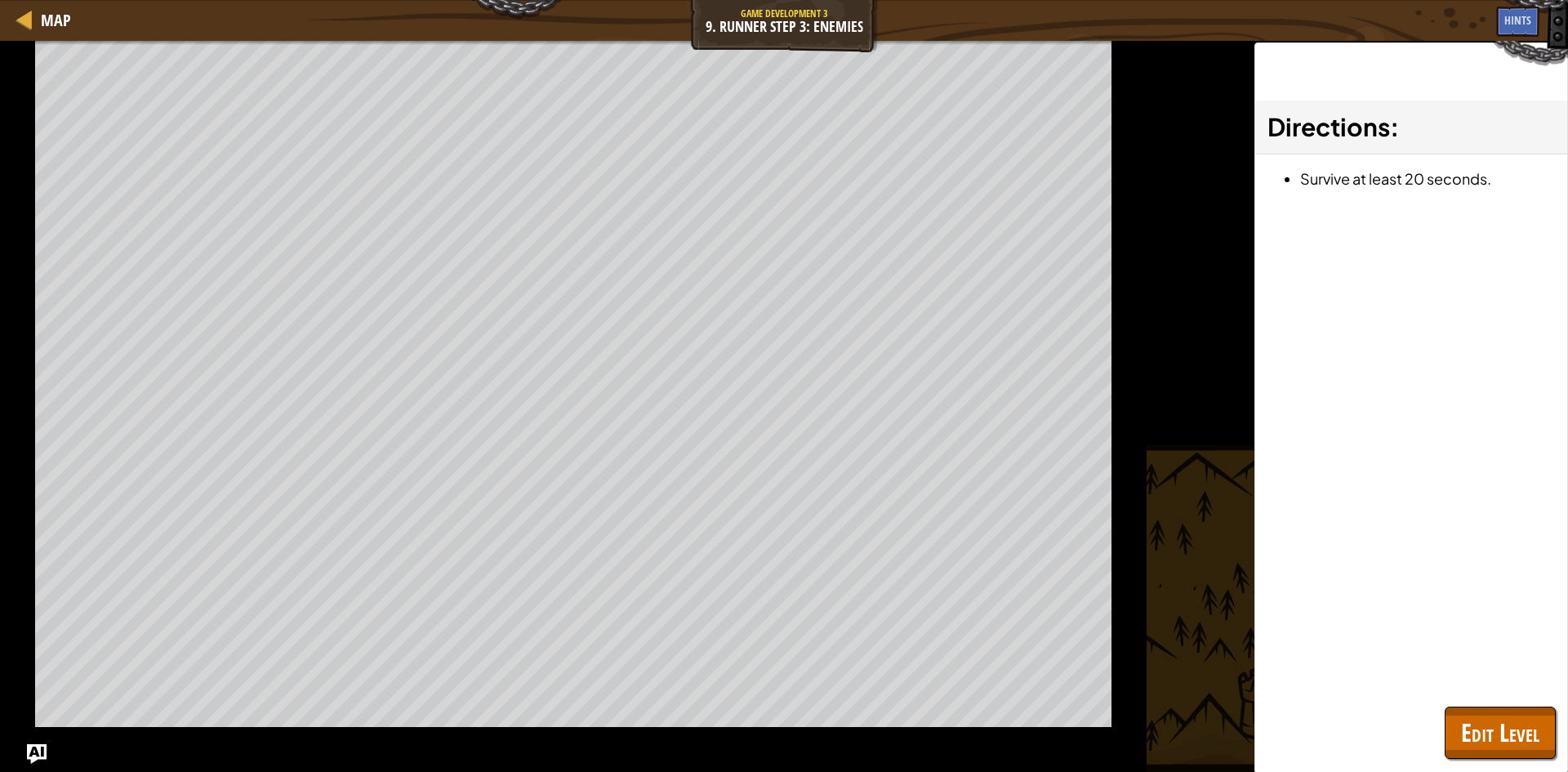
click at [1217, 478] on div "Win the game. Ogres shouldn't be X > 18. Ogres should have "collide", "update" …" at bounding box center [784, 406] width 1568 height 731
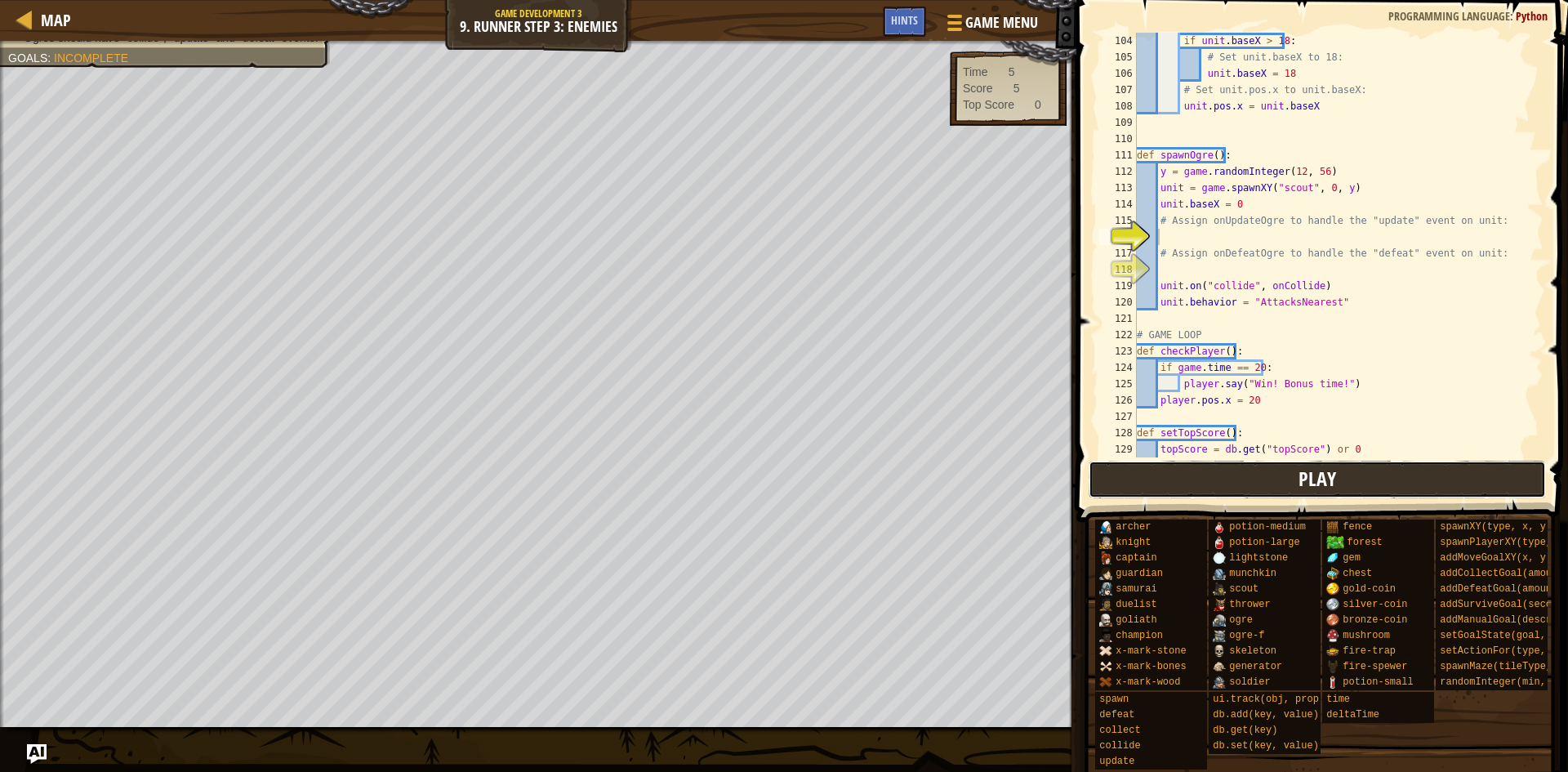
click at [1141, 461] on button "Play" at bounding box center [1318, 479] width 458 height 37
click at [1124, 483] on button "Play" at bounding box center [1318, 479] width 458 height 37
click at [1170, 463] on button "Play" at bounding box center [1318, 479] width 458 height 37
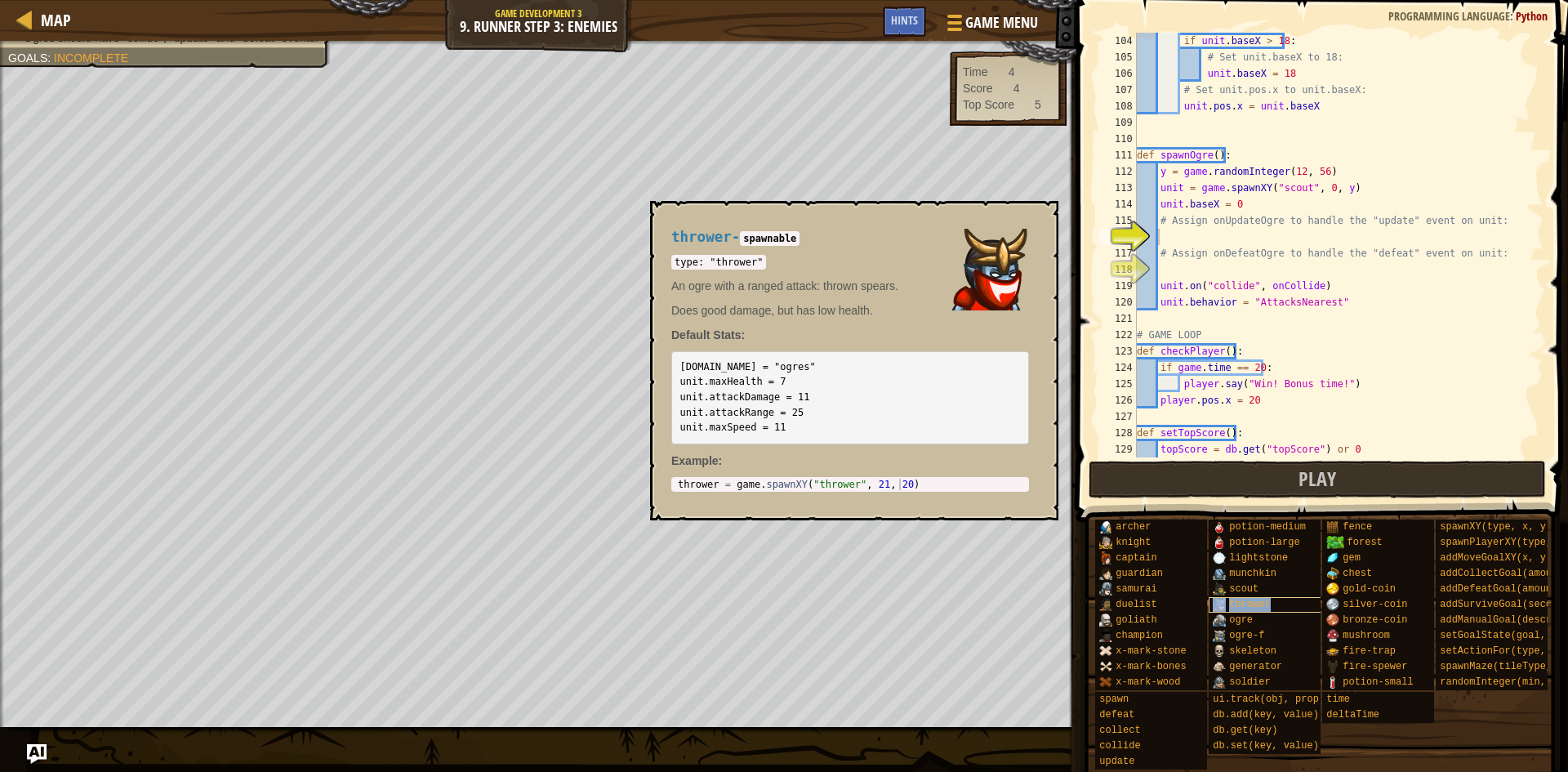
click at [1274, 603] on div "thrower" at bounding box center [1287, 605] width 157 height 16
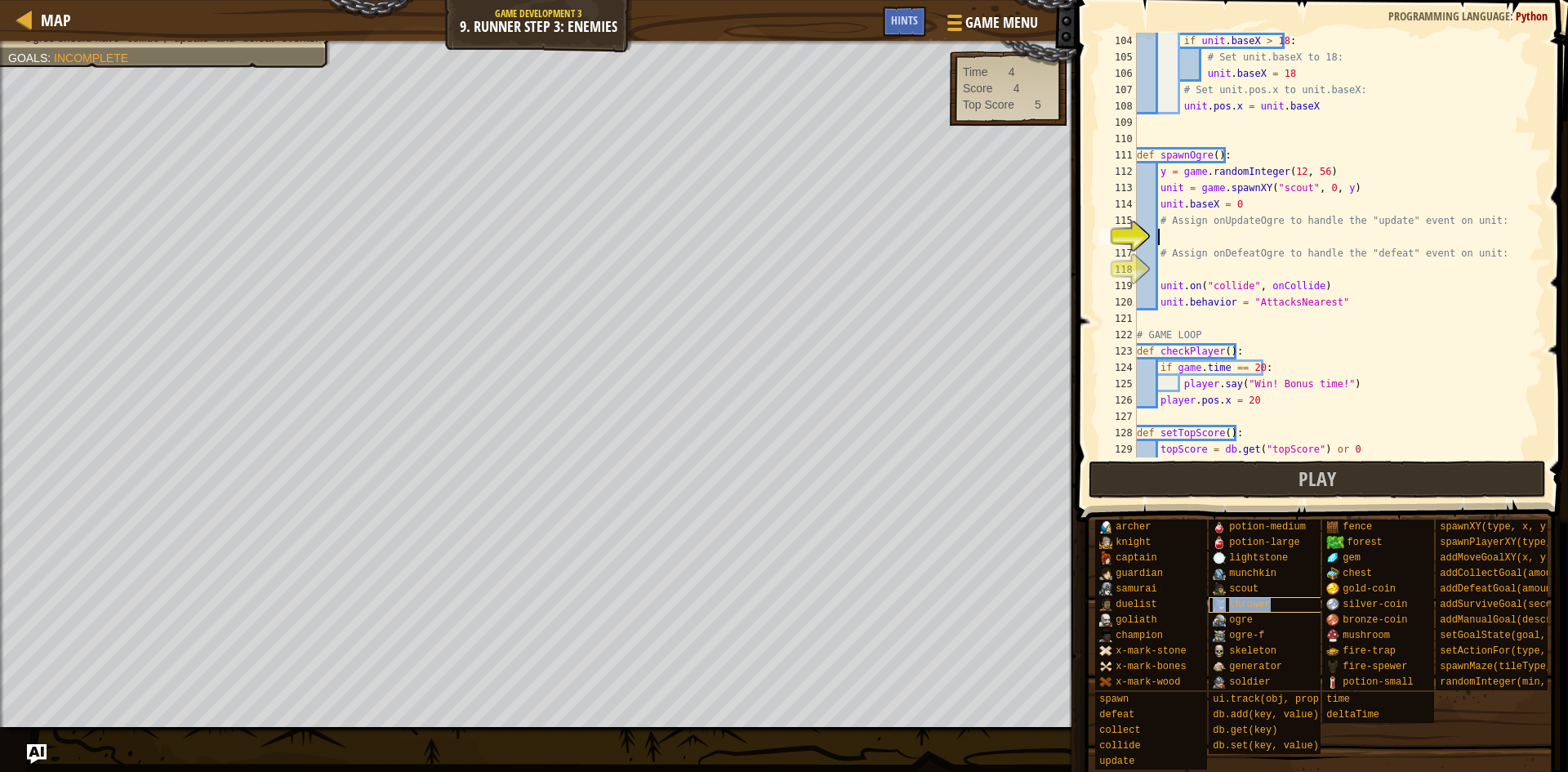
click at [1274, 603] on div "thrower" at bounding box center [1287, 605] width 157 height 16
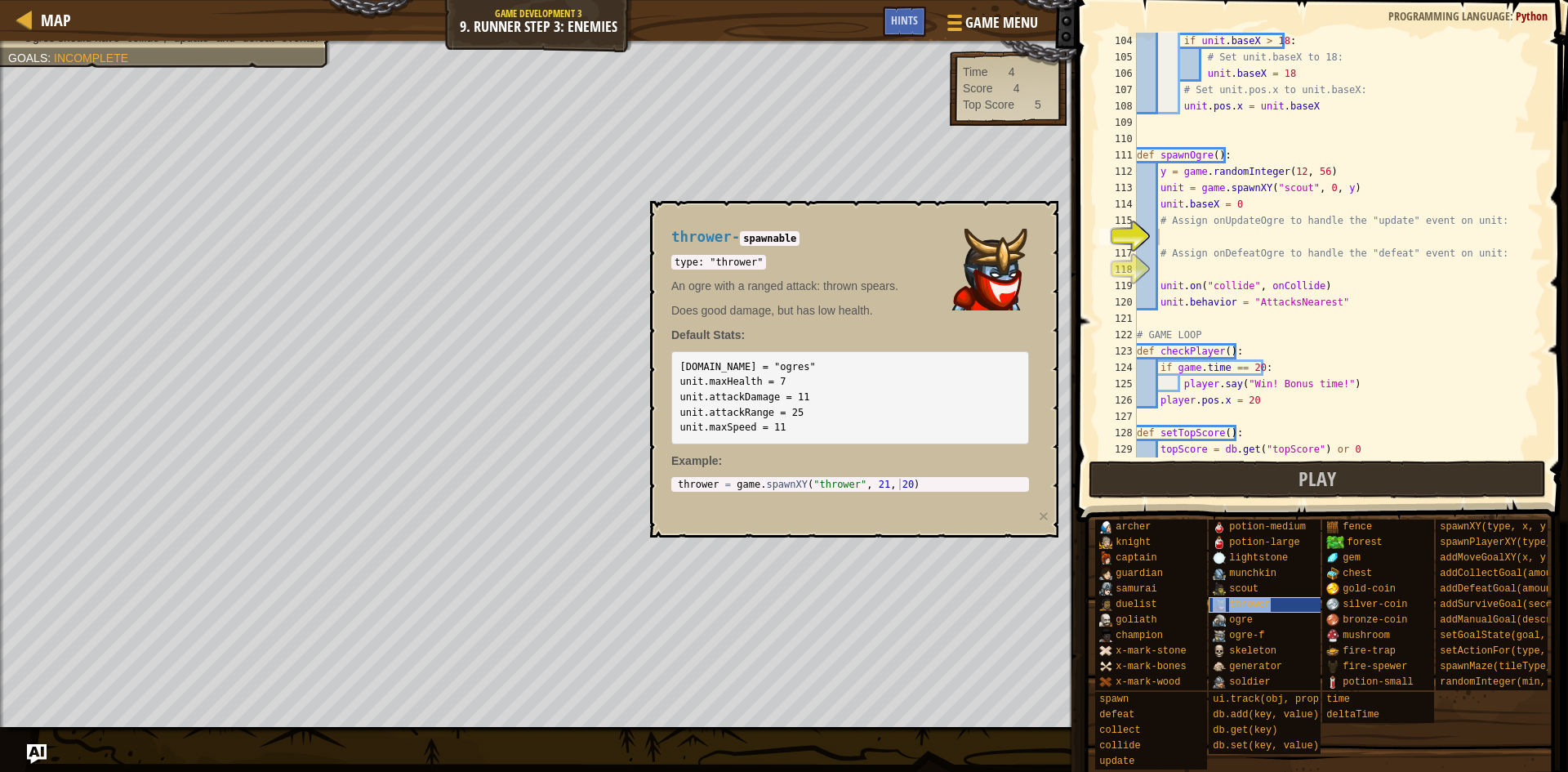
click at [1274, 603] on div "thrower" at bounding box center [1287, 605] width 157 height 16
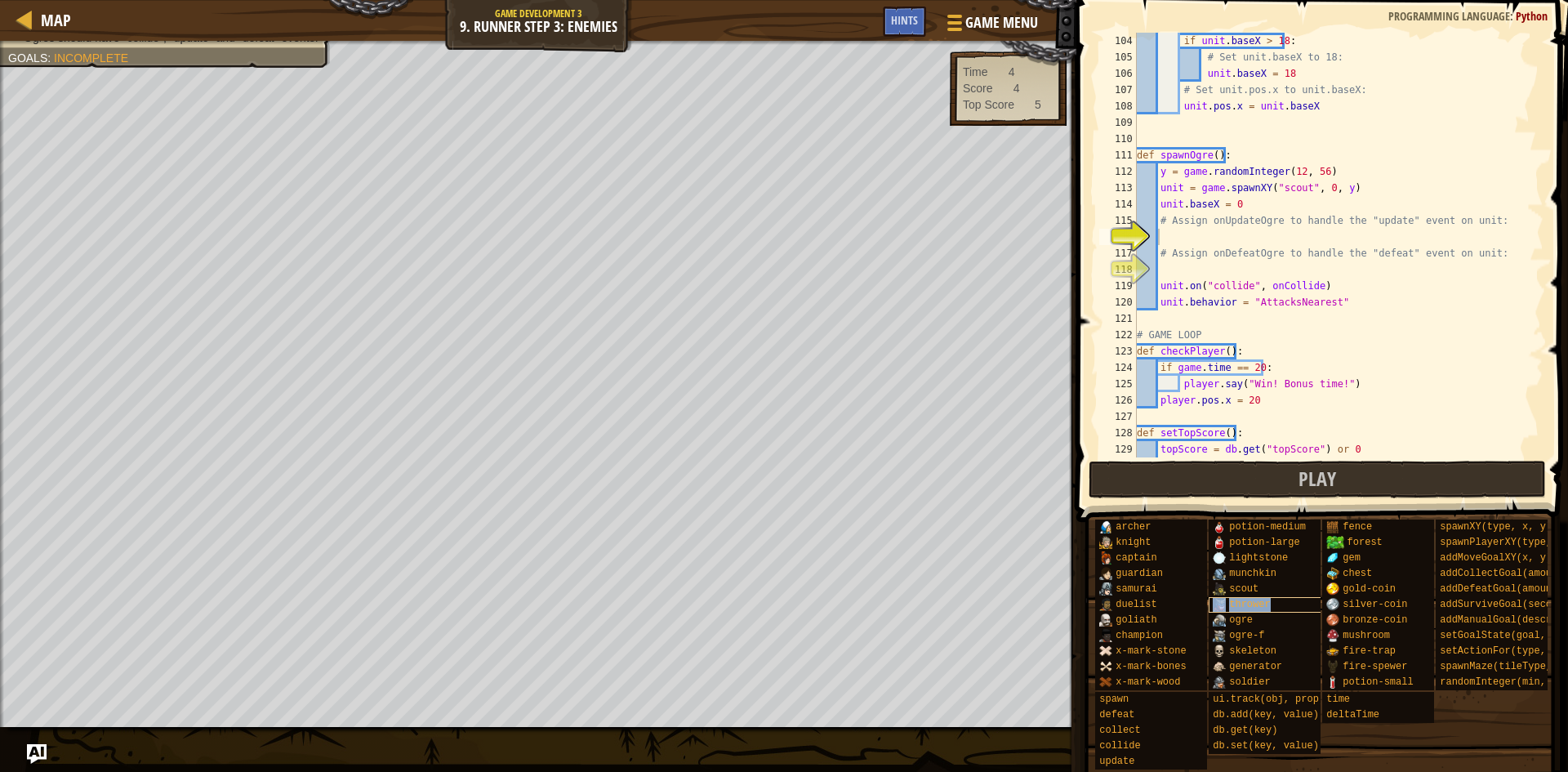
click at [1274, 603] on div "thrower" at bounding box center [1287, 605] width 157 height 16
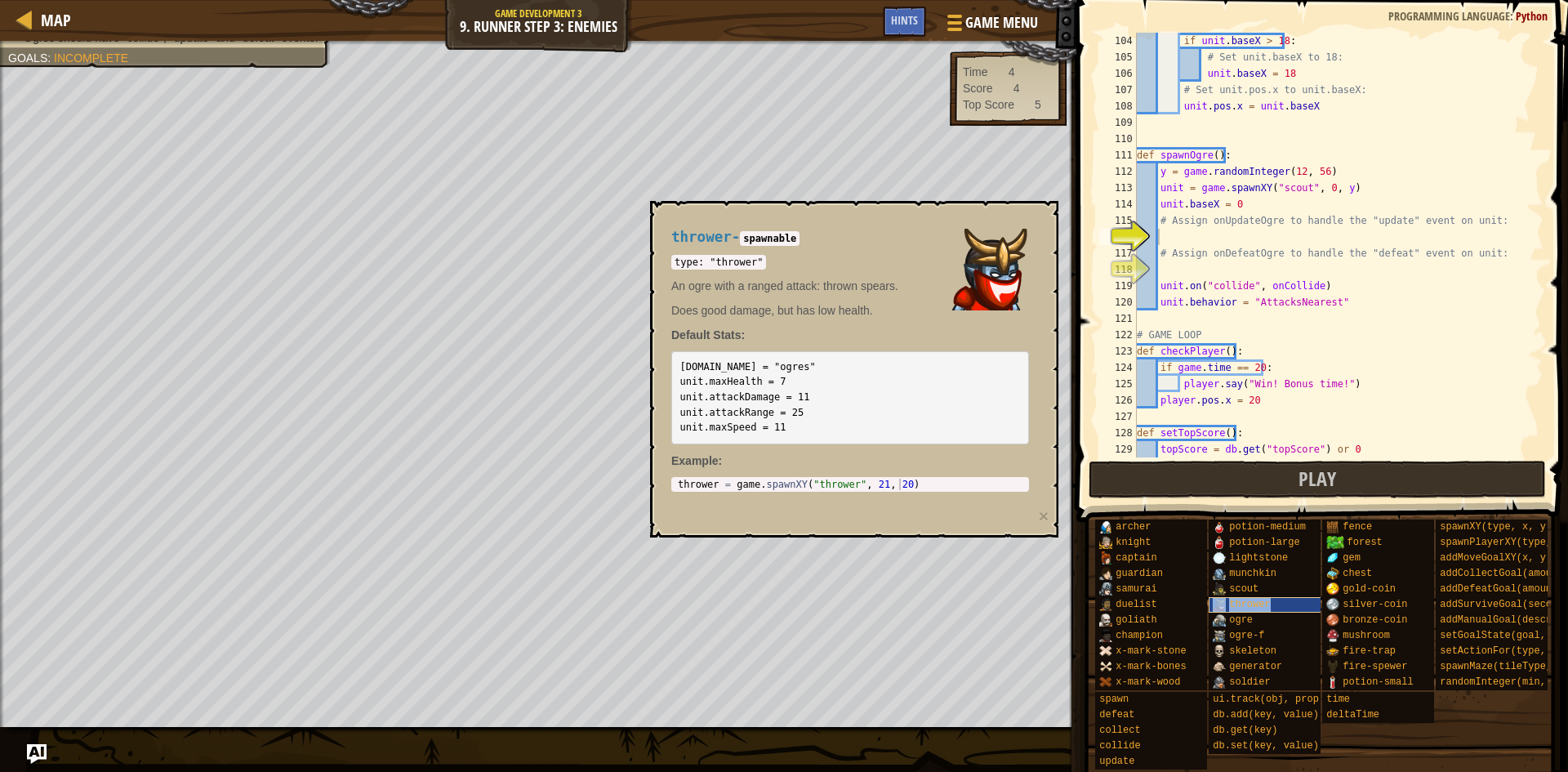
click at [1274, 603] on div "thrower" at bounding box center [1287, 605] width 157 height 16
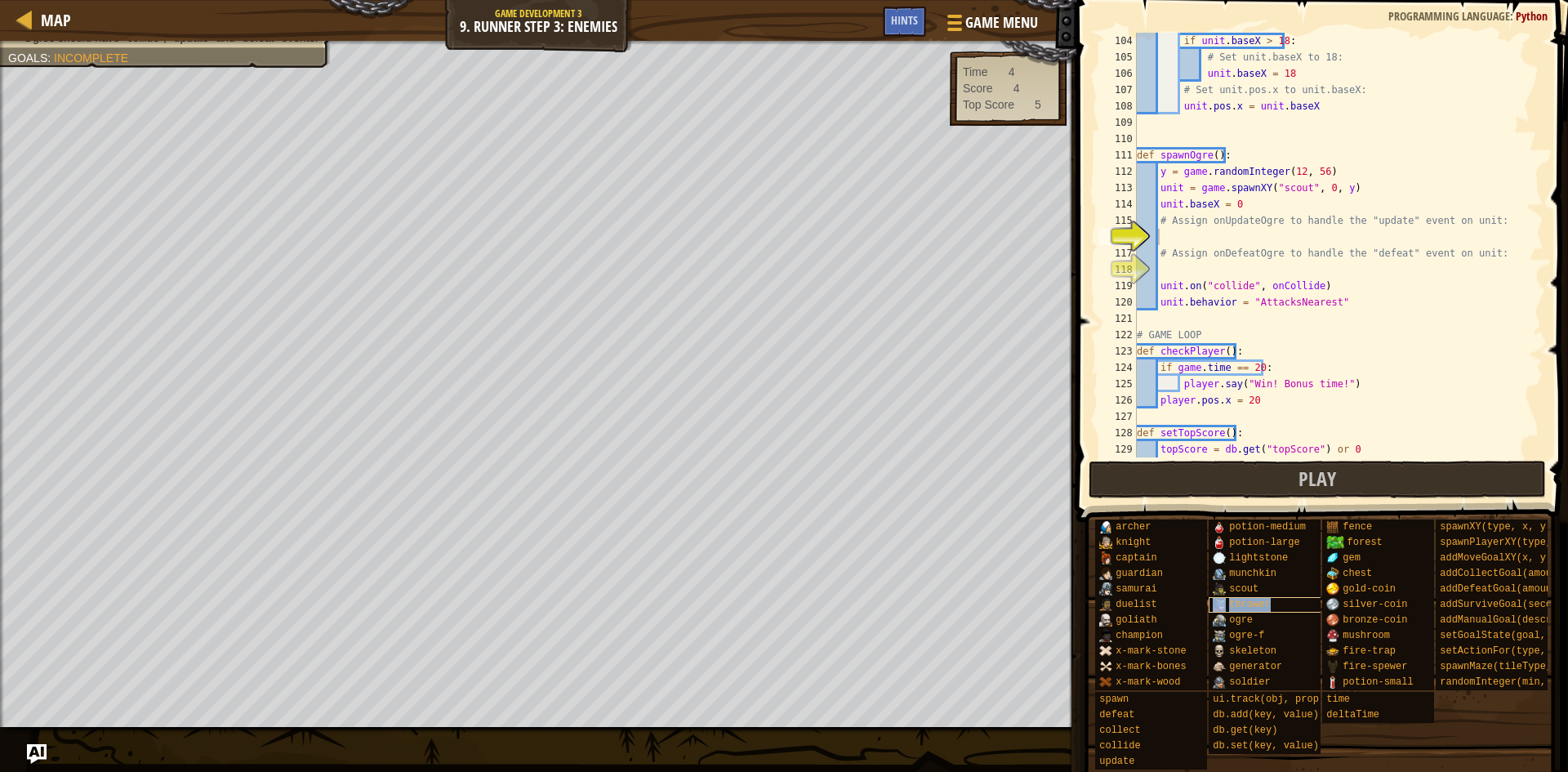
click at [1274, 603] on div "thrower" at bounding box center [1287, 605] width 157 height 16
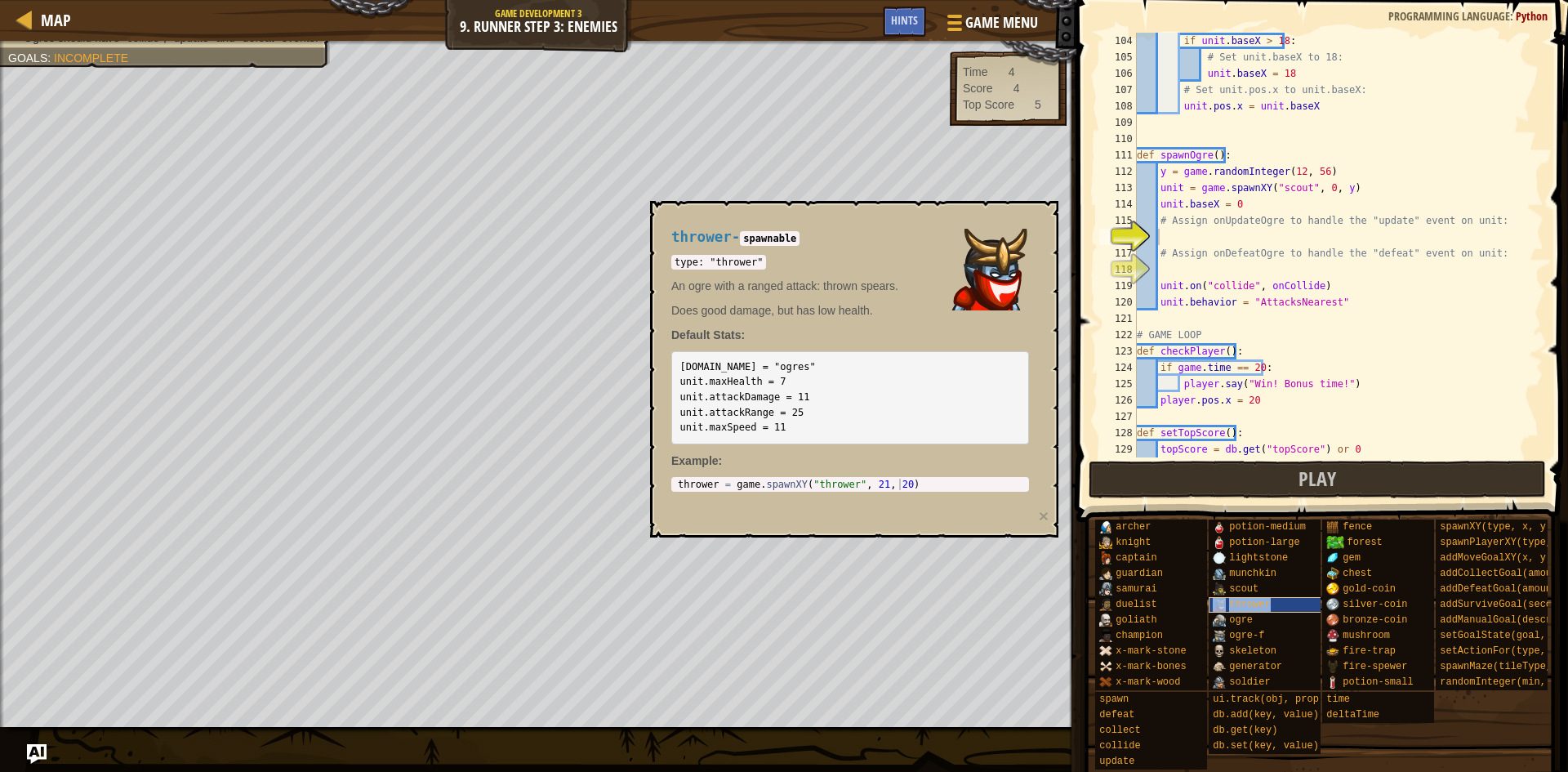
click at [1274, 603] on div "thrower" at bounding box center [1287, 605] width 157 height 16
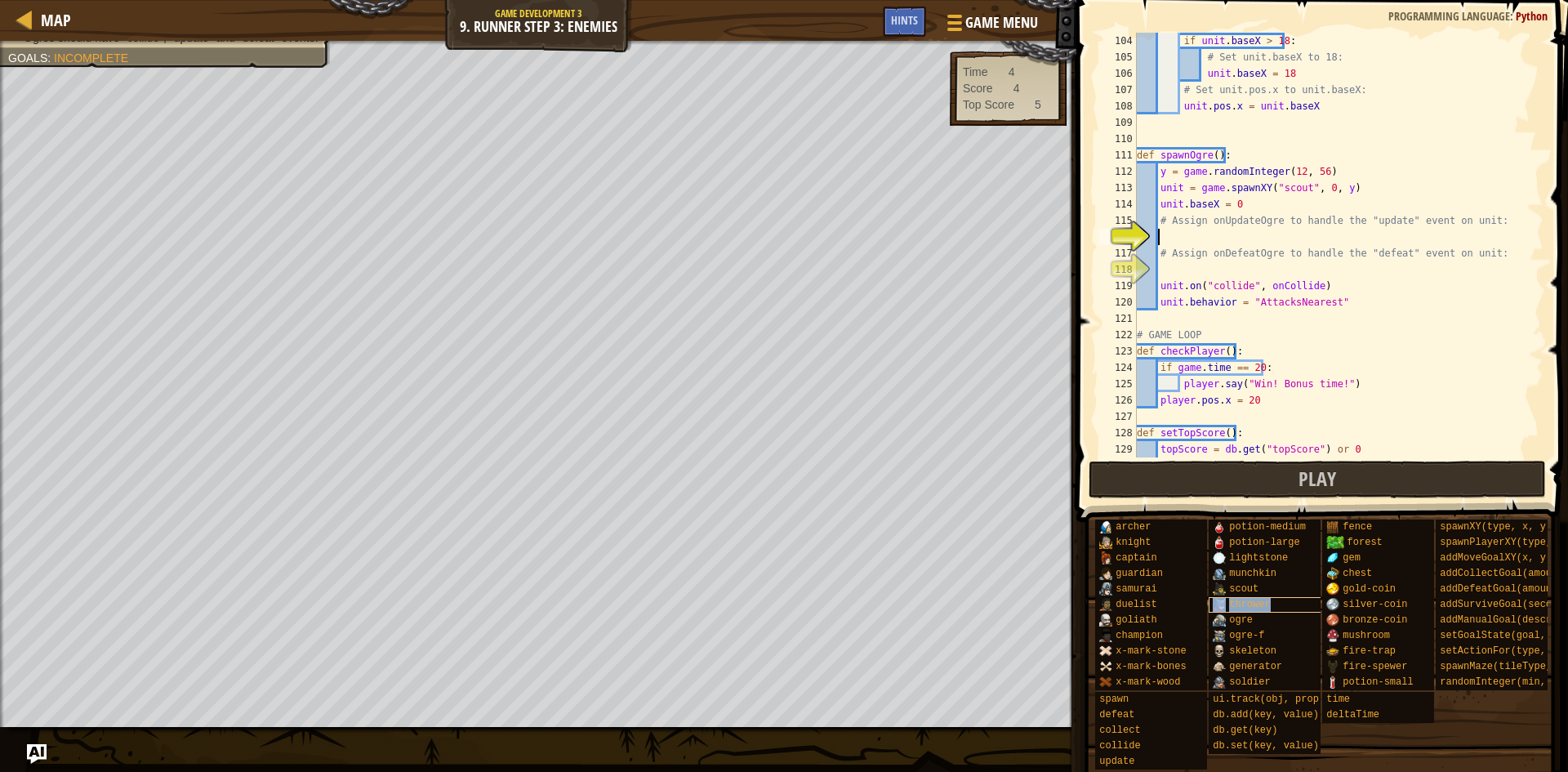
click at [1274, 603] on div "thrower" at bounding box center [1287, 605] width 157 height 16
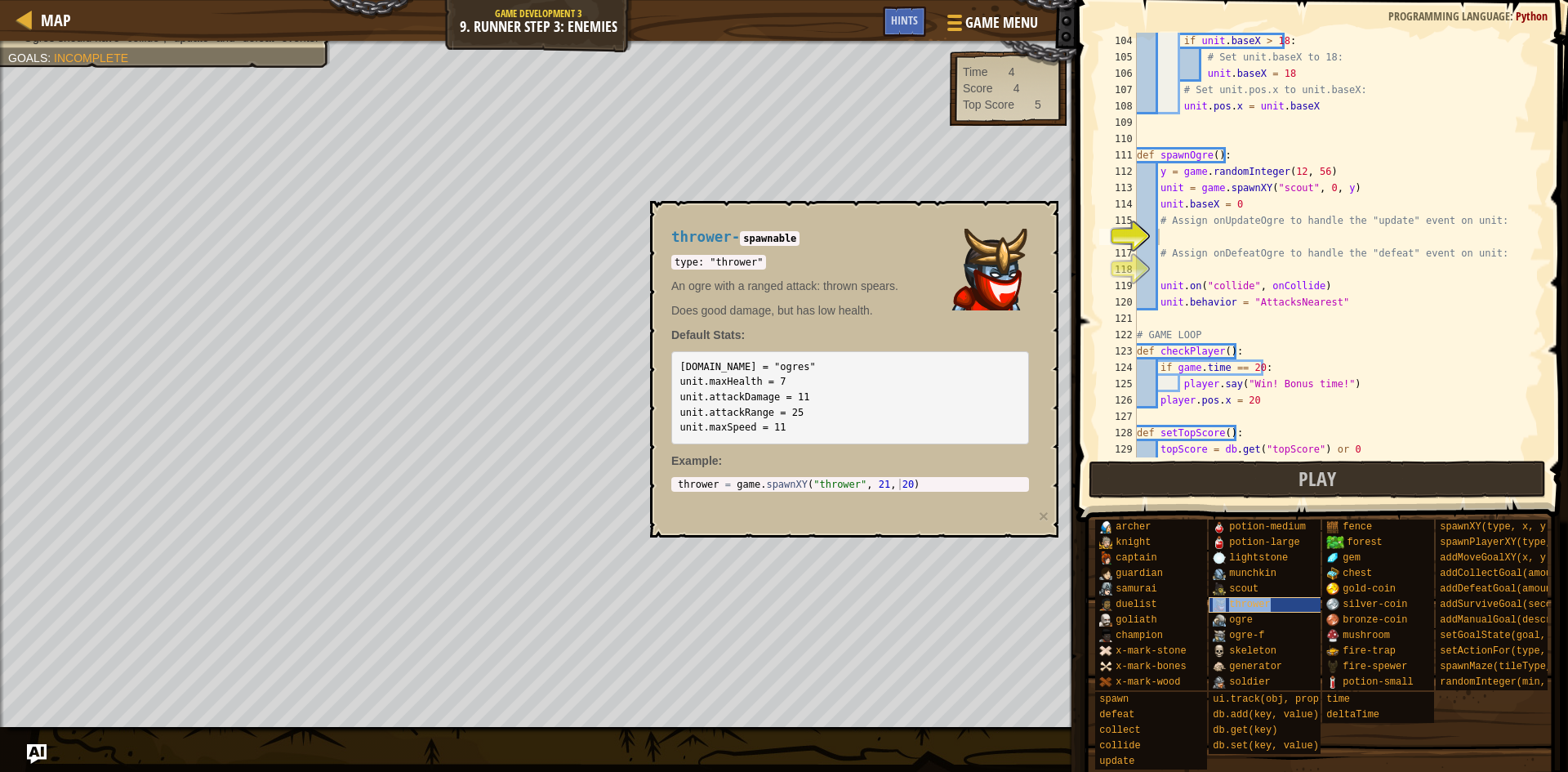
click at [1274, 603] on div "thrower" at bounding box center [1287, 605] width 157 height 16
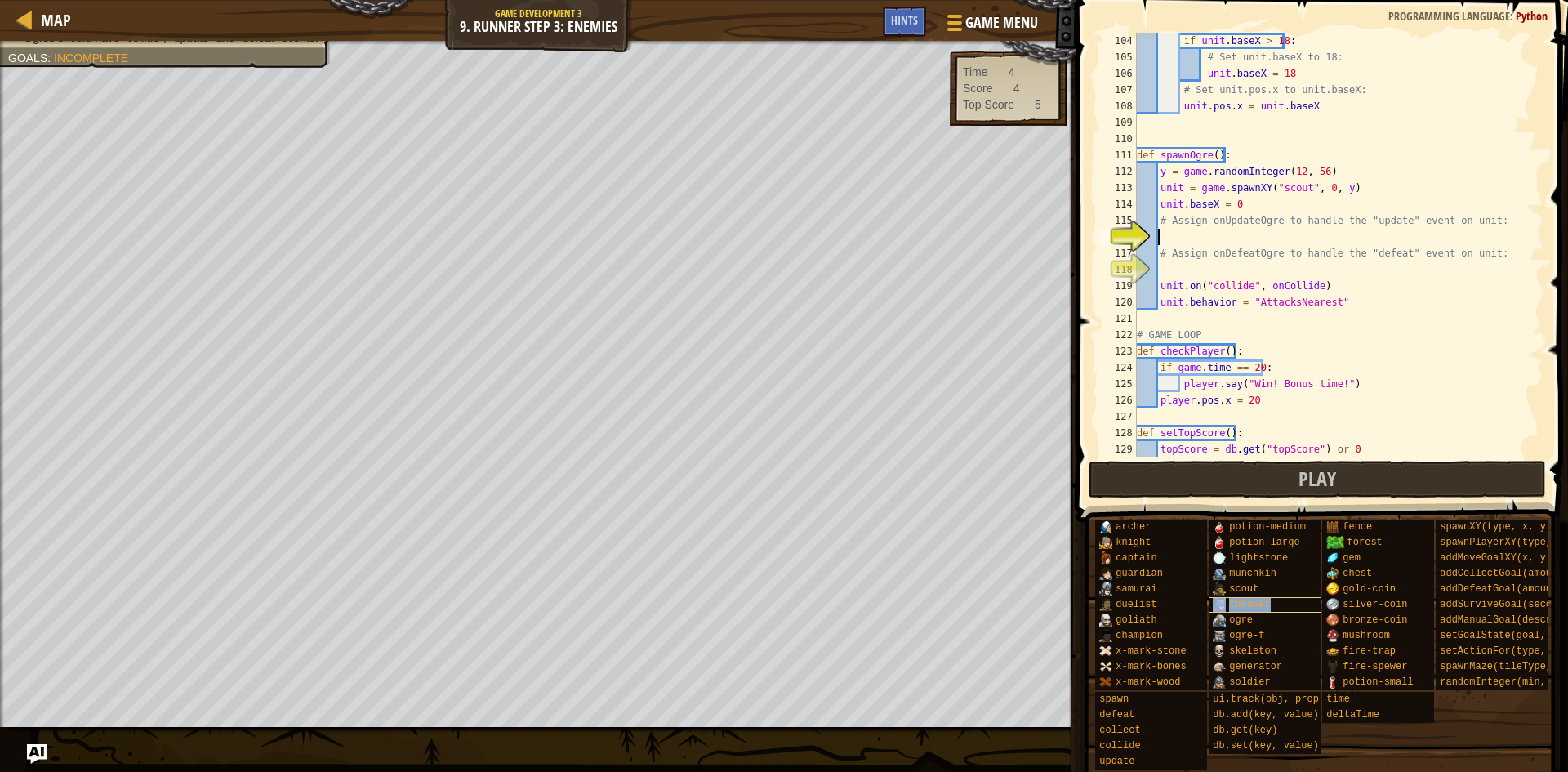
click at [1274, 603] on div "thrower" at bounding box center [1287, 605] width 157 height 16
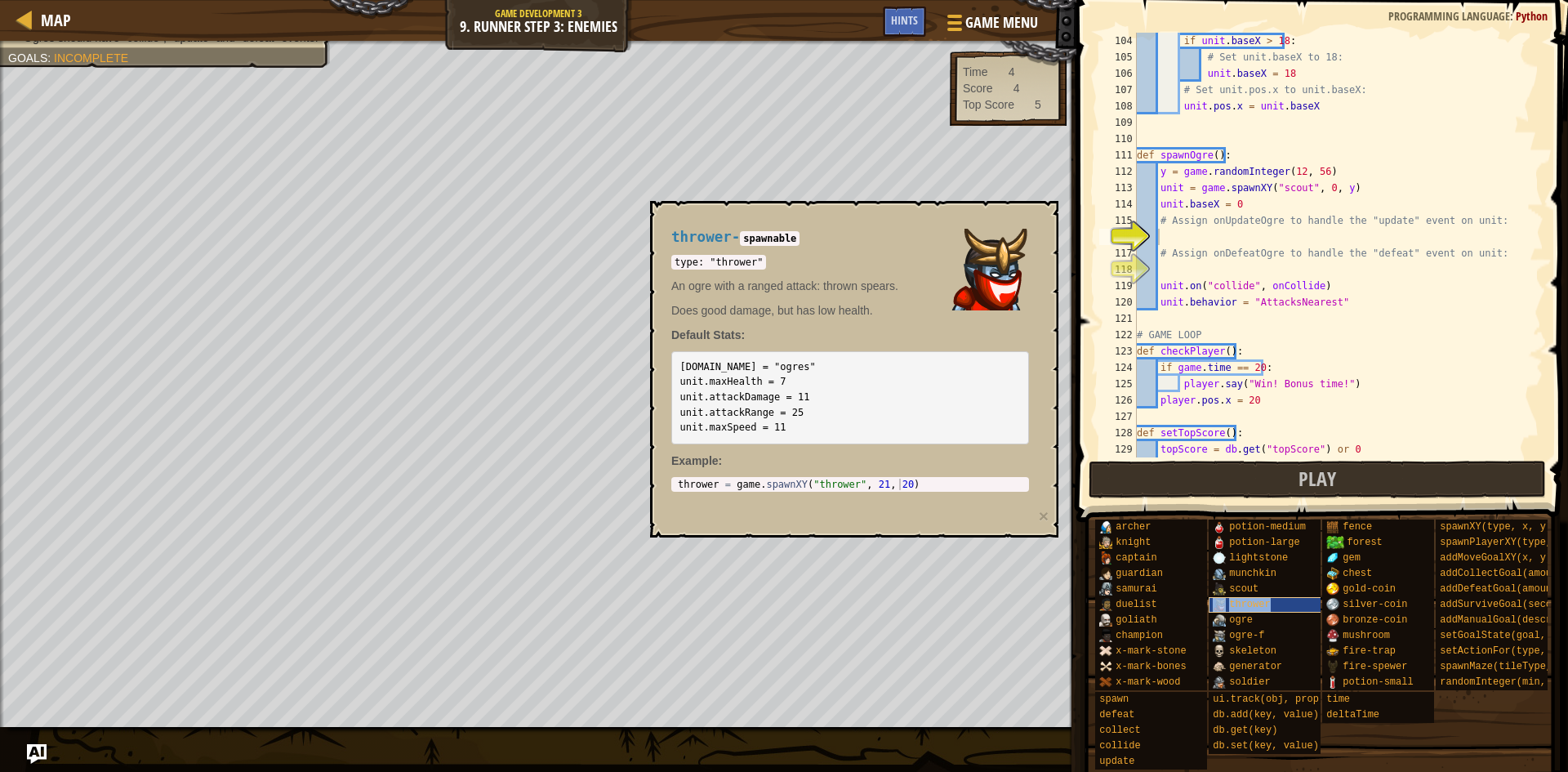
click at [1274, 603] on div "thrower" at bounding box center [1287, 605] width 157 height 16
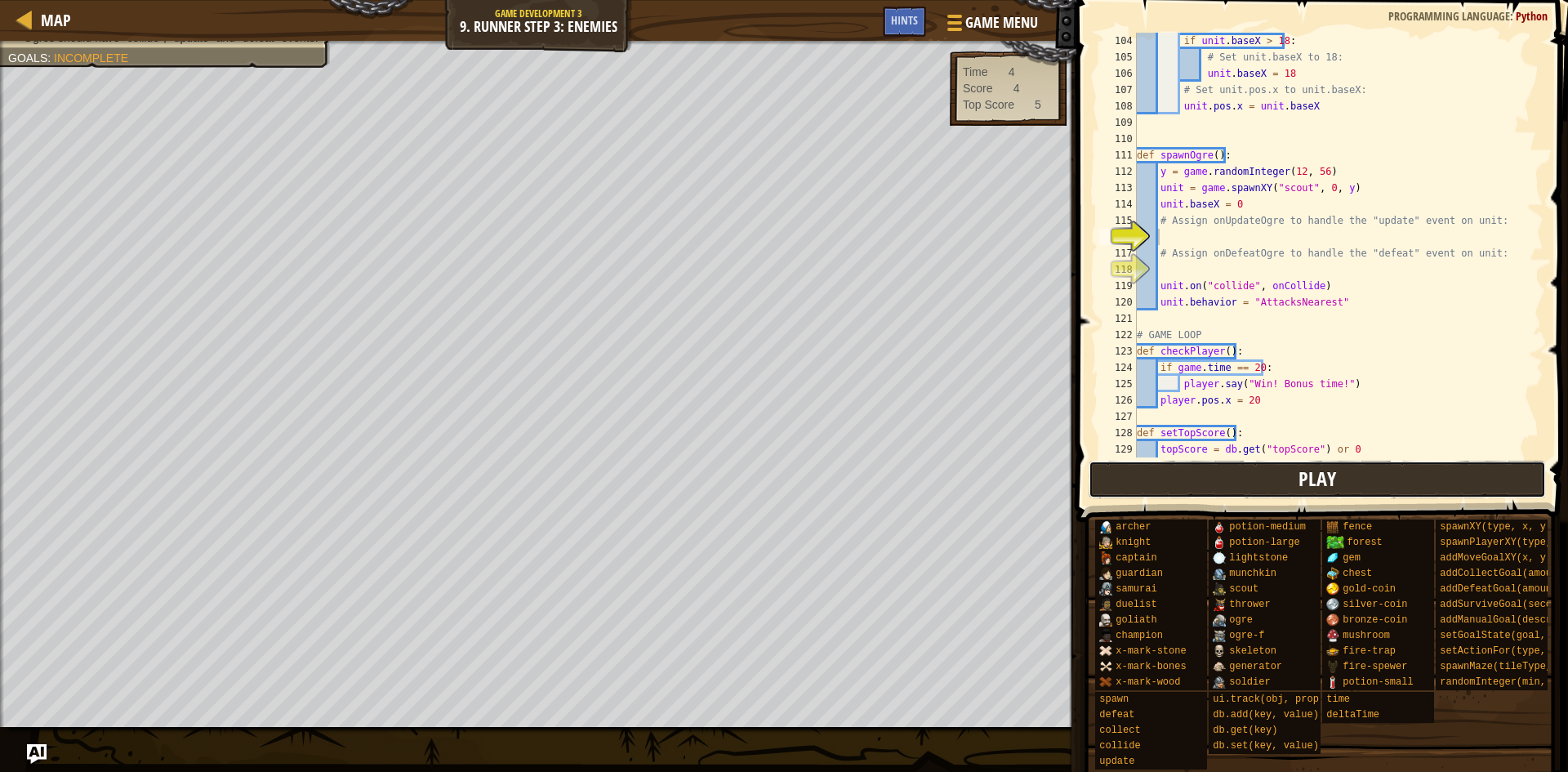
click at [1276, 474] on button "Play" at bounding box center [1318, 479] width 458 height 37
click at [1248, 222] on div "if unit . baseX > 18 : # Set unit.baseX to 18: unit . baseX = 18 # Set unit.pos…" at bounding box center [1333, 261] width 398 height 458
click at [1255, 226] on div "if unit . baseX > 18 : # Set unit.baseX to 18: unit . baseX = 18 # Set unit.pos…" at bounding box center [1333, 261] width 398 height 458
click at [1263, 247] on div "if unit . baseX > 18 : # Set unit.baseX to 18: unit . baseX = 18 # Set unit.pos…" at bounding box center [1333, 261] width 398 height 458
type textarea "# Assign onDefeatOgre to handle the "defeat" event on unit:"
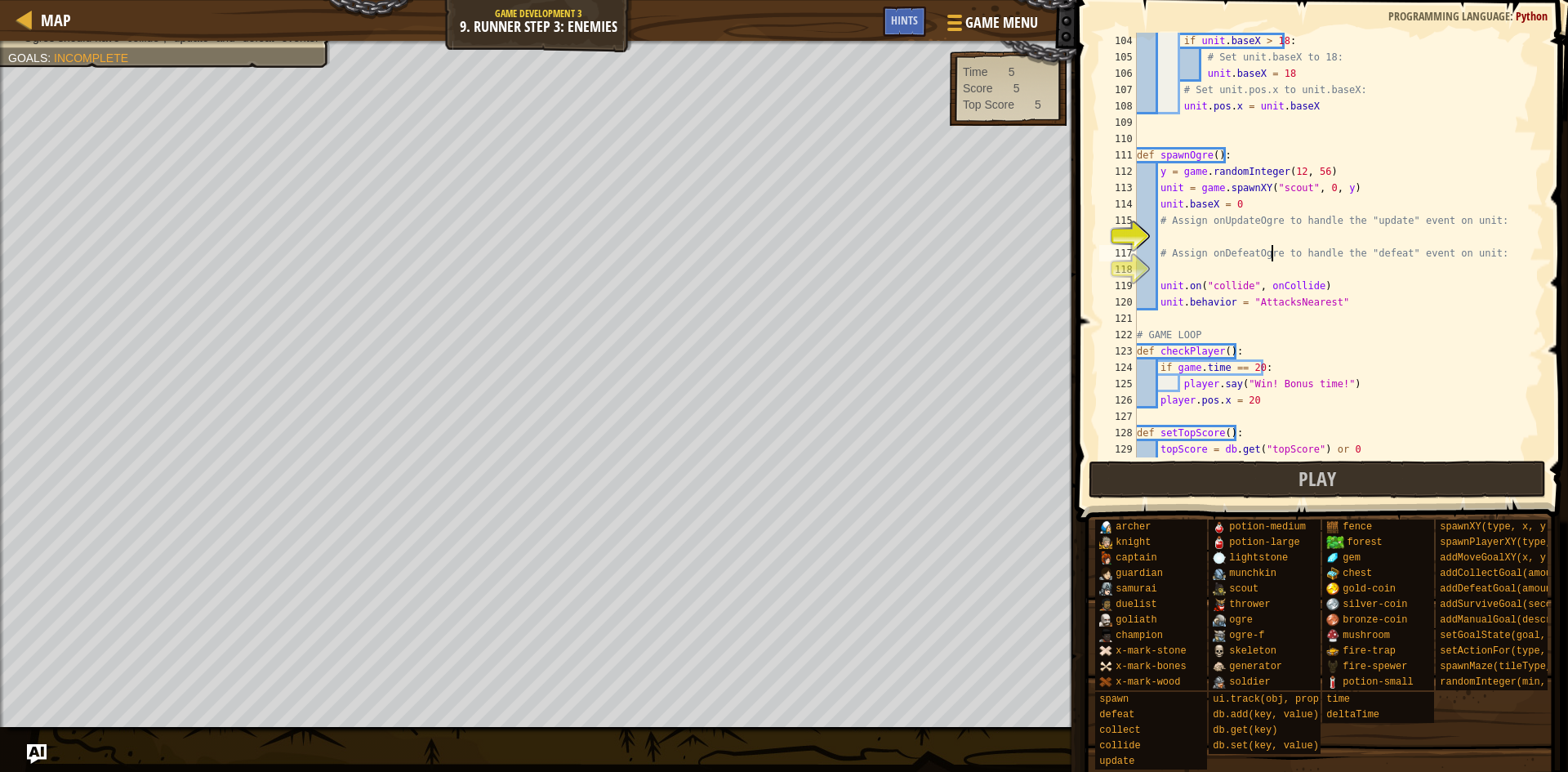
click at [1269, 247] on div "if unit . baseX > 18 : # Set unit.baseX to 18: unit . baseX = 18 # Set unit.pos…" at bounding box center [1333, 261] width 398 height 458
click at [1271, 238] on div "if unit . baseX > 18 : # Set unit.baseX to 18: unit . baseX = 18 # Set unit.pos…" at bounding box center [1333, 261] width 398 height 458
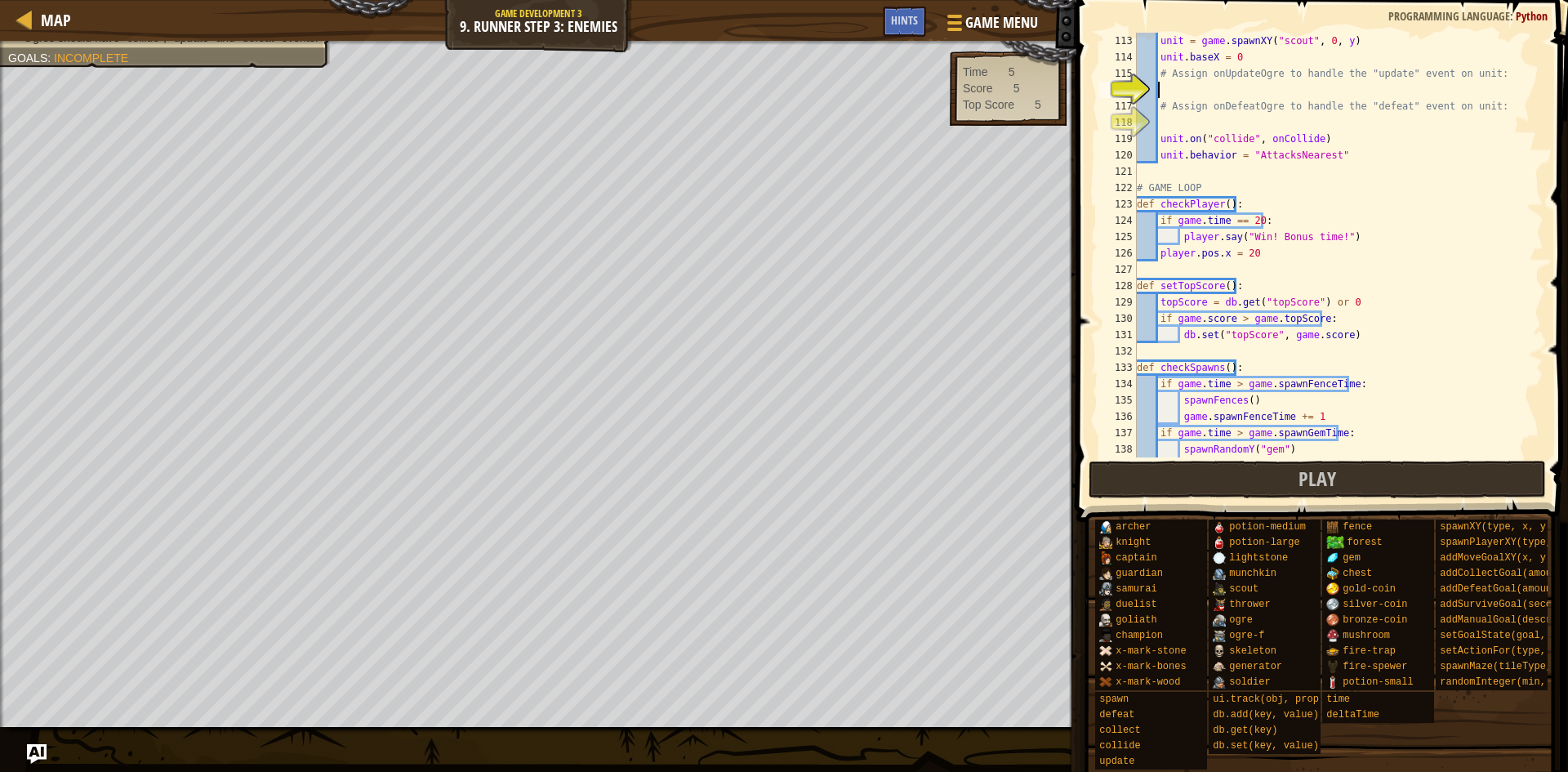
scroll to position [1911, 0]
click at [1294, 96] on div "unit = game . spawnXY ( "scout" , 0 , y ) unit . baseX = 0 # Assign onUpdateOgr…" at bounding box center [1333, 261] width 398 height 458
drag, startPoint x: 1285, startPoint y: 70, endPoint x: 1172, endPoint y: 68, distance: 113.0
click at [1172, 68] on div "unit = game . spawnXY ( "scout" , 0 , y ) unit . baseX = 0 # Assign onUpdateOgr…" at bounding box center [1333, 261] width 398 height 458
click at [894, 10] on div "Hints" at bounding box center [904, 22] width 43 height 30
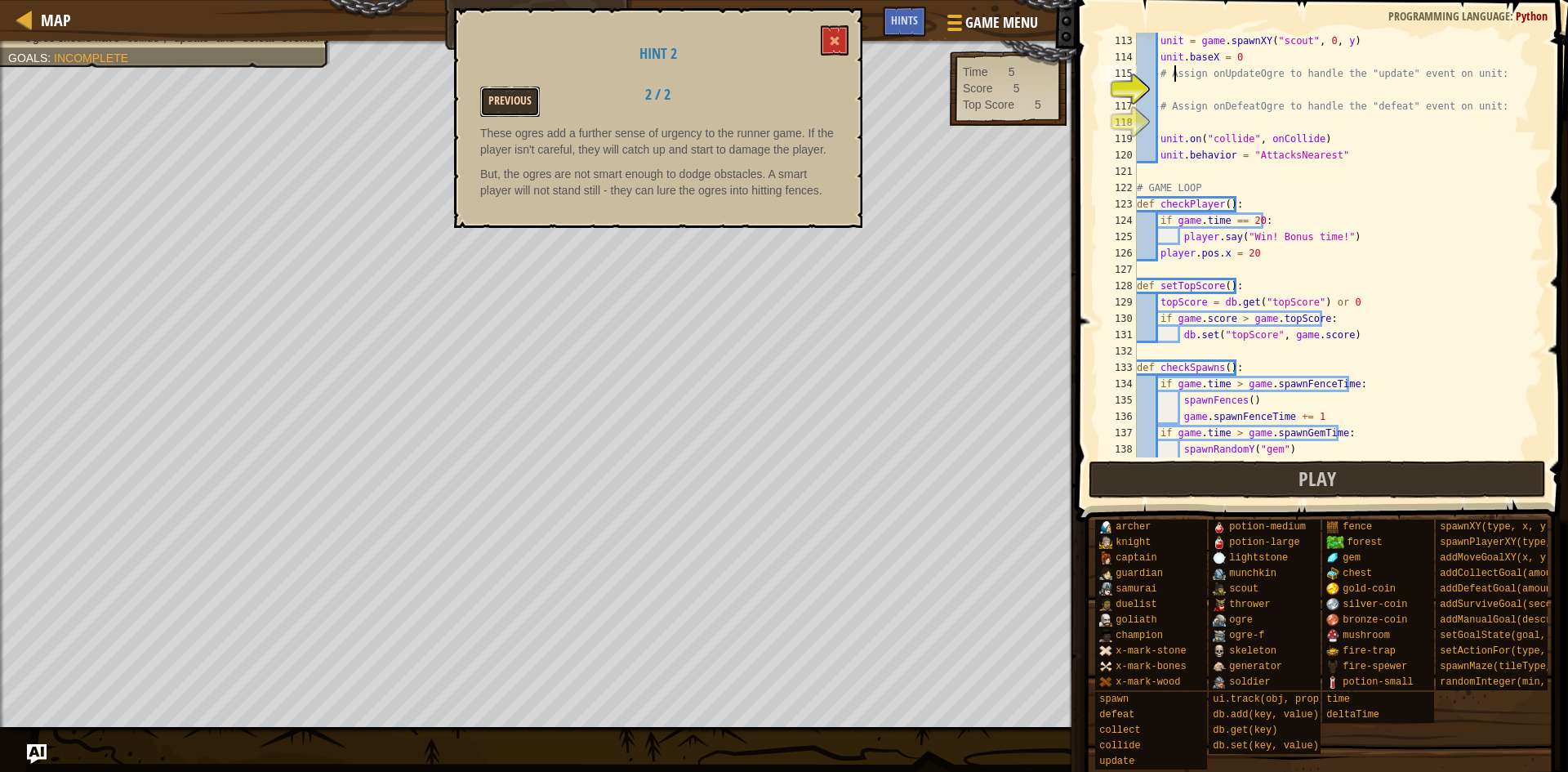
click at [516, 108] on button "Previous" at bounding box center [510, 101] width 60 height 30
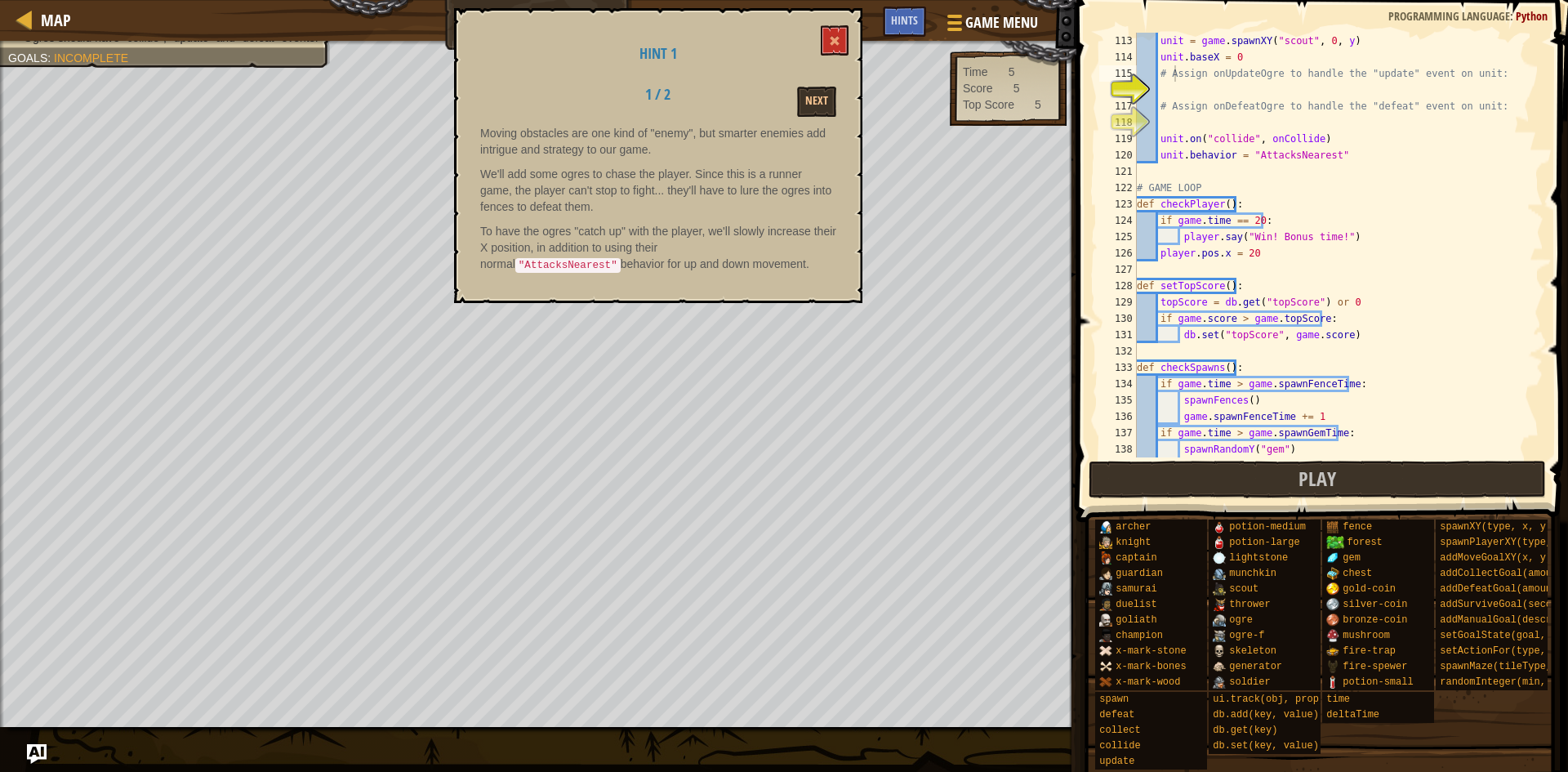
drag, startPoint x: 611, startPoint y: 226, endPoint x: 599, endPoint y: 144, distance: 82.9
click at [581, 151] on div "Moving obstacles are one kind of "enemy", but smarter enemies add intrigue and …" at bounding box center [658, 203] width 356 height 157
click at [843, 25] on button at bounding box center [834, 40] width 27 height 30
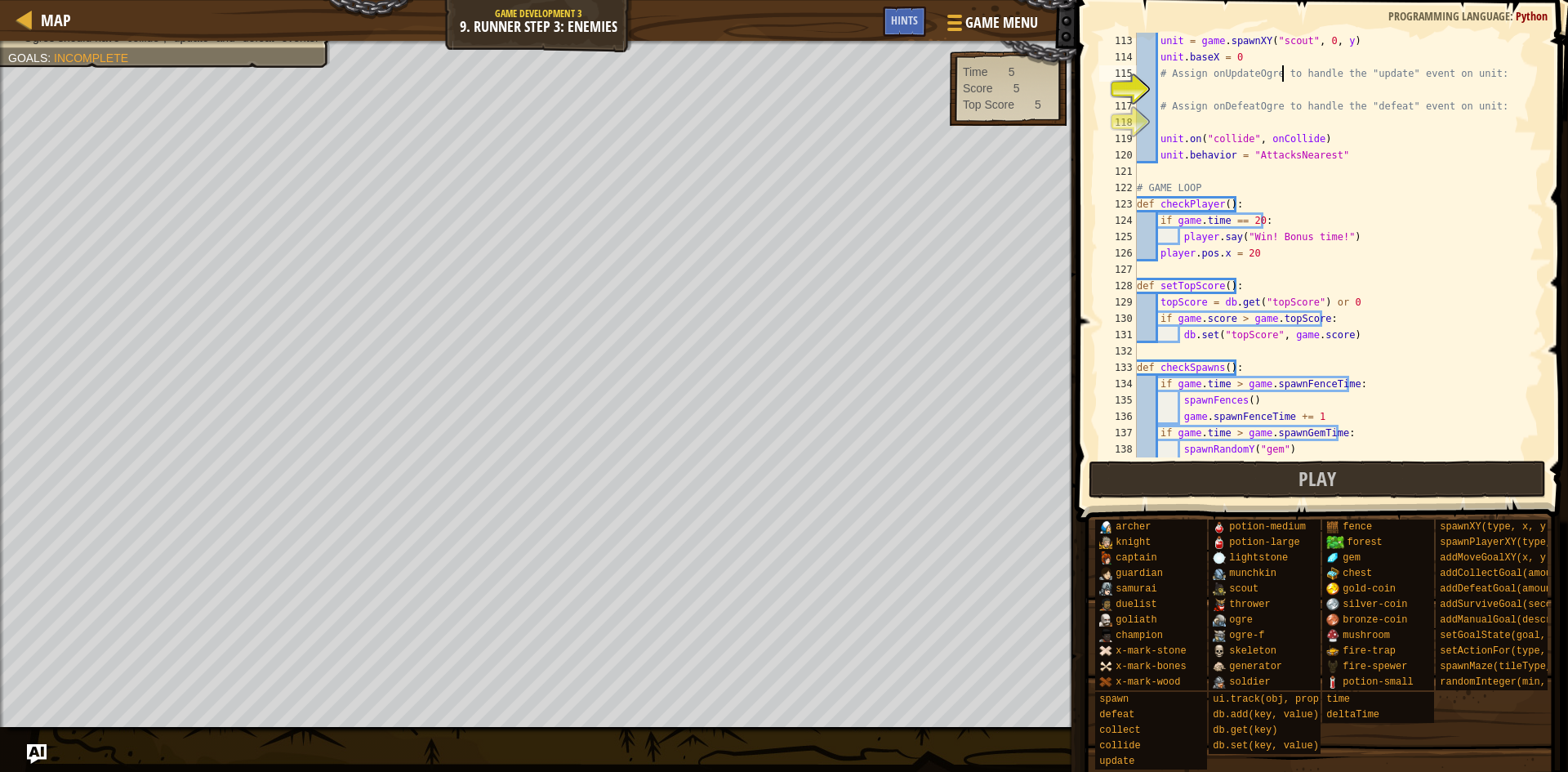
click at [1283, 81] on div "unit = game . spawnXY ( "scout" , 0 , y ) unit . baseX = 0 # Assign onUpdateOgr…" at bounding box center [1333, 261] width 398 height 458
click at [1291, 101] on div "unit = game . spawnXY ( "scout" , 0 , y ) unit . baseX = 0 # Assign onUpdateOgr…" at bounding box center [1333, 261] width 398 height 458
type textarea "# Assign onDefeatOgre to handle the "defeat" event on unit:"
click at [1293, 84] on div "unit = game . spawnXY ( "scout" , 0 , y ) unit . baseX = 0 # Assign onUpdateOgr…" at bounding box center [1333, 261] width 398 height 458
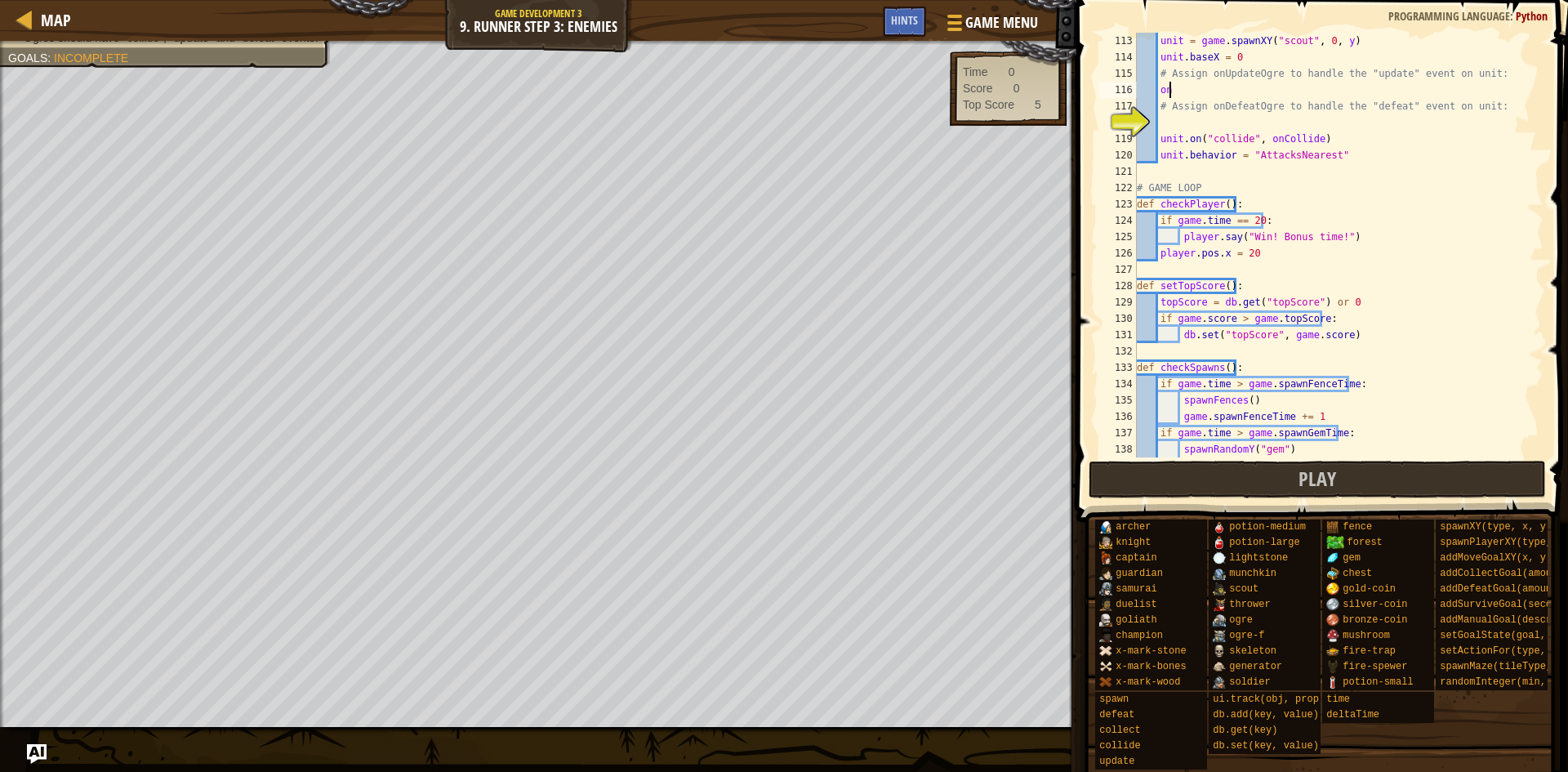
type textarea "o"
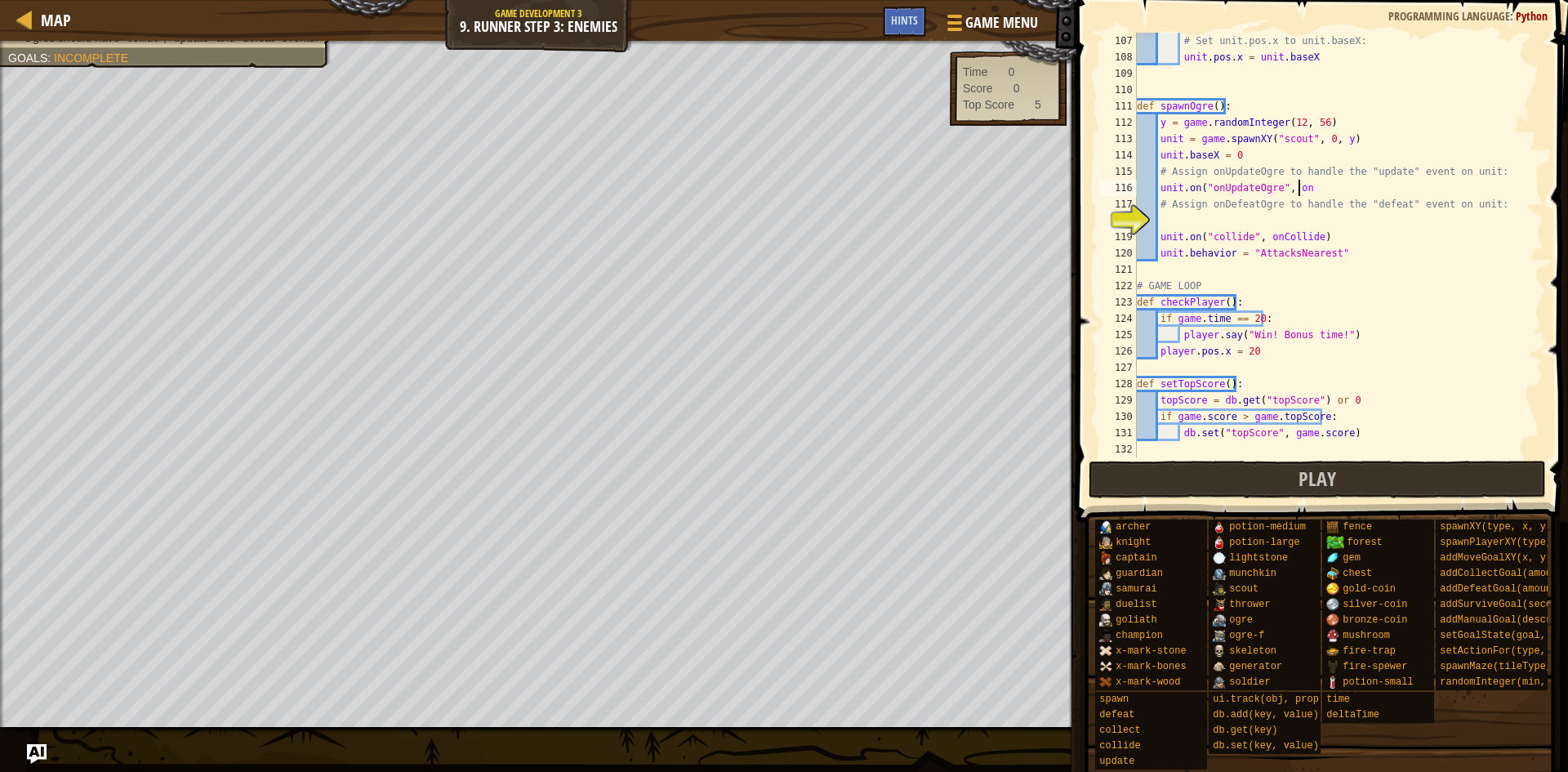
scroll to position [7, 12]
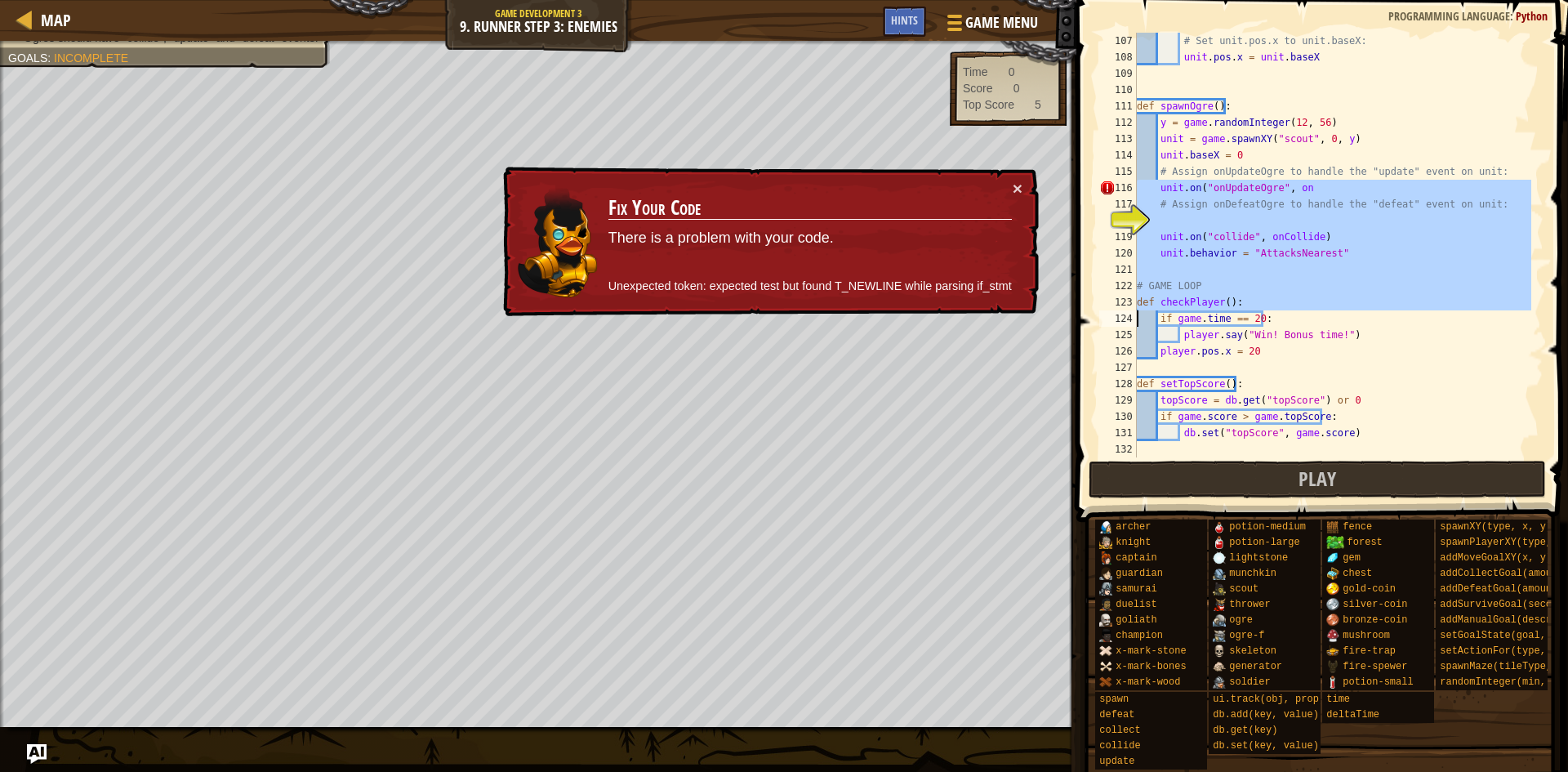
click at [1173, 306] on div "unit.on("onUpdateOgre", on 107 108 109 110 111 112 113 114 115 116 117 118 119 …" at bounding box center [1320, 245] width 448 height 425
click at [1313, 181] on div "# Set unit.pos.x to unit.baseX: unit . pos . x = unit . baseX def spawnOgre ( )…" at bounding box center [1333, 245] width 398 height 425
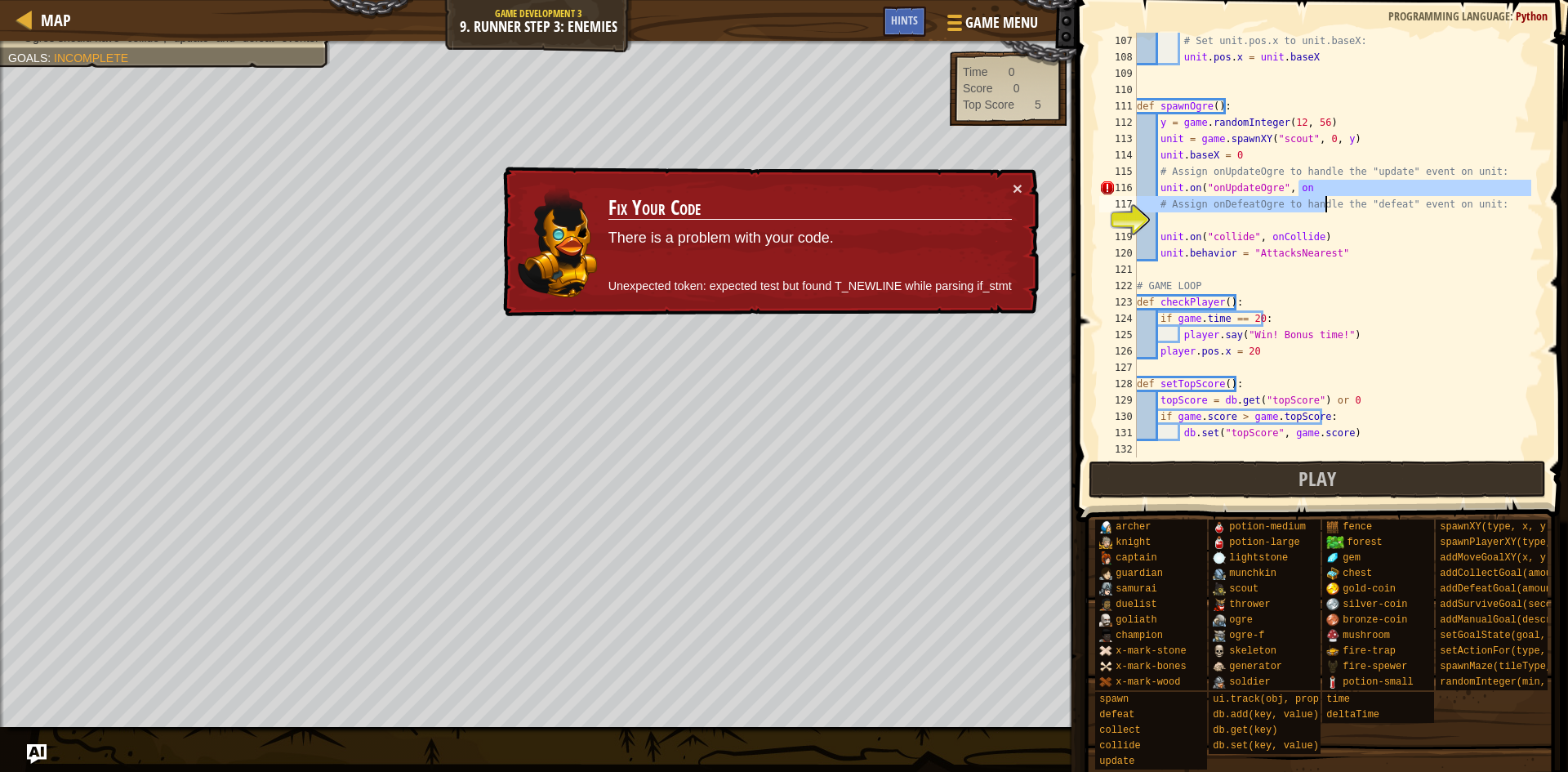
drag, startPoint x: 1326, startPoint y: 197, endPoint x: 1333, endPoint y: 192, distance: 8.6
click at [1331, 195] on div "# Set unit.pos.x to unit.baseX: unit . pos . x = unit . baseX def spawnOgre ( )…" at bounding box center [1333, 261] width 398 height 458
click at [1333, 192] on div "# Set unit.pos.x to unit.baseX: unit . pos . x = unit . baseX def spawnOgre ( )…" at bounding box center [1333, 261] width 398 height 458
click at [1016, 185] on button "×" at bounding box center [1017, 188] width 10 height 17
click at [1022, 184] on div "× Fix Your Code There is a problem with your code. Unexpected token: expected t…" at bounding box center [769, 241] width 539 height 151
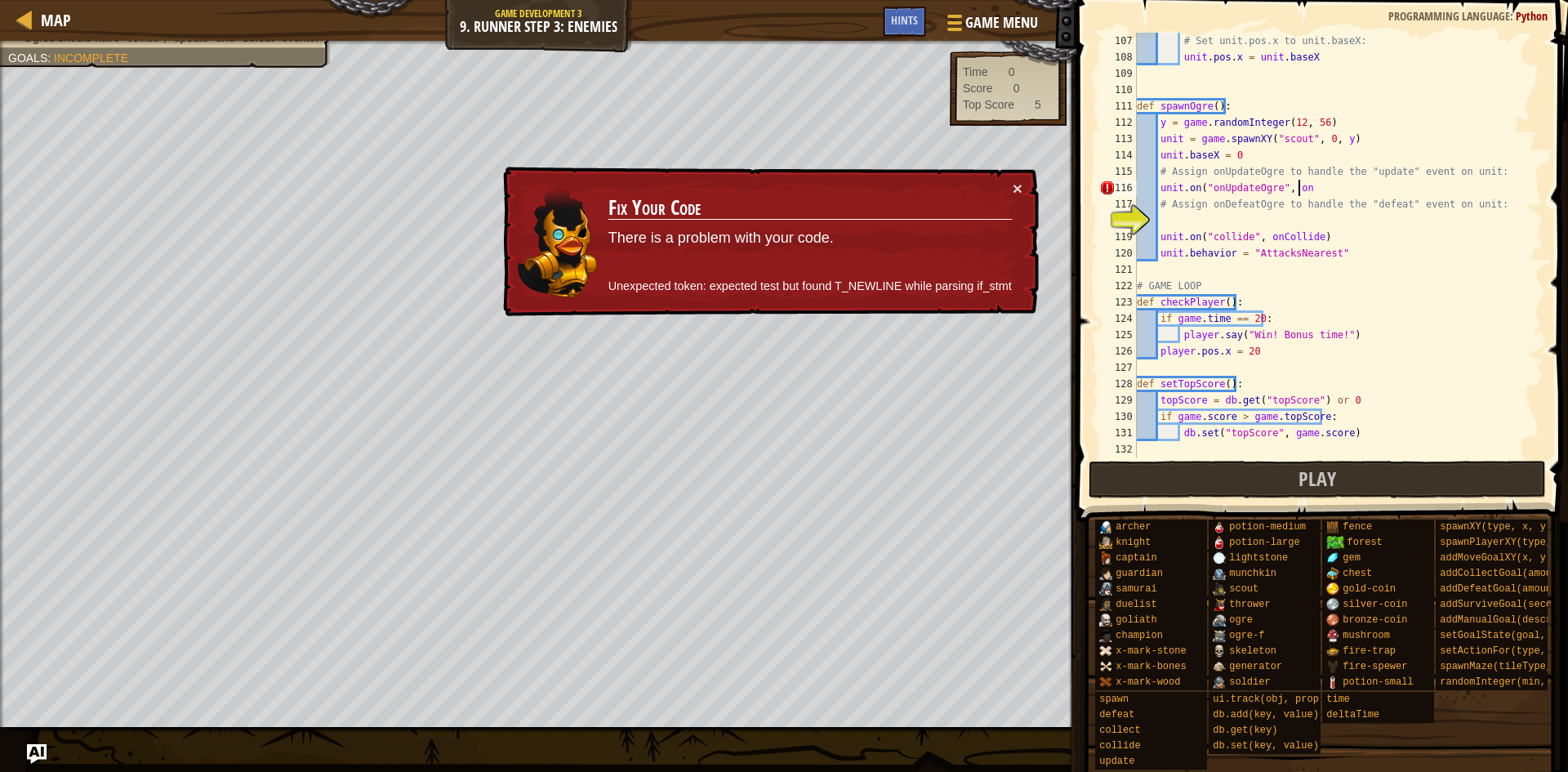
click at [1022, 184] on div "× Fix Your Code There is a problem with your code. Unexpected token: expected t…" at bounding box center [769, 241] width 539 height 151
click at [1015, 184] on button "×" at bounding box center [1017, 188] width 10 height 17
click at [1022, 186] on div "× Fix Your Code There is a problem with your code. Unexpected token: expected t…" at bounding box center [769, 241] width 539 height 151
click at [1018, 186] on button "×" at bounding box center [1017, 188] width 10 height 17
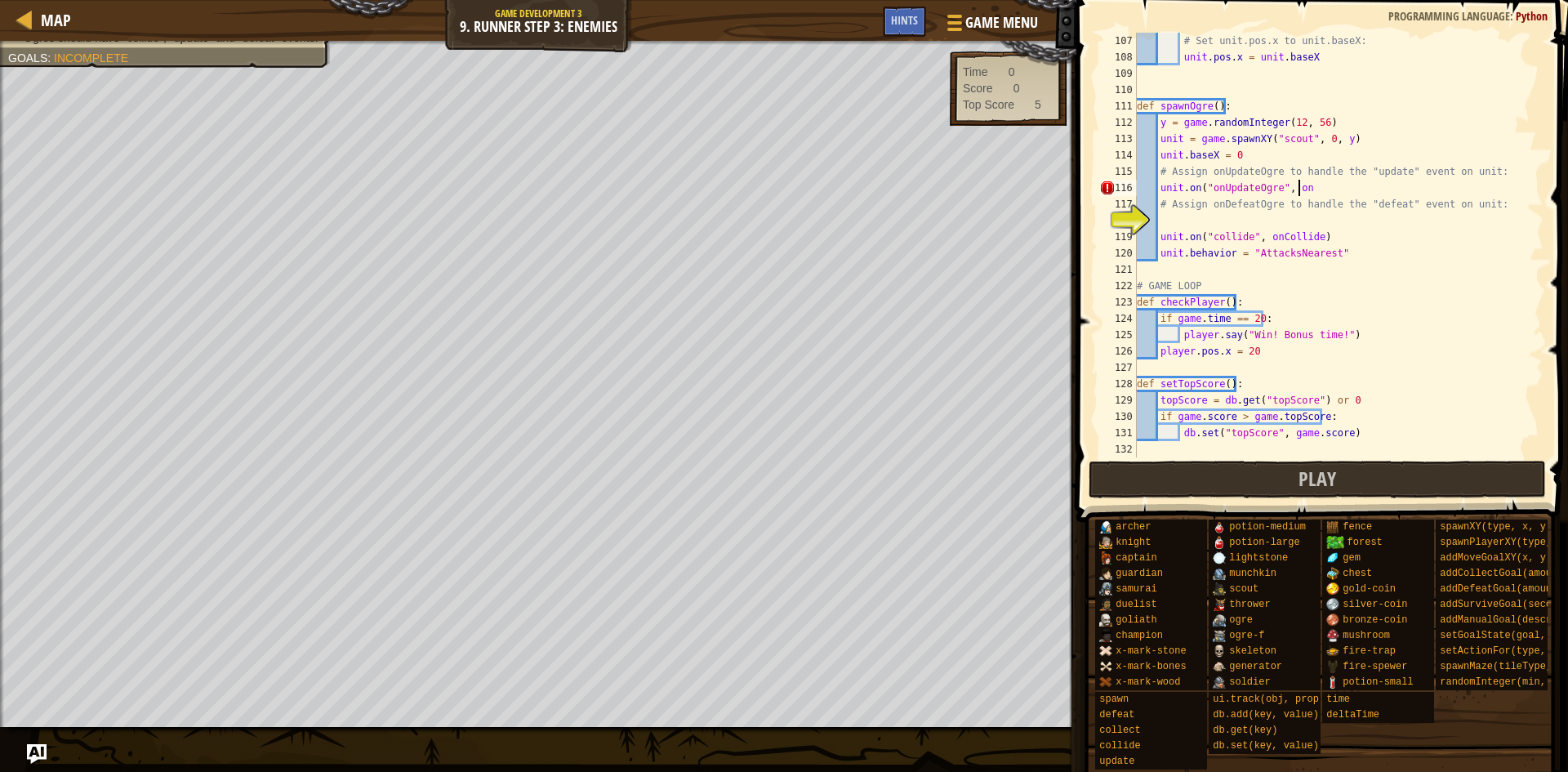
click at [1336, 183] on div "# Set unit.pos.x to unit.baseX: unit . pos . x = unit . baseX def spawnOgre ( )…" at bounding box center [1333, 261] width 398 height 458
click at [1323, 189] on div "# Set unit.pos.x to unit.baseX: unit . pos . x = unit . baseX def spawnOgre ( )…" at bounding box center [1333, 261] width 398 height 458
click at [1323, 199] on div "# Set unit.pos.x to unit.baseX: unit . pos . x = unit . baseX def spawnOgre ( )…" at bounding box center [1333, 261] width 398 height 458
type textarea "# Assign onDefeatOgre to handle the "defeat" event on unit:"
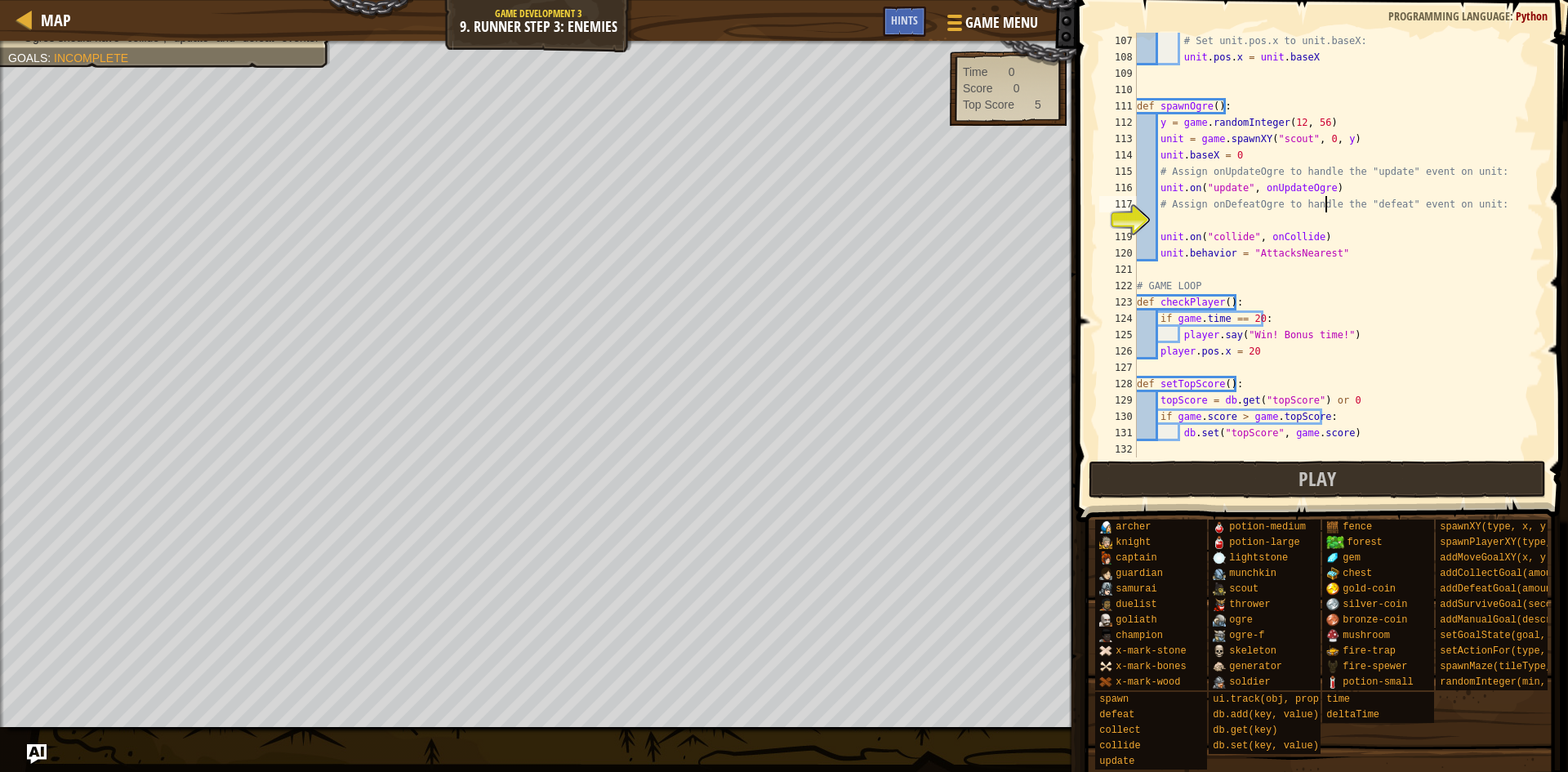
click at [1324, 207] on div "# Set unit.pos.x to unit.baseX: unit . pos . x = unit . baseX def spawnOgre ( )…" at bounding box center [1333, 261] width 398 height 458
click at [1338, 220] on div "# Set unit.pos.x to unit.baseX: unit . pos . x = unit . baseX def spawnOgre ( )…" at bounding box center [1333, 261] width 398 height 458
click at [1352, 473] on button "Play" at bounding box center [1318, 479] width 458 height 37
click at [1311, 475] on span "Play" at bounding box center [1317, 478] width 37 height 26
click at [1402, 475] on button "Play" at bounding box center [1318, 479] width 458 height 37
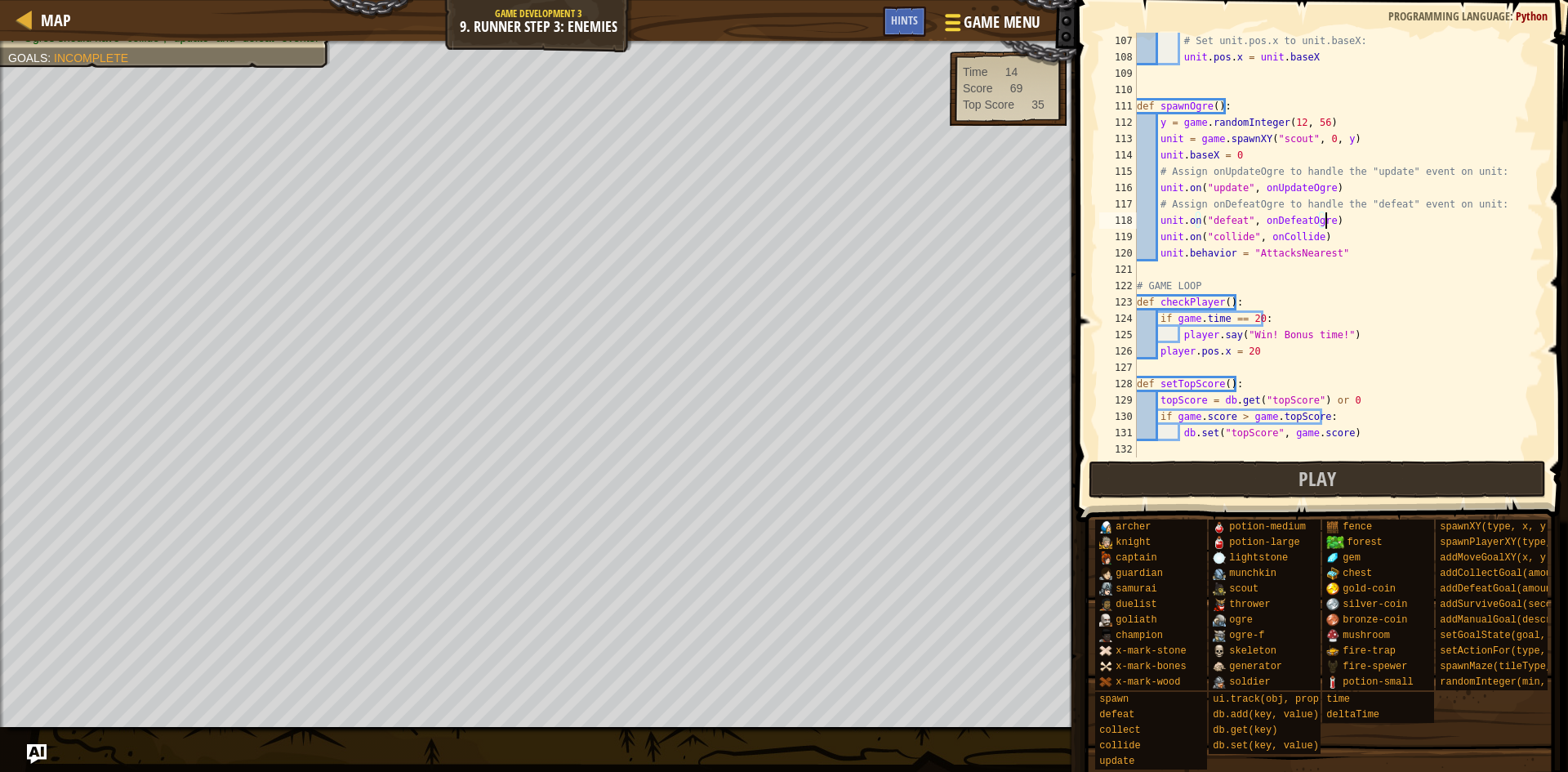
click at [964, 19] on span "Game Menu" at bounding box center [1002, 22] width 76 height 22
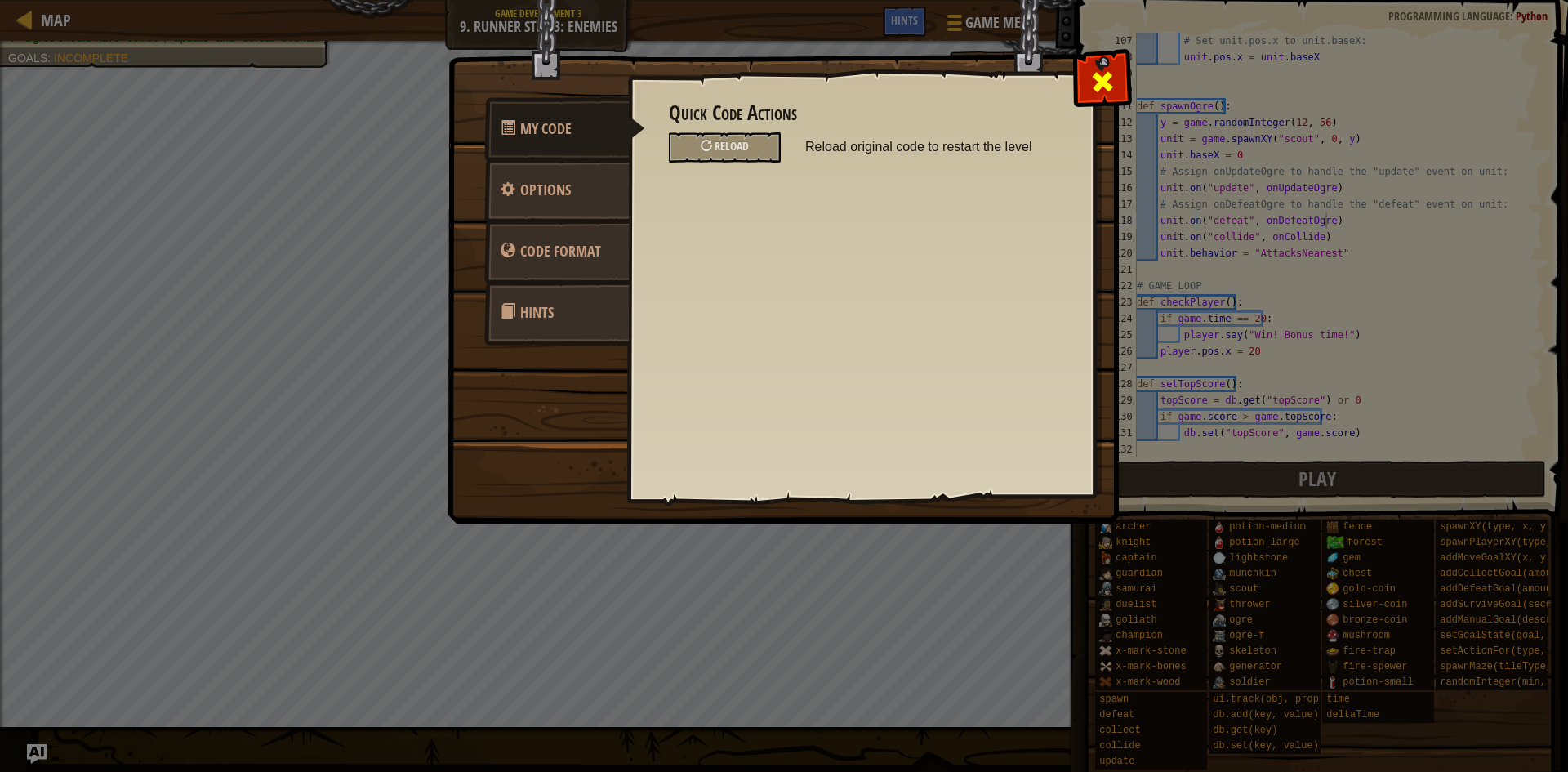
click at [1120, 89] on div at bounding box center [1102, 78] width 52 height 52
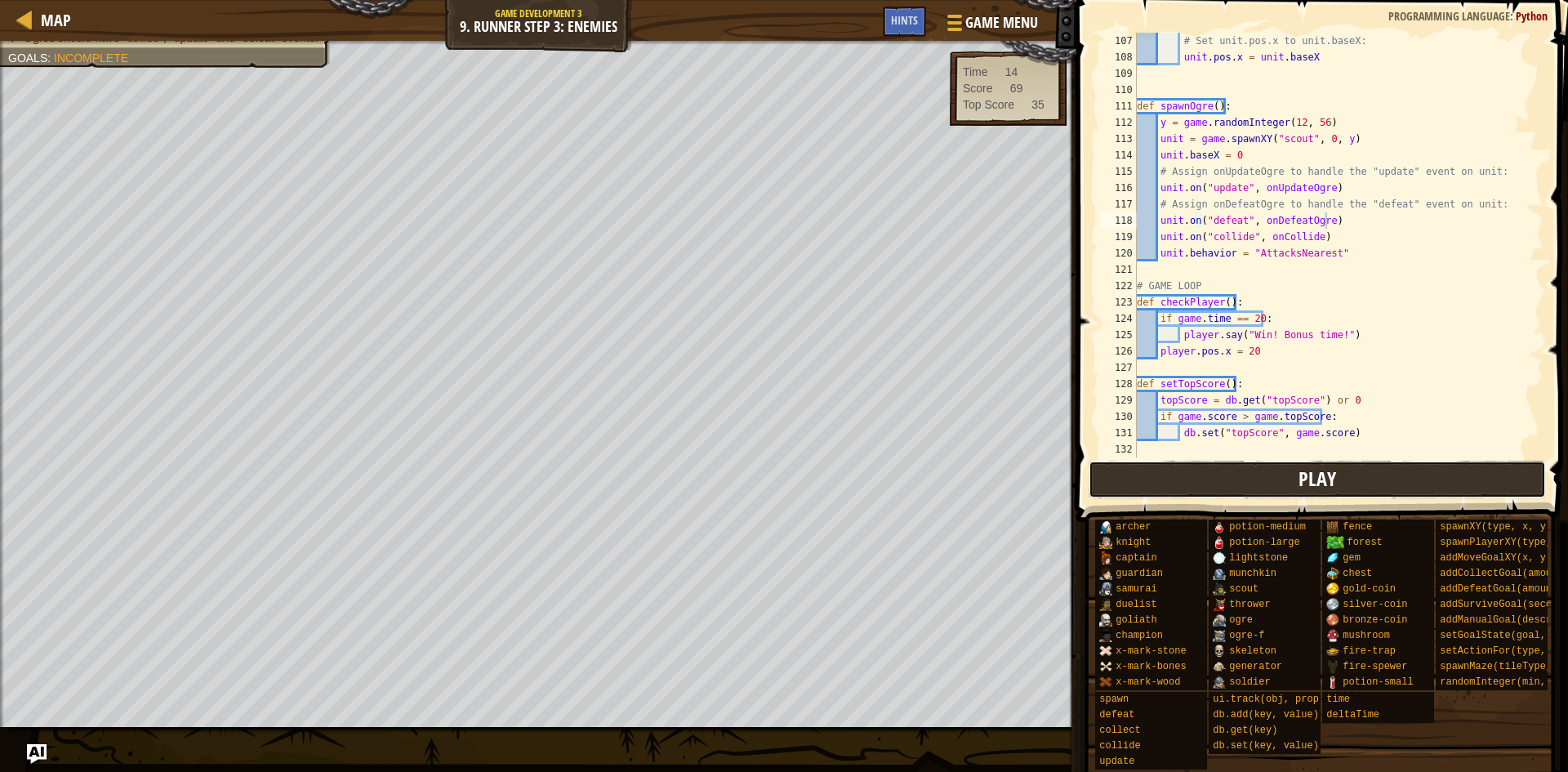
click at [1271, 468] on button "Play" at bounding box center [1318, 479] width 458 height 37
click at [1126, 191] on div "Map Game Development 3 9. Runner Step 3: Enemies Game Menu Done Hints 1 ההההההה…" at bounding box center [784, 386] width 1568 height 772
click at [1397, 470] on button "Play" at bounding box center [1318, 479] width 458 height 37
drag, startPoint x: 1199, startPoint y: 473, endPoint x: 1186, endPoint y: 483, distance: 16.4
click at [1202, 472] on button "Play" at bounding box center [1318, 479] width 458 height 37
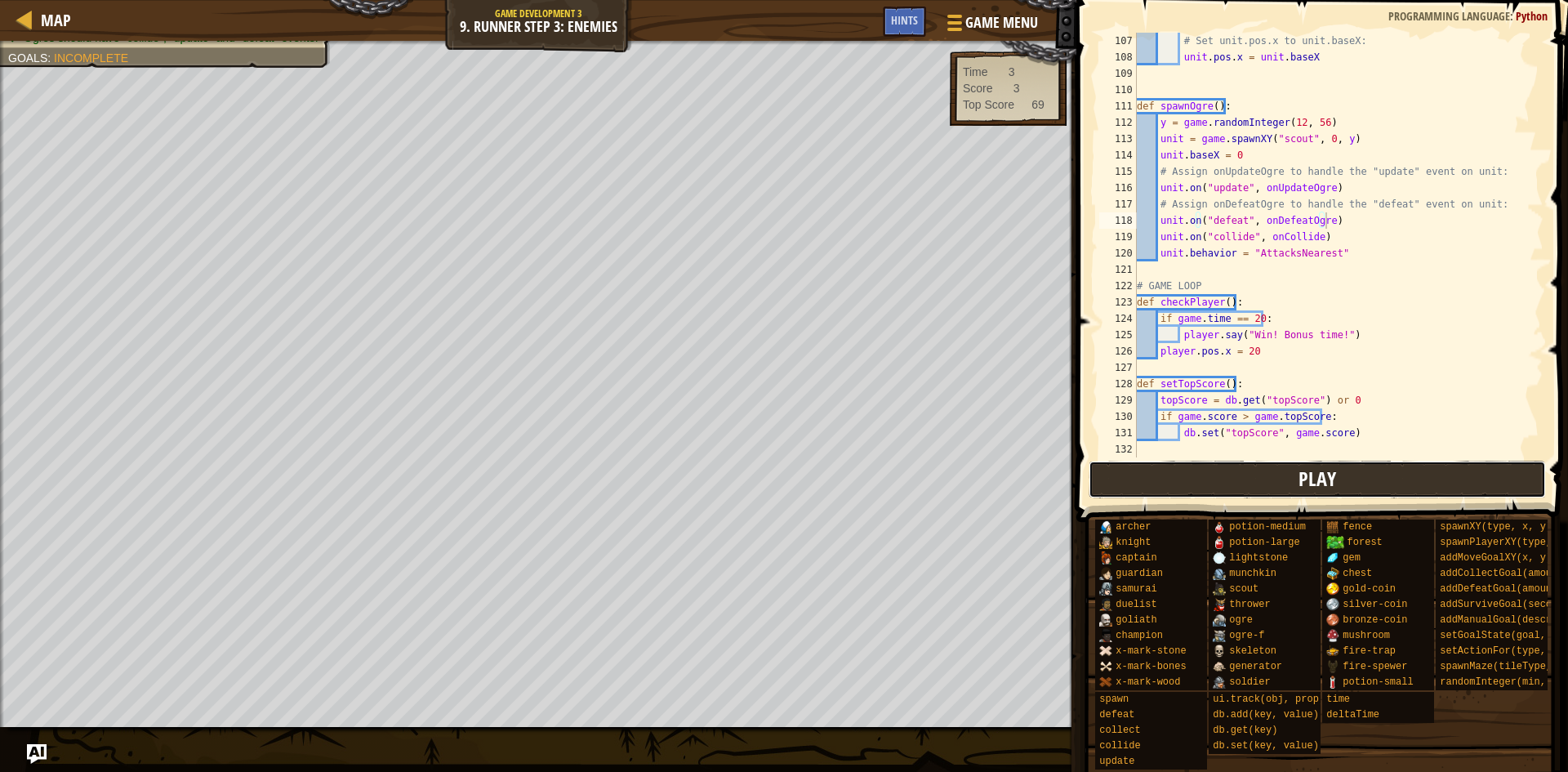
click at [1345, 478] on button "Play" at bounding box center [1318, 479] width 458 height 37
click at [1346, 433] on div "# Set unit.pos.x to unit.baseX: unit . pos . x = unit . baseX def spawnOgre ( )…" at bounding box center [1333, 261] width 398 height 458
type textarea "db.set("topScore", game.score)"
click at [1353, 451] on div "# Set unit.pos.x to unit.baseX: unit . pos . x = unit . baseX def spawnOgre ( )…" at bounding box center [1333, 261] width 398 height 458
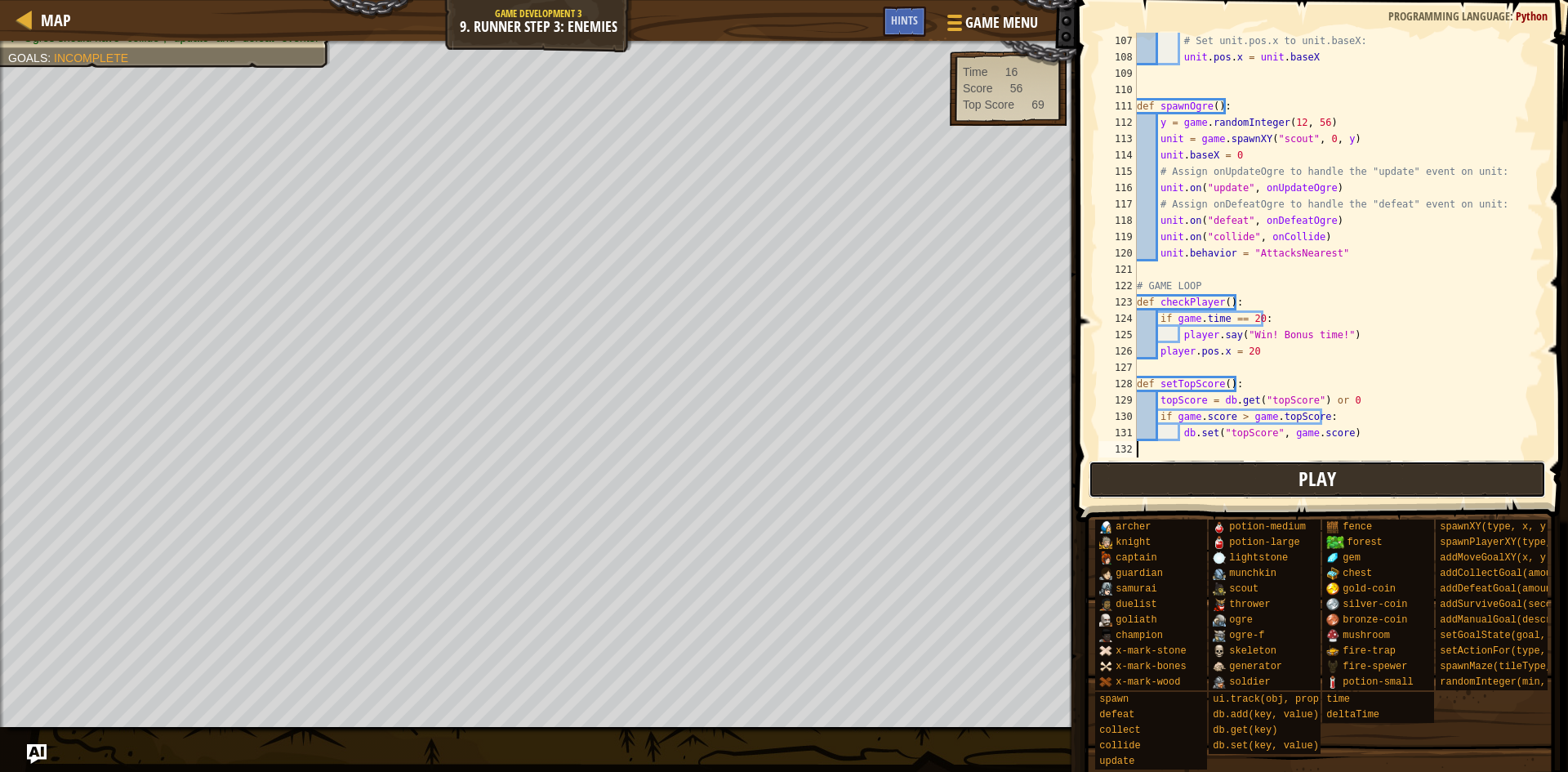
click at [1348, 475] on button "Play" at bounding box center [1318, 479] width 458 height 37
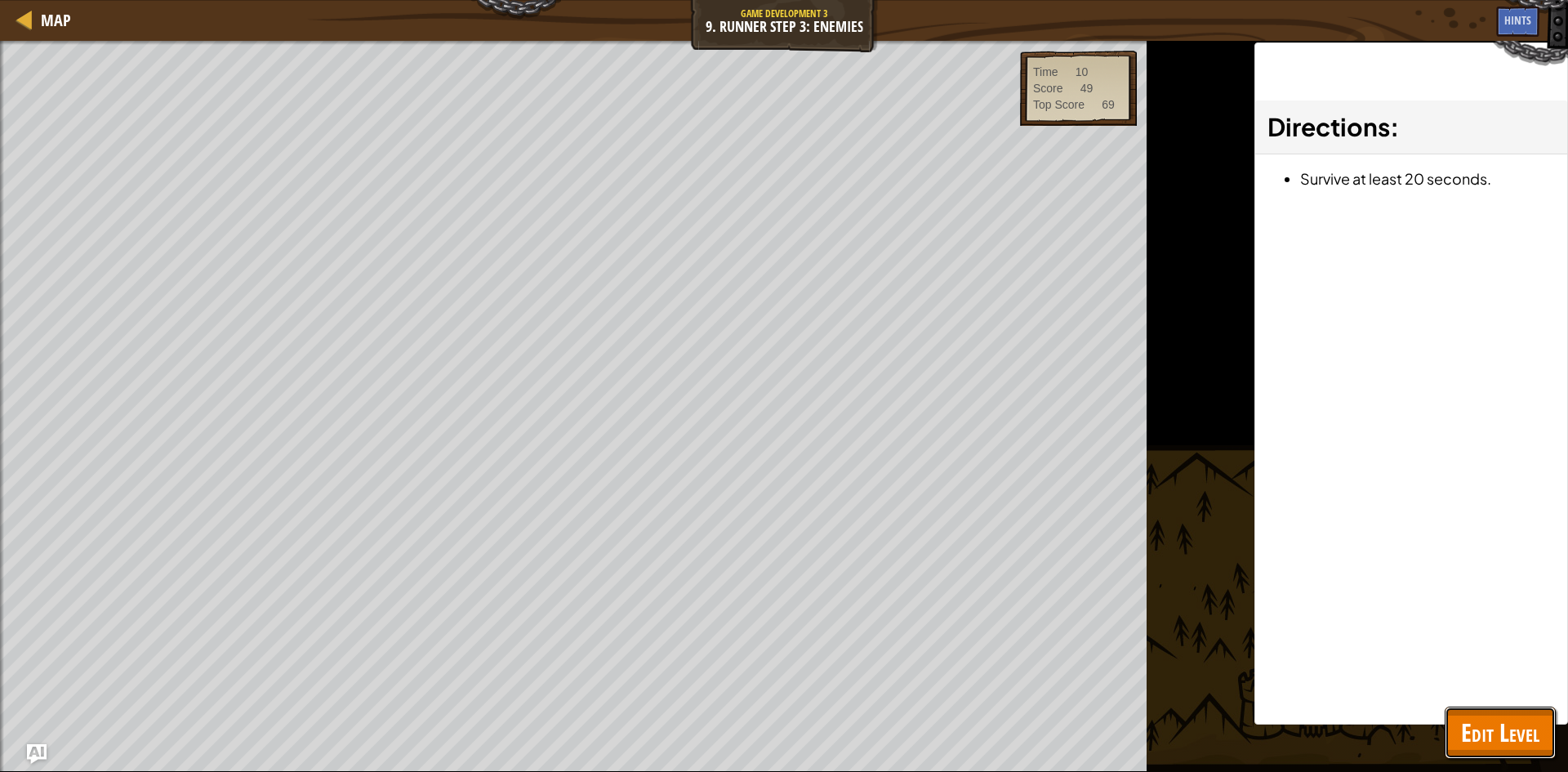
click at [1476, 729] on span "Edit Level" at bounding box center [1500, 732] width 78 height 33
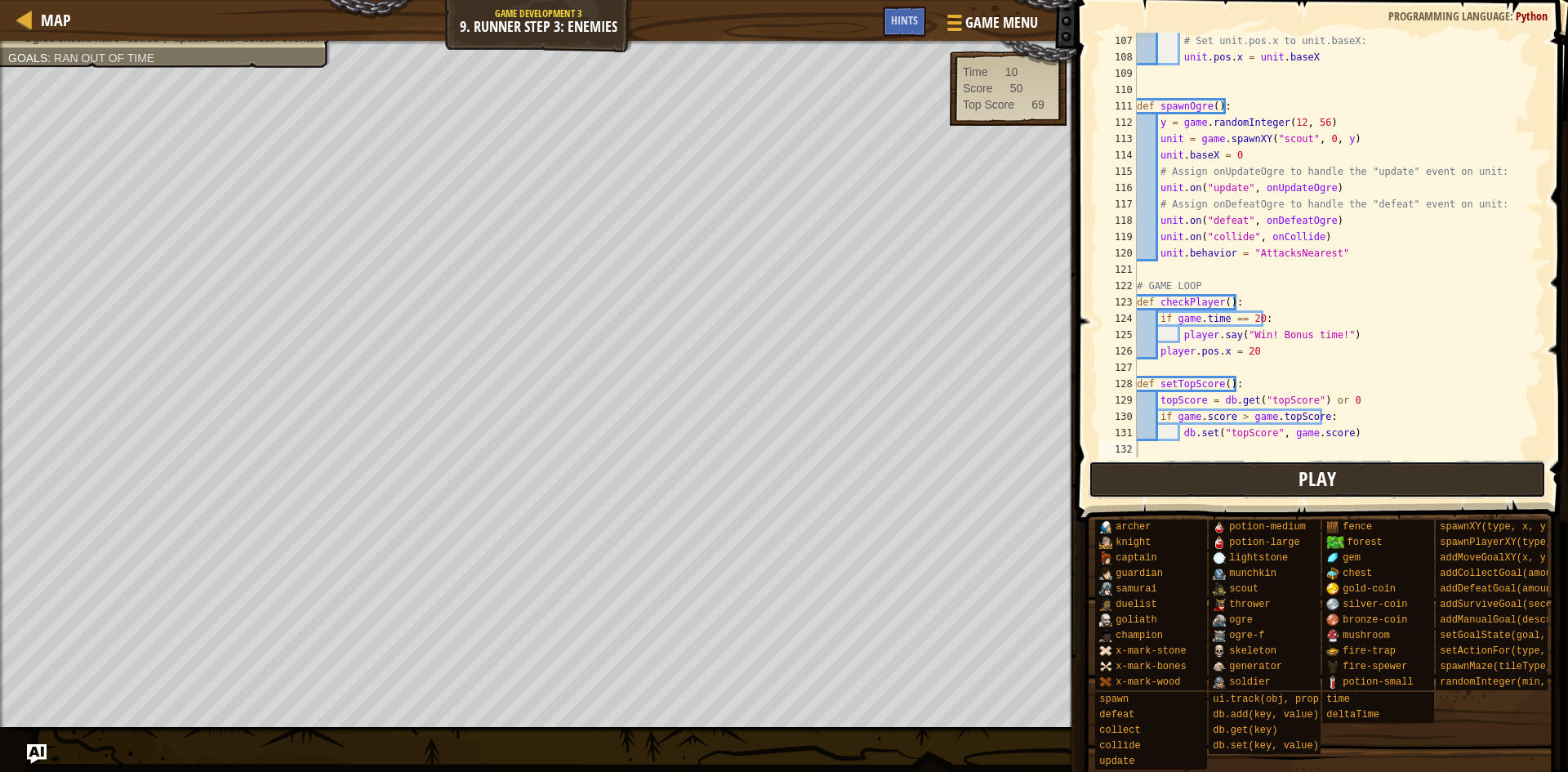
click at [1456, 487] on button "Play" at bounding box center [1318, 479] width 458 height 37
click at [1316, 470] on span "Play" at bounding box center [1317, 478] width 37 height 26
click at [1308, 482] on span "Play" at bounding box center [1317, 478] width 37 height 26
click at [1293, 476] on button "Play" at bounding box center [1318, 479] width 458 height 37
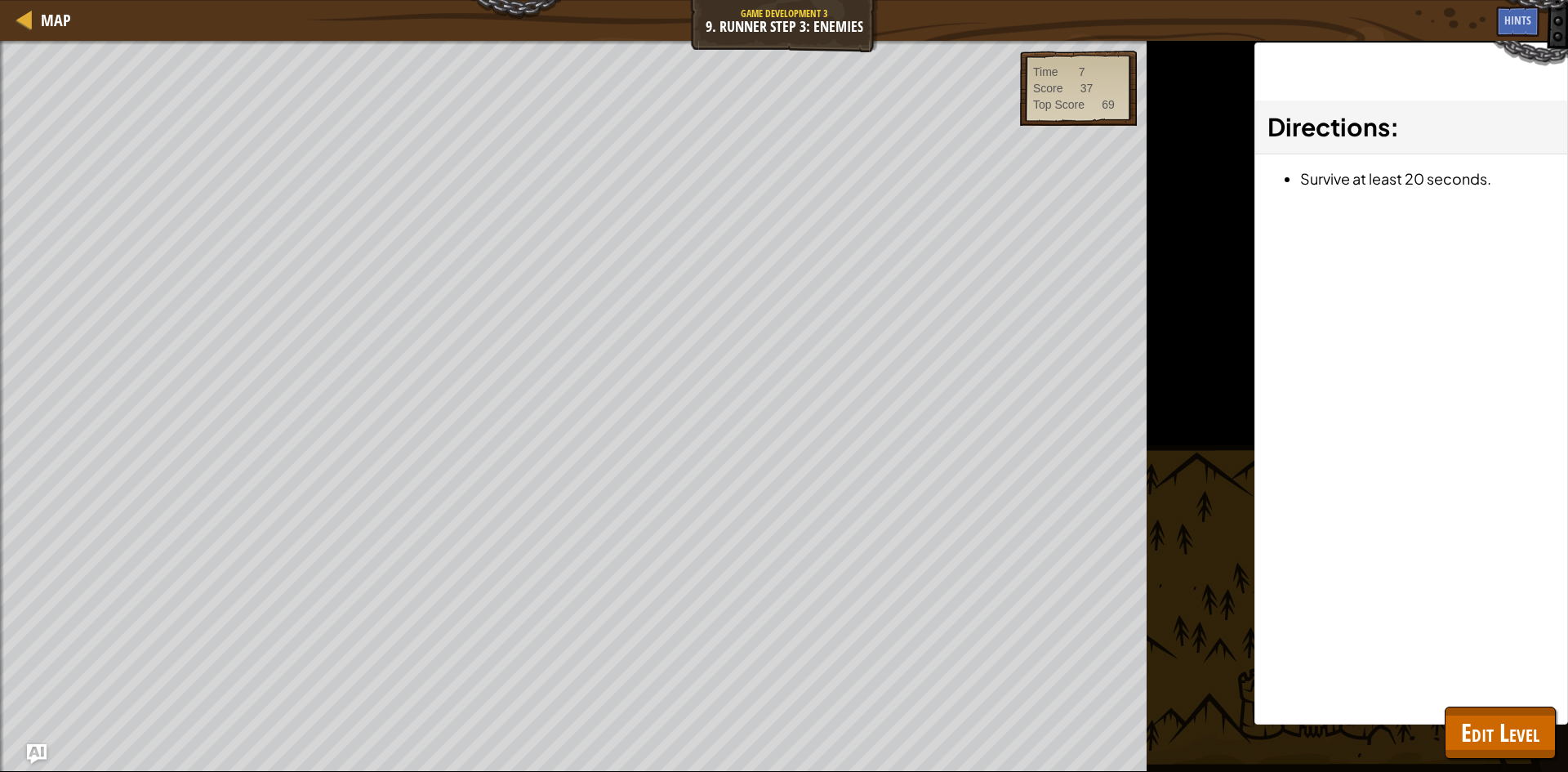
click at [418, 113] on div "Map Game Development 3 9. Runner Step 3: Enemies Game Menu Done Hints 1 ההההההה…" at bounding box center [784, 386] width 1568 height 772
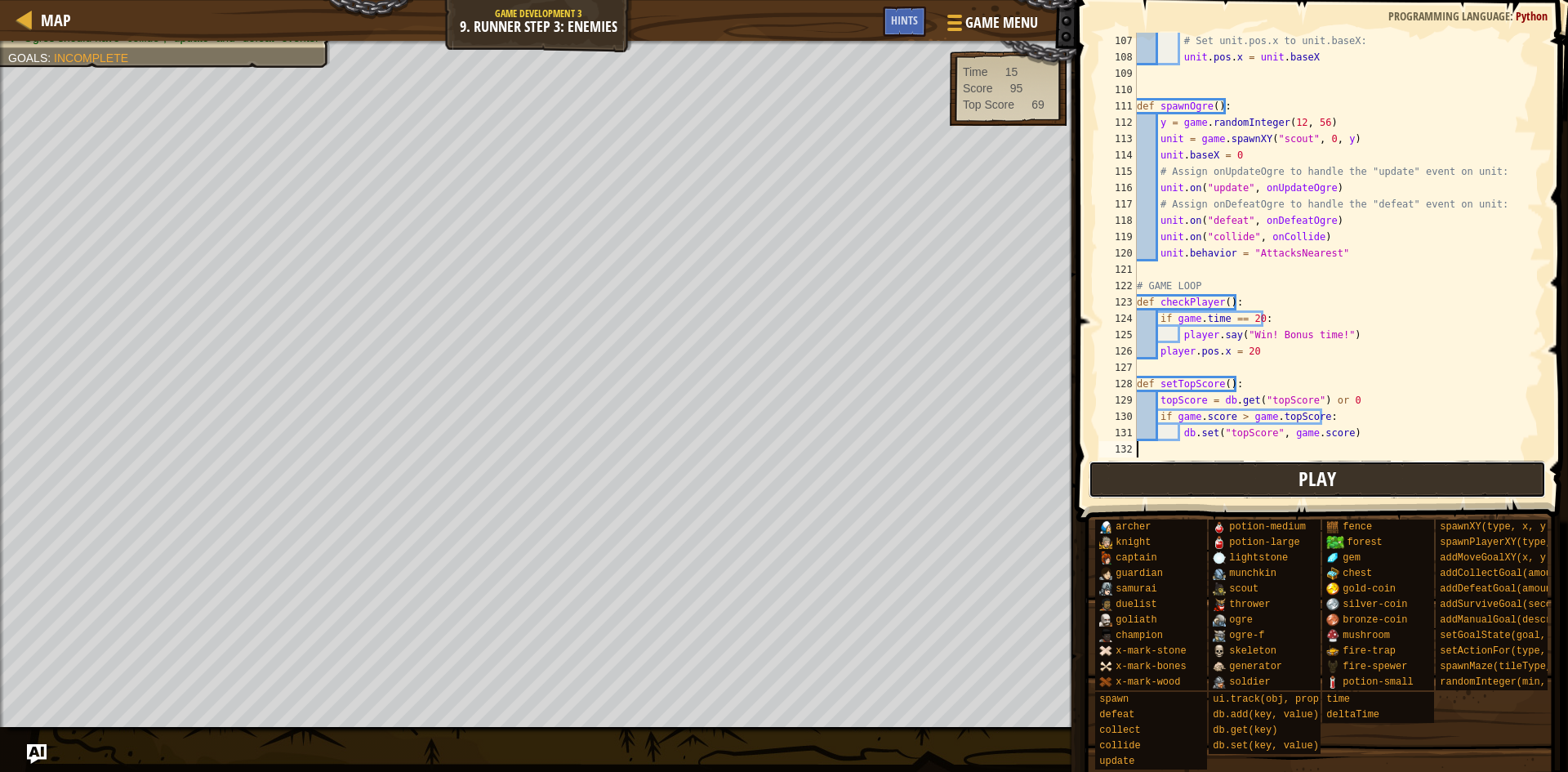
click at [1310, 477] on span "Play" at bounding box center [1317, 478] width 37 height 26
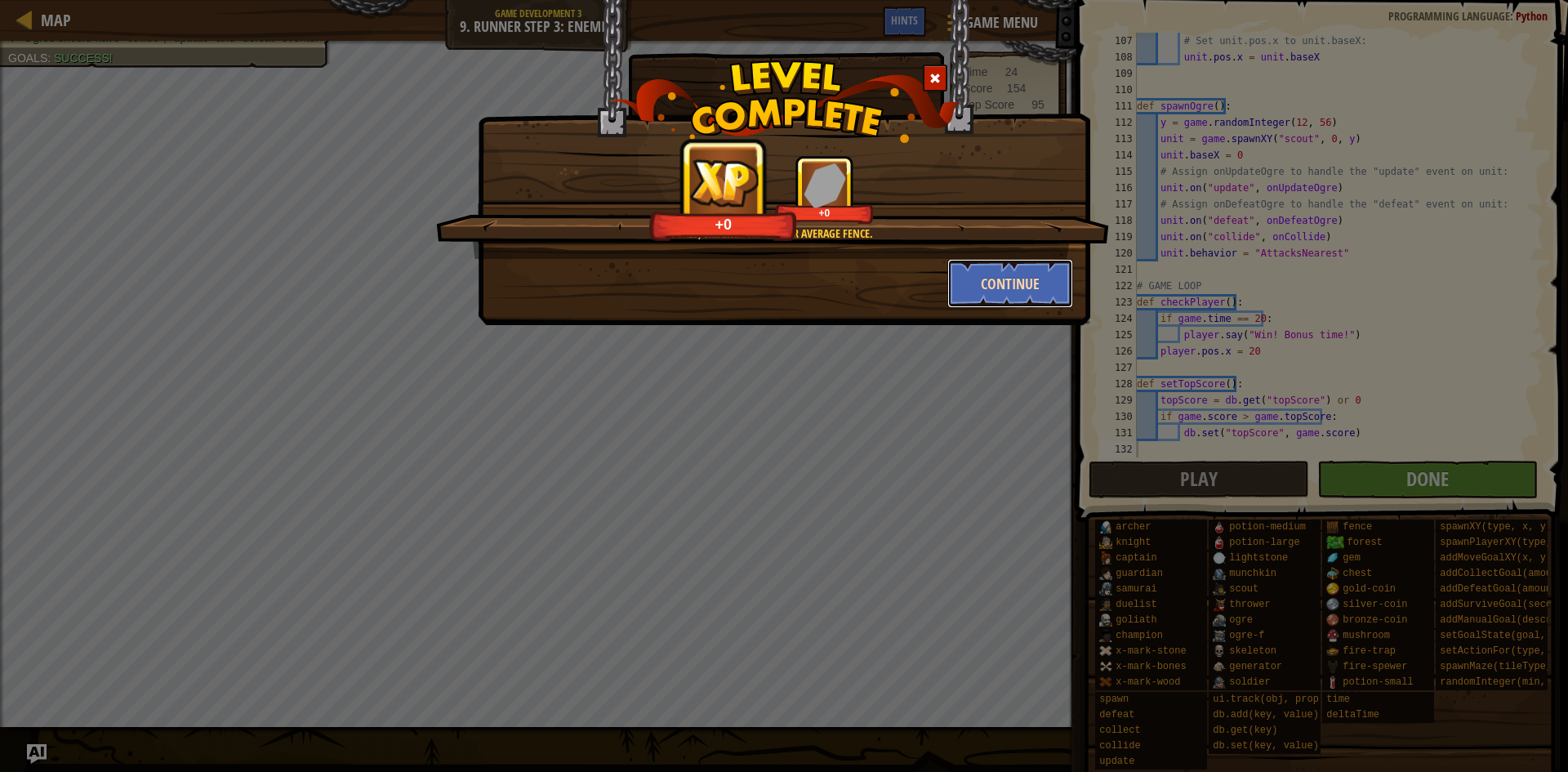
click at [1018, 279] on button "Continue" at bounding box center [1011, 283] width 126 height 49
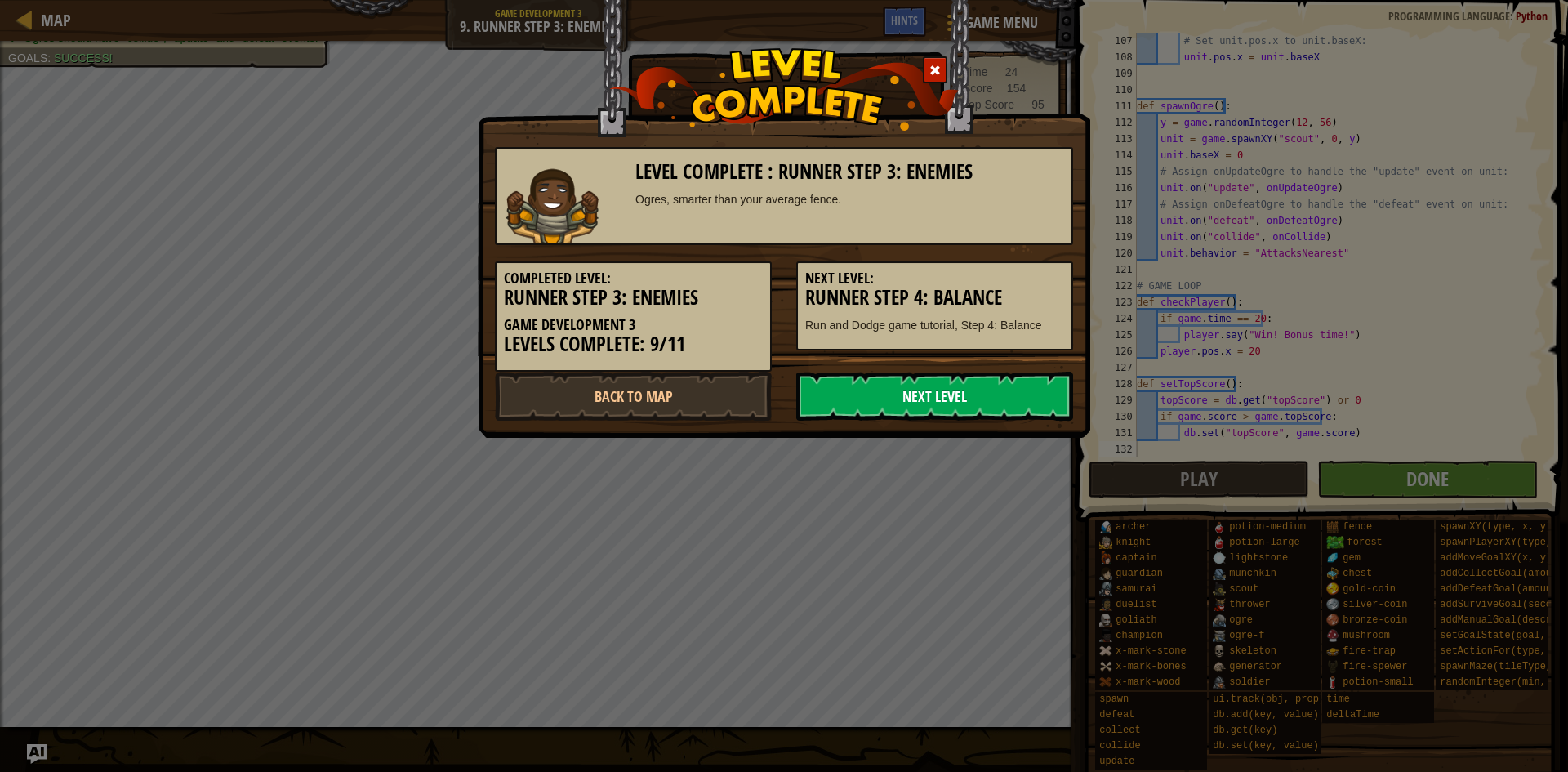
click at [941, 393] on link "Next Level" at bounding box center [934, 396] width 277 height 49
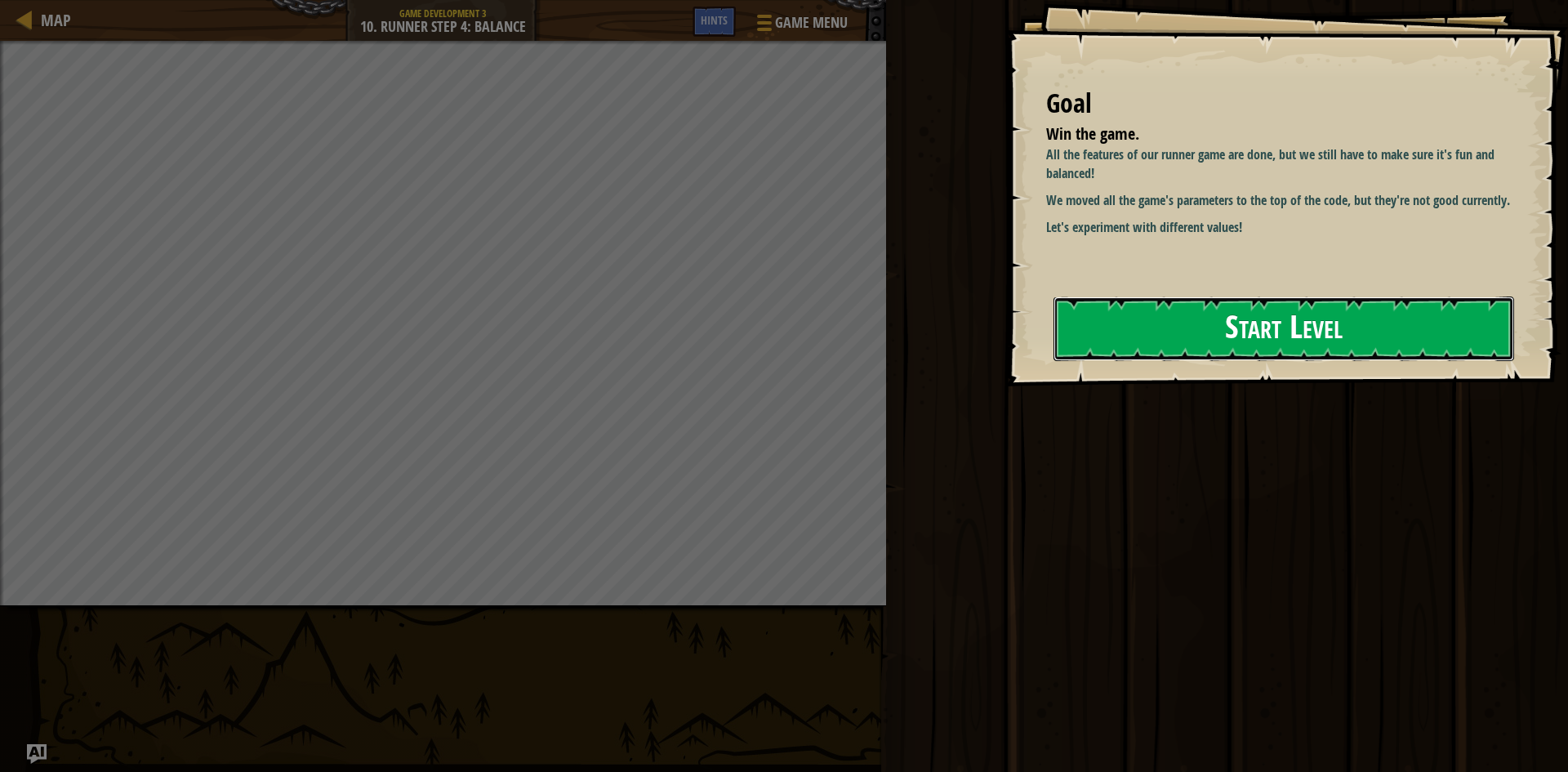
click at [1096, 352] on button "Start Level" at bounding box center [1284, 329] width 461 height 65
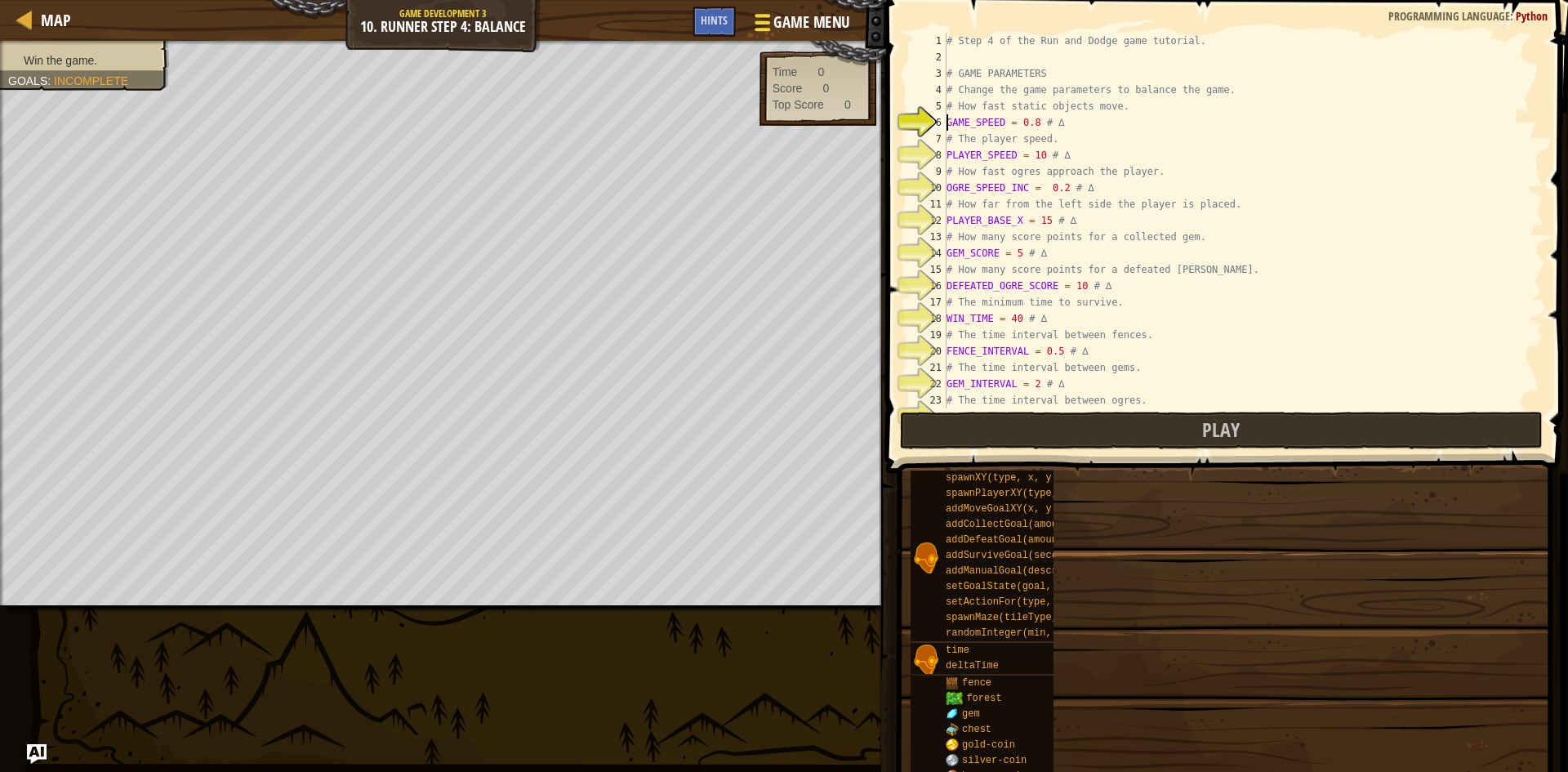
click at [802, 13] on div "Map Game Development 3 10. Runner Step 4: Balance Game Menu Done Hints" at bounding box center [443, 20] width 886 height 41
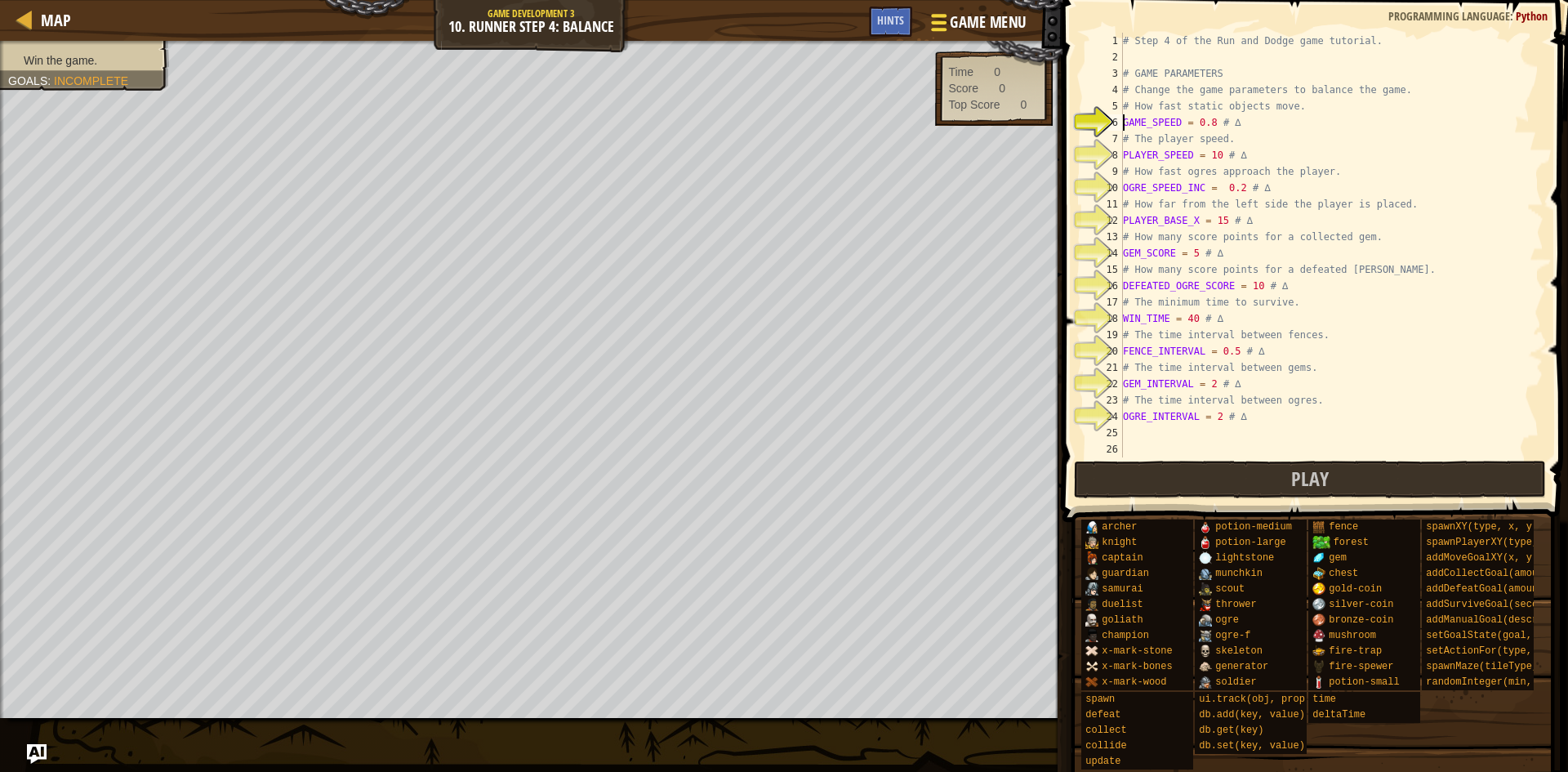
click at [957, 24] on span "Game Menu" at bounding box center [987, 22] width 76 height 22
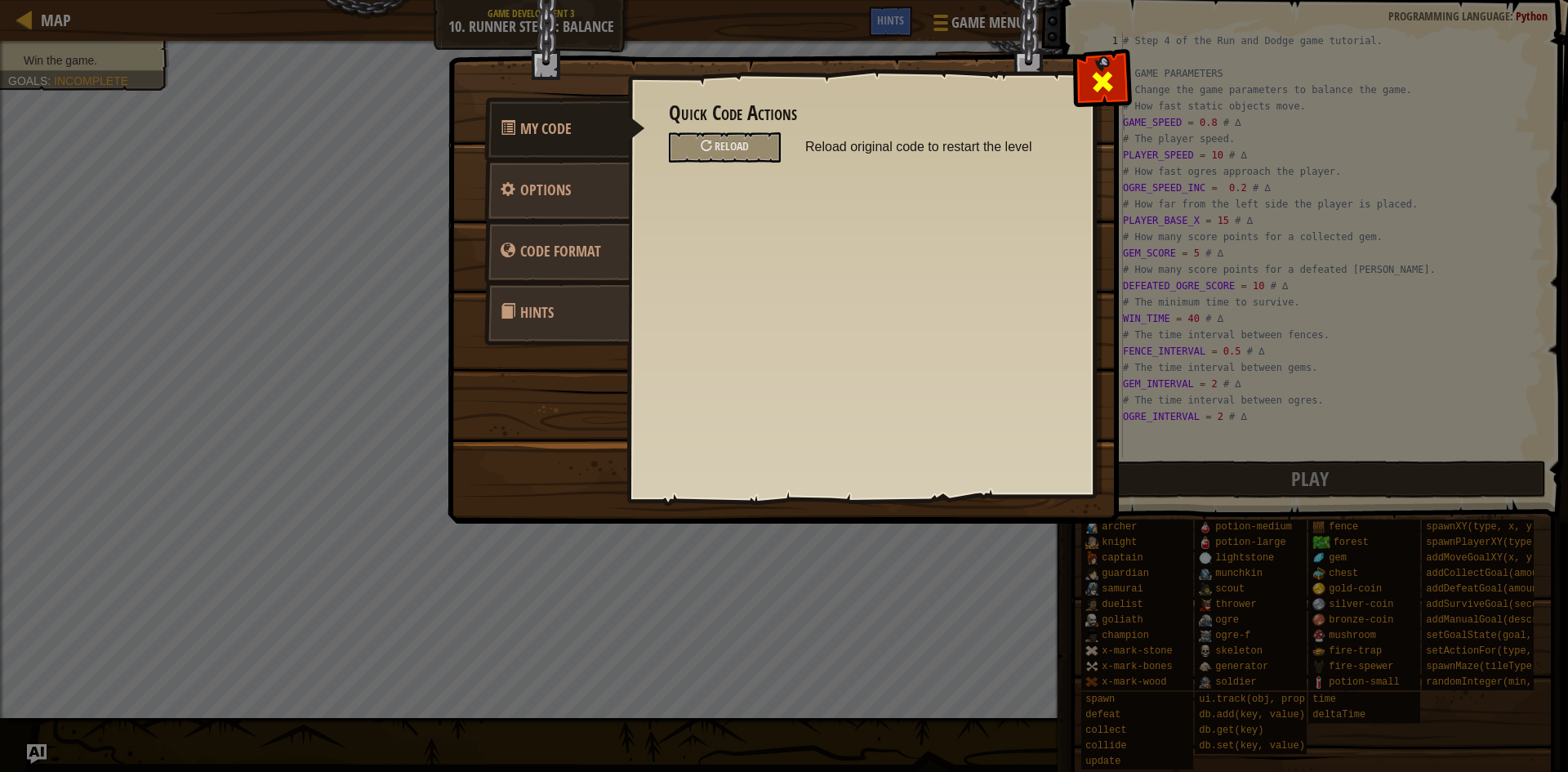
click at [1109, 79] on span at bounding box center [1102, 81] width 26 height 26
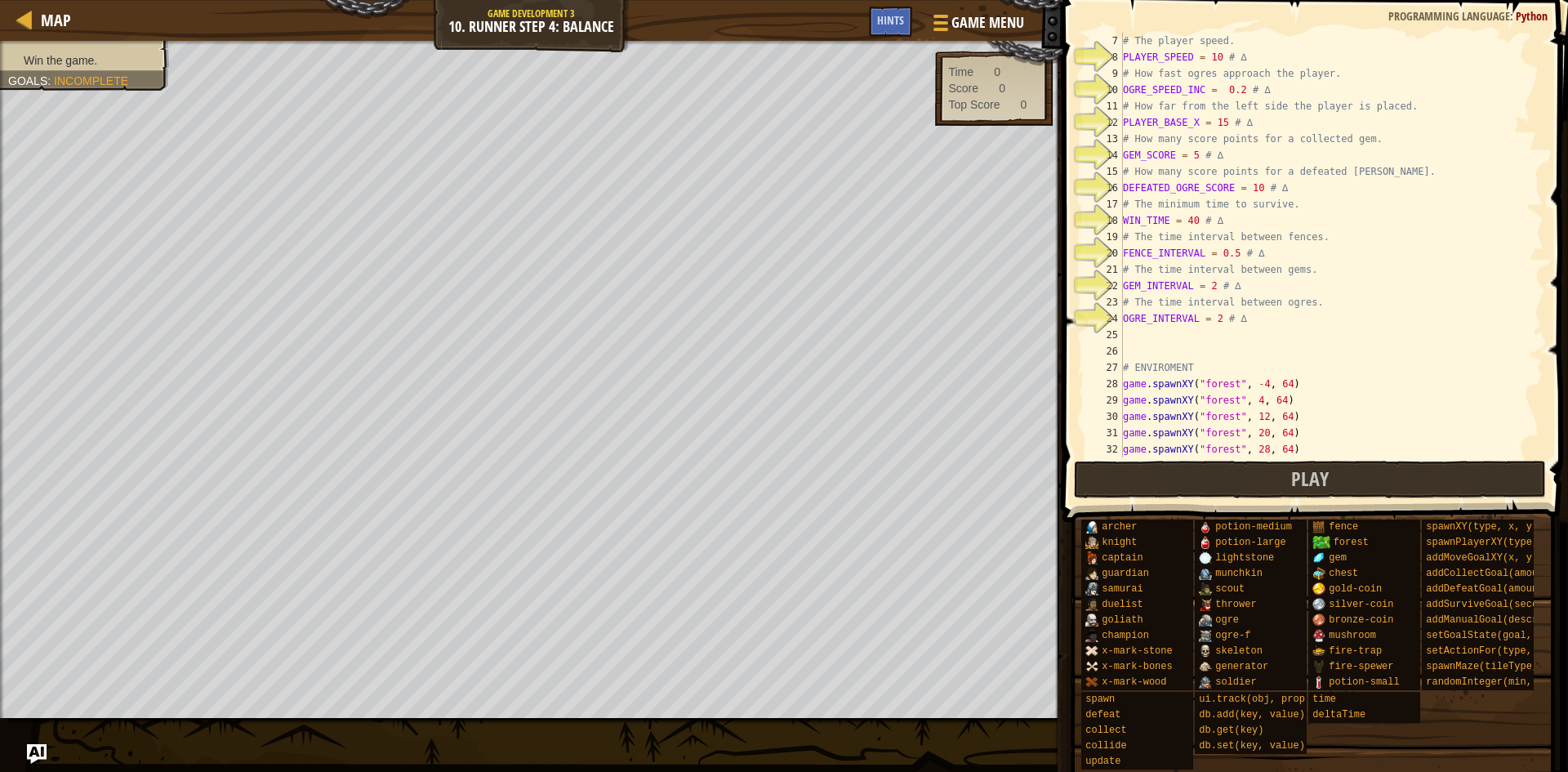
drag, startPoint x: 1166, startPoint y: 286, endPoint x: 1216, endPoint y: 246, distance: 64.0
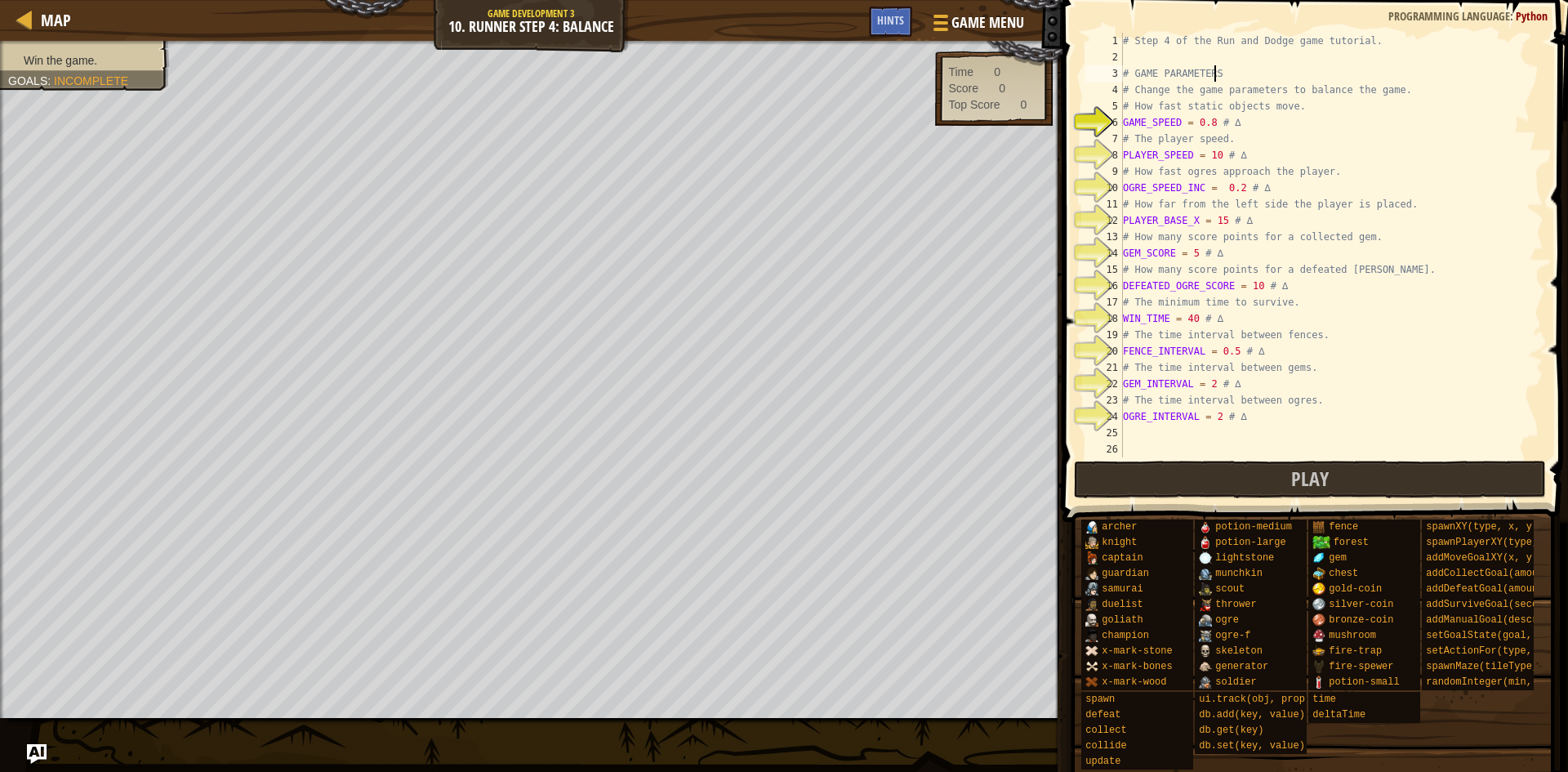
drag, startPoint x: 1216, startPoint y: 246, endPoint x: 1224, endPoint y: 74, distance: 172.2
click at [1224, 74] on div "# Step 4 of the Run and Dodge game tutorial. # GAME PARAMETERS # Change the gam…" at bounding box center [1325, 261] width 412 height 458
click at [1348, 471] on button "Play" at bounding box center [1309, 479] width 472 height 37
click at [1328, 490] on span "Play" at bounding box center [1309, 478] width 37 height 26
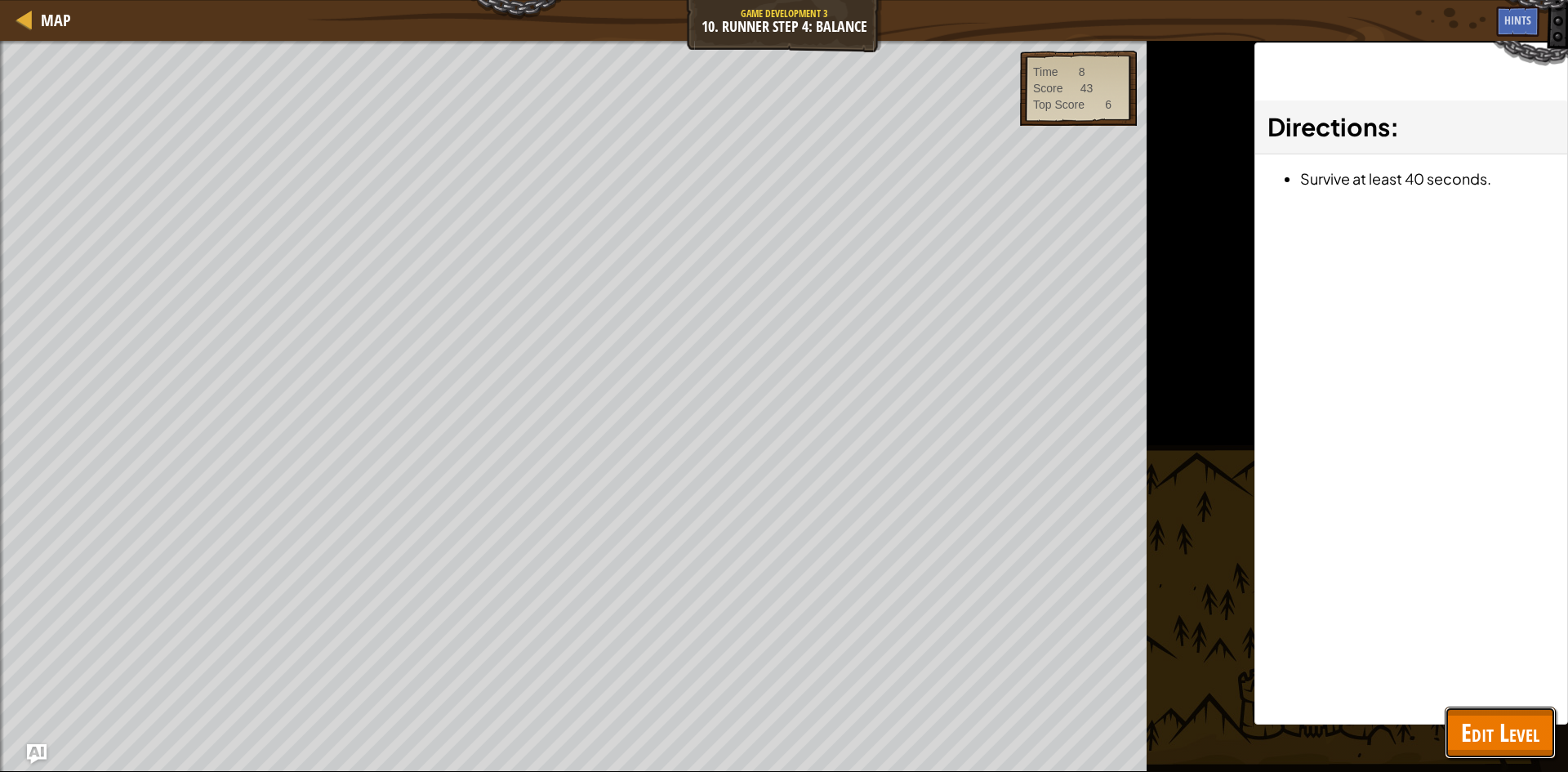
click at [1481, 742] on span "Edit Level" at bounding box center [1500, 732] width 78 height 33
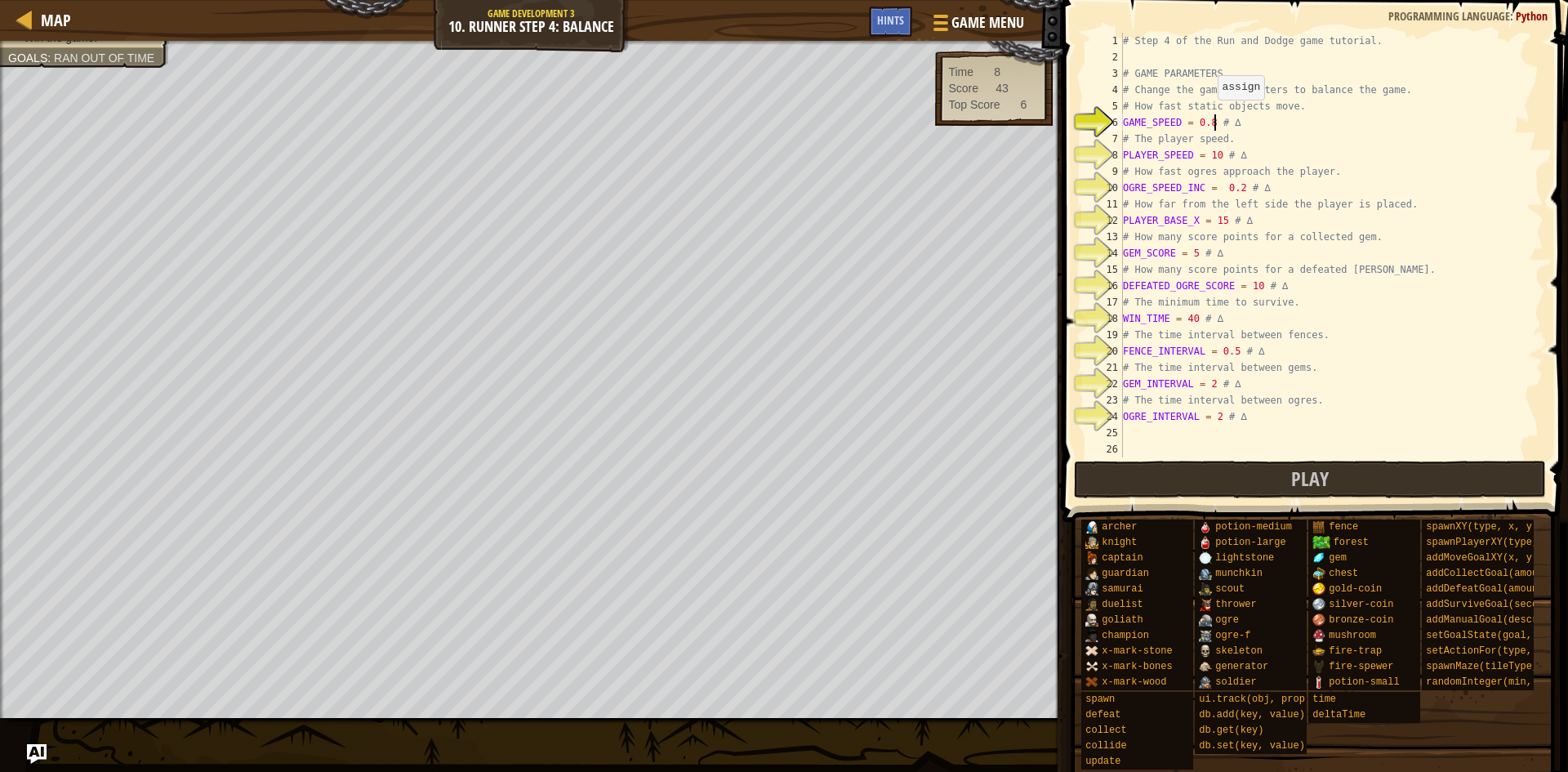
click at [1214, 116] on div "# Step 4 of the Run and Dodge game tutorial. # GAME PARAMETERS # Change the gam…" at bounding box center [1325, 261] width 412 height 458
click at [1209, 115] on div "# Step 4 of the Run and Dodge game tutorial. # GAME PARAMETERS # Change the gam…" at bounding box center [1325, 261] width 412 height 458
click at [1209, 114] on div "# Step 4 of the Run and Dodge game tutorial. # GAME PARAMETERS # Change the gam…" at bounding box center [1325, 245] width 412 height 425
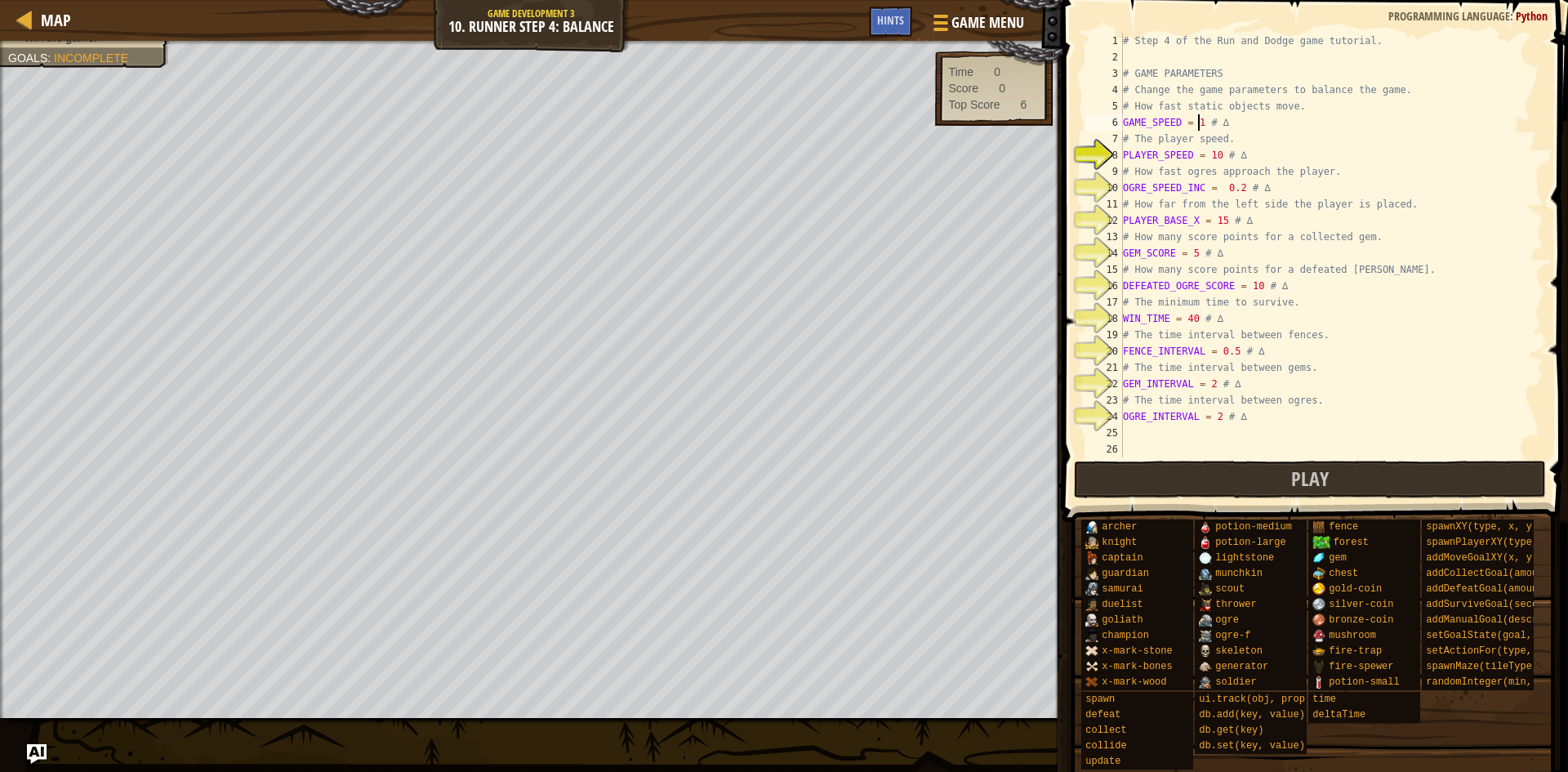
click at [1217, 152] on div "# Step 4 of the Run and Dodge game tutorial. # GAME PARAMETERS # Change the gam…" at bounding box center [1325, 261] width 412 height 458
click at [1214, 147] on div "# Step 4 of the Run and Dodge game tutorial. # GAME PARAMETERS # Change the gam…" at bounding box center [1325, 261] width 412 height 458
drag, startPoint x: 1214, startPoint y: 147, endPoint x: 1214, endPoint y: 157, distance: 10.0
click at [1214, 157] on div "# Step 4 of the Run and Dodge game tutorial. # GAME PARAMETERS # Change the gam…" at bounding box center [1325, 261] width 412 height 458
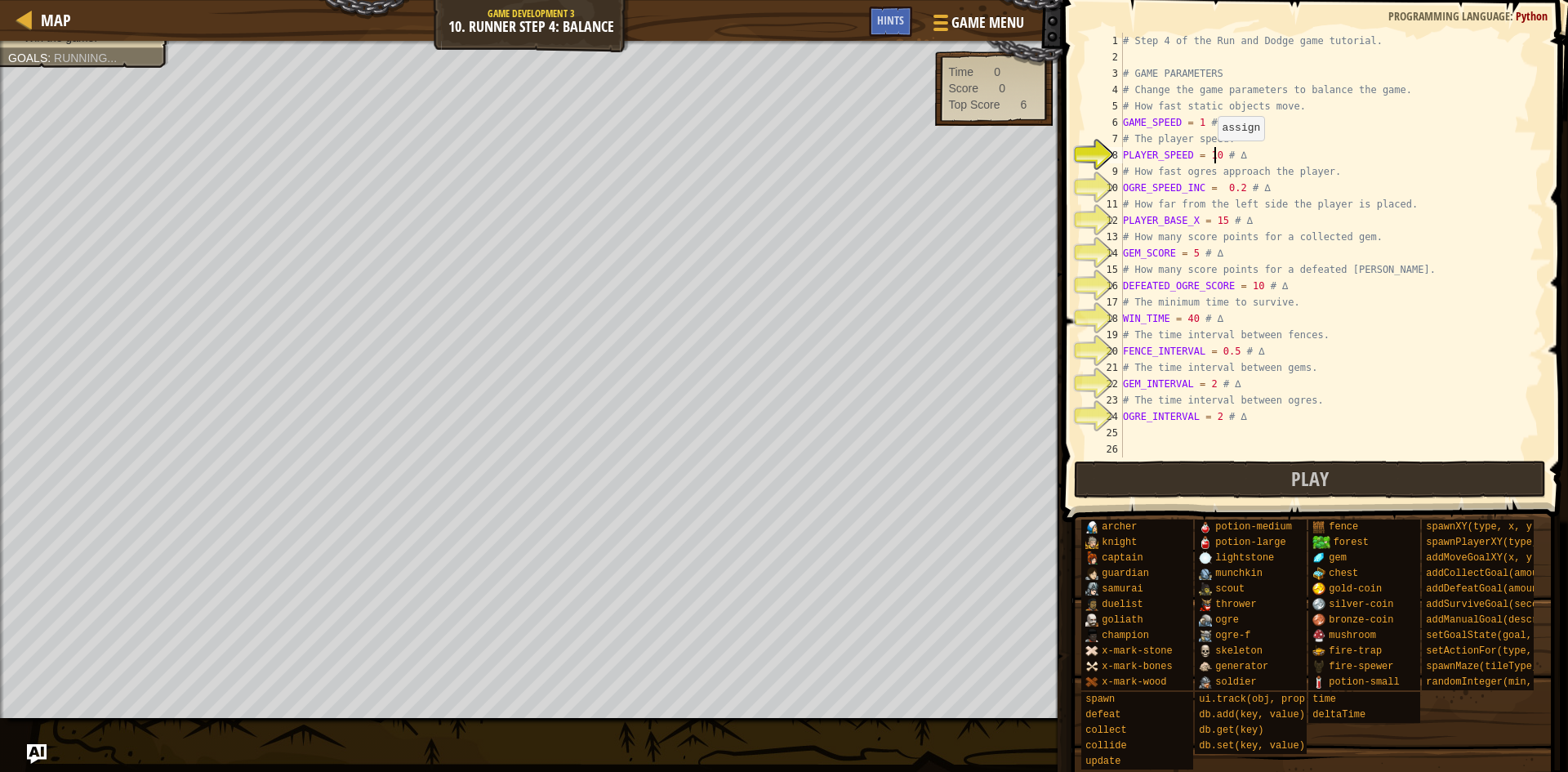
click at [1214, 157] on div "# Step 4 of the Run and Dodge game tutorial. # GAME PARAMETERS # Change the gam…" at bounding box center [1325, 261] width 412 height 458
click at [1235, 483] on button "Play" at bounding box center [1309, 479] width 472 height 37
click at [1245, 182] on div "# Step 4 of the Run and Dodge game tutorial. # GAME PARAMETERS # Change the gam…" at bounding box center [1325, 261] width 412 height 458
click at [1239, 179] on div "# Step 4 of the Run and Dodge game tutorial. # GAME PARAMETERS # Change the gam…" at bounding box center [1325, 261] width 412 height 458
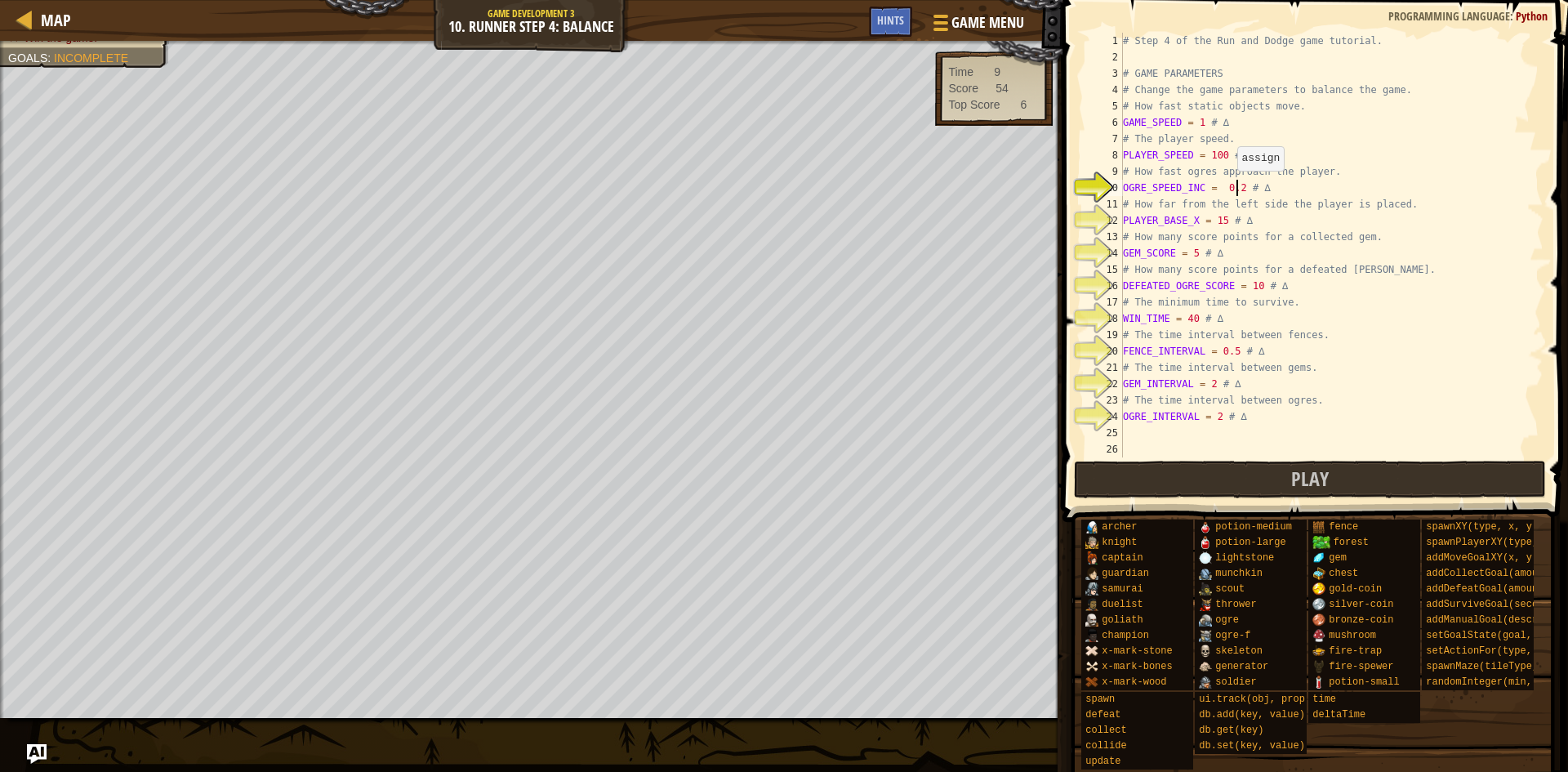
click at [1234, 187] on div "# Step 4 of the Run and Dodge game tutorial. # GAME PARAMETERS # Change the gam…" at bounding box center [1325, 261] width 412 height 458
click at [1222, 215] on div "# Step 4 of the Run and Dodge game tutorial. # GAME PARAMETERS # Change the gam…" at bounding box center [1325, 261] width 412 height 458
click at [1238, 472] on button "Play" at bounding box center [1309, 479] width 472 height 37
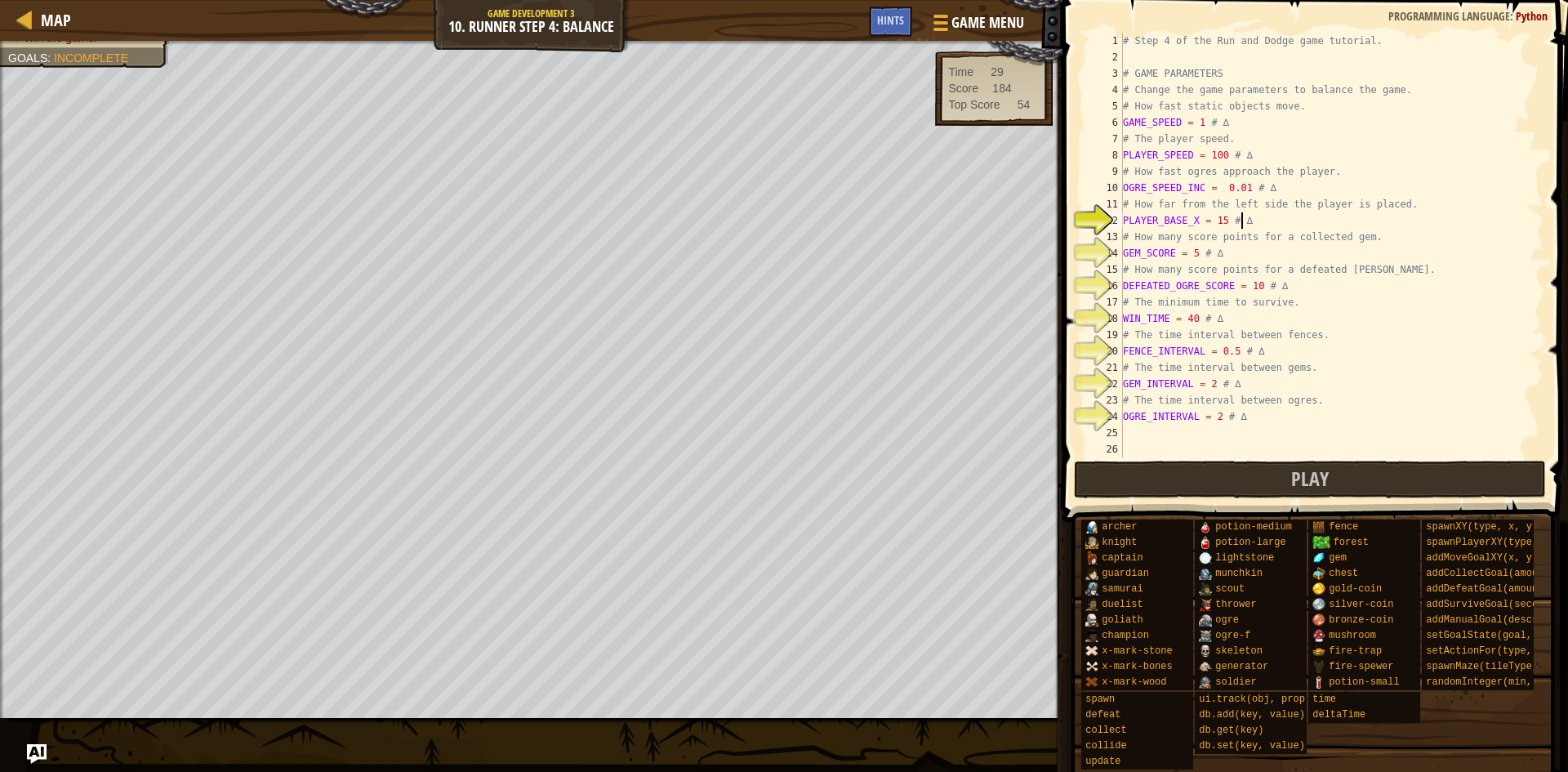
click at [1244, 226] on div "# Step 4 of the Run and Dodge game tutorial. # GAME PARAMETERS # Change the gam…" at bounding box center [1325, 261] width 412 height 458
click at [1219, 218] on div "# Step 4 of the Run and Dodge game tutorial. # GAME PARAMETERS # Change the gam…" at bounding box center [1325, 261] width 412 height 458
click at [1203, 247] on div "# Step 4 of the Run and Dodge game tutorial. # GAME PARAMETERS # Change the gam…" at bounding box center [1325, 261] width 412 height 458
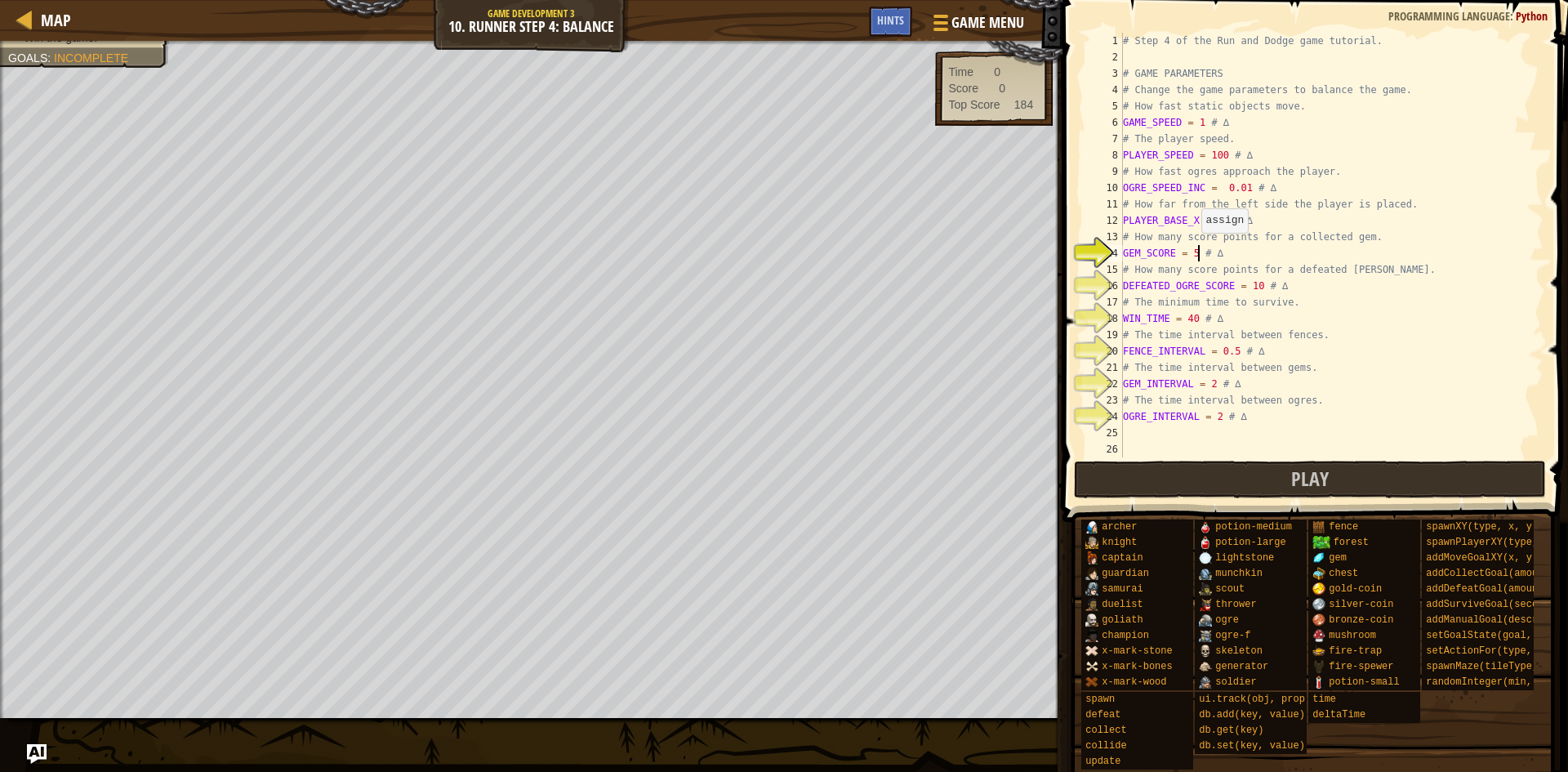
click at [1198, 249] on div "# Step 4 of the Run and Dodge game tutorial. # GAME PARAMETERS # Change the gam…" at bounding box center [1325, 261] width 412 height 458
click at [1193, 251] on div "# Step 4 of the Run and Dodge game tutorial. # GAME PARAMETERS # Change the gam…" at bounding box center [1325, 261] width 412 height 458
click at [1193, 252] on div "# Step 4 of the Run and Dodge game tutorial. # GAME PARAMETERS # Change the gam…" at bounding box center [1325, 261] width 412 height 458
click at [1198, 254] on div "# Step 4 of the Run and Dodge game tutorial. # GAME PARAMETERS # Change the gam…" at bounding box center [1325, 261] width 412 height 458
click at [1195, 247] on div "# Step 4 of the Run and Dodge game tutorial. # GAME PARAMETERS # Change the gam…" at bounding box center [1325, 261] width 412 height 458
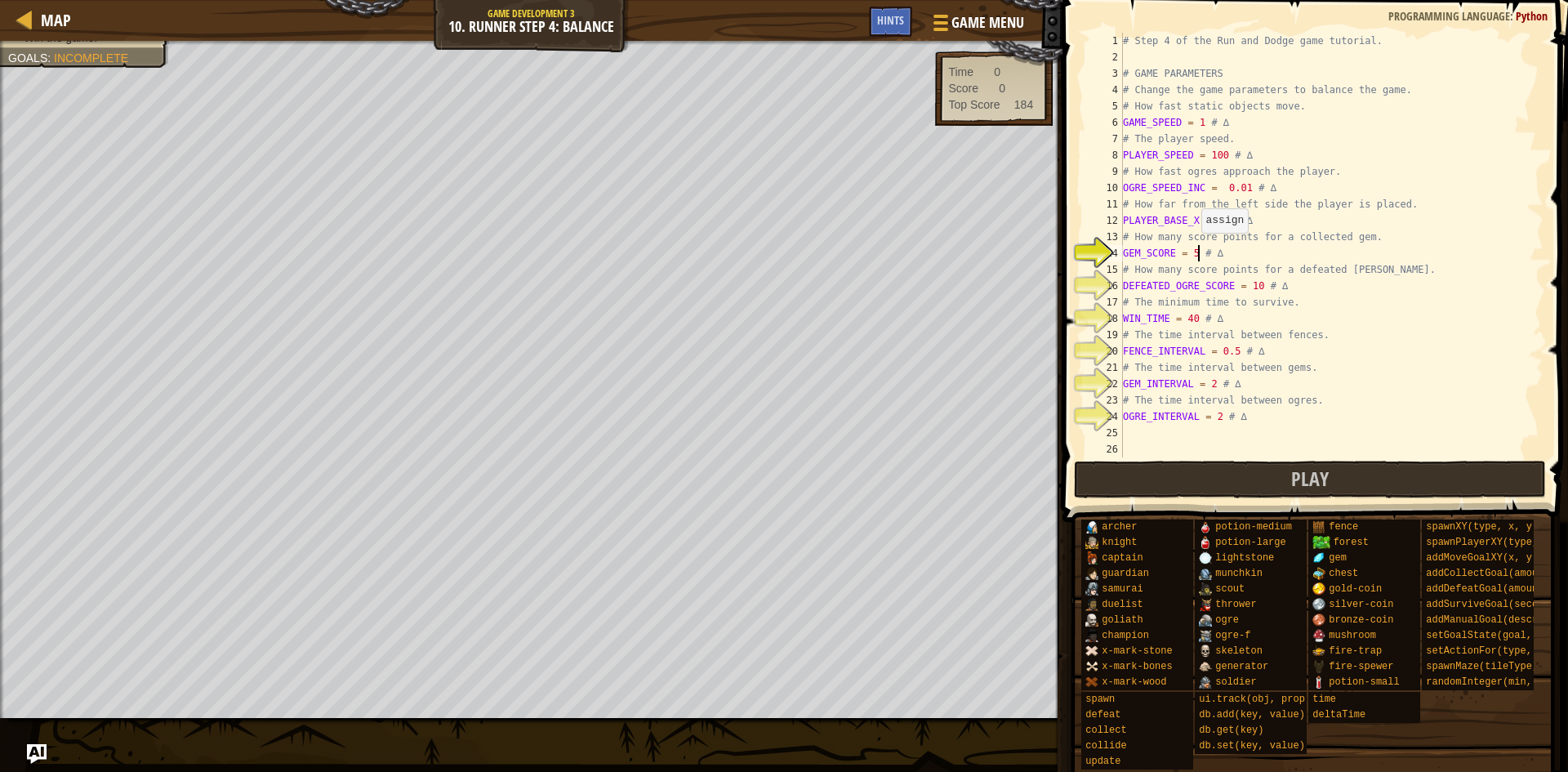
click at [1178, 246] on div "# Step 4 of the Run and Dodge game tutorial. # GAME PARAMETERS # Change the gam…" at bounding box center [1325, 261] width 412 height 458
click at [1198, 254] on div "# Step 4 of the Run and Dodge game tutorial. # GAME PARAMETERS # Change the gam…" at bounding box center [1325, 261] width 412 height 458
click at [1179, 251] on div "# Step 4 of the Run and Dodge game tutorial. # GAME PARAMETERS # Change the gam…" at bounding box center [1325, 261] width 412 height 458
click at [1244, 251] on div "# Step 4 of the Run and Dodge game tutorial. # GAME PARAMETERS # Change the gam…" at bounding box center [1325, 261] width 412 height 458
click at [1259, 334] on div "# Step 4 of the Run and Dodge game tutorial. # GAME PARAMETERS # Change the gam…" at bounding box center [1325, 261] width 412 height 458
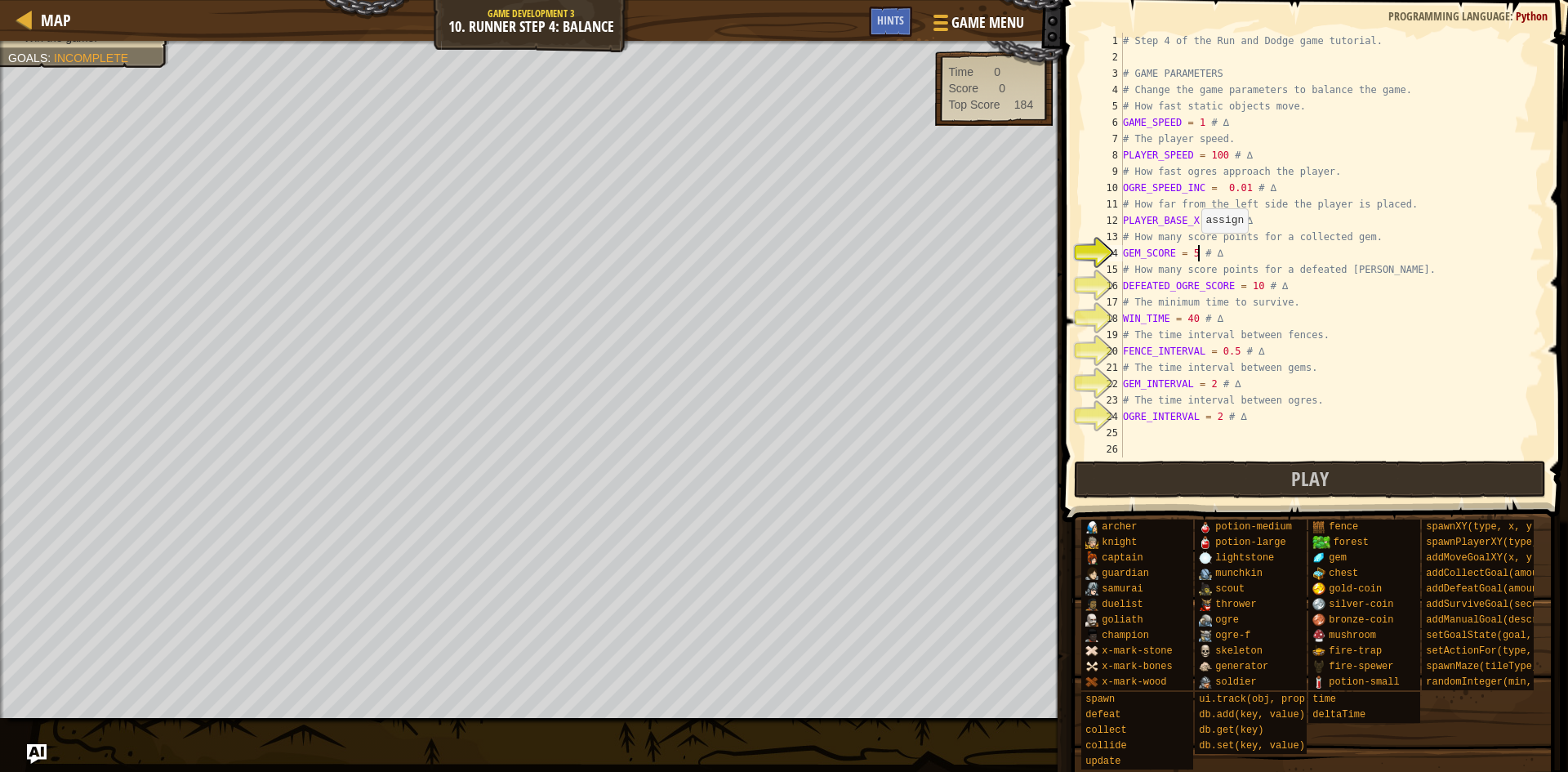
click at [1232, 334] on div "# Step 4 of the Run and Dodge game tutorial. # GAME PARAMETERS # Change the gam…" at bounding box center [1325, 261] width 412 height 458
click at [1348, 335] on div "# Step 4 of the Run and Dodge game tutorial. # GAME PARAMETERS # Change the gam…" at bounding box center [1325, 261] width 412 height 458
click at [1333, 304] on div "# Step 4 of the Run and Dodge game tutorial. # GAME PARAMETERS # Change the gam…" at bounding box center [1325, 261] width 412 height 458
click at [1178, 256] on div "# Step 4 of the Run and Dodge game tutorial. # GAME PARAMETERS # Change the gam…" at bounding box center [1325, 261] width 412 height 458
click at [1131, 244] on div "# Step 4 of the Run and Dodge game tutorial. # GAME PARAMETERS # Change the gam…" at bounding box center [1325, 261] width 412 height 458
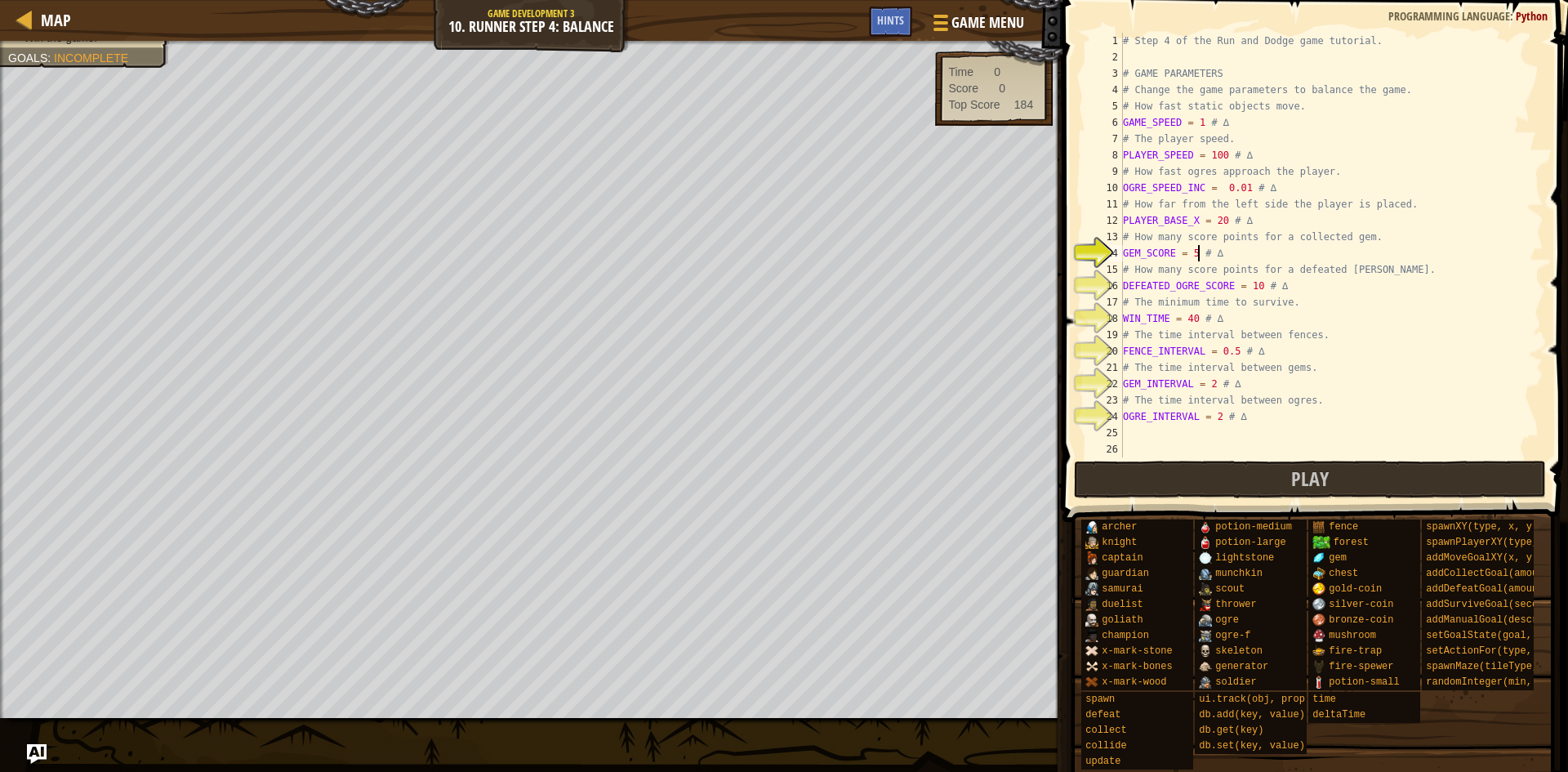
click at [1213, 370] on div "# Step 4 of the Run and Dodge game tutorial. # GAME PARAMETERS # Change the gam…" at bounding box center [1325, 261] width 412 height 458
click at [1192, 255] on div "# Step 4 of the Run and Dodge game tutorial. # GAME PARAMETERS # Change the gam…" at bounding box center [1325, 261] width 412 height 458
click at [1259, 272] on div "# Step 4 of the Run and Dodge game tutorial. # GAME PARAMETERS # Change the gam…" at bounding box center [1325, 261] width 412 height 458
click at [1258, 285] on div "# Step 4 of the Run and Dodge game tutorial. # GAME PARAMETERS # Change the gam…" at bounding box center [1325, 261] width 412 height 458
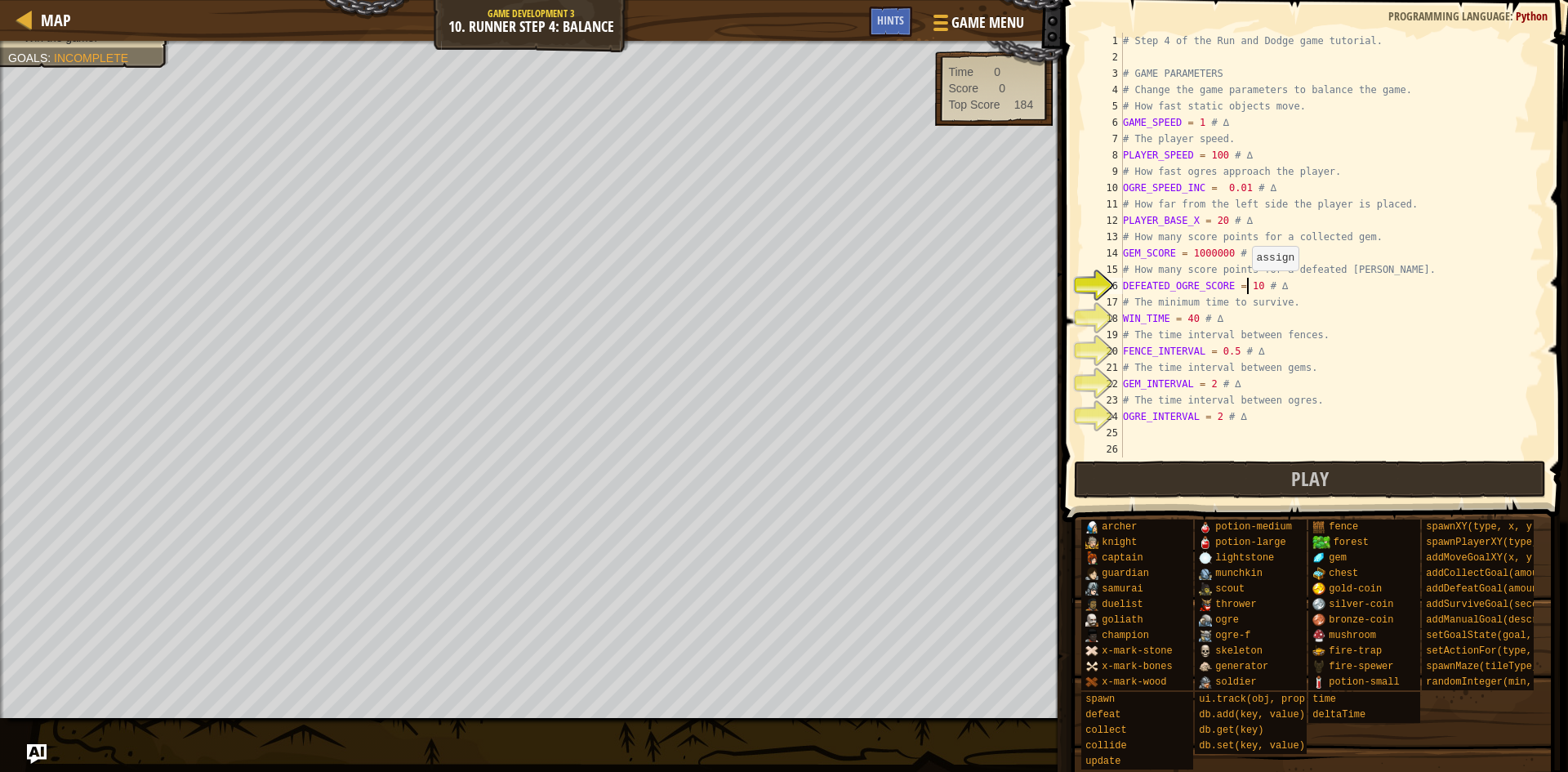
click at [1249, 287] on div "# Step 4 of the Run and Dodge game tutorial. # GAME PARAMETERS # Change the gam…" at bounding box center [1325, 261] width 412 height 458
click at [1250, 289] on div "# Step 4 of the Run and Dodge game tutorial. # GAME PARAMETERS # Change the gam…" at bounding box center [1325, 261] width 412 height 458
click at [1251, 289] on div "# Step 4 of the Run and Dodge game tutorial. # GAME PARAMETERS # Change the gam…" at bounding box center [1325, 245] width 412 height 425
click at [1195, 313] on div "# Step 4 of the Run and Dodge game tutorial. # GAME PARAMETERS # Change the gam…" at bounding box center [1325, 261] width 412 height 458
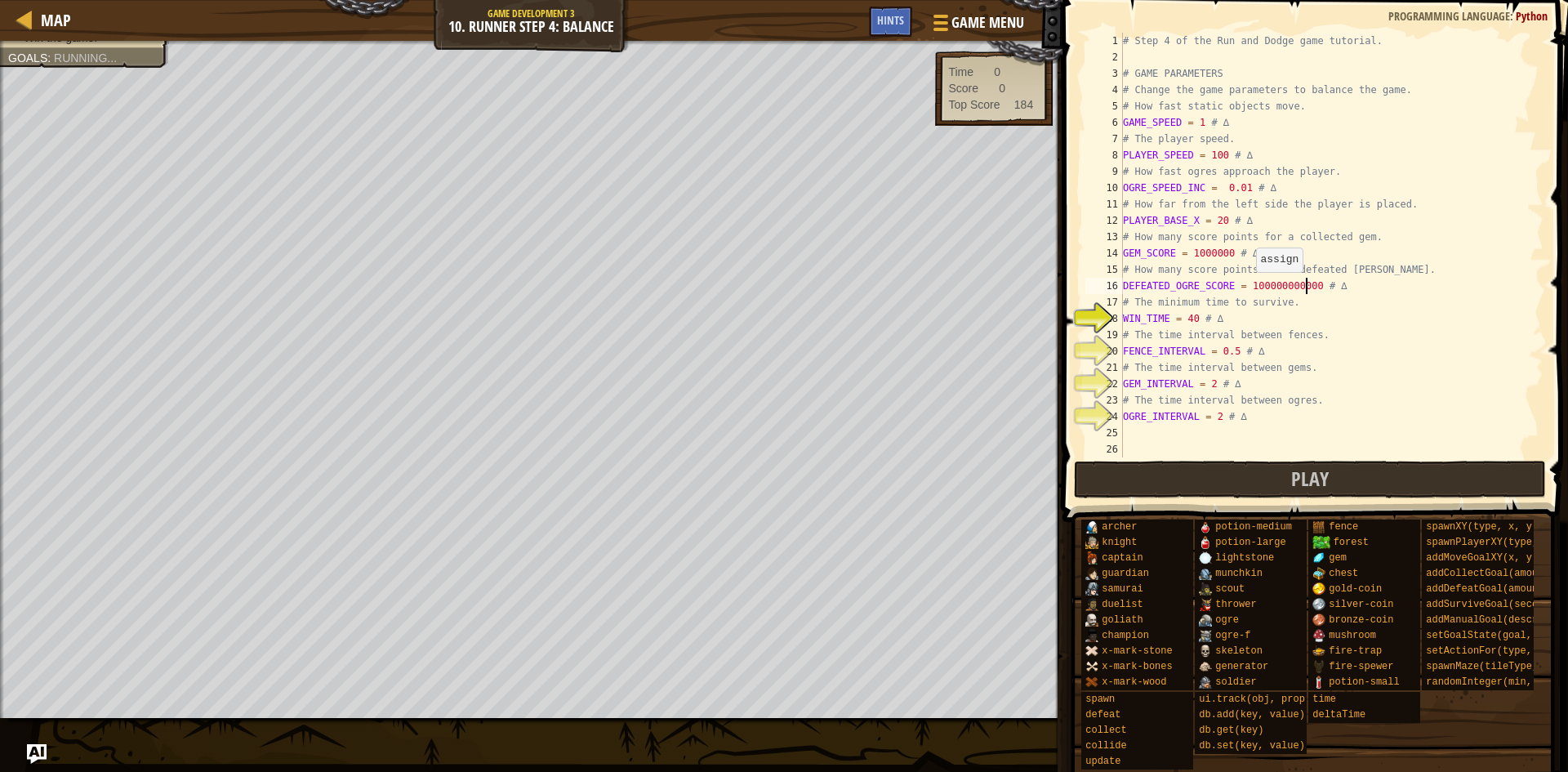
click at [1190, 324] on div "# Step 4 of the Run and Dodge game tutorial. # GAME PARAMETERS # Change the gam…" at bounding box center [1325, 261] width 412 height 458
click at [1193, 314] on div "# Step 4 of the Run and Dodge game tutorial. # GAME PARAMETERS # Change the gam…" at bounding box center [1325, 261] width 412 height 458
click at [1234, 346] on div "# Step 4 of the Run and Dodge game tutorial. # GAME PARAMETERS # Change the gam…" at bounding box center [1325, 261] width 412 height 458
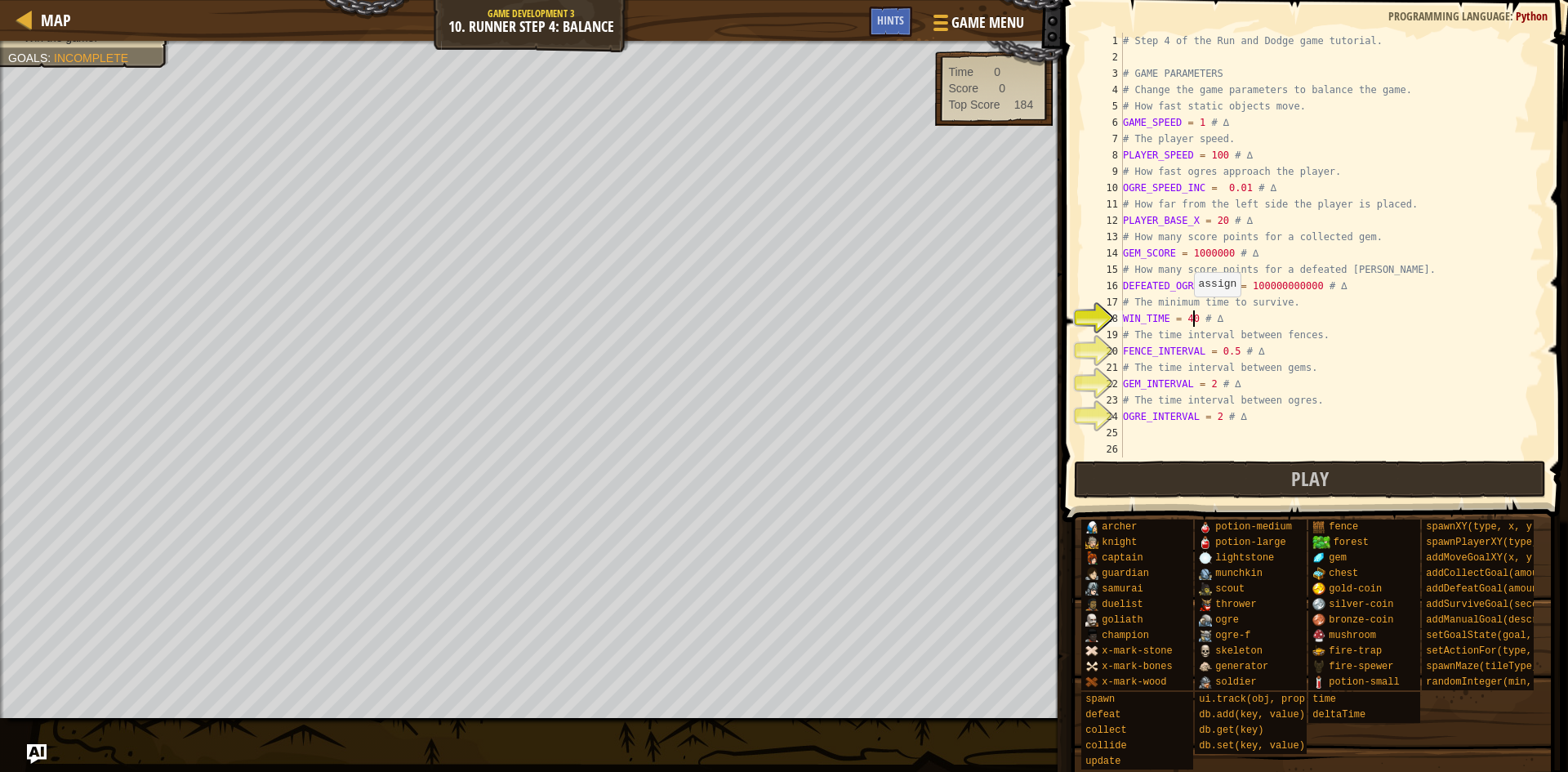
click at [1190, 313] on div "# Step 4 of the Run and Dodge game tutorial. # GAME PARAMETERS # Change the gam…" at bounding box center [1325, 261] width 412 height 458
click at [1225, 352] on div "# Step 4 of the Run and Dodge game tutorial. # GAME PARAMETERS # Change the gam…" at bounding box center [1325, 261] width 412 height 458
click at [1228, 349] on div "# Step 4 of the Run and Dodge game tutorial. # GAME PARAMETERS # Change the gam…" at bounding box center [1325, 261] width 412 height 458
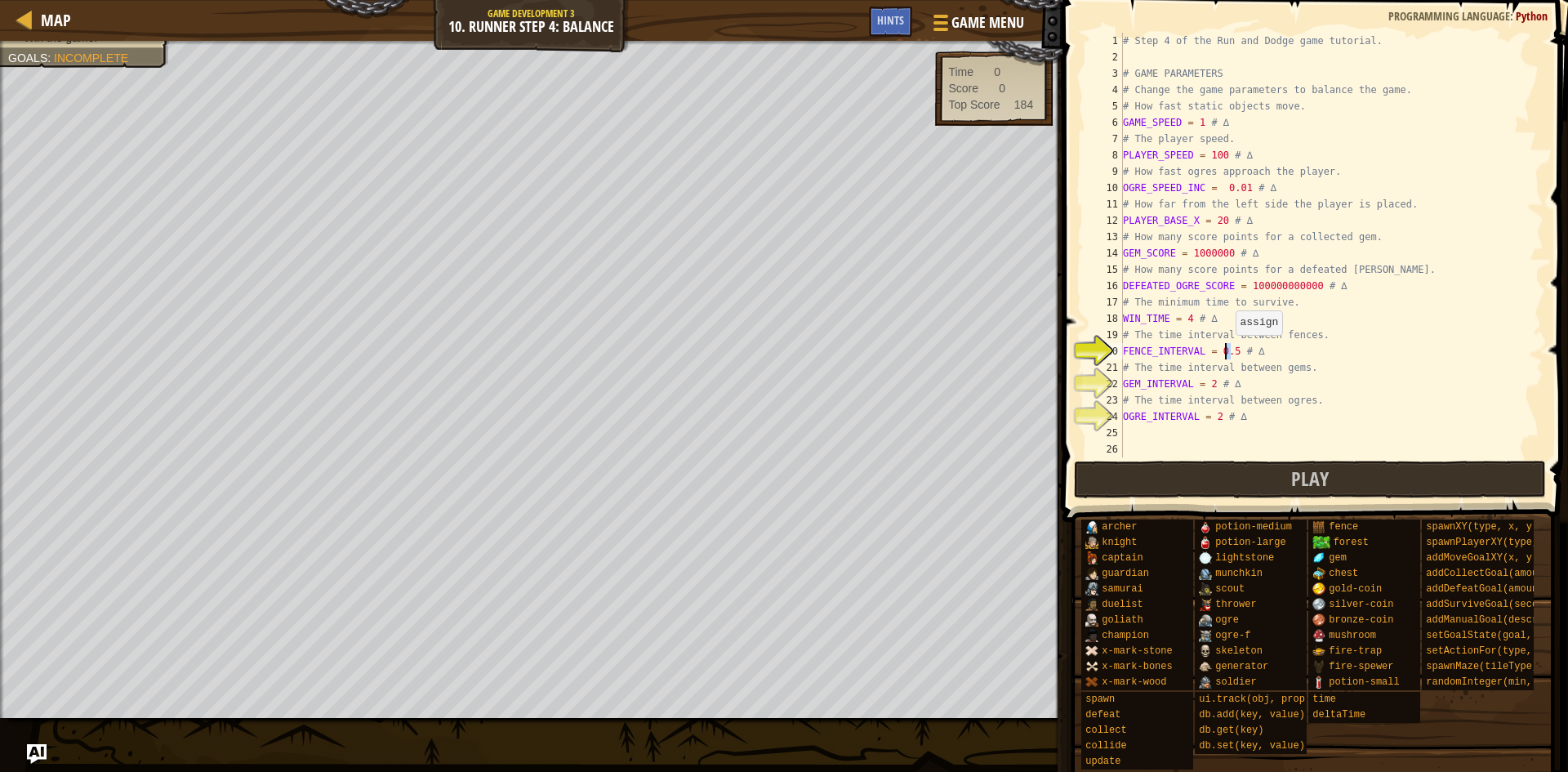
click at [1233, 351] on div "# Step 4 of the Run and Dodge game tutorial. # GAME PARAMETERS # Change the gam…" at bounding box center [1325, 245] width 412 height 425
click at [1209, 379] on div "# Step 4 of the Run and Dodge game tutorial. # GAME PARAMETERS # Change the gam…" at bounding box center [1325, 261] width 412 height 458
click at [1214, 411] on div "# Step 4 of the Run and Dodge game tutorial. # GAME PARAMETERS # Change the gam…" at bounding box center [1325, 261] width 412 height 458
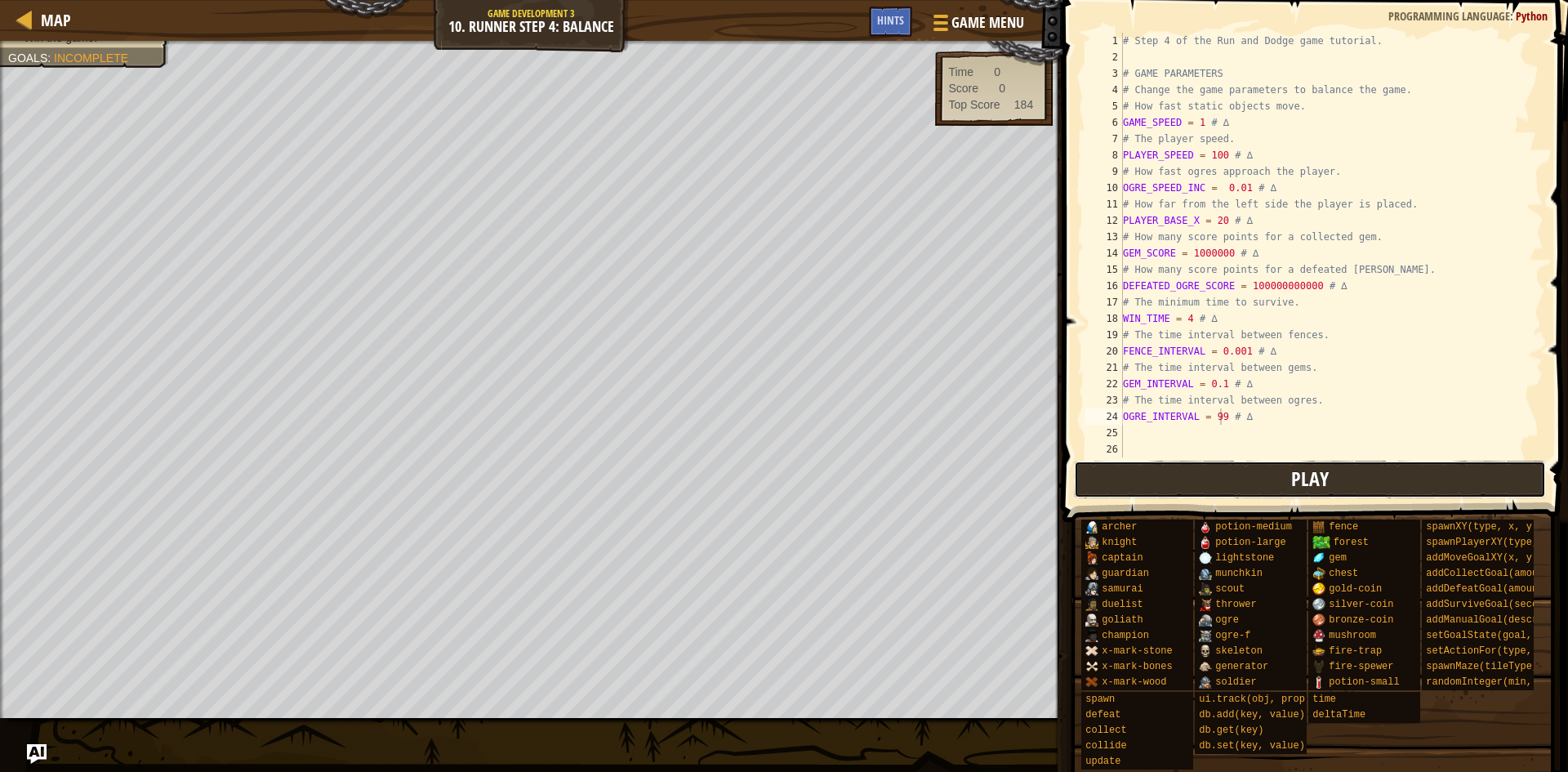
click at [1234, 478] on button "Play" at bounding box center [1309, 479] width 472 height 37
drag, startPoint x: 1243, startPoint y: 347, endPoint x: 1214, endPoint y: 358, distance: 31.0
click at [1214, 358] on div "# Step 4 of the Run and Dodge game tutorial. # GAME PARAMETERS # Change the gam…" at bounding box center [1325, 261] width 412 height 458
type textarea "FENCE_INTERVAL = 5 # ∆"
click at [1302, 478] on span "Play" at bounding box center [1309, 478] width 37 height 26
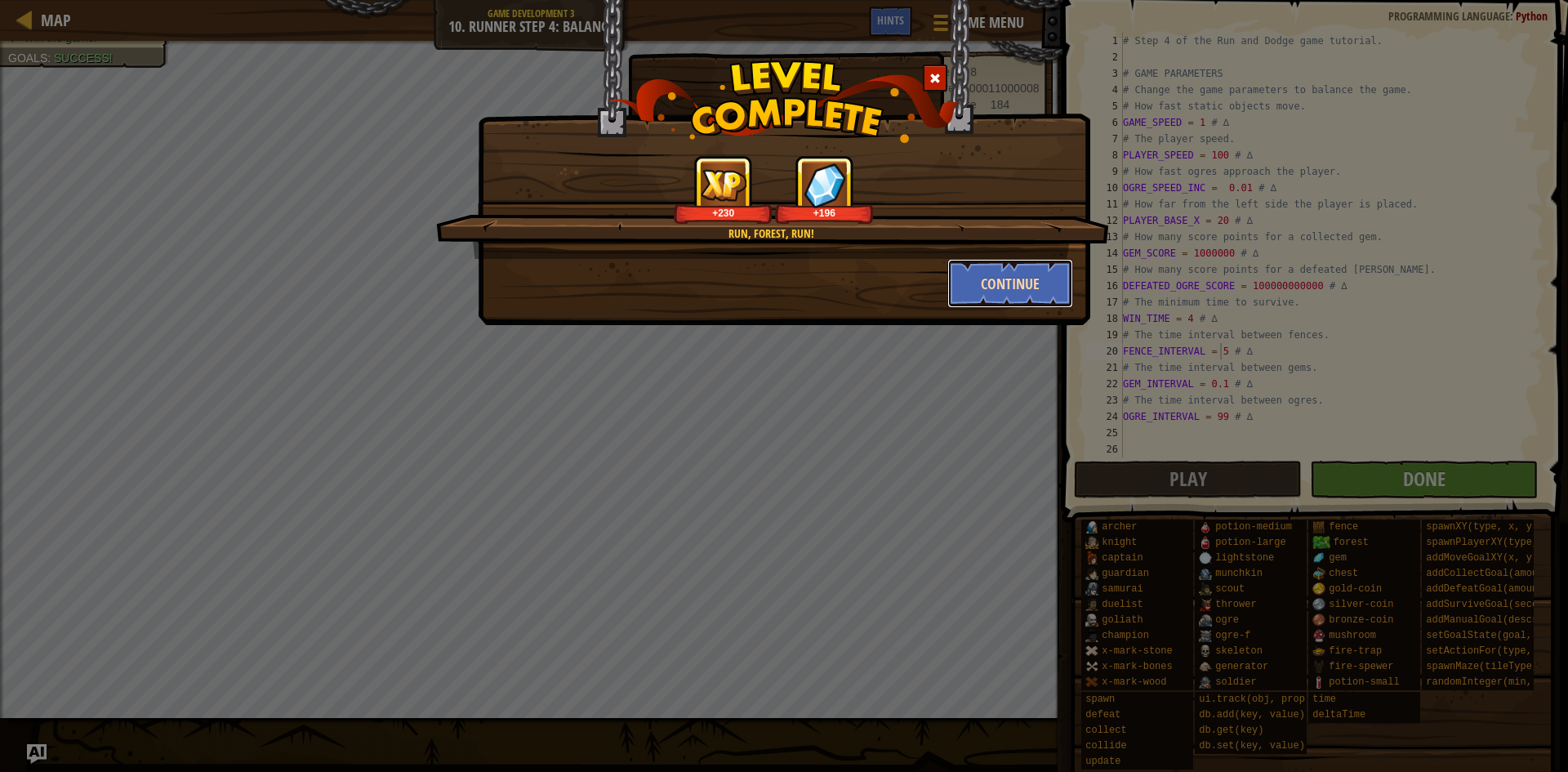
click at [955, 280] on button "Continue" at bounding box center [1011, 283] width 126 height 49
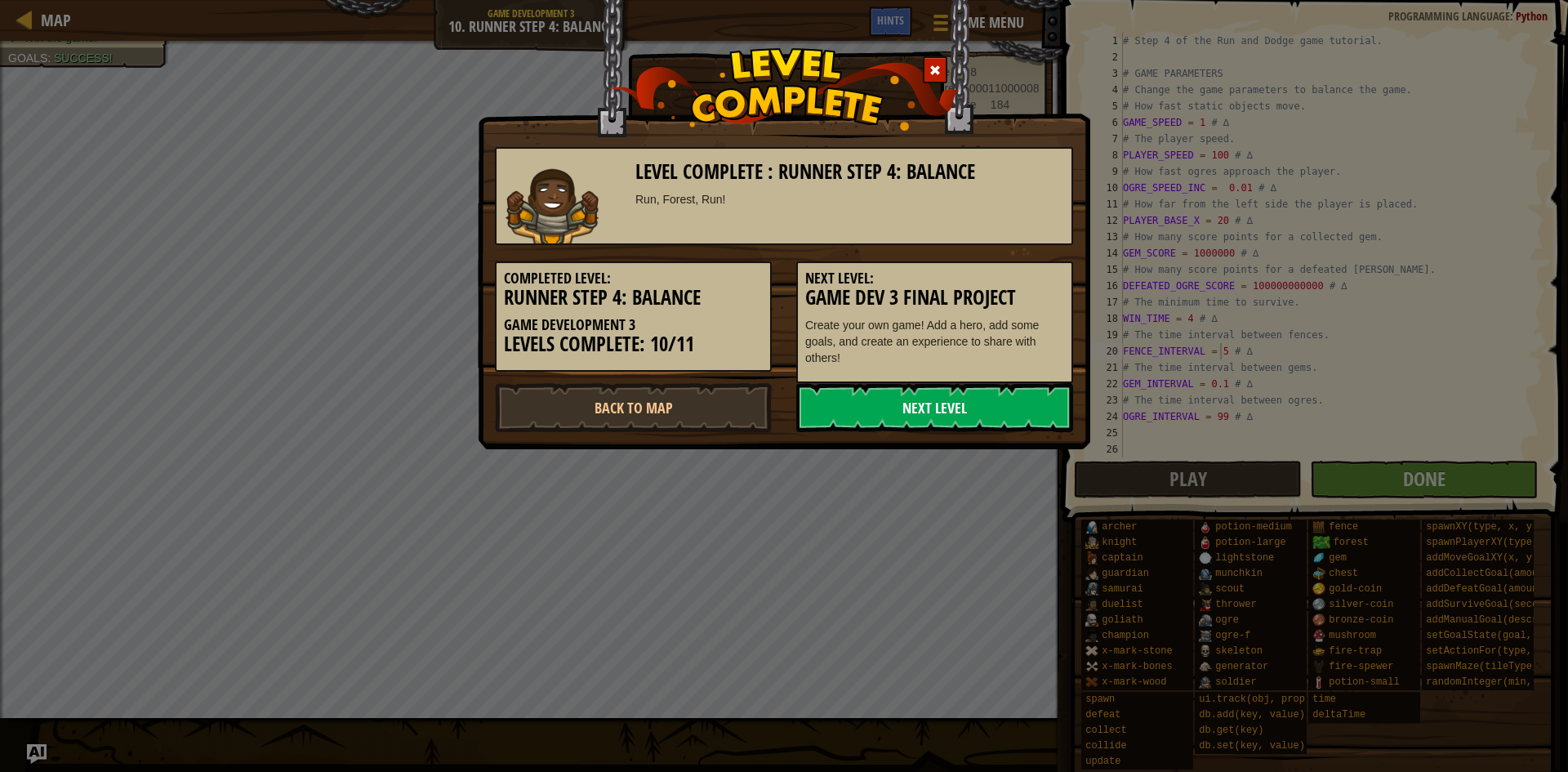
click at [976, 416] on link "Next Level" at bounding box center [934, 407] width 277 height 49
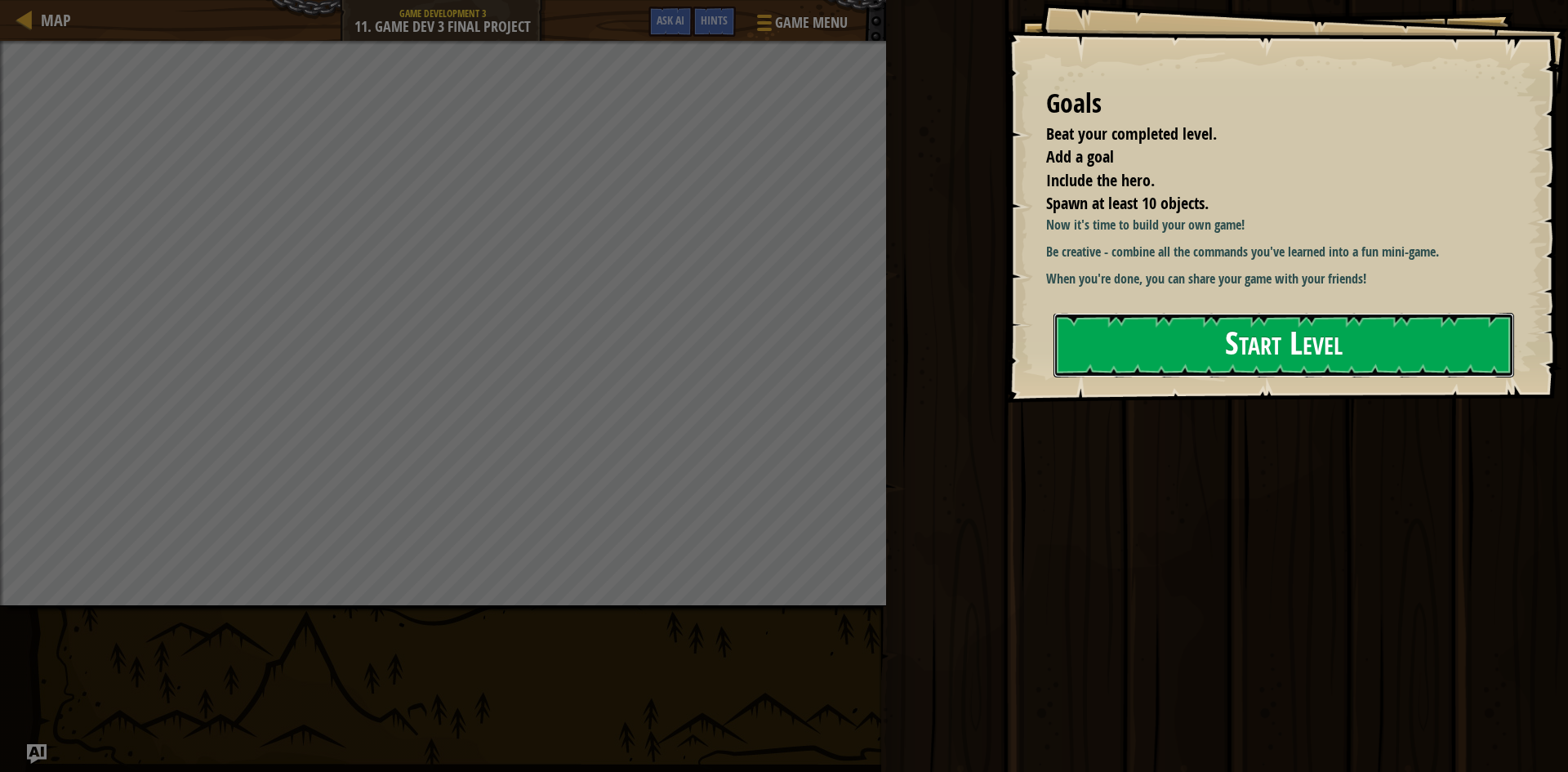
click at [1373, 365] on button "Start Level" at bounding box center [1284, 345] width 461 height 65
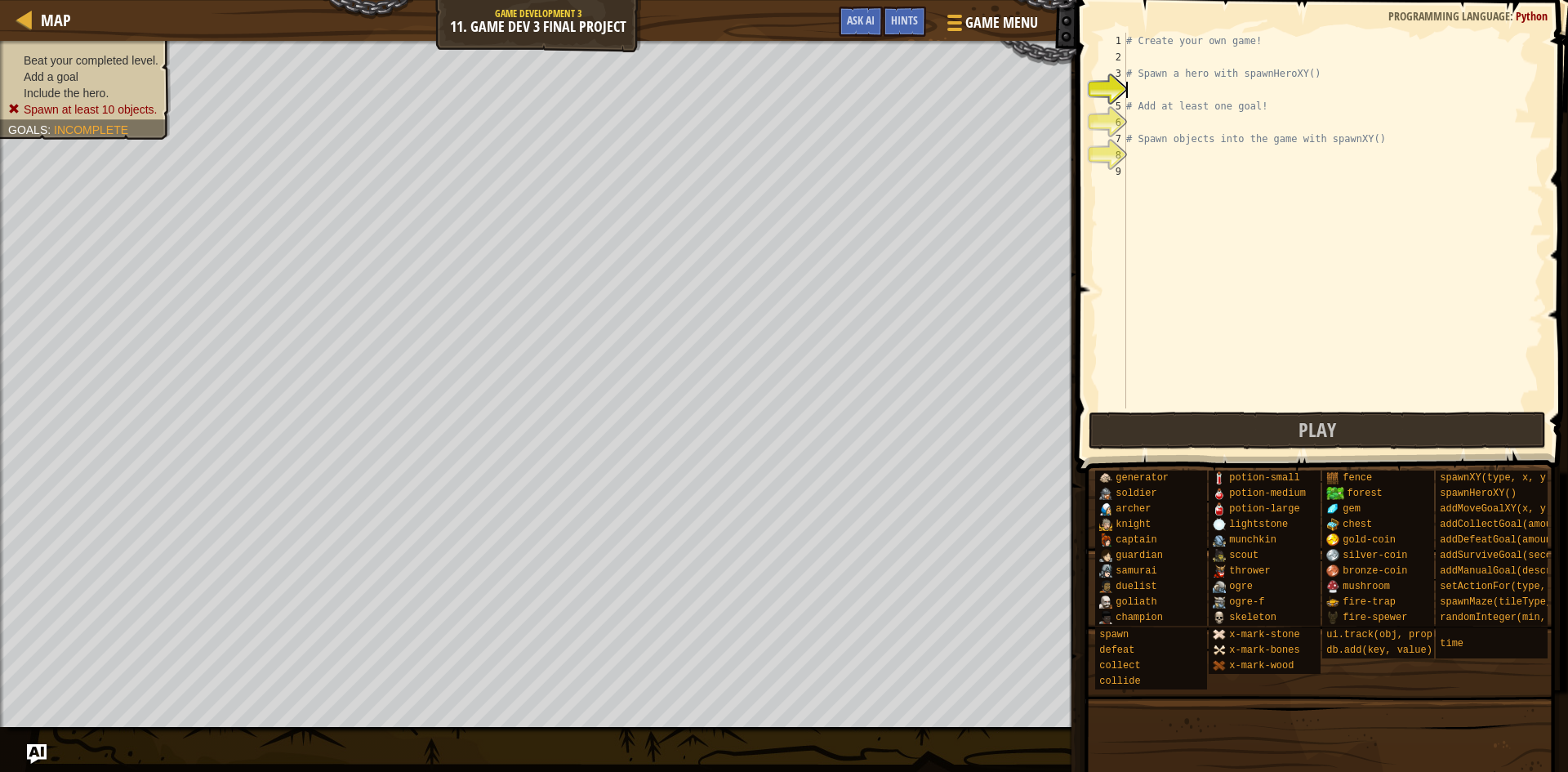
click at [1283, 91] on div "# Create your own game! # Spawn a hero with spawnHeroXY() # Add at least one go…" at bounding box center [1333, 236] width 421 height 408
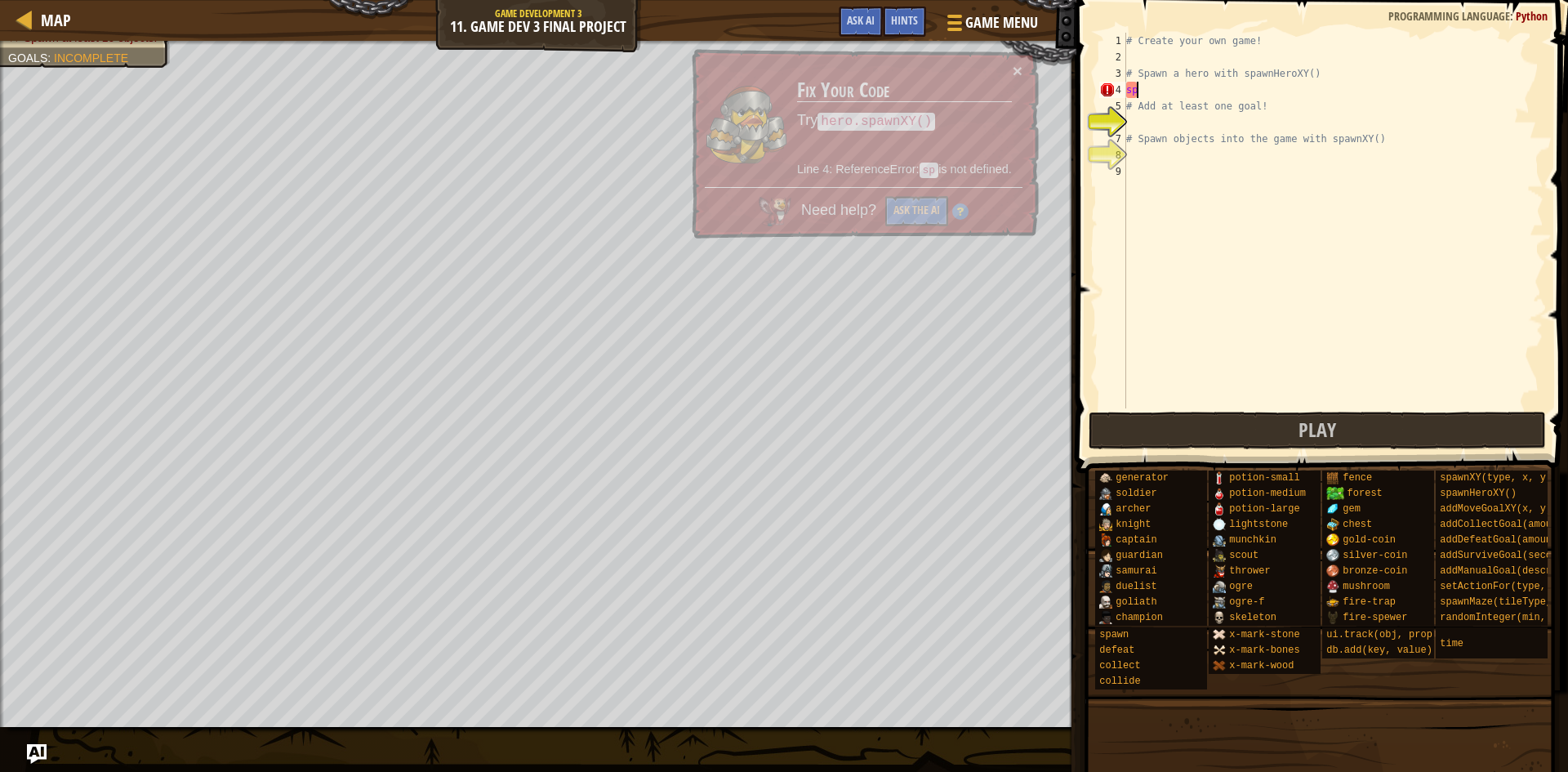
type textarea "s"
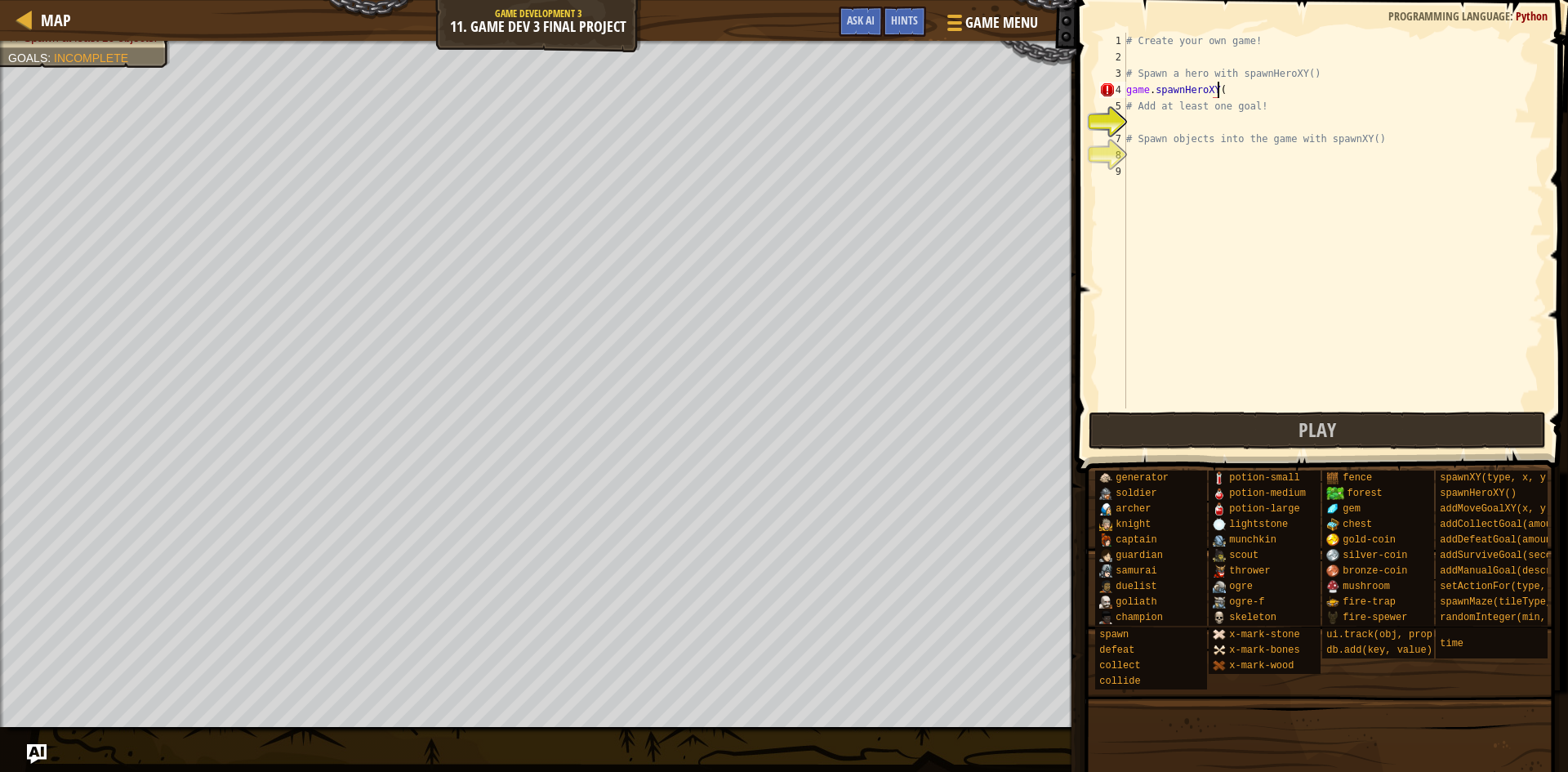
scroll to position [7, 7]
click at [250, 359] on div "copy 16, 37" at bounding box center [288, 374] width 137 height 32
click at [1225, 87] on div "# Create your own game! # Spawn a hero with spawnHeroXY() game . spawnHeroXY ( …" at bounding box center [1333, 236] width 421 height 408
paste textarea "16, 37"
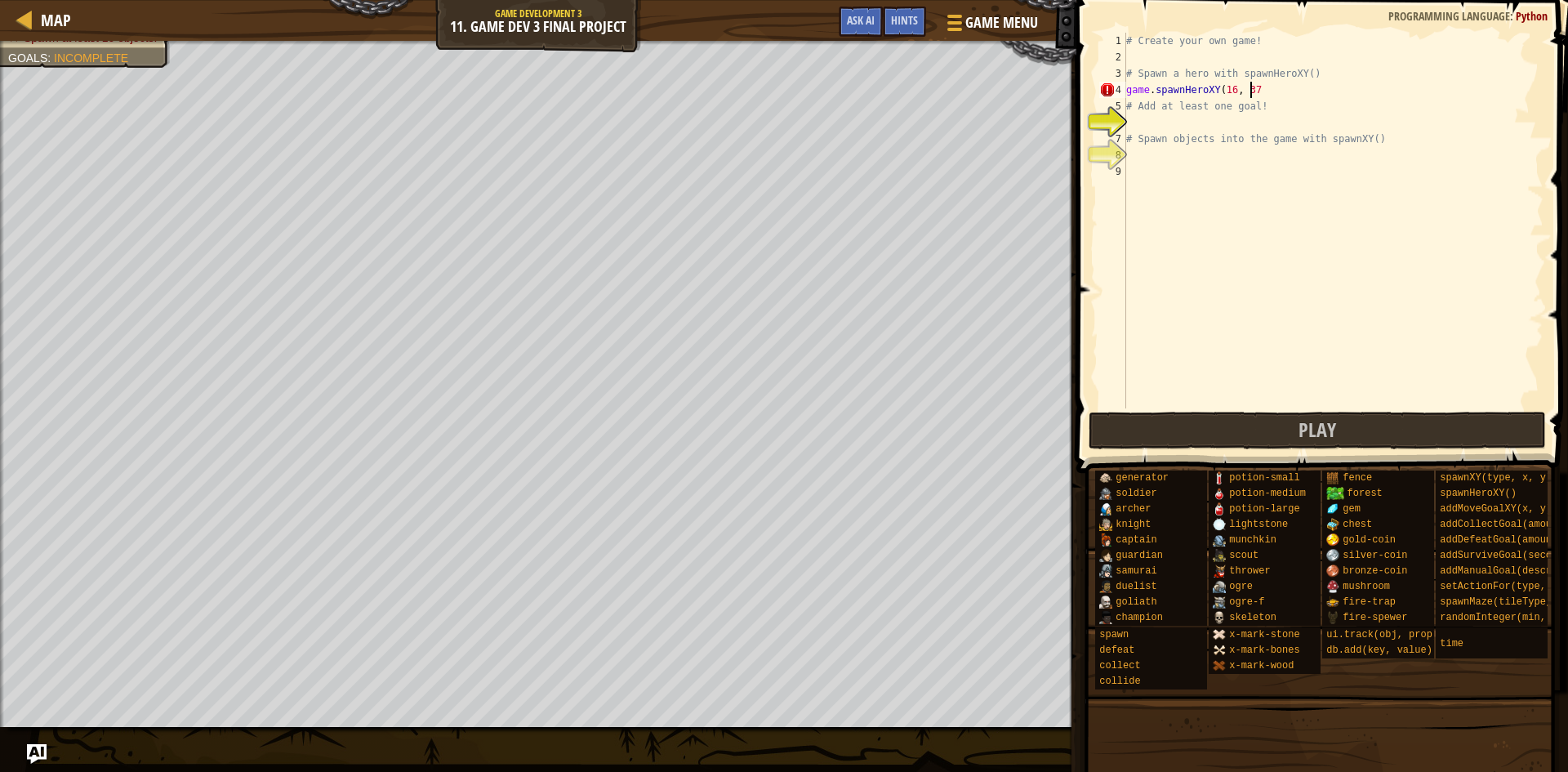
type textarea "game.spawnHeroXY(16, 37)"
click at [1195, 117] on div "# Create your own game! # Spawn a hero with spawnHeroXY() game . spawnHeroXY ( …" at bounding box center [1333, 236] width 421 height 408
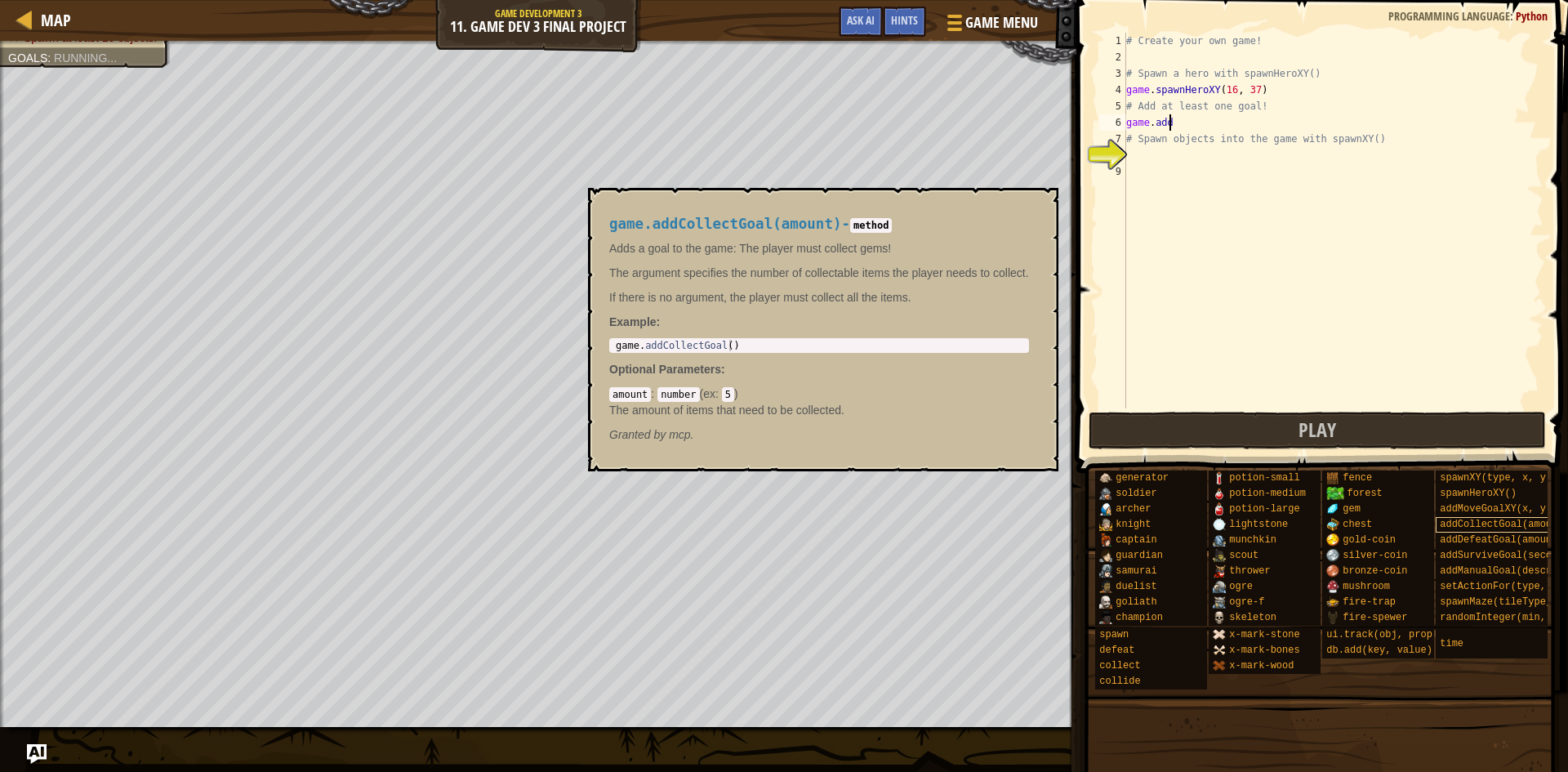
scroll to position [7, 2]
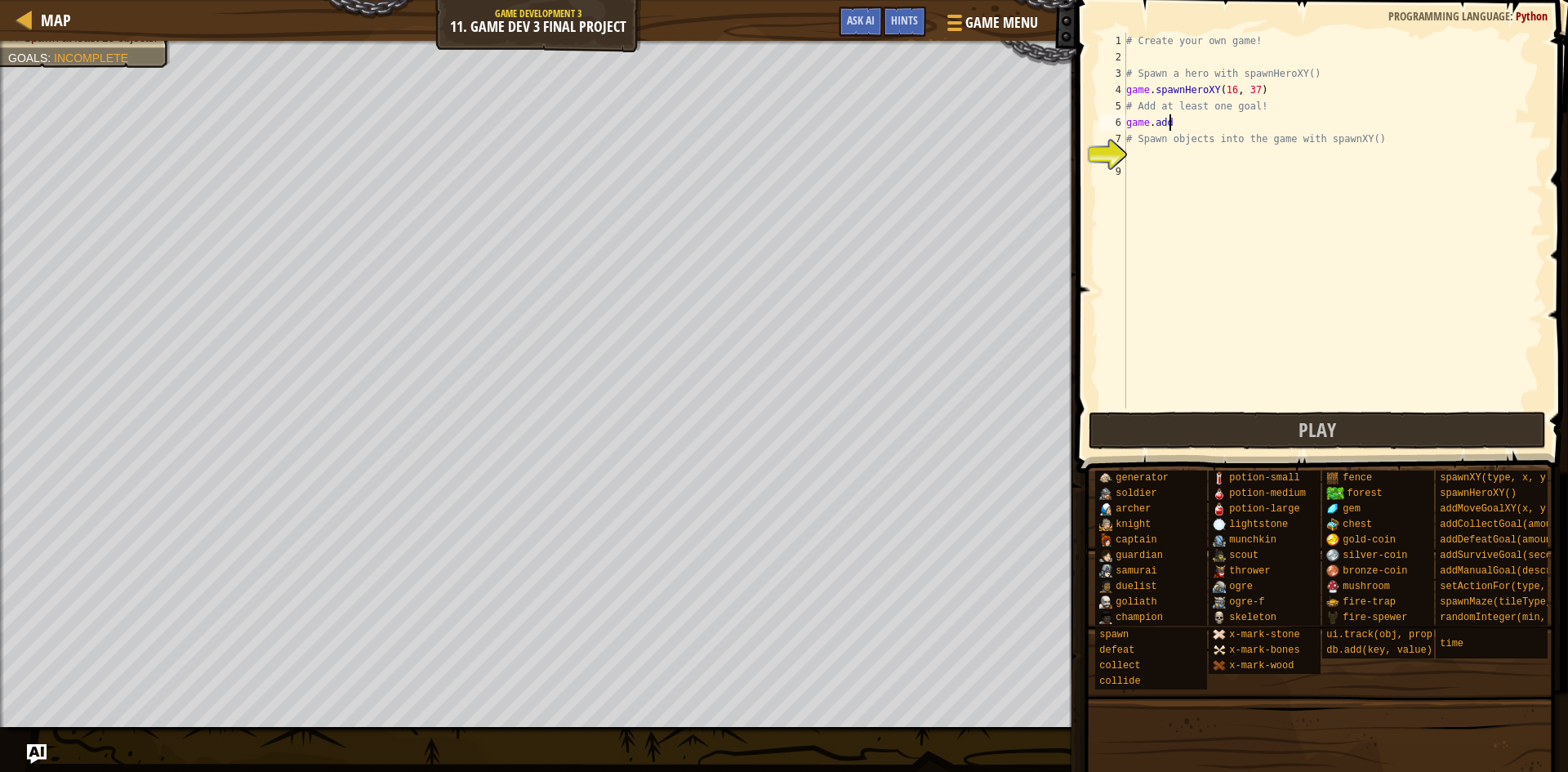
type textarea "game.add"
click at [1268, 125] on div "# Create your own game! # Spawn a hero with spawnHeroXY() game . spawnHeroXY ( …" at bounding box center [1333, 236] width 421 height 408
click at [62, 22] on span "Map" at bounding box center [56, 20] width 30 height 22
